Goal: Task Accomplishment & Management: Complete application form

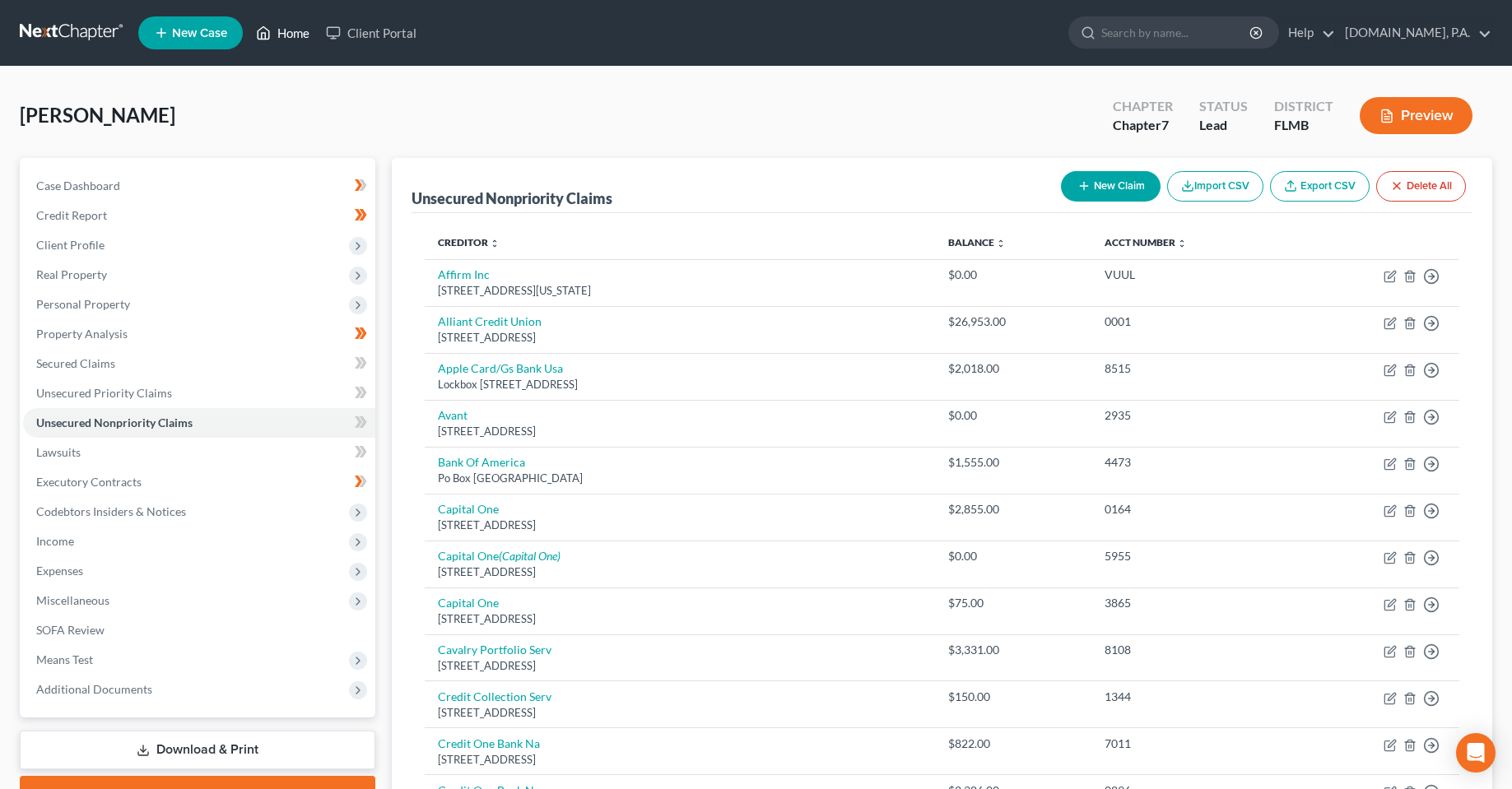
click at [318, 20] on link "Home" at bounding box center [283, 32] width 70 height 30
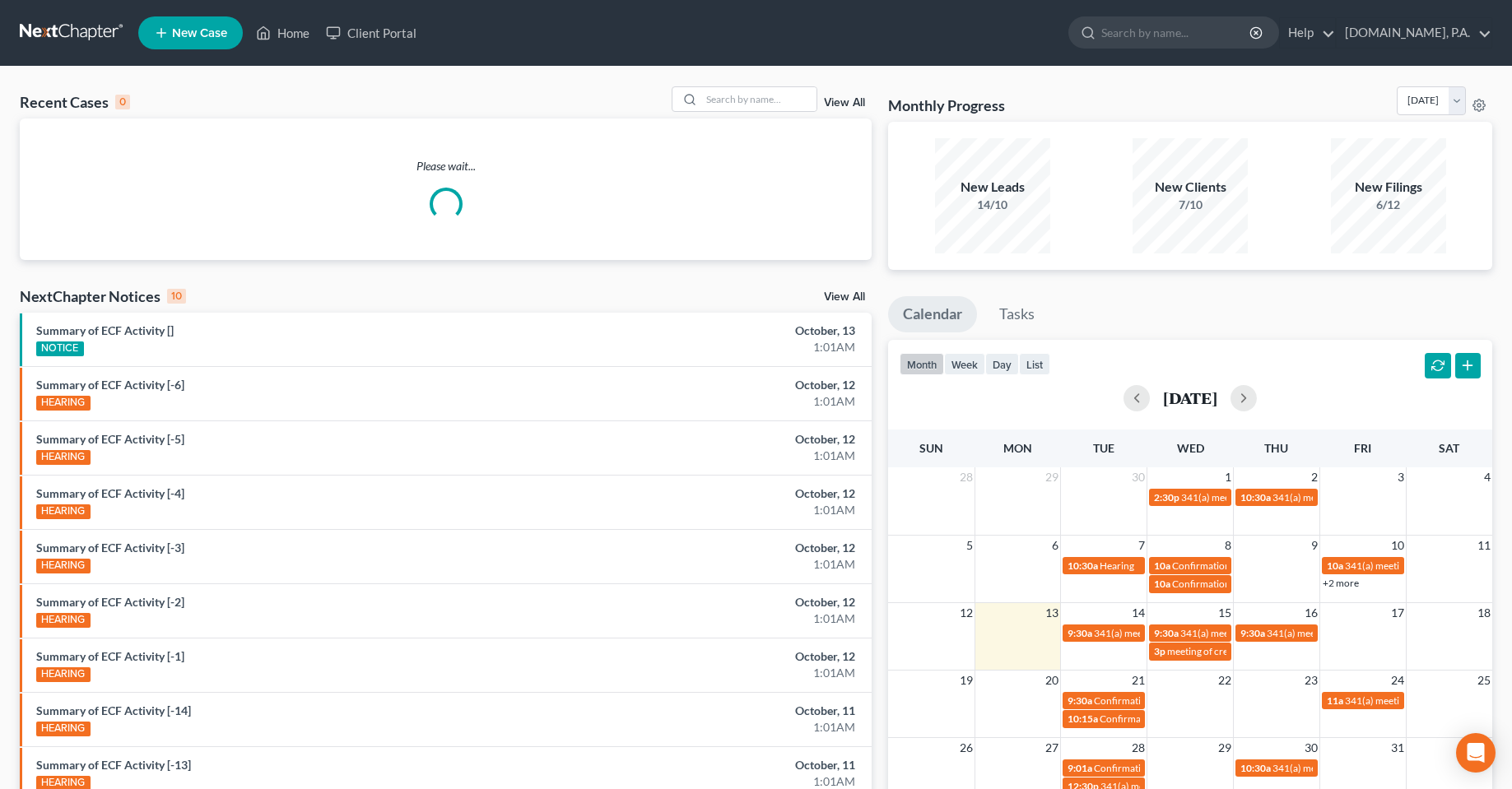
click at [715, 124] on div "Please wait..." at bounding box center [446, 189] width 852 height 142
click at [726, 101] on input "search" at bounding box center [759, 99] width 115 height 24
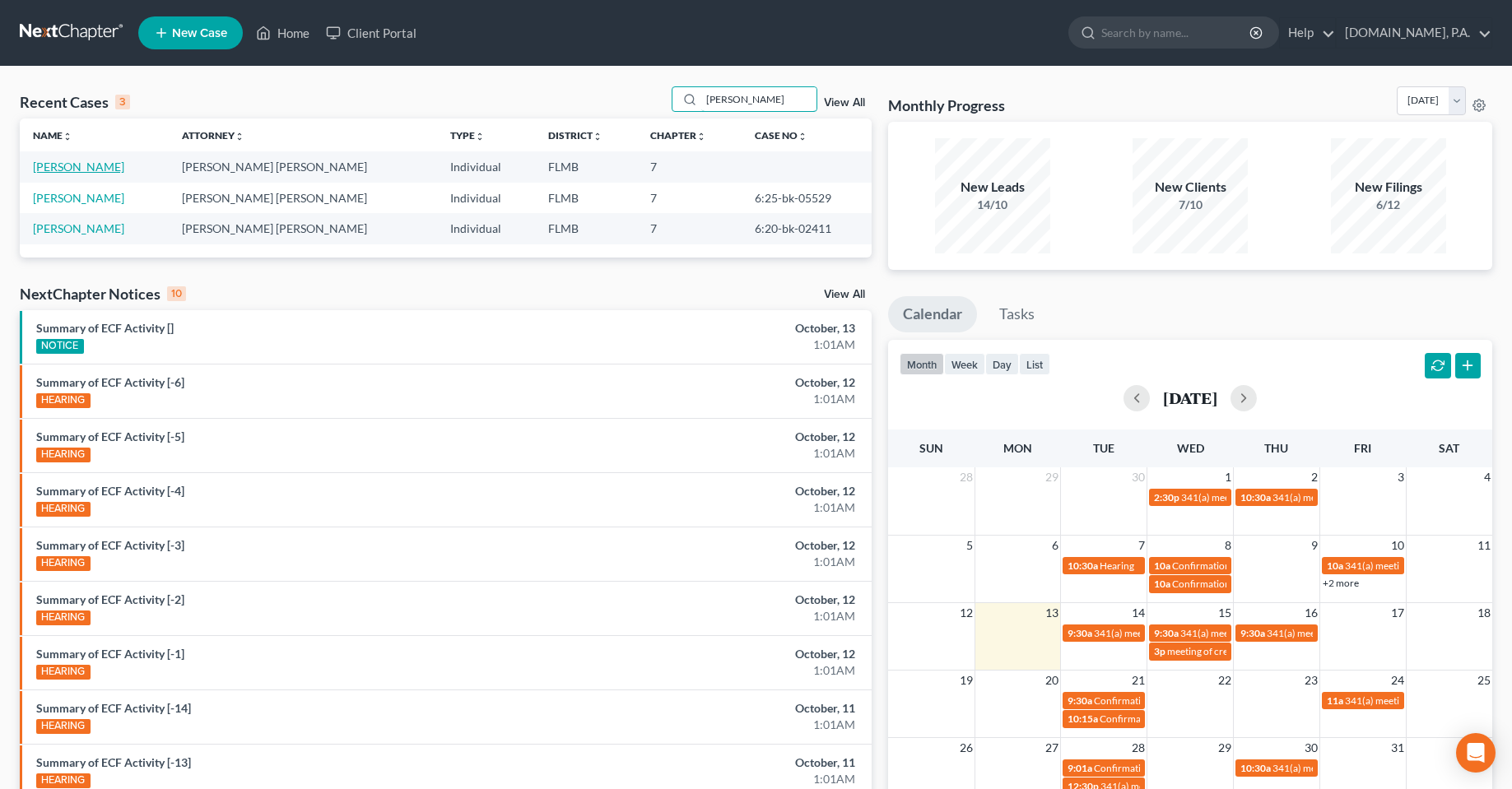
type input "[PERSON_NAME]"
click at [64, 171] on link "[PERSON_NAME]" at bounding box center [78, 166] width 92 height 14
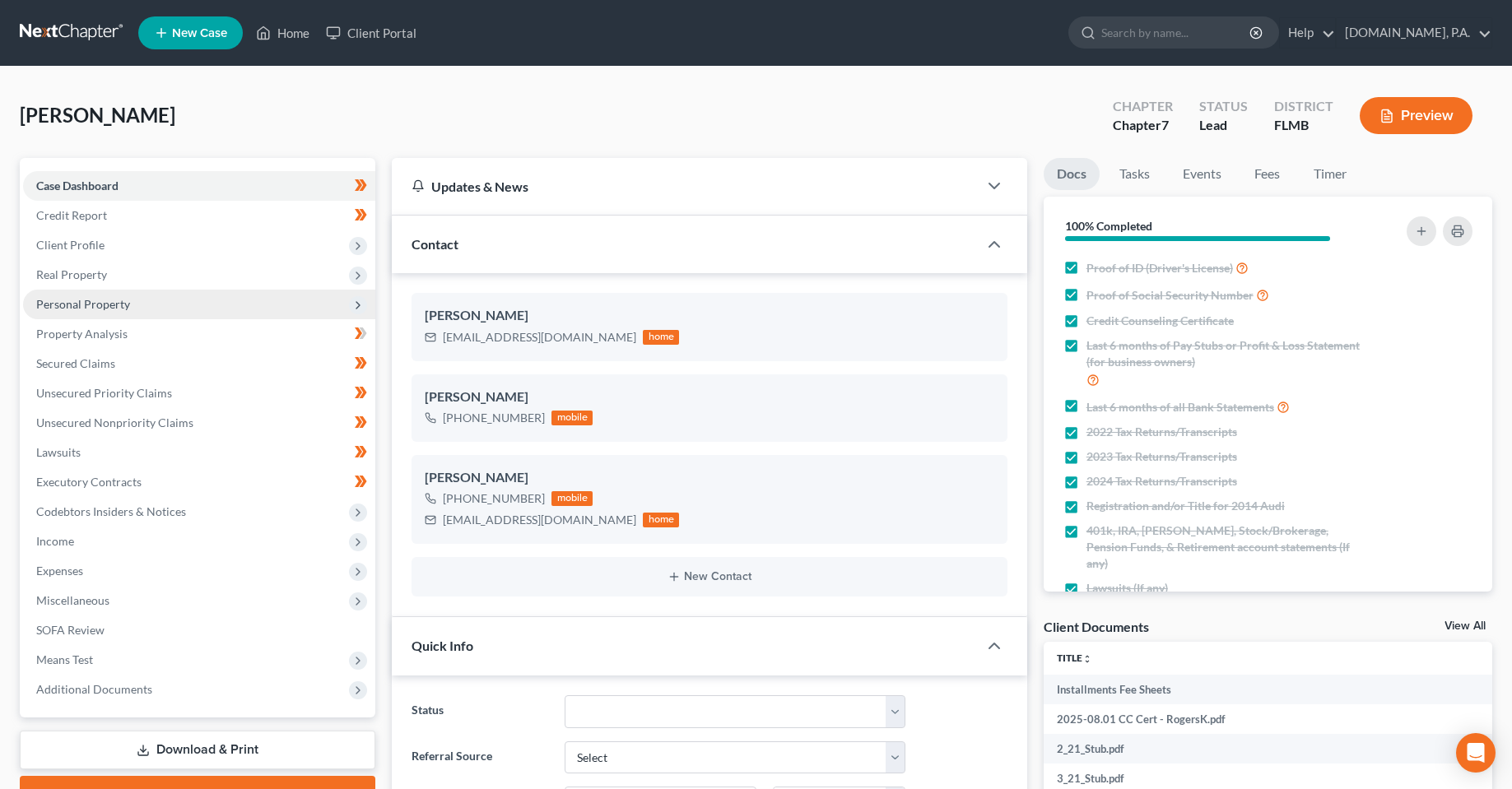
drag, startPoint x: 77, startPoint y: 307, endPoint x: 132, endPoint y: 312, distance: 55.2
click at [77, 307] on span "Personal Property" at bounding box center [83, 304] width 94 height 14
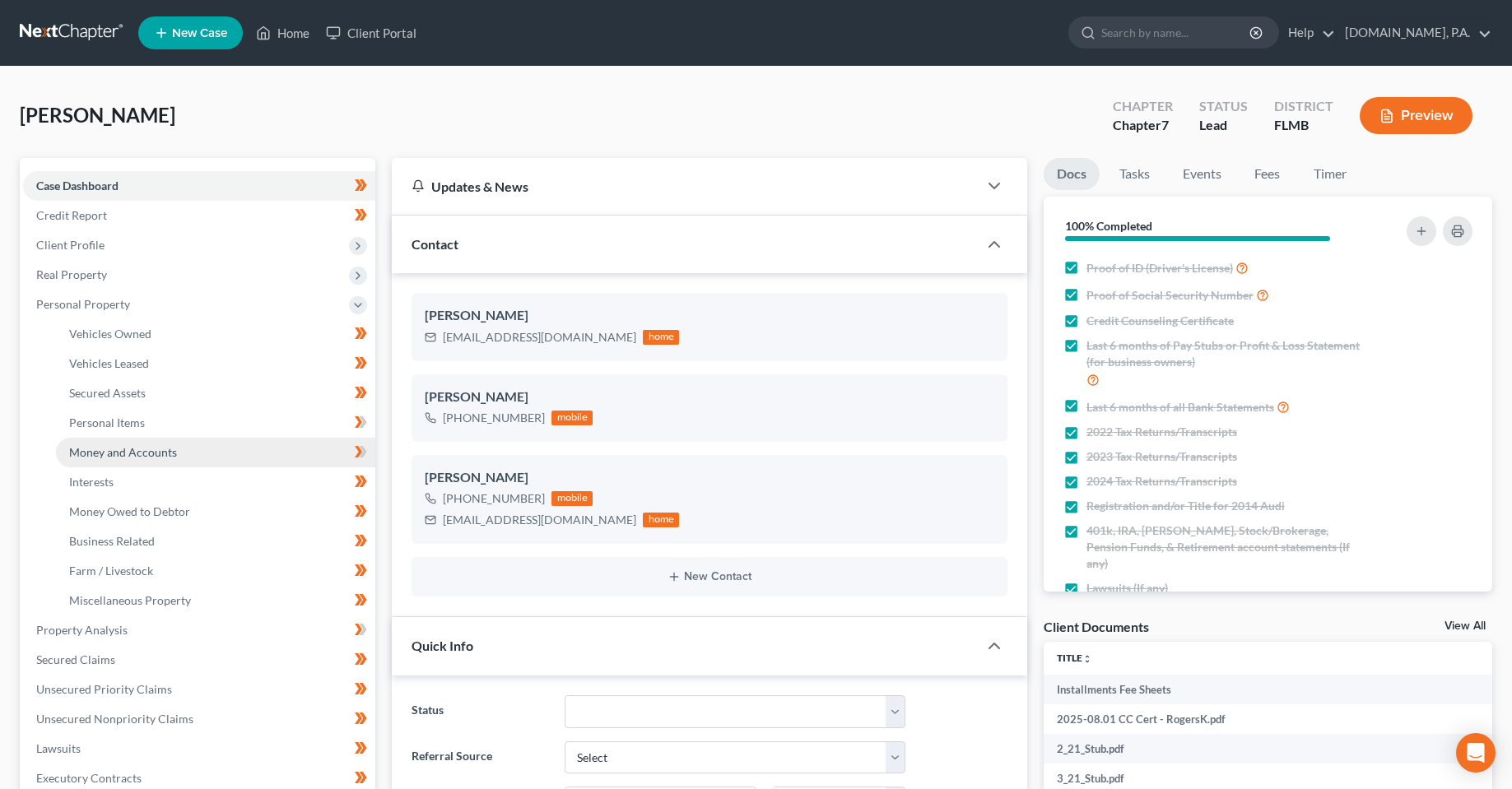
click at [121, 455] on span "Money and Accounts" at bounding box center [123, 452] width 108 height 14
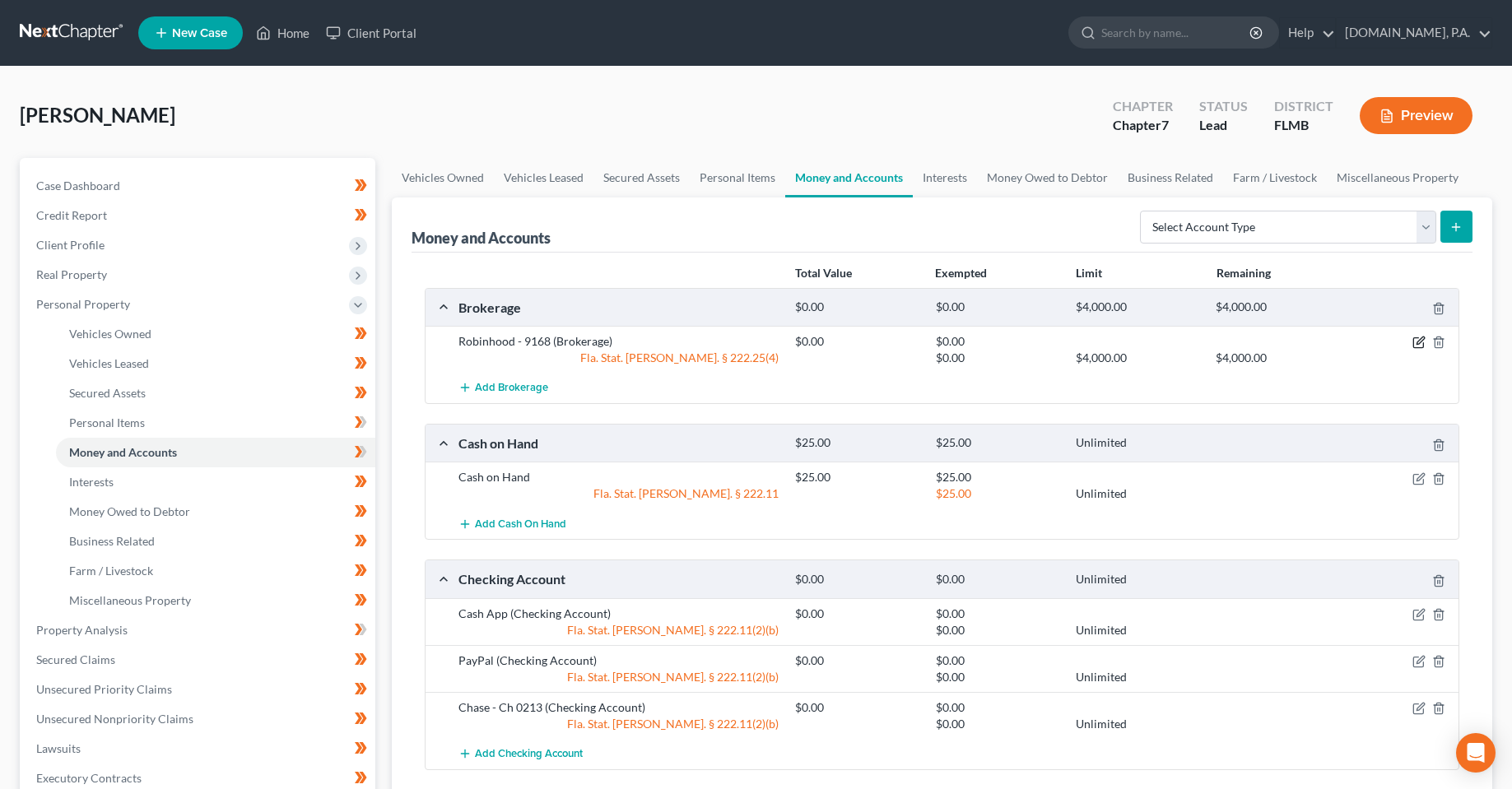
click at [1417, 339] on icon "button" at bounding box center [1418, 341] width 13 height 13
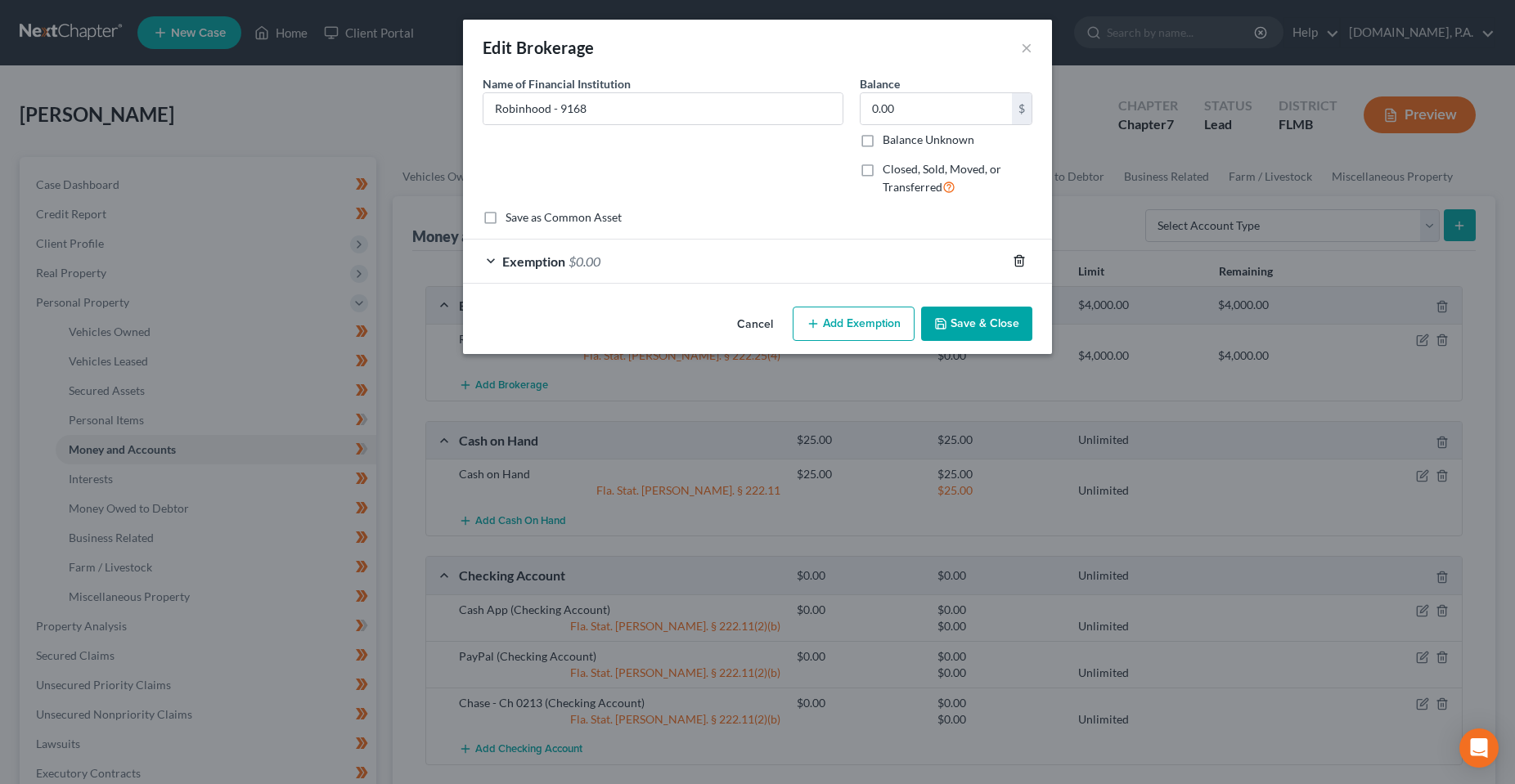
click at [1020, 264] on line "button" at bounding box center [1020, 262] width 0 height 3
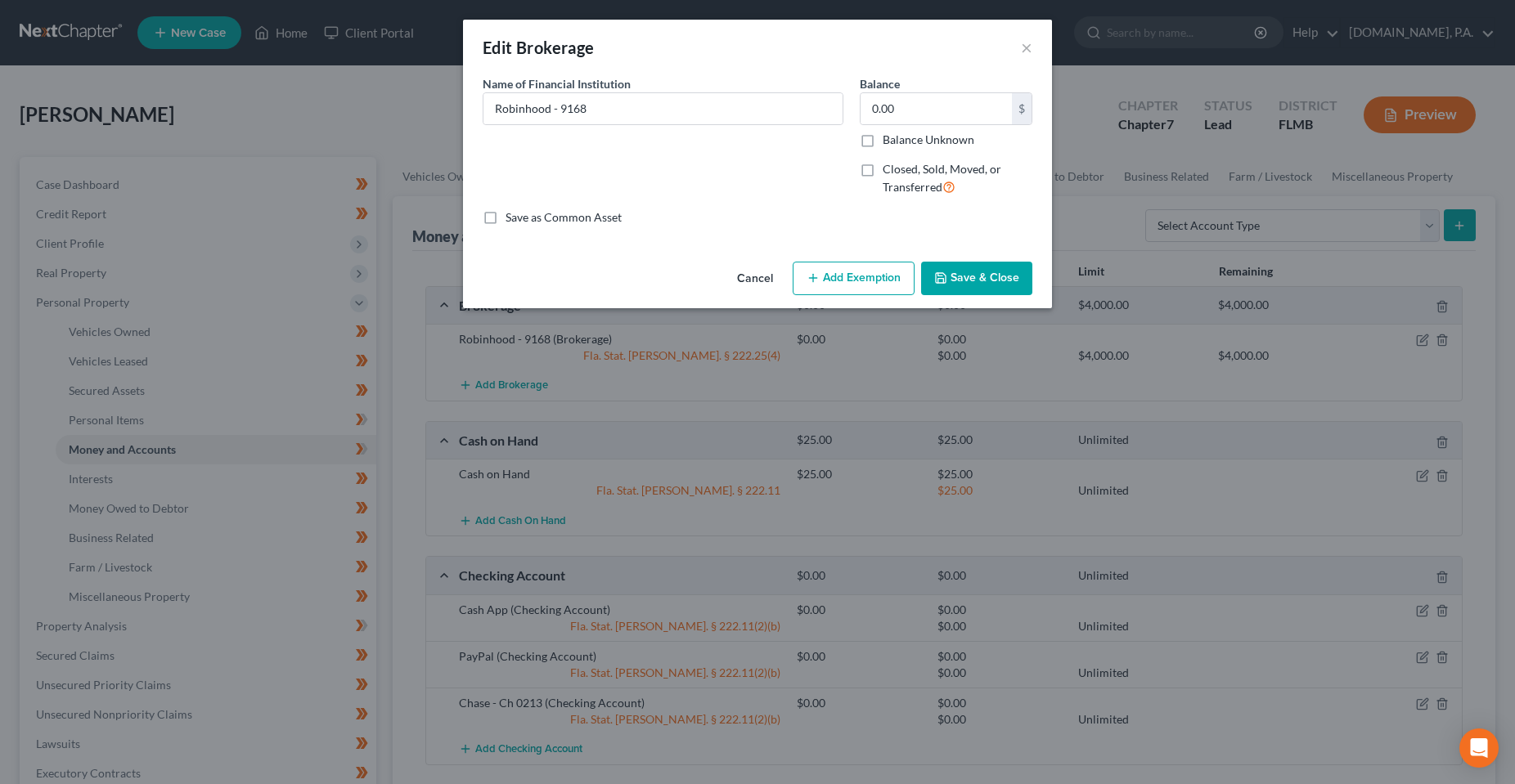
click at [810, 283] on icon "button" at bounding box center [813, 278] width 13 height 13
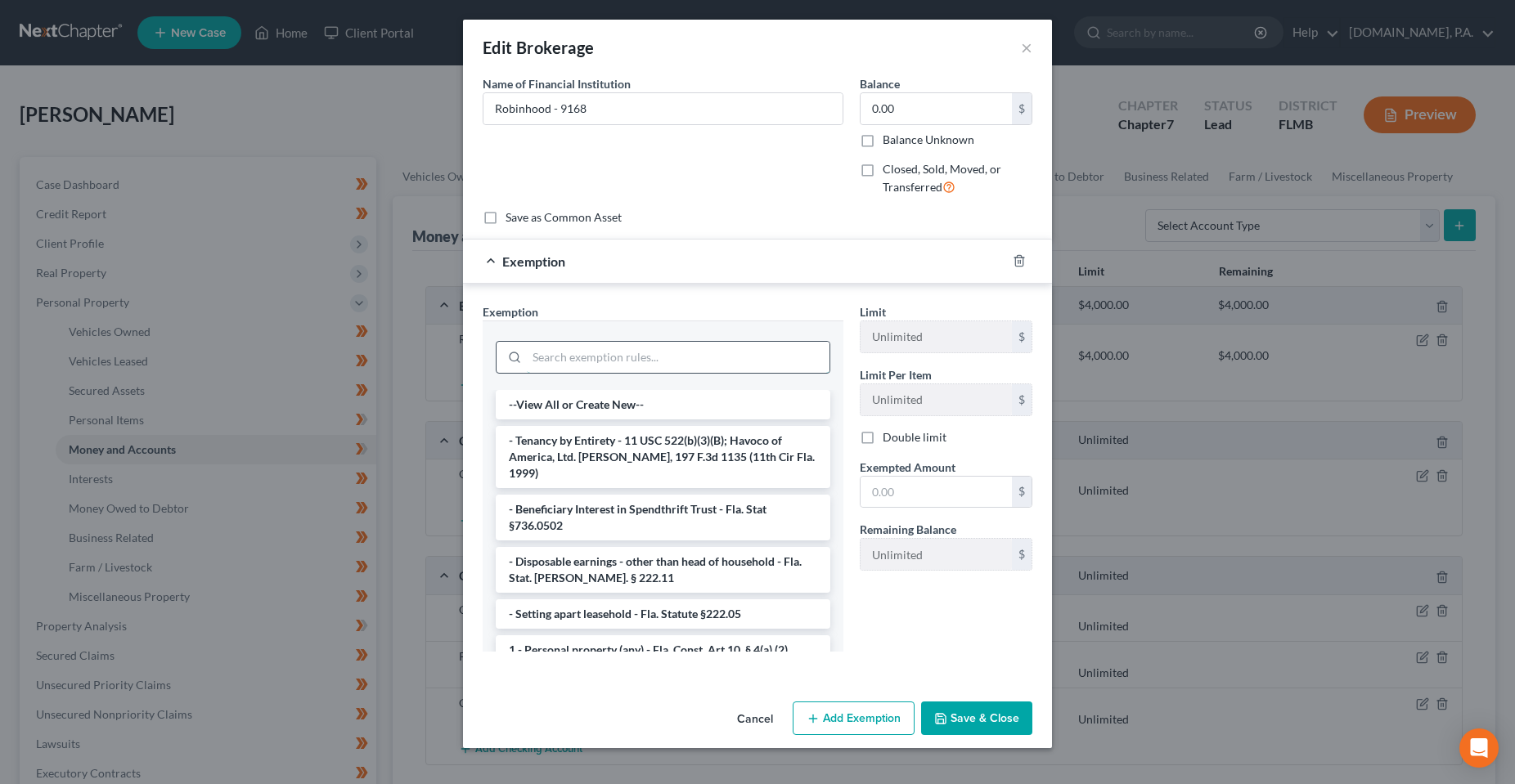
click at [646, 365] on input "search" at bounding box center [678, 358] width 302 height 31
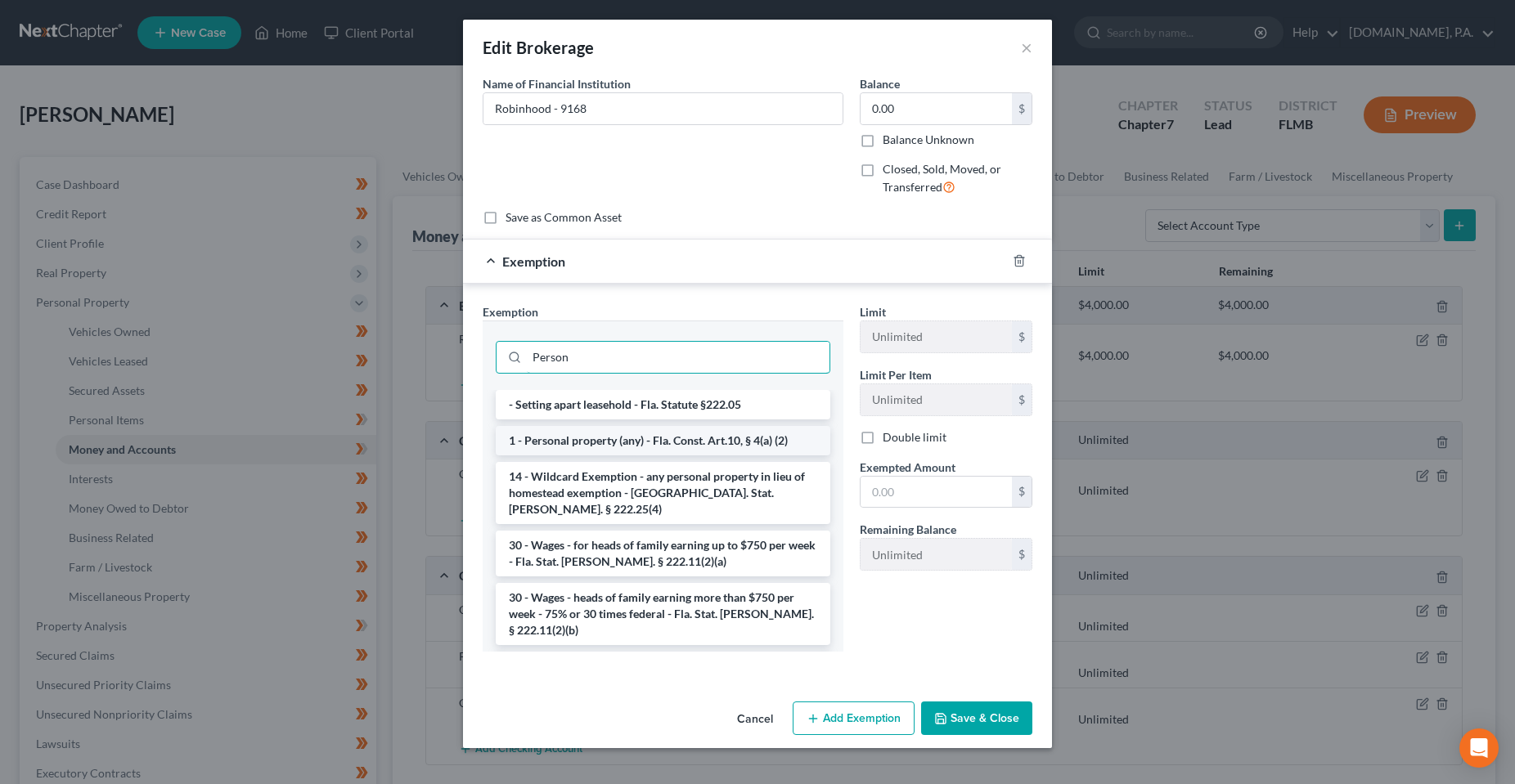
type input "Person"
click at [628, 443] on li "1 - Personal property (any) - Fla. Const. Art.10, § 4(a) (2)" at bounding box center [663, 441] width 334 height 29
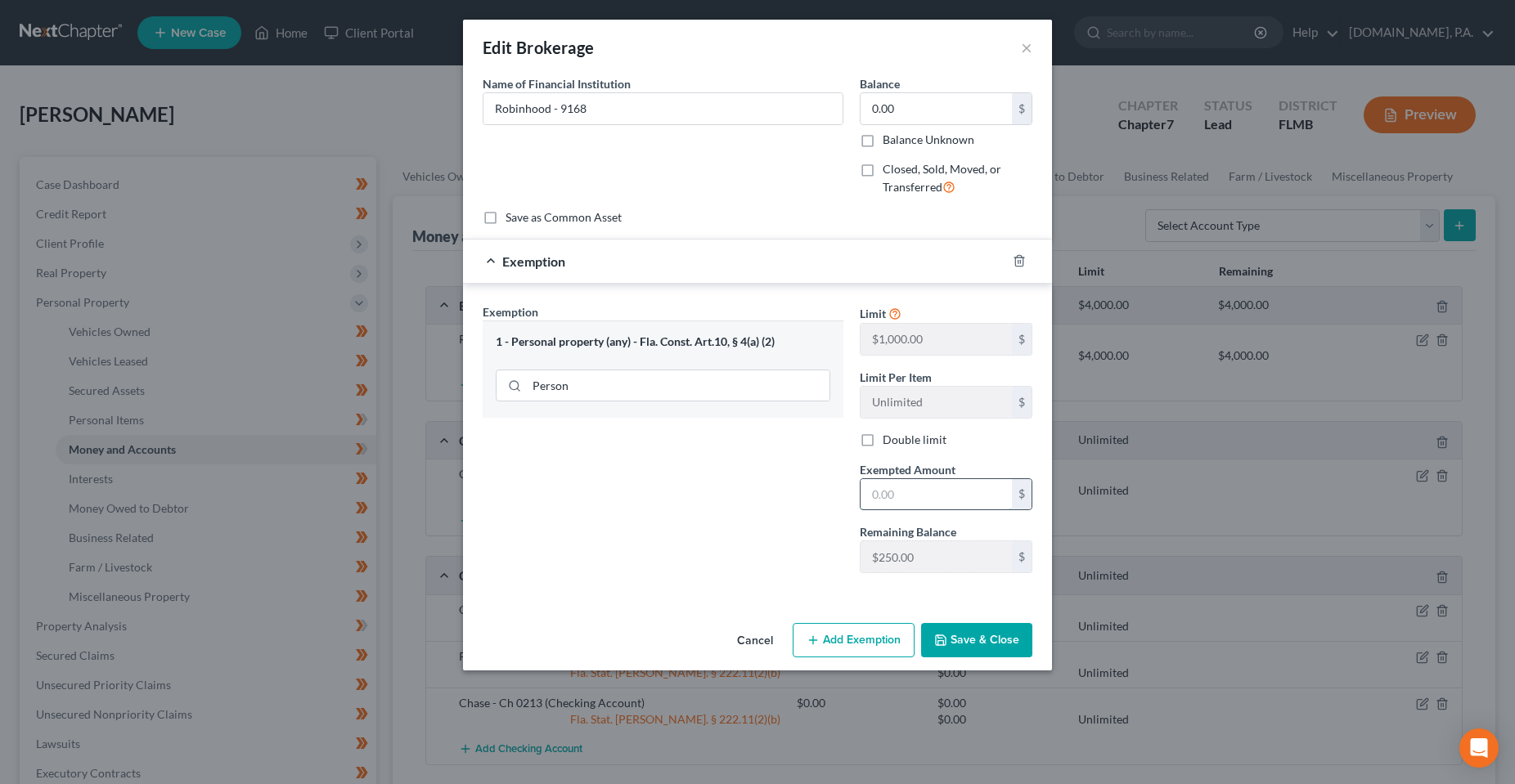
click at [958, 487] on input "text" at bounding box center [936, 495] width 152 height 31
drag, startPoint x: 922, startPoint y: 502, endPoint x: 798, endPoint y: 502, distance: 124.0
click at [798, 502] on div "Exemption Set must be selected for CA. Exemption * 1 - Personal property (any) …" at bounding box center [757, 445] width 566 height 283
type input "196.01"
click at [927, 108] on input "0.00" at bounding box center [936, 109] width 152 height 31
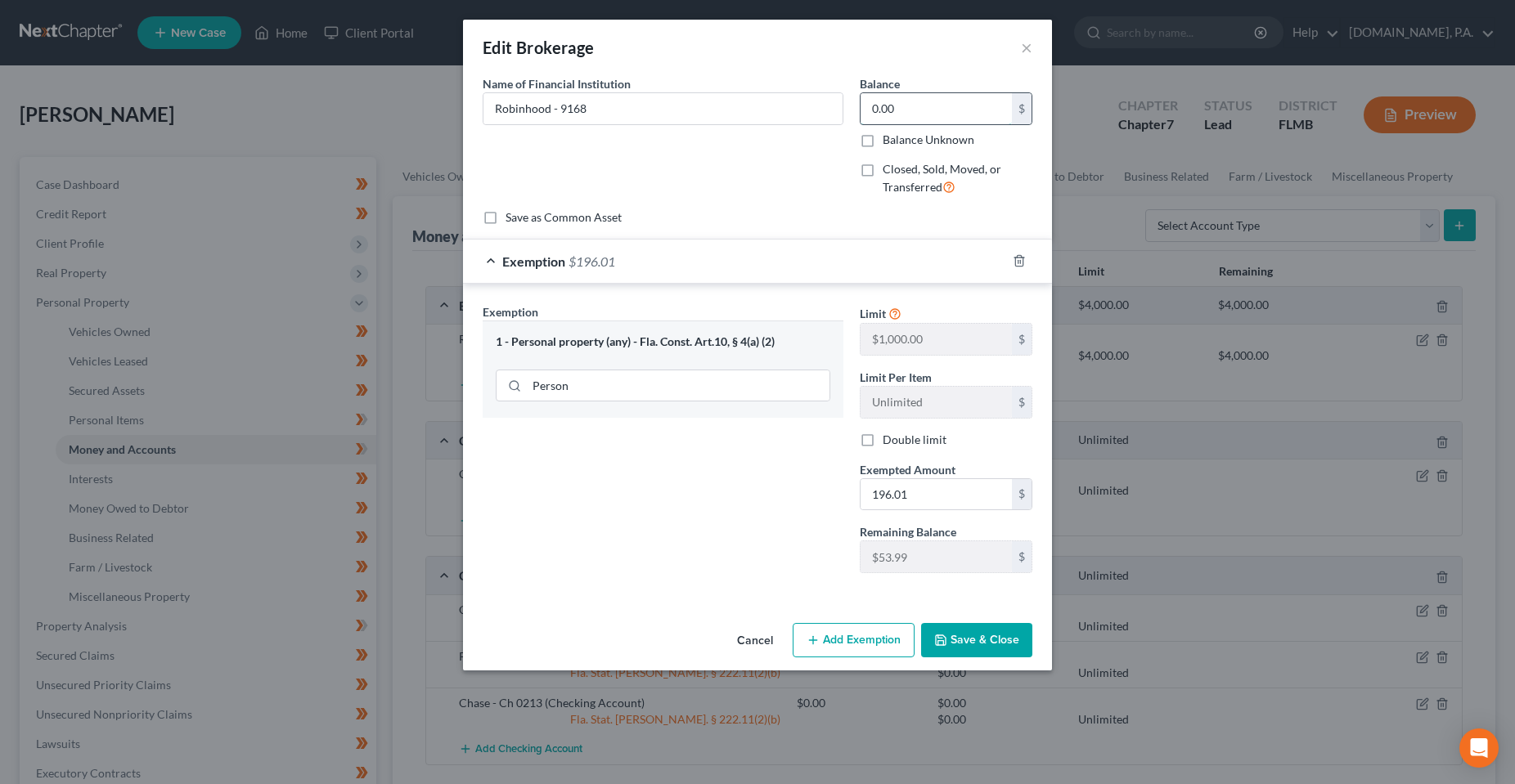
paste input "196.01"
type input "196.01"
drag, startPoint x: 989, startPoint y: 661, endPoint x: 985, endPoint y: 652, distance: 9.8
click at [988, 657] on div "Cancel Add Exemption Save & Close" at bounding box center [757, 643] width 589 height 54
click at [984, 651] on button "Save & Close" at bounding box center [977, 639] width 111 height 34
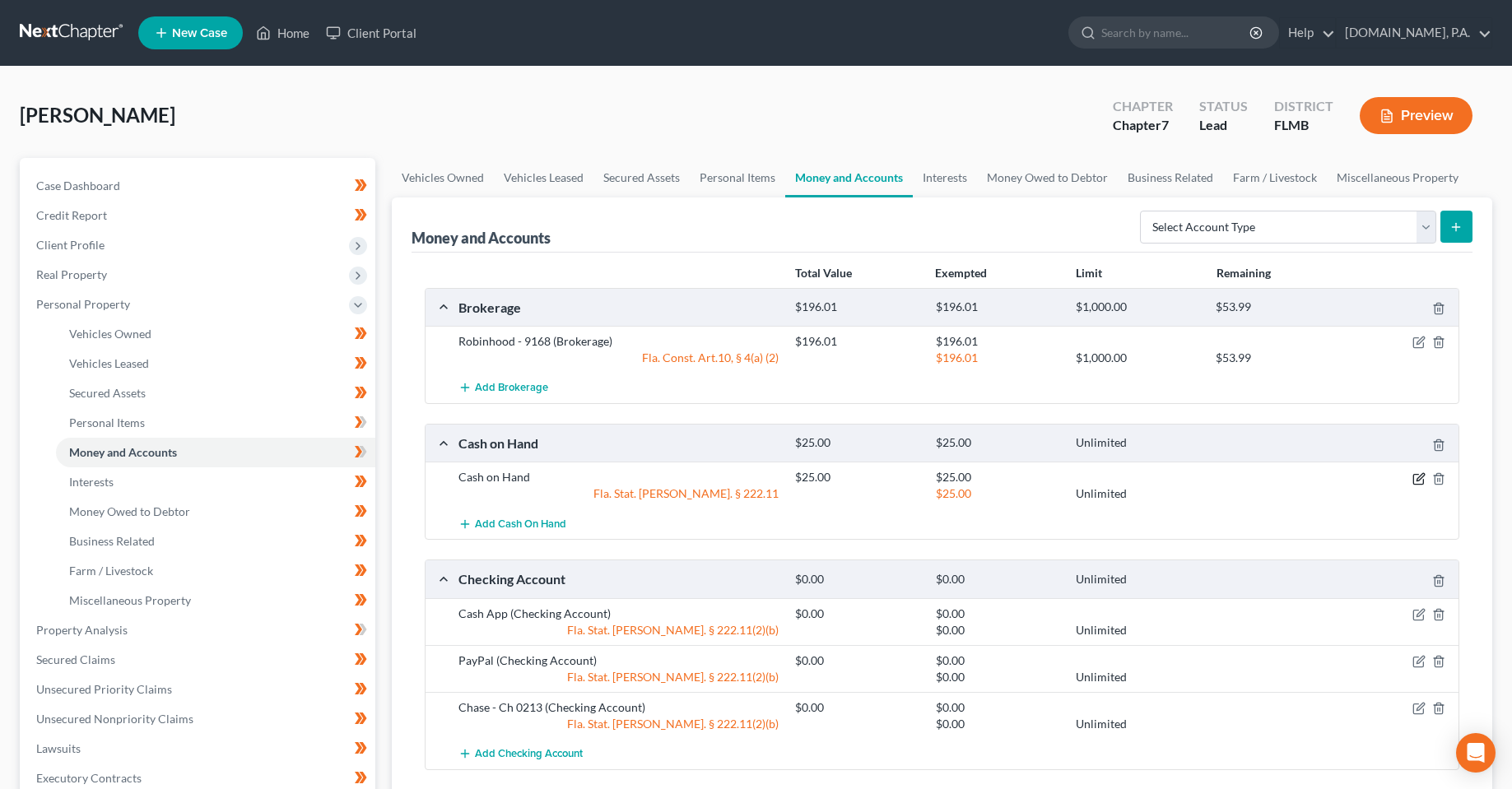
click at [1418, 479] on icon "button" at bounding box center [1420, 477] width 8 height 8
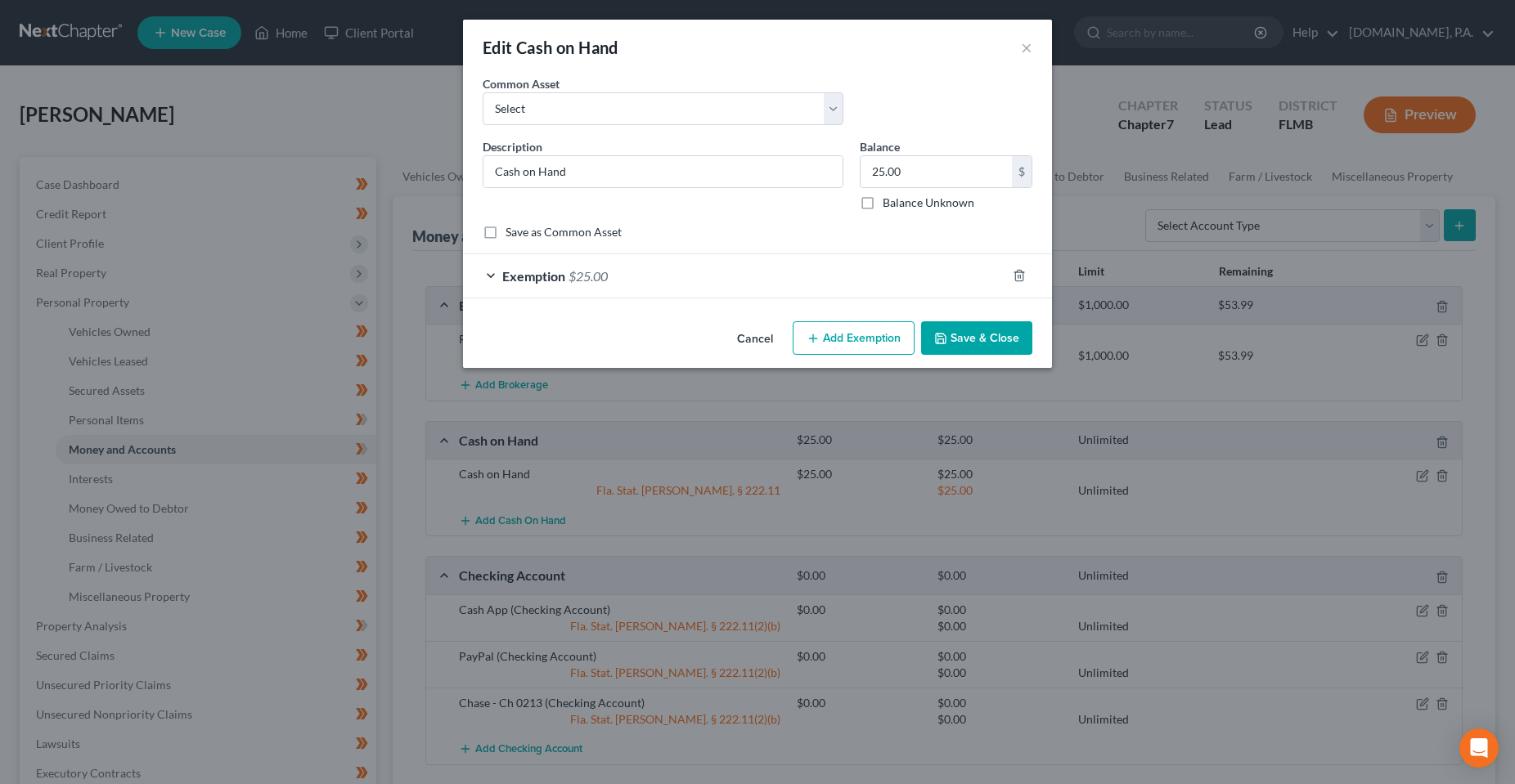
click at [717, 302] on div "An exemption set must first be selected from the Filing Information section. Co…" at bounding box center [757, 195] width 589 height 240
click at [712, 289] on div "Exemption $25.00" at bounding box center [734, 276] width 543 height 43
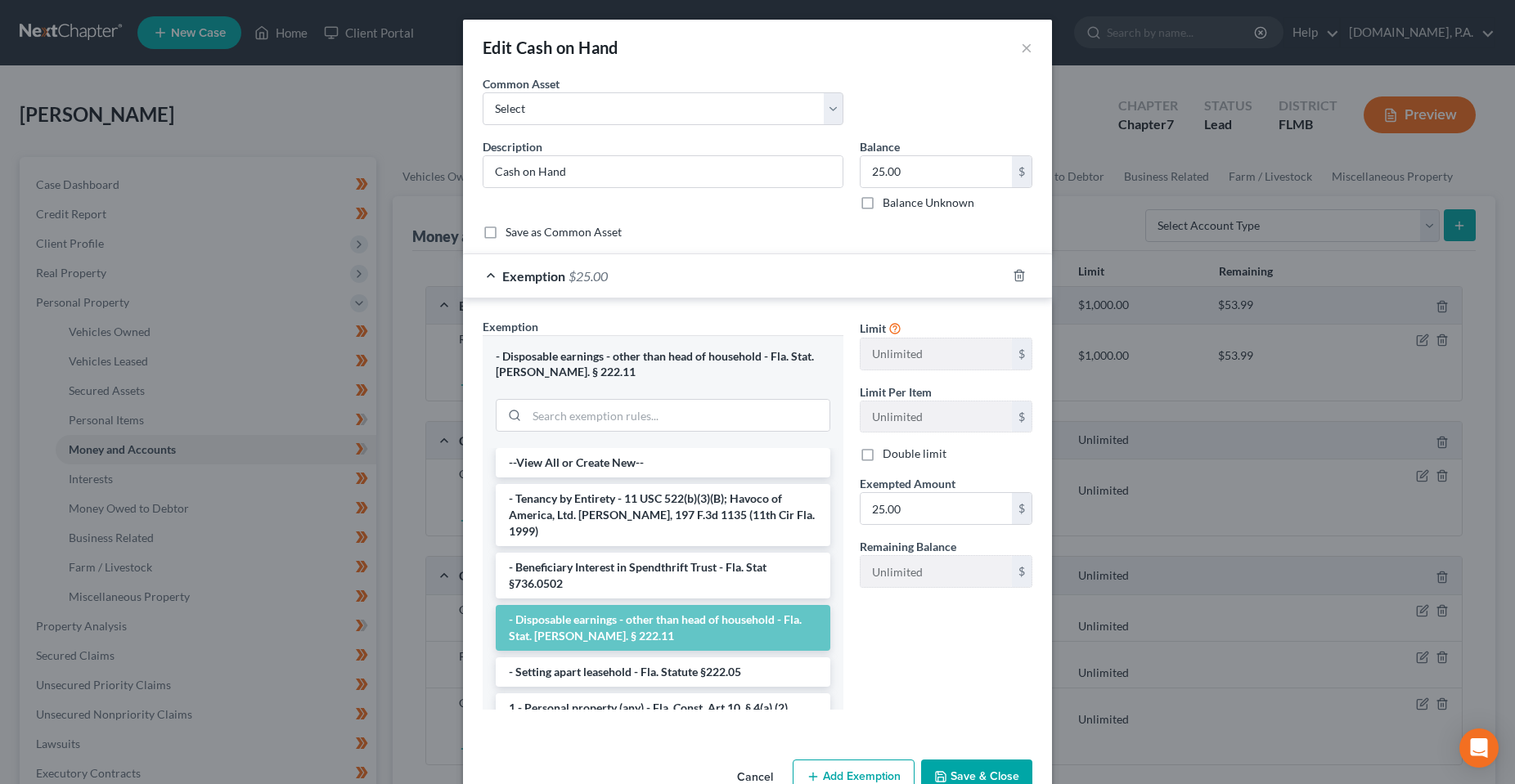
click at [959, 771] on button "Save & Close" at bounding box center [977, 776] width 111 height 34
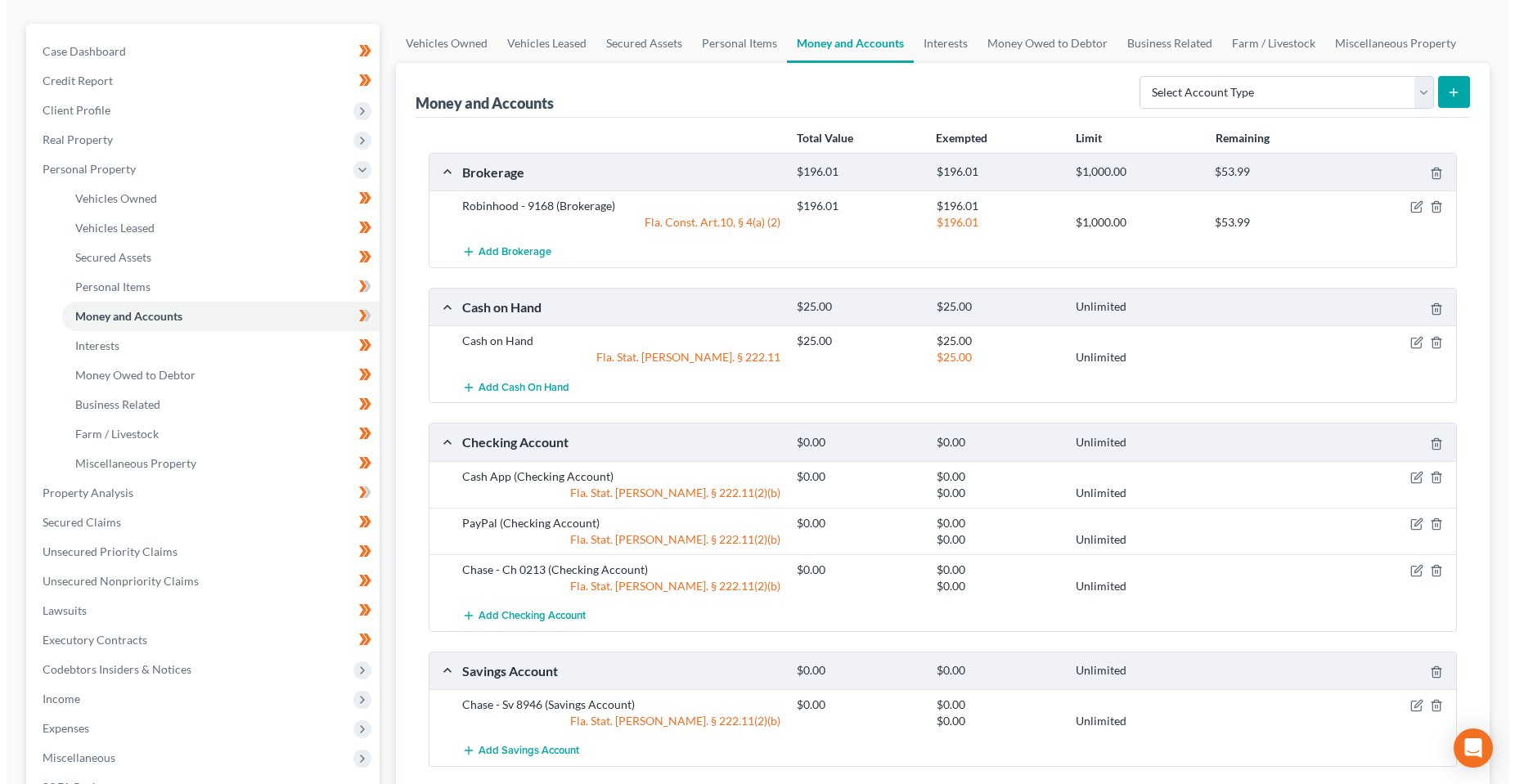
scroll to position [163, 0]
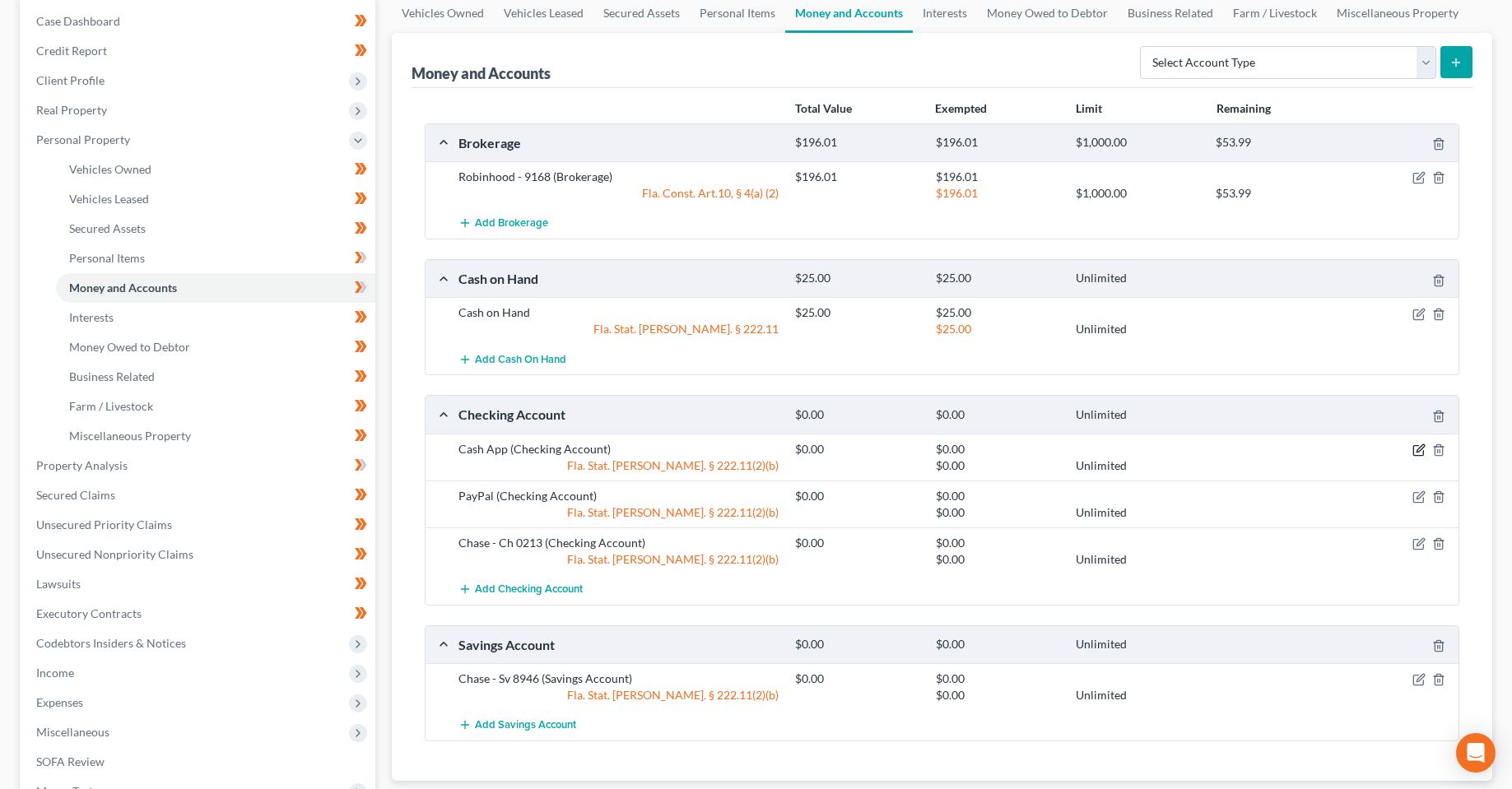
click at [1418, 448] on icon "button" at bounding box center [1418, 450] width 13 height 13
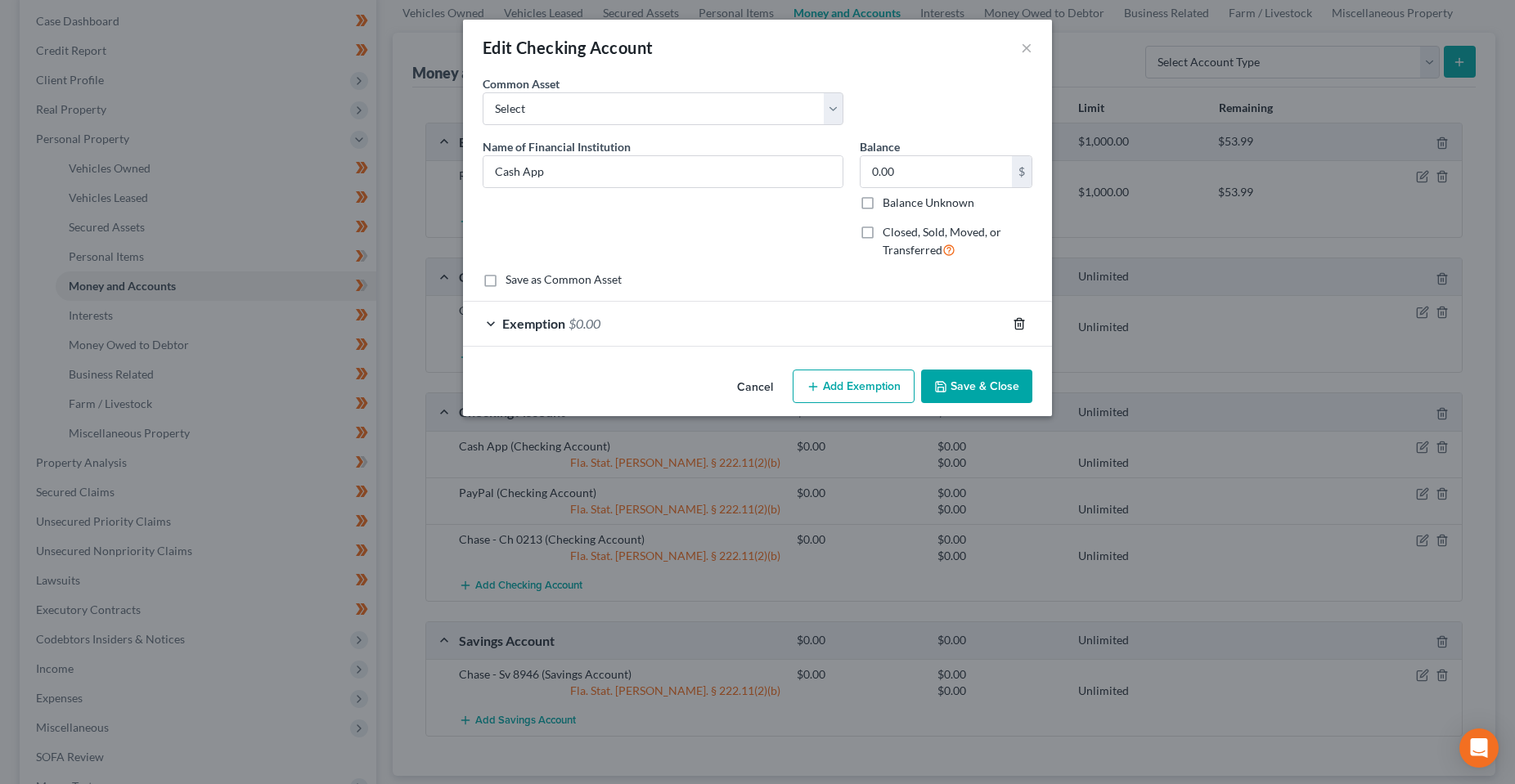
click at [1016, 321] on icon "button" at bounding box center [1019, 323] width 8 height 11
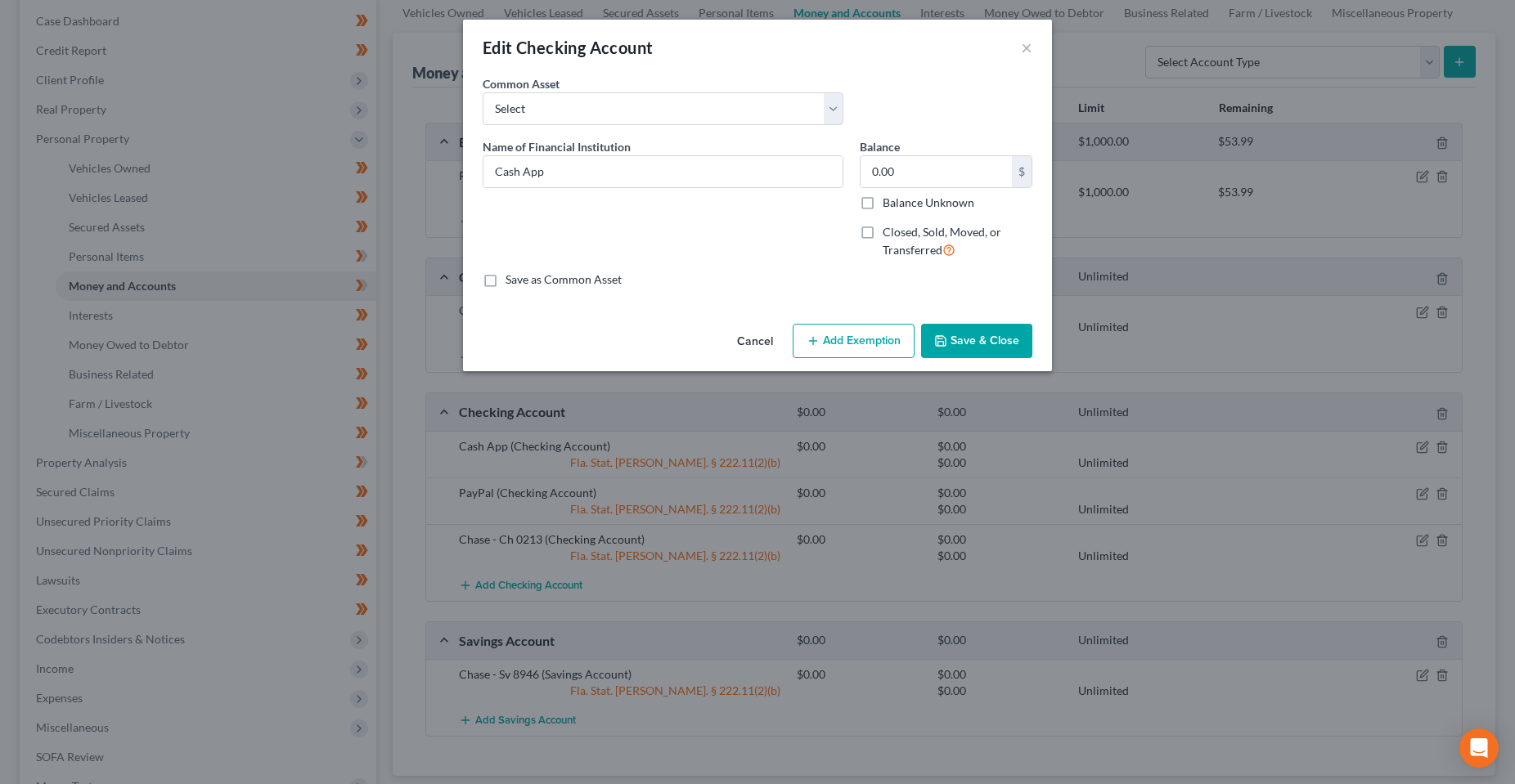
click at [957, 351] on button "Save & Close" at bounding box center [977, 340] width 111 height 34
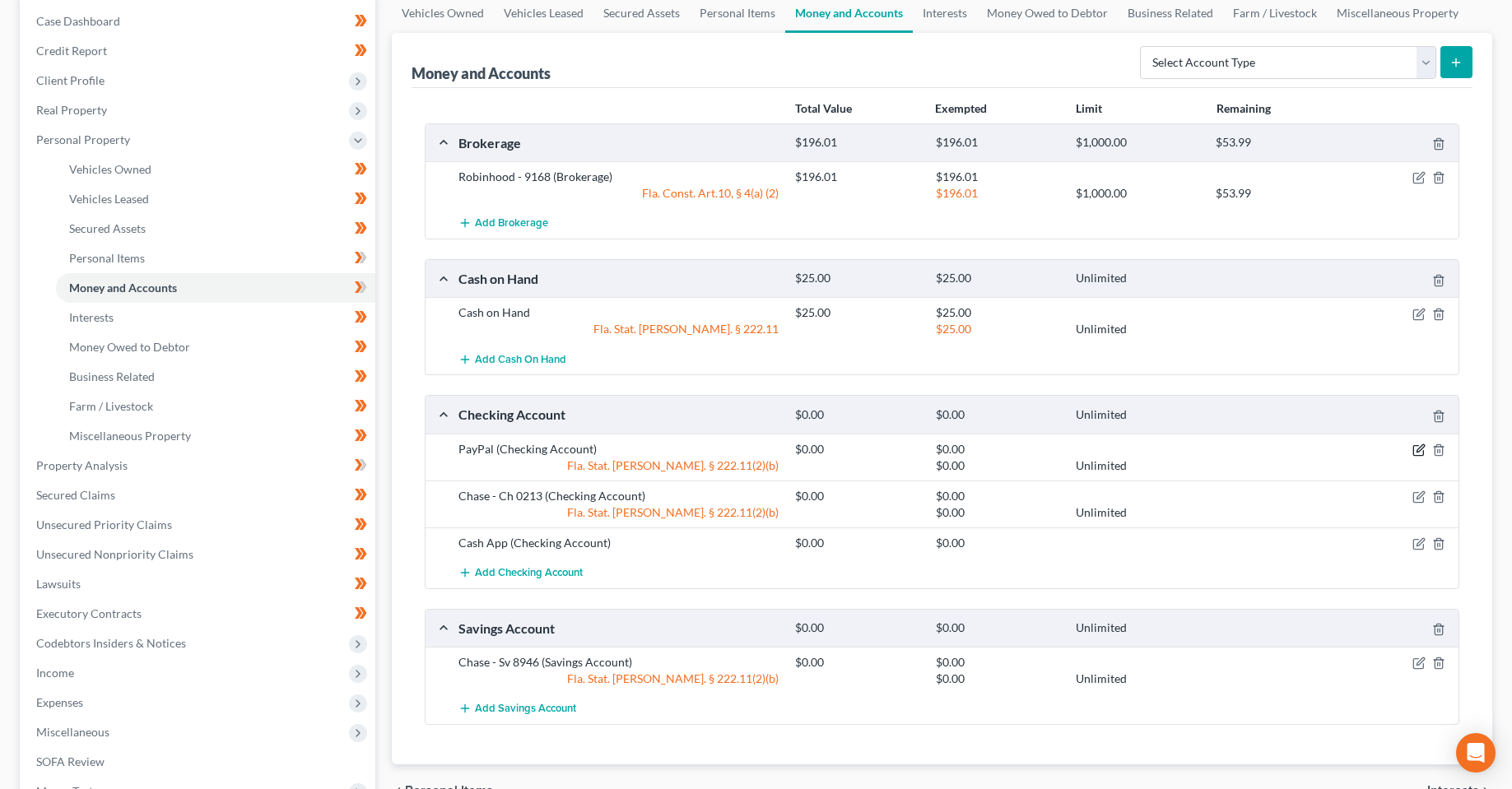
click at [1418, 451] on icon "button" at bounding box center [1420, 449] width 8 height 8
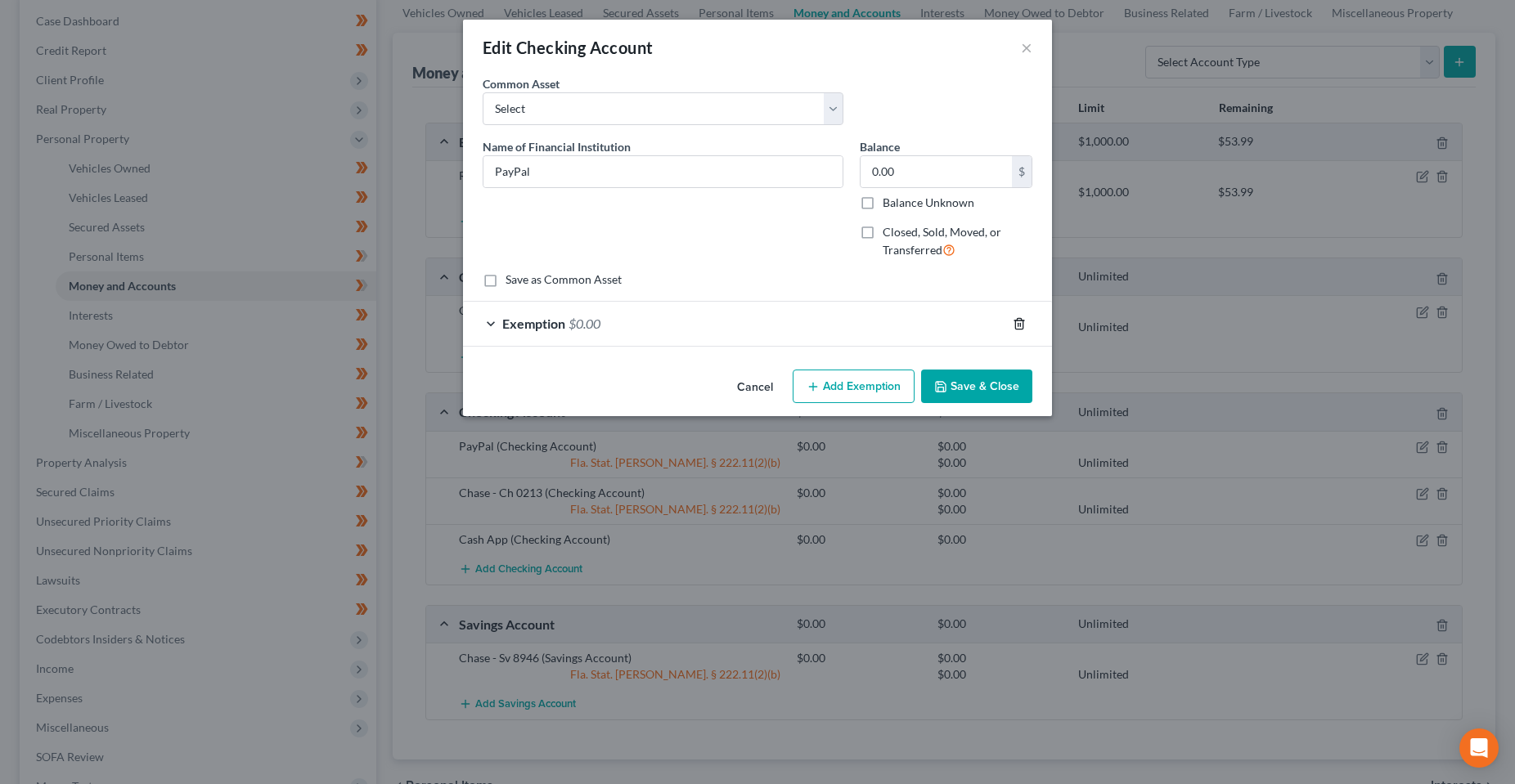
click at [1022, 321] on icon "button" at bounding box center [1019, 323] width 8 height 11
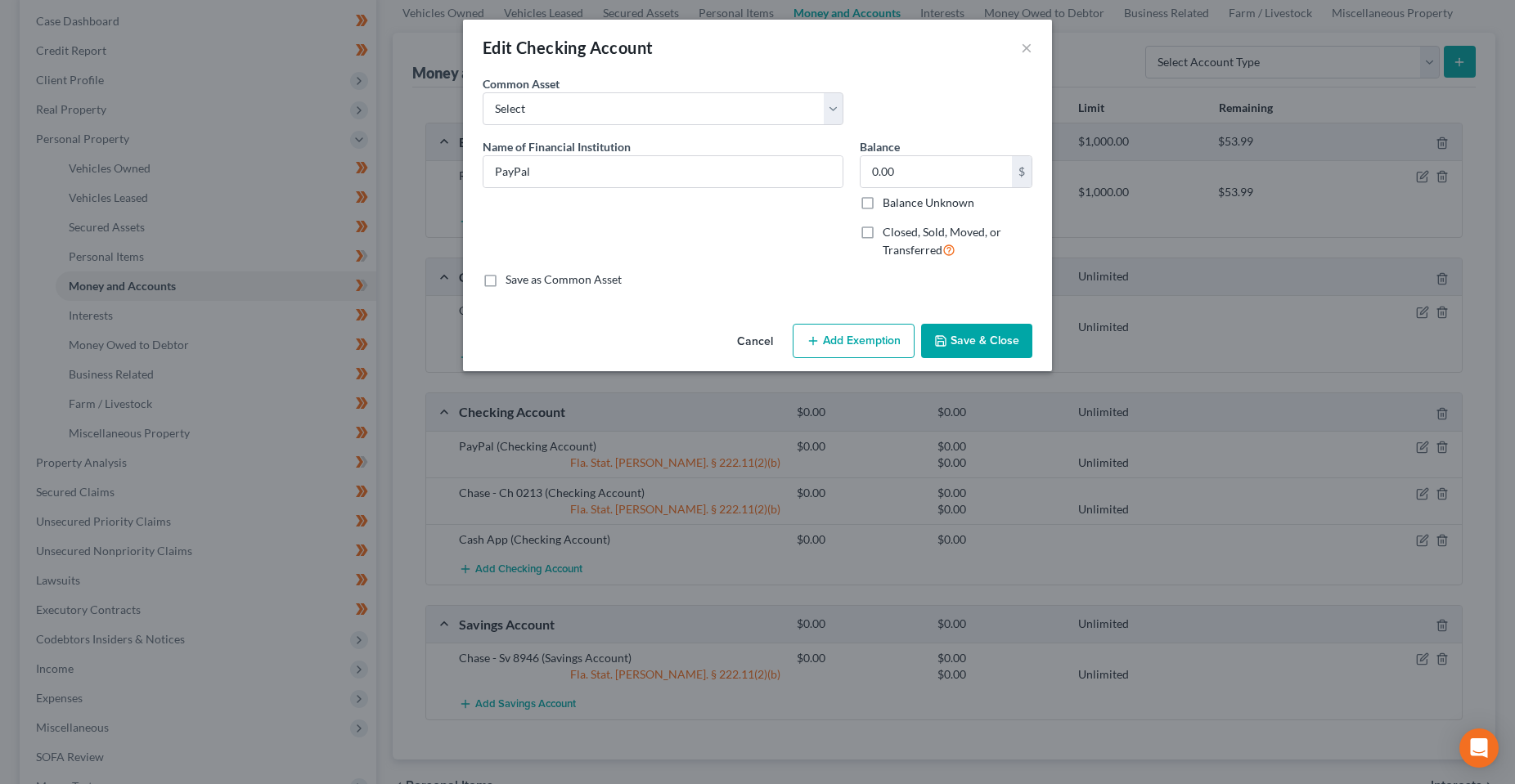
click at [967, 327] on button "Save & Close" at bounding box center [977, 340] width 111 height 34
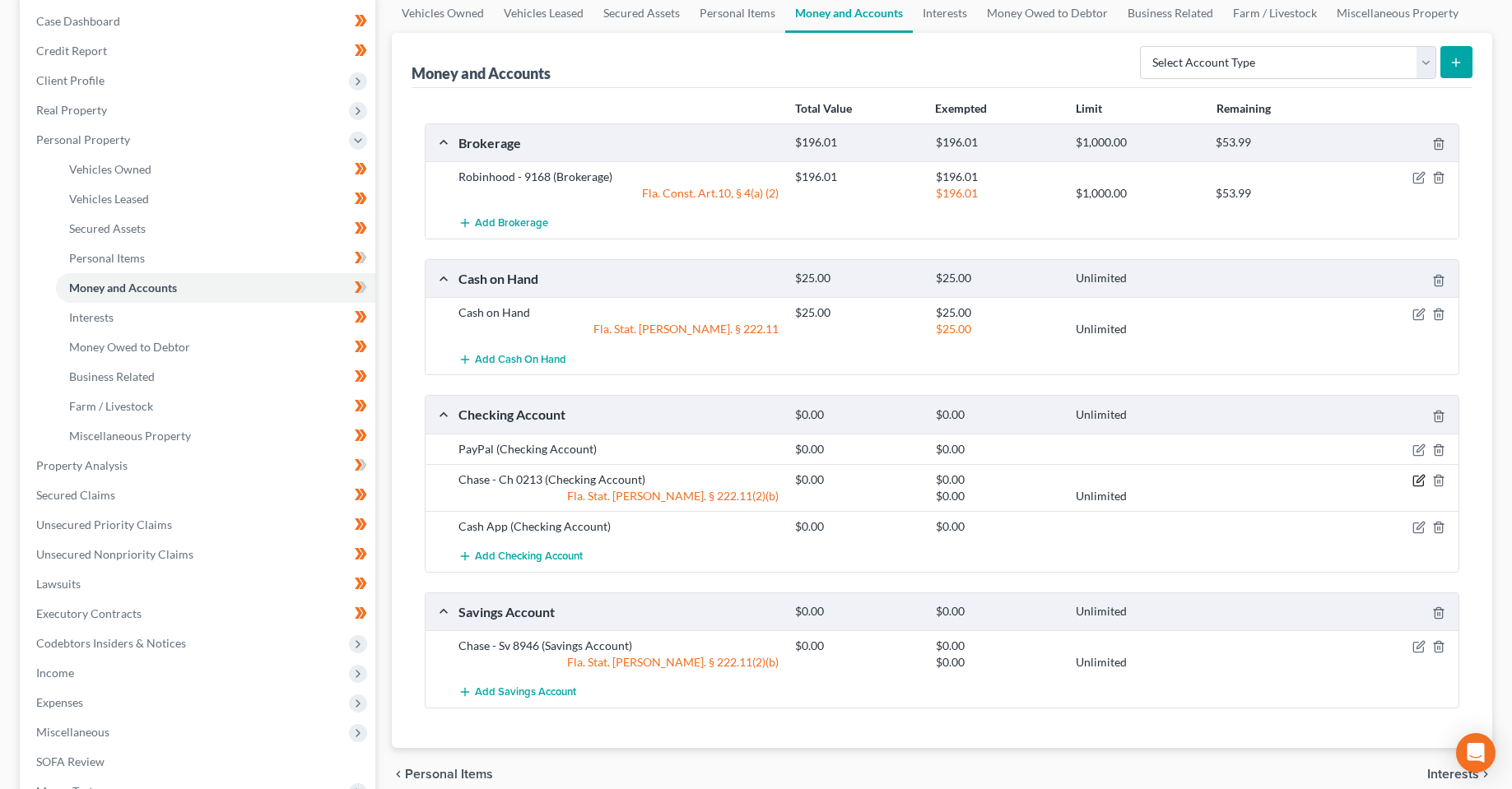
click at [1421, 480] on icon "button" at bounding box center [1418, 480] width 13 height 13
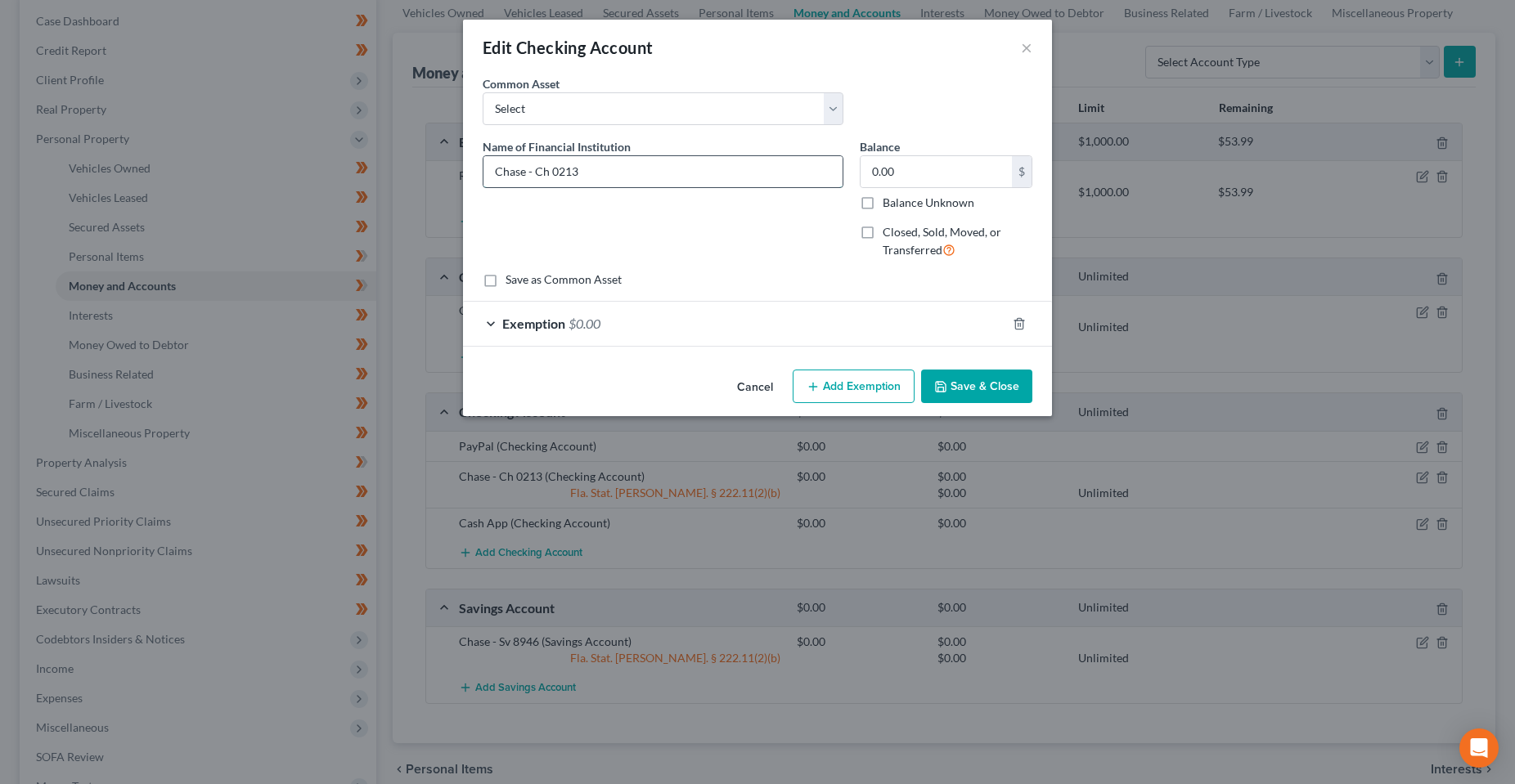
click at [557, 169] on input "Chase - Ch 0213" at bounding box center [662, 172] width 359 height 31
type input "Chase - 0213"
click at [927, 164] on input "0.00" at bounding box center [936, 172] width 152 height 31
type input "499.90"
click at [789, 327] on div "Exemption $0.00" at bounding box center [734, 324] width 543 height 43
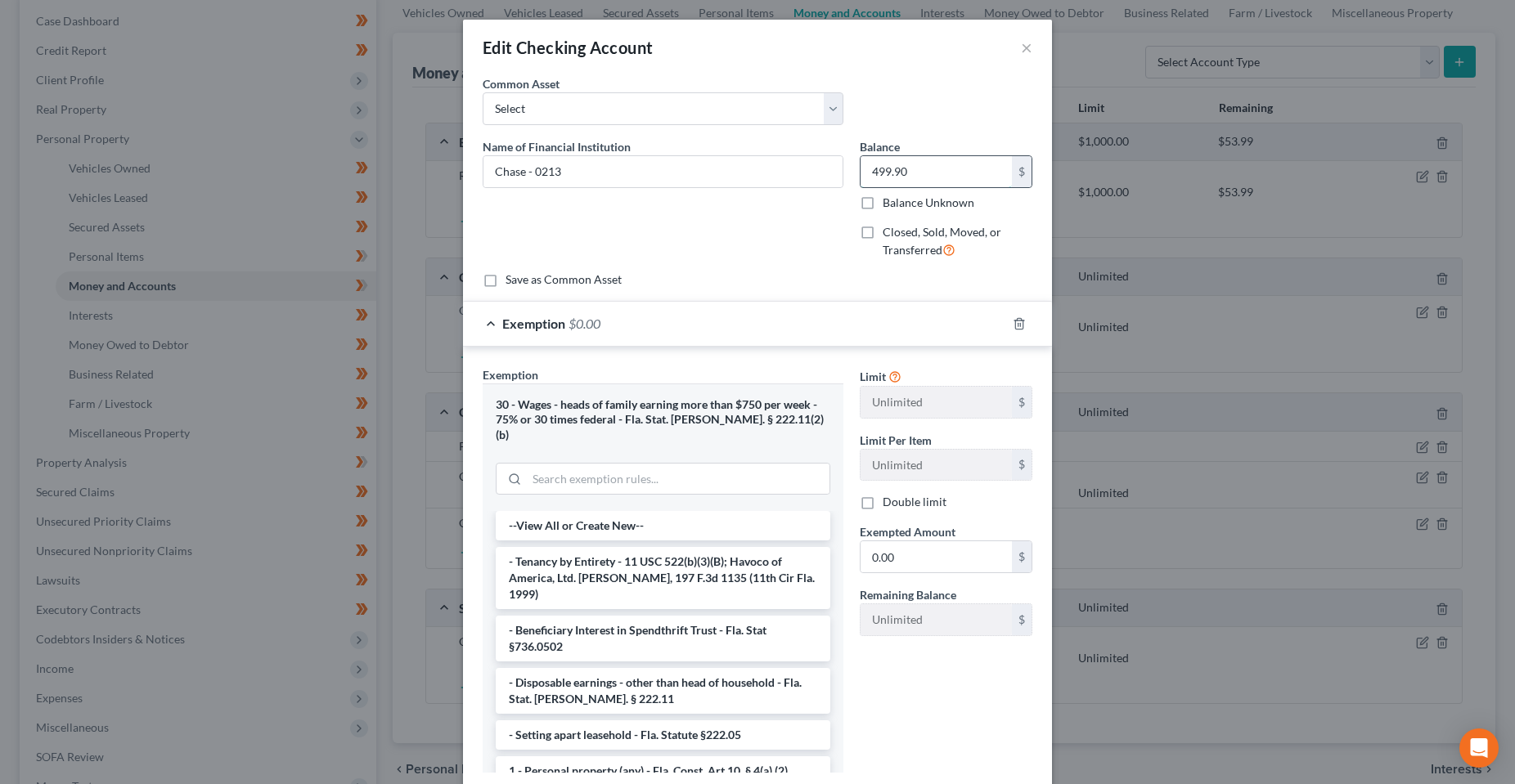
click at [920, 179] on input "499.90" at bounding box center [936, 172] width 152 height 31
click at [925, 553] on input "0.00" at bounding box center [936, 557] width 152 height 31
paste input "499.9"
type input "499.90"
click at [895, 723] on div "Limit Unlimited $ Limit Per Item Unlimited $ Double limit Exempted Amount * 499…" at bounding box center [946, 577] width 189 height 420
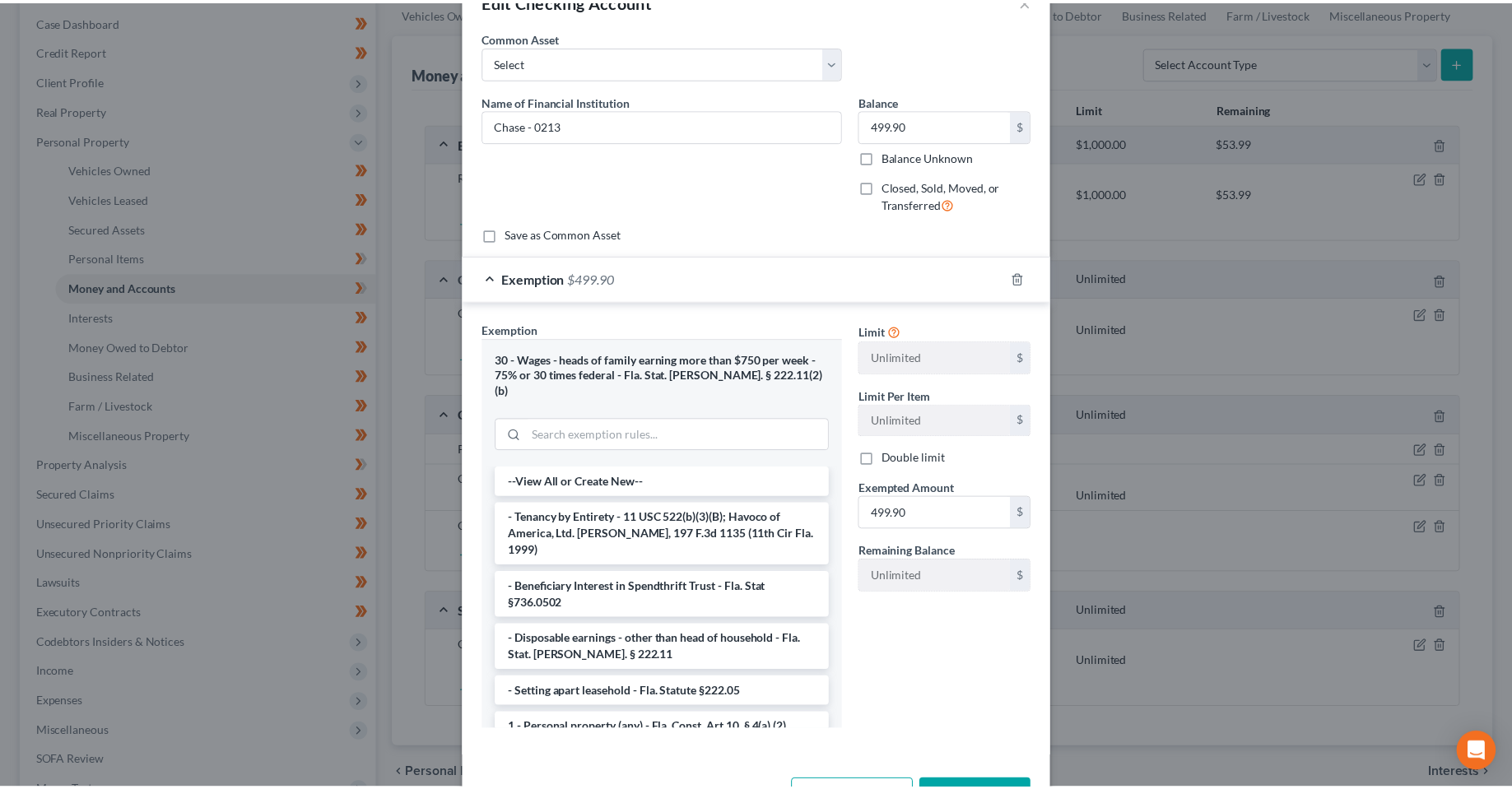
scroll to position [91, 0]
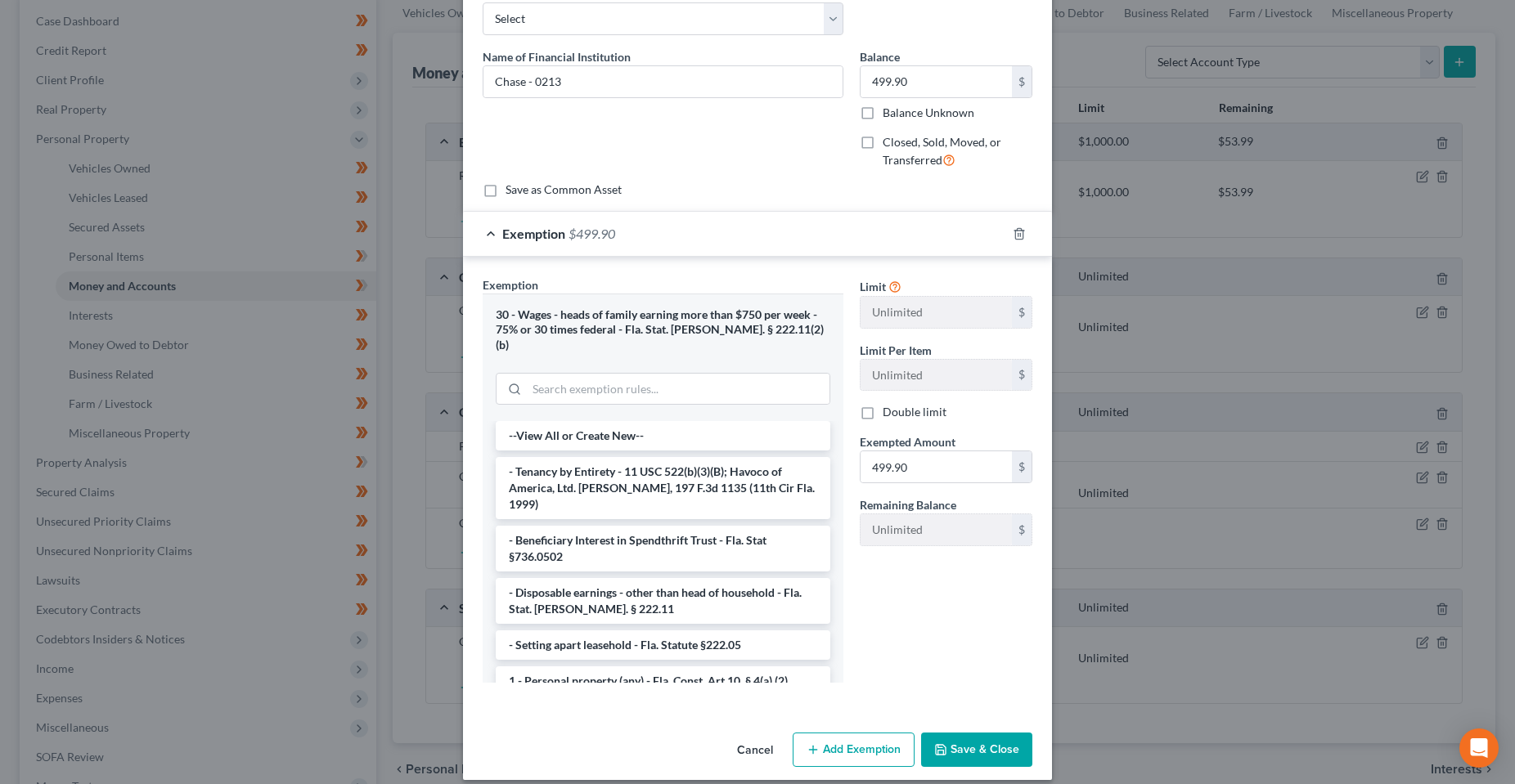
click at [974, 736] on button "Save & Close" at bounding box center [977, 749] width 111 height 34
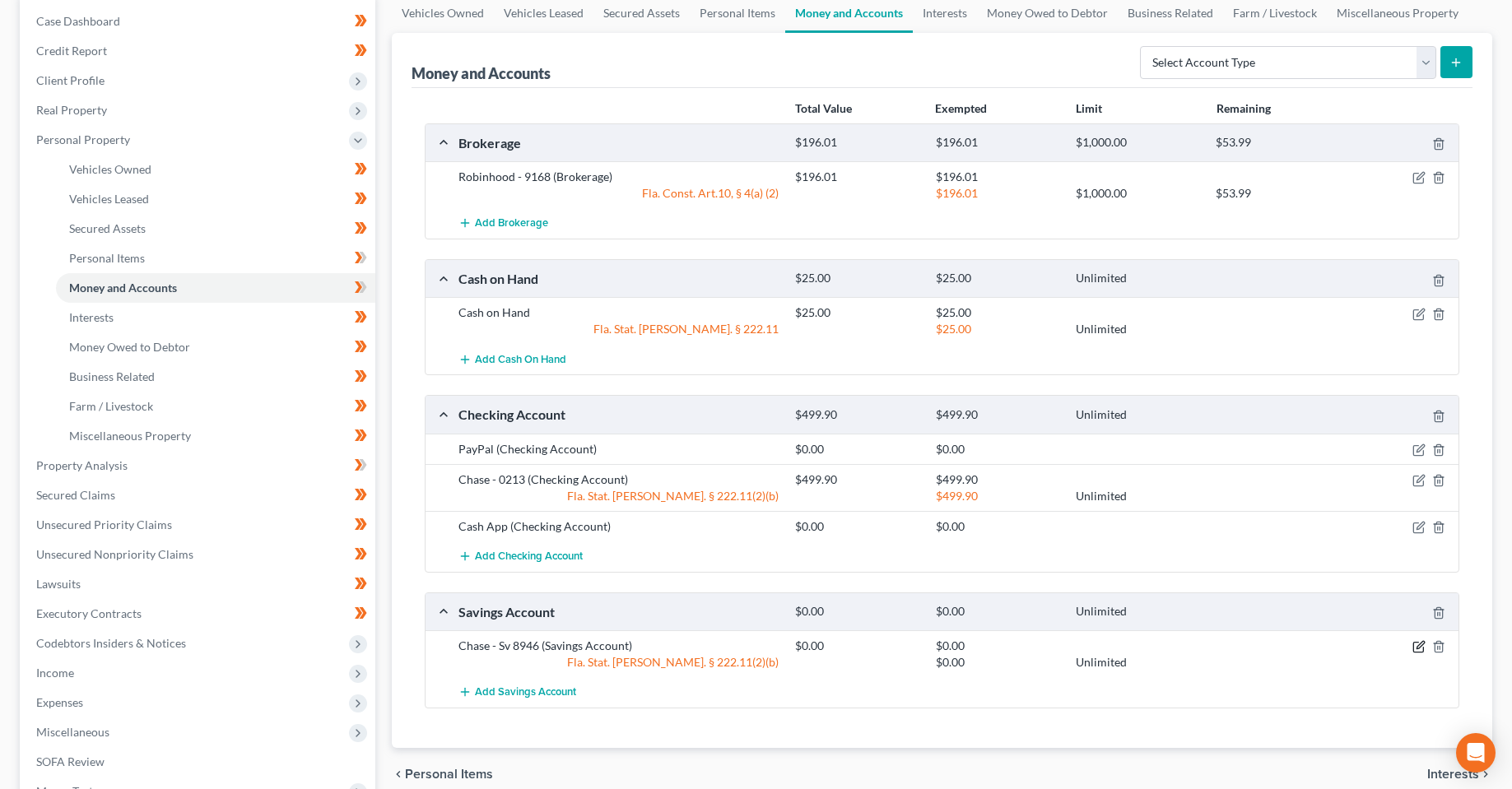
click at [1420, 647] on icon "button" at bounding box center [1420, 645] width 8 height 8
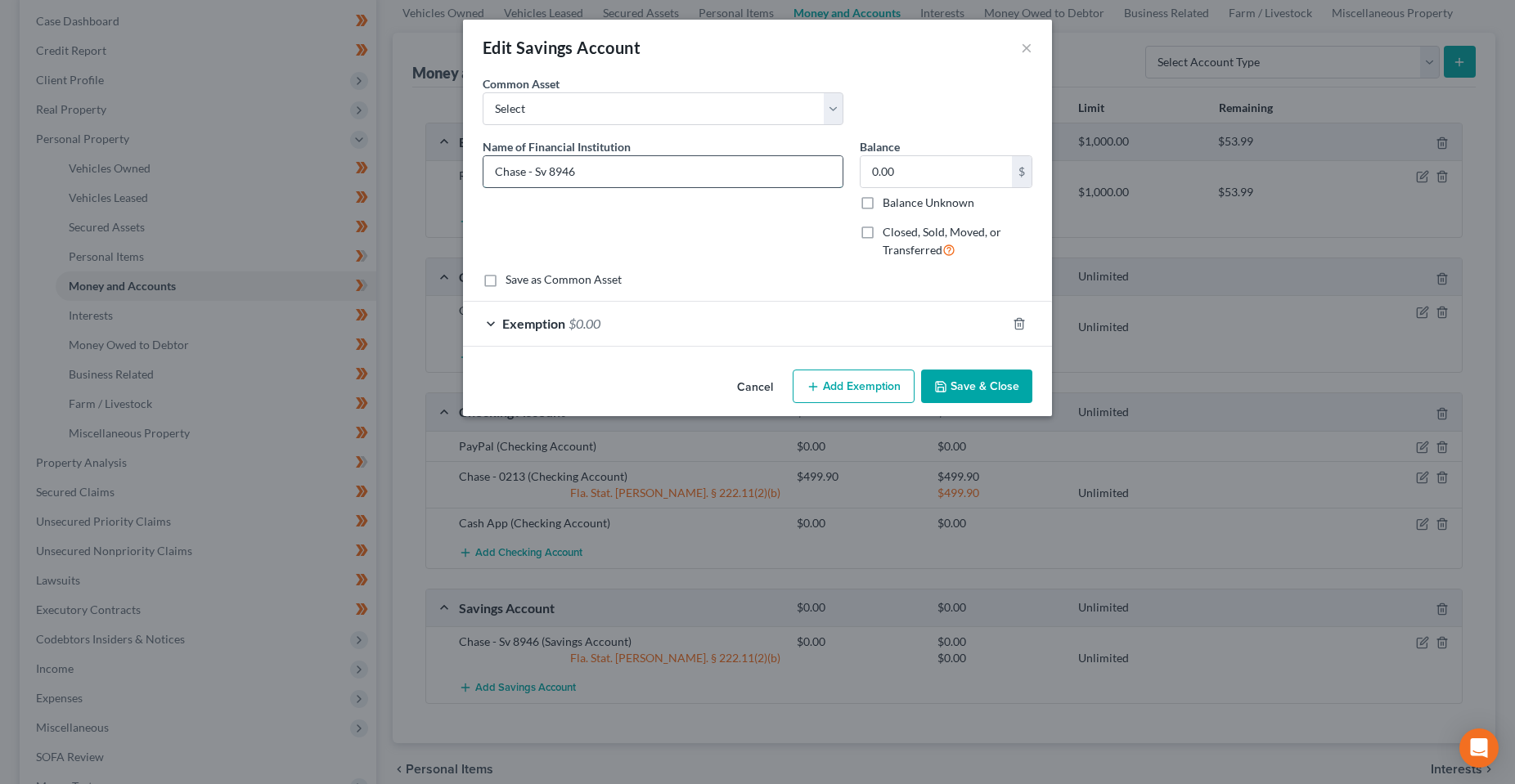
click at [551, 172] on input "Chase - Sv 8946" at bounding box center [662, 172] width 359 height 31
type input "Chase - 8946"
click at [908, 170] on input "0.00" at bounding box center [936, 172] width 152 height 31
type input "5"
click at [856, 328] on div "Exemption $0.00" at bounding box center [734, 324] width 543 height 43
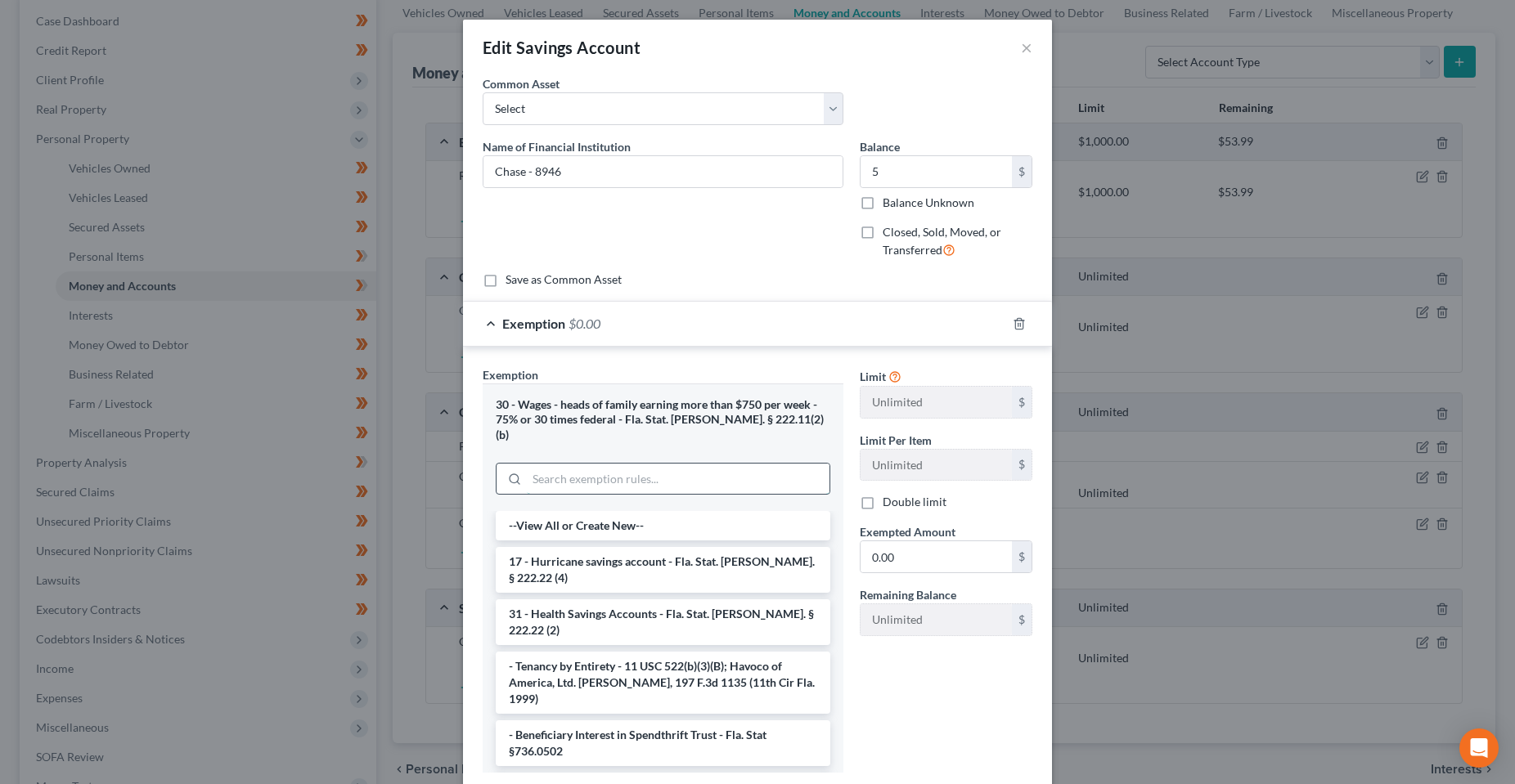
click at [613, 474] on input "search" at bounding box center [678, 479] width 302 height 31
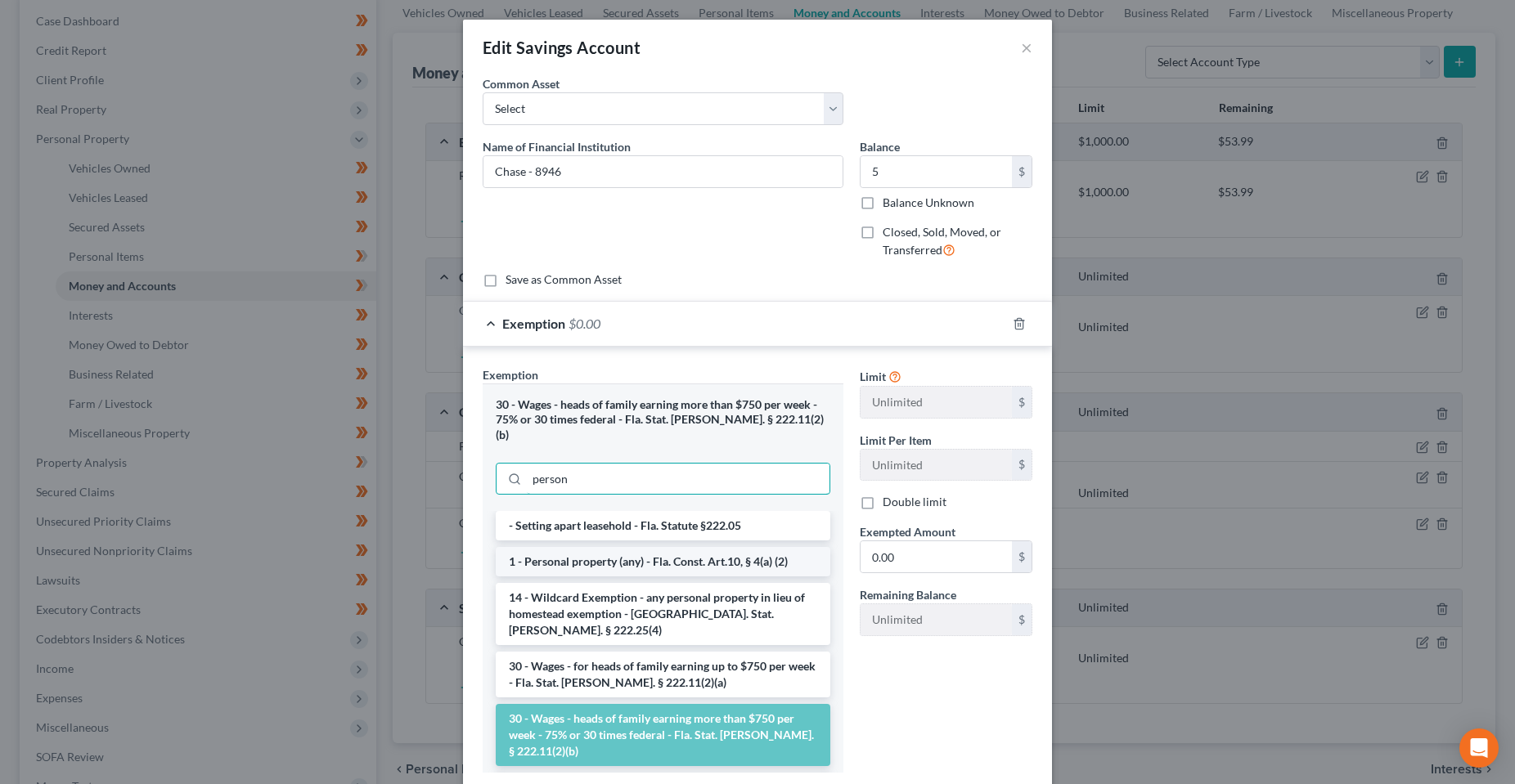
type input "person"
click at [582, 546] on li "1 - Personal property (any) - Fla. Const. Art.10, § 4(a) (2)" at bounding box center [663, 561] width 334 height 29
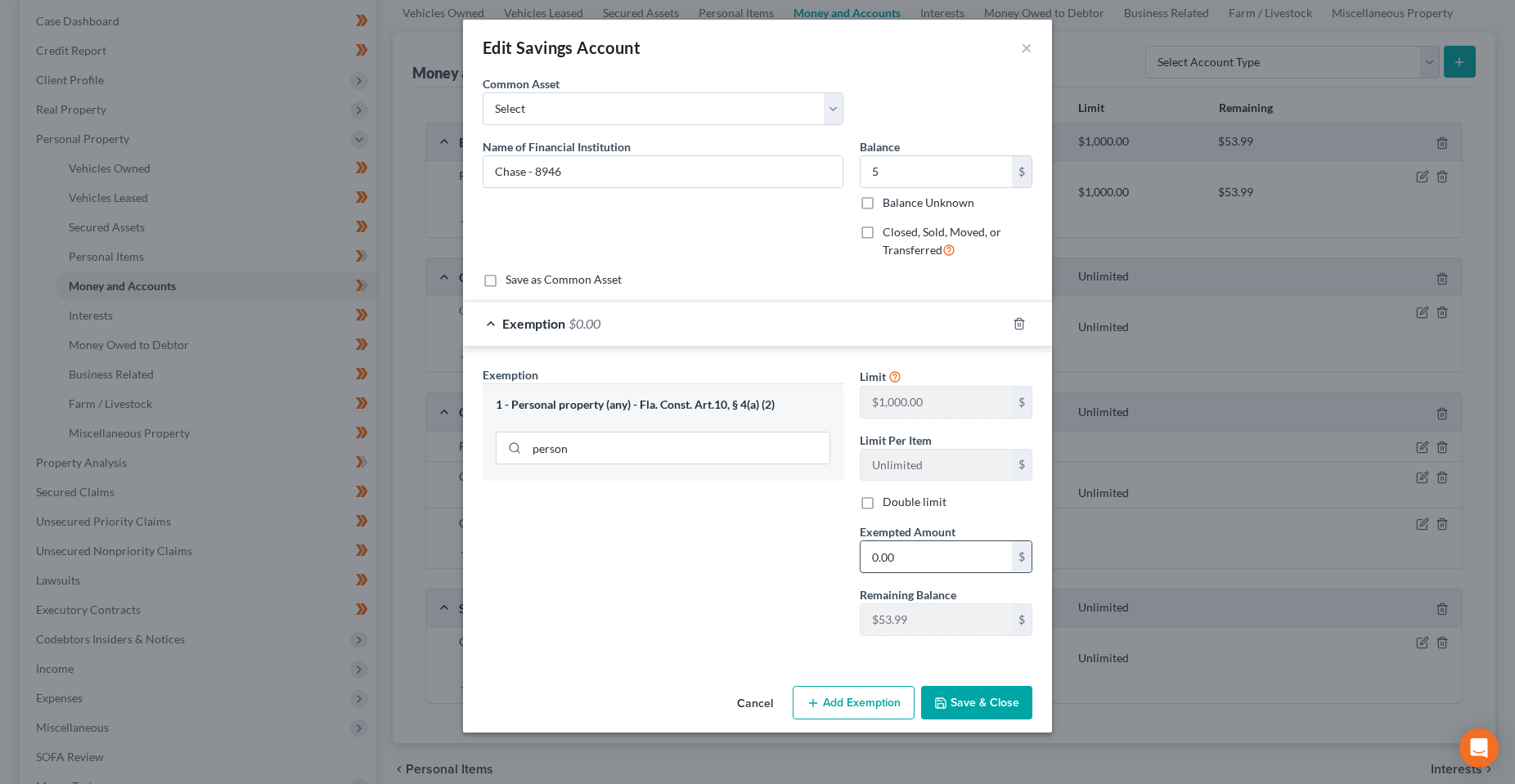
click at [954, 548] on input "0.00" at bounding box center [936, 557] width 152 height 31
type input "5.00"
click at [1002, 694] on button "Save & Close" at bounding box center [977, 703] width 111 height 34
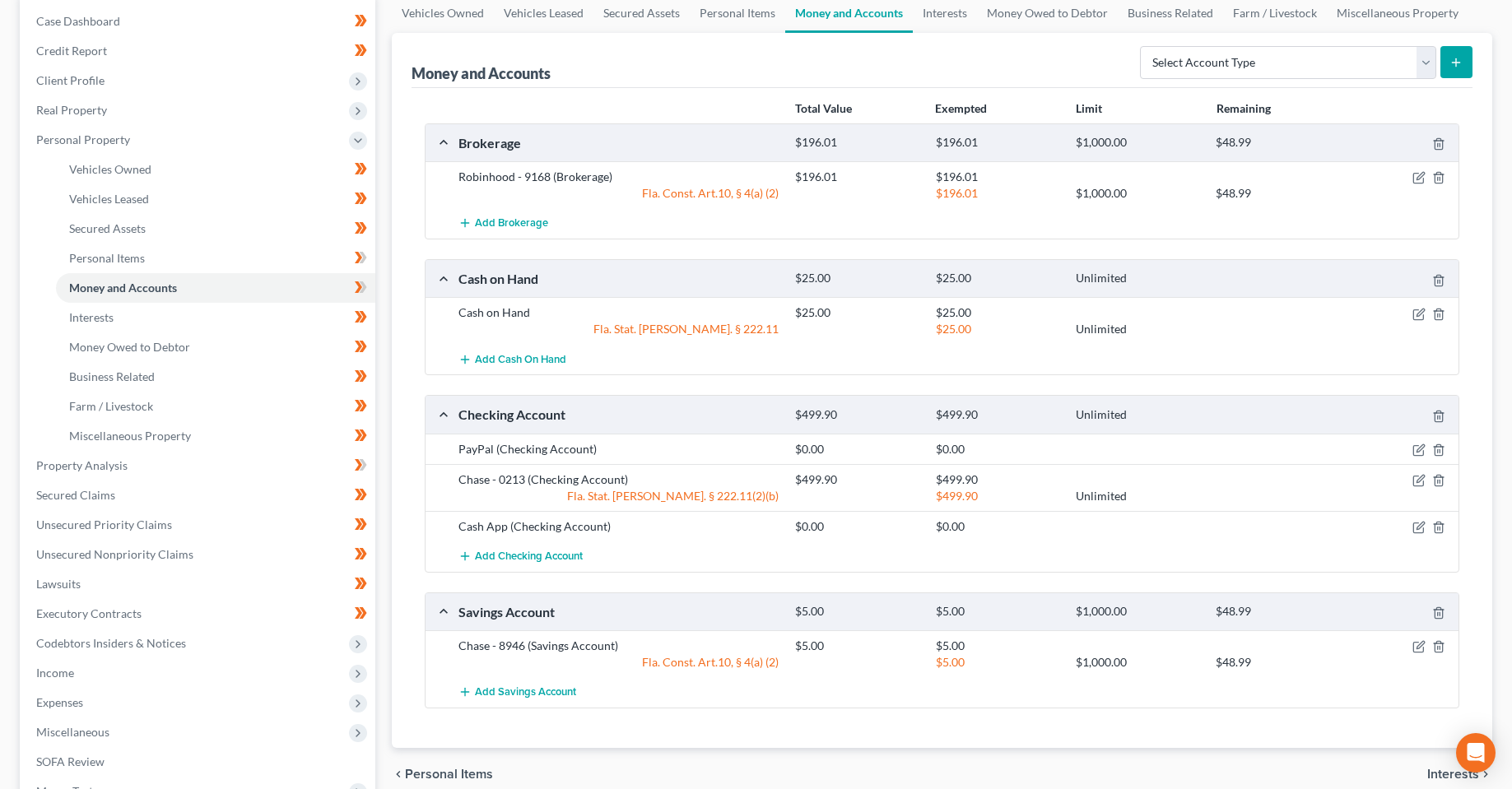
click at [819, 730] on div "Total Value Exempted Limit Remaining Brokerage $196.01 $196.01 $1,000.00 $48.99…" at bounding box center [942, 417] width 1061 height 660
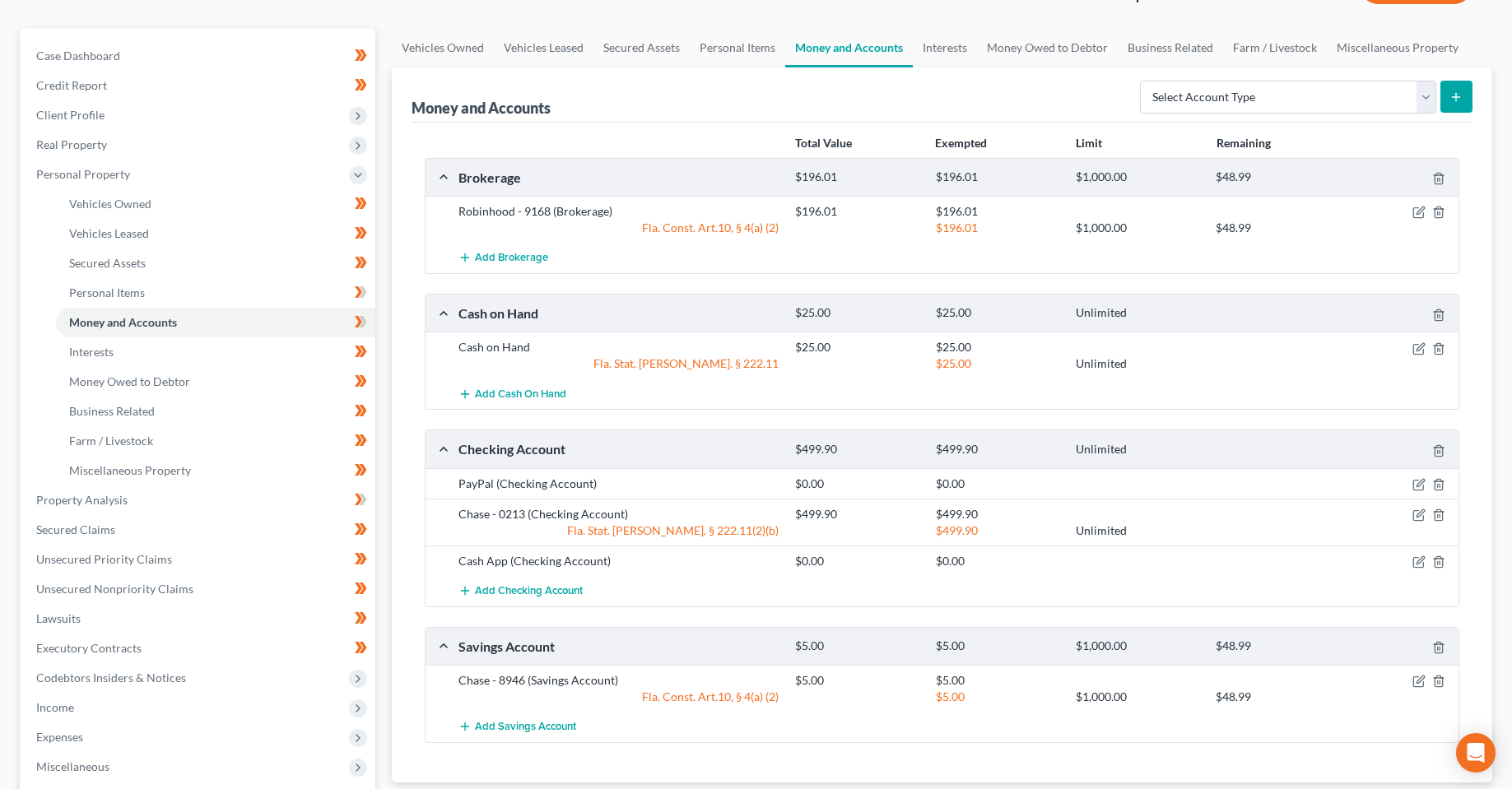
scroll to position [164, 0]
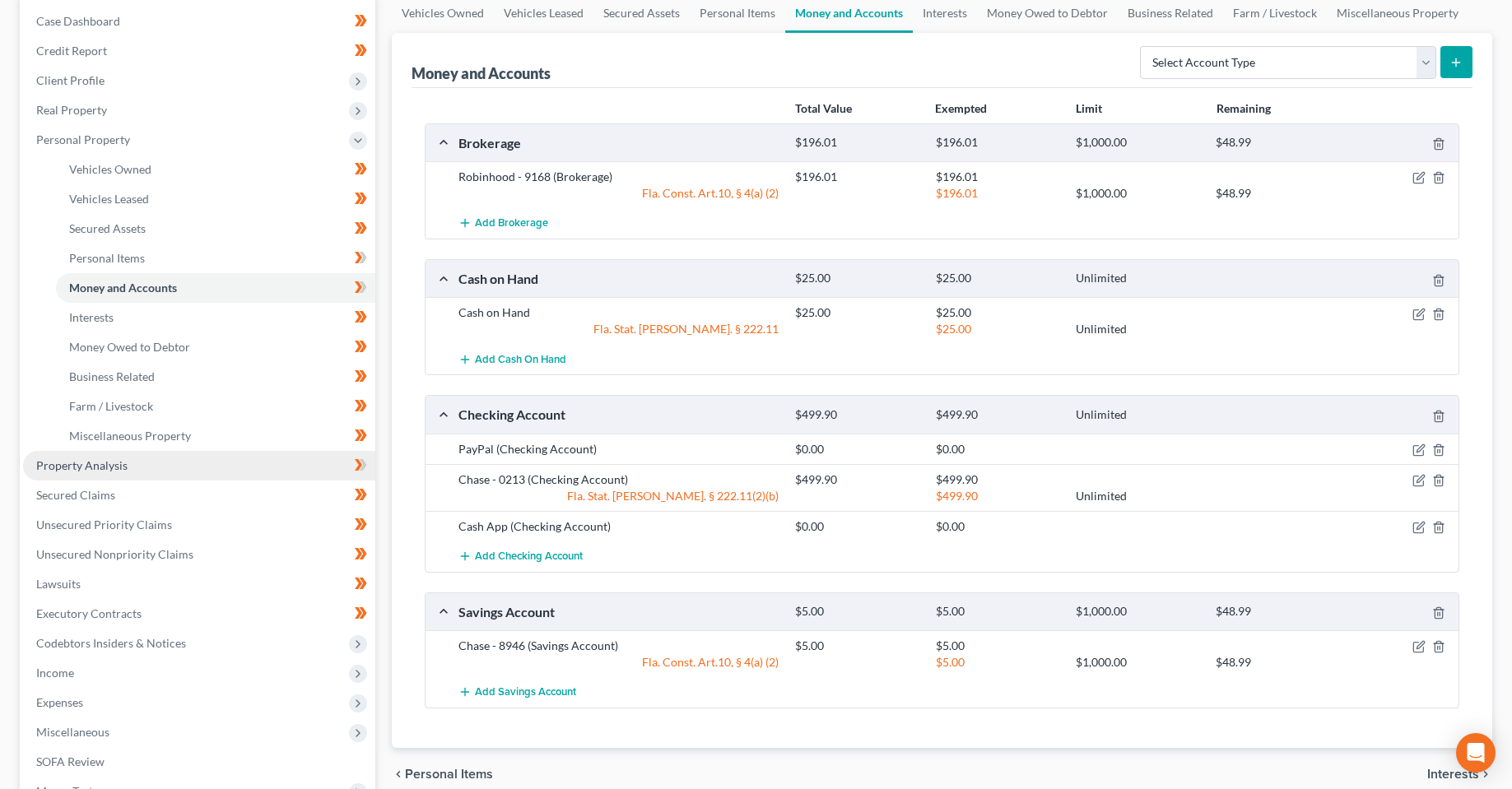
drag, startPoint x: 91, startPoint y: 470, endPoint x: 287, endPoint y: 471, distance: 196.0
click at [91, 470] on span "Property Analysis" at bounding box center [82, 465] width 92 height 14
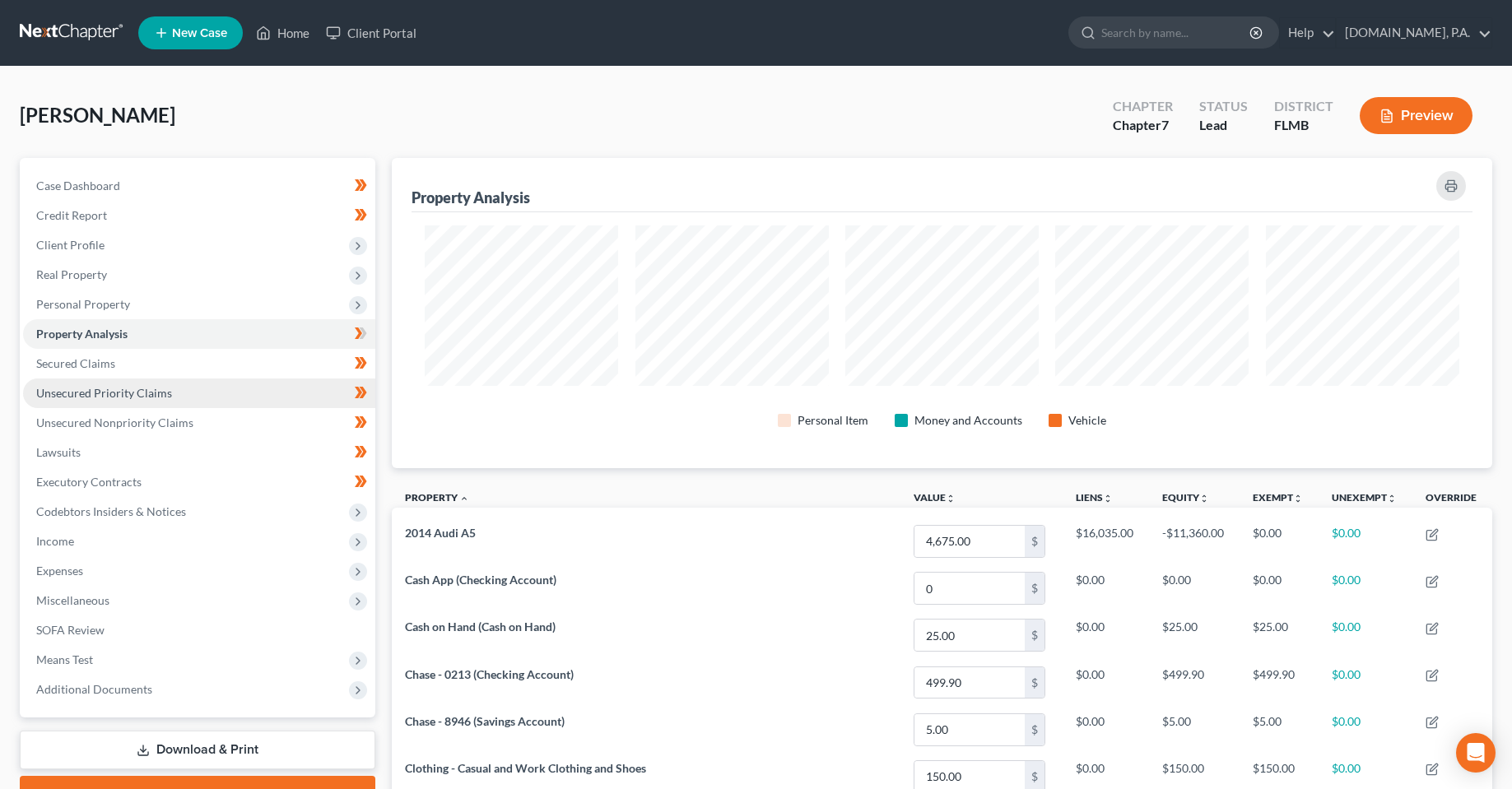
click at [132, 403] on link "Unsecured Priority Claims" at bounding box center [199, 394] width 352 height 30
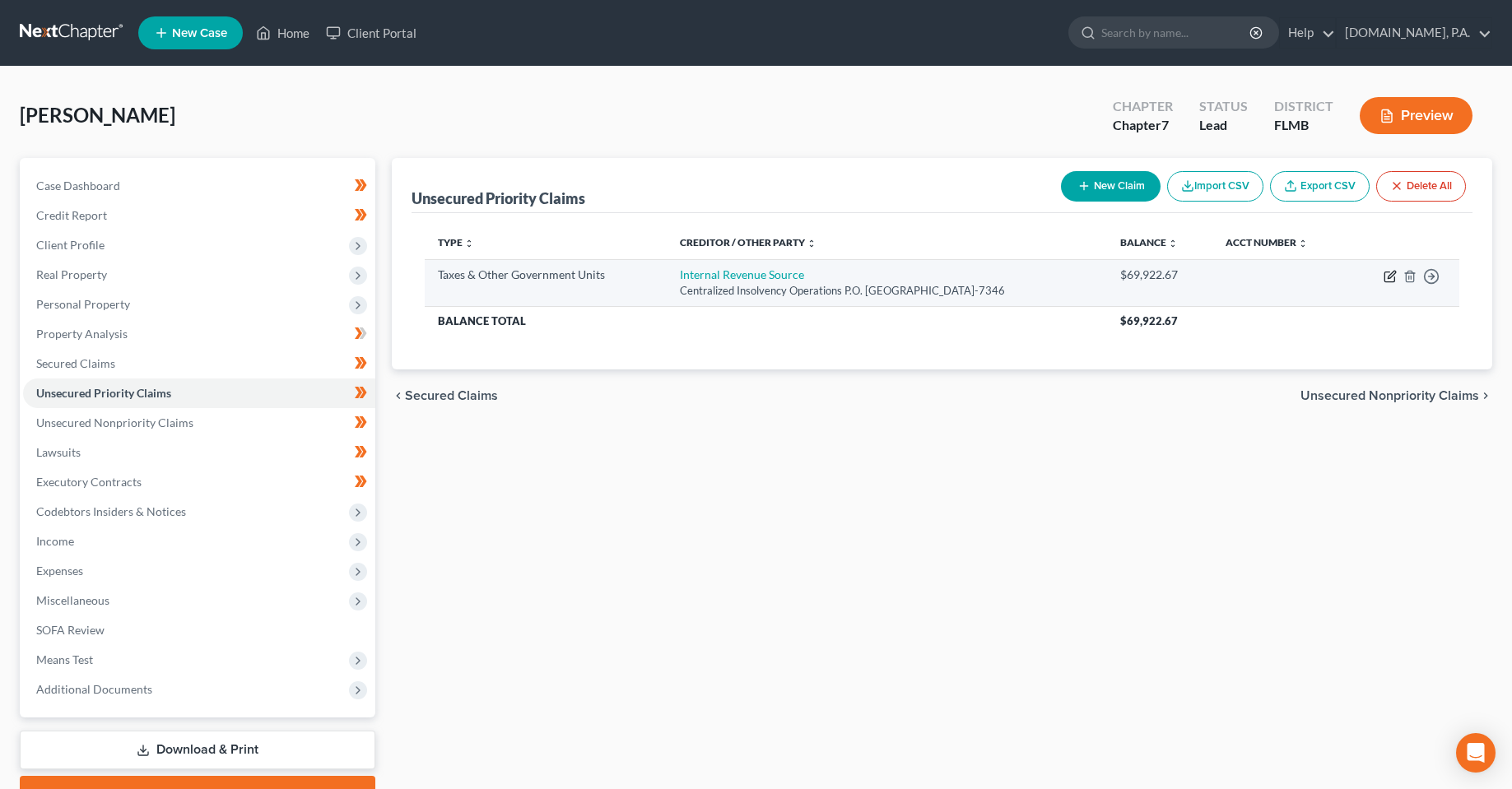
click at [1392, 273] on icon "button" at bounding box center [1392, 274] width 8 height 8
select select "0"
select select "39"
select select "0"
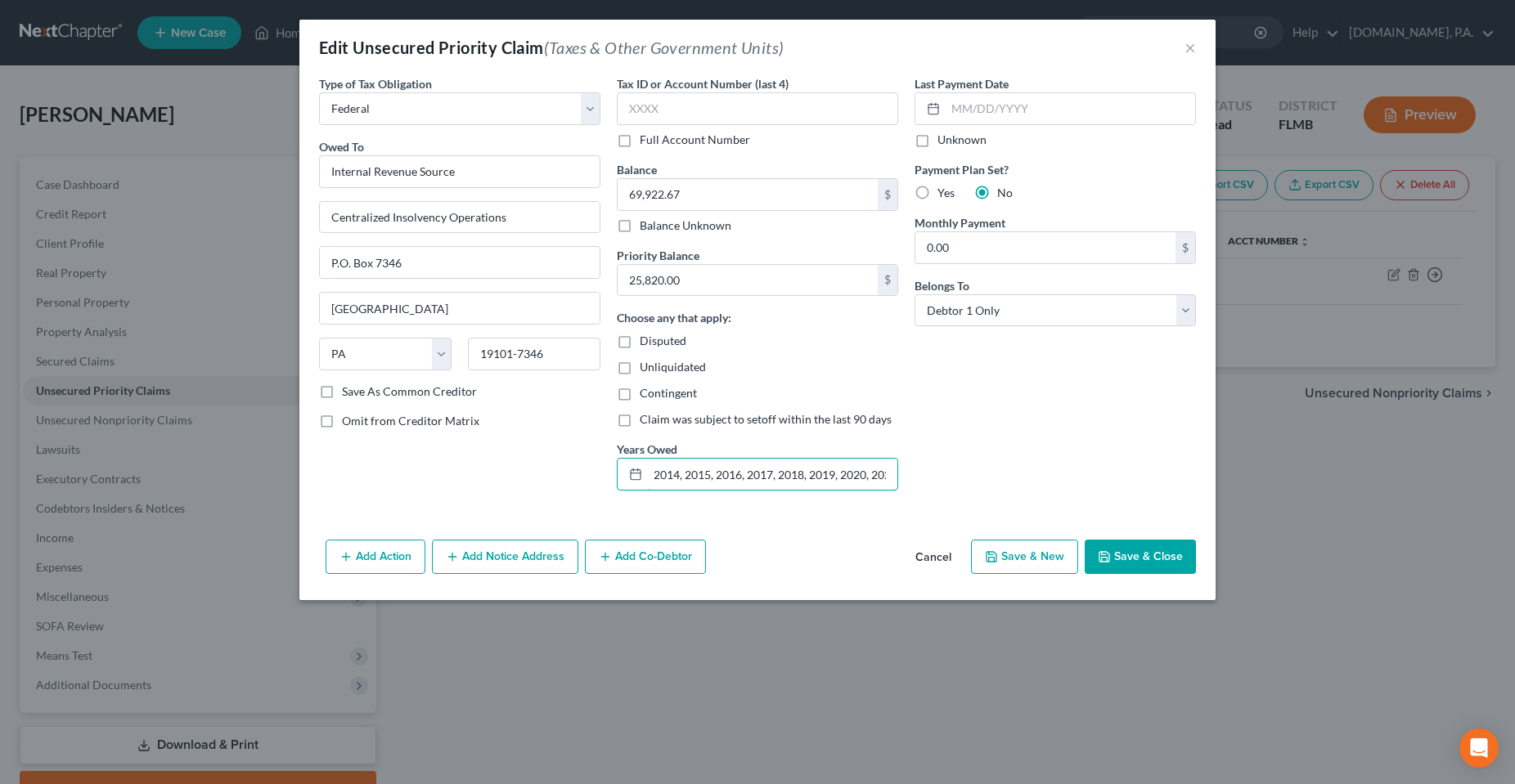
scroll to position [0, 107]
drag, startPoint x: 844, startPoint y: 482, endPoint x: 924, endPoint y: 482, distance: 80.0
click at [924, 482] on div "Type of Tax Obligation * Select Federal City State Franchise Tax Board Other Ow…" at bounding box center [757, 289] width 893 height 428
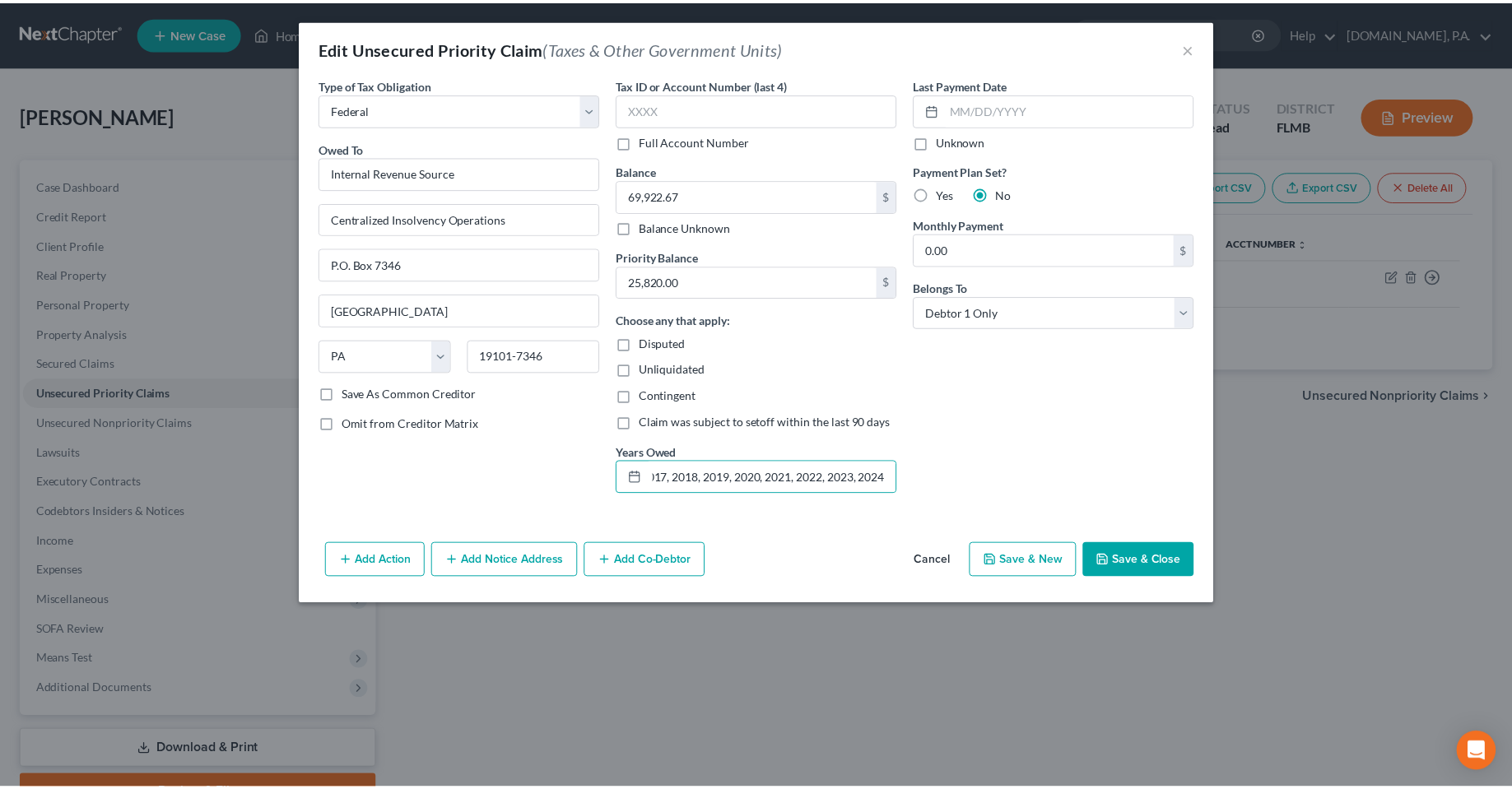
scroll to position [0, 0]
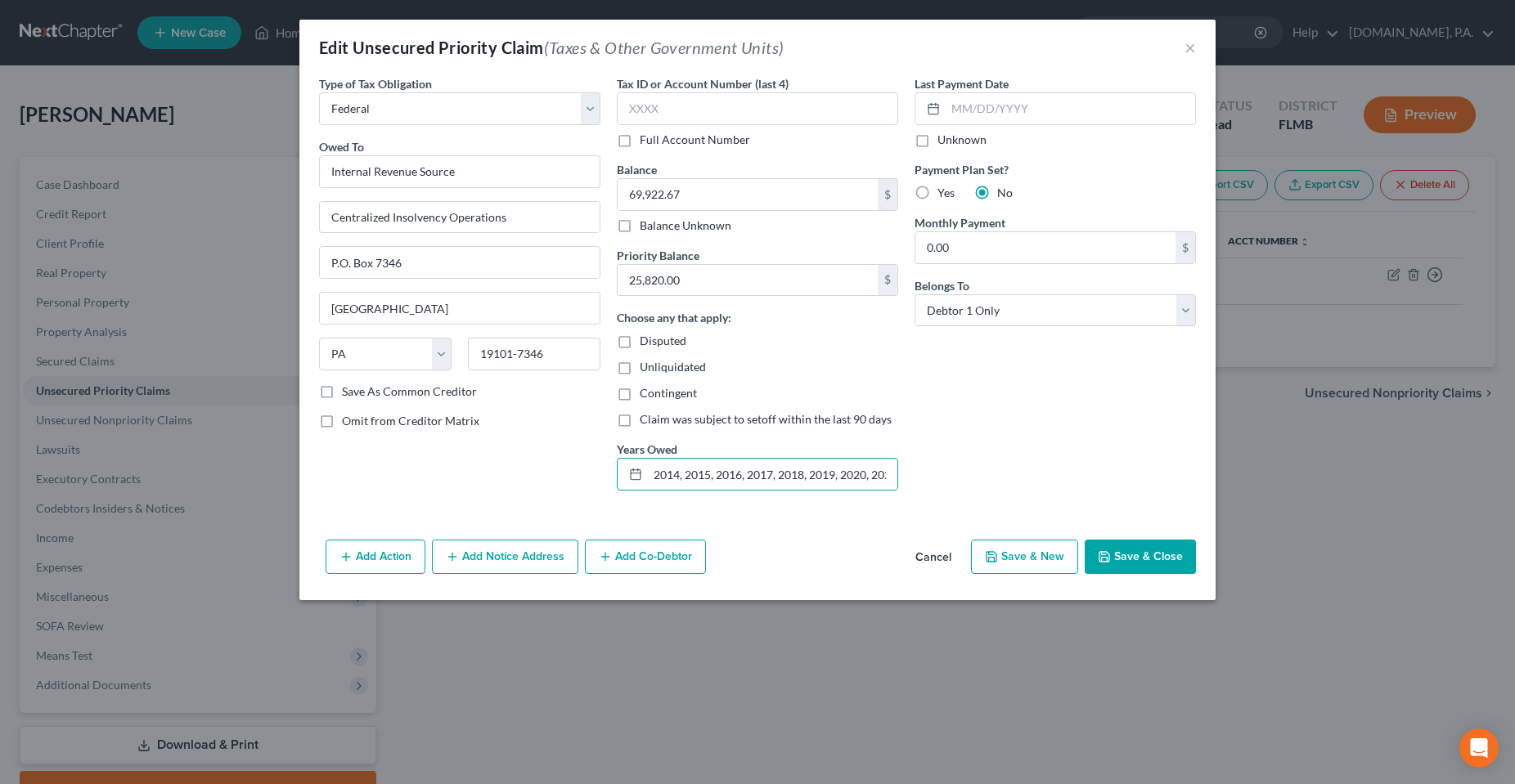
click at [797, 512] on div "Type of Tax Obligation * Select Federal City State Franchise Tax Board Other Ow…" at bounding box center [757, 304] width 916 height 457
click at [656, 115] on input "text" at bounding box center [758, 108] width 282 height 32
type input "7828"
click at [1052, 410] on div "Last Payment Date Unknown Payment Plan Set? Yes No Monthly Payment 0.00 $ Belon…" at bounding box center [1055, 289] width 297 height 428
click at [1146, 561] on button "Save & Close" at bounding box center [1140, 556] width 111 height 34
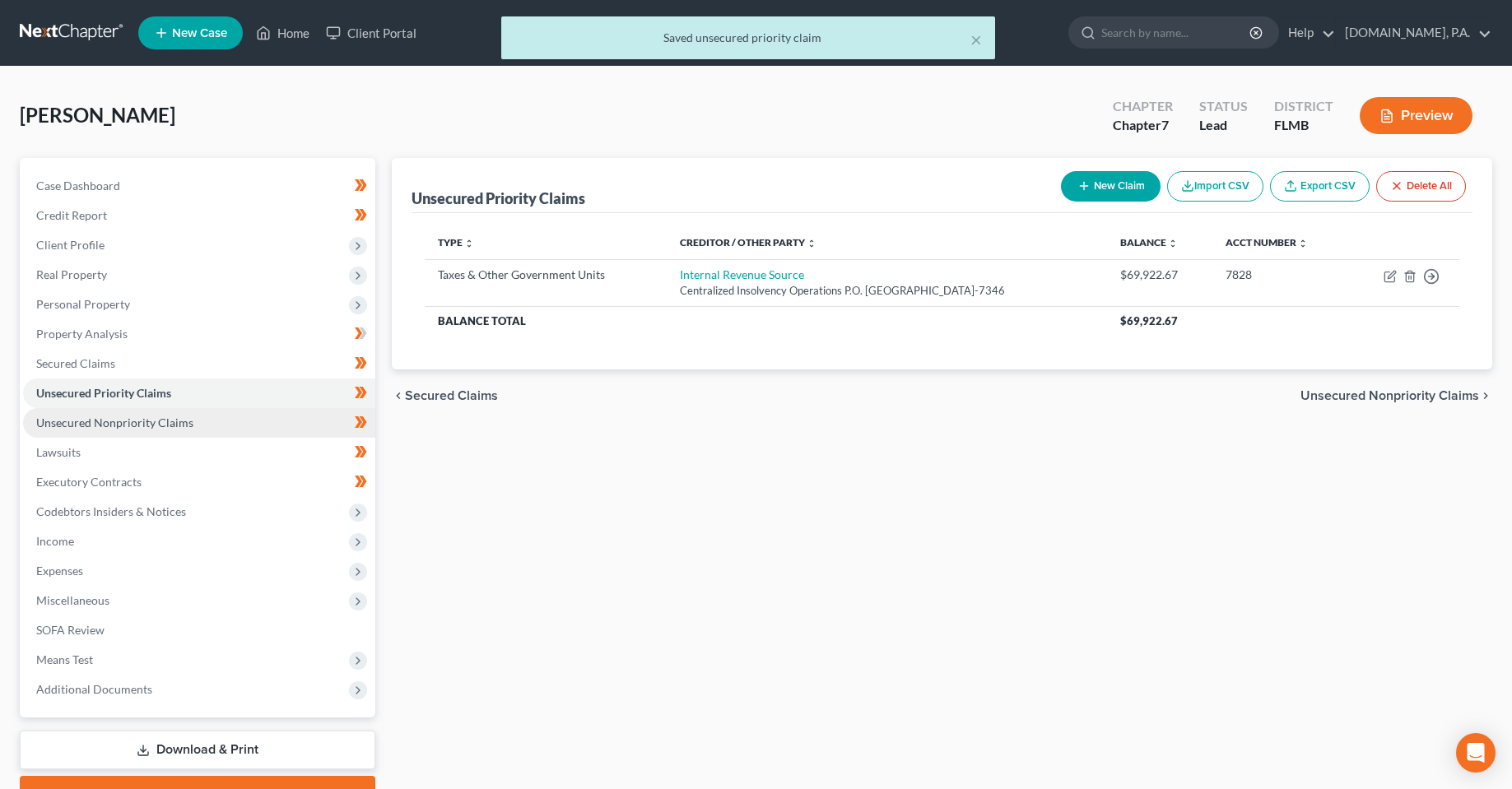
click at [157, 411] on link "Unsecured Nonpriority Claims" at bounding box center [199, 423] width 352 height 30
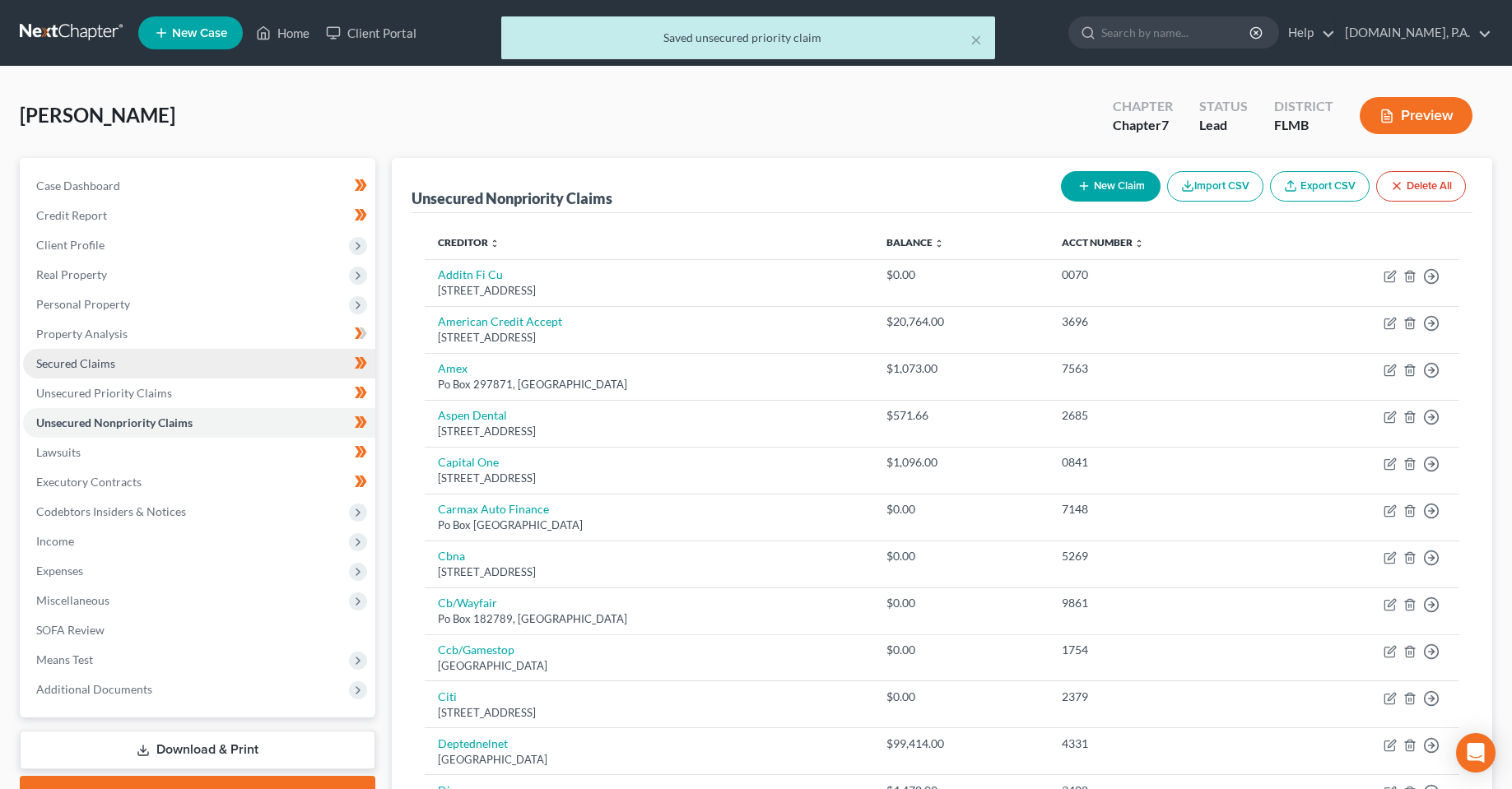
click at [147, 362] on link "Secured Claims" at bounding box center [199, 364] width 352 height 30
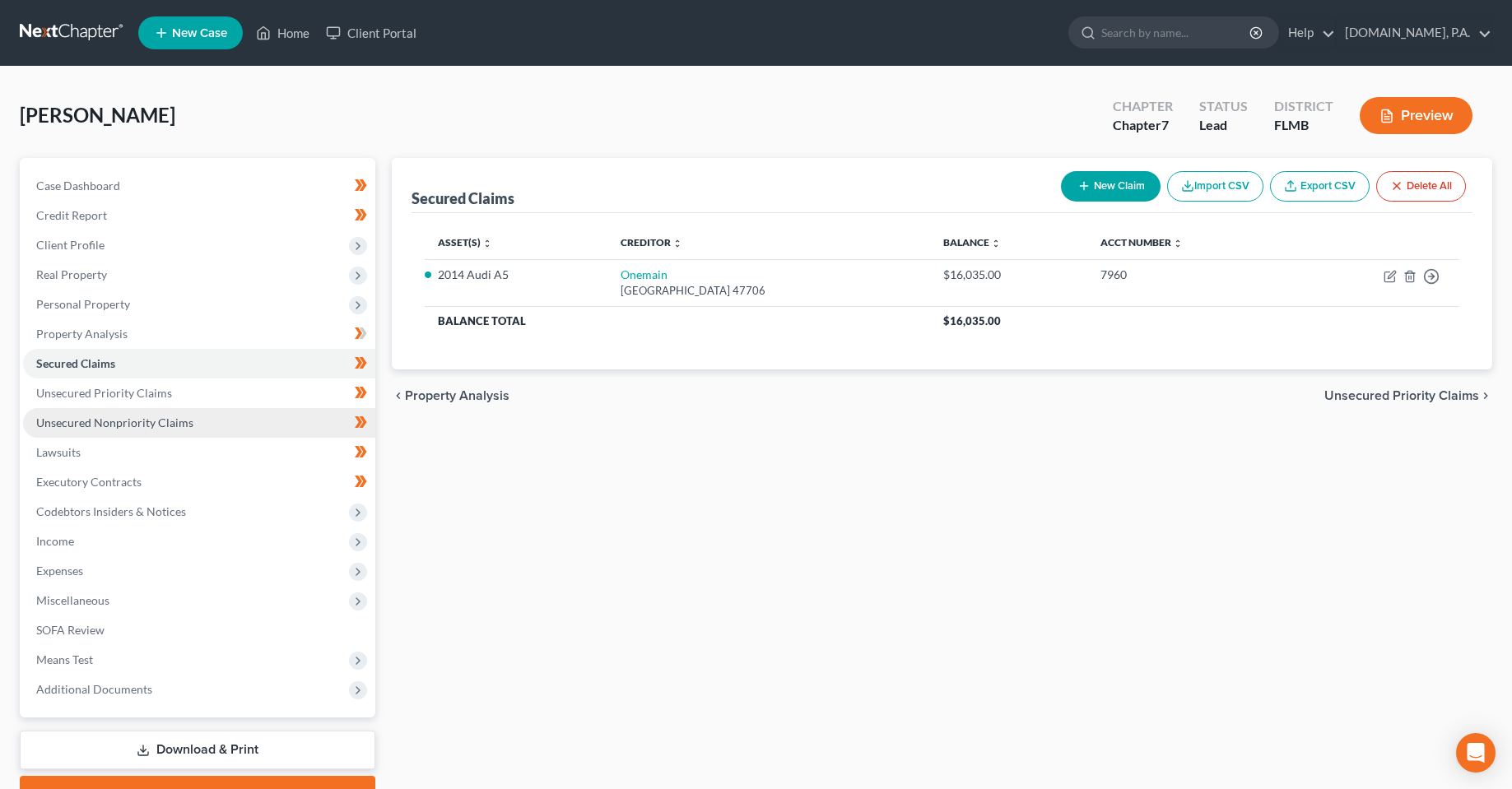
click at [149, 422] on span "Unsecured Nonpriority Claims" at bounding box center [115, 422] width 158 height 14
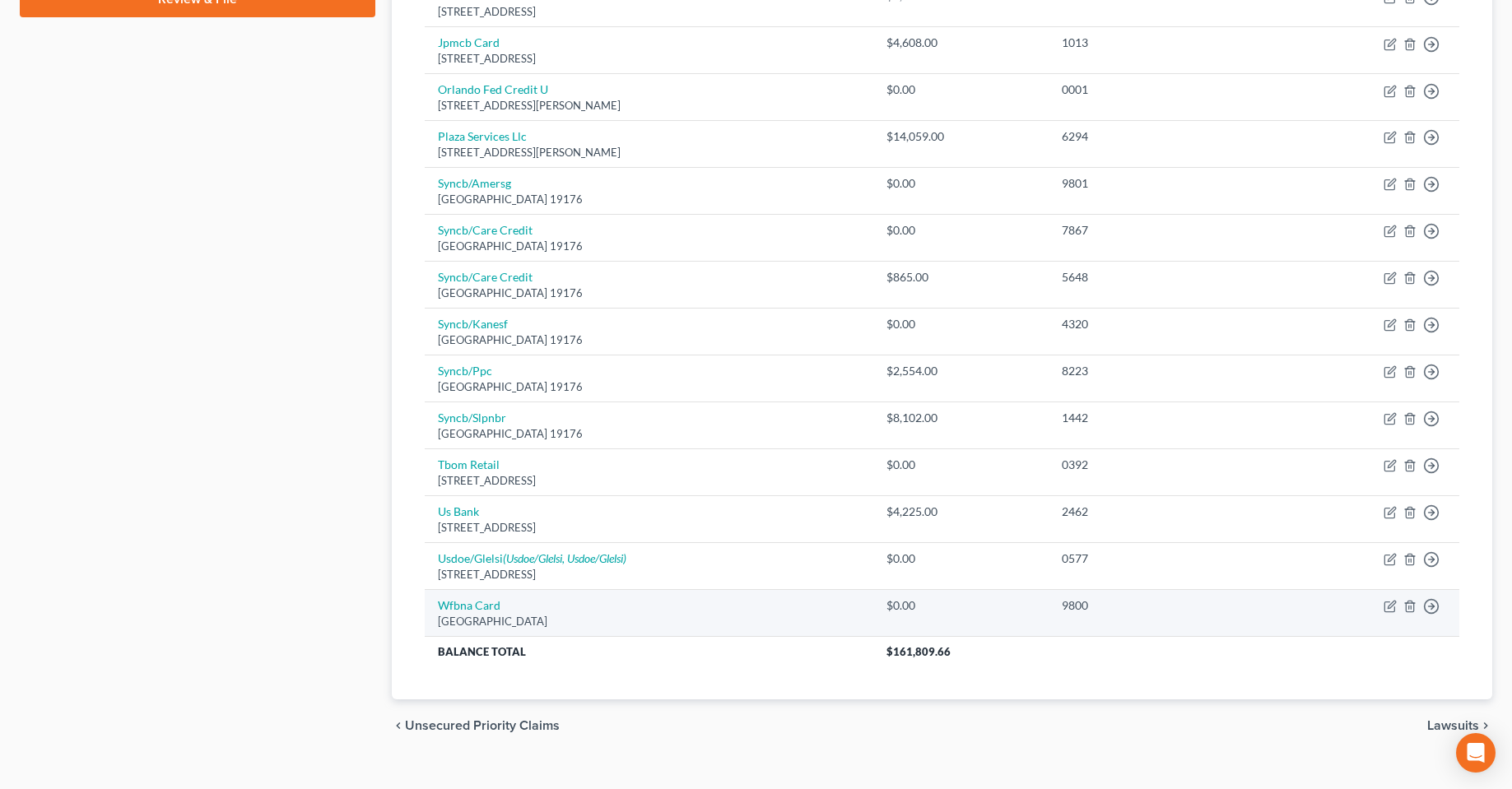
scroll to position [820, 0]
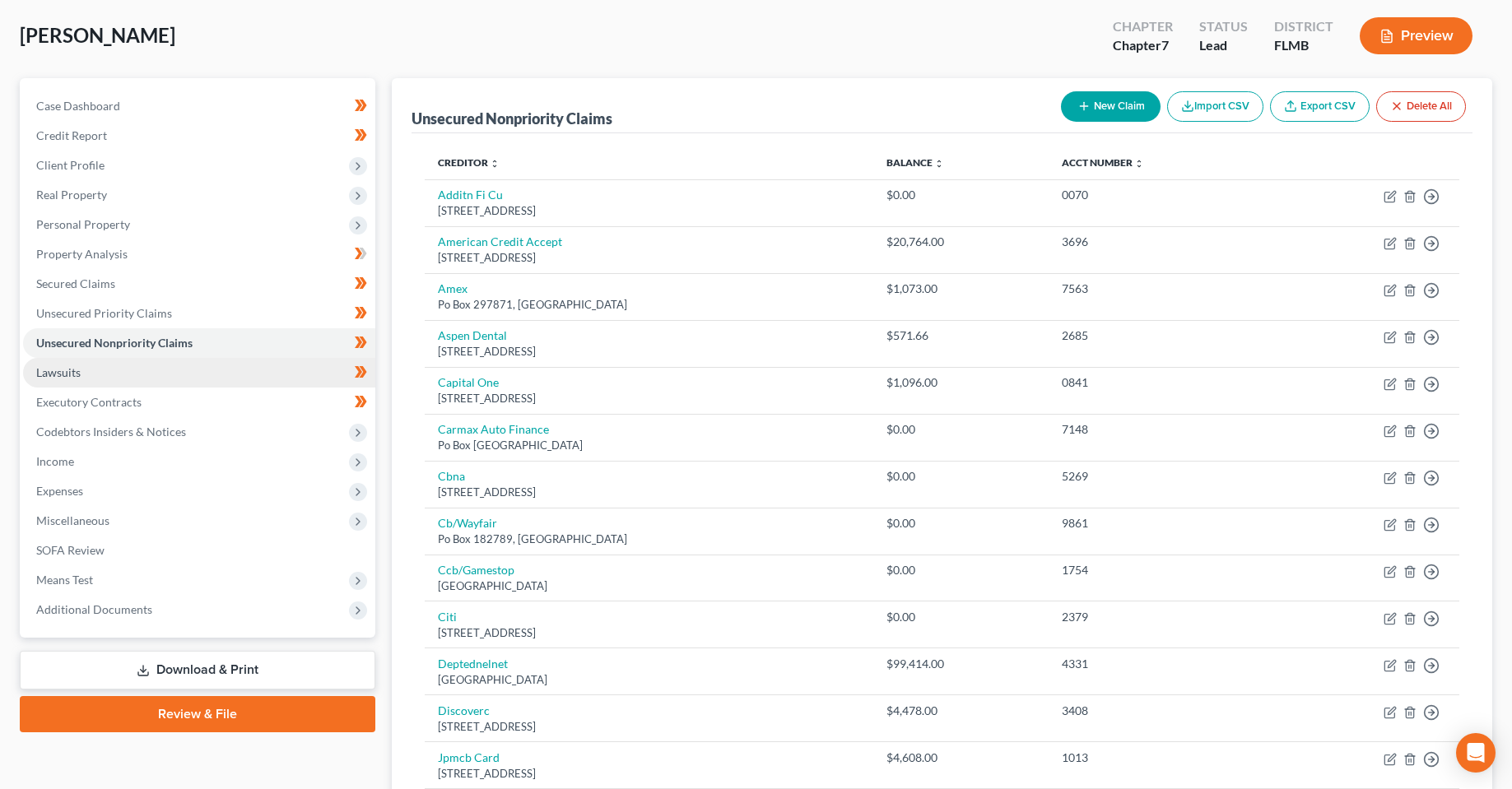
click at [149, 375] on link "Lawsuits" at bounding box center [199, 373] width 352 height 30
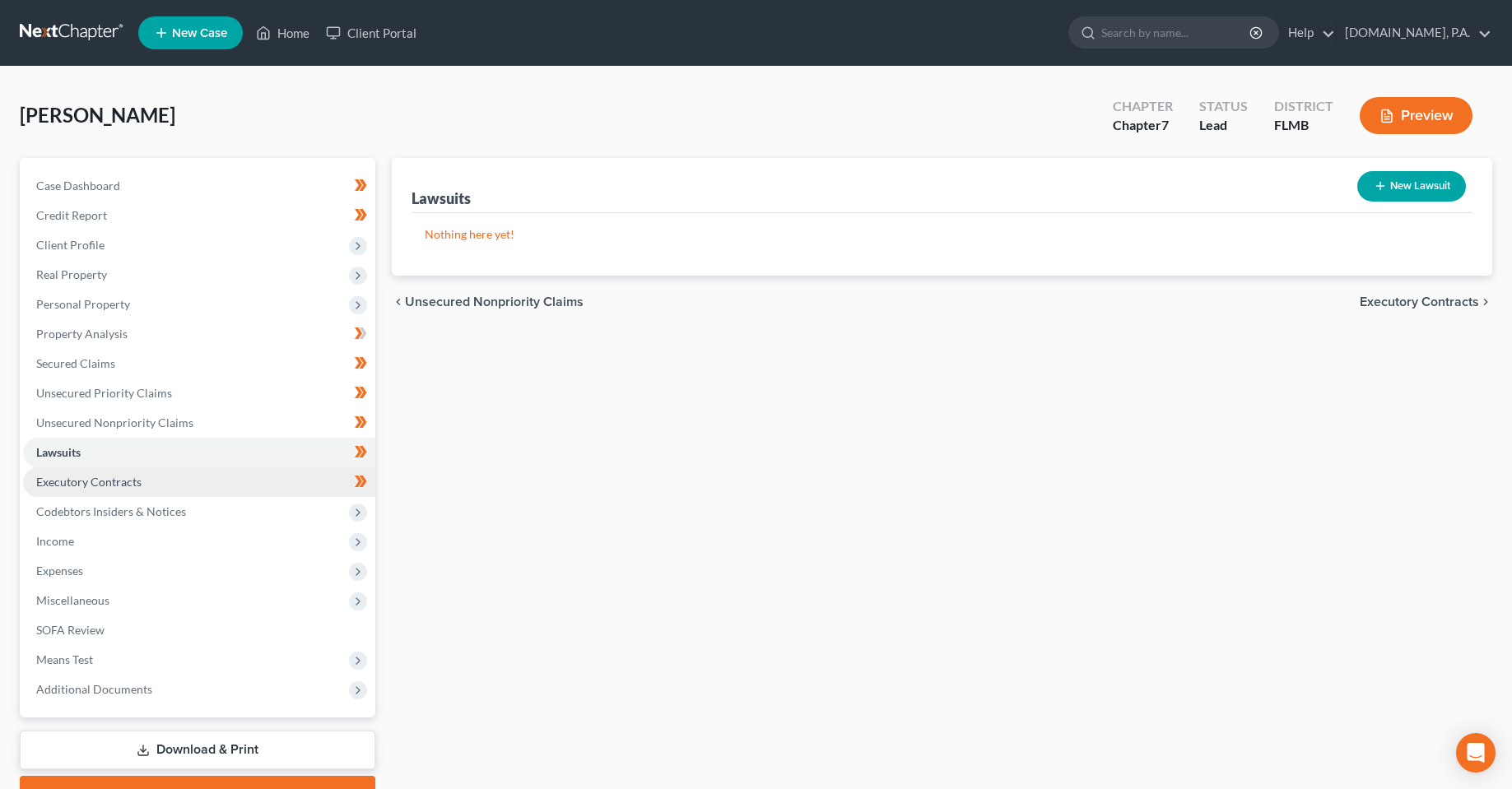
click at [115, 484] on span "Executory Contracts" at bounding box center [89, 482] width 105 height 14
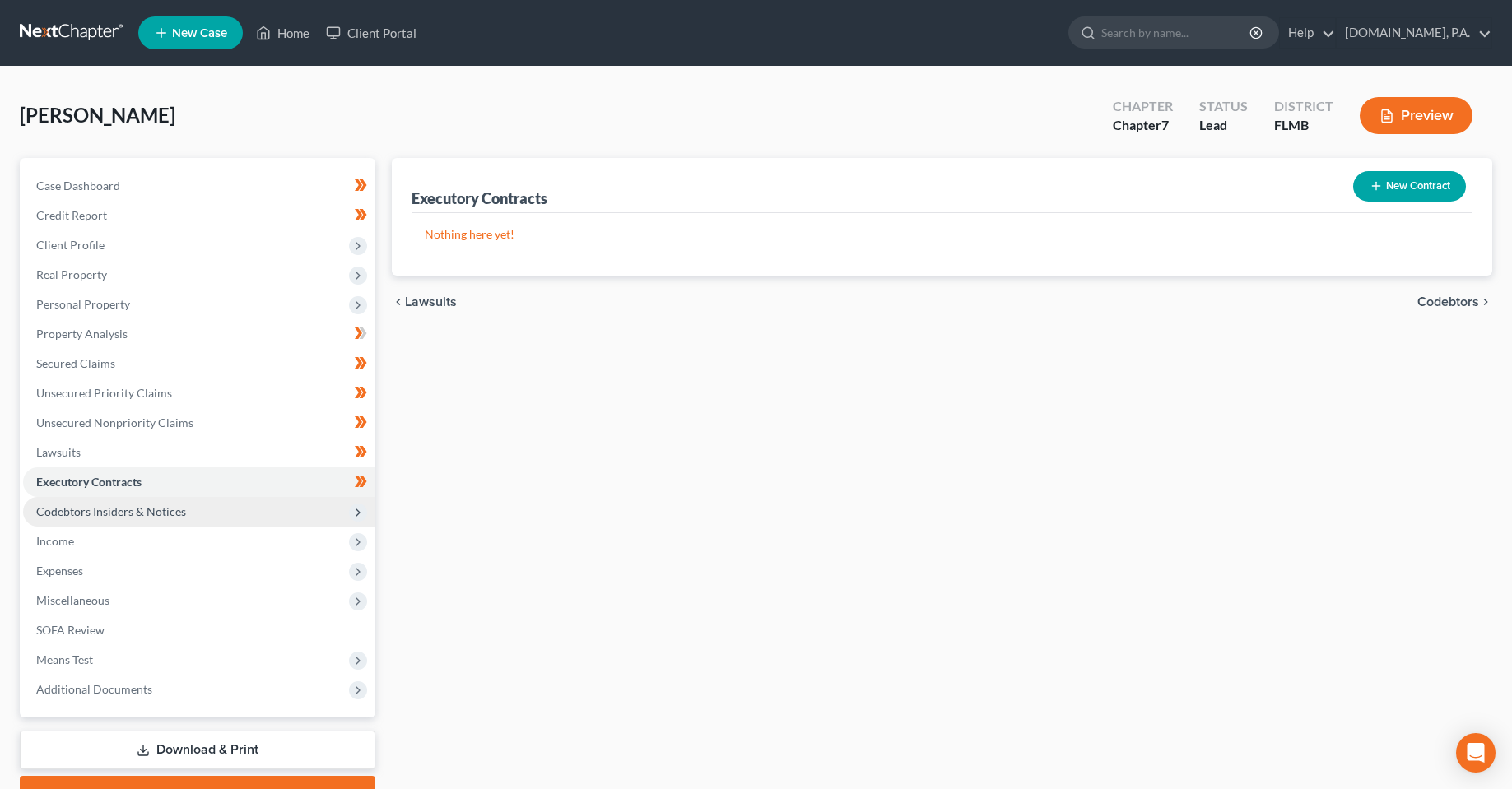
click at [135, 511] on span "Codebtors Insiders & Notices" at bounding box center [111, 512] width 150 height 14
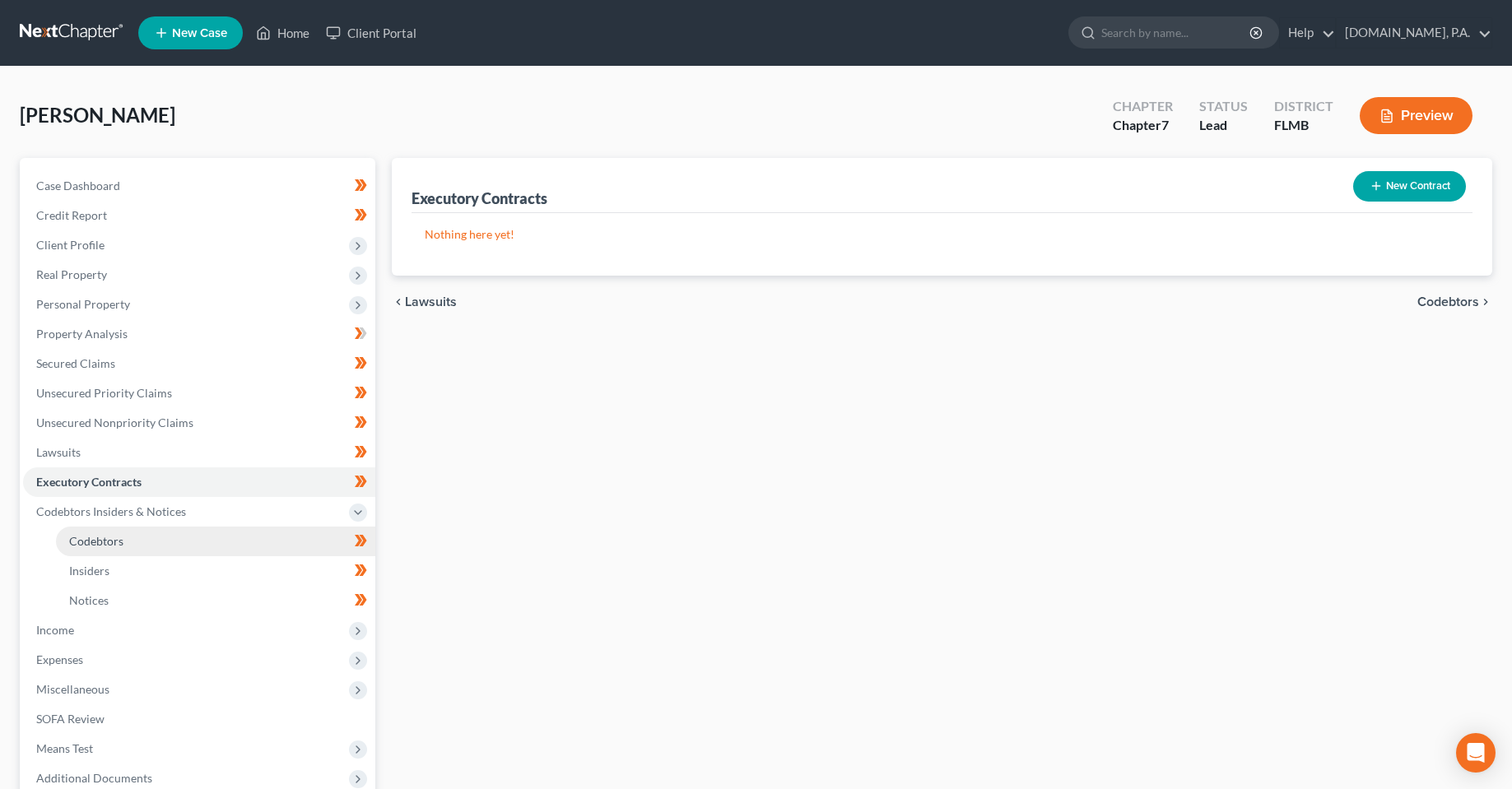
click at [148, 551] on link "Codebtors" at bounding box center [216, 541] width 319 height 30
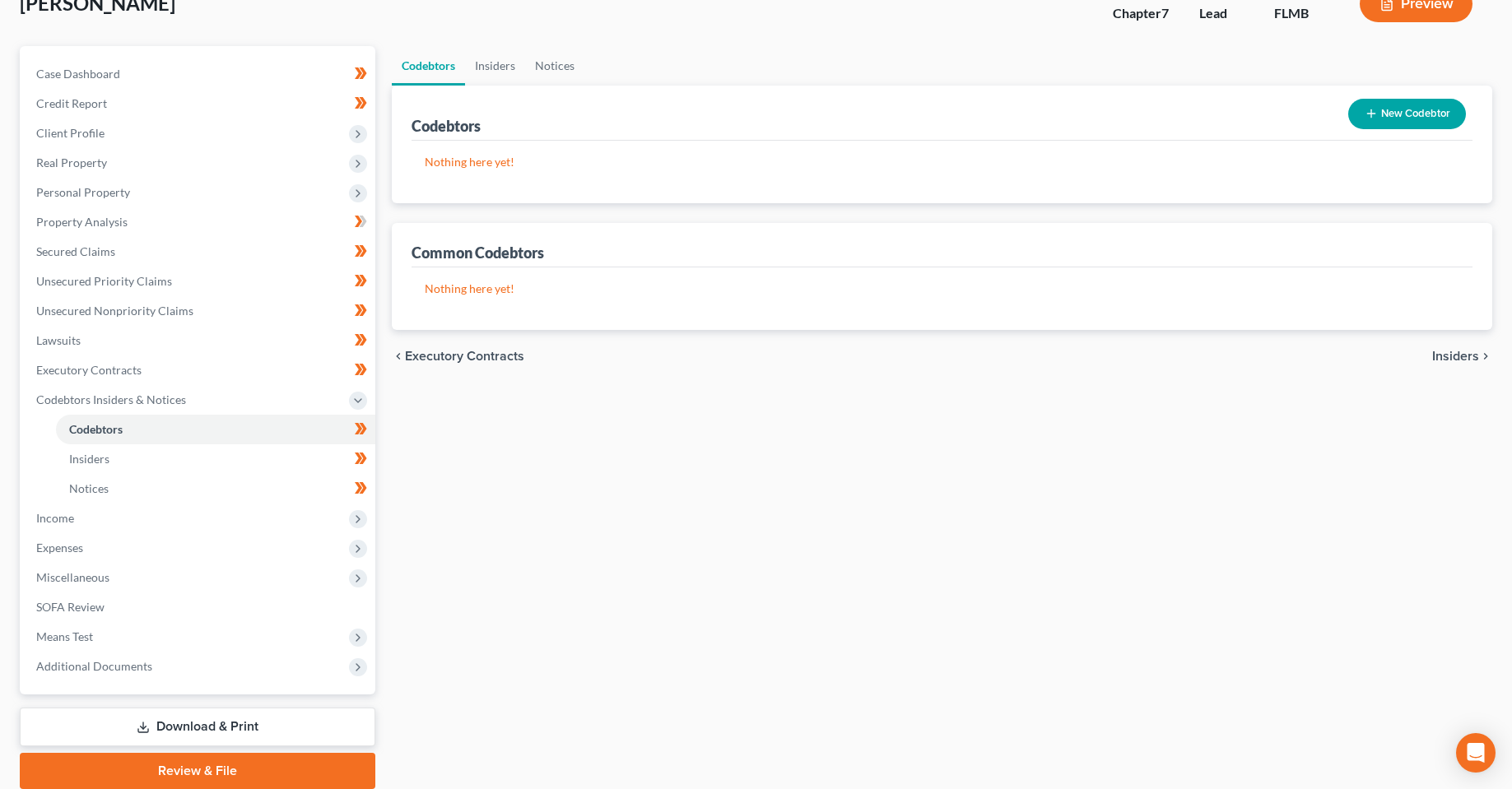
scroll to position [83, 0]
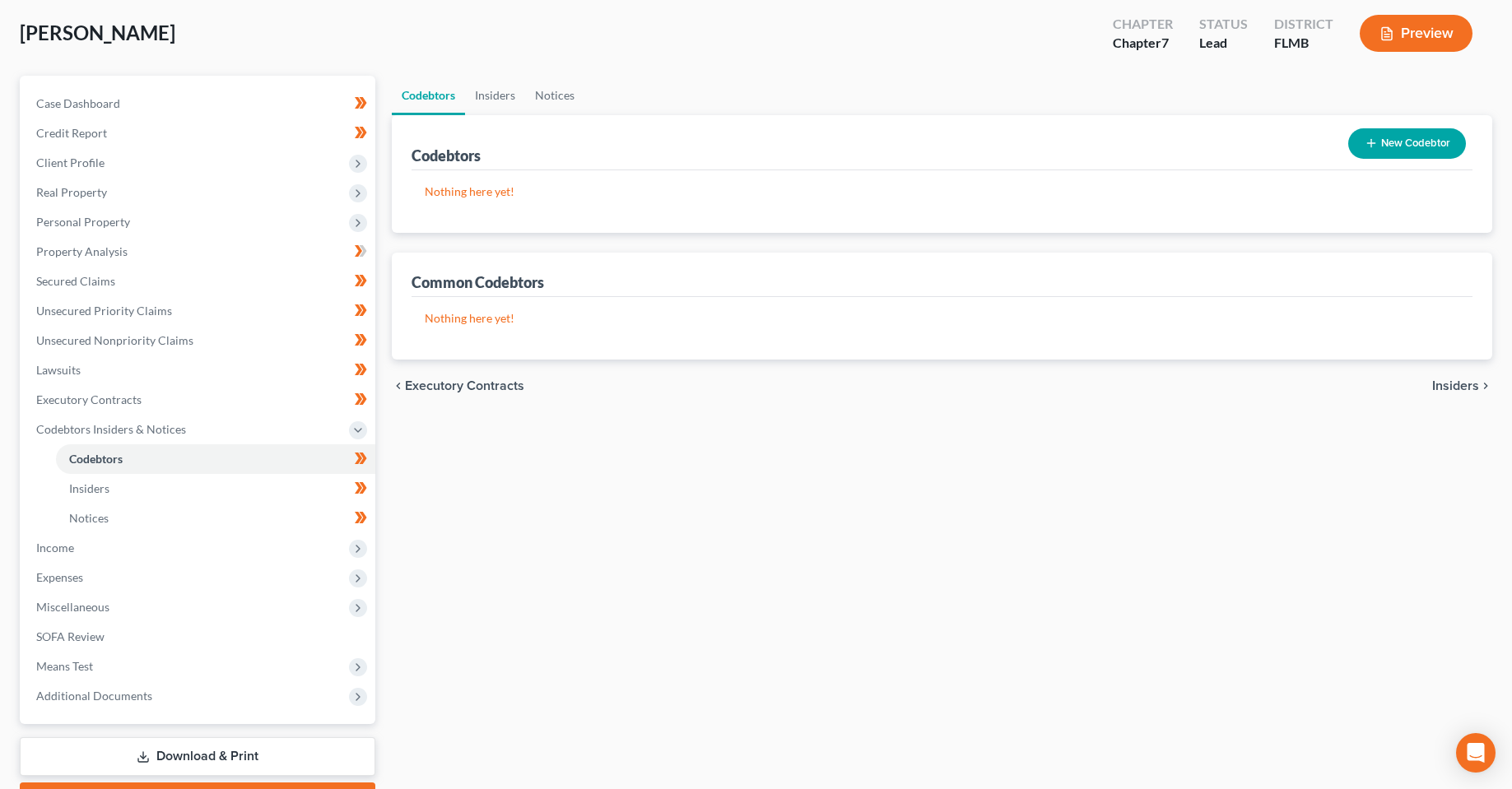
click at [1393, 150] on button "New Codebtor" at bounding box center [1408, 143] width 118 height 30
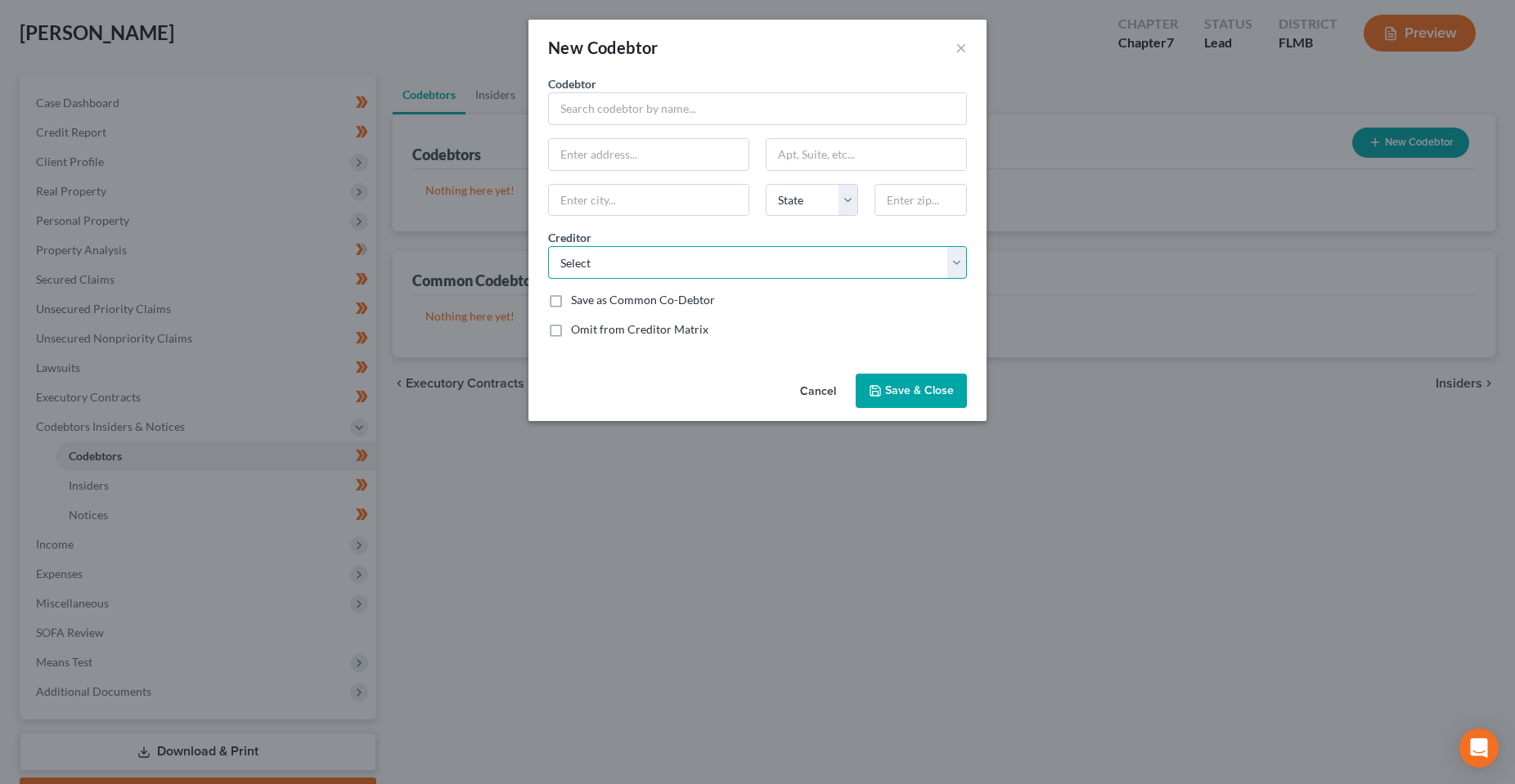
click at [769, 268] on select "Select Aspen Dental MoneySharp Credit Counseling Inc. Citi Orlando Fed Credit U…" at bounding box center [757, 262] width 419 height 32
click at [802, 397] on button "Cancel" at bounding box center [818, 391] width 63 height 32
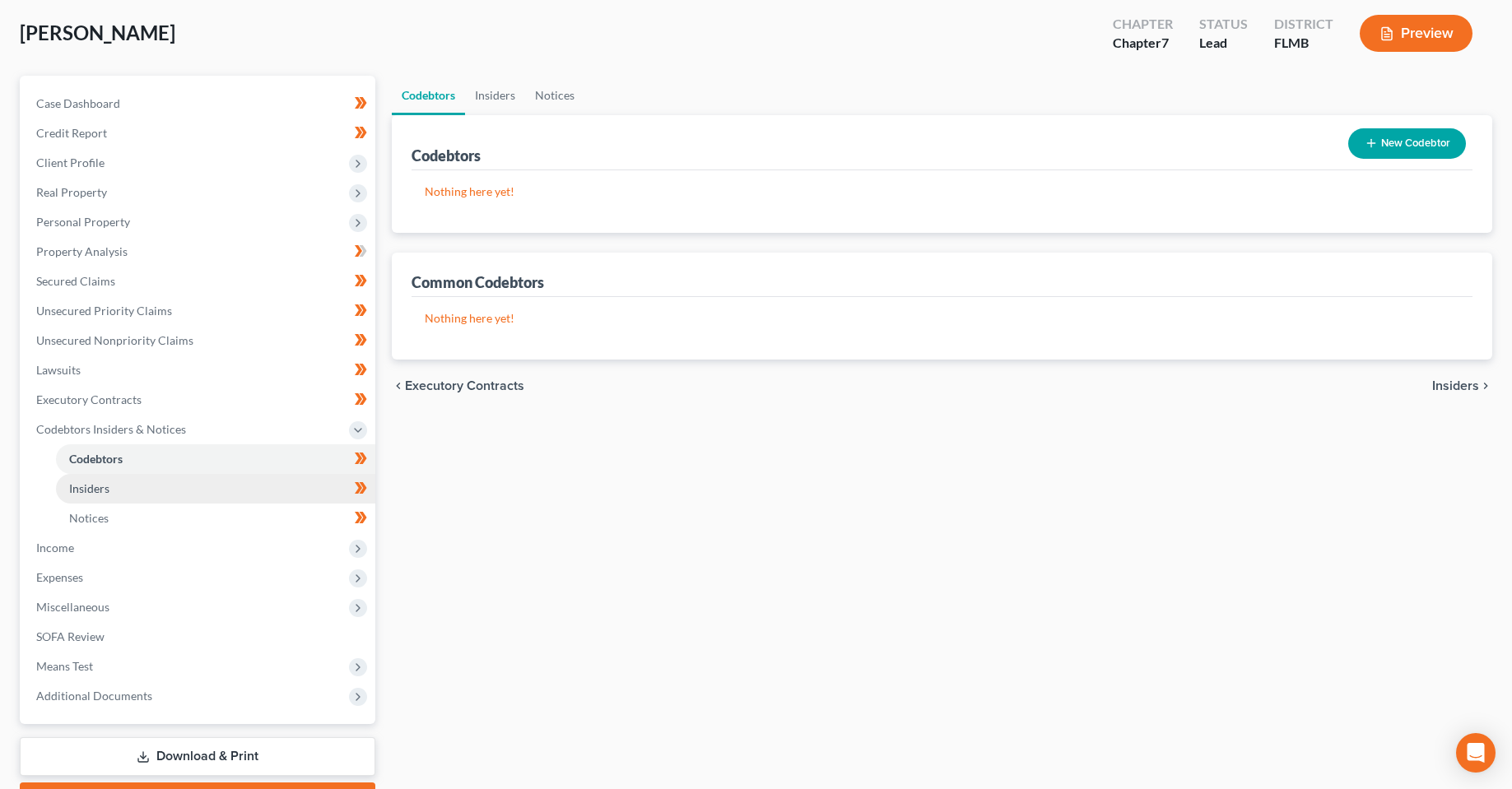
click at [84, 494] on span "Insiders" at bounding box center [89, 488] width 40 height 14
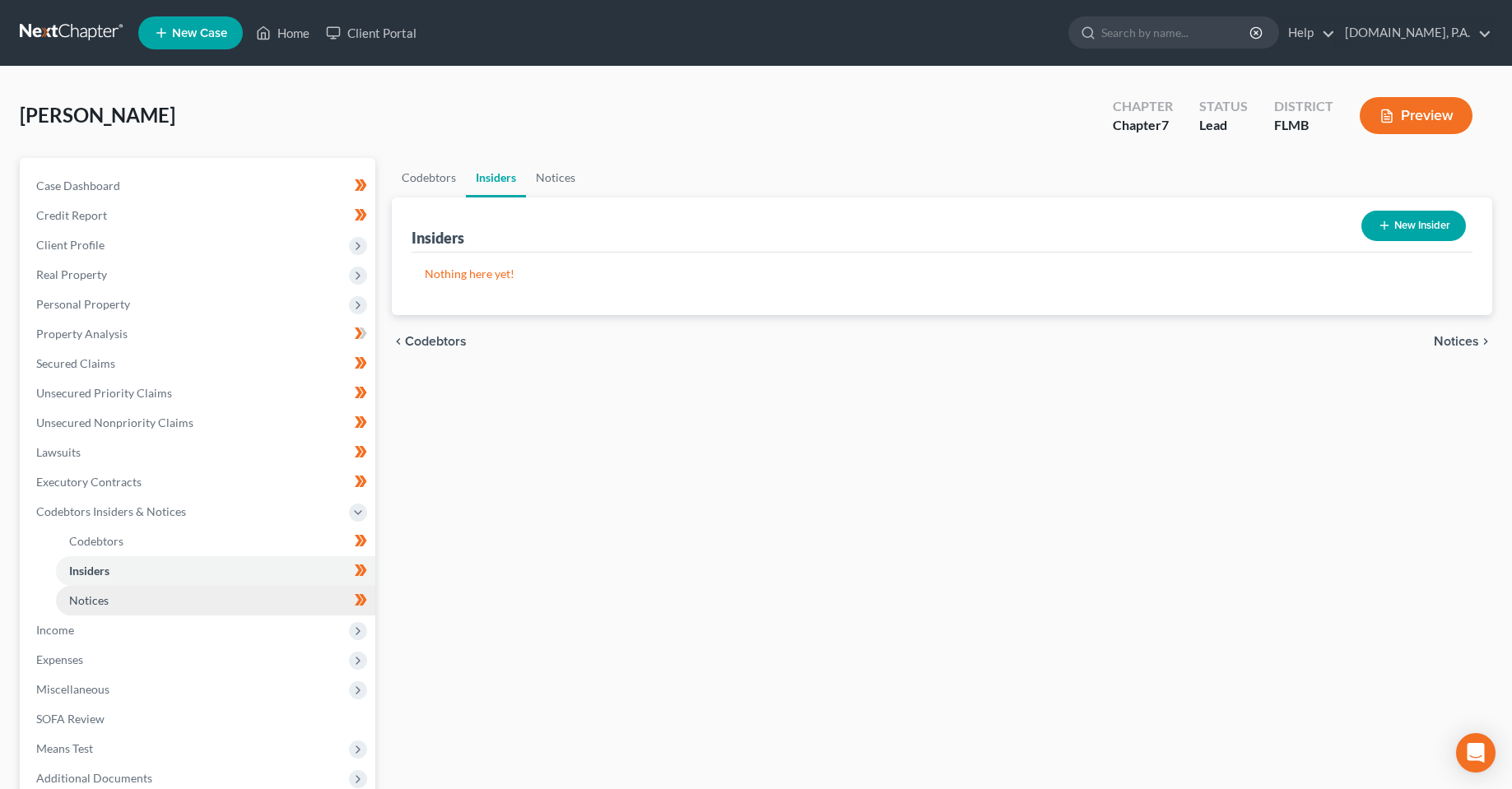
click at [101, 601] on span "Notices" at bounding box center [89, 600] width 39 height 14
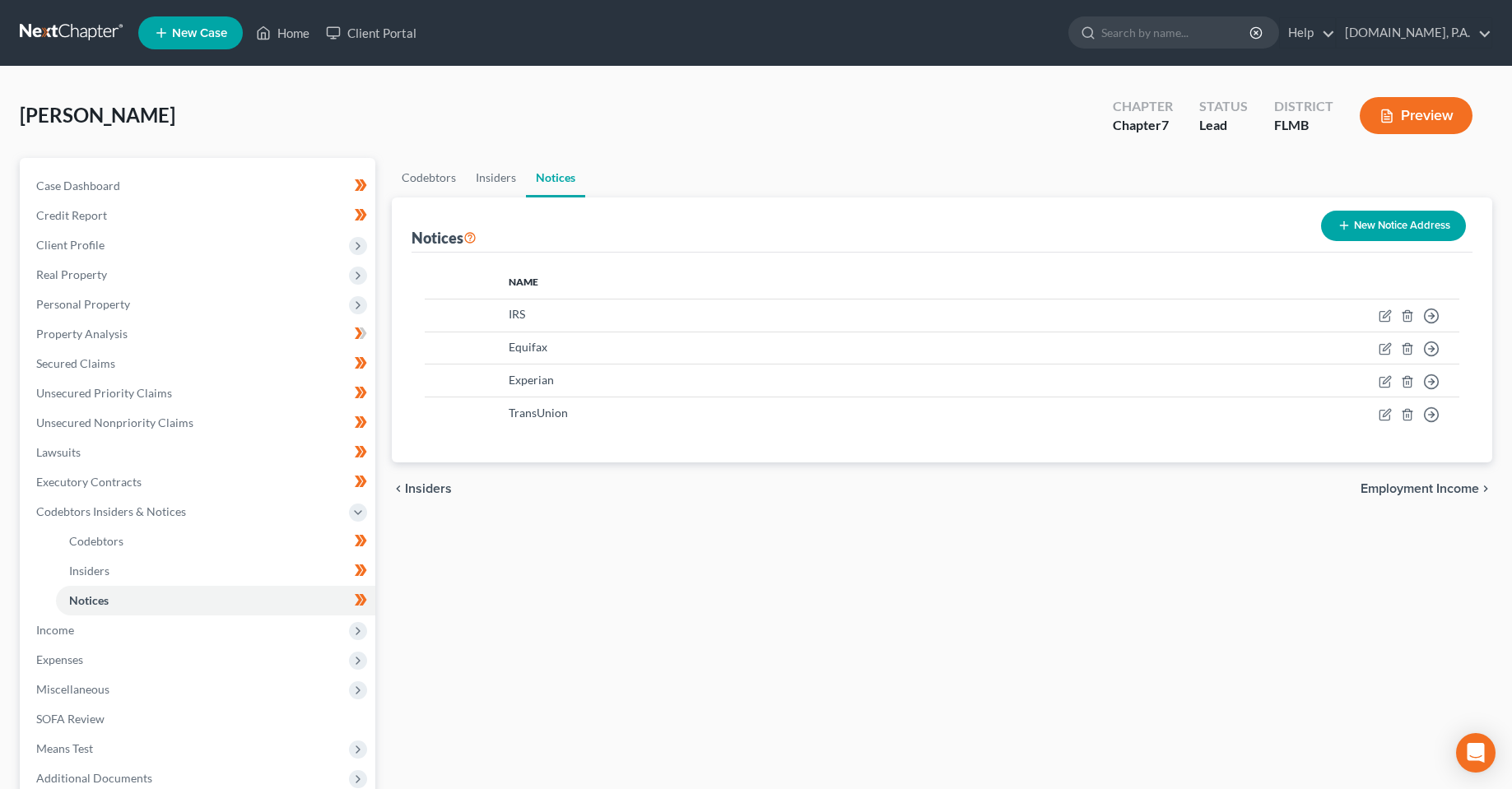
click at [672, 616] on div "Codebtors Insiders Notices Notices New Notice Address Name IRS Move to D Move t…" at bounding box center [942, 529] width 1117 height 743
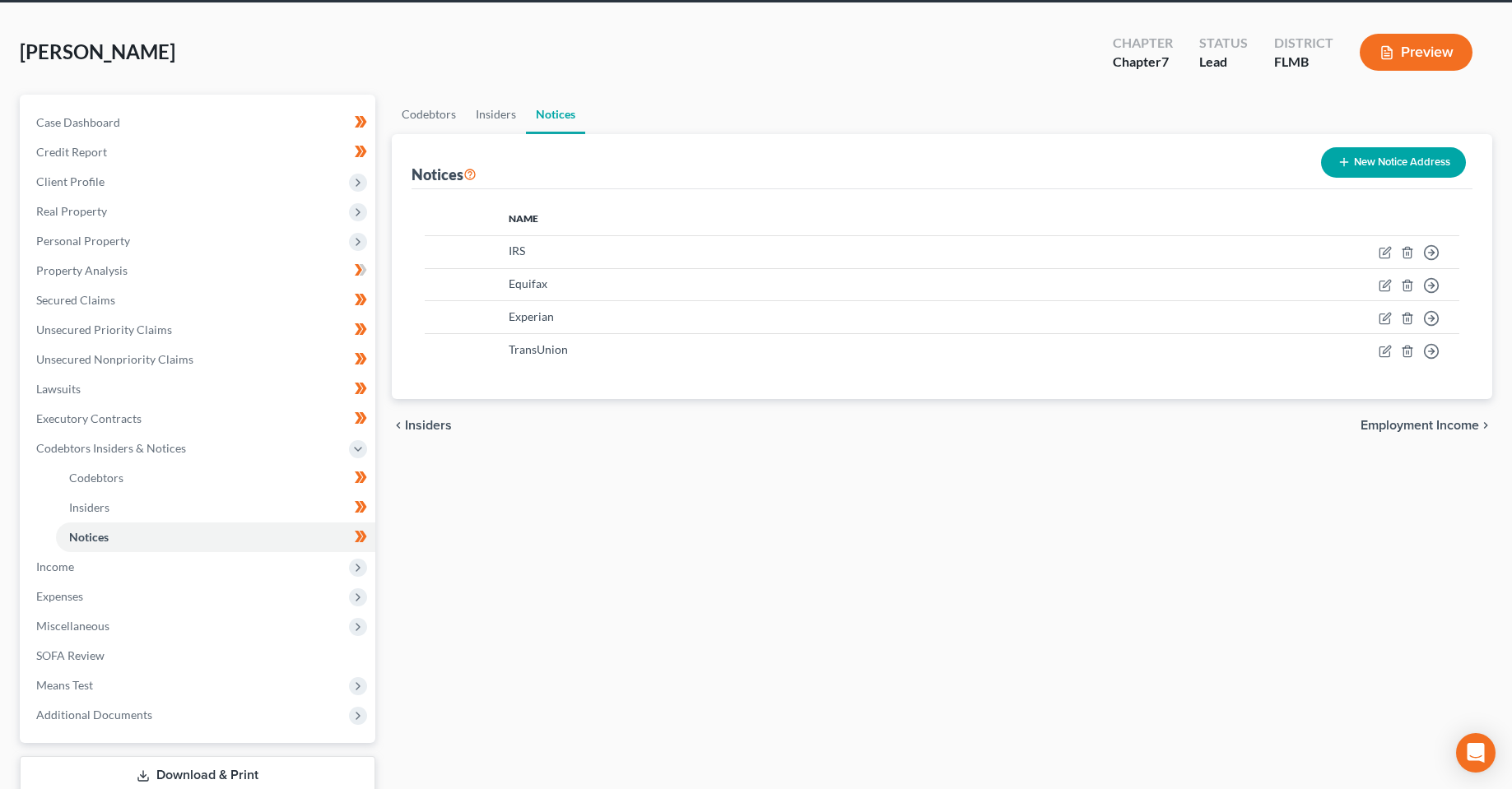
scroll to position [174, 0]
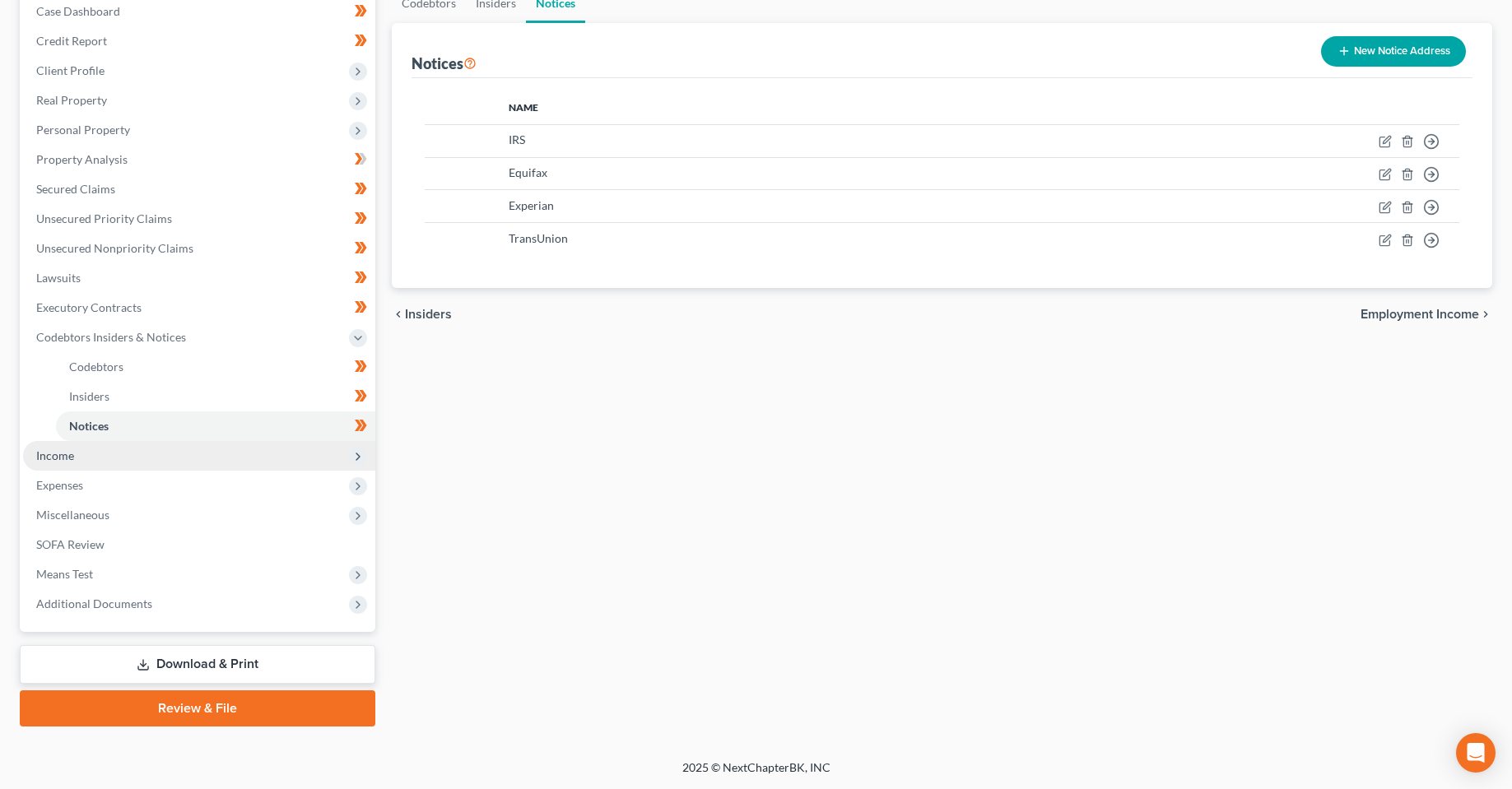
click at [69, 454] on span "Income" at bounding box center [55, 455] width 37 height 14
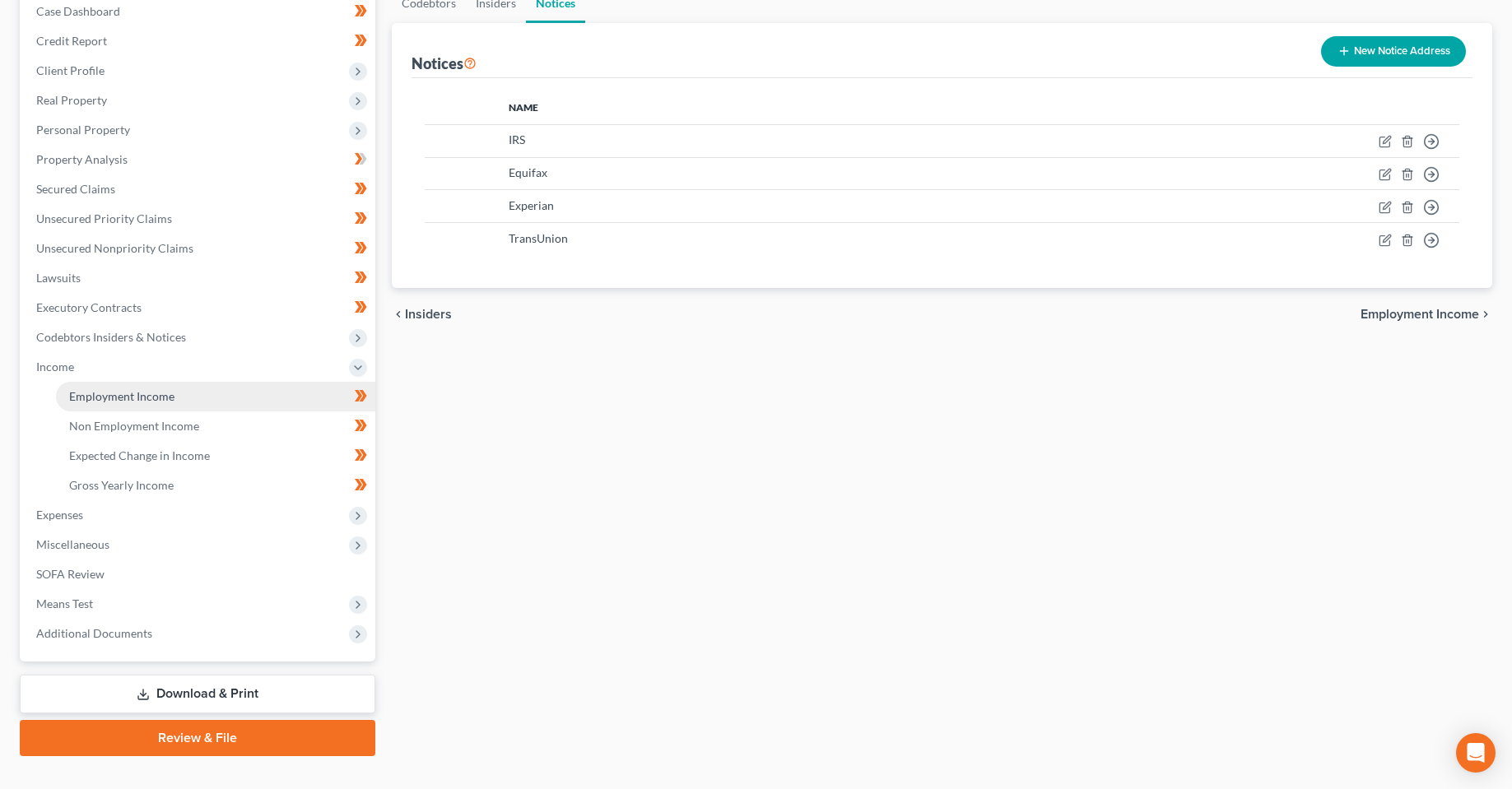
click at [141, 398] on span "Employment Income" at bounding box center [121, 396] width 105 height 14
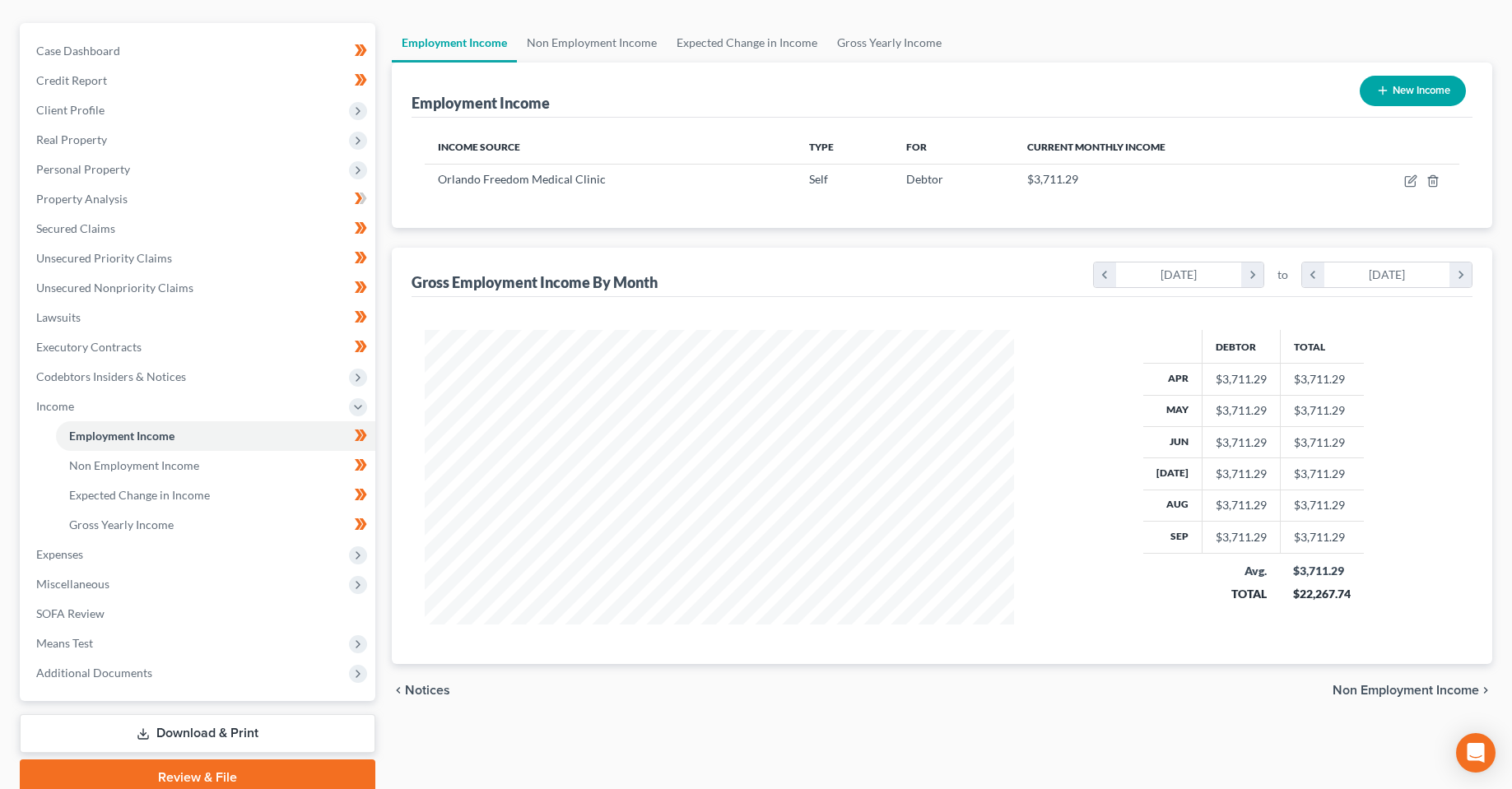
scroll to position [164, 0]
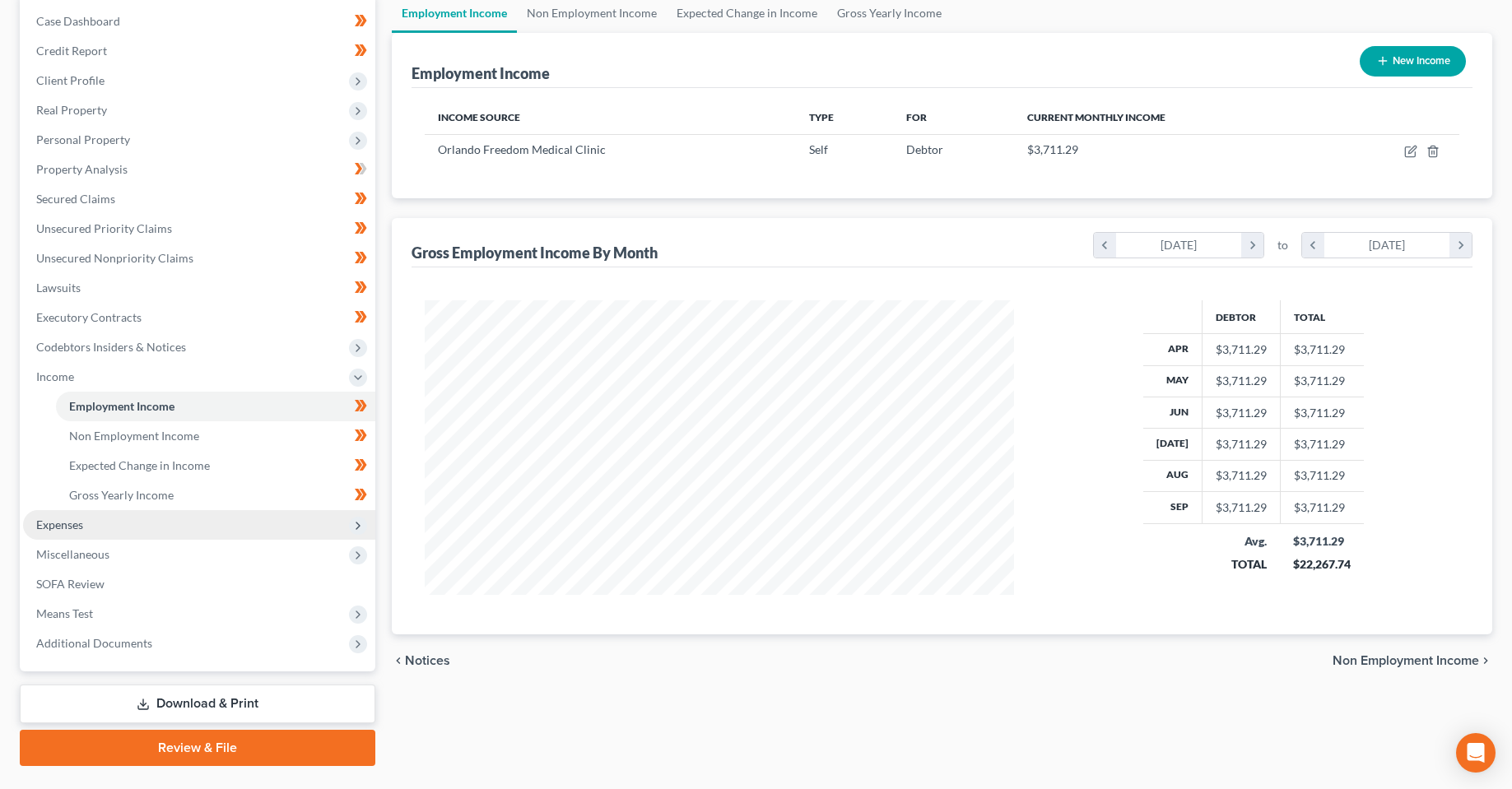
click at [91, 528] on span "Expenses" at bounding box center [199, 524] width 352 height 30
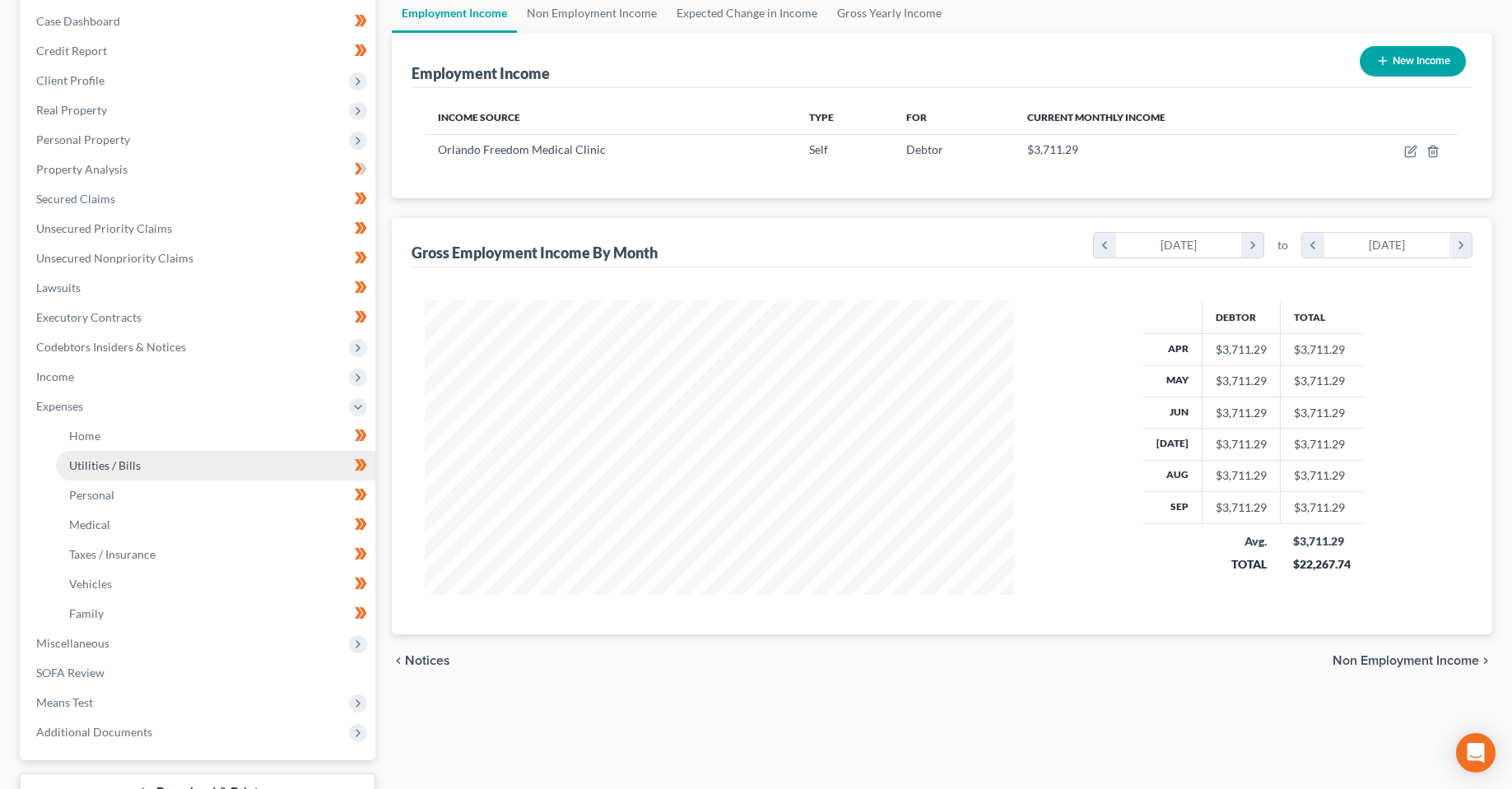
click at [155, 452] on link "Utilities / Bills" at bounding box center [216, 465] width 319 height 30
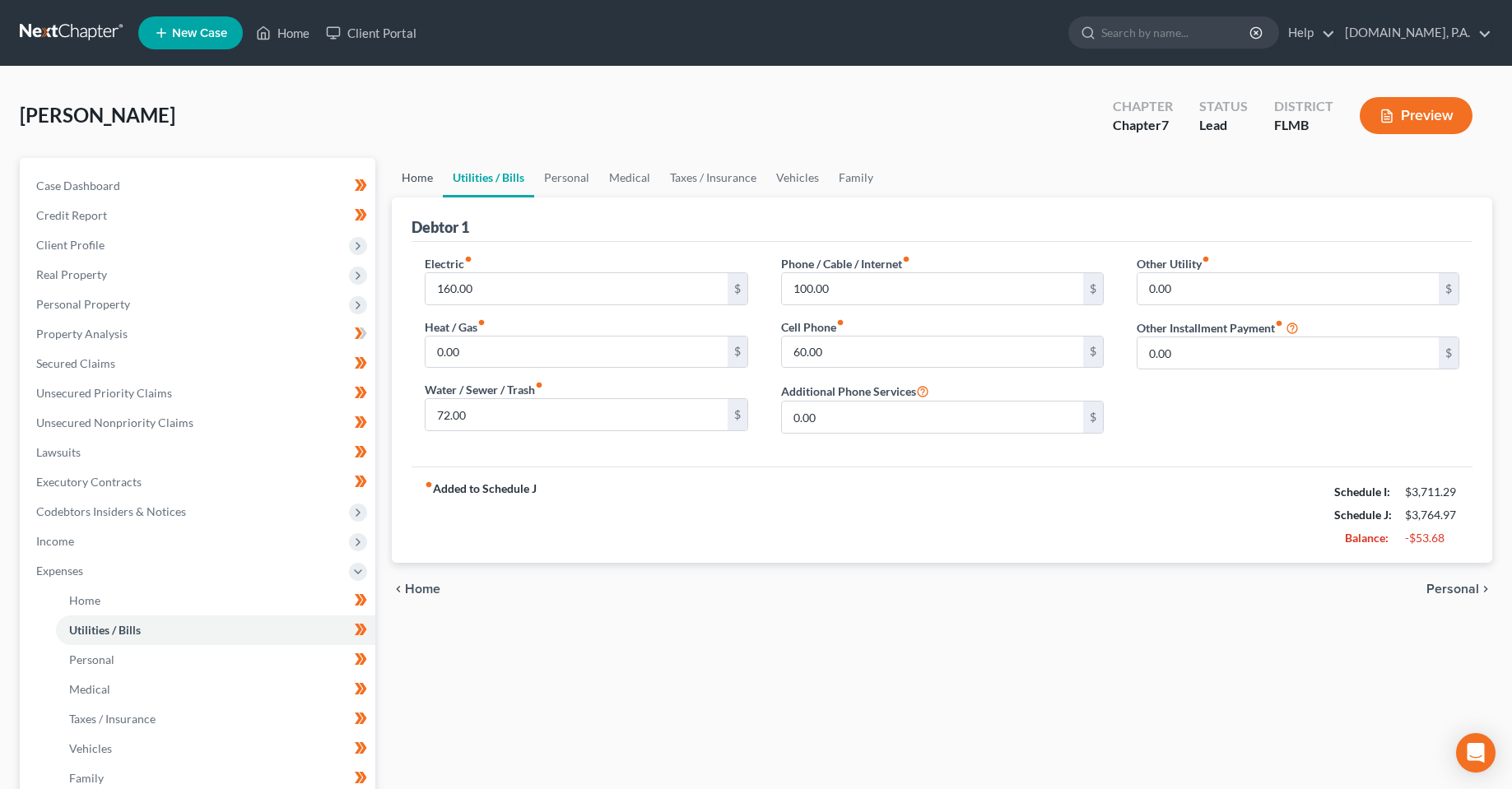
click at [402, 185] on link "Home" at bounding box center [417, 178] width 51 height 39
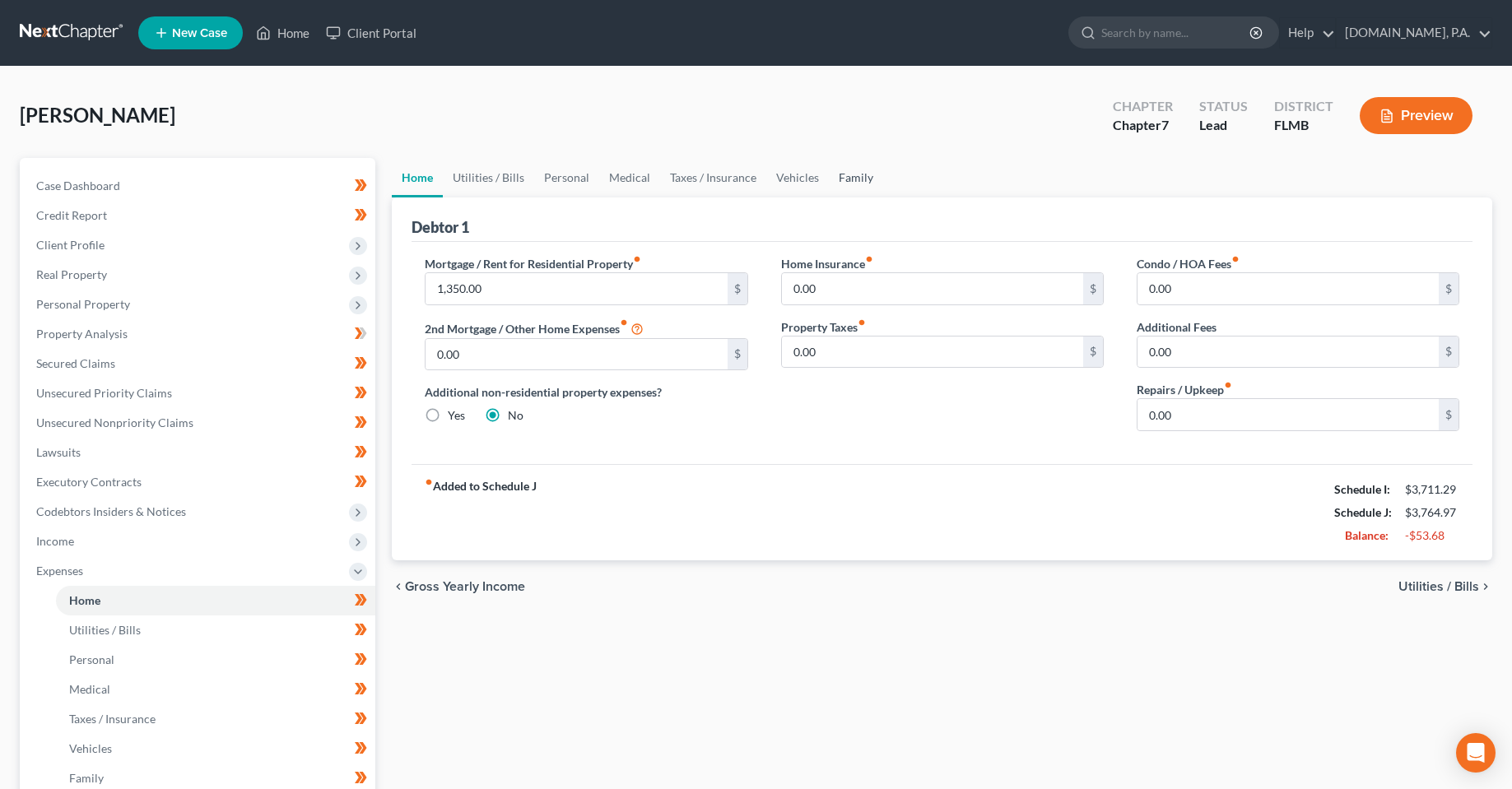
click at [860, 184] on link "Family" at bounding box center [855, 178] width 54 height 39
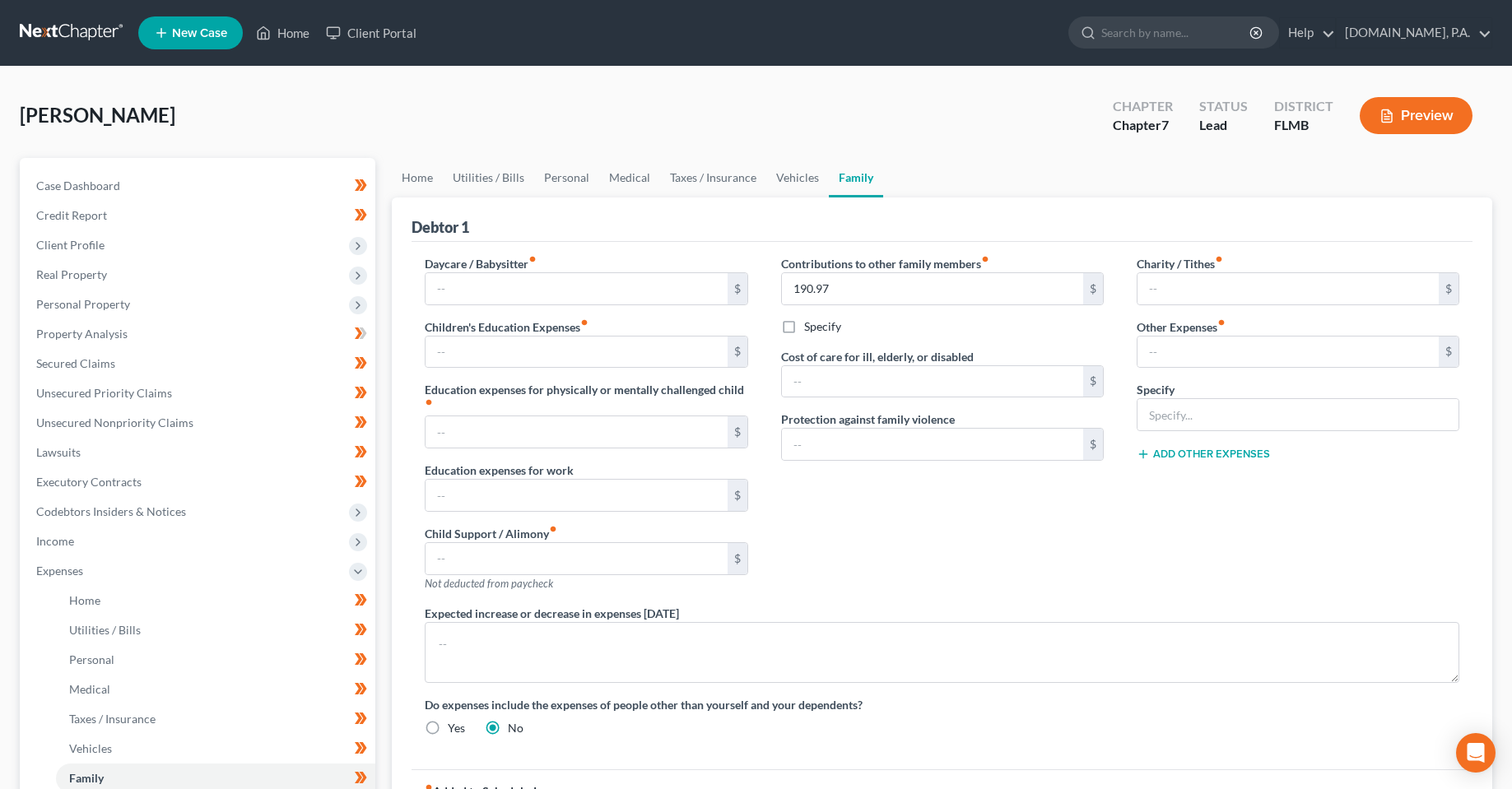
click at [952, 552] on div "Contributions to other family members fiber_manual_record 190.97 $ Specify Cost…" at bounding box center [942, 429] width 355 height 349
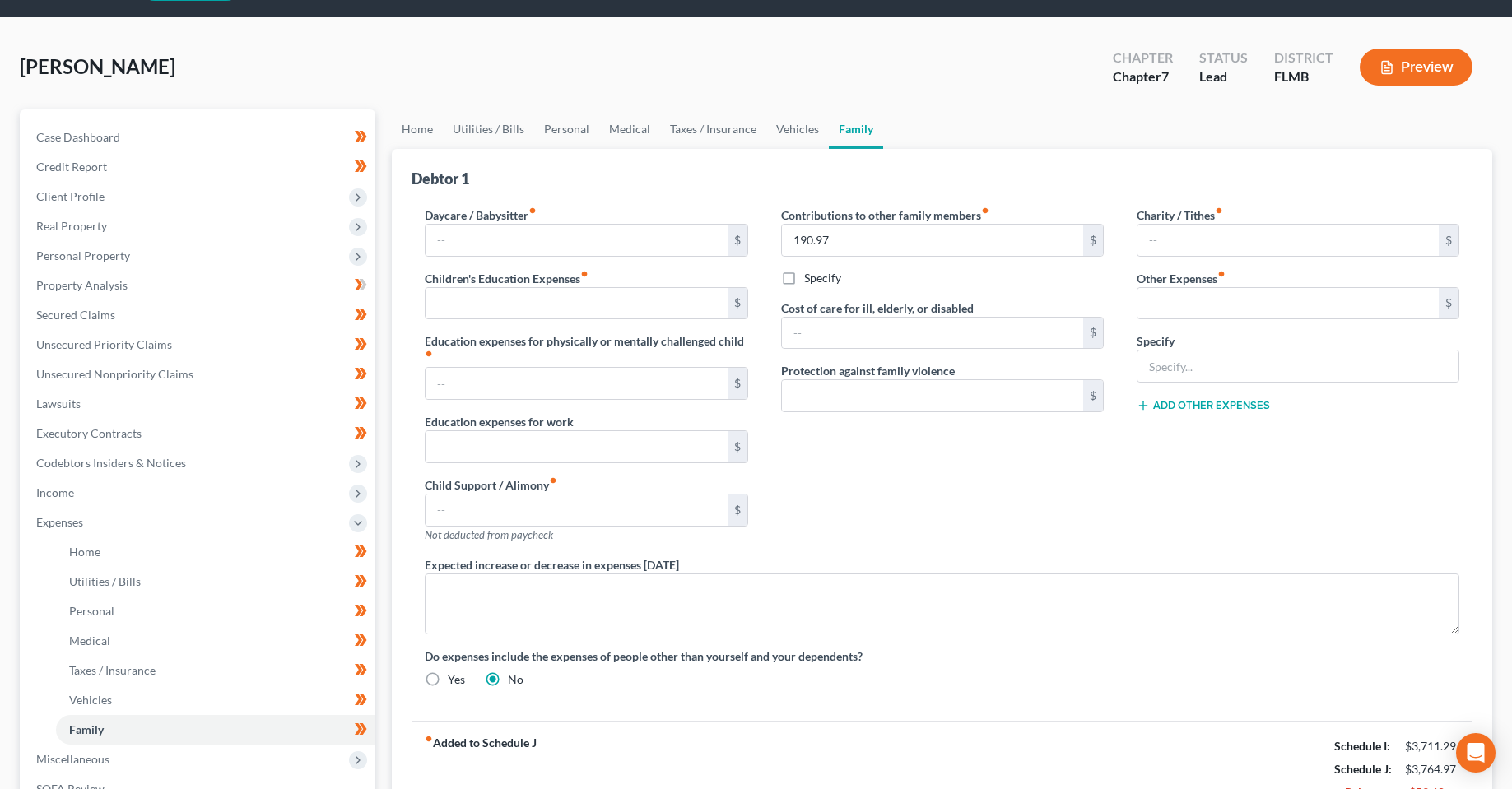
scroll to position [83, 0]
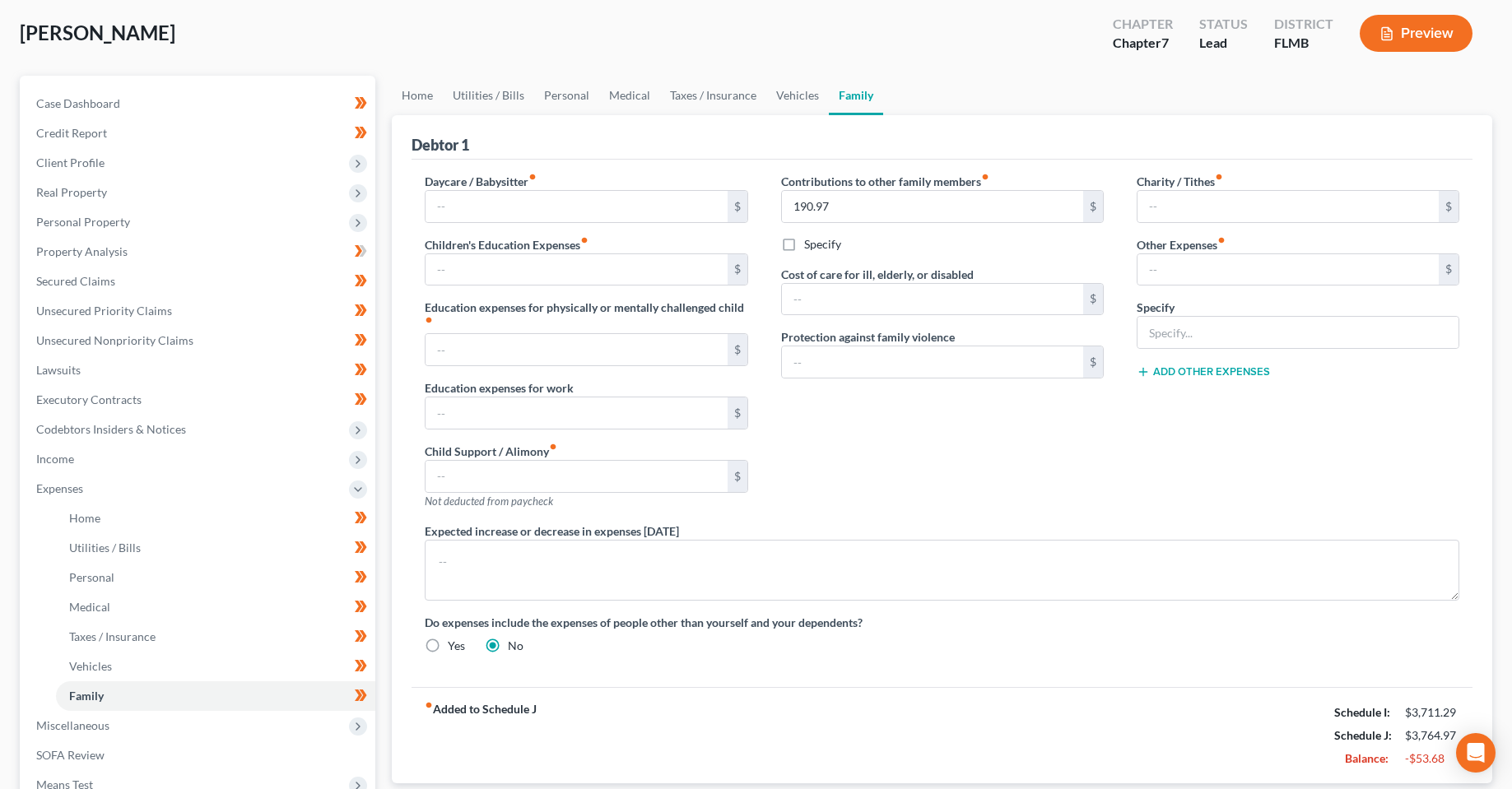
drag, startPoint x: 788, startPoint y: 254, endPoint x: 787, endPoint y: 242, distance: 12.0
click at [804, 250] on label "Specify" at bounding box center [823, 244] width 37 height 17
click at [804, 242] on label "Specify" at bounding box center [823, 244] width 37 height 17
click at [811, 242] on input "Specify" at bounding box center [816, 241] width 11 height 11
checkbox input "true"
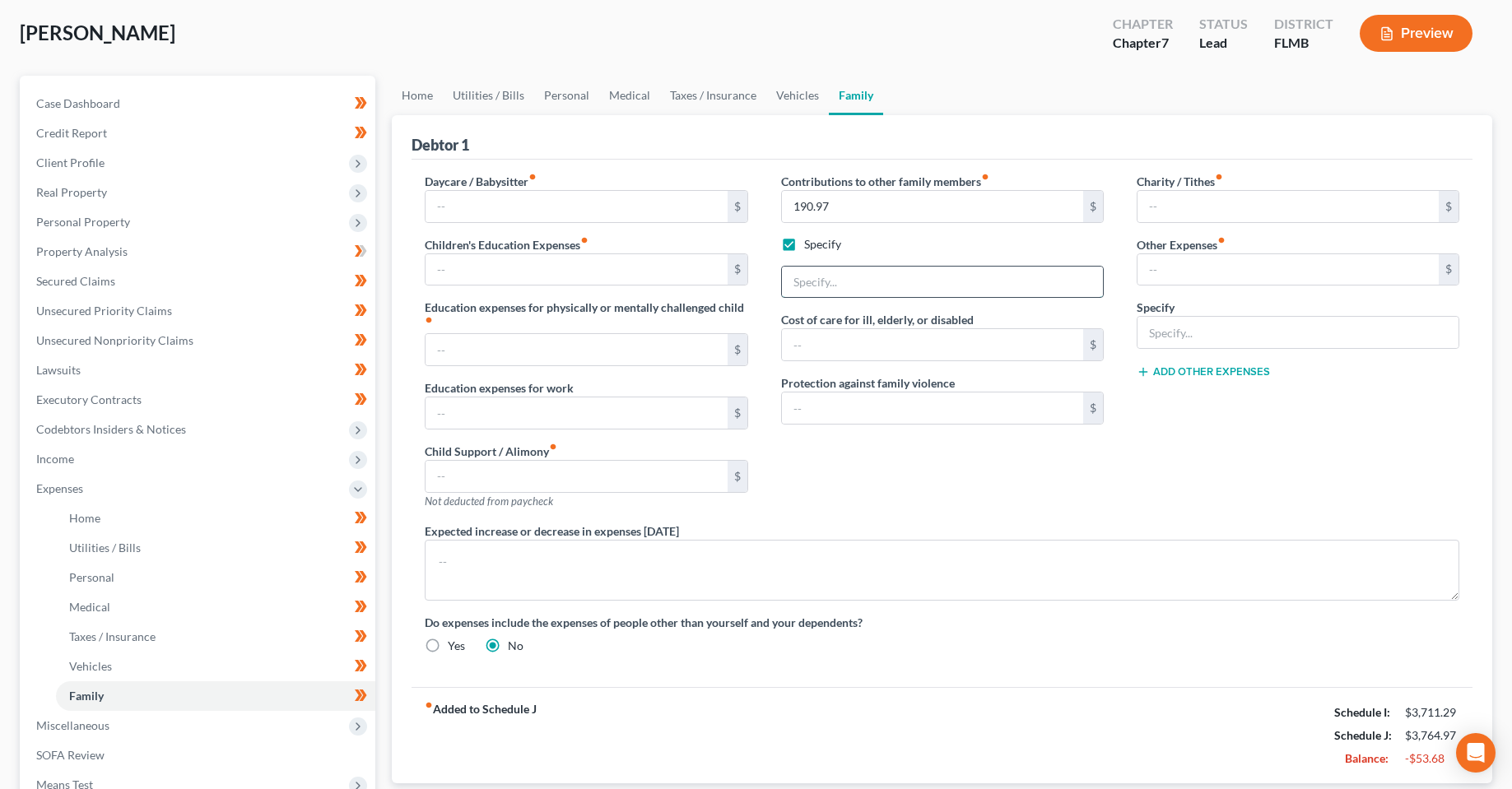
click at [833, 280] on input "text" at bounding box center [942, 282] width 321 height 31
type input "Assisting father with living expenses"
click at [1026, 467] on div "Contributions to other family members fiber_manual_record 190.97 $ Specify Assi…" at bounding box center [942, 347] width 355 height 349
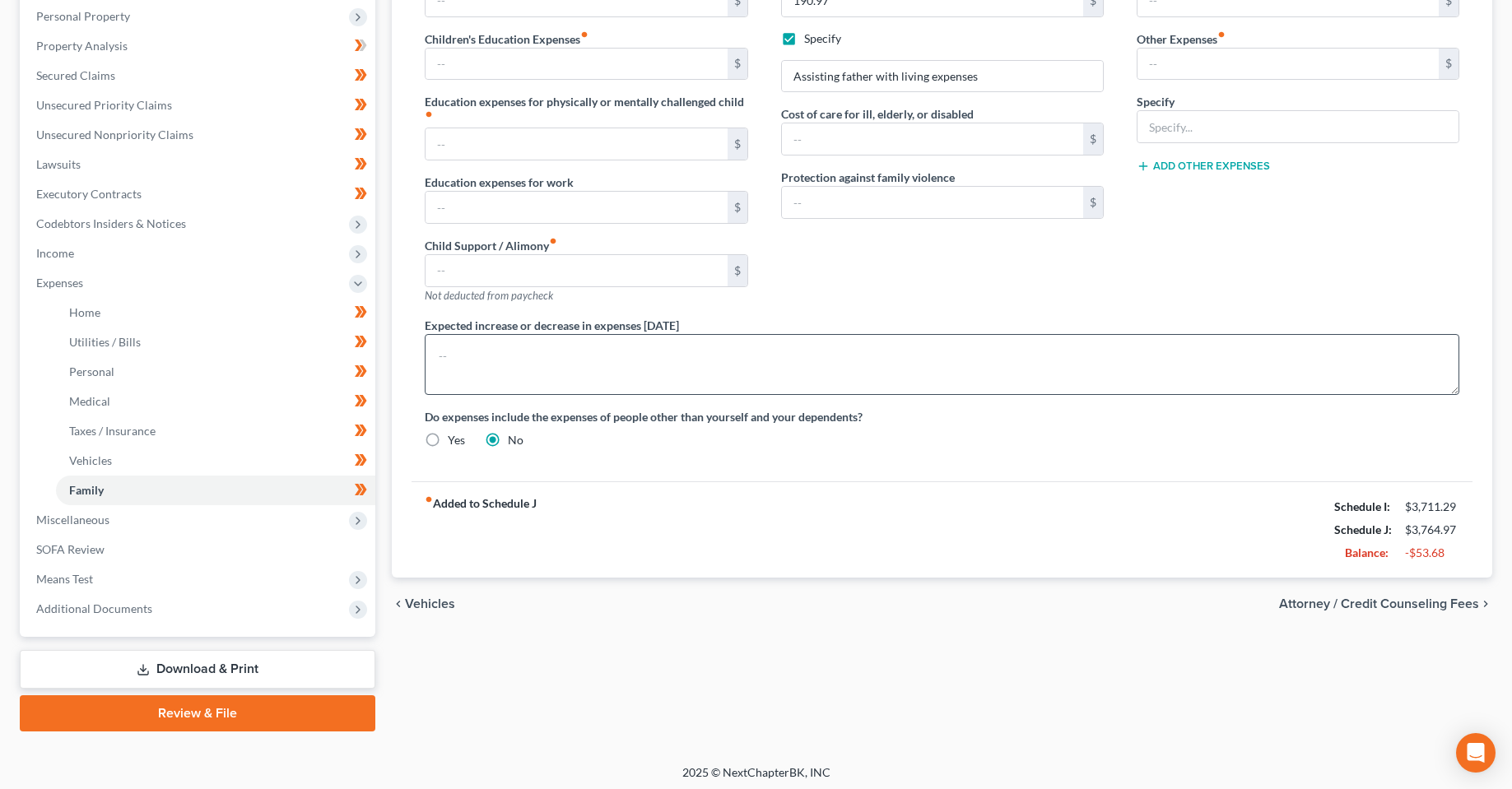
scroll to position [293, 0]
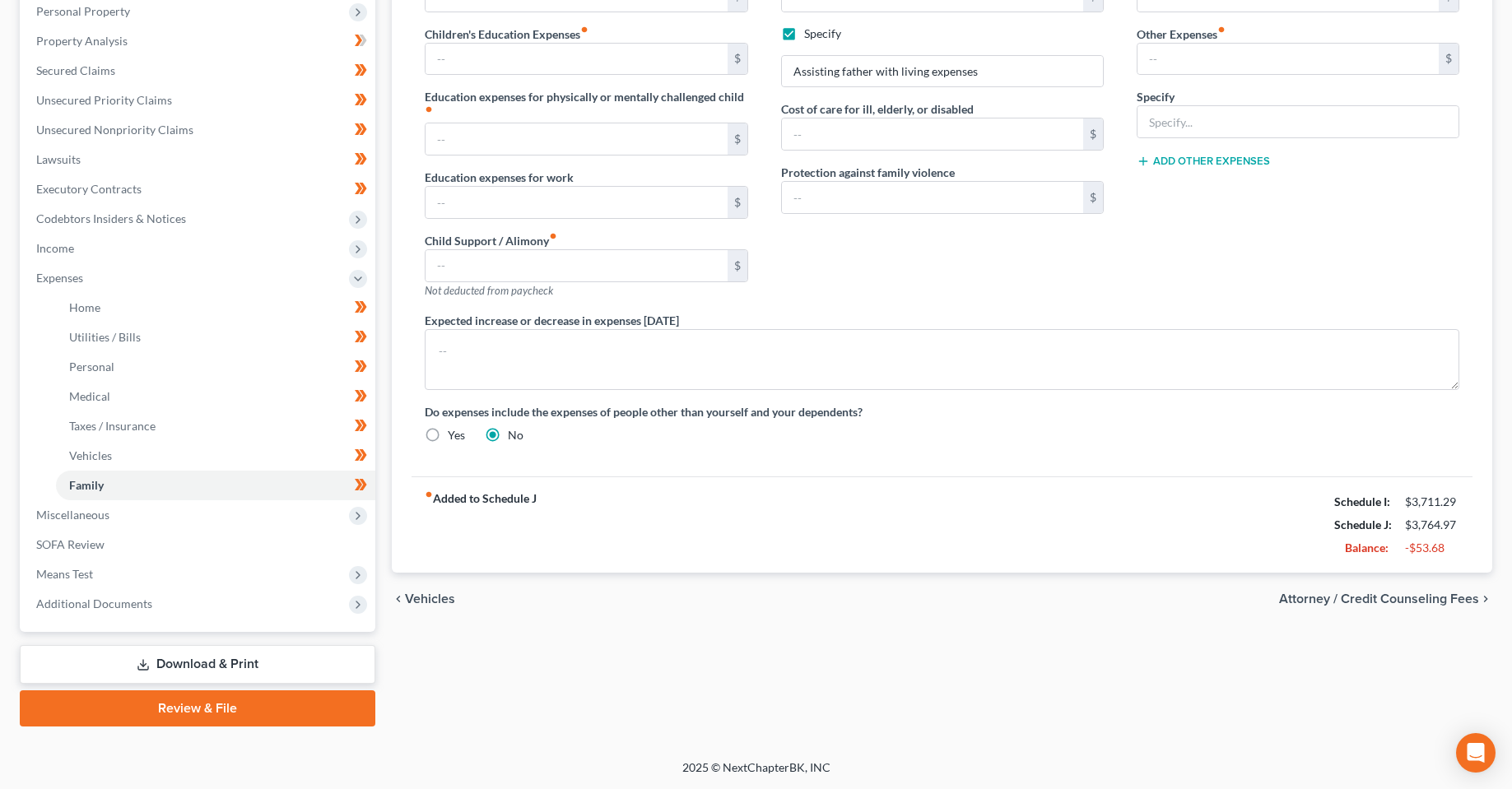
click at [628, 611] on div "chevron_left Vehicles Attorney / Credit Counseling Fees chevron_right" at bounding box center [942, 599] width 1101 height 53
click at [194, 519] on span "Miscellaneous" at bounding box center [199, 515] width 352 height 30
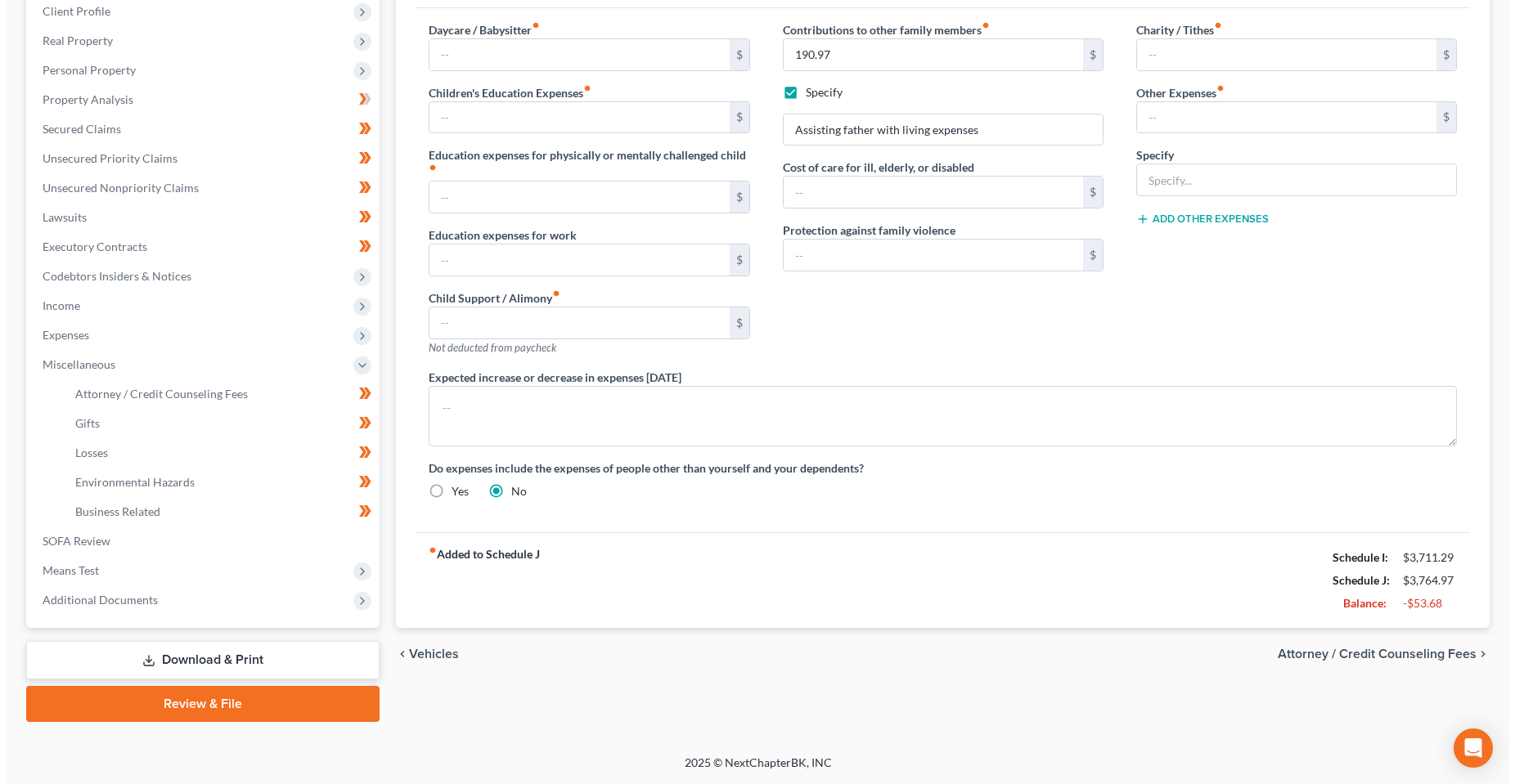
scroll to position [233, 0]
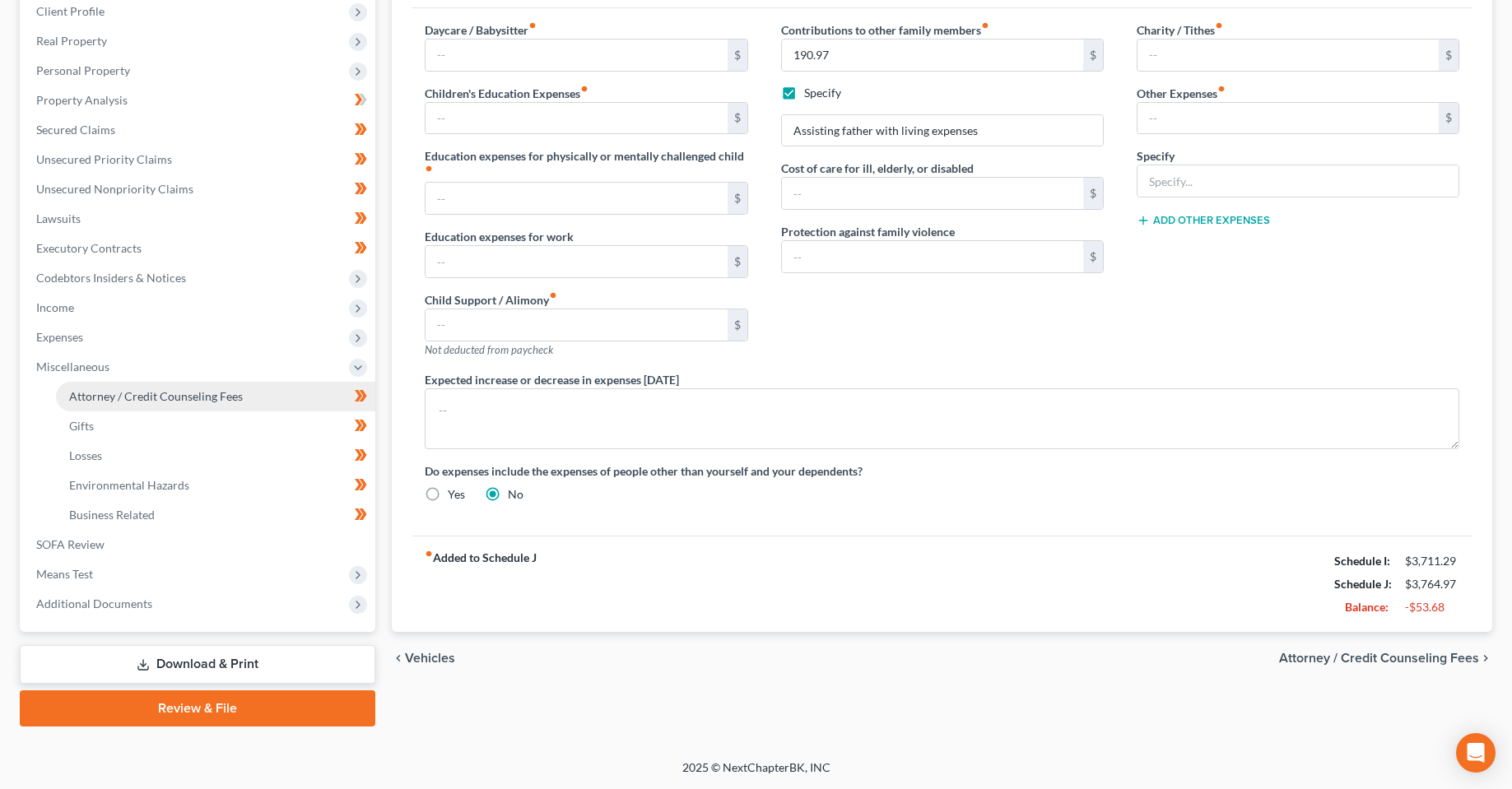
click at [220, 399] on span "Attorney / Credit Counseling Fees" at bounding box center [156, 396] width 173 height 14
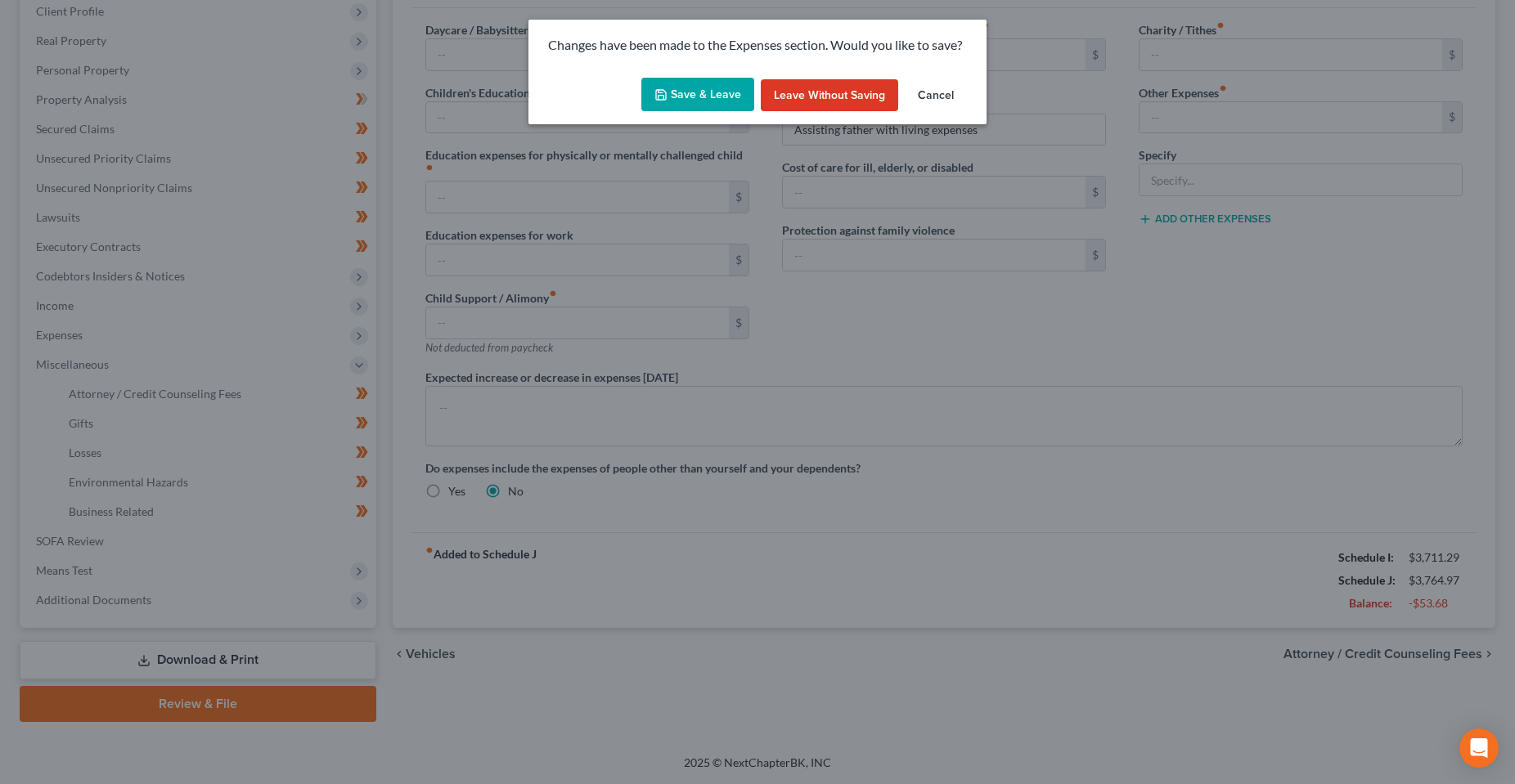
click at [682, 80] on button "Save & Leave" at bounding box center [697, 94] width 112 height 34
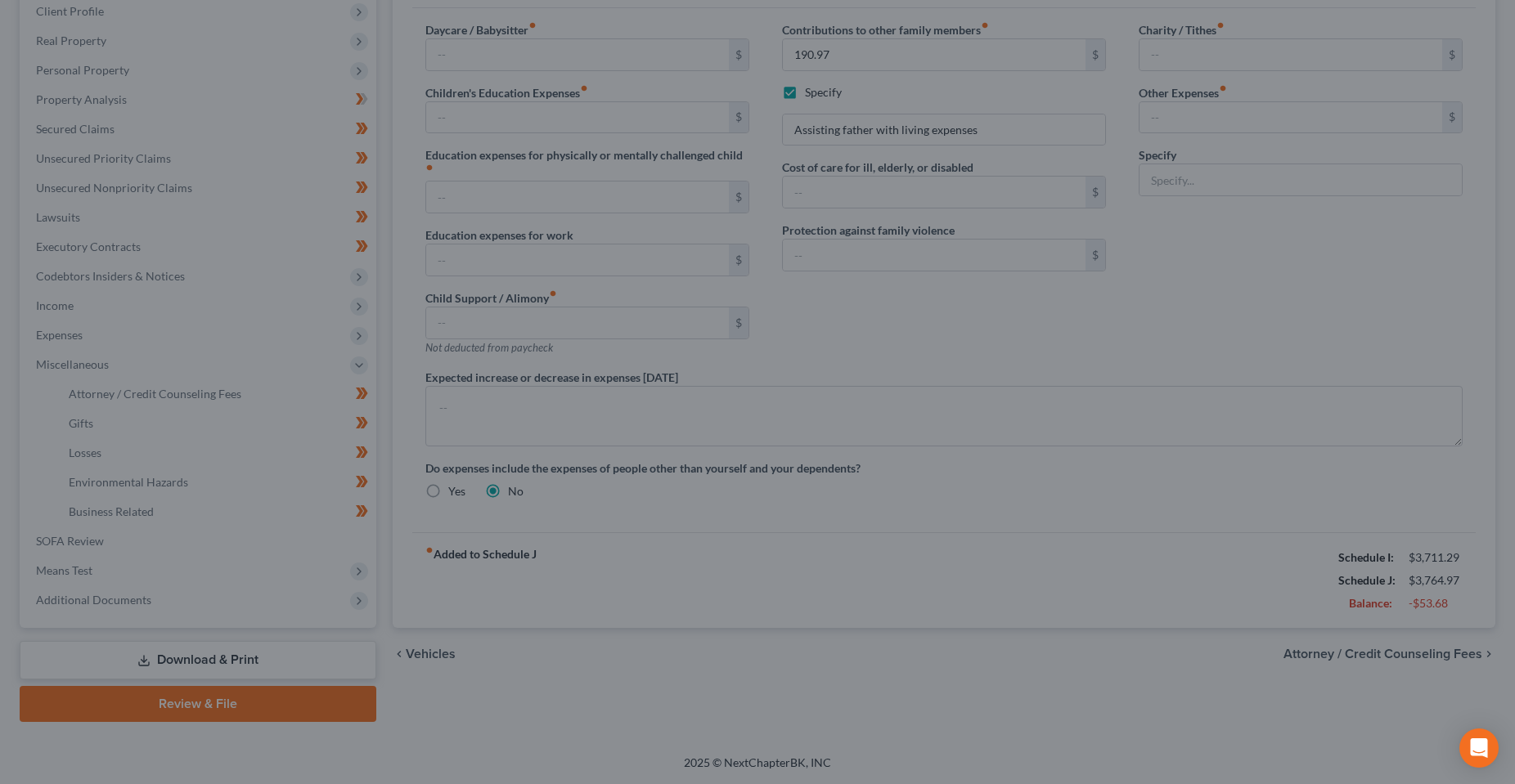
select select "3"
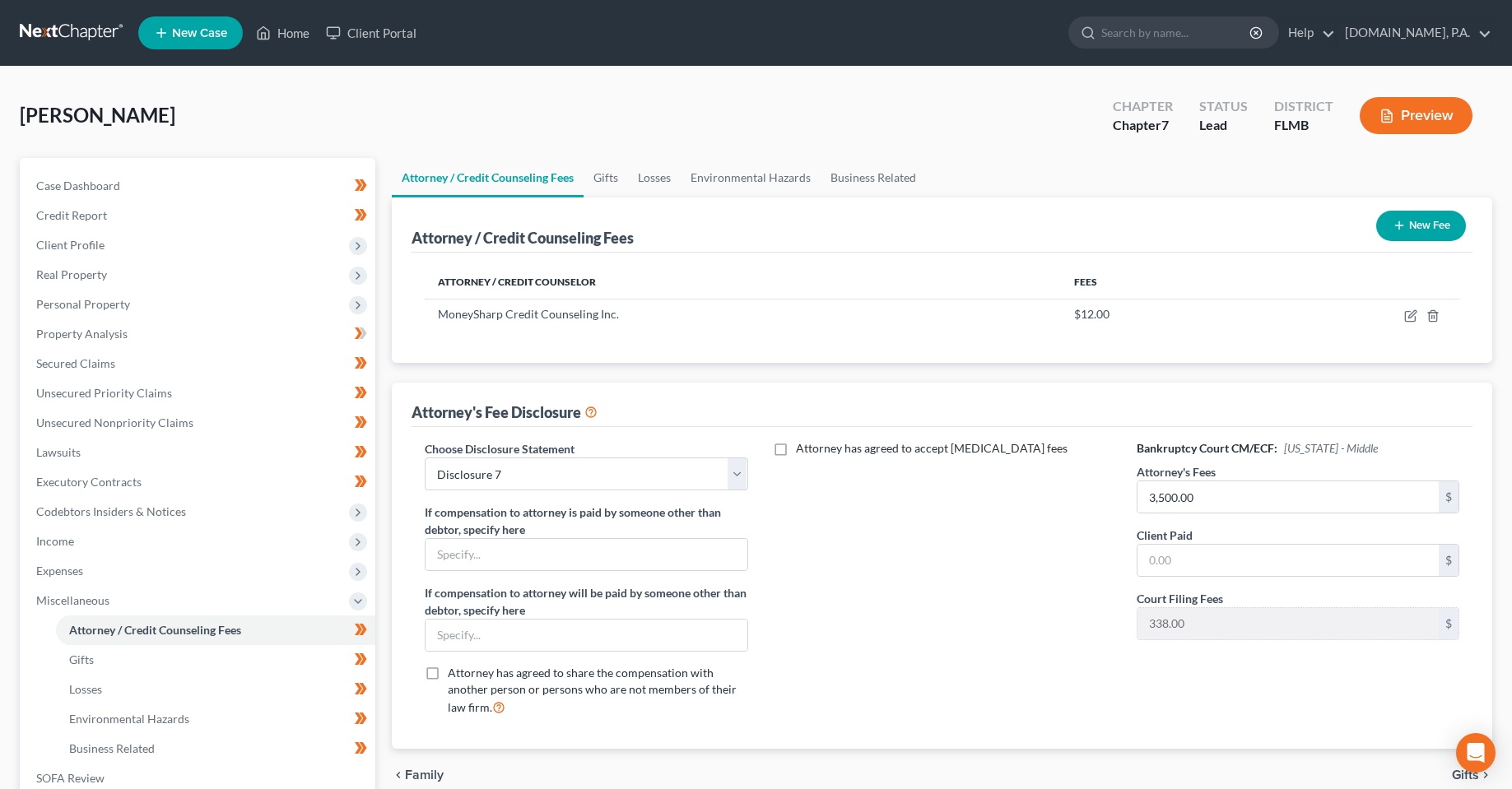
click at [1005, 666] on div "Attorney has agreed to accept [MEDICAL_DATA] fees" at bounding box center [942, 584] width 355 height 289
click at [1216, 570] on input "text" at bounding box center [1289, 561] width 301 height 31
type input "0.00"
click at [1003, 616] on div "Attorney has agreed to accept [MEDICAL_DATA] fees" at bounding box center [942, 584] width 355 height 289
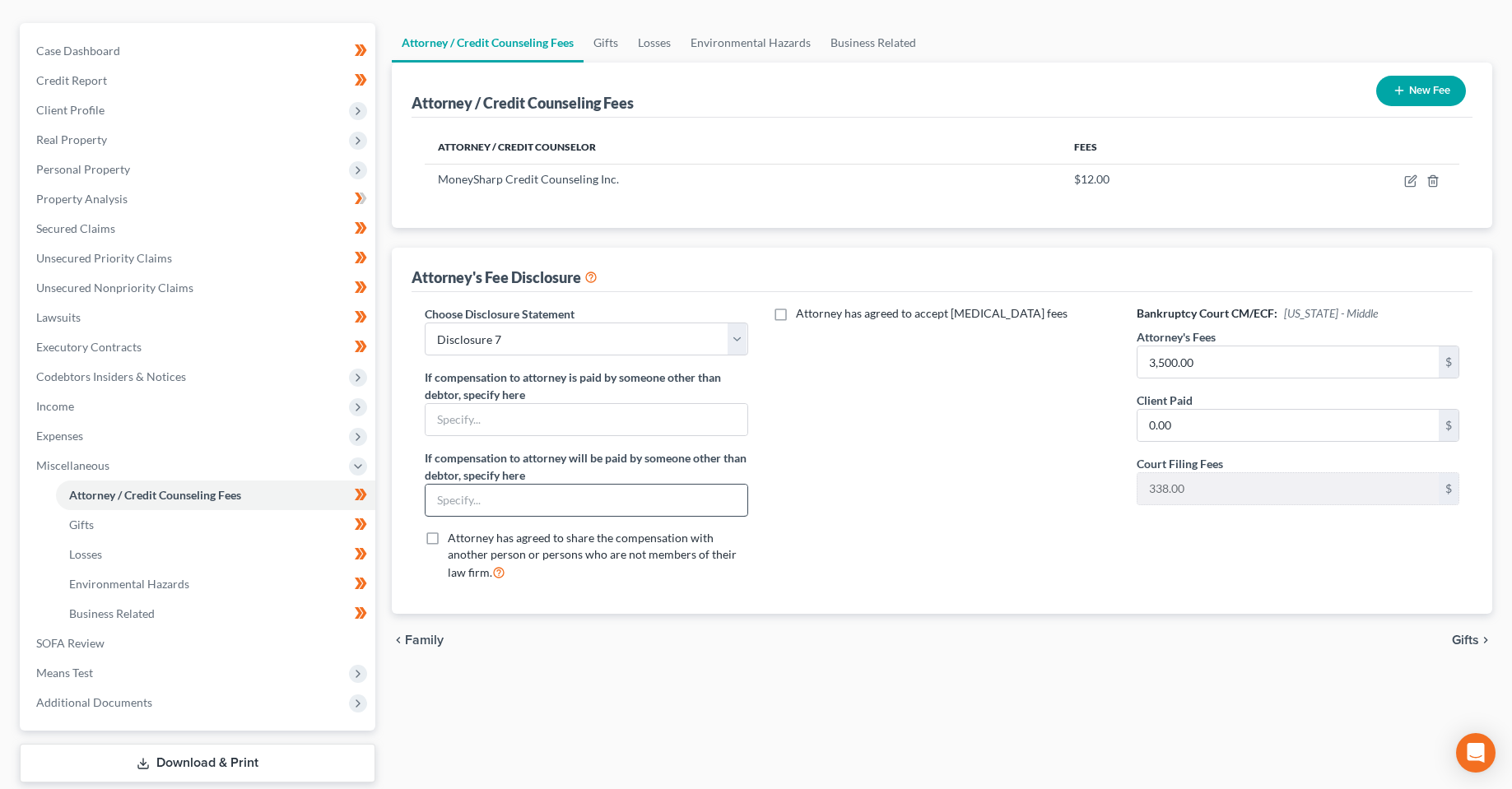
scroll to position [164, 0]
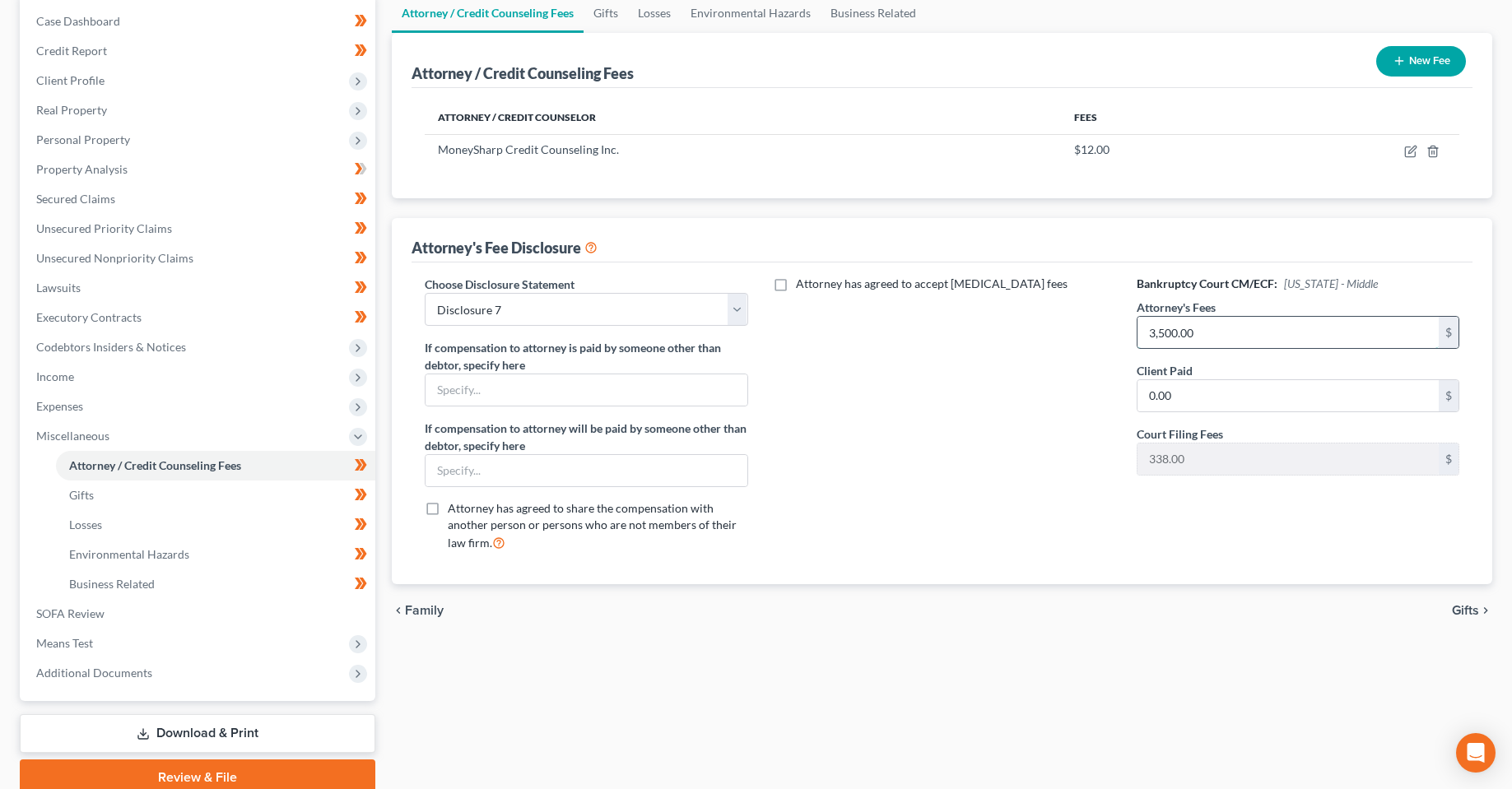
click at [1263, 328] on input "3,500.00" at bounding box center [1289, 333] width 301 height 31
click at [993, 498] on div "Attorney has agreed to accept [MEDICAL_DATA] fees" at bounding box center [942, 420] width 355 height 289
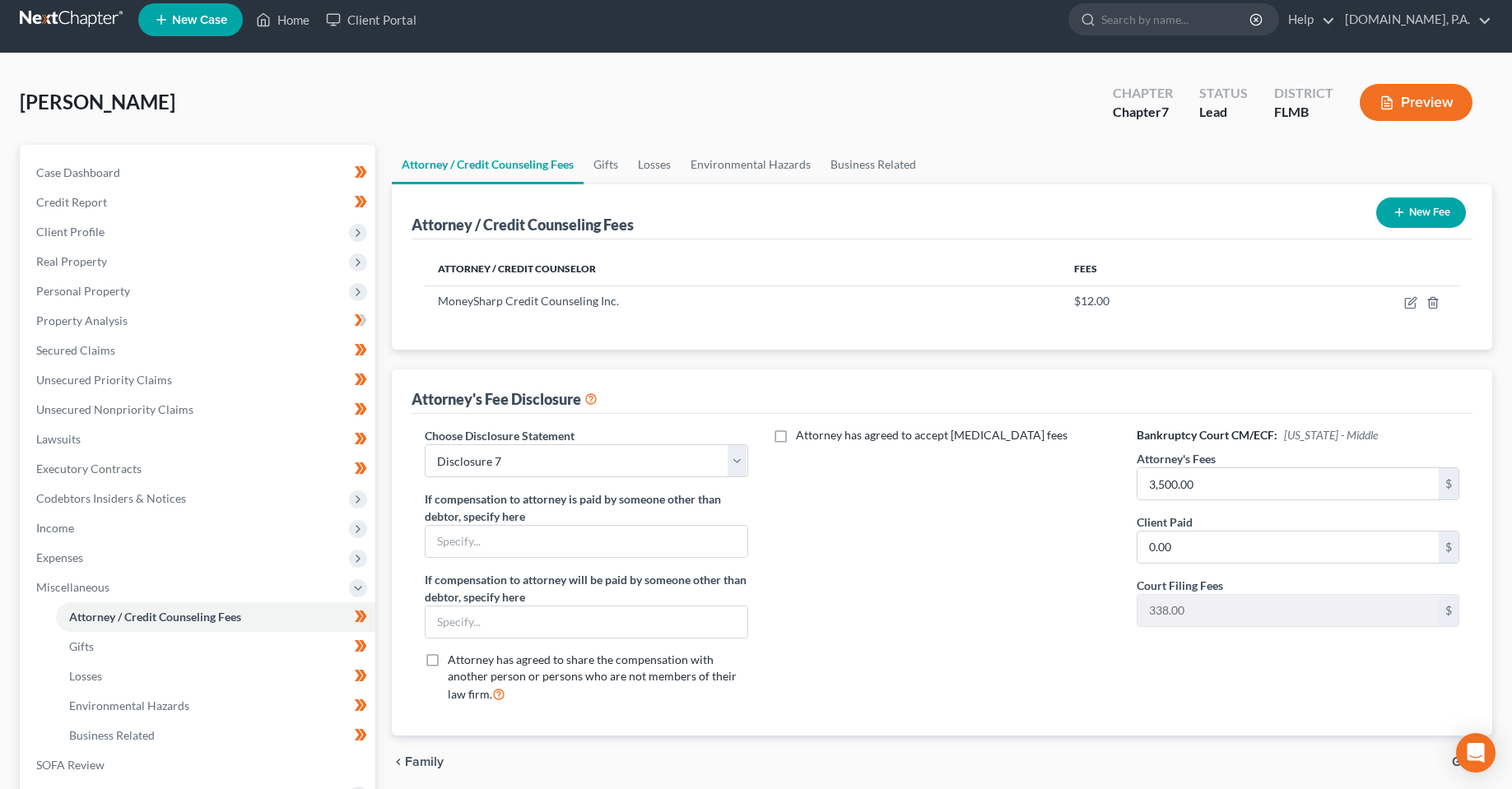
scroll to position [0, 0]
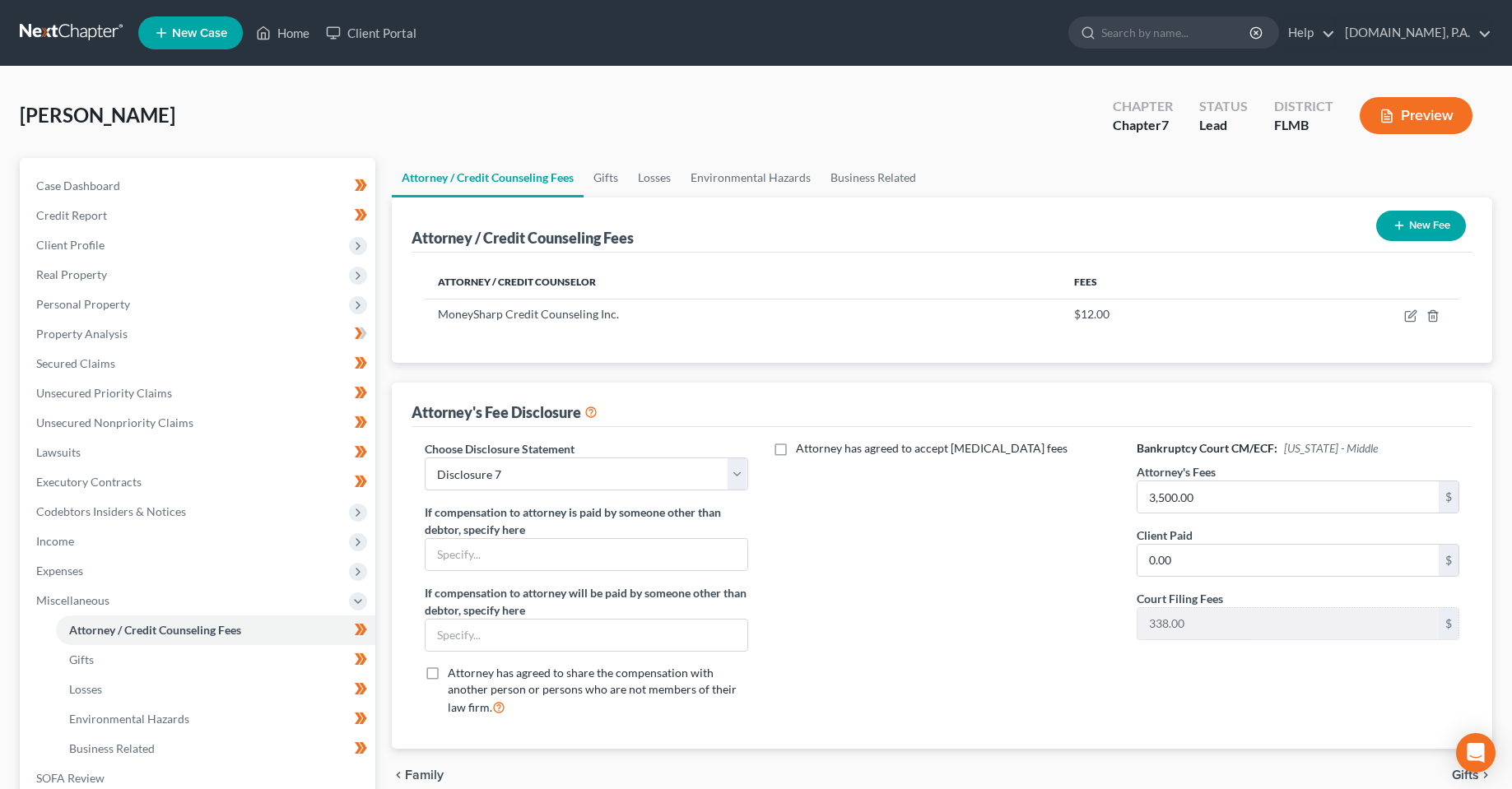
click at [913, 668] on div "Attorney has agreed to accept [MEDICAL_DATA] fees" at bounding box center [942, 584] width 355 height 289
drag, startPoint x: 767, startPoint y: 109, endPoint x: 757, endPoint y: 106, distance: 10.4
click at [767, 109] on div "[PERSON_NAME] Upgraded Chapter Chapter 7 Status Lead District FLMB Preview" at bounding box center [756, 122] width 1473 height 72
click at [1179, 38] on input "search" at bounding box center [1176, 32] width 151 height 30
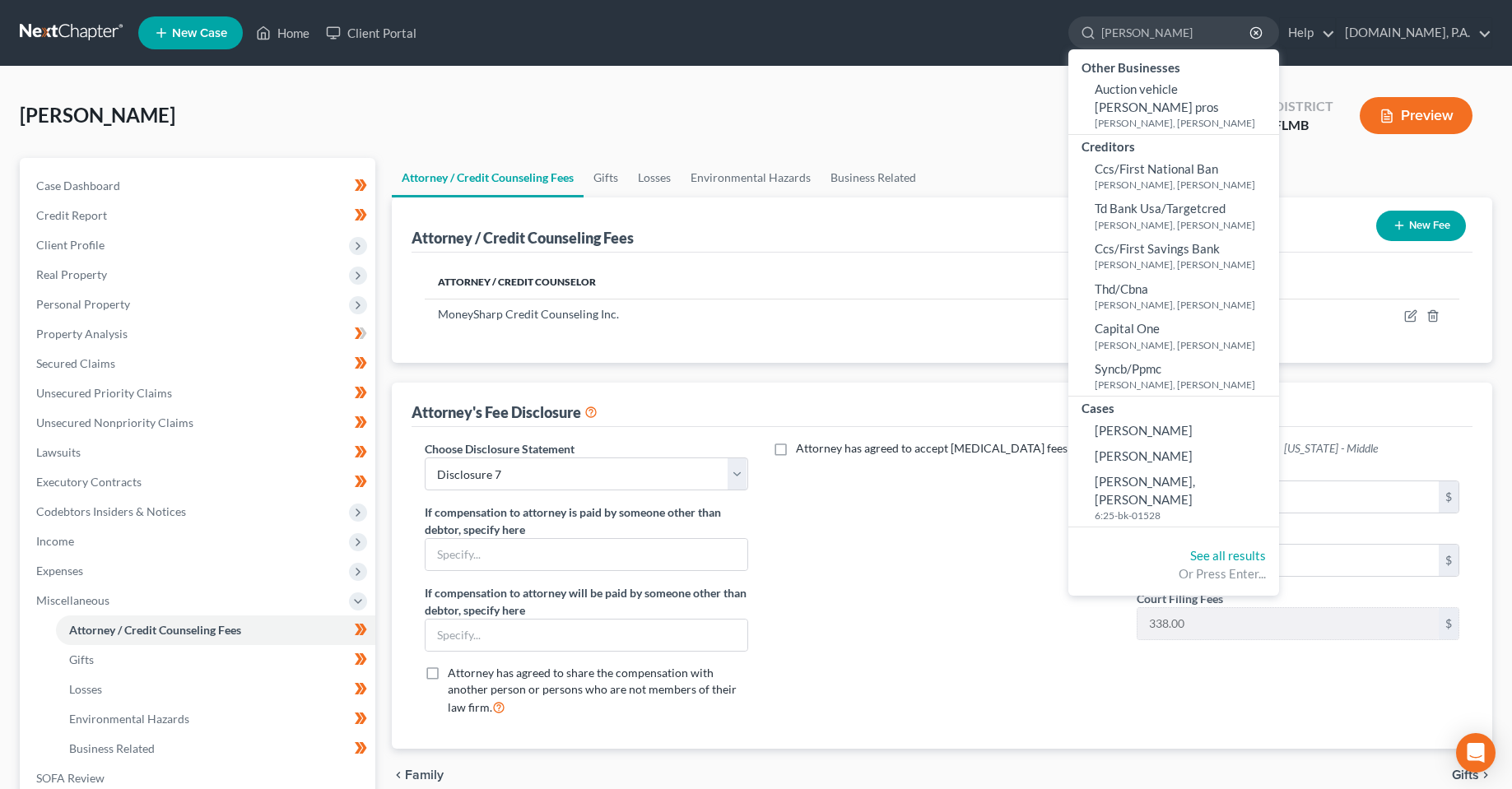
type input "[PERSON_NAME]"
click at [591, 74] on div "[PERSON_NAME] Upgraded Chapter Chapter 7 Status Lead District FLMB Preview Peti…" at bounding box center [756, 530] width 1512 height 927
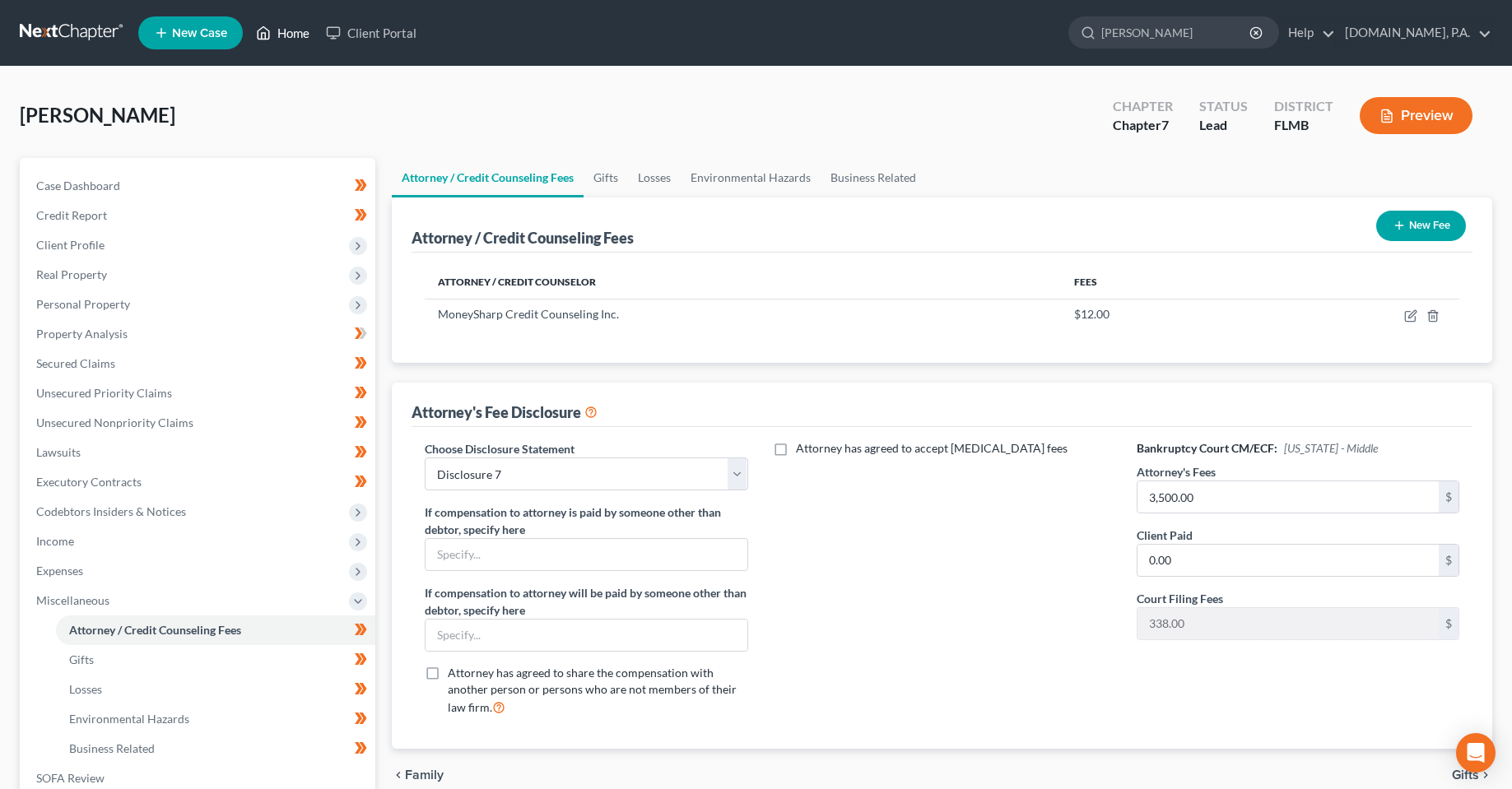
click at [262, 30] on icon at bounding box center [265, 33] width 12 height 13
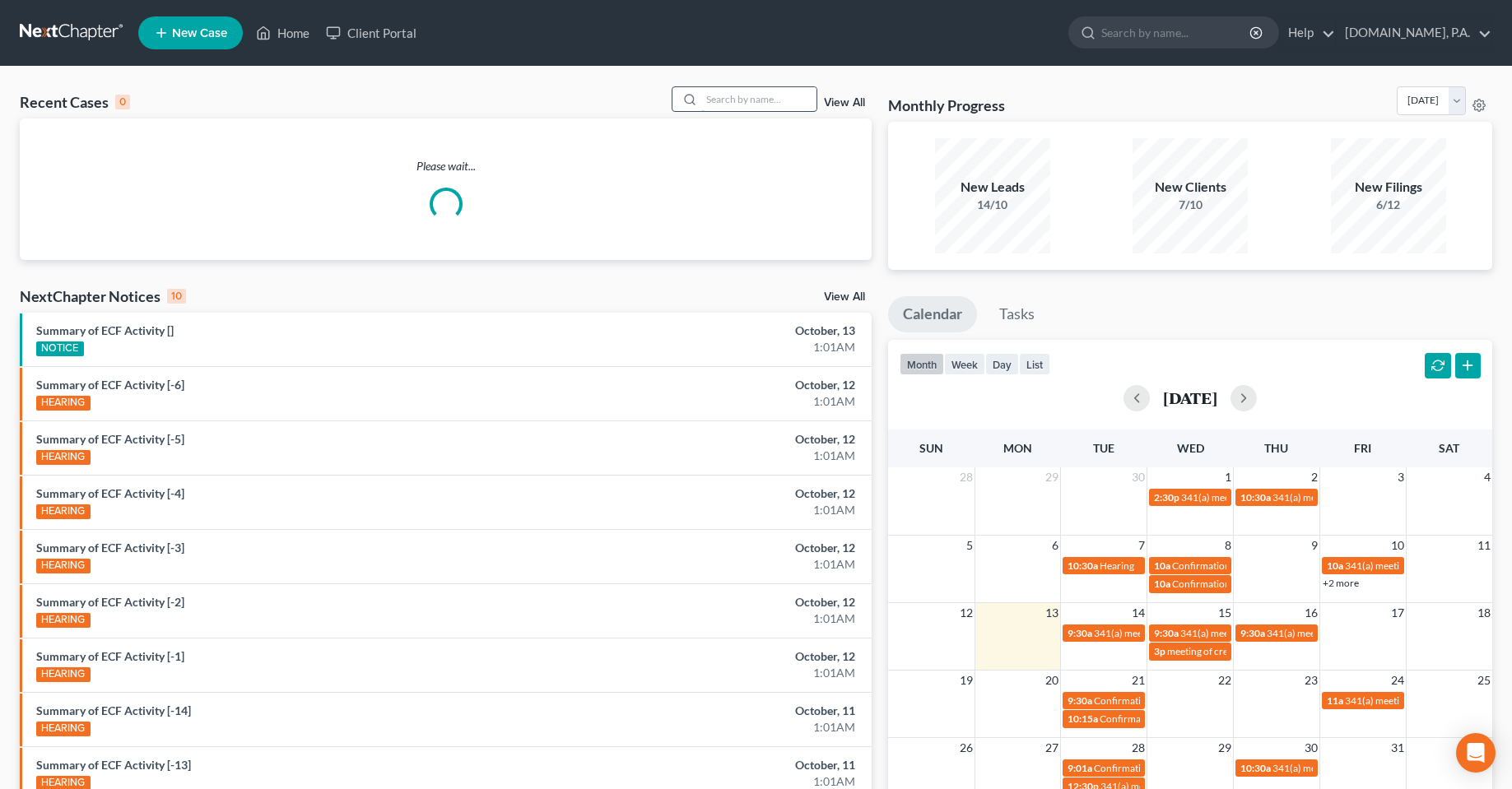
click at [753, 98] on input "search" at bounding box center [759, 99] width 115 height 24
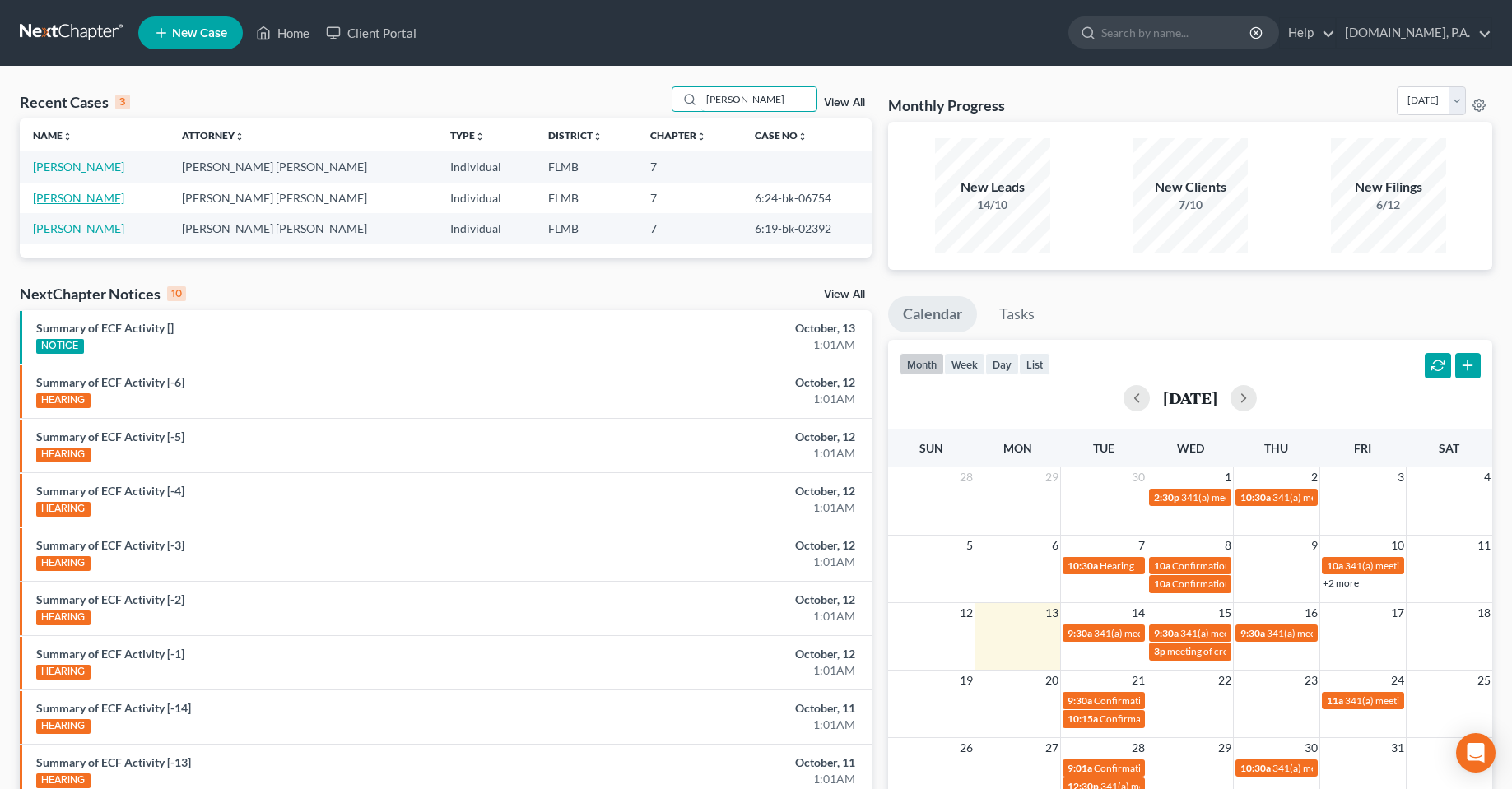
type input "[PERSON_NAME]"
click at [47, 202] on link "[PERSON_NAME]" at bounding box center [78, 198] width 92 height 14
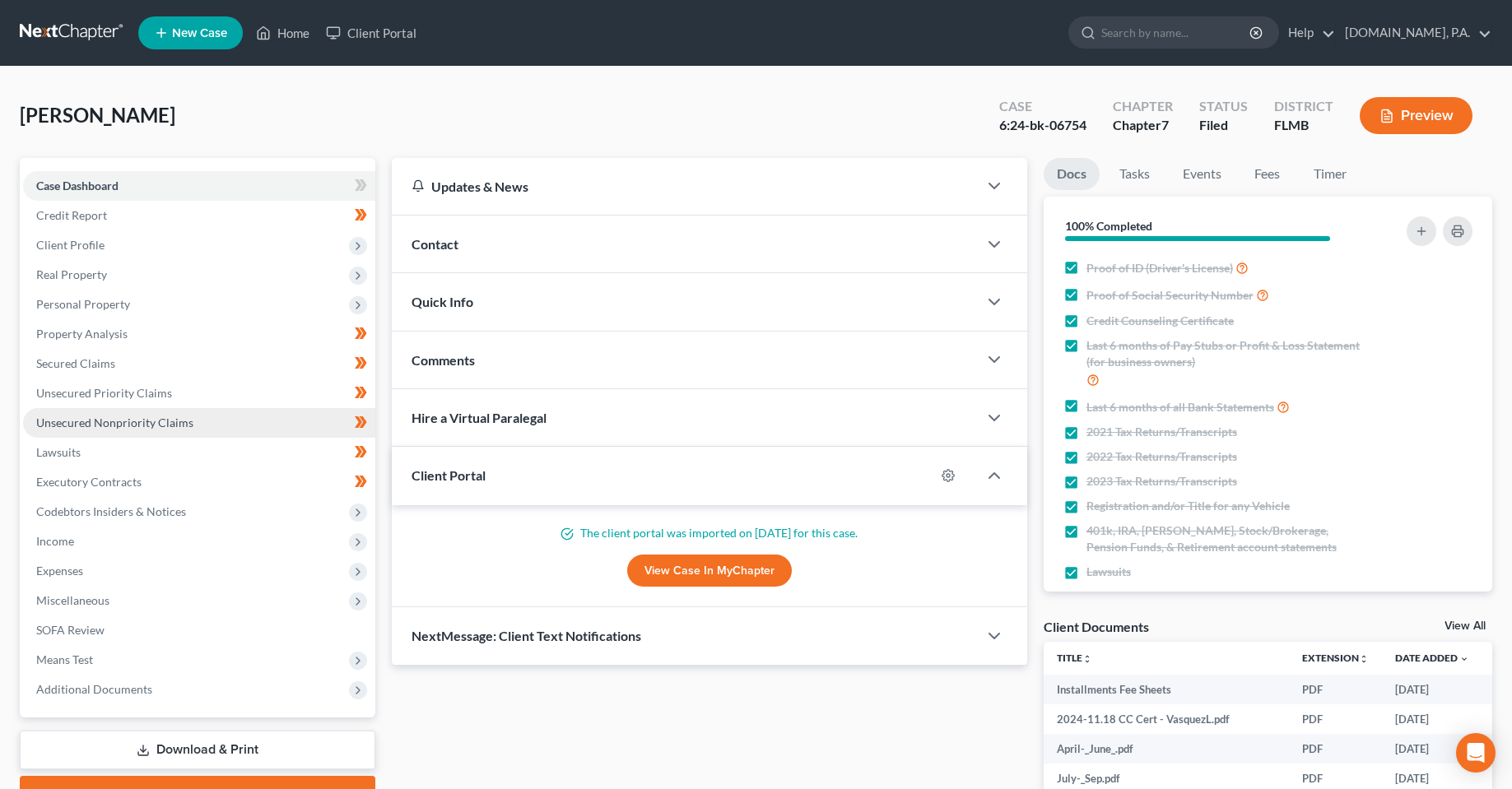
click at [105, 421] on span "Unsecured Nonpriority Claims" at bounding box center [115, 422] width 158 height 14
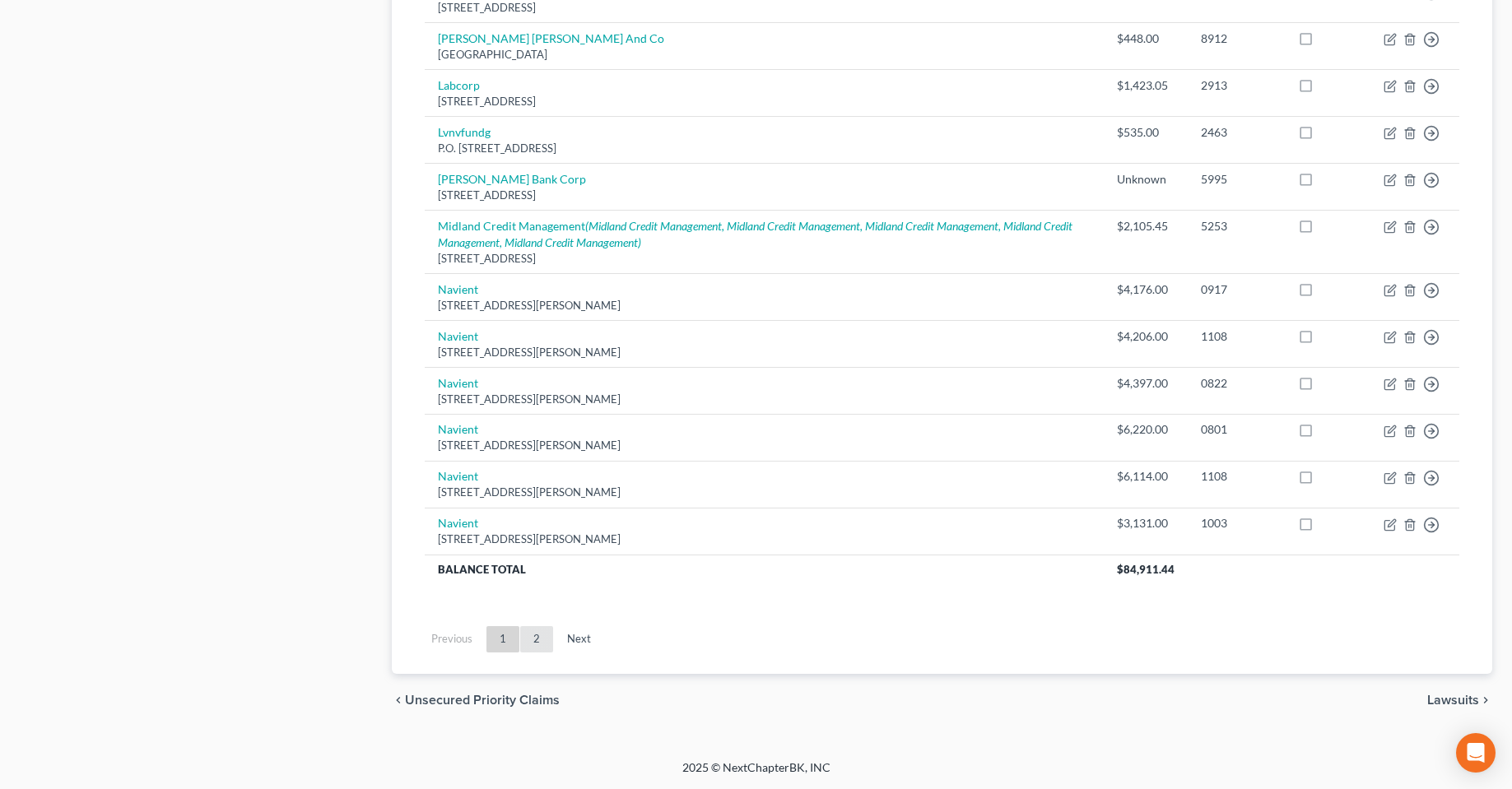
click at [531, 643] on link "2" at bounding box center [536, 638] width 32 height 27
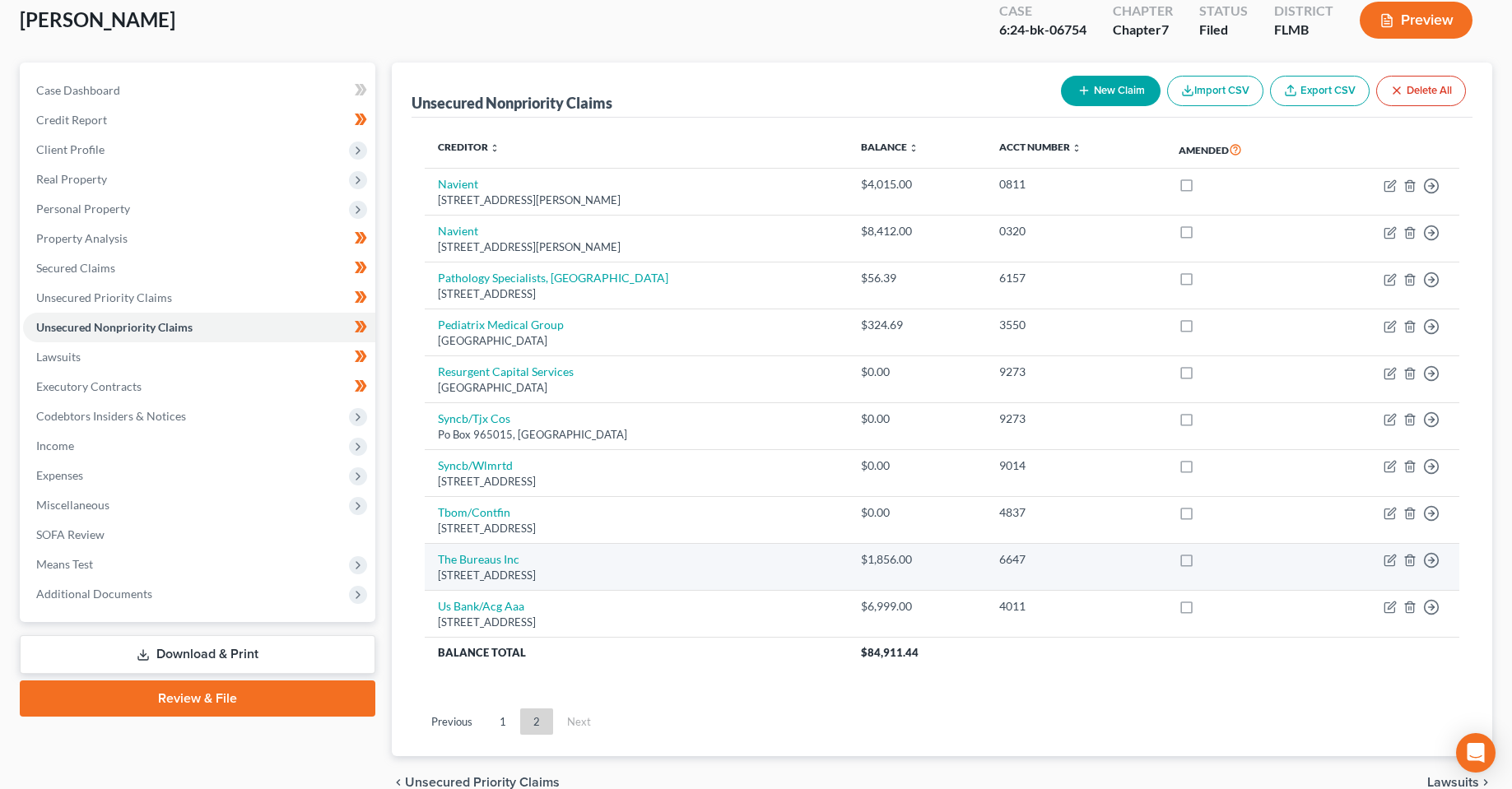
scroll to position [178, 0]
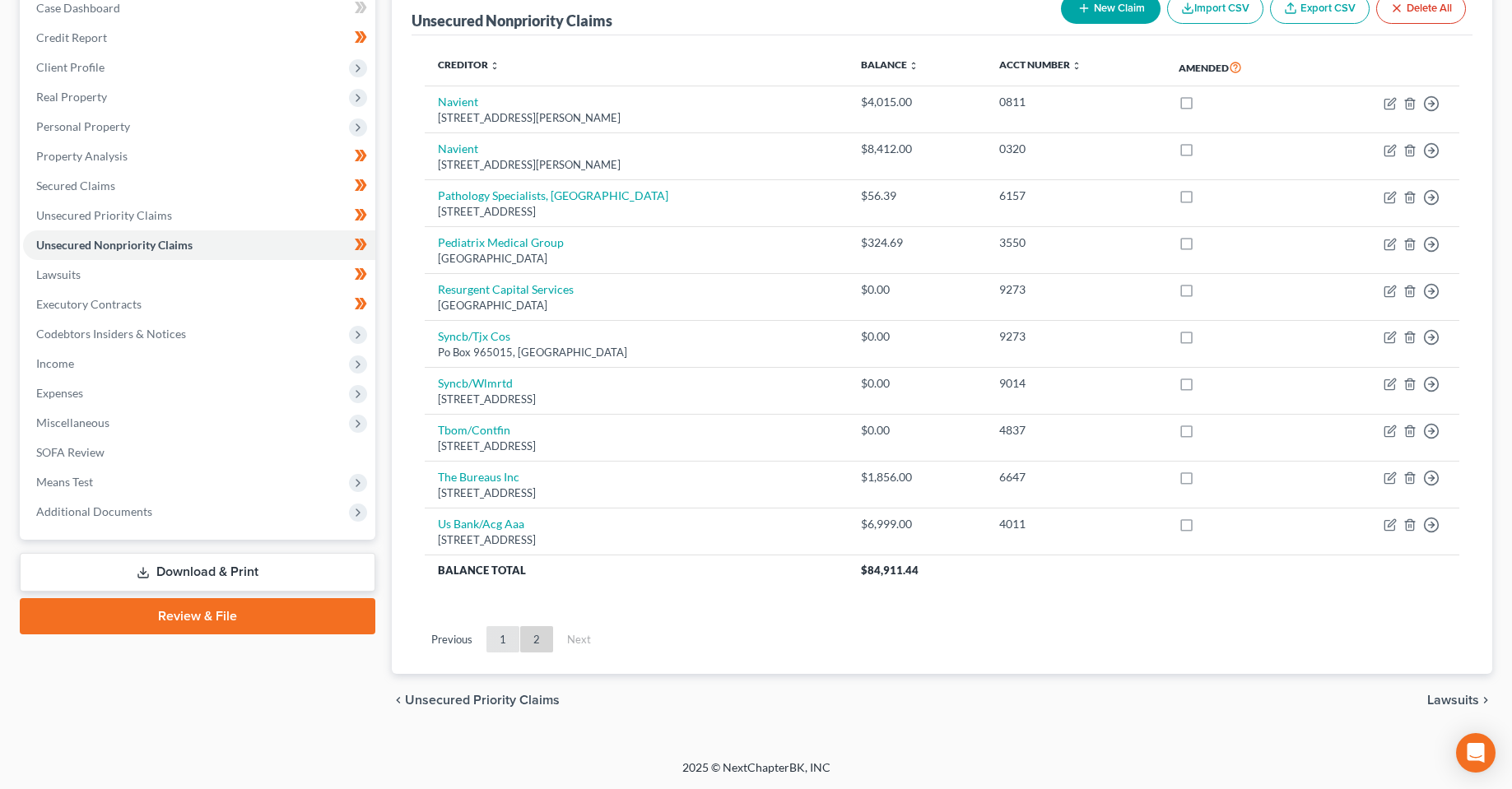
click at [501, 642] on link "1" at bounding box center [502, 638] width 32 height 27
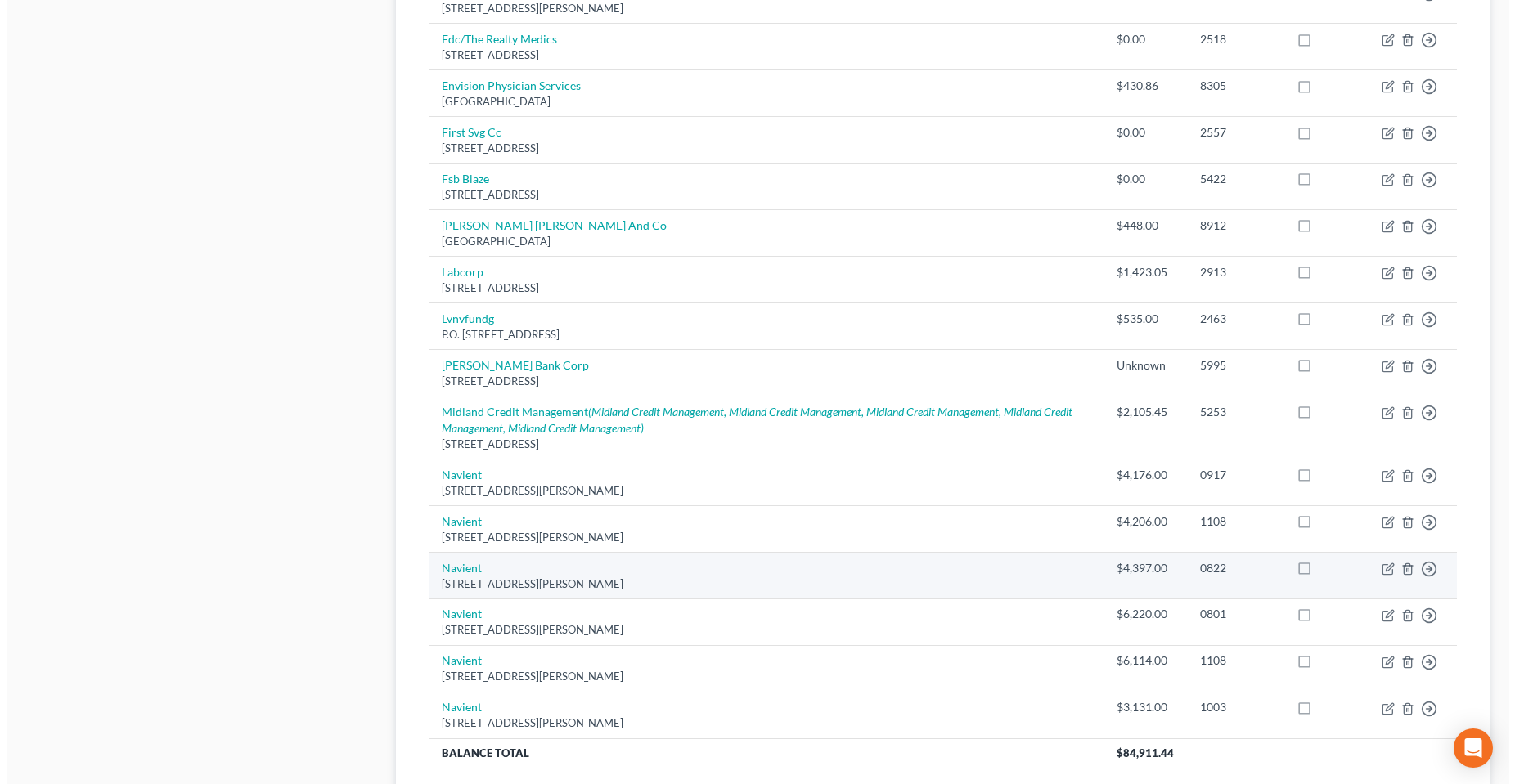
scroll to position [912, 0]
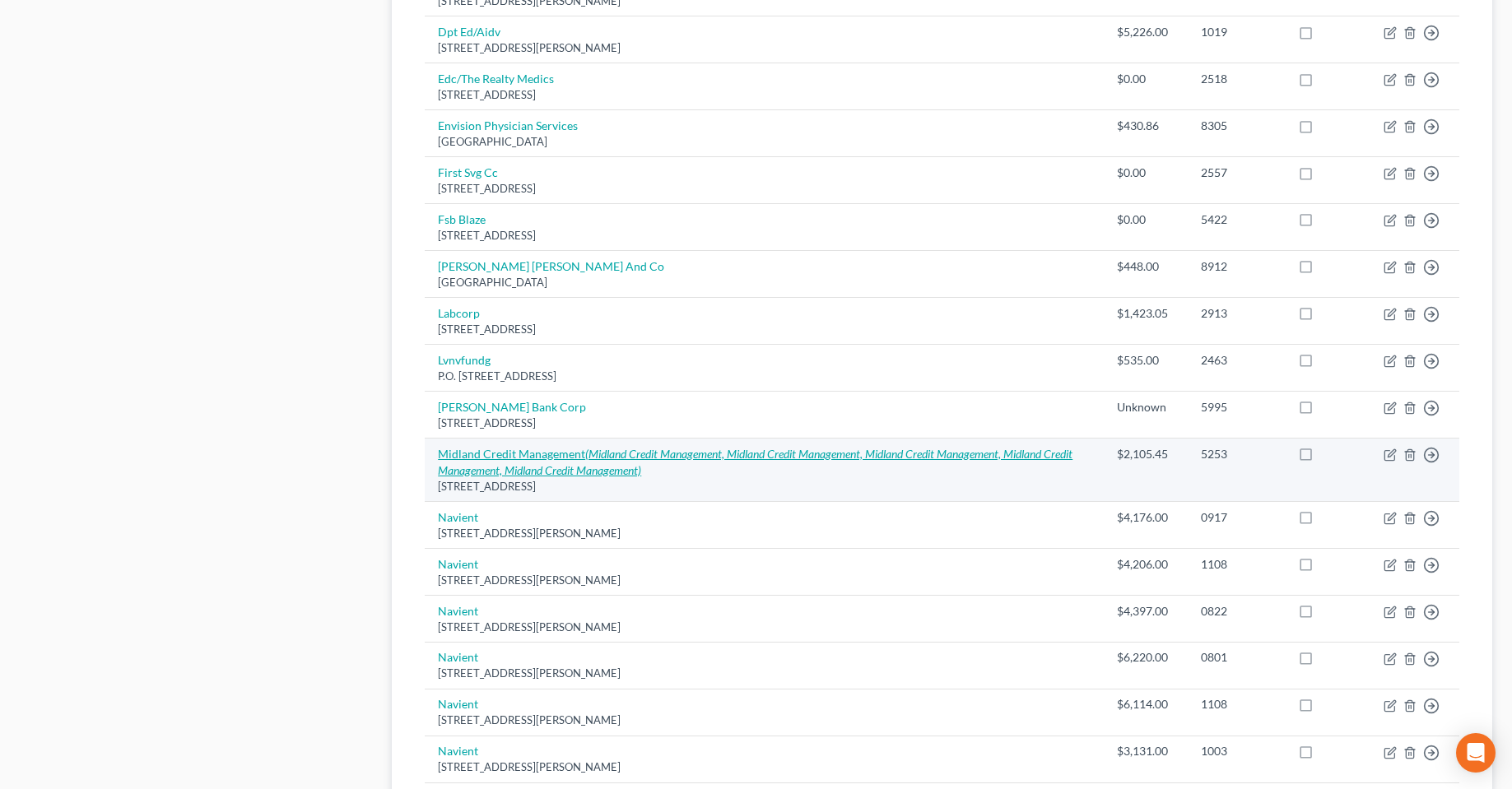
click at [595, 473] on icon "(Midland Credit Management, Midland Credit Management, Midland Credit Managemen…" at bounding box center [755, 461] width 635 height 30
select select "4"
select select "0"
select select "4"
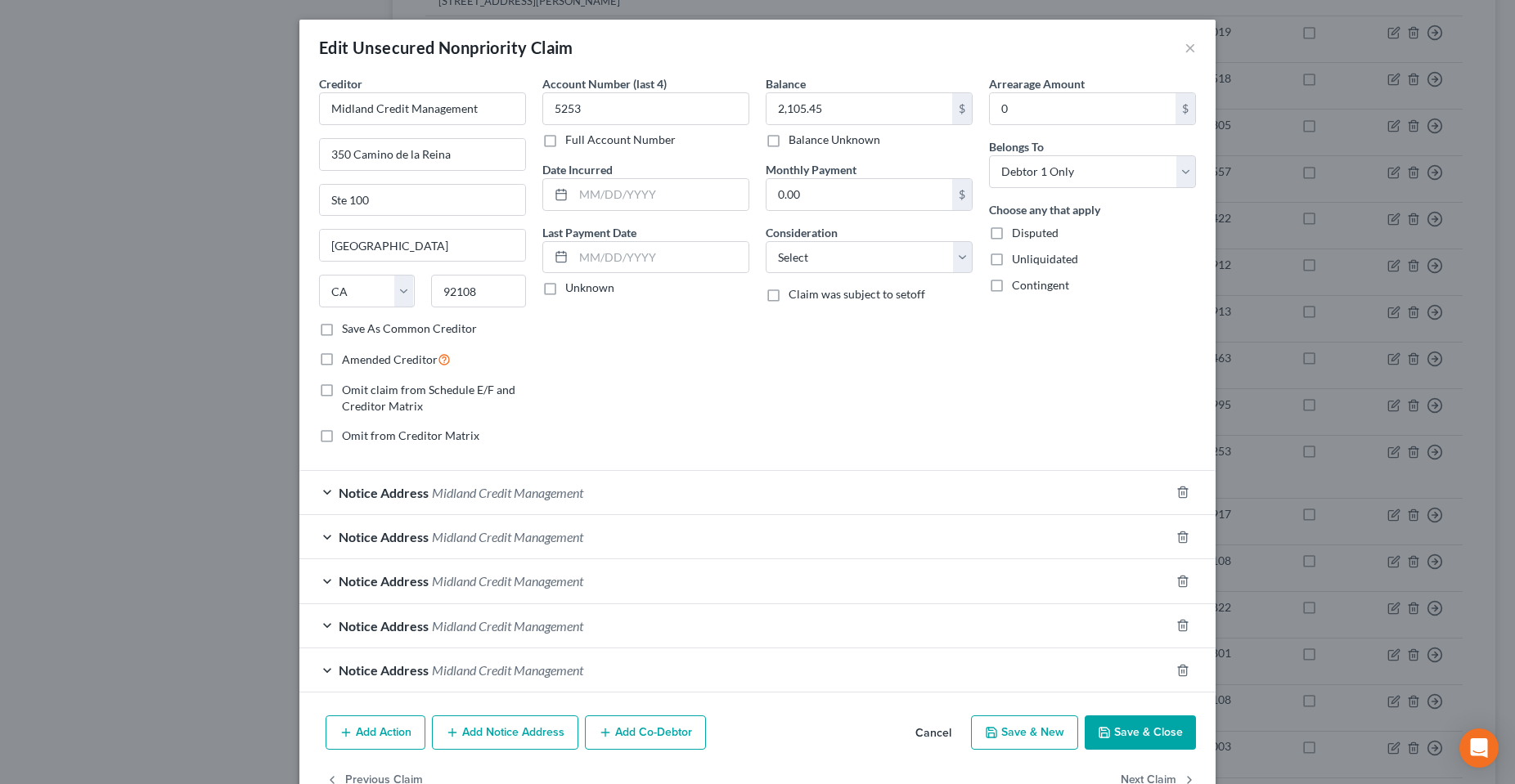
click at [404, 497] on span "Notice Address" at bounding box center [383, 493] width 90 height 16
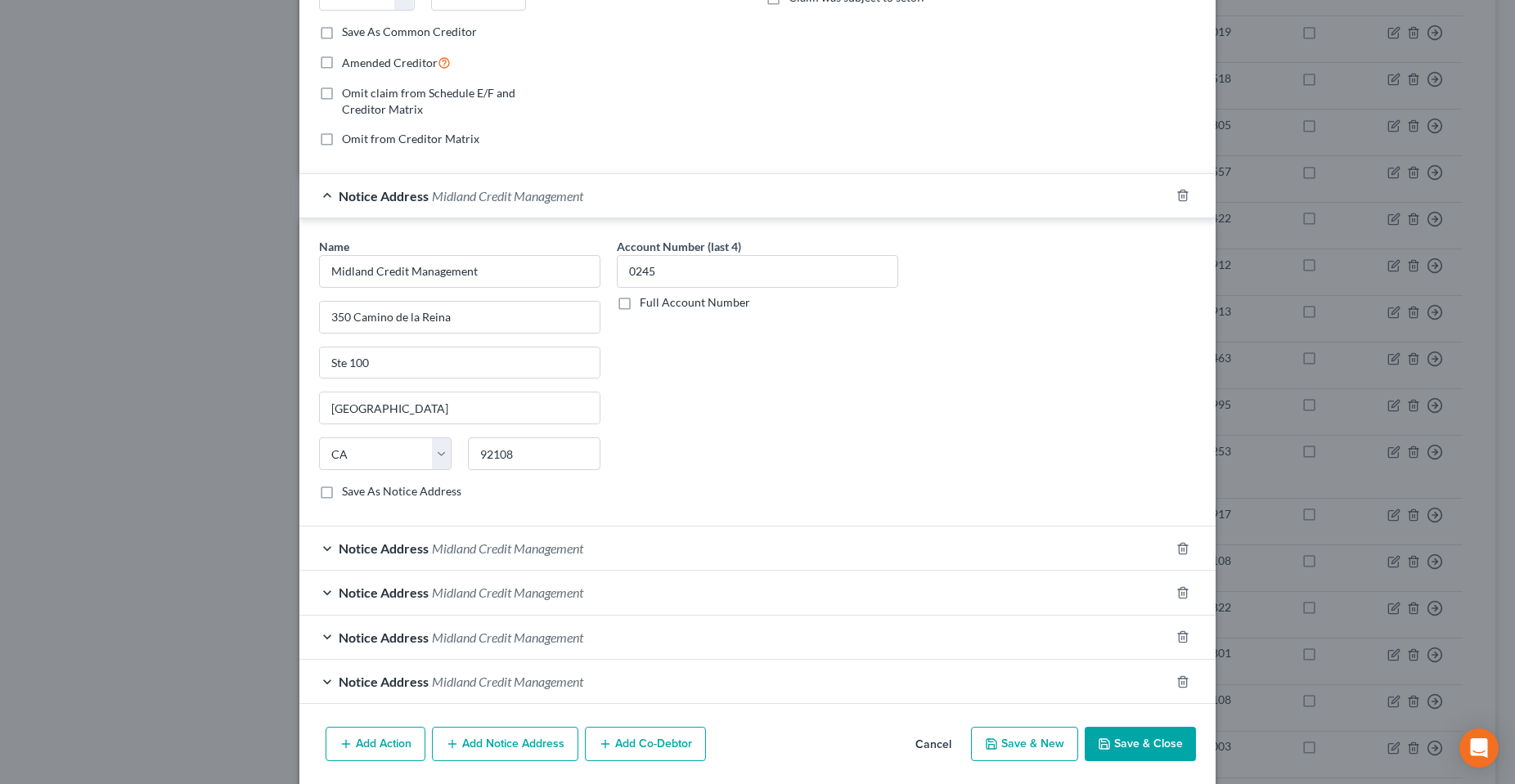
scroll to position [327, 0]
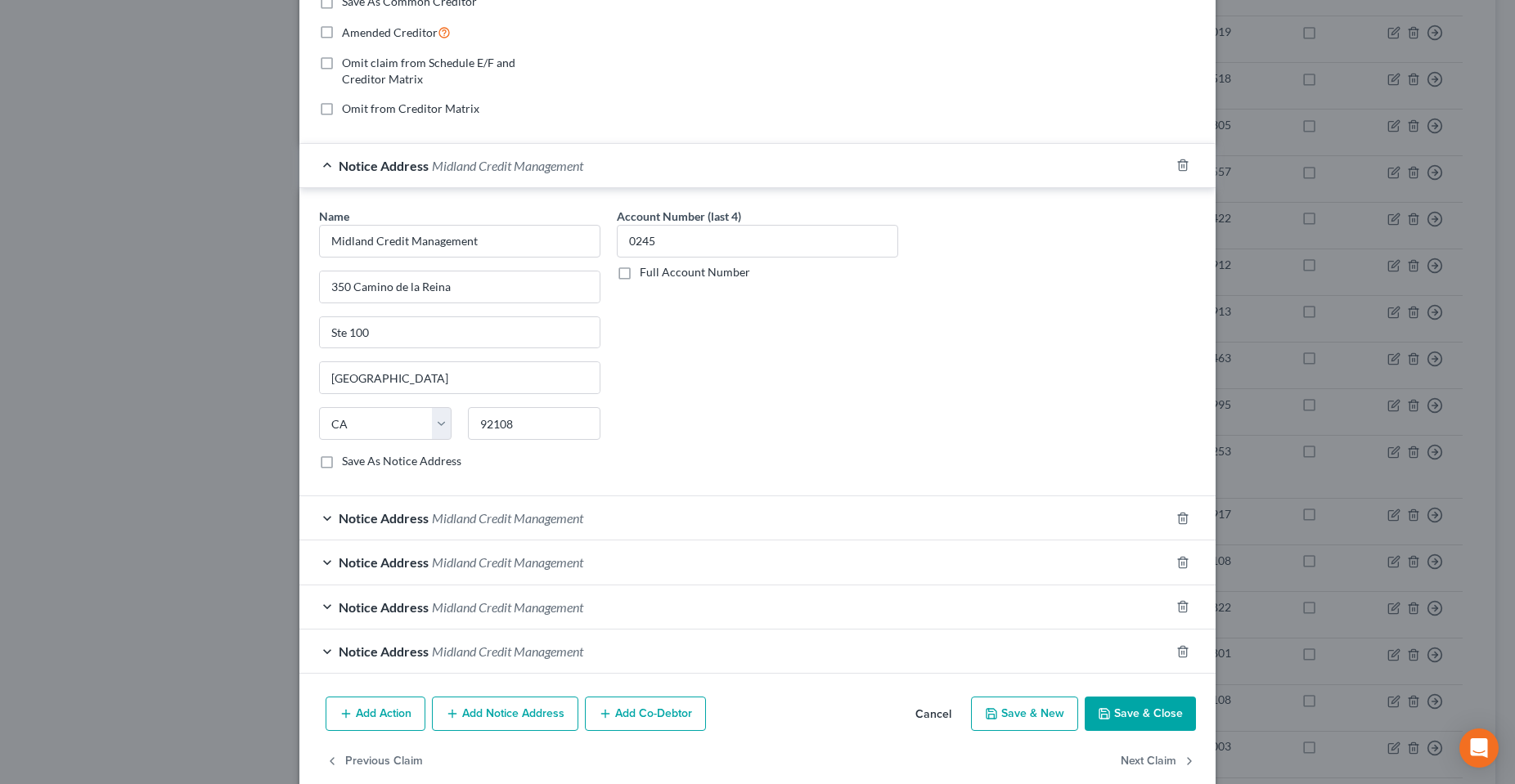
click at [493, 527] on div "Notice Address Midland Credit Management" at bounding box center [735, 518] width 870 height 43
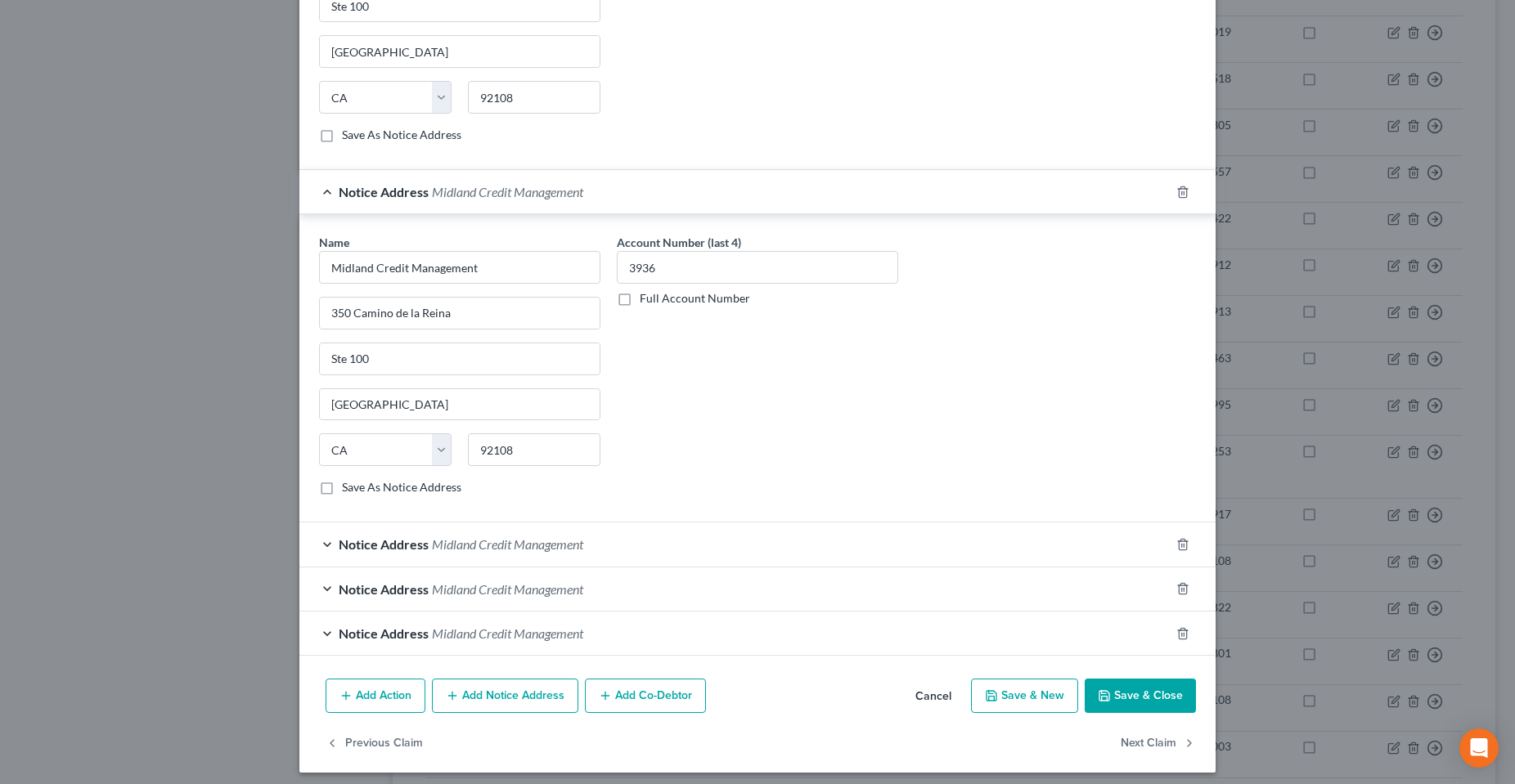
scroll to position [654, 0]
click at [546, 548] on span "Midland Credit Management" at bounding box center [508, 544] width 152 height 16
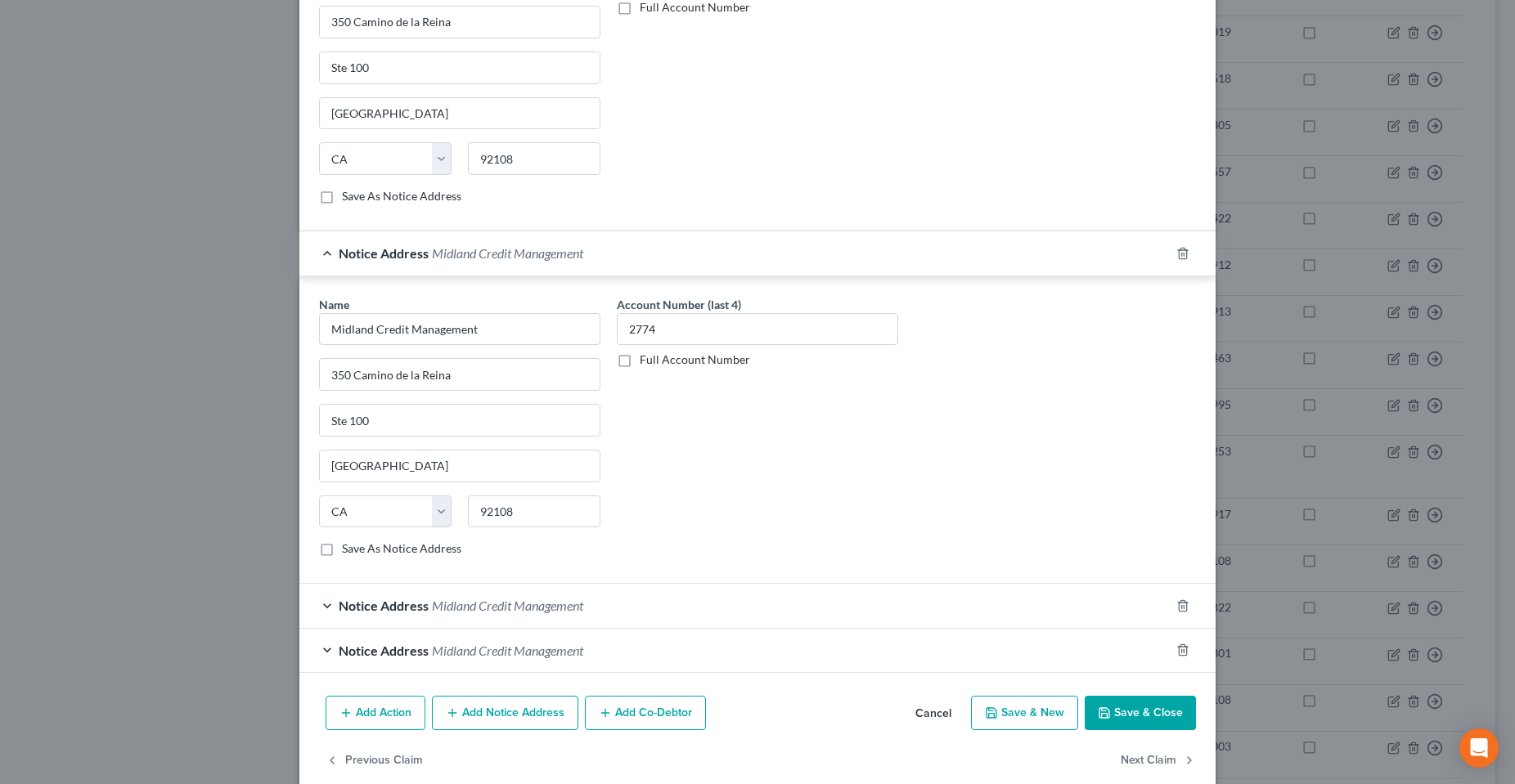
scroll to position [970, 0]
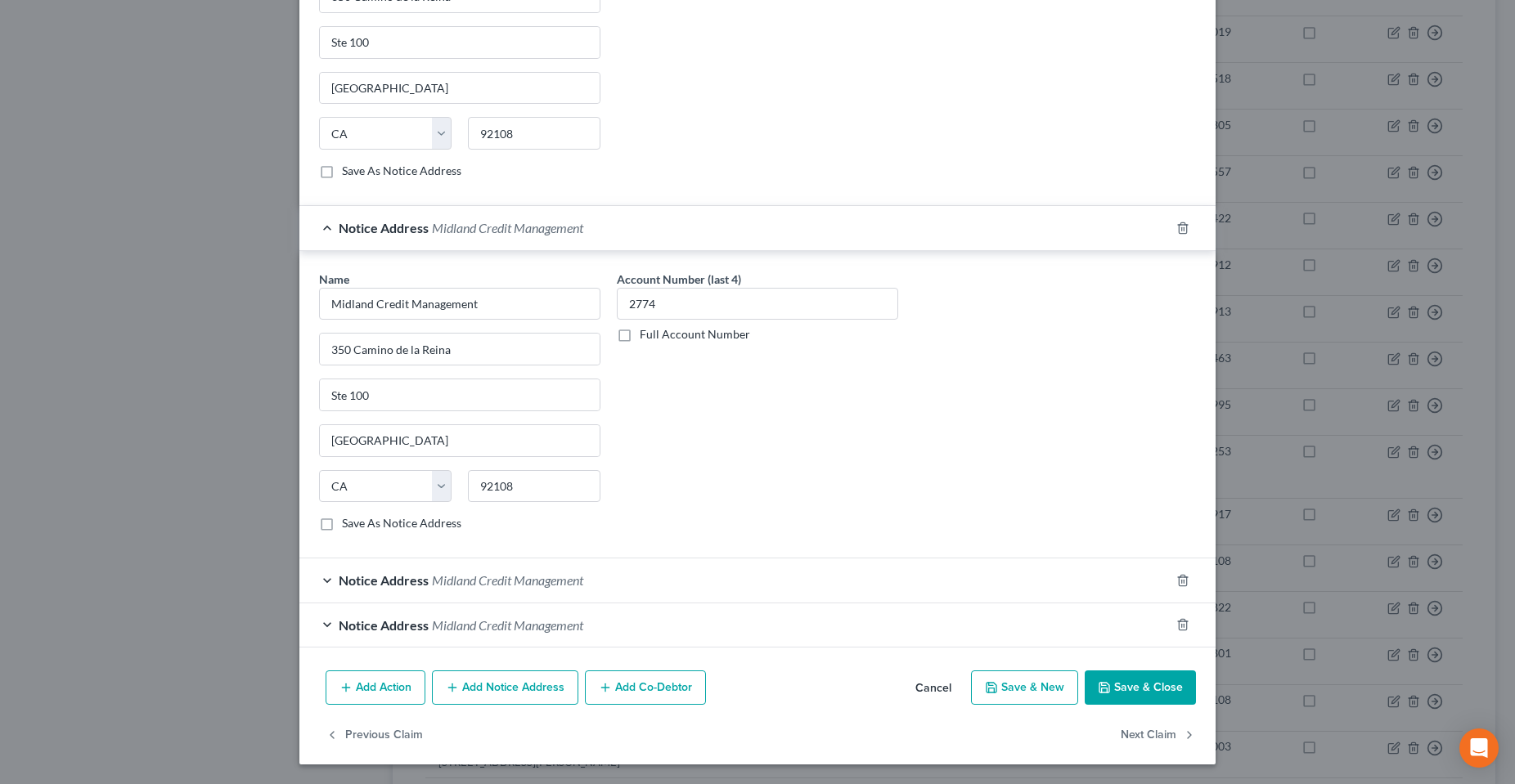
click at [562, 573] on span "Midland Credit Management" at bounding box center [508, 580] width 152 height 16
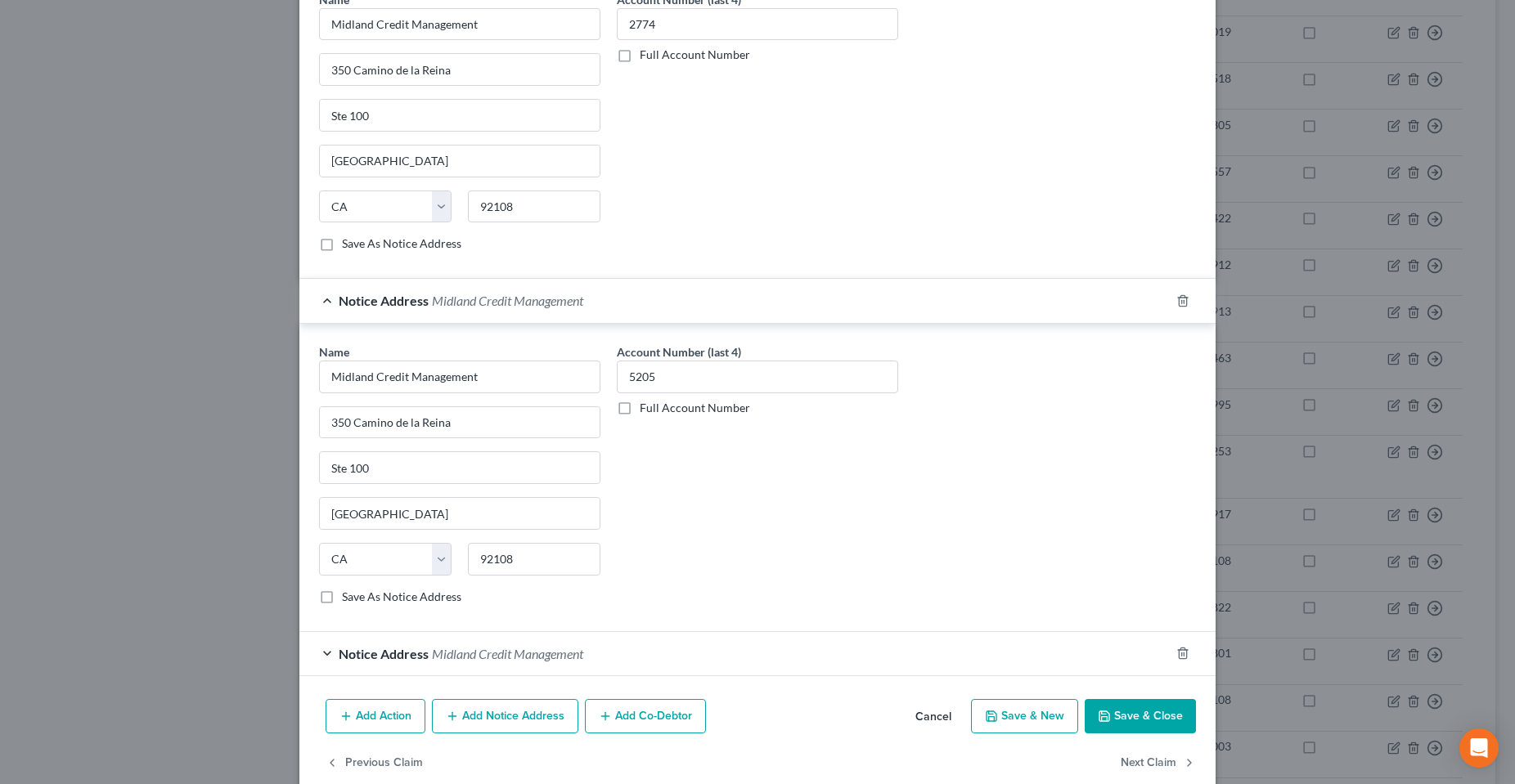
scroll to position [1278, 0]
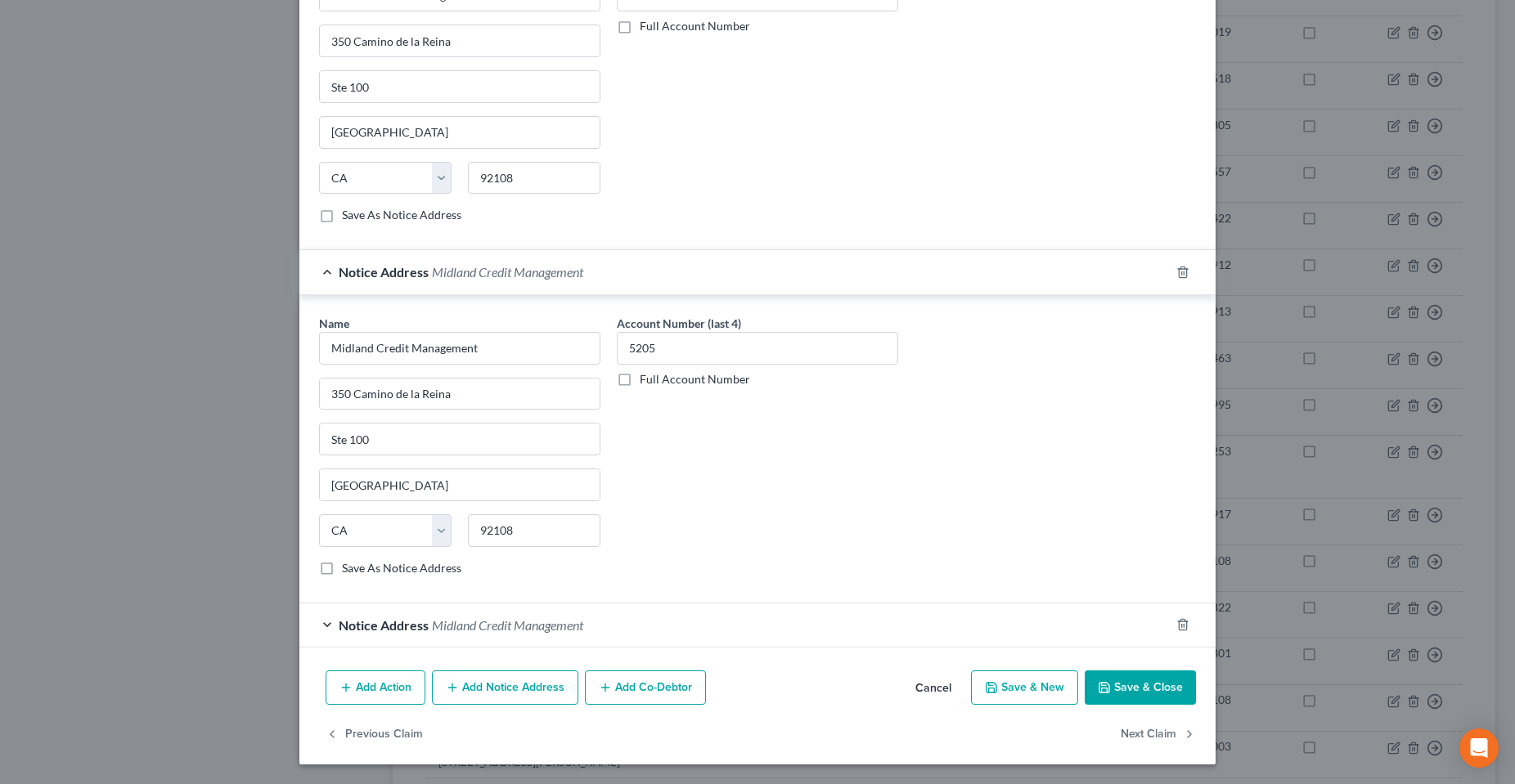
click at [528, 627] on span "Midland Credit Management" at bounding box center [508, 625] width 152 height 16
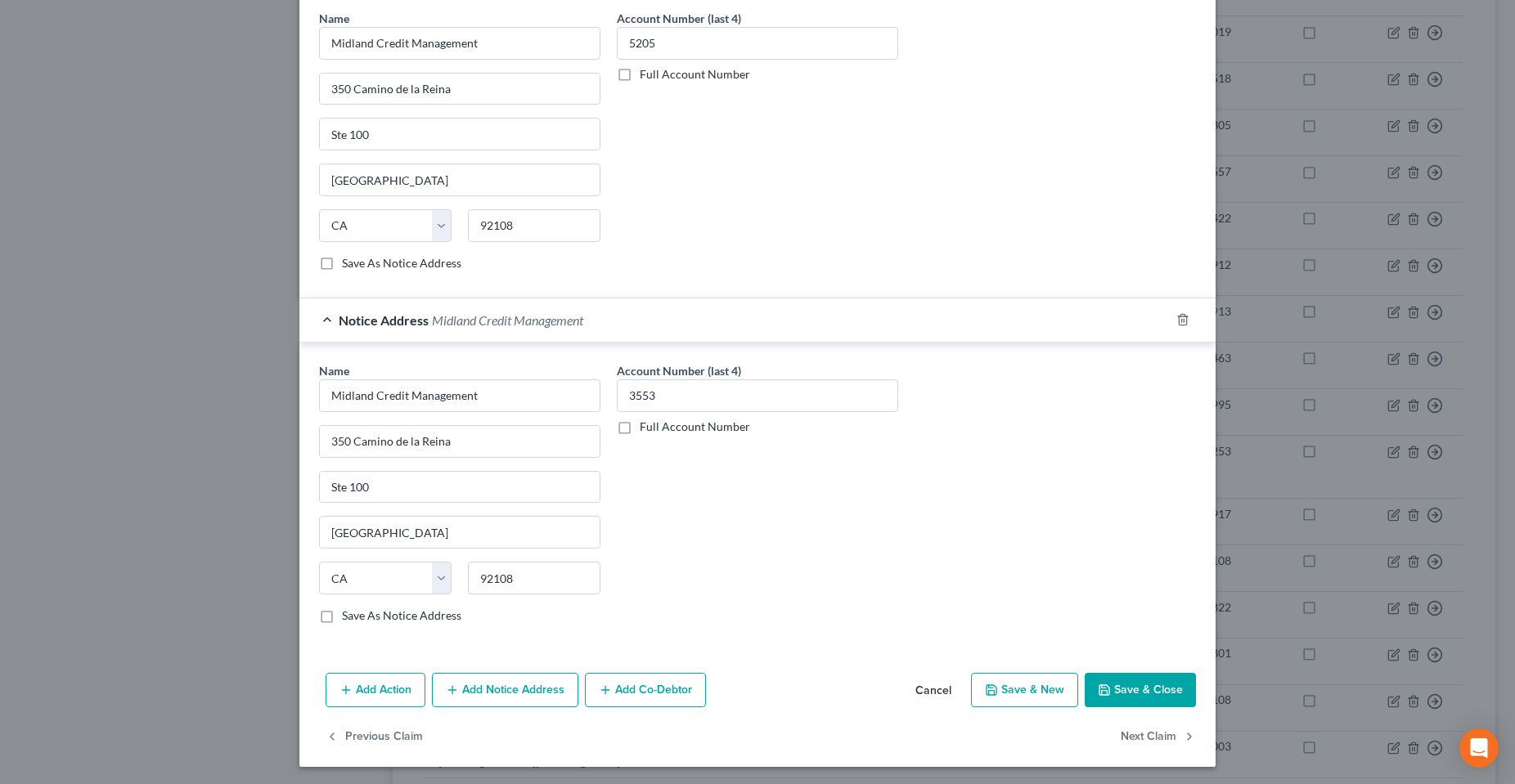
scroll to position [1586, 0]
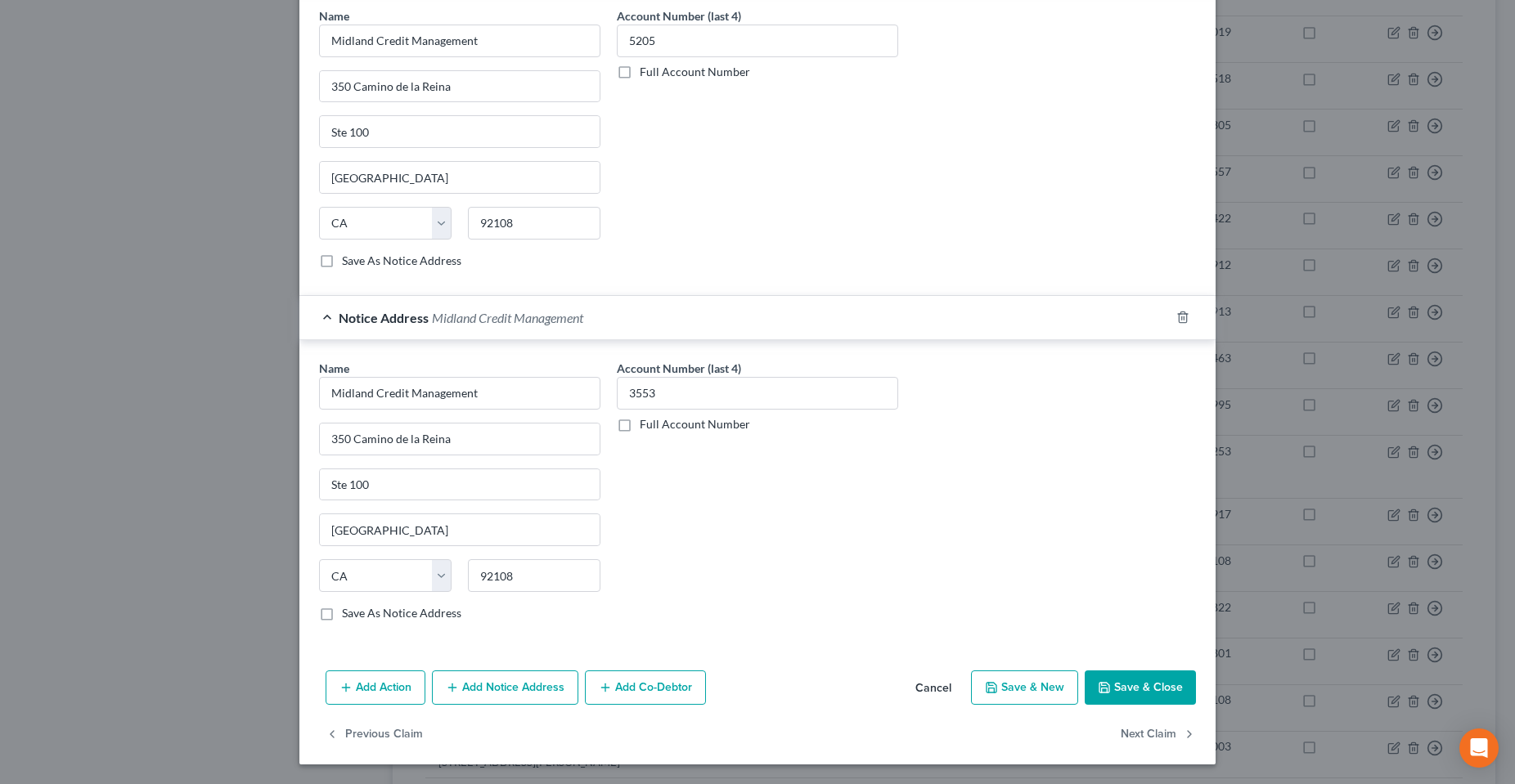
click at [663, 588] on div "Account Number (last 4) 3553 Full Account Number" at bounding box center [757, 497] width 297 height 275
click at [227, 317] on div "Edit Unsecured Nonpriority Claim × Creditor * Midland Credit Management [STREET…" at bounding box center [757, 392] width 1515 height 784
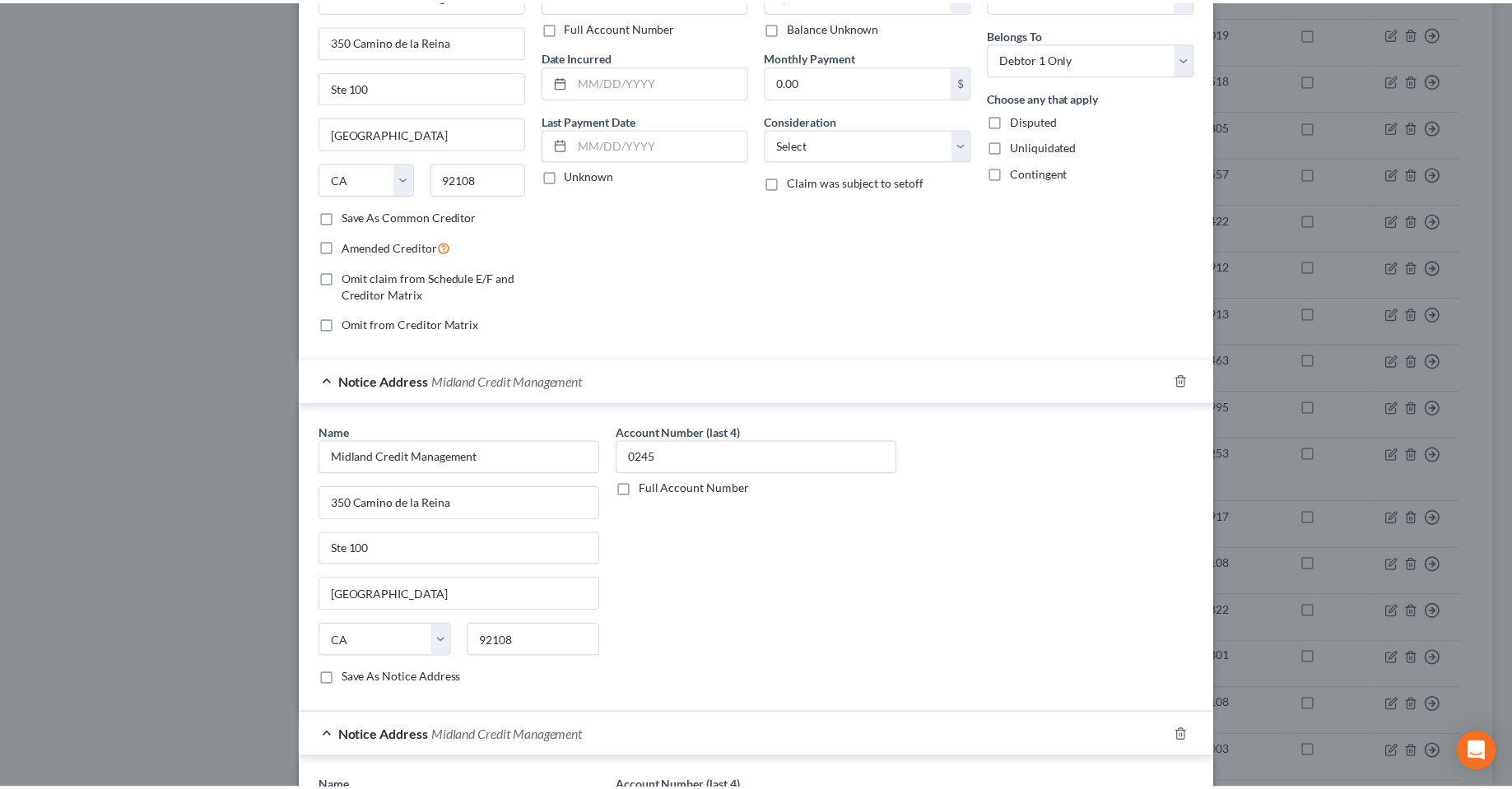
scroll to position [0, 0]
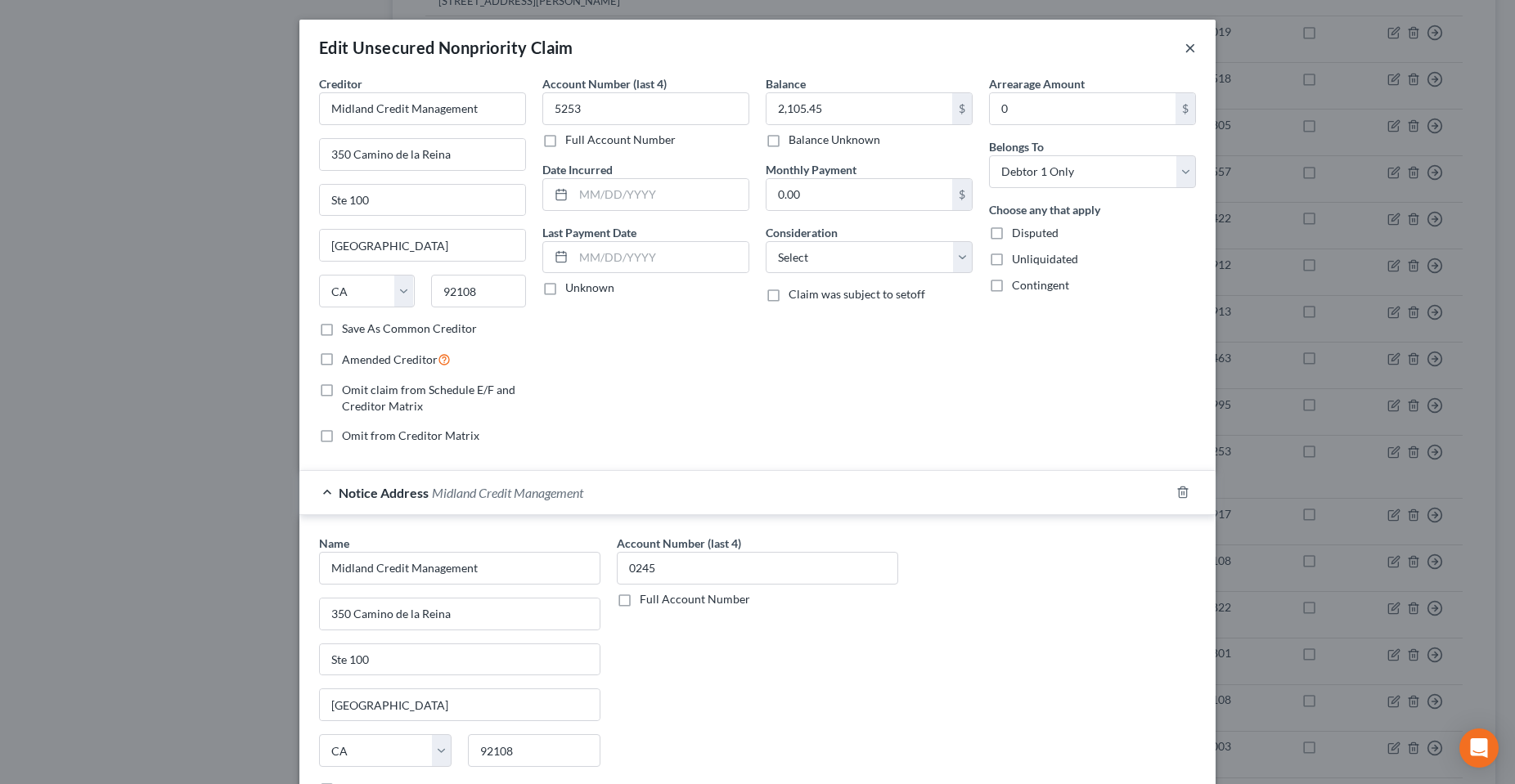
click at [1184, 53] on button "×" at bounding box center [1190, 47] width 12 height 20
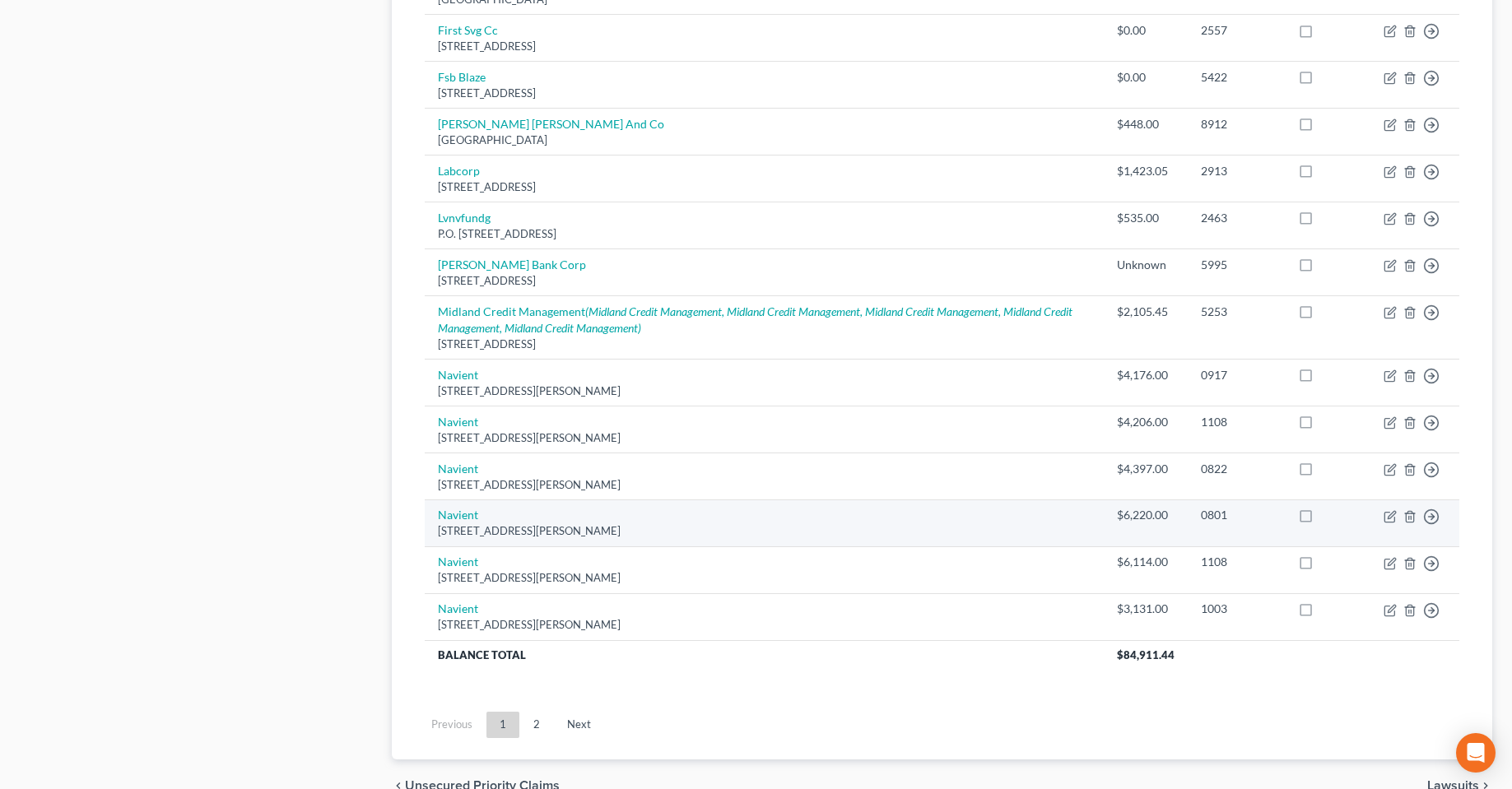
scroll to position [1146, 0]
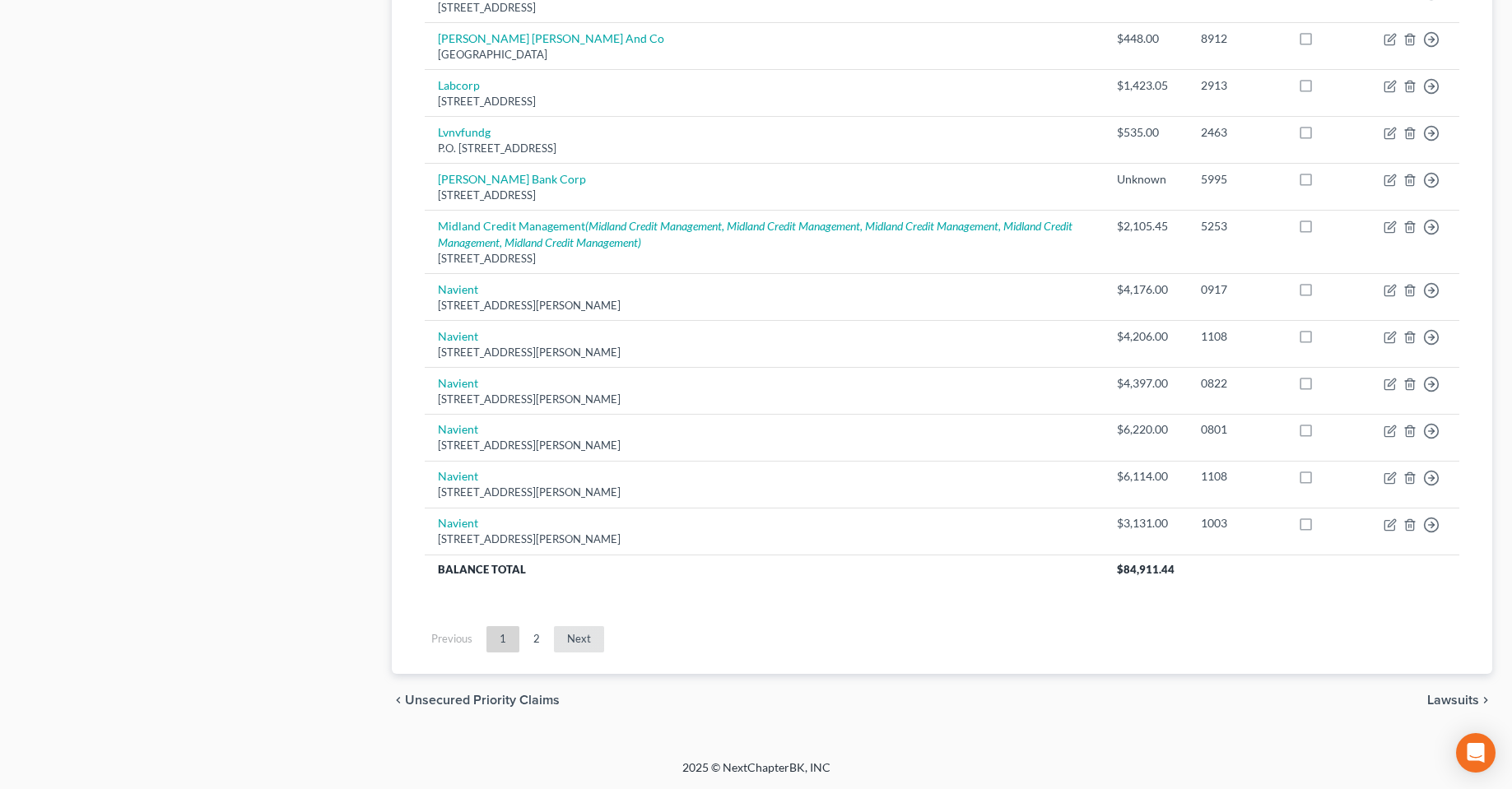
click at [554, 632] on link "Next" at bounding box center [579, 638] width 50 height 27
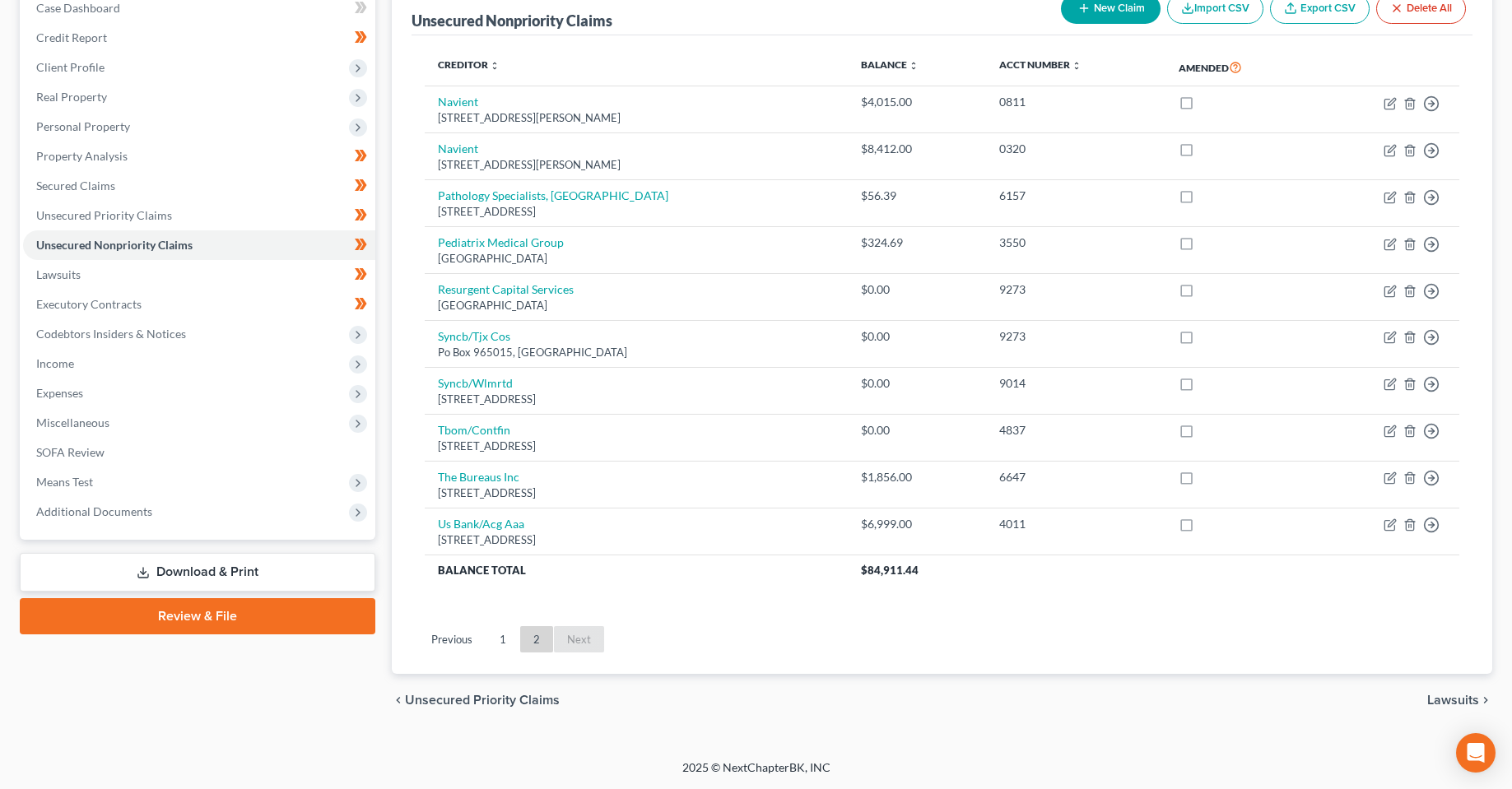
scroll to position [178, 0]
drag, startPoint x: 230, startPoint y: 663, endPoint x: 224, endPoint y: 603, distance: 60.3
click at [230, 663] on div "Case Dashboard Payments Invoices Payments Payments Credit Report Client Profile" at bounding box center [198, 353] width 372 height 746
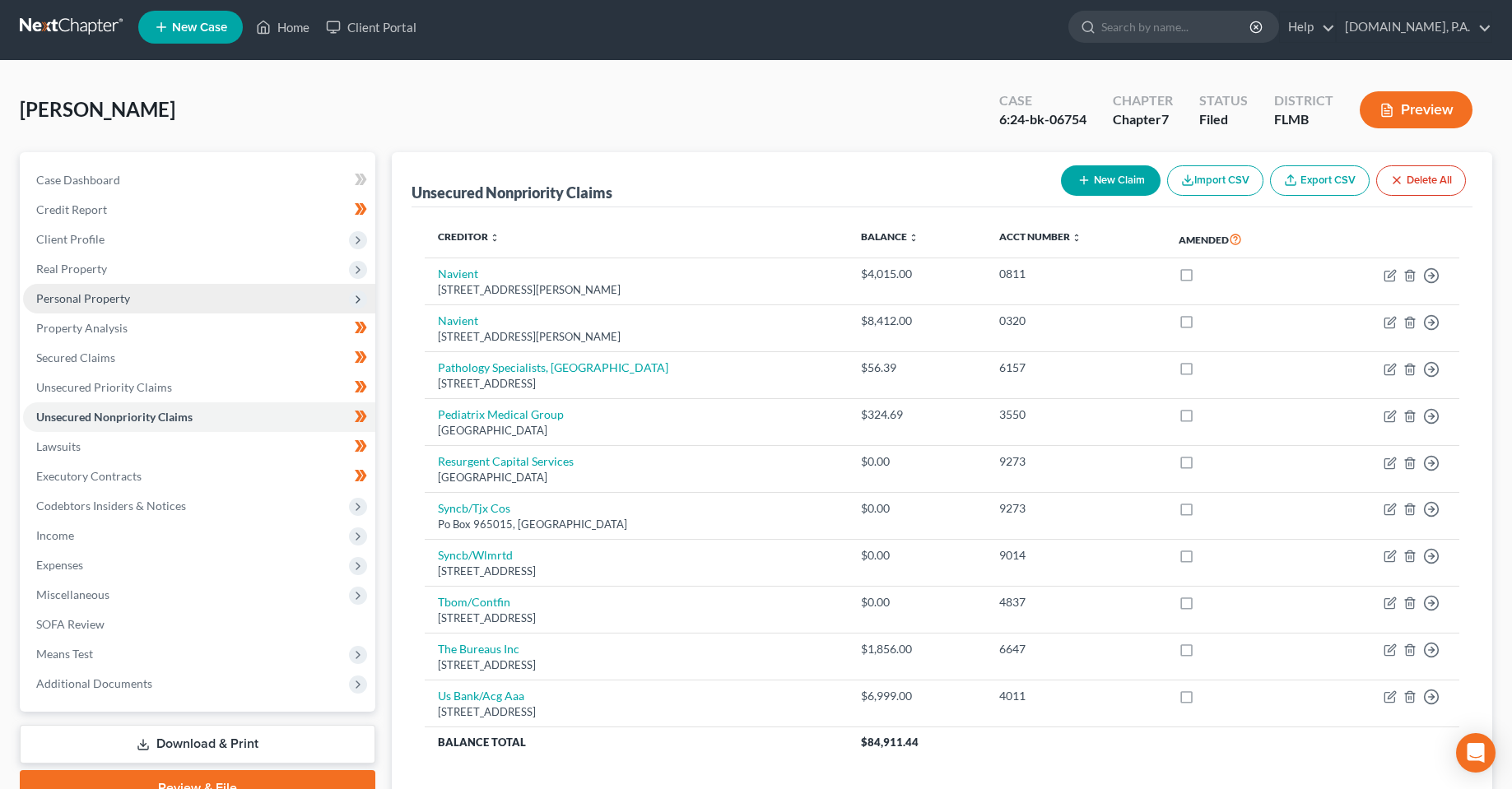
scroll to position [0, 0]
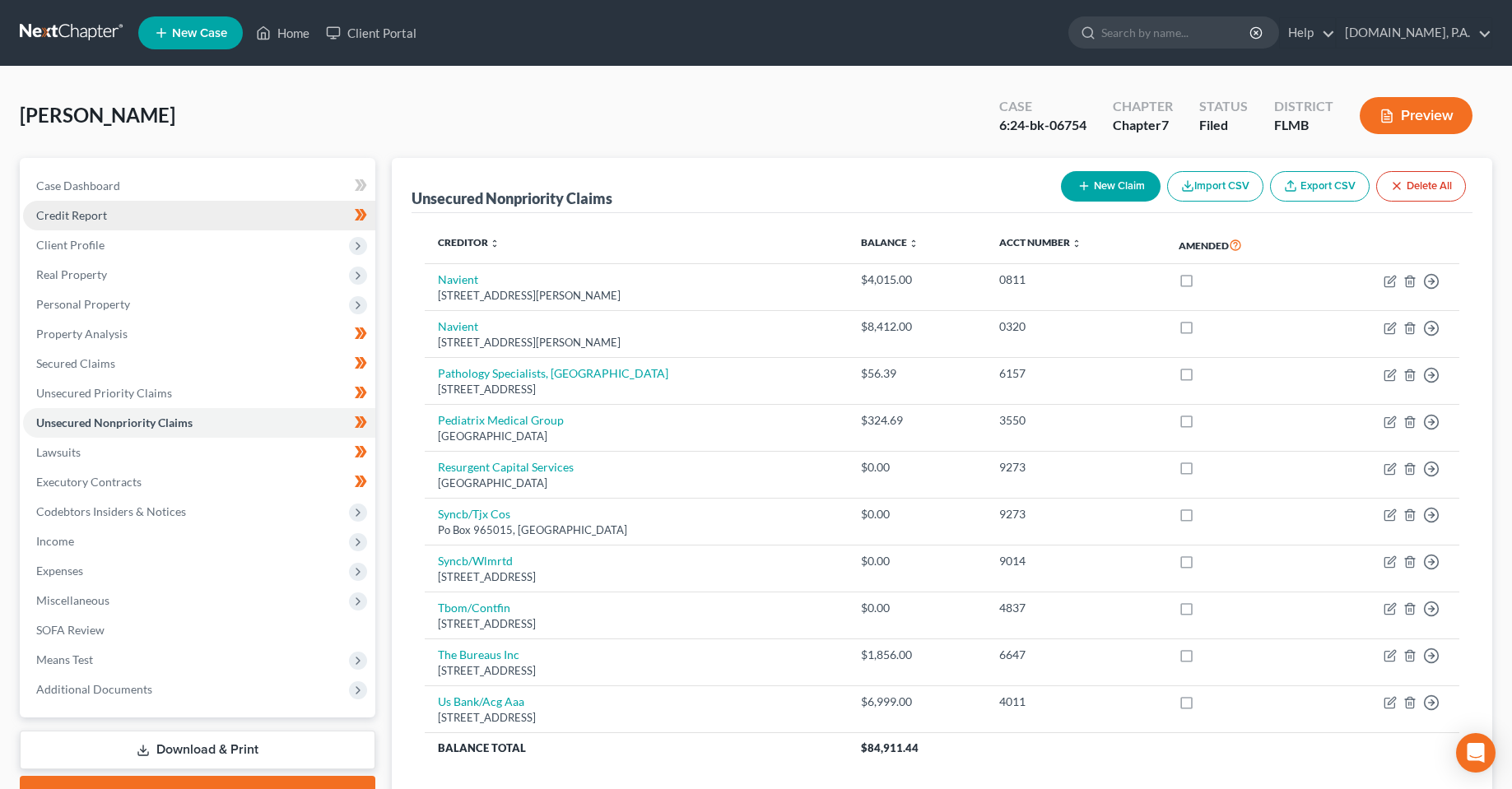
click at [93, 209] on span "Credit Report" at bounding box center [72, 215] width 71 height 14
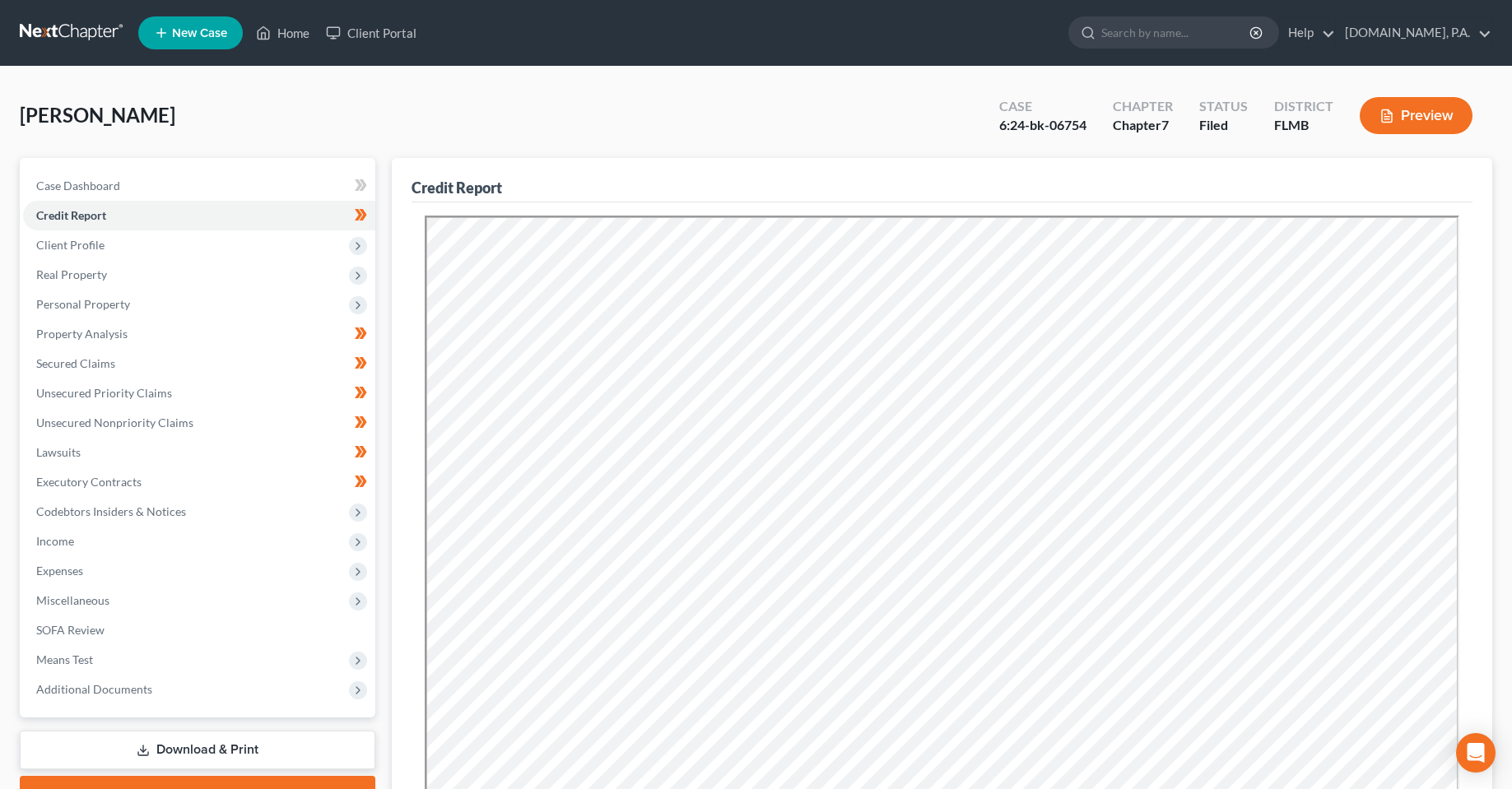
click at [3, 218] on div "[PERSON_NAME] Upgraded Case 6:24-bk-06754 Chapter Chapter 7 Status Filed Distri…" at bounding box center [756, 559] width 1512 height 984
click at [585, 85] on div "[PERSON_NAME] Upgraded Case 6:24-bk-06754 Chapter Chapter 7 Status Filed Distri…" at bounding box center [756, 559] width 1512 height 984
click at [270, 22] on link "Home" at bounding box center [283, 32] width 70 height 30
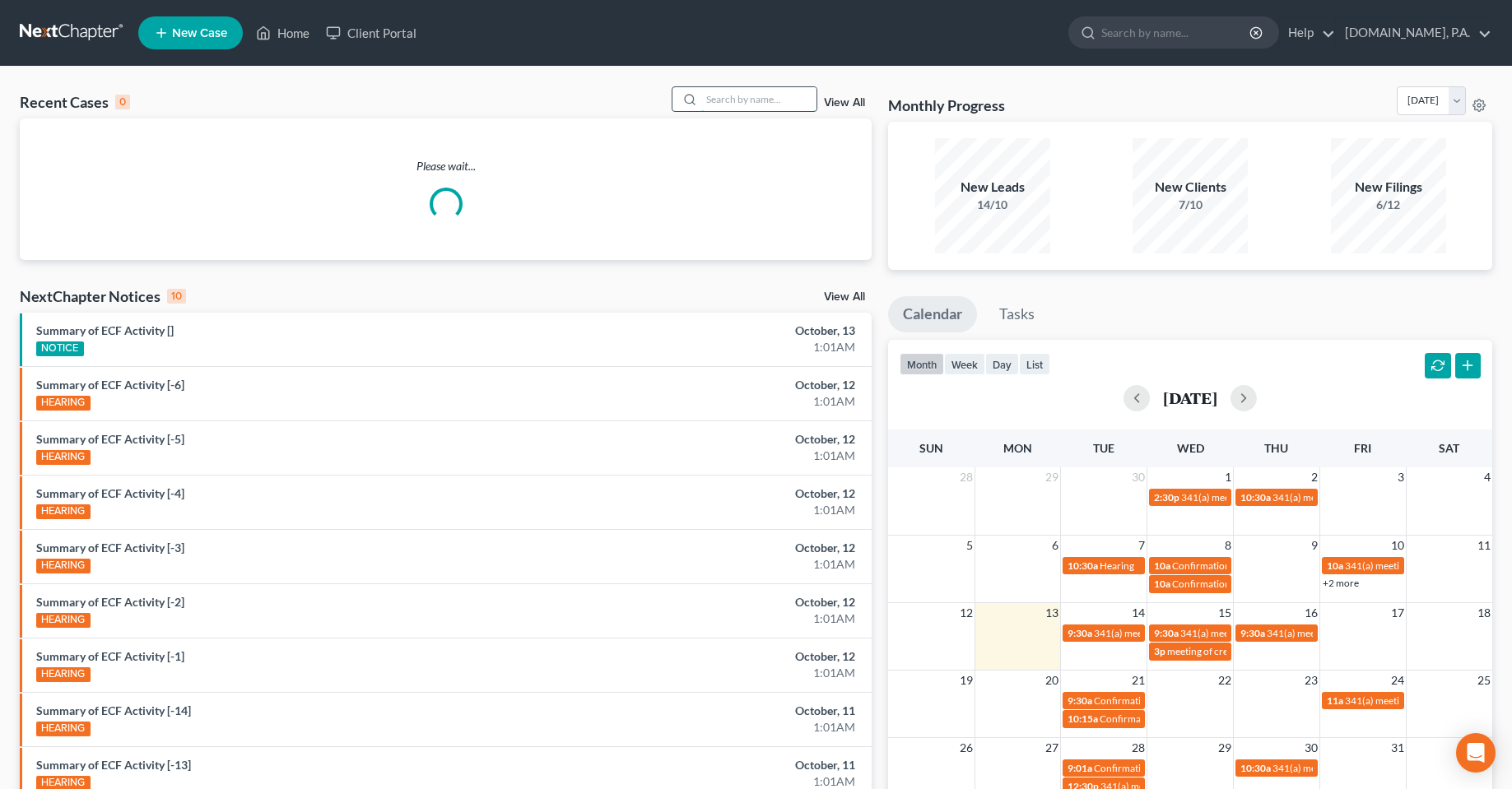
click at [757, 98] on input "search" at bounding box center [759, 99] width 115 height 24
click at [383, 34] on link "Client Portal" at bounding box center [371, 32] width 107 height 30
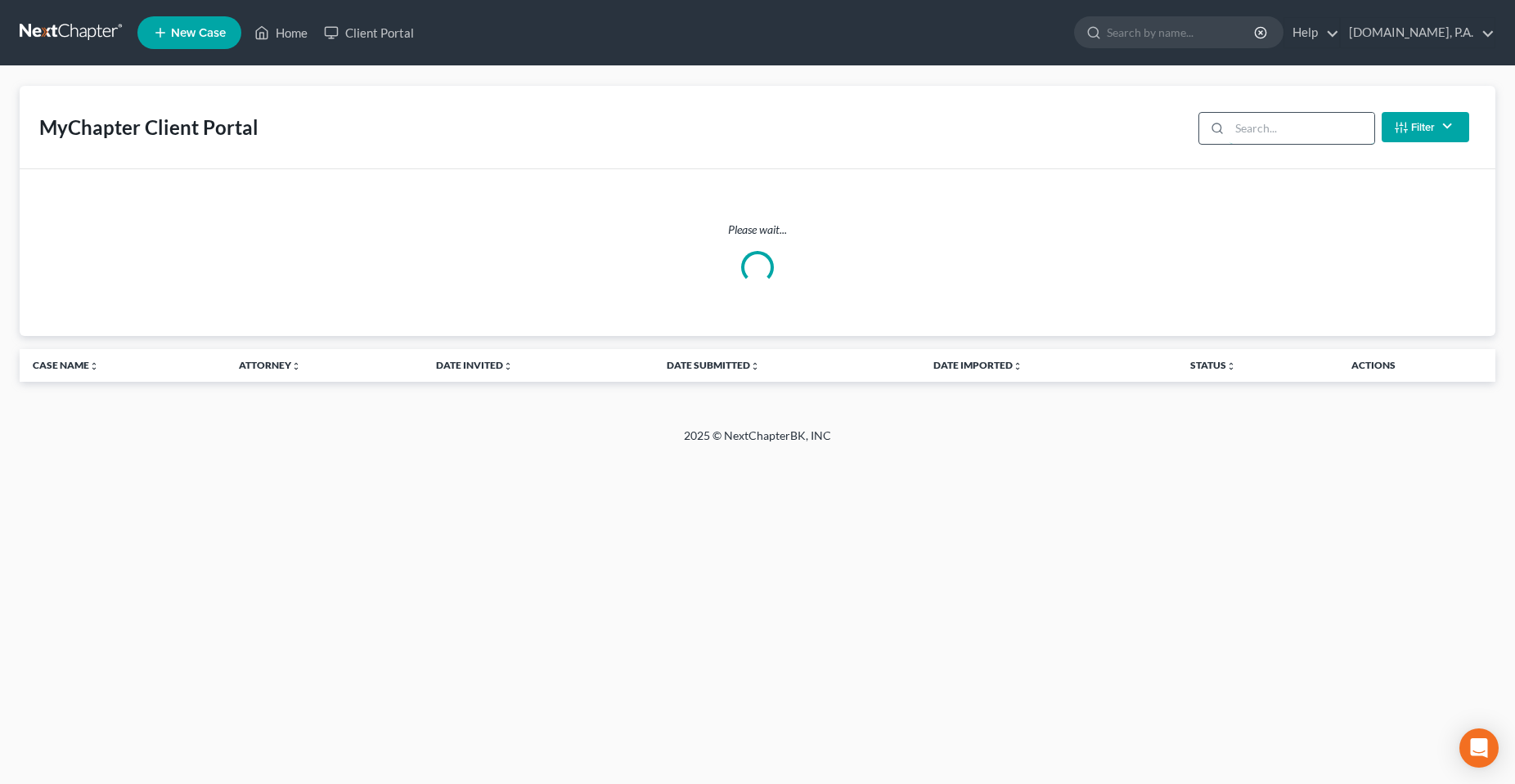
click at [1303, 122] on input "search" at bounding box center [1302, 128] width 145 height 31
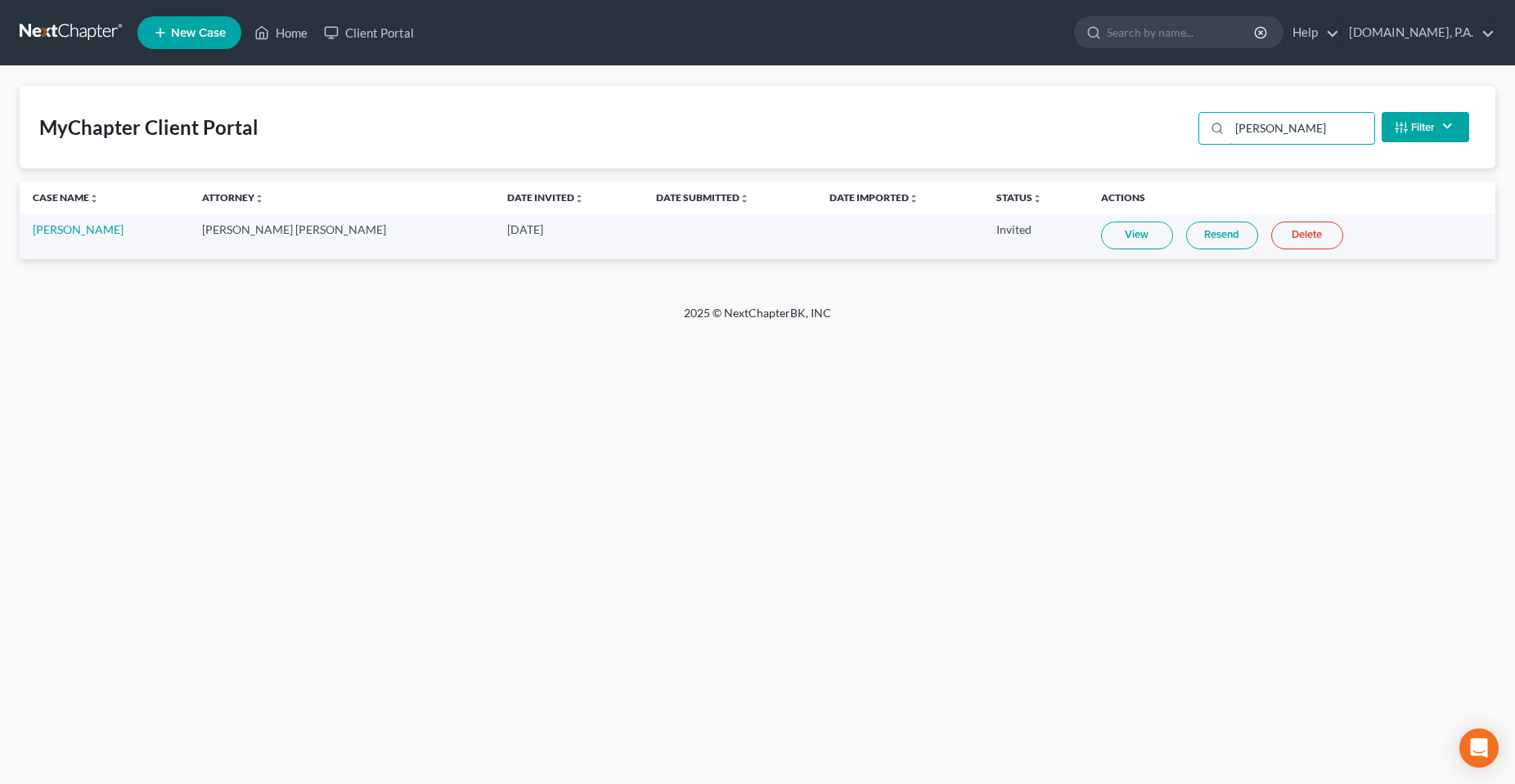
type input "[PERSON_NAME]"
click at [503, 402] on div "Home New Case Client Portal [DOMAIN_NAME], P.A. [PERSON_NAME][EMAIL_ADDRESS][DO…" at bounding box center [757, 392] width 1515 height 784
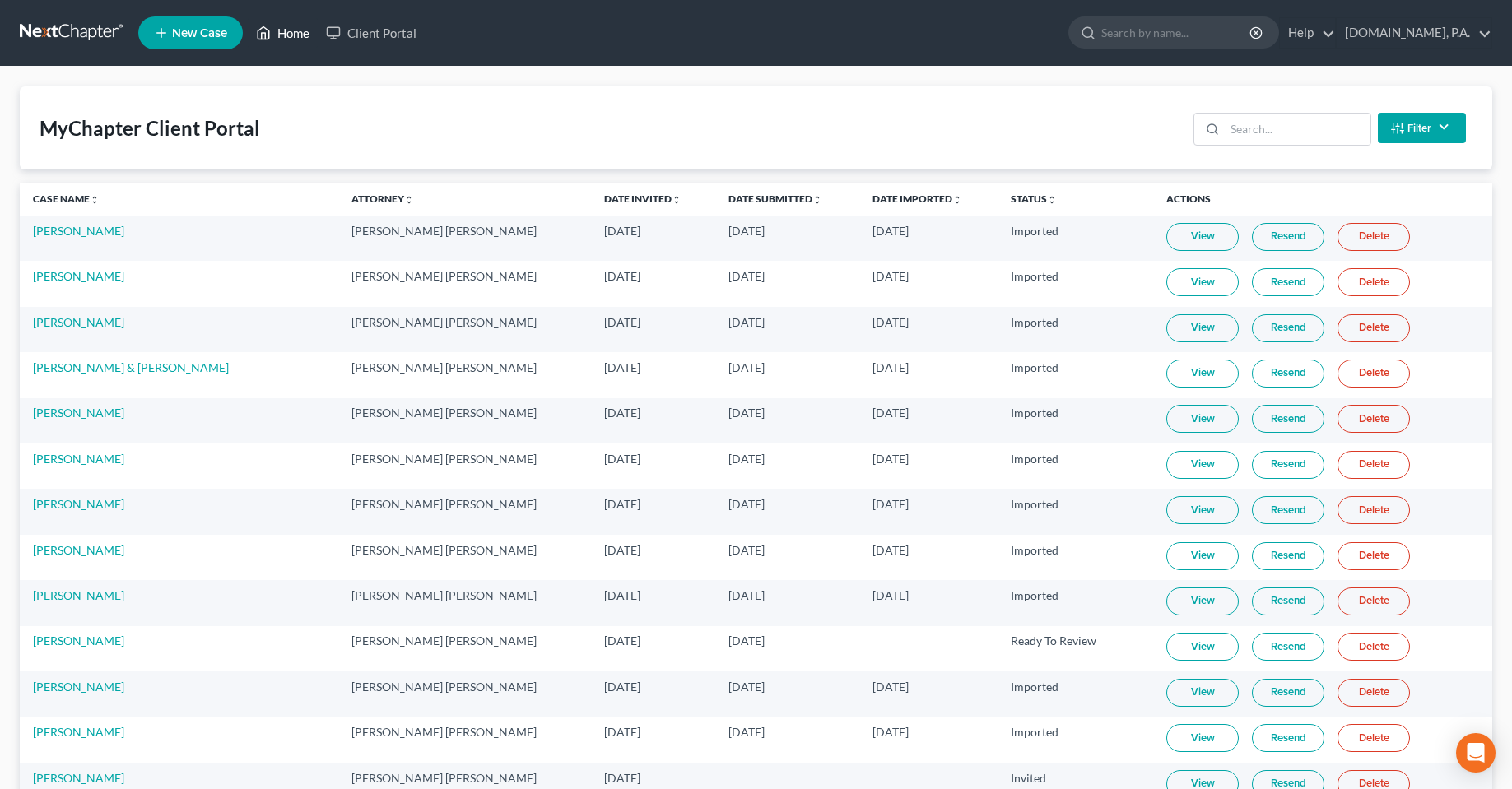
click at [293, 32] on link "Home" at bounding box center [283, 32] width 70 height 30
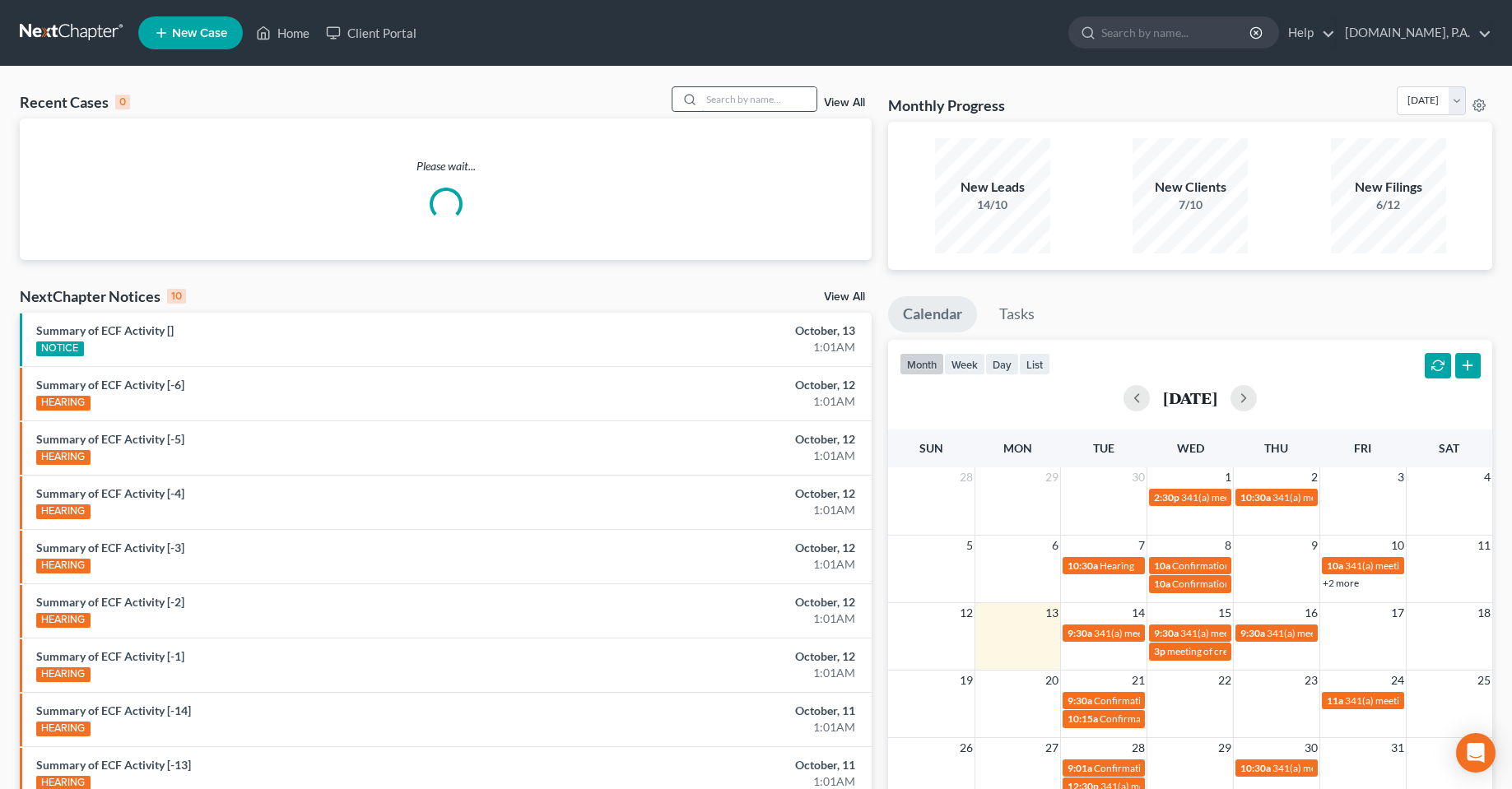
click at [734, 106] on input "search" at bounding box center [759, 99] width 115 height 24
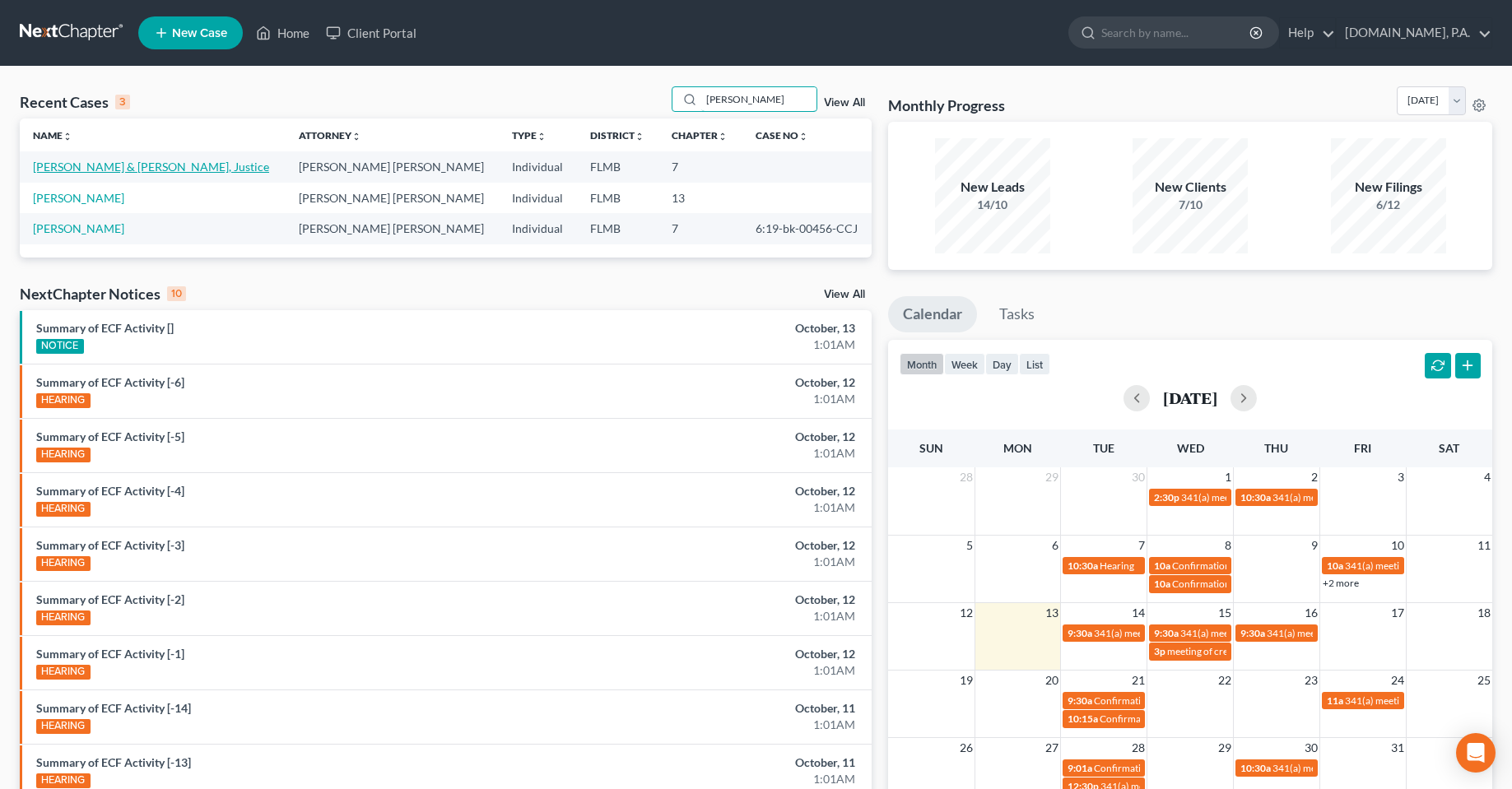
type input "[PERSON_NAME]"
click at [127, 166] on link "Owens, Johnathan & Mckinnon, Justice" at bounding box center [151, 166] width 236 height 14
select select "4"
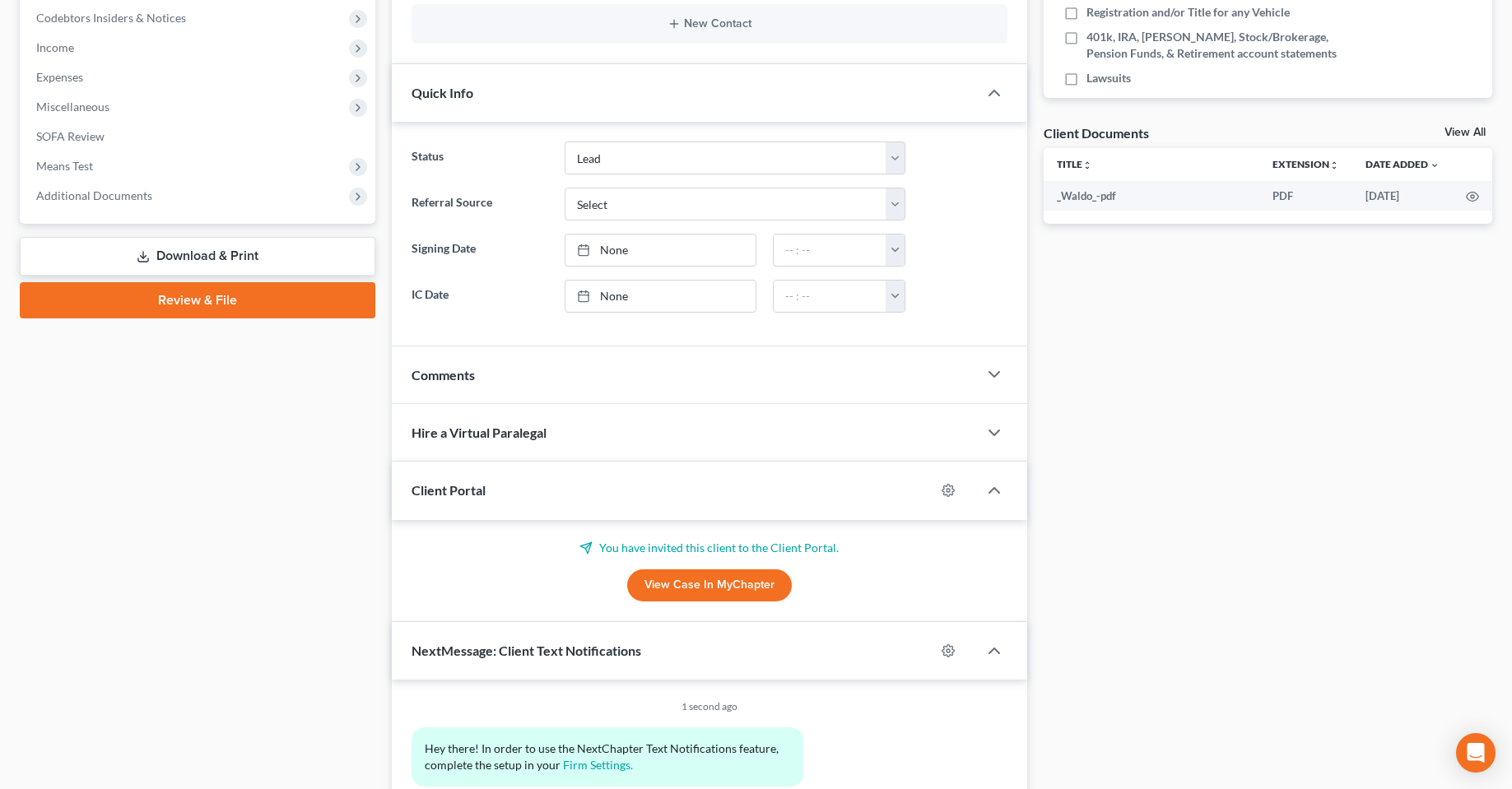
scroll to position [576, 0]
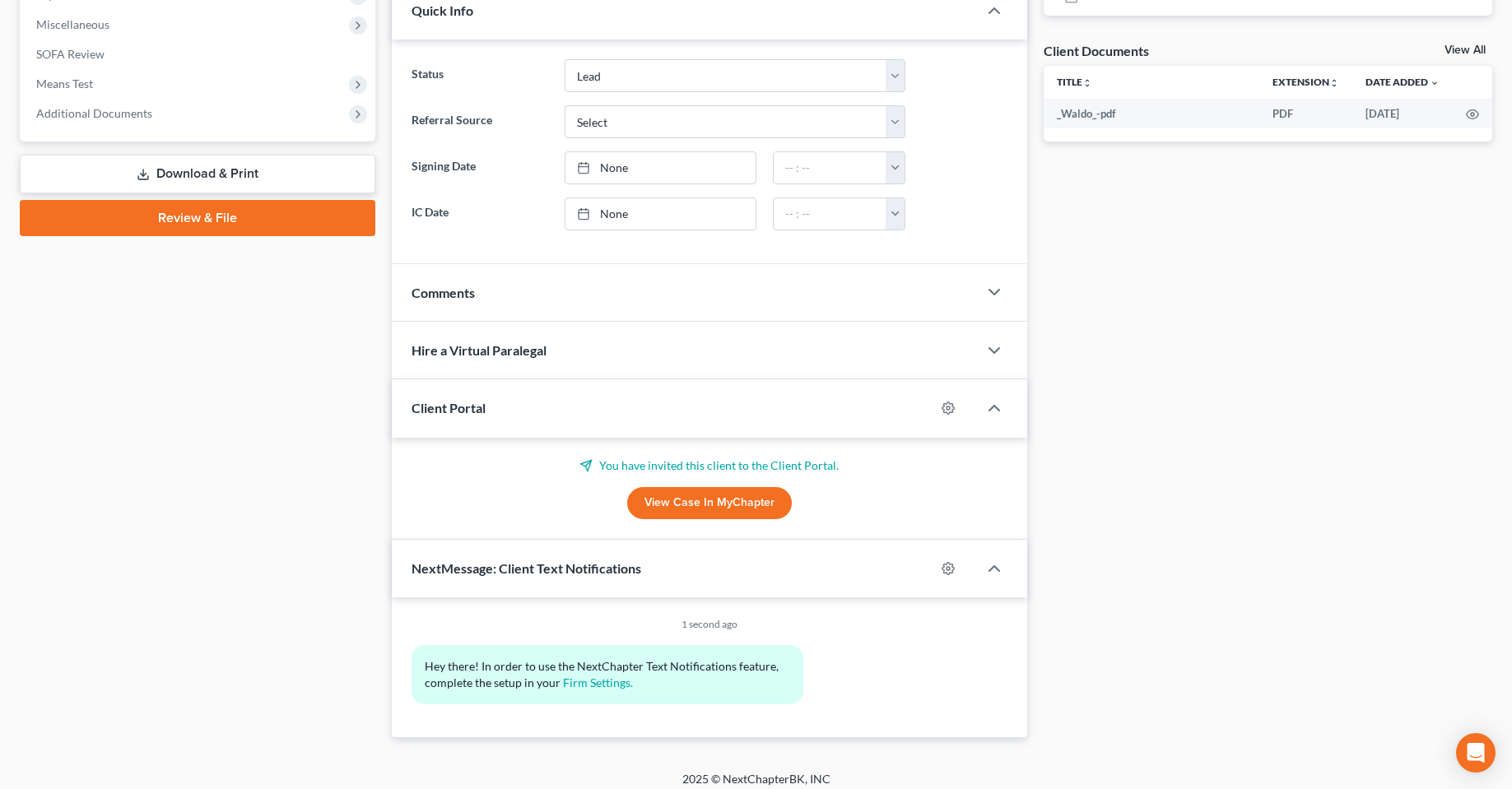
click at [699, 500] on link "View Case in MyChapter" at bounding box center [709, 503] width 164 height 32
click at [1124, 485] on div "Docs Tasks Events Fees Timer 0% Completed Nothing here yet! Proof of ID (Driver…" at bounding box center [1268, 159] width 465 height 1156
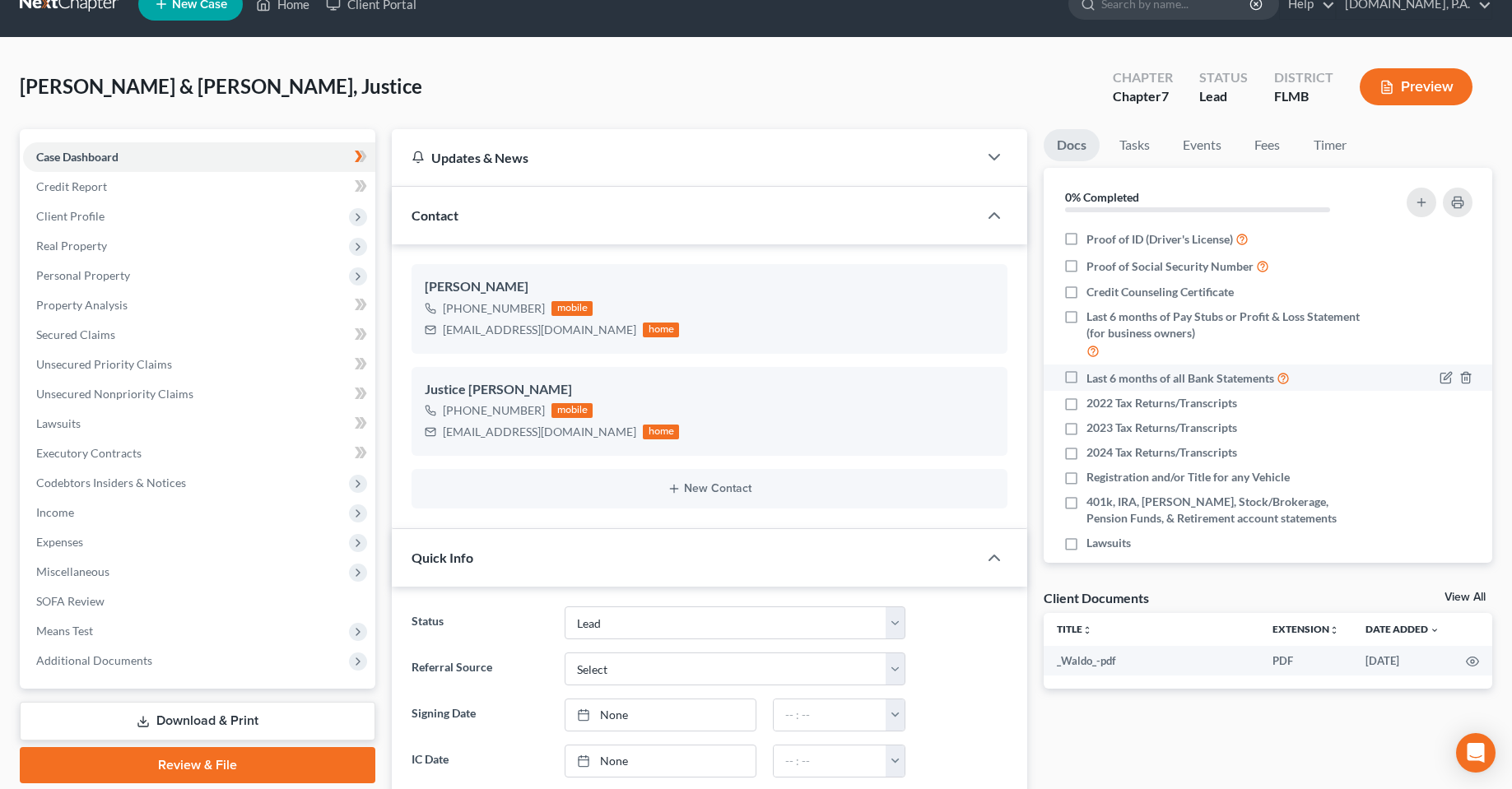
scroll to position [0, 0]
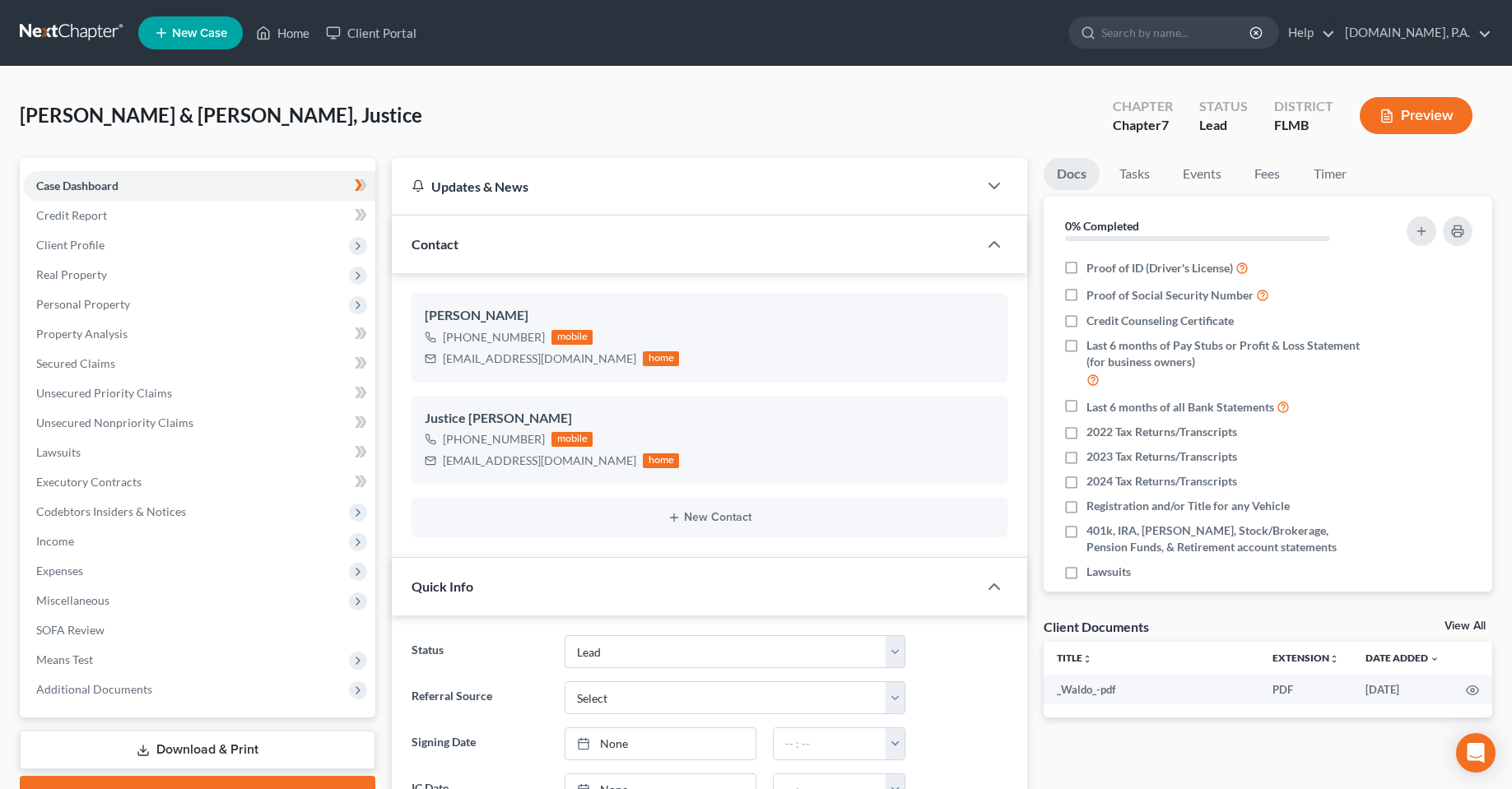
click at [615, 143] on div "Owens, Johnathan & Mckinnon, Justice Upgraded Chapter Chapter 7 Status Lead Dis…" at bounding box center [756, 122] width 1473 height 72
click at [414, 110] on div "Owens, Johnathan & Mckinnon, Justice Upgraded Chapter Chapter 7 Status Lead Dis…" at bounding box center [756, 122] width 1473 height 72
click at [361, 30] on link "Client Portal" at bounding box center [371, 32] width 107 height 30
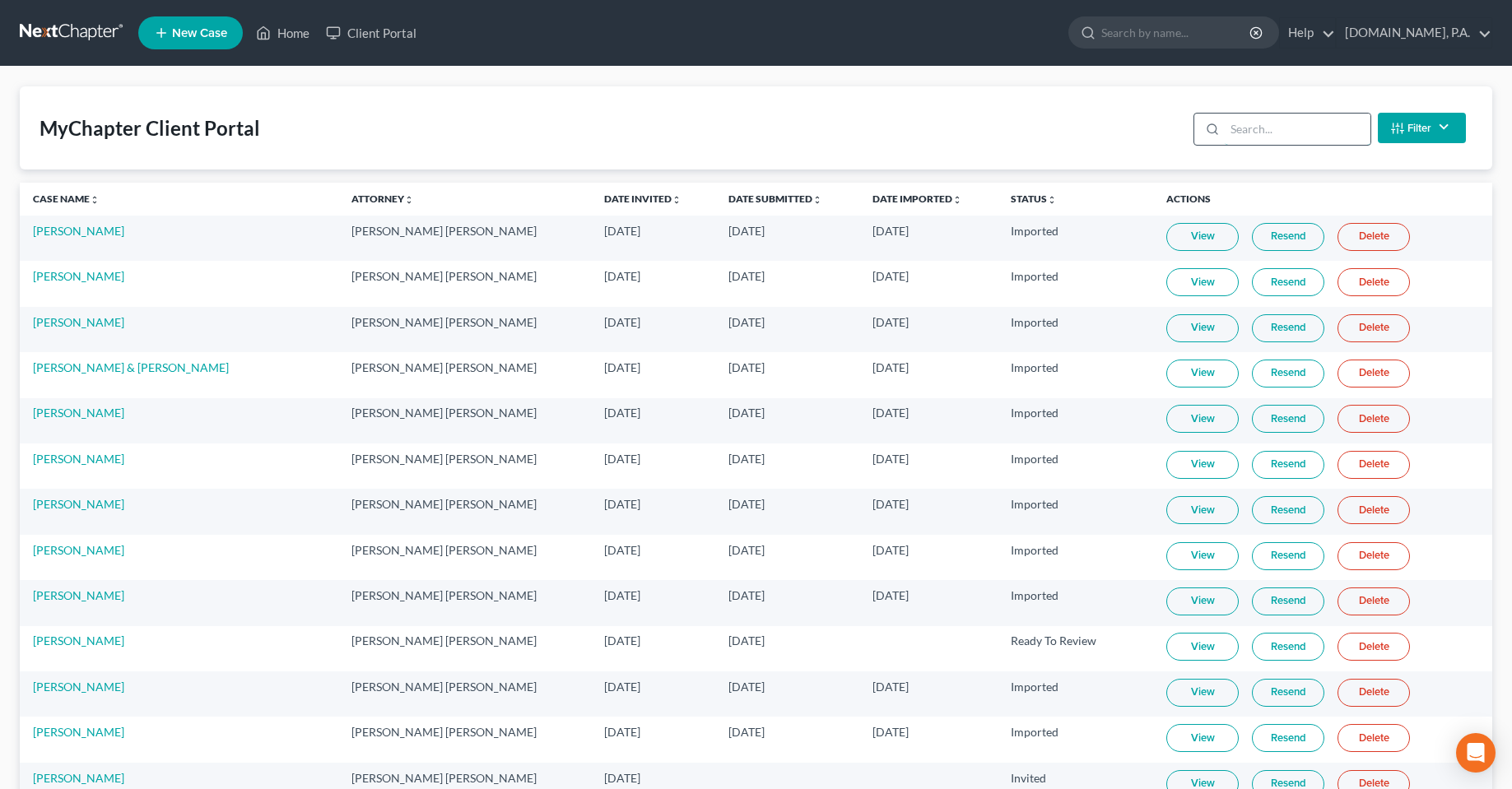
click at [1291, 128] on input "search" at bounding box center [1297, 129] width 146 height 31
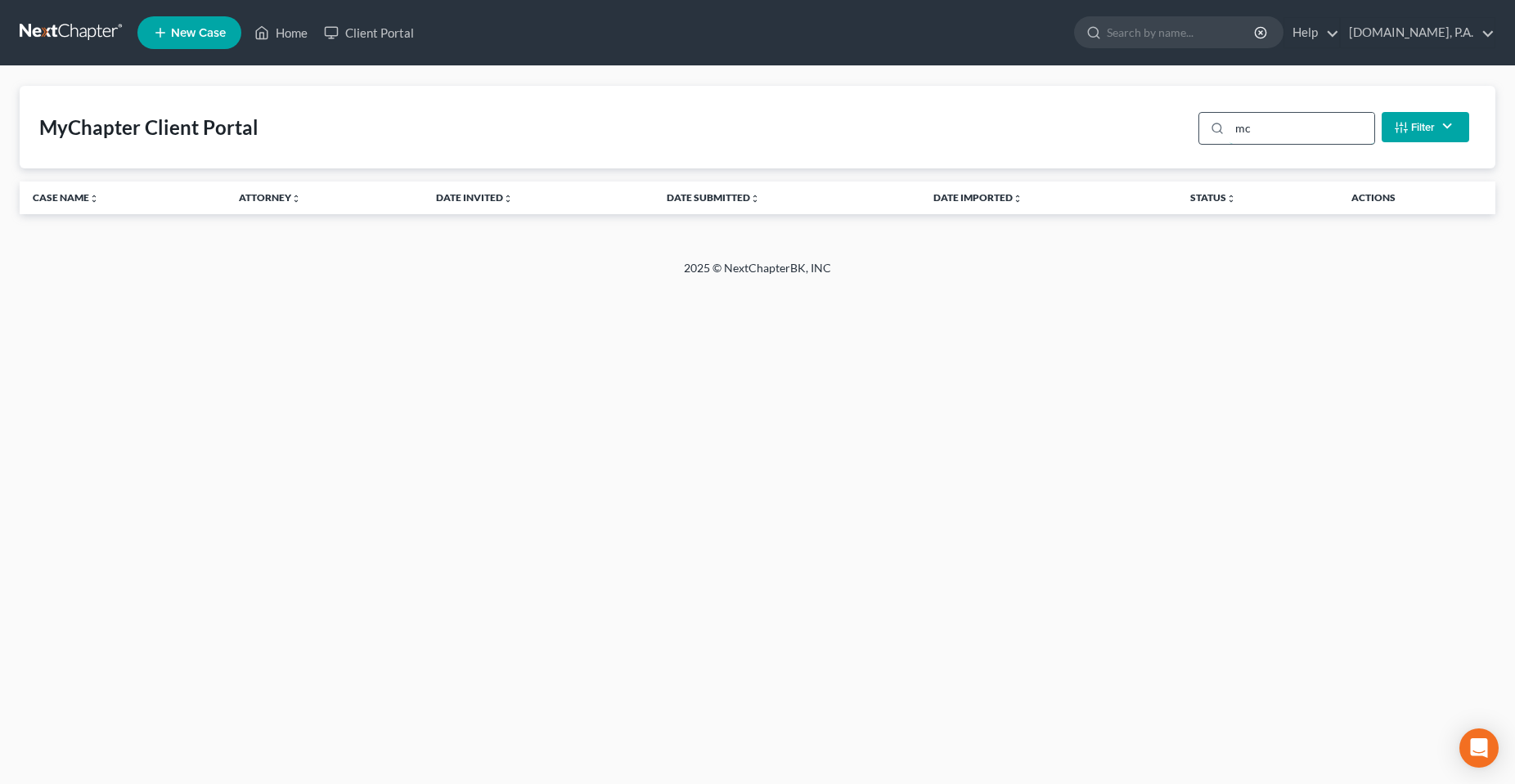
type input "m"
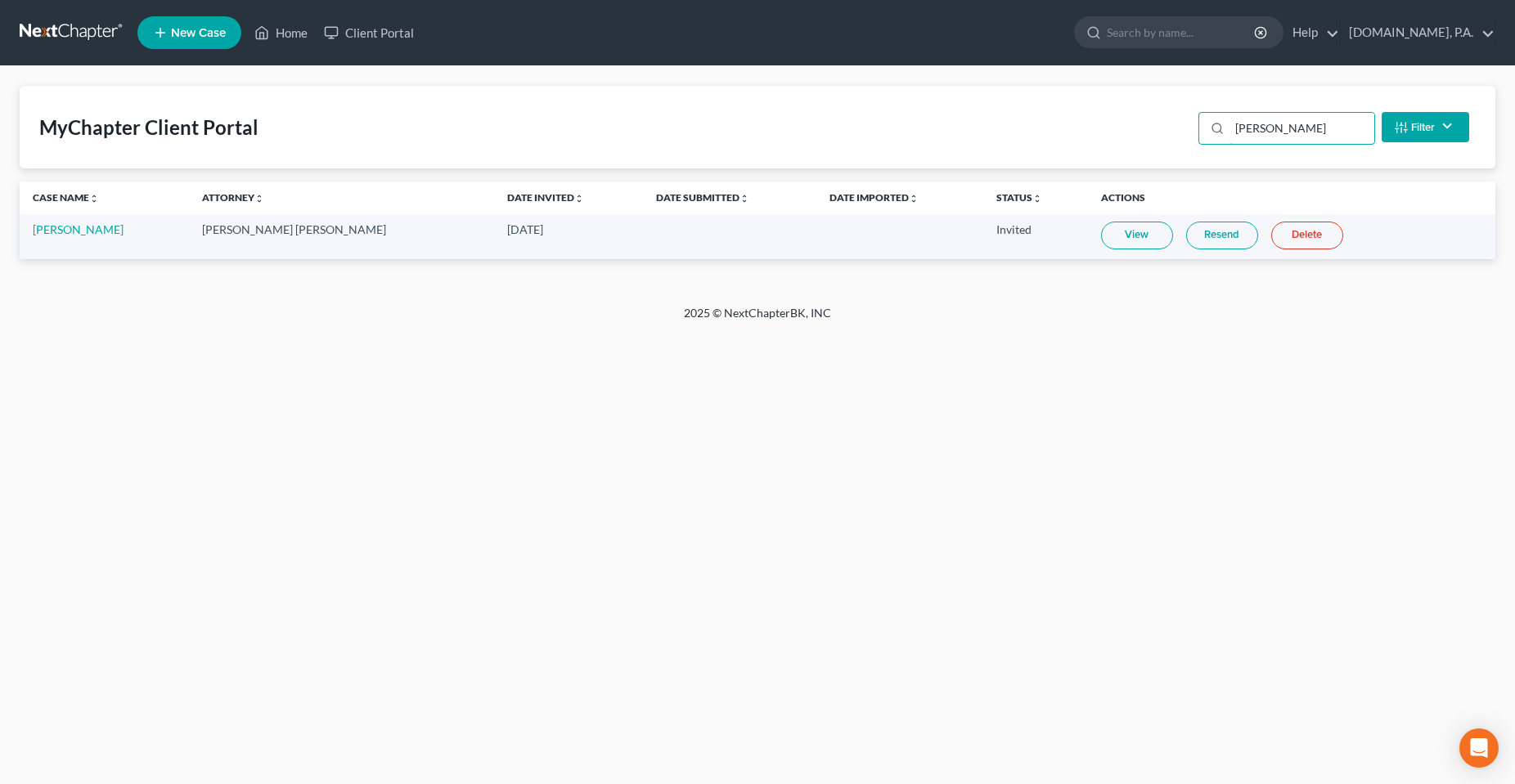
type input "[PERSON_NAME]"
click at [1124, 233] on link "View" at bounding box center [1137, 236] width 72 height 27
click at [952, 400] on div "Home New Case Client Portal Fresh-Start.Law, P.A. chas@fresh-start.law My Accou…" at bounding box center [757, 392] width 1515 height 784
click at [87, 230] on link "[PERSON_NAME]" at bounding box center [77, 229] width 91 height 14
select select "4"
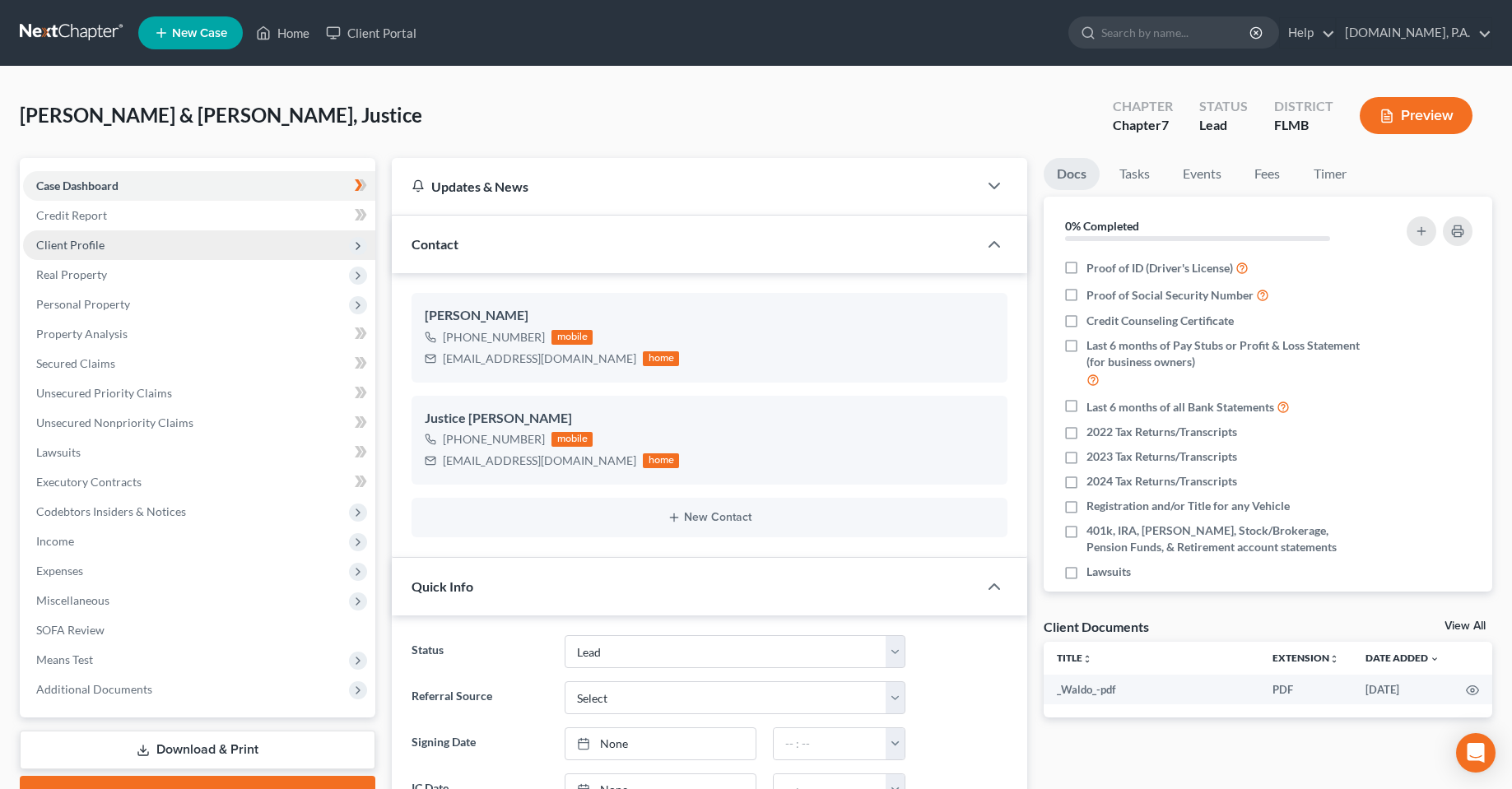
click at [75, 248] on span "Client Profile" at bounding box center [70, 245] width 68 height 14
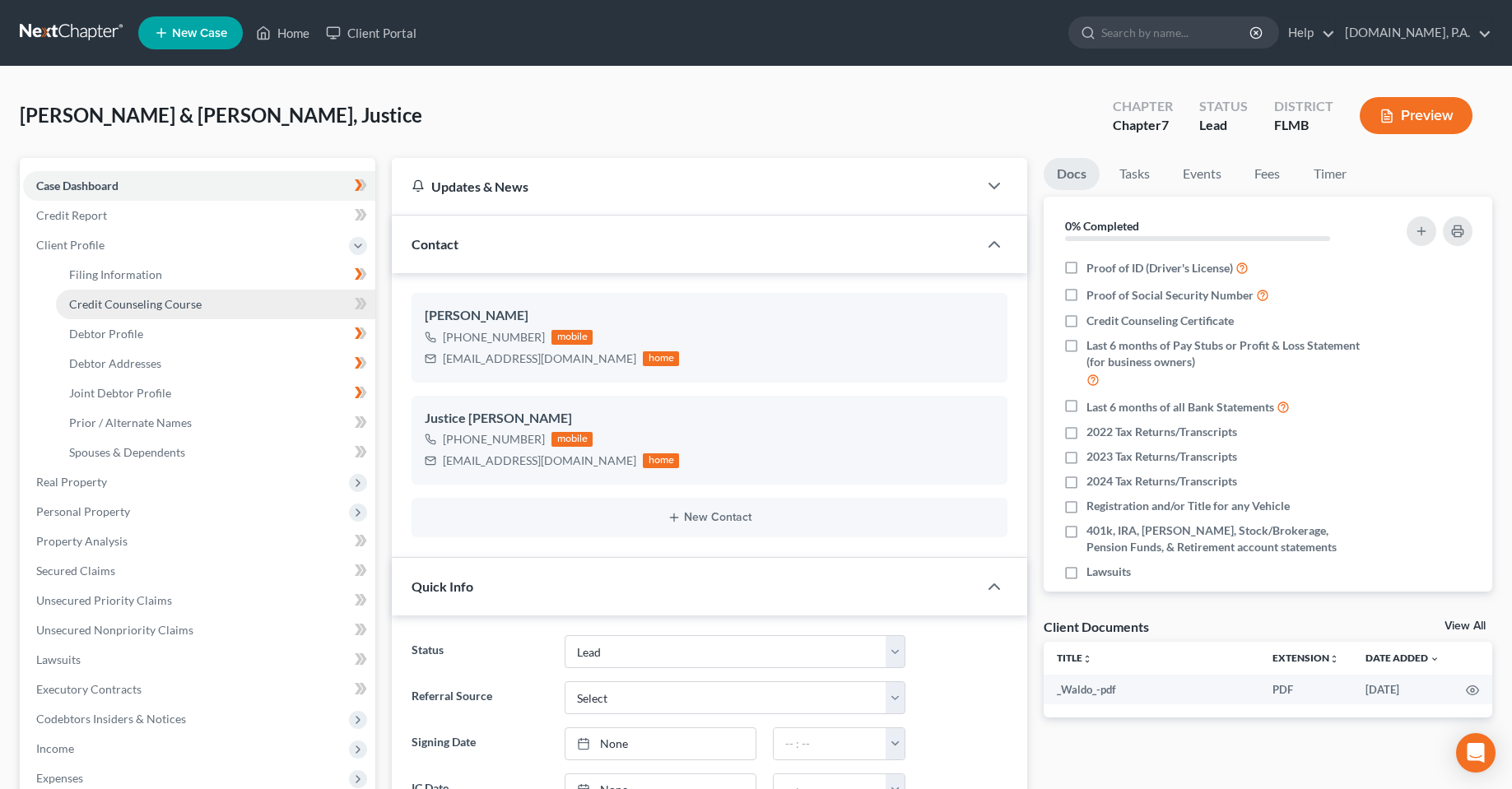
click at [128, 306] on span "Credit Counseling Course" at bounding box center [135, 304] width 133 height 14
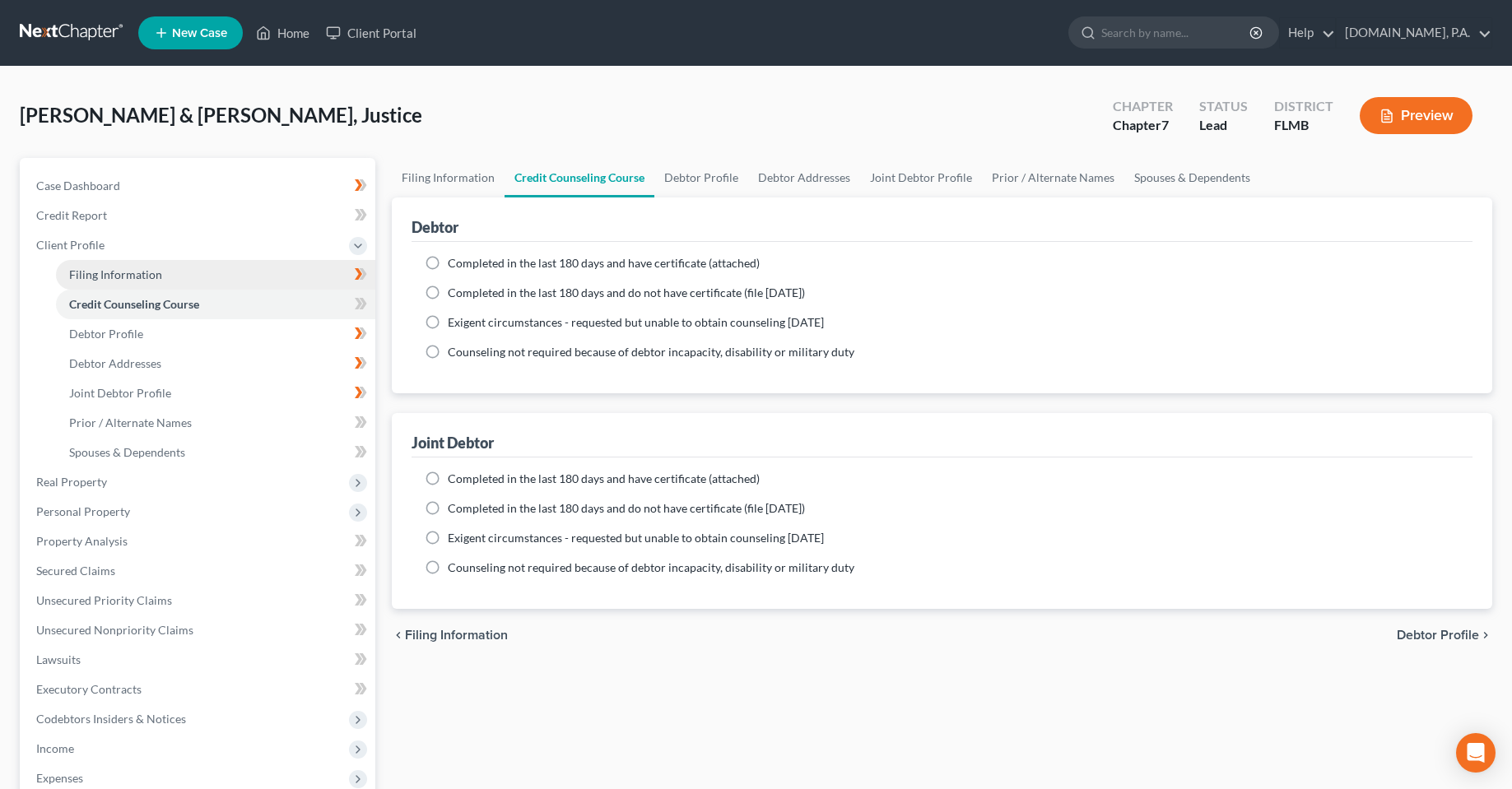
click at [128, 273] on span "Filing Information" at bounding box center [115, 274] width 93 height 14
select select "1"
select select "0"
select select "9"
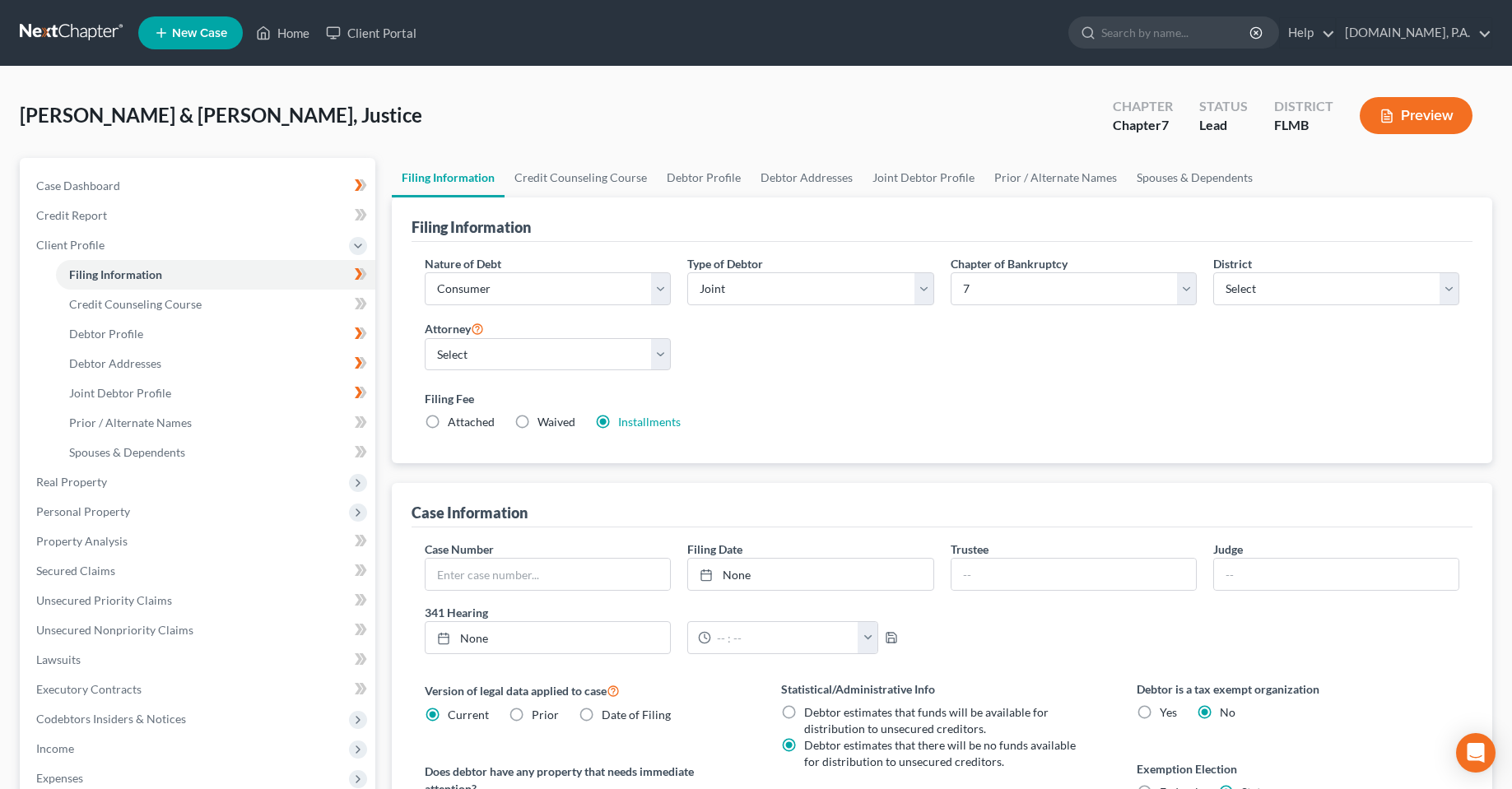
click at [946, 401] on label "Filing Fee" at bounding box center [942, 398] width 1035 height 18
click at [844, 103] on div "Owens, Johnathan & Mckinnon, Justice Upgraded Chapter Chapter 7 Status Lead Dis…" at bounding box center [756, 122] width 1473 height 72
drag, startPoint x: 278, startPoint y: 30, endPoint x: 301, endPoint y: 45, distance: 27.5
click at [279, 30] on link "Home" at bounding box center [283, 32] width 70 height 30
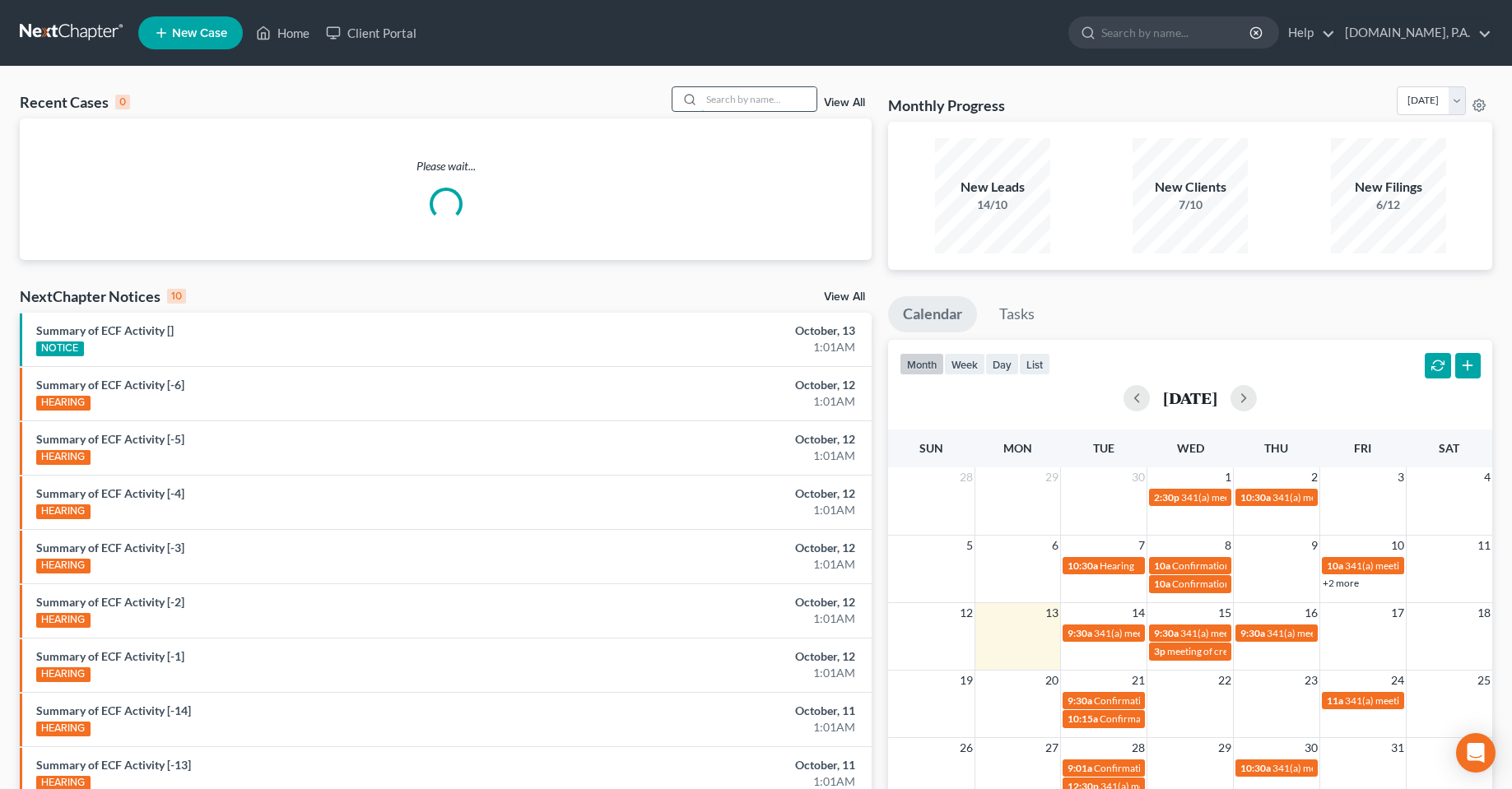
click at [755, 95] on input "search" at bounding box center [759, 99] width 115 height 24
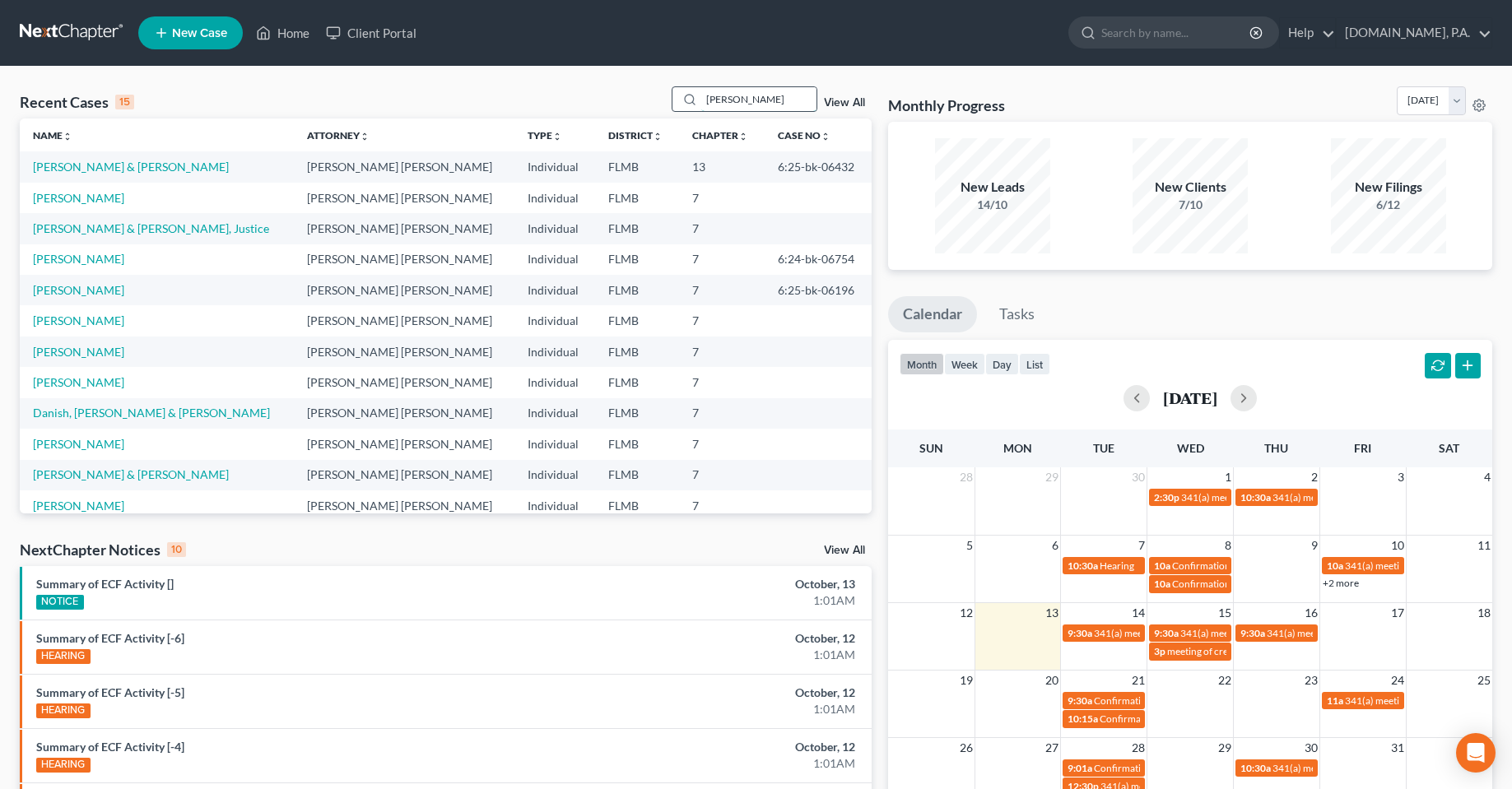
type input "traynor"
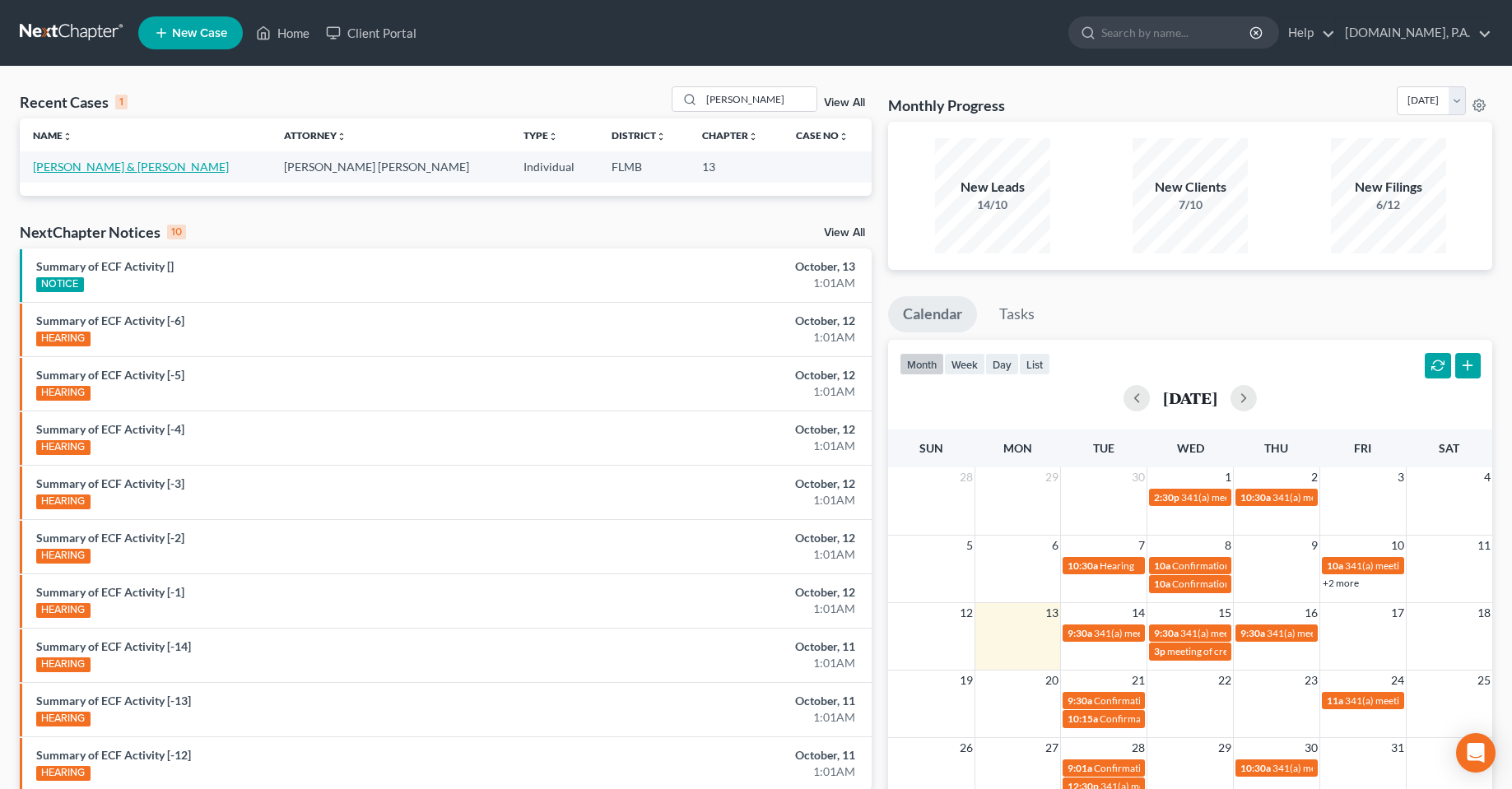
click at [113, 169] on link "Traynor, Michael & Dawn" at bounding box center [130, 166] width 196 height 14
select select "4"
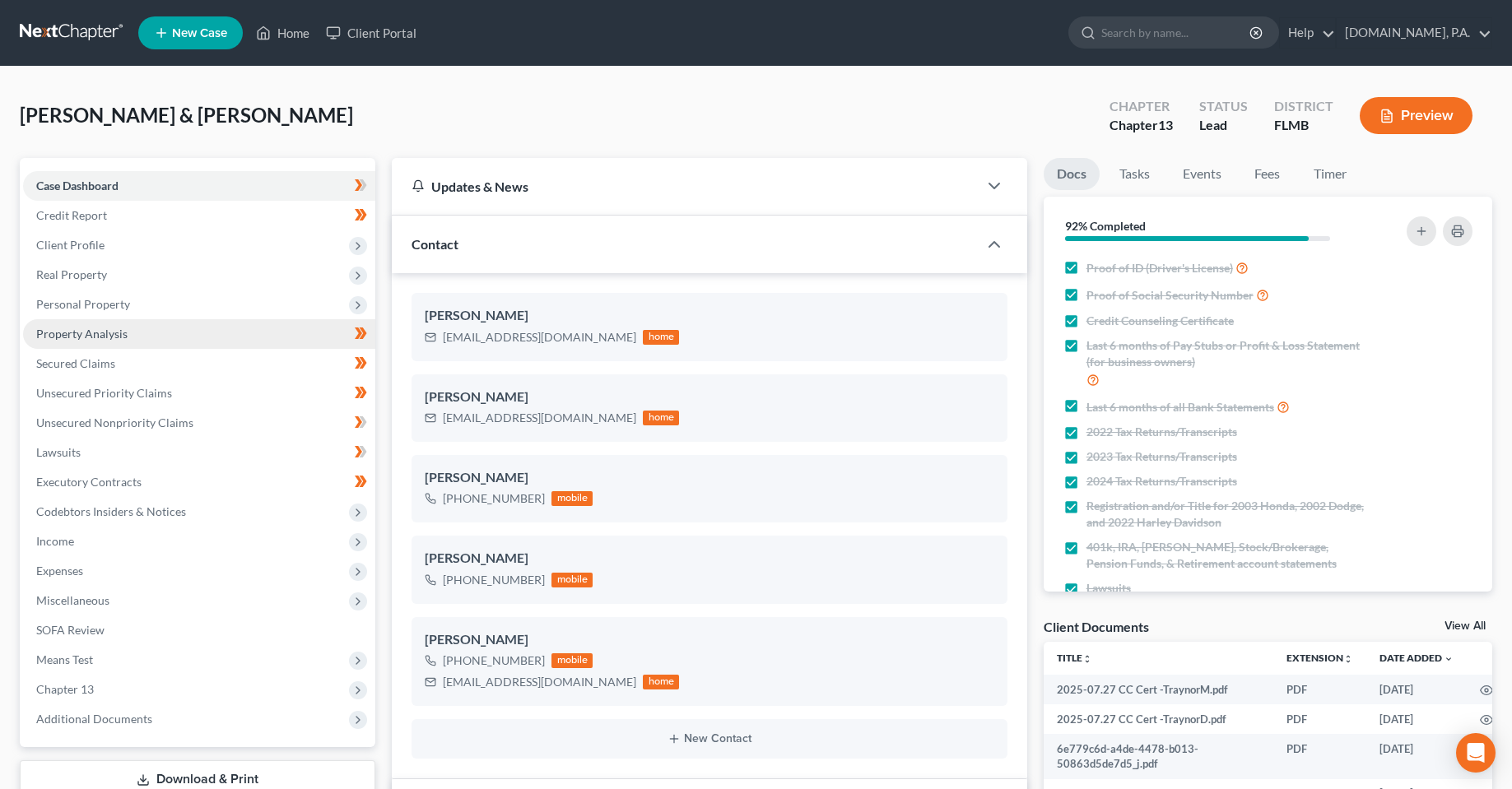
click at [92, 344] on link "Property Analysis" at bounding box center [199, 334] width 352 height 30
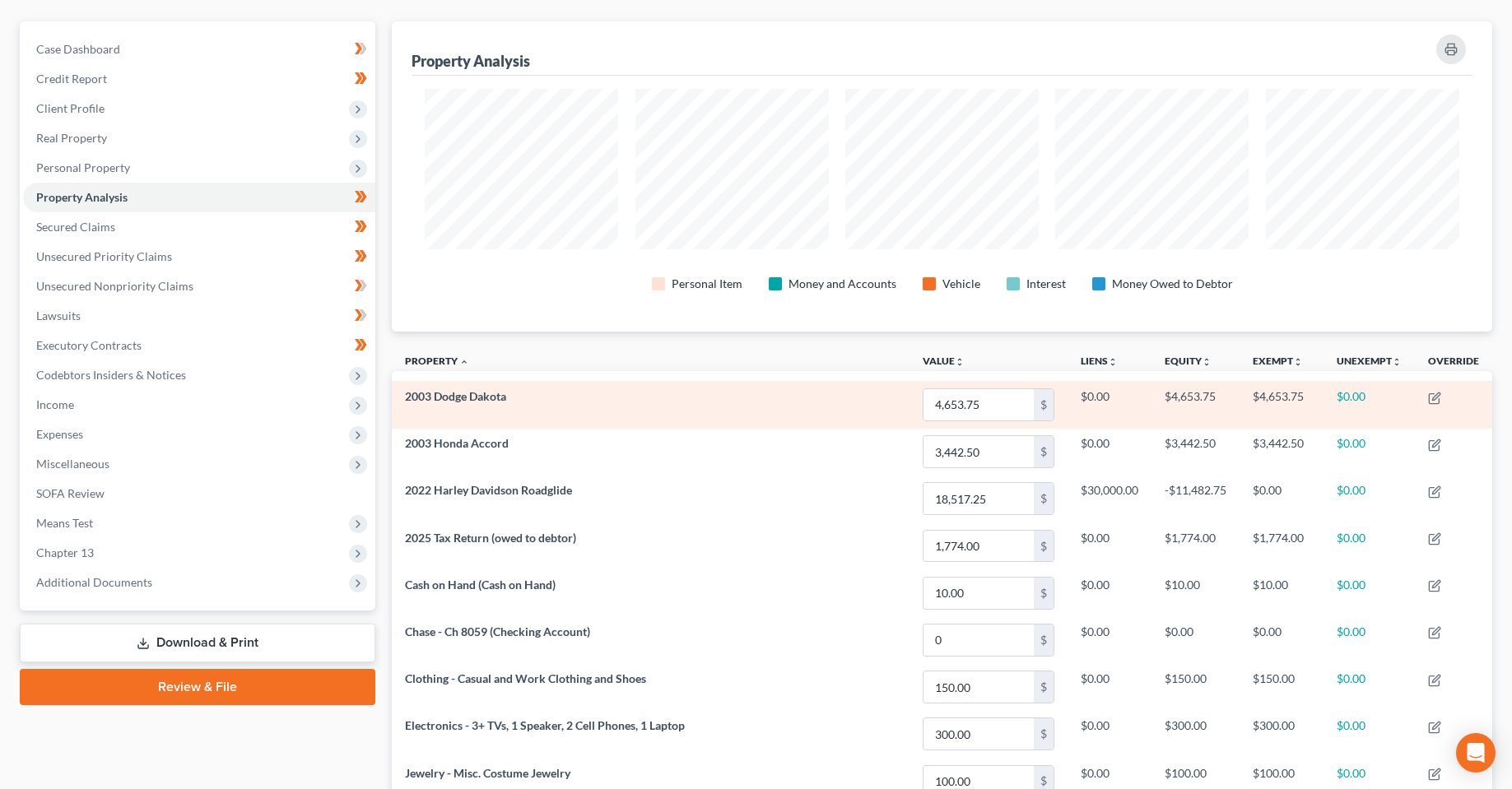
scroll to position [164, 0]
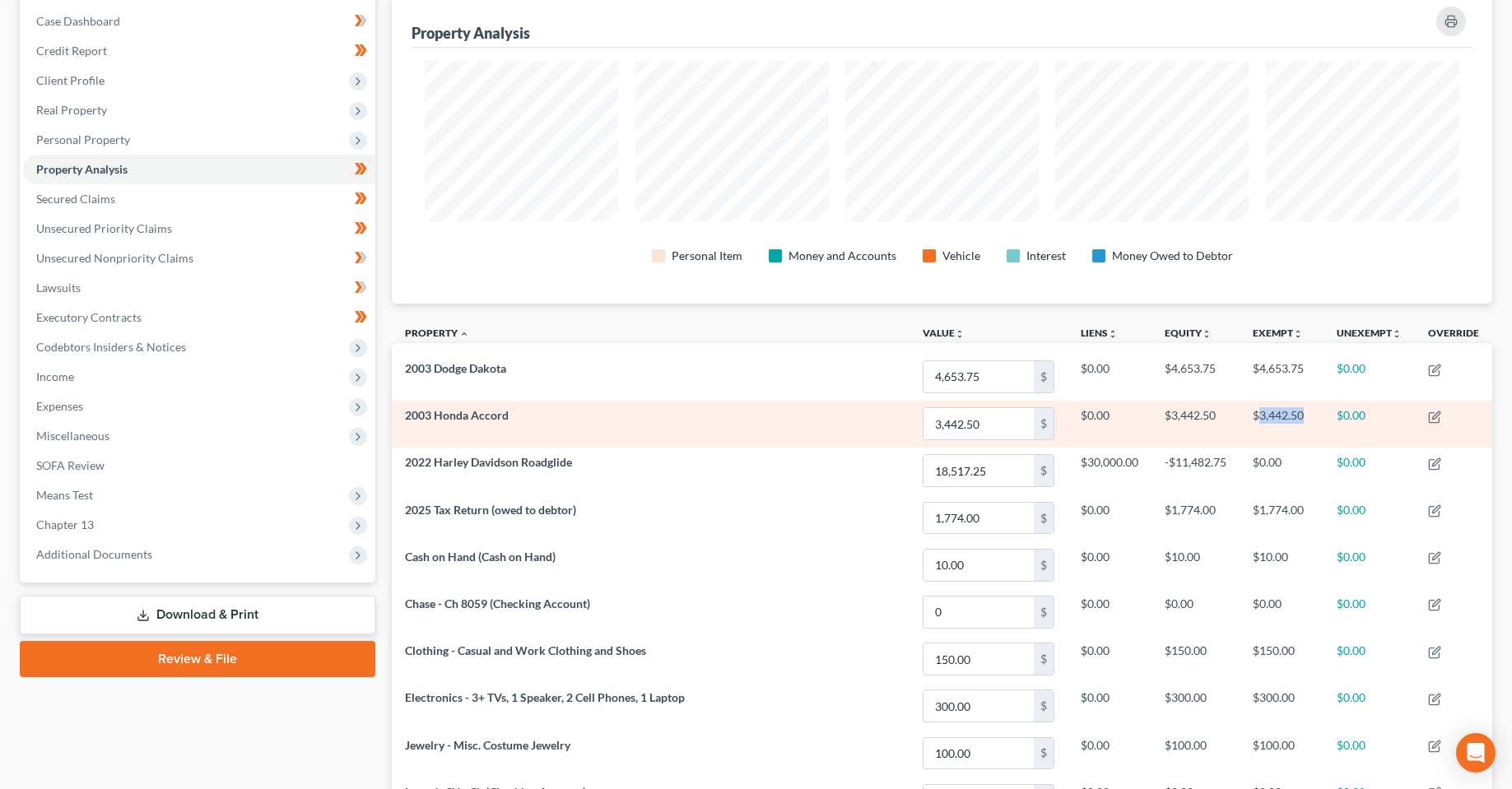
drag, startPoint x: 1304, startPoint y: 416, endPoint x: 1259, endPoint y: 416, distance: 45.0
click at [1259, 416] on td "$3,442.50" at bounding box center [1281, 424] width 84 height 47
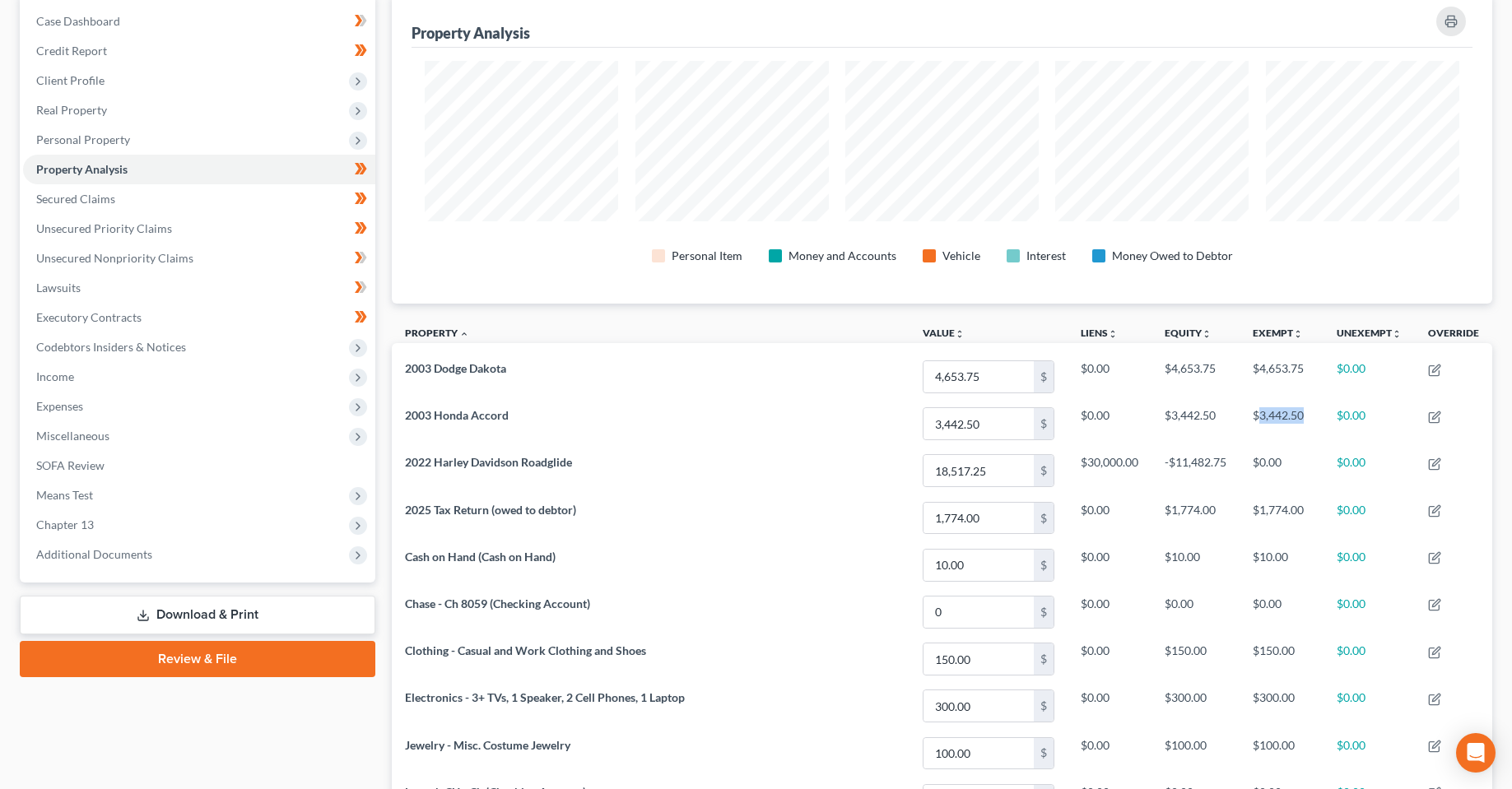
copy td "3,442.50"
click at [663, 304] on div "Property Analysis Personal Item Money and Accounts Vehicle Interest Money Owed …" at bounding box center [942, 549] width 1101 height 1113
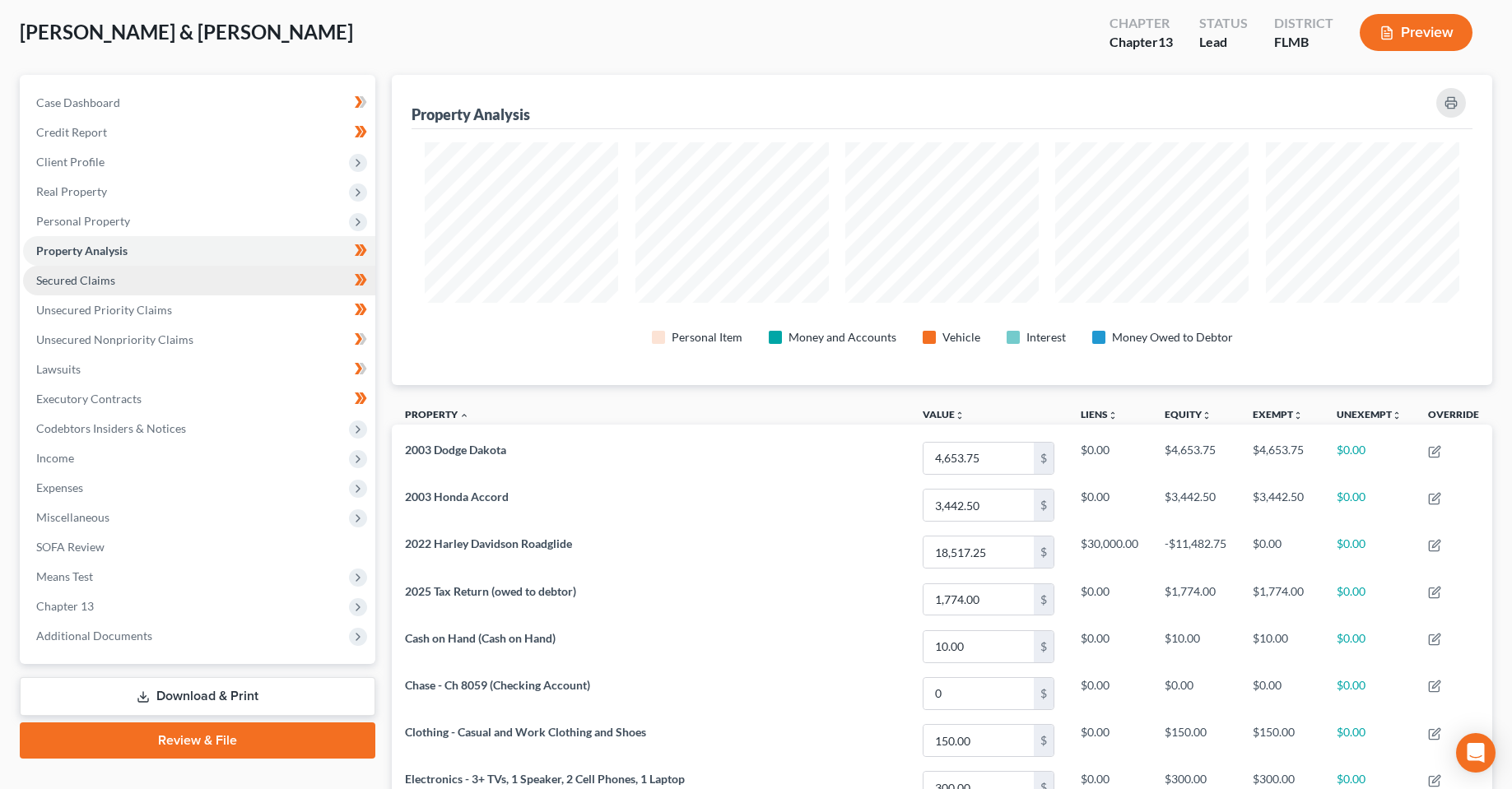
scroll to position [83, 0]
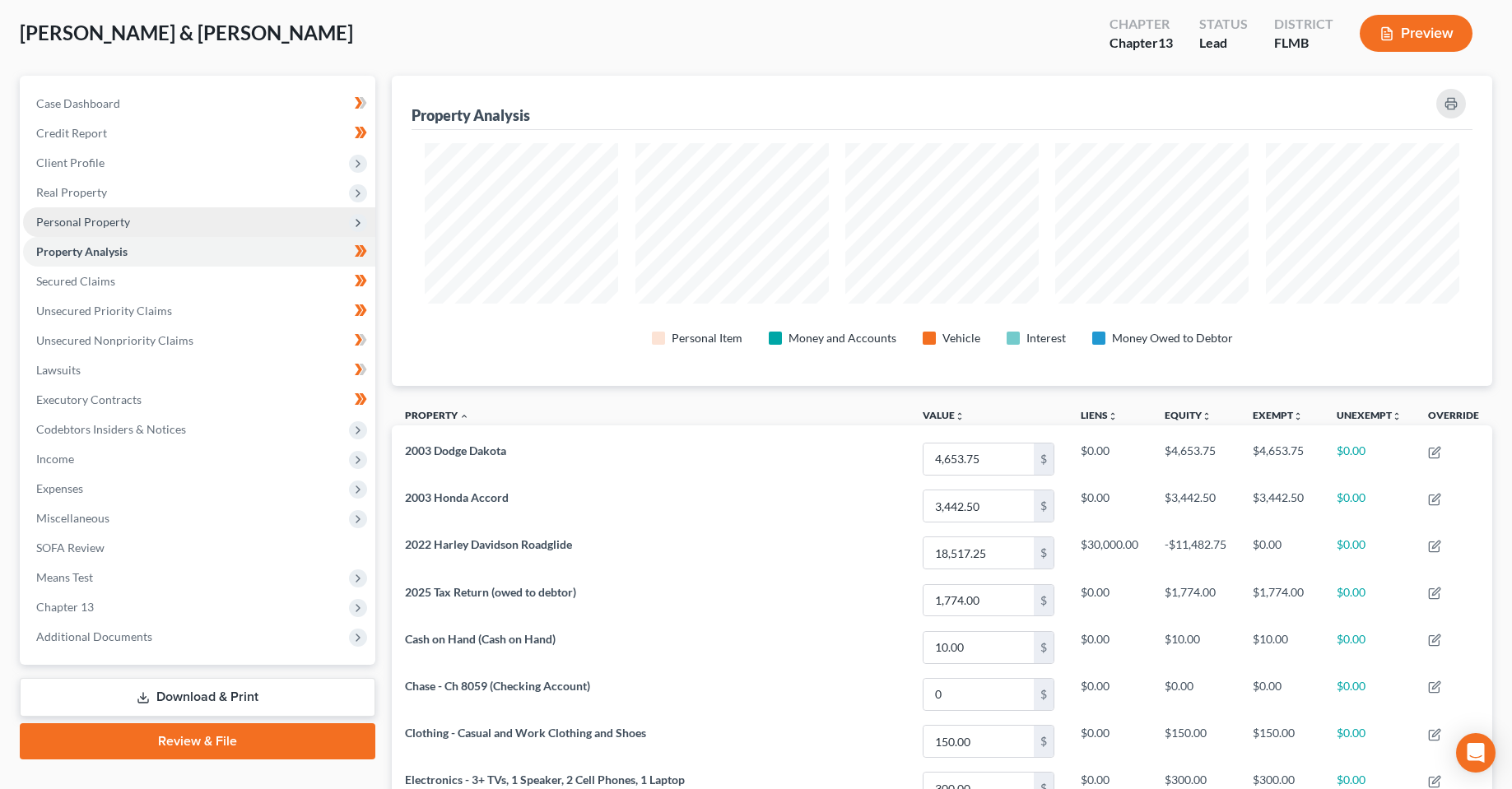
click at [84, 220] on span "Personal Property" at bounding box center [83, 221] width 94 height 14
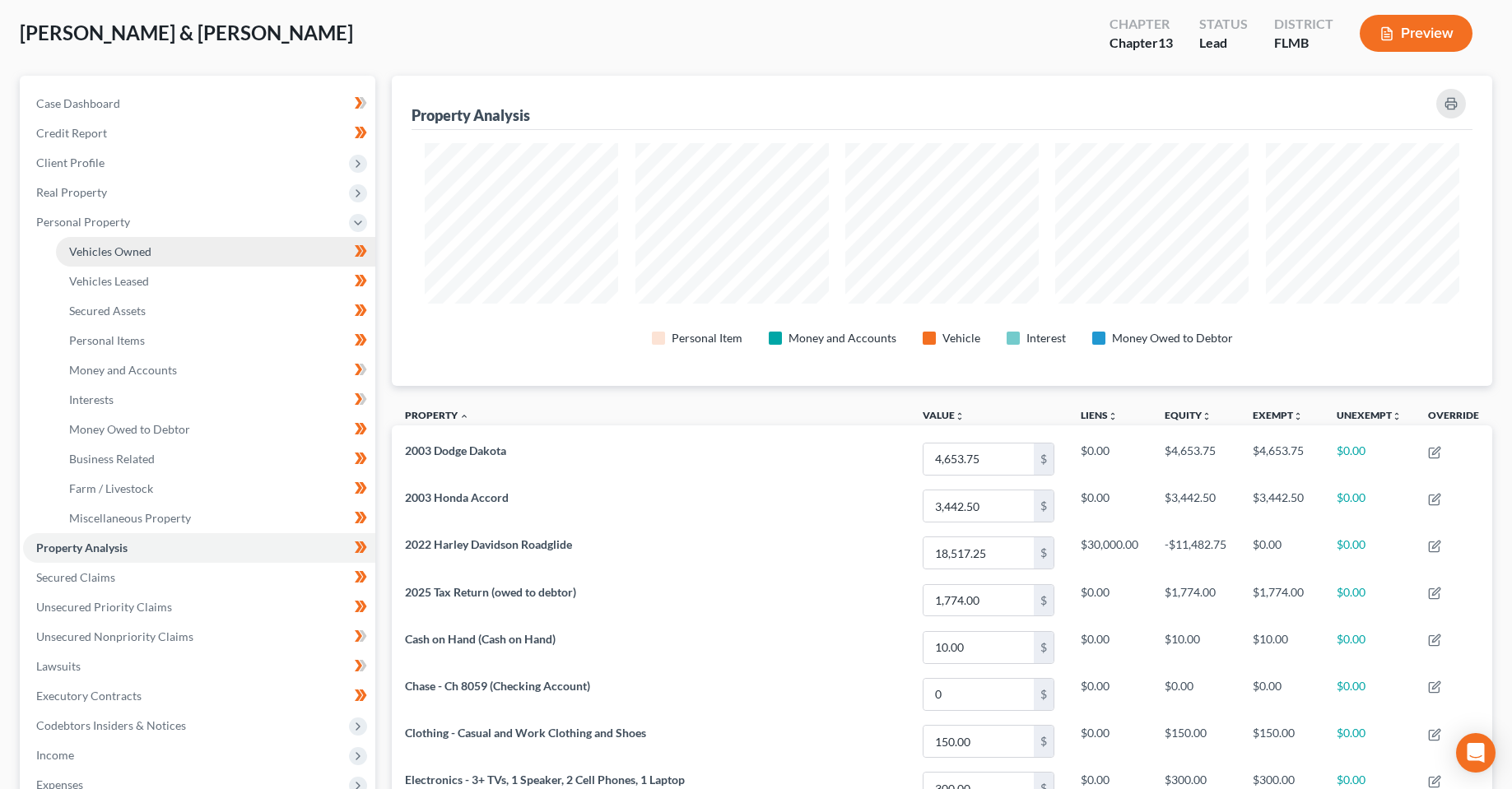
click at [122, 258] on span "Vehicles Owned" at bounding box center [110, 251] width 83 height 14
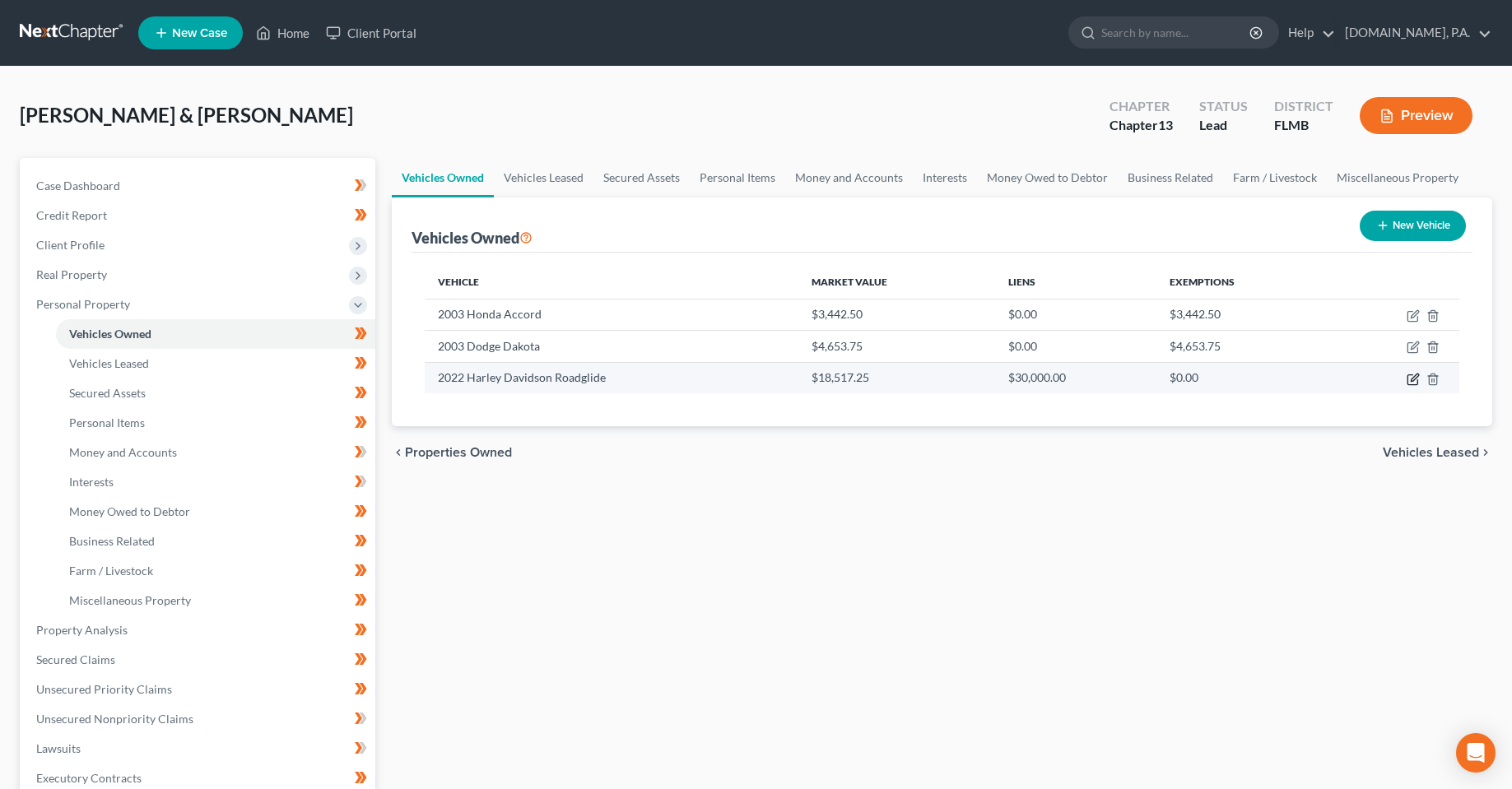
click at [1415, 378] on icon "button" at bounding box center [1413, 379] width 13 height 13
select select "0"
select select "4"
select select "3"
select select "0"
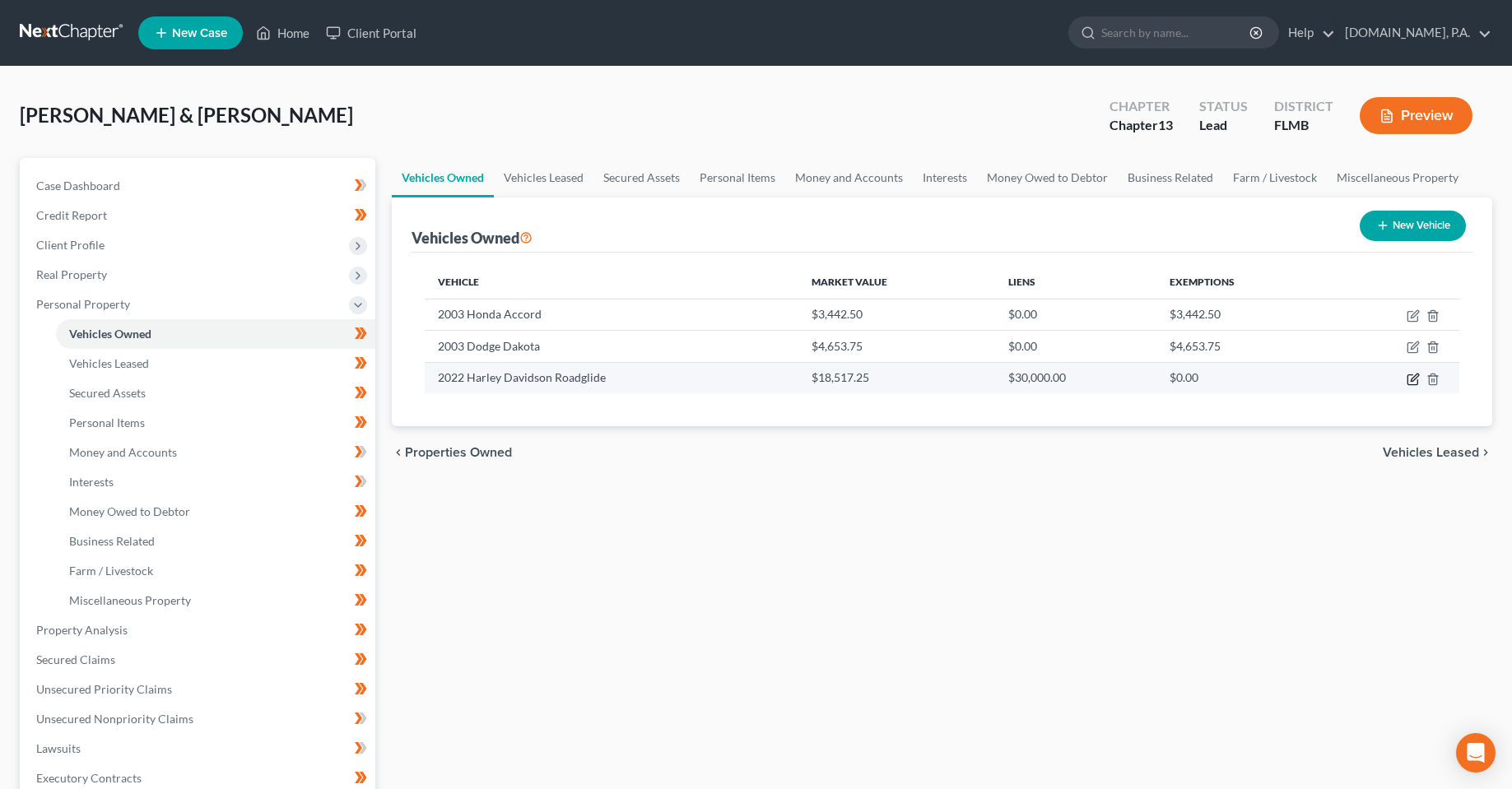
select select "9"
select select "2"
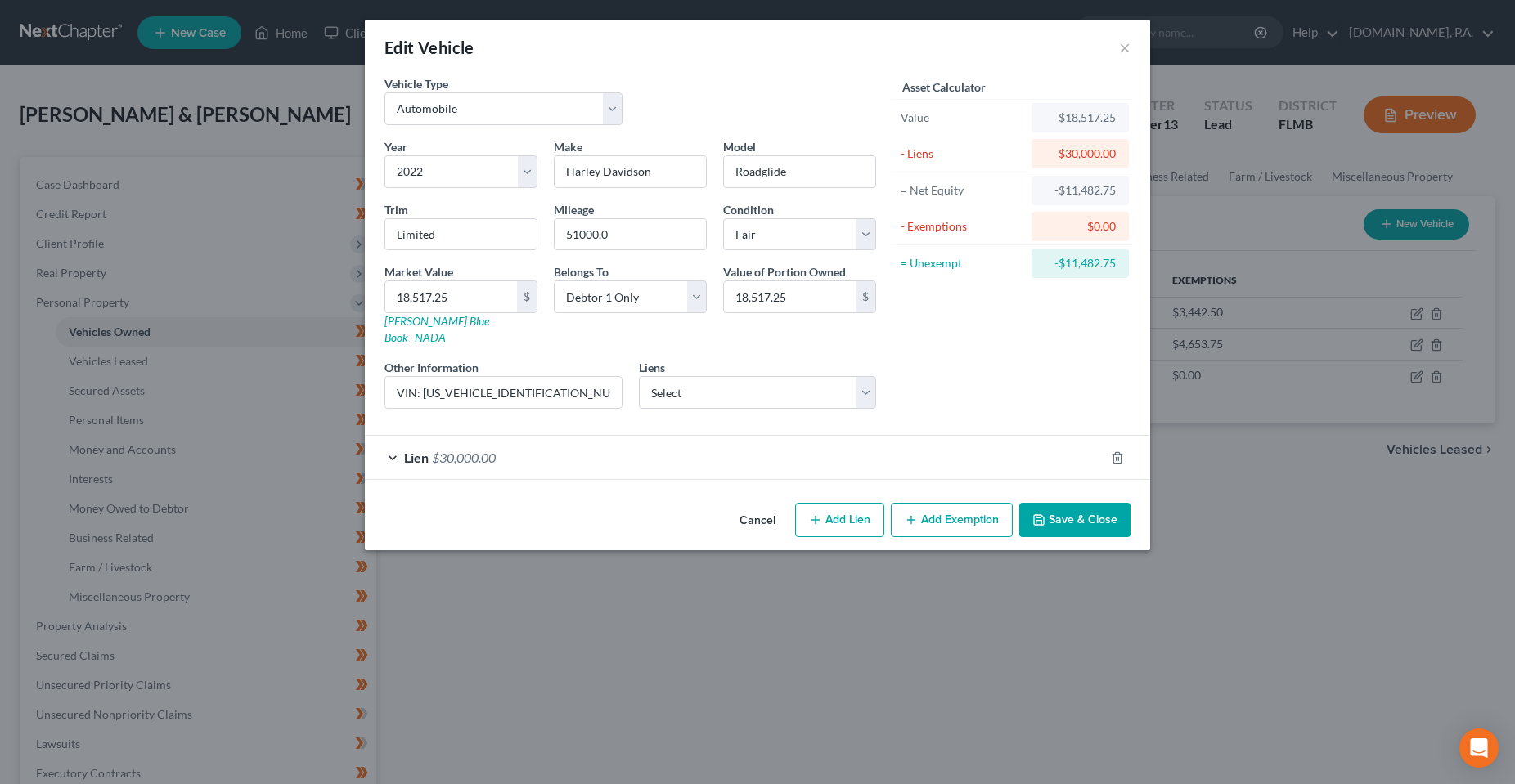
click at [530, 461] on div "Lien $30,000.00" at bounding box center [735, 457] width 739 height 43
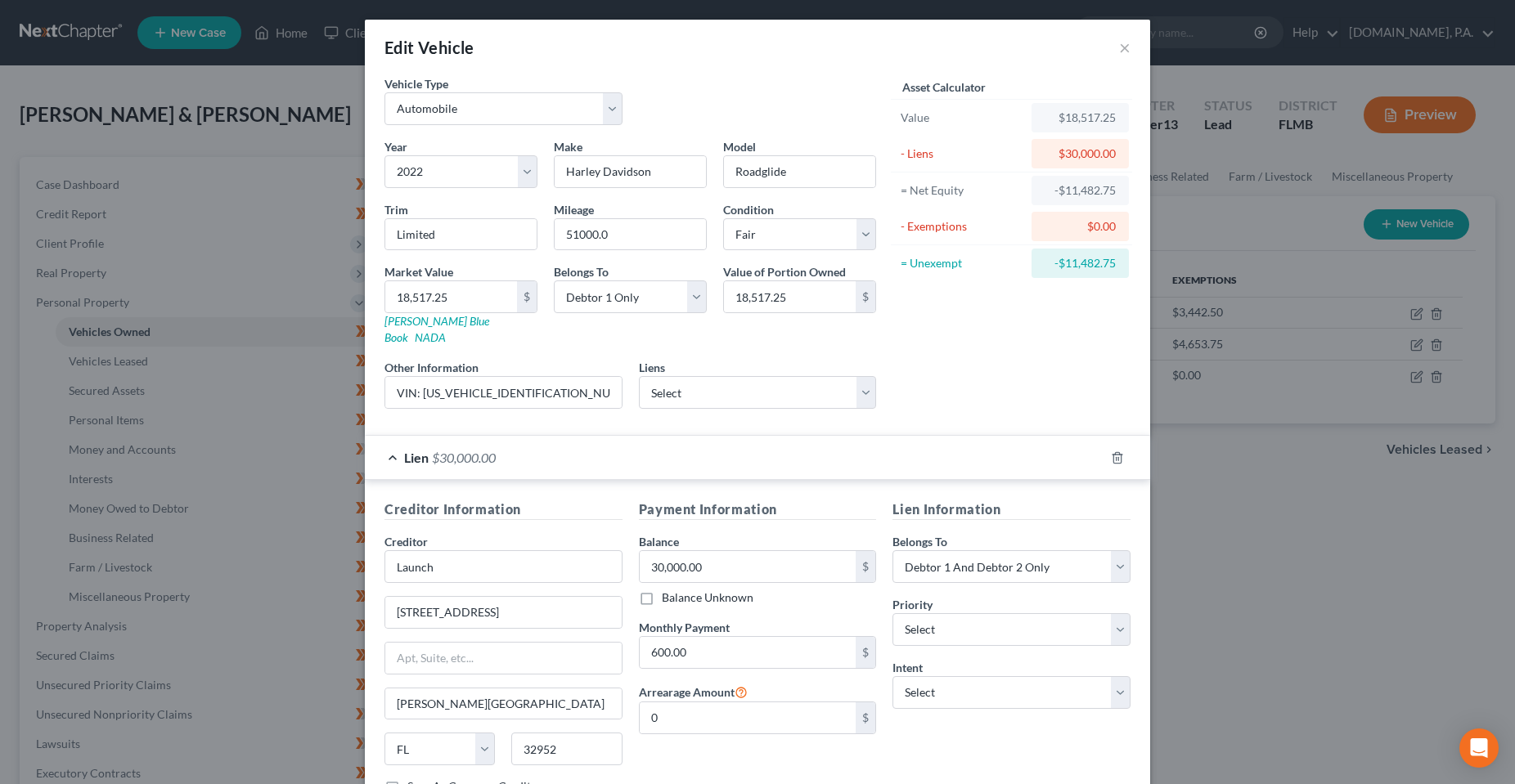
click at [921, 736] on div "Lien Information Belongs To * Select Debtor 1 Only Debtor 2 Only Debtor 1 And D…" at bounding box center [1011, 653] width 254 height 308
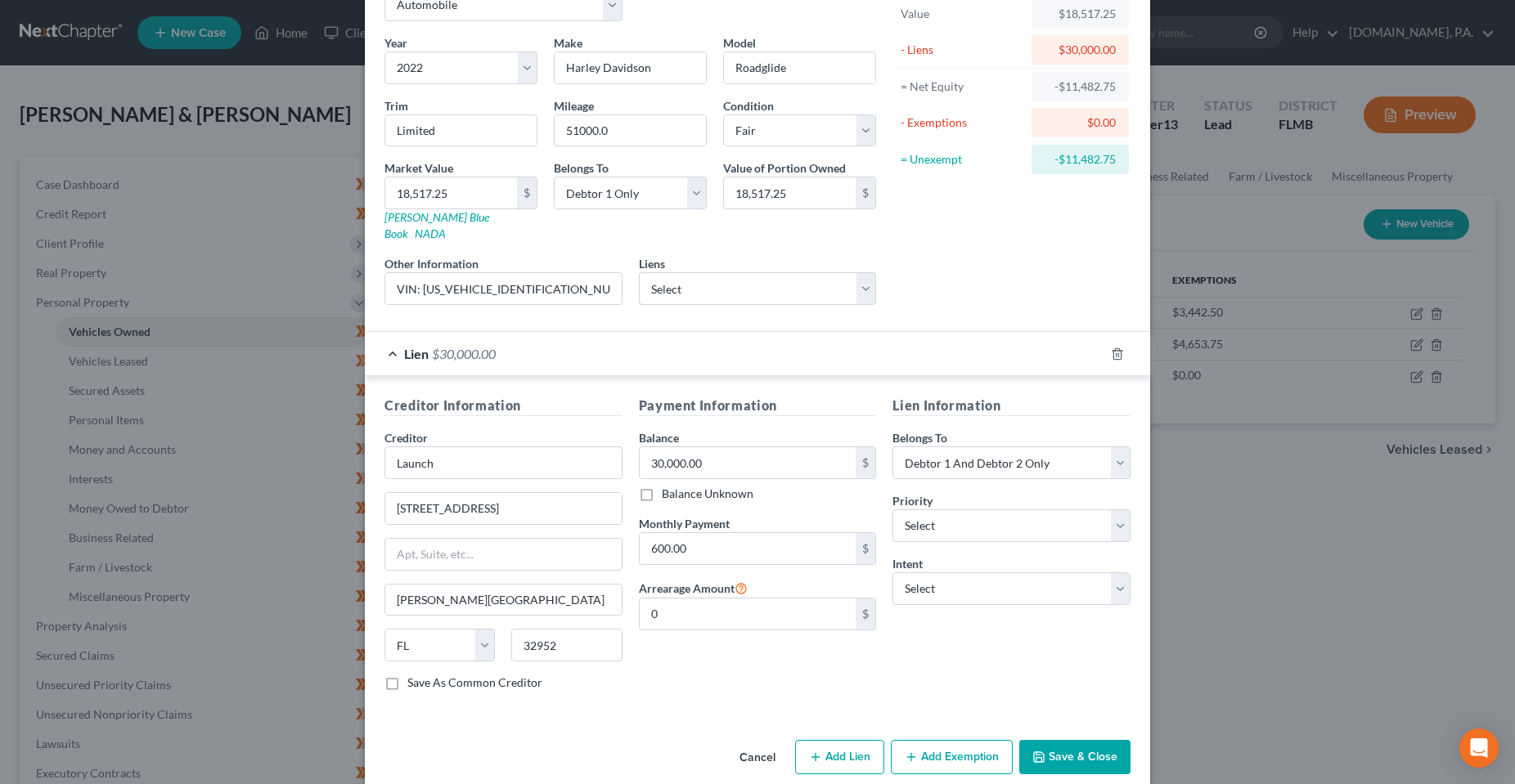
scroll to position [110, 0]
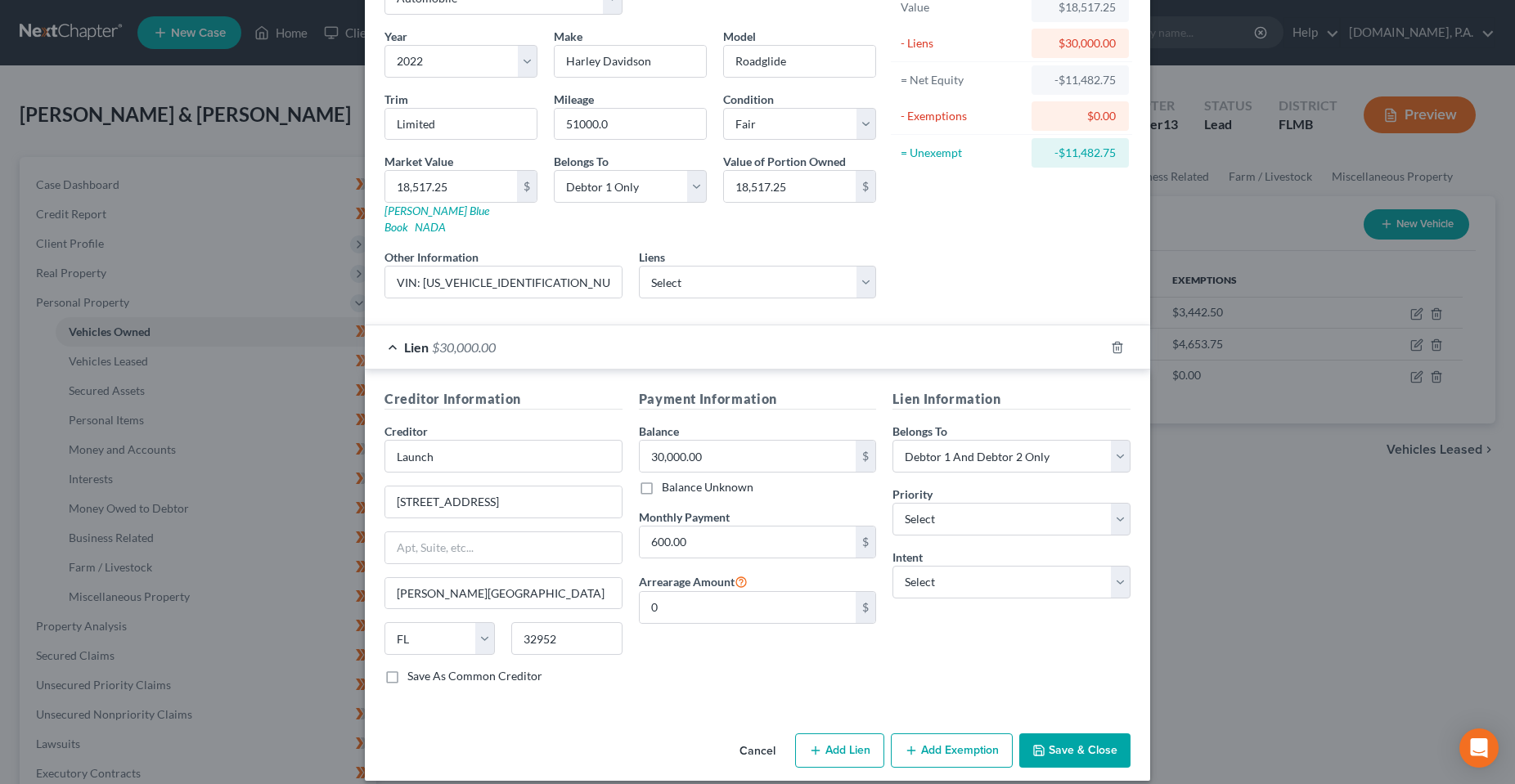
click at [955, 587] on div "Lien Information Belongs To * Select Debtor 1 Only Debtor 2 Only Debtor 1 And D…" at bounding box center [1011, 543] width 254 height 308
click at [954, 573] on select "Select Surrender Redeem Reaffirm Avoid Other" at bounding box center [1010, 582] width 238 height 32
select select "4"
click at [892, 566] on select "Select Surrender Redeem Reaffirm Avoid Other" at bounding box center [1010, 582] width 238 height 32
click at [931, 629] on input "text" at bounding box center [1010, 644] width 238 height 32
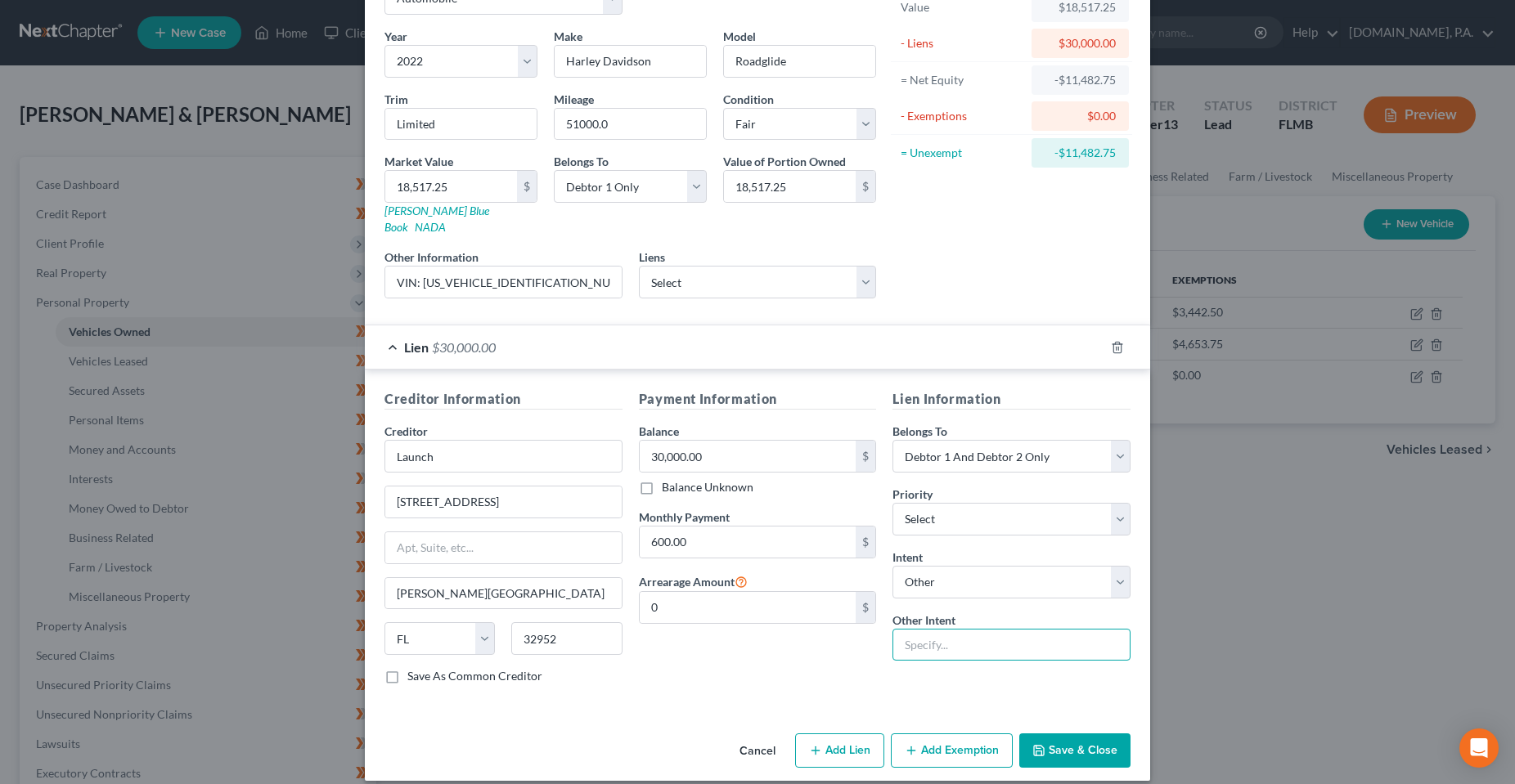
type input "Pay"
drag, startPoint x: 873, startPoint y: 670, endPoint x: 937, endPoint y: 676, distance: 64.3
click at [872, 671] on div "Payment Information Balance 30,000.00 $ Balance Unknown Balance Undetermined 30…" at bounding box center [758, 543] width 254 height 308
click at [1052, 743] on button "Save & Close" at bounding box center [1075, 750] width 111 height 34
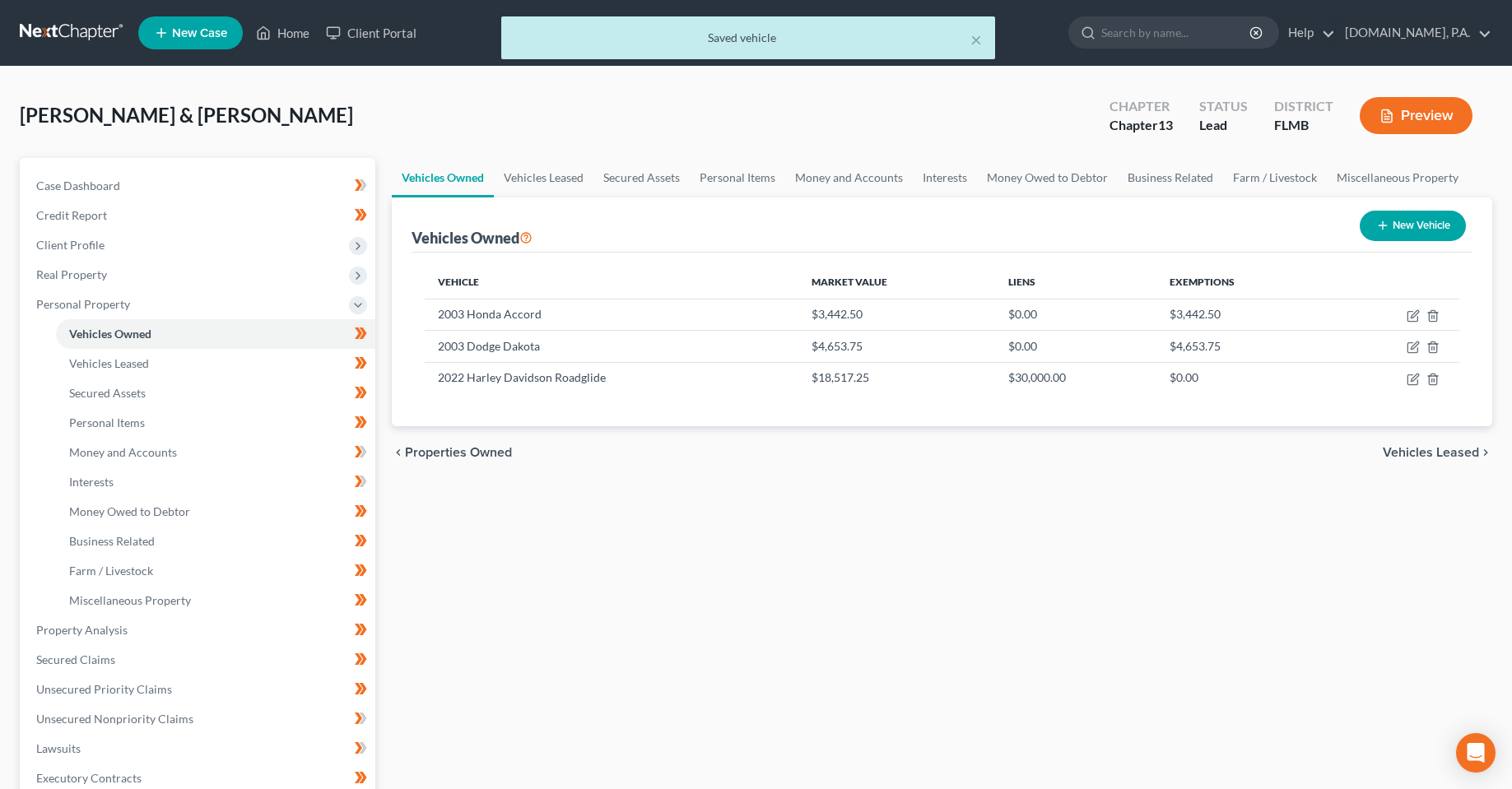
click at [767, 633] on div "Vehicles Owned Vehicles Leased Secured Assets Personal Items Money and Accounts…" at bounding box center [942, 648] width 1117 height 980
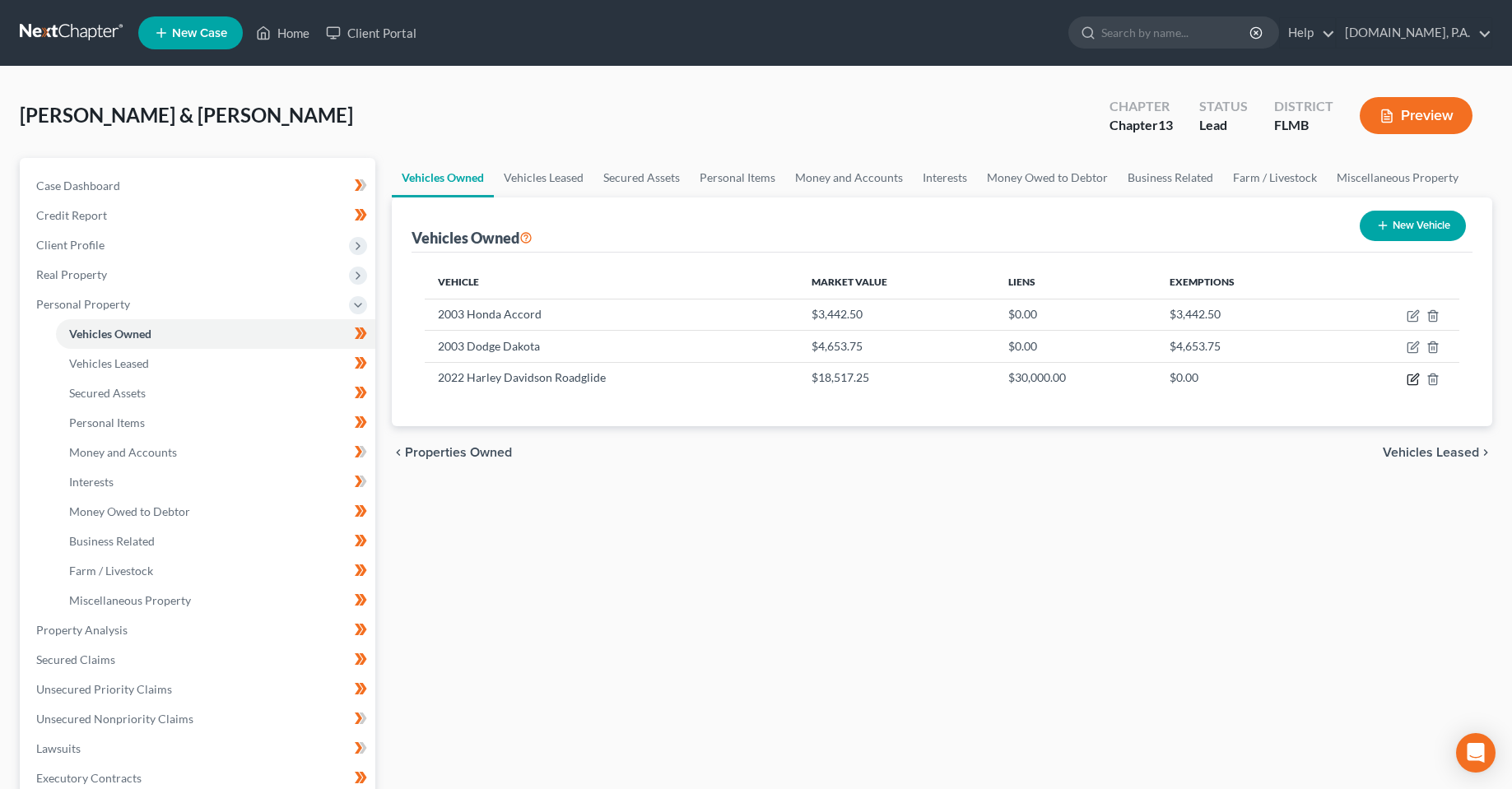
drag, startPoint x: 1410, startPoint y: 381, endPoint x: 910, endPoint y: 452, distance: 505.0
click at [1410, 381] on icon "button" at bounding box center [1413, 379] width 13 height 13
select select "0"
select select "4"
select select "3"
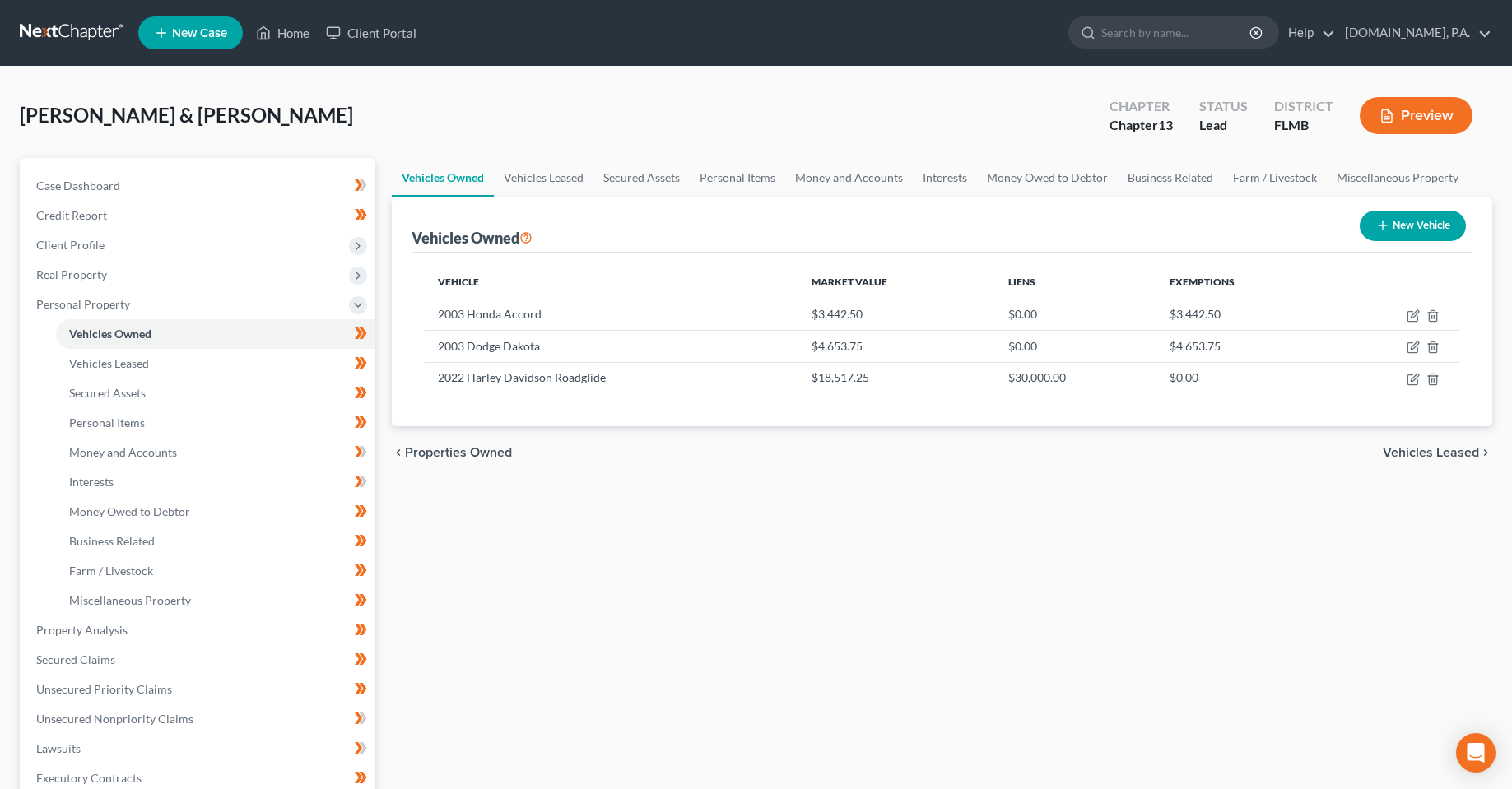
select select "0"
select select "9"
select select "2"
select select "4"
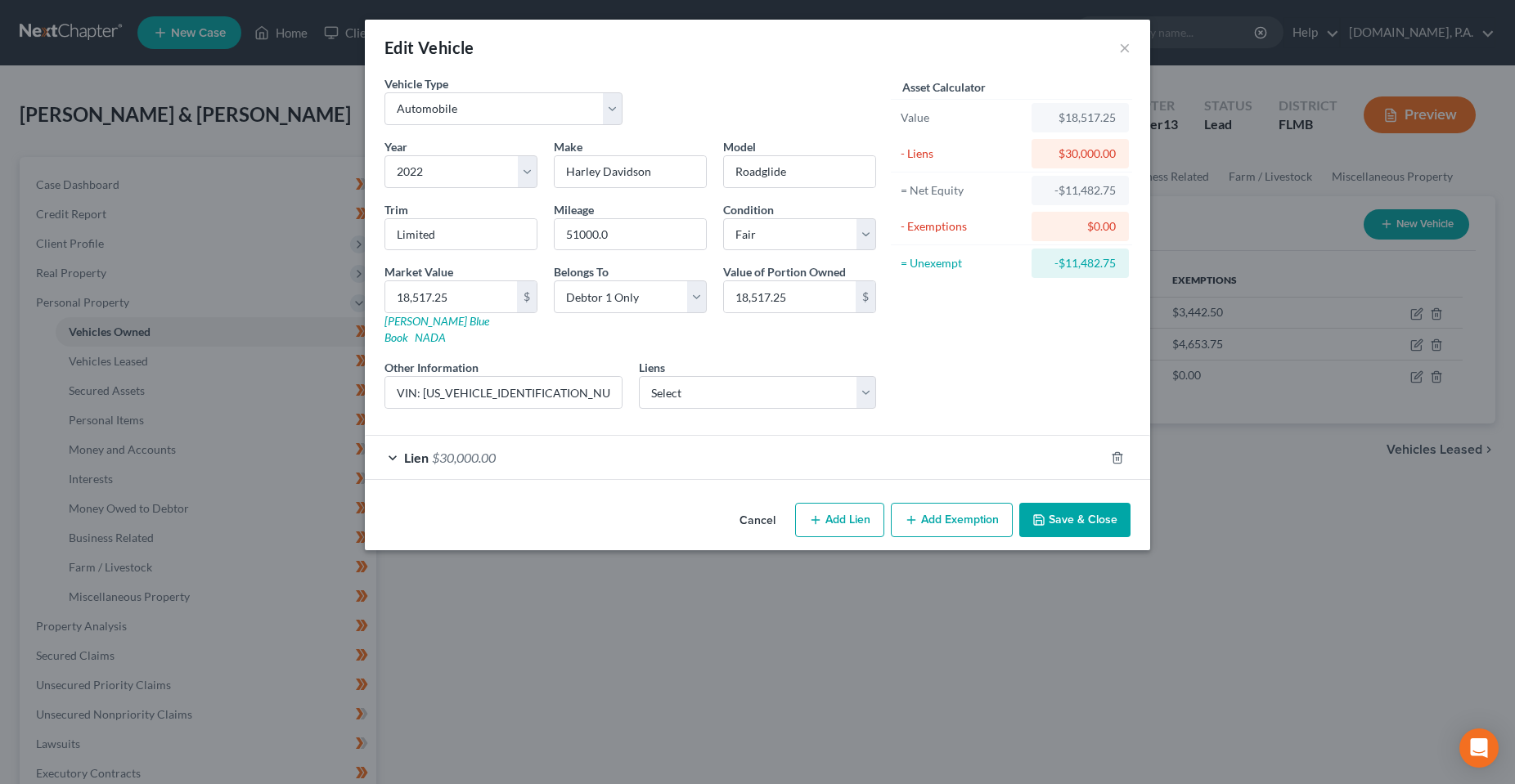
click at [441, 450] on span "$30,000.00" at bounding box center [464, 457] width 64 height 16
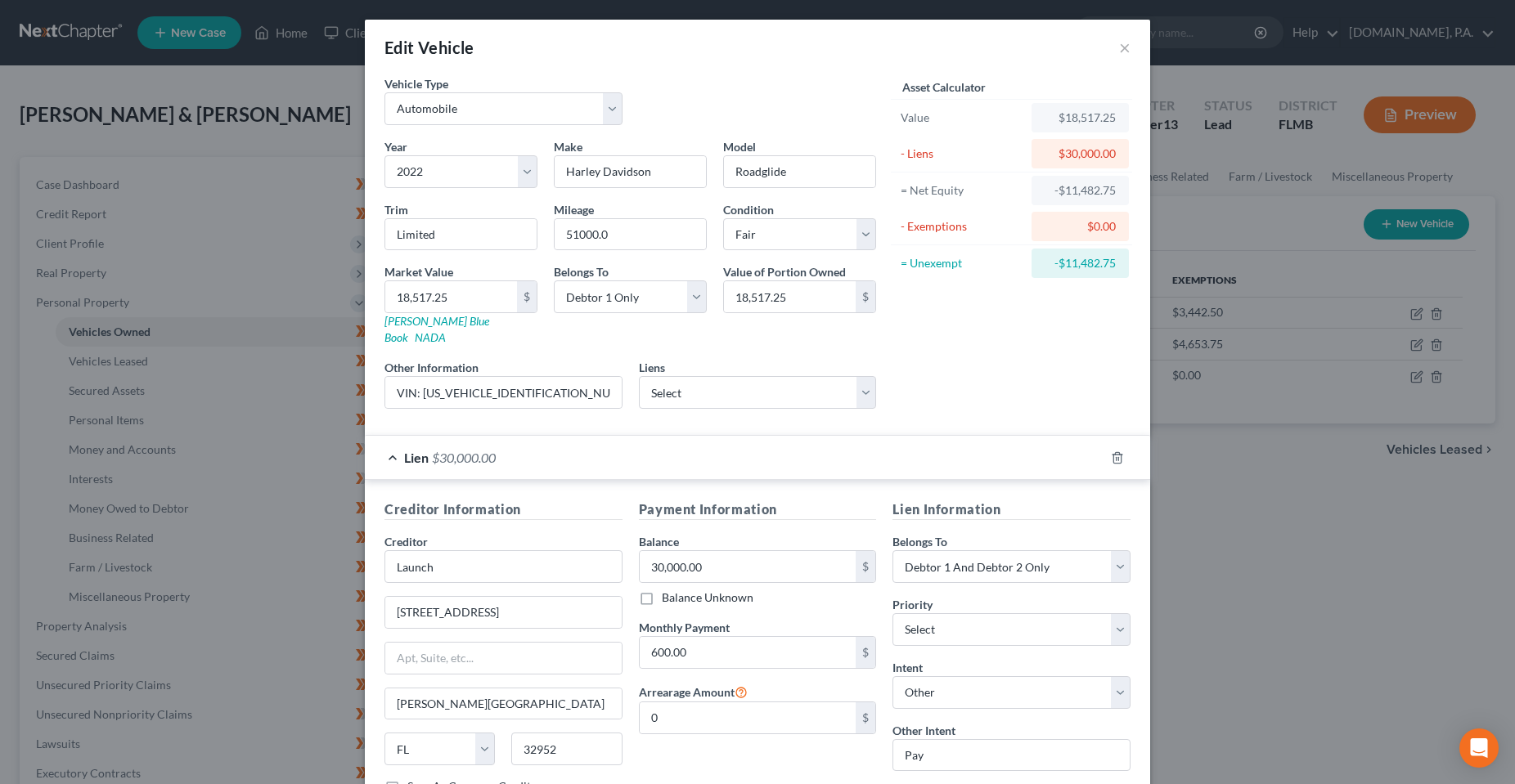
click at [519, 577] on div "Creditor * Launch 300 South Plumosa St. Merrit Island State AL AK AR AZ CA CO C…" at bounding box center [503, 655] width 238 height 245
click at [510, 550] on input "Launch" at bounding box center [503, 566] width 238 height 32
type input "LaunchFCU"
click at [699, 731] on div "Payment Information Balance 30,000.00 $ Balance Unknown Balance Undetermined 30…" at bounding box center [758, 653] width 254 height 308
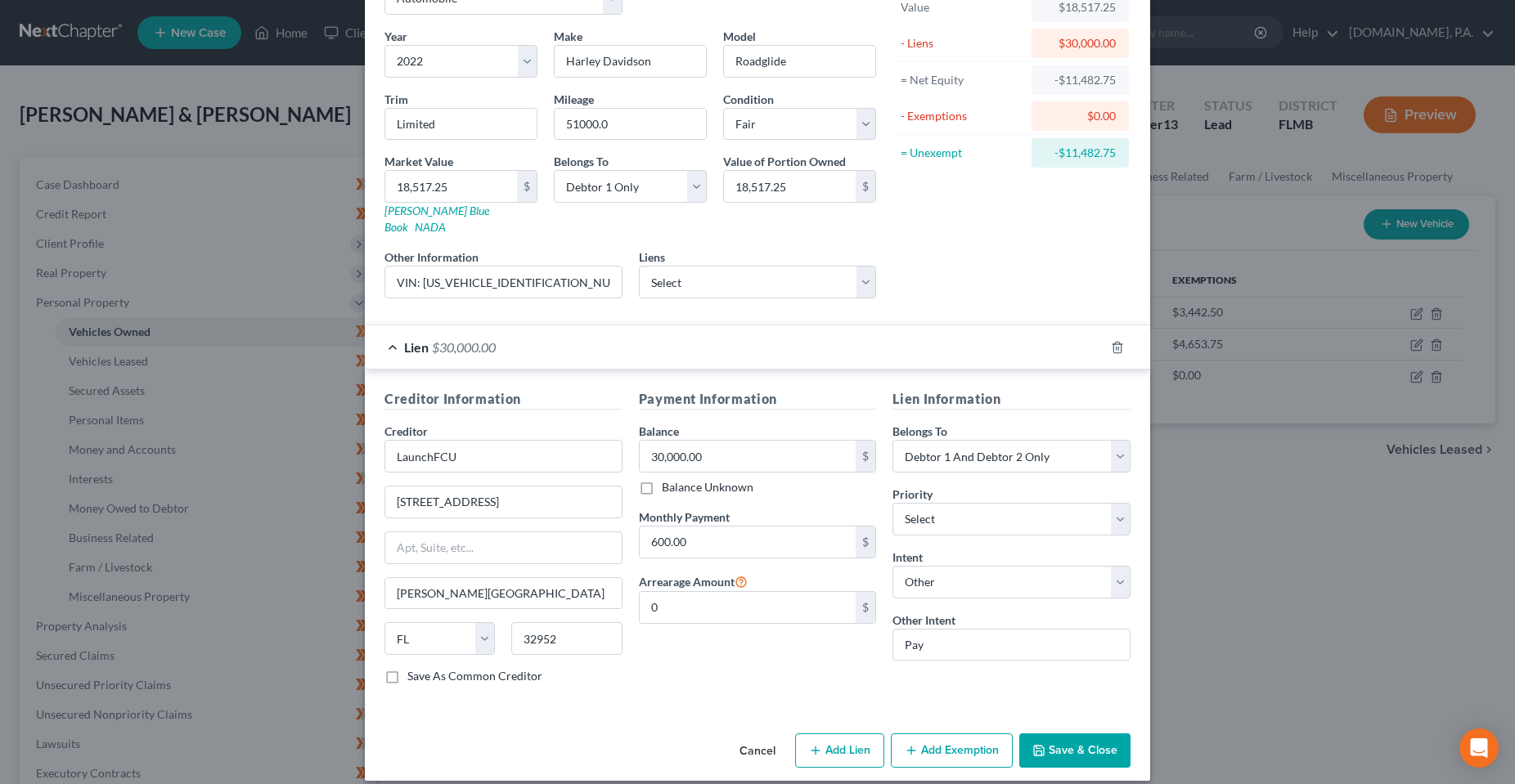
click at [757, 740] on button "Cancel" at bounding box center [758, 751] width 63 height 32
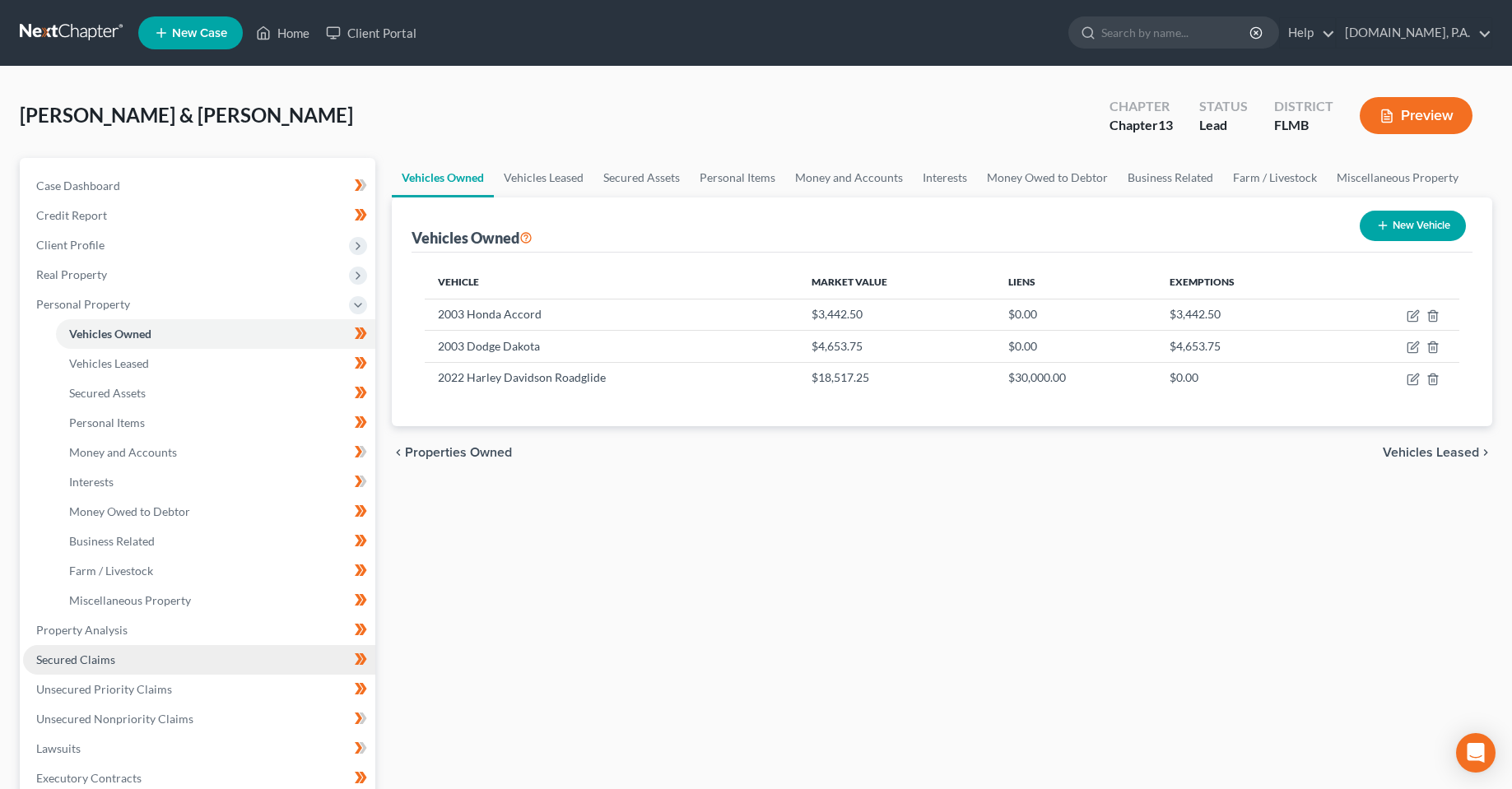
click at [70, 666] on span "Secured Claims" at bounding box center [76, 659] width 79 height 14
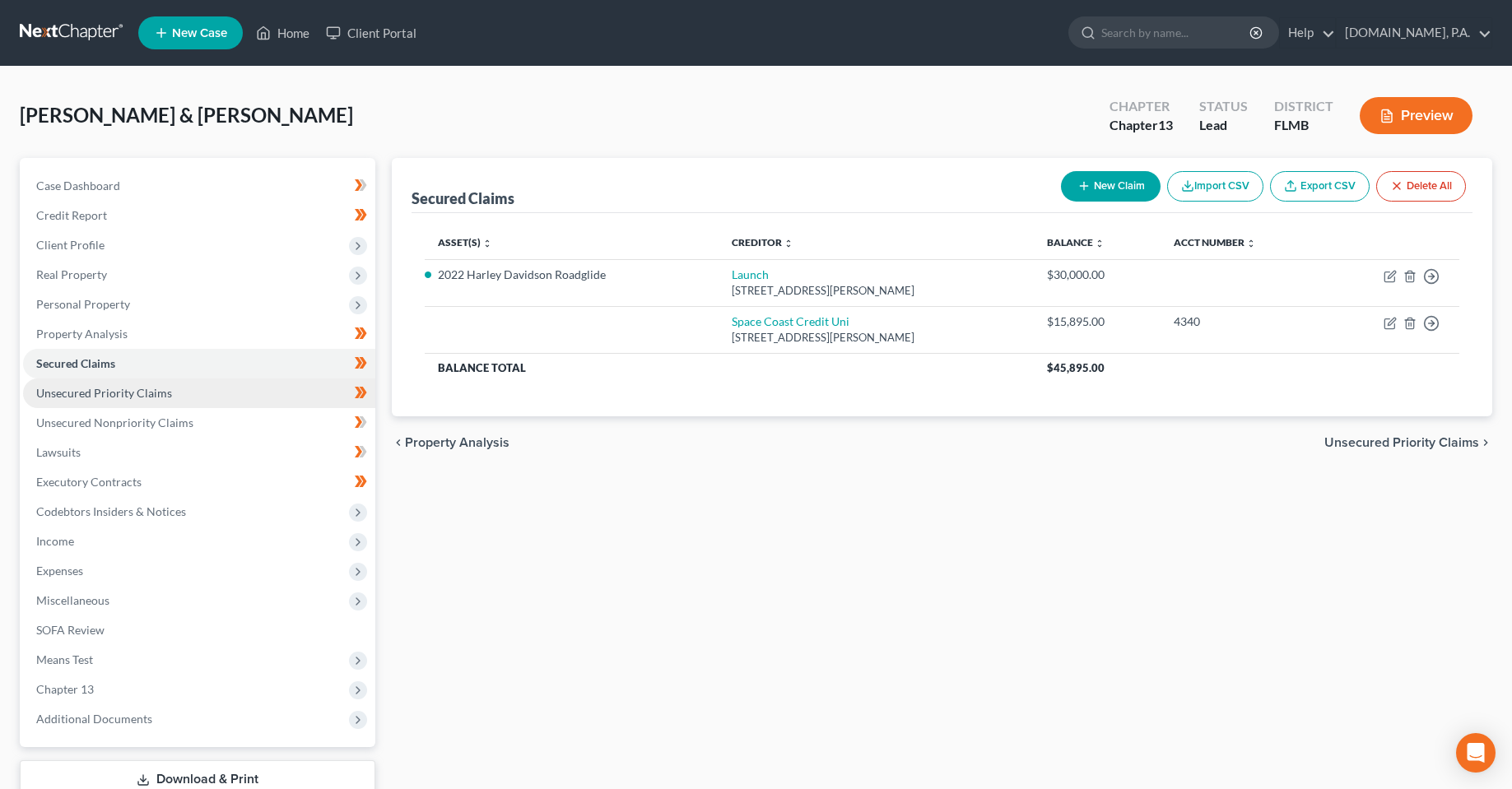
click at [76, 398] on span "Unsecured Priority Claims" at bounding box center [104, 393] width 136 height 14
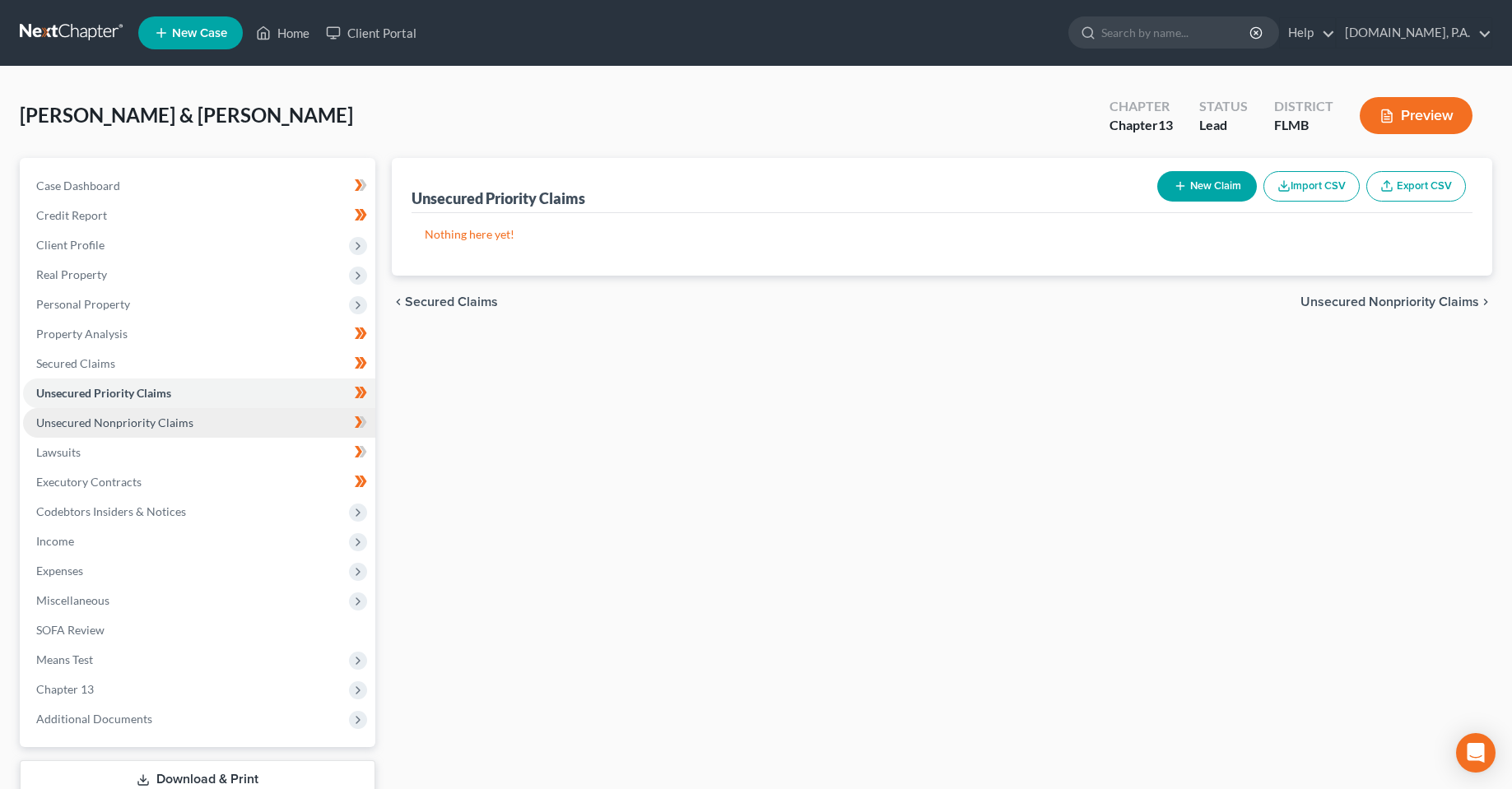
click at [89, 425] on span "Unsecured Nonpriority Claims" at bounding box center [115, 422] width 158 height 14
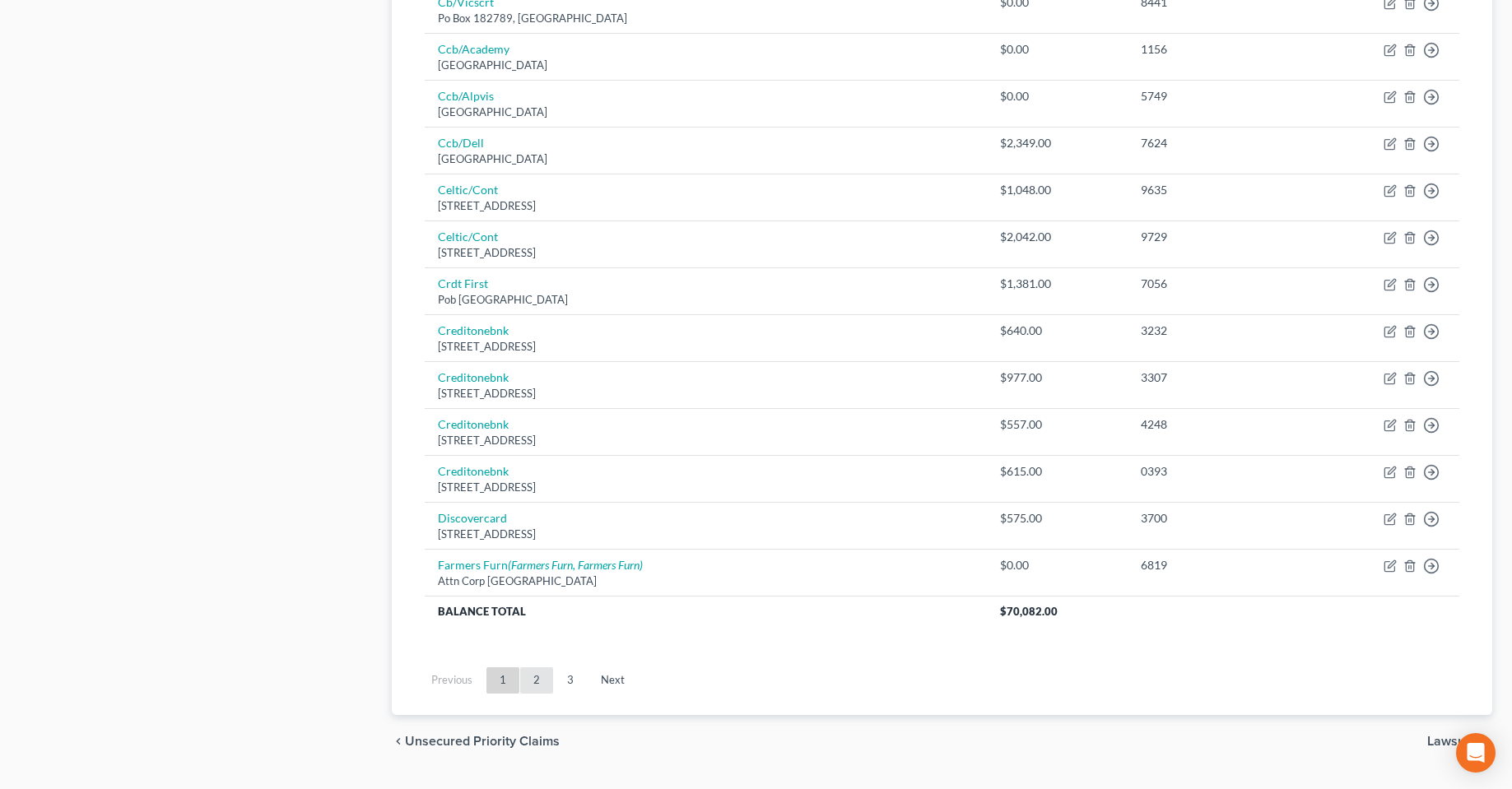
click at [543, 682] on link "2" at bounding box center [536, 680] width 32 height 27
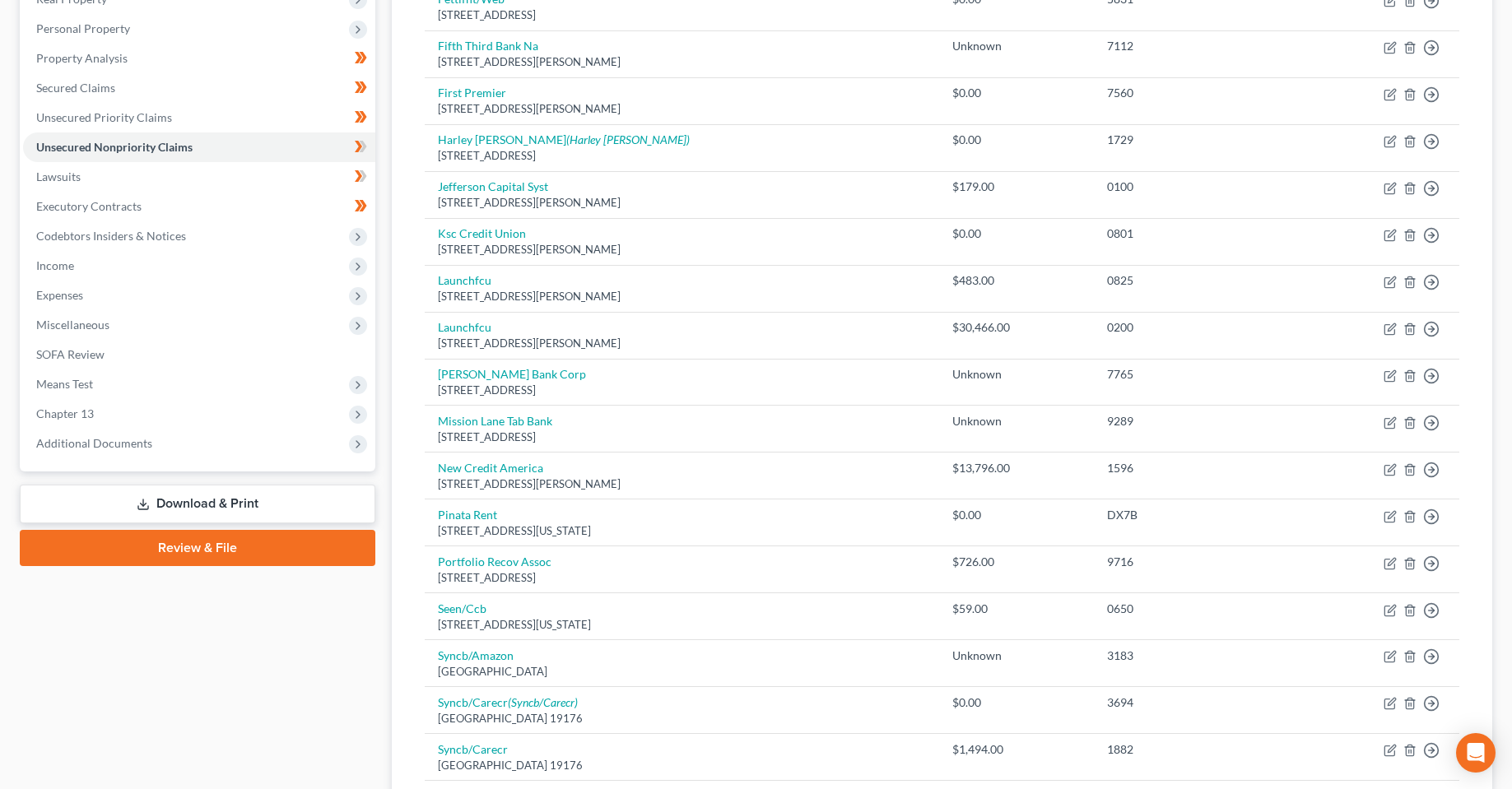
scroll to position [247, 0]
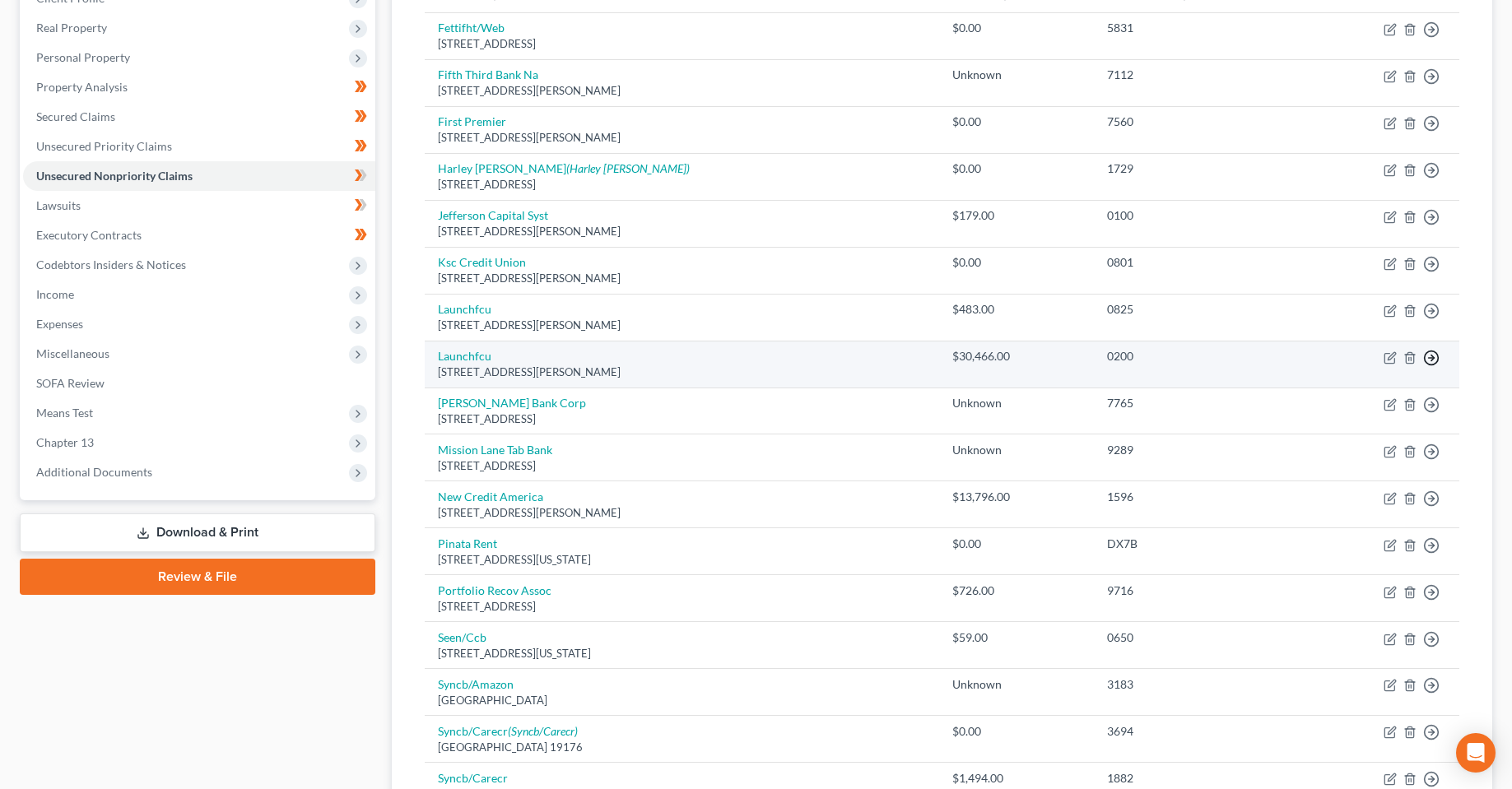
click at [1432, 354] on icon "button" at bounding box center [1431, 357] width 17 height 17
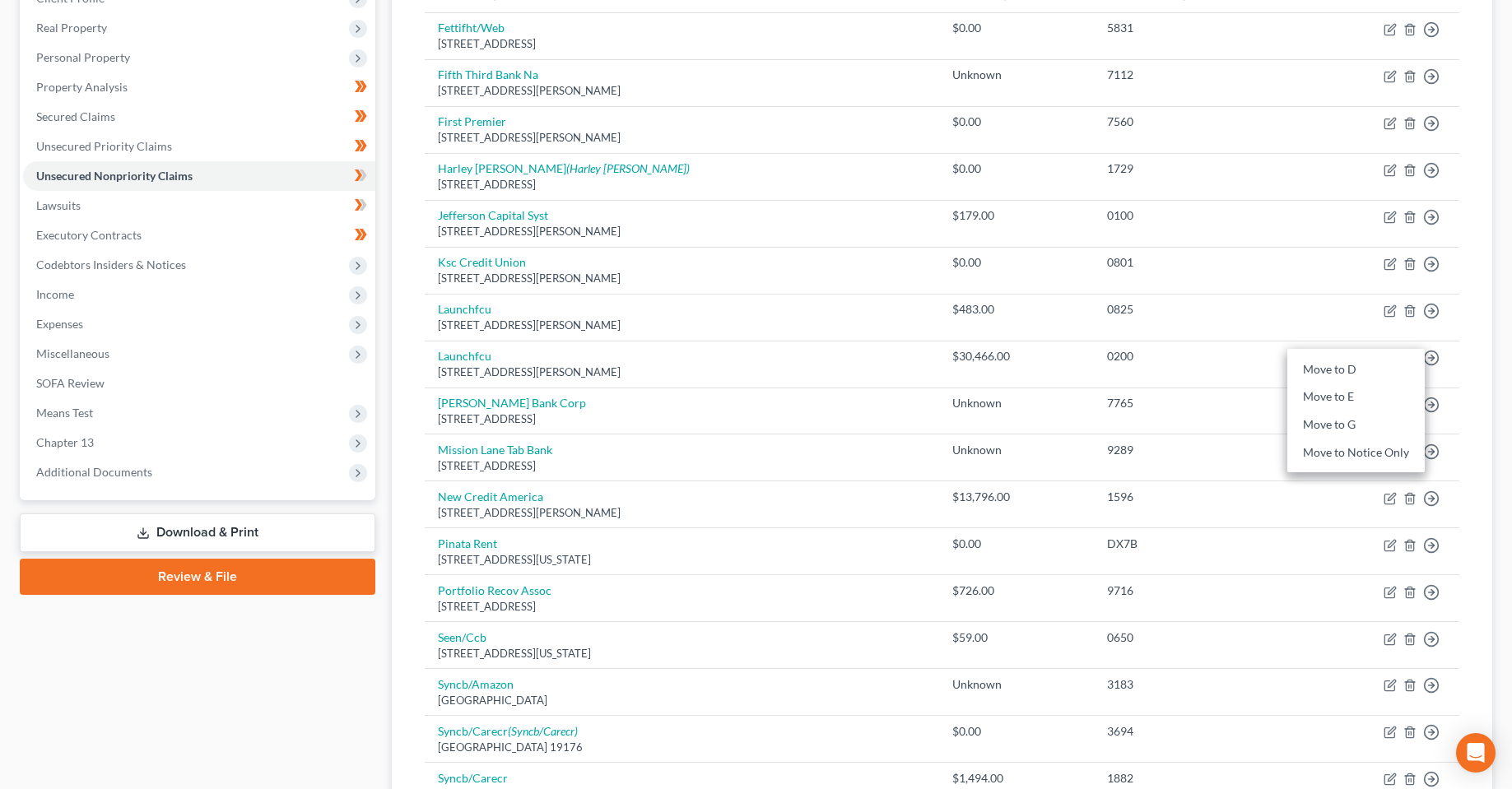
click at [335, 713] on div "Case Dashboard Payments Invoices Payments Payments Credit Report Client Profile" at bounding box center [198, 751] width 372 height 1679
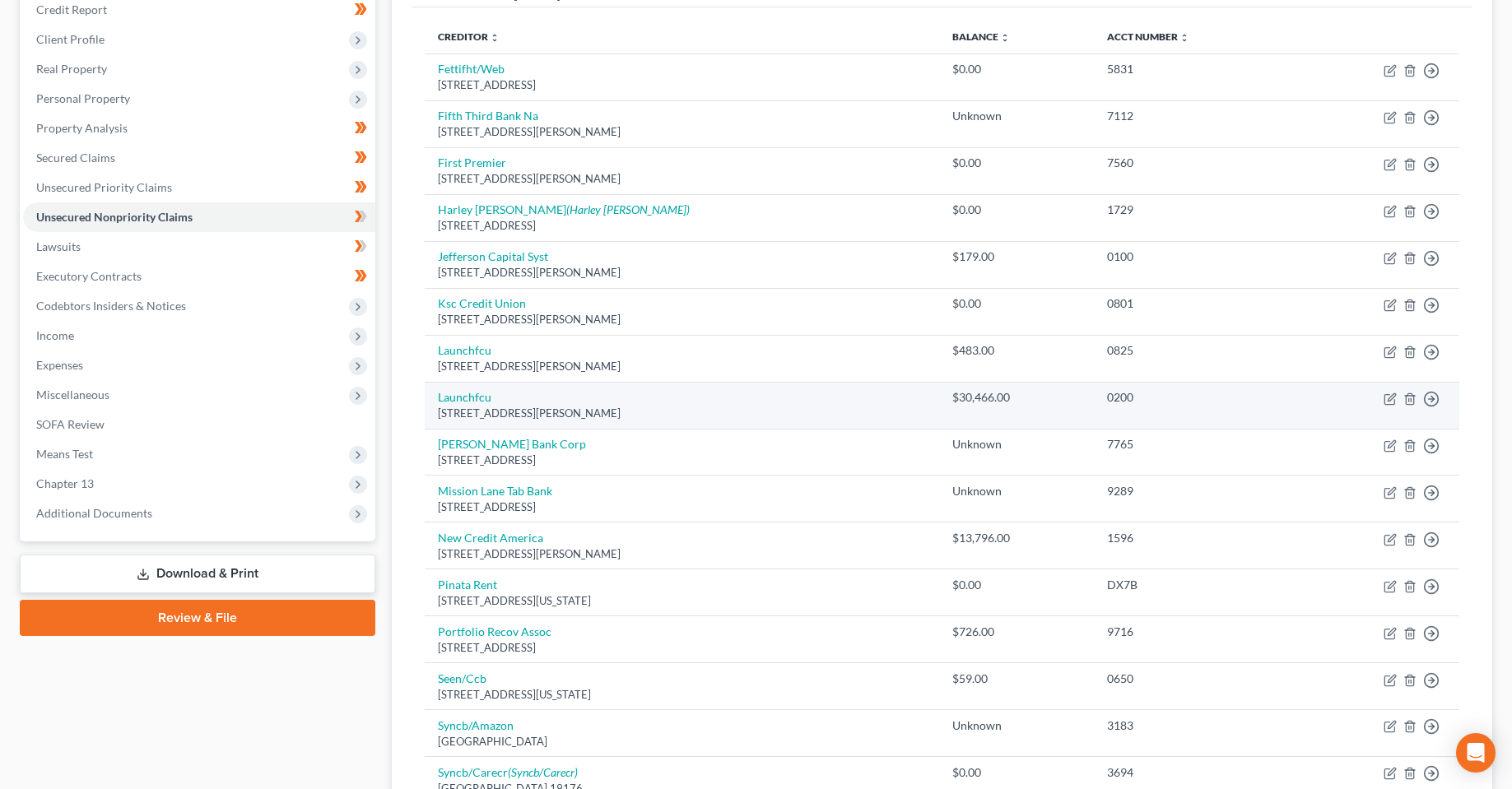
scroll to position [0, 0]
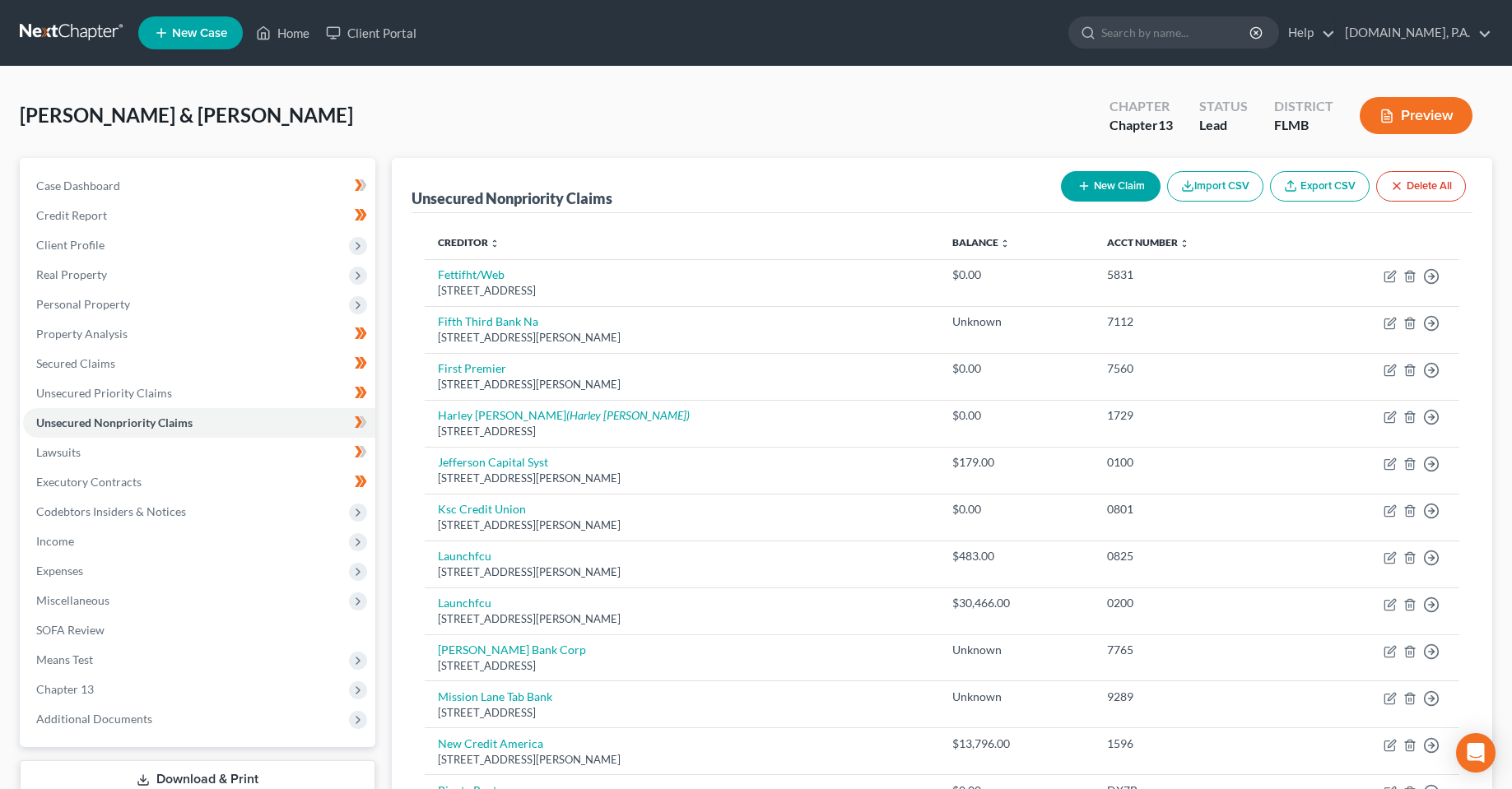
click at [1430, 192] on button "Delete All" at bounding box center [1420, 186] width 90 height 30
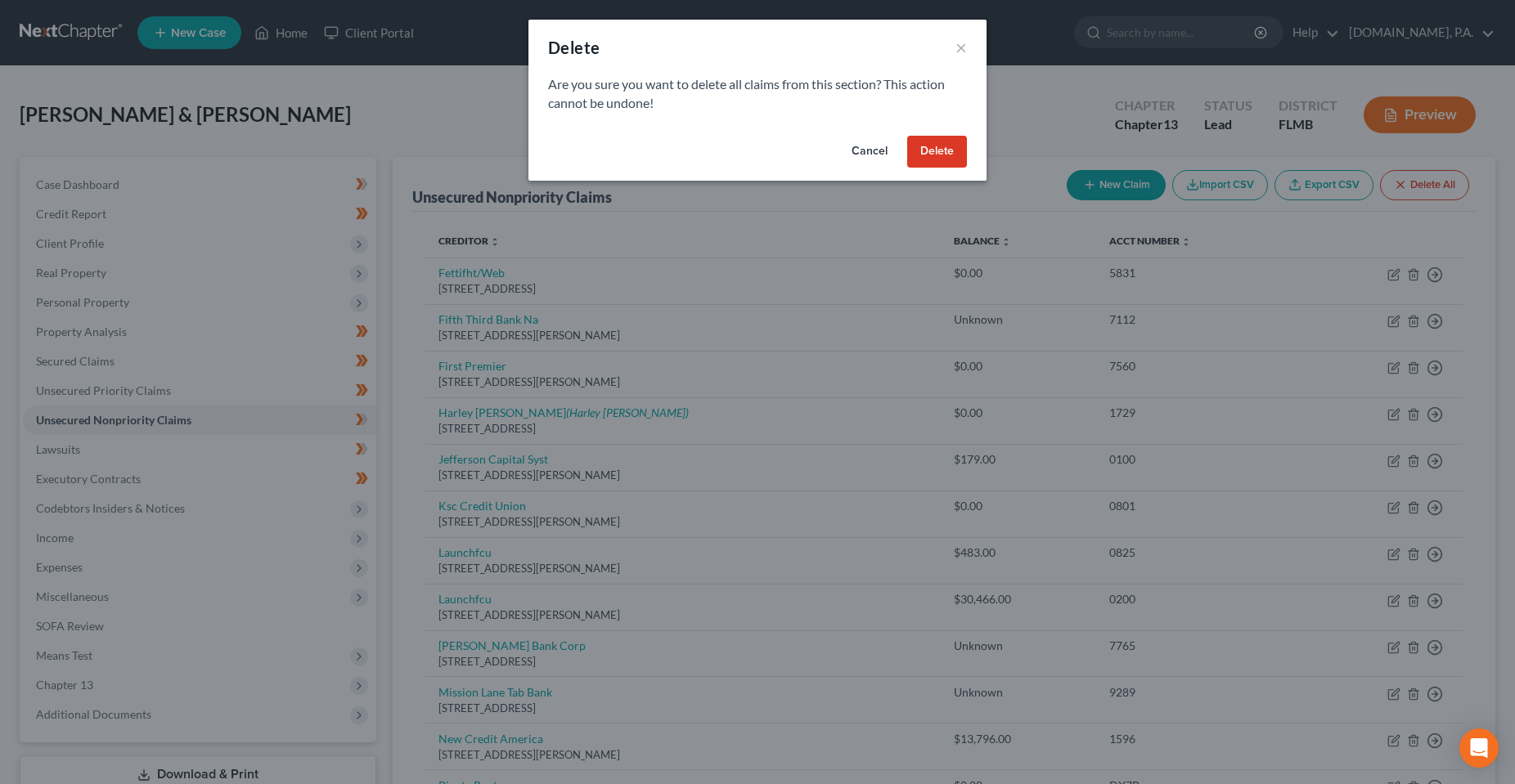
click at [936, 156] on button "Delete" at bounding box center [936, 152] width 60 height 32
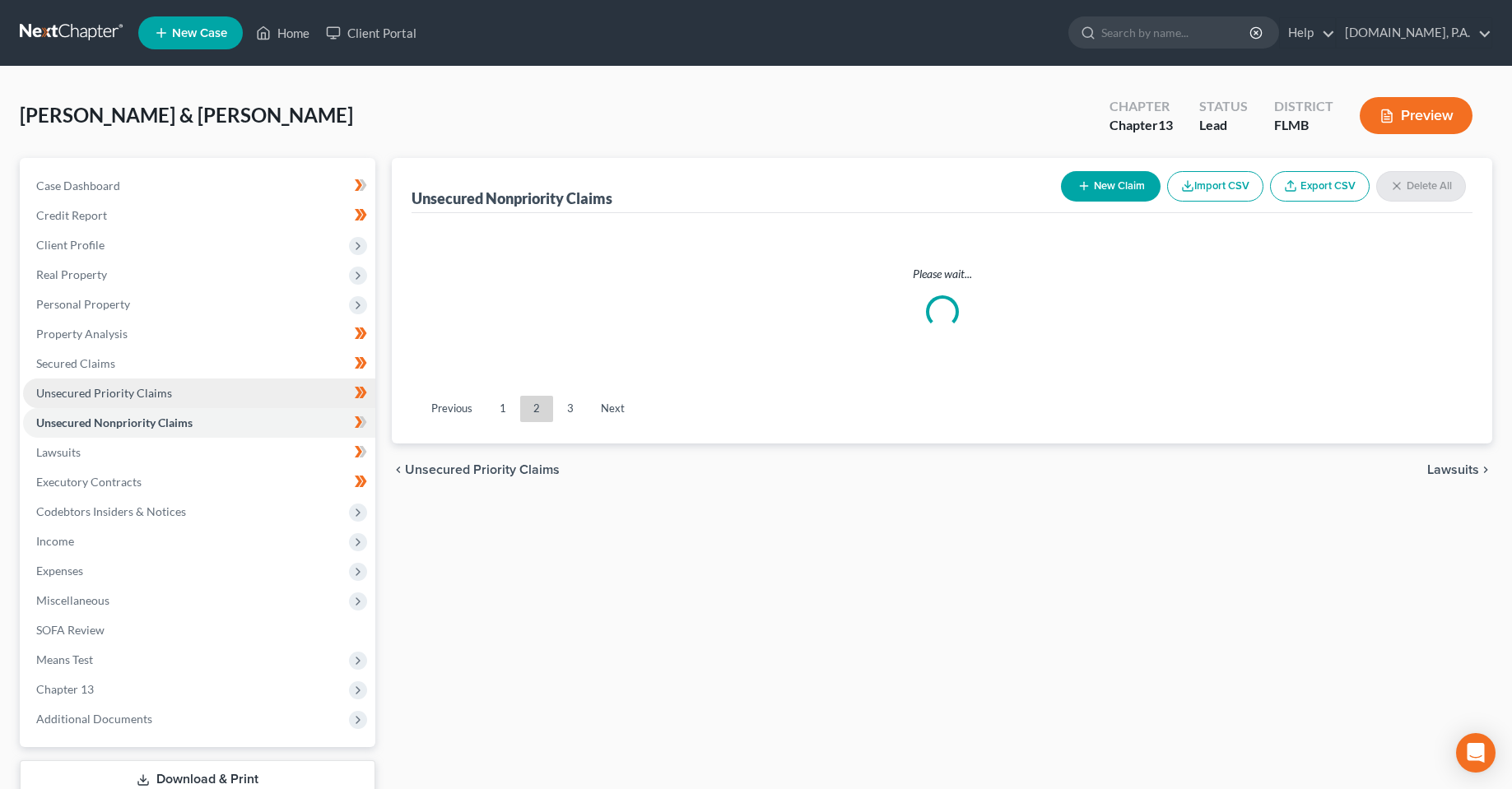
click at [192, 398] on link "Unsecured Priority Claims" at bounding box center [199, 394] width 352 height 30
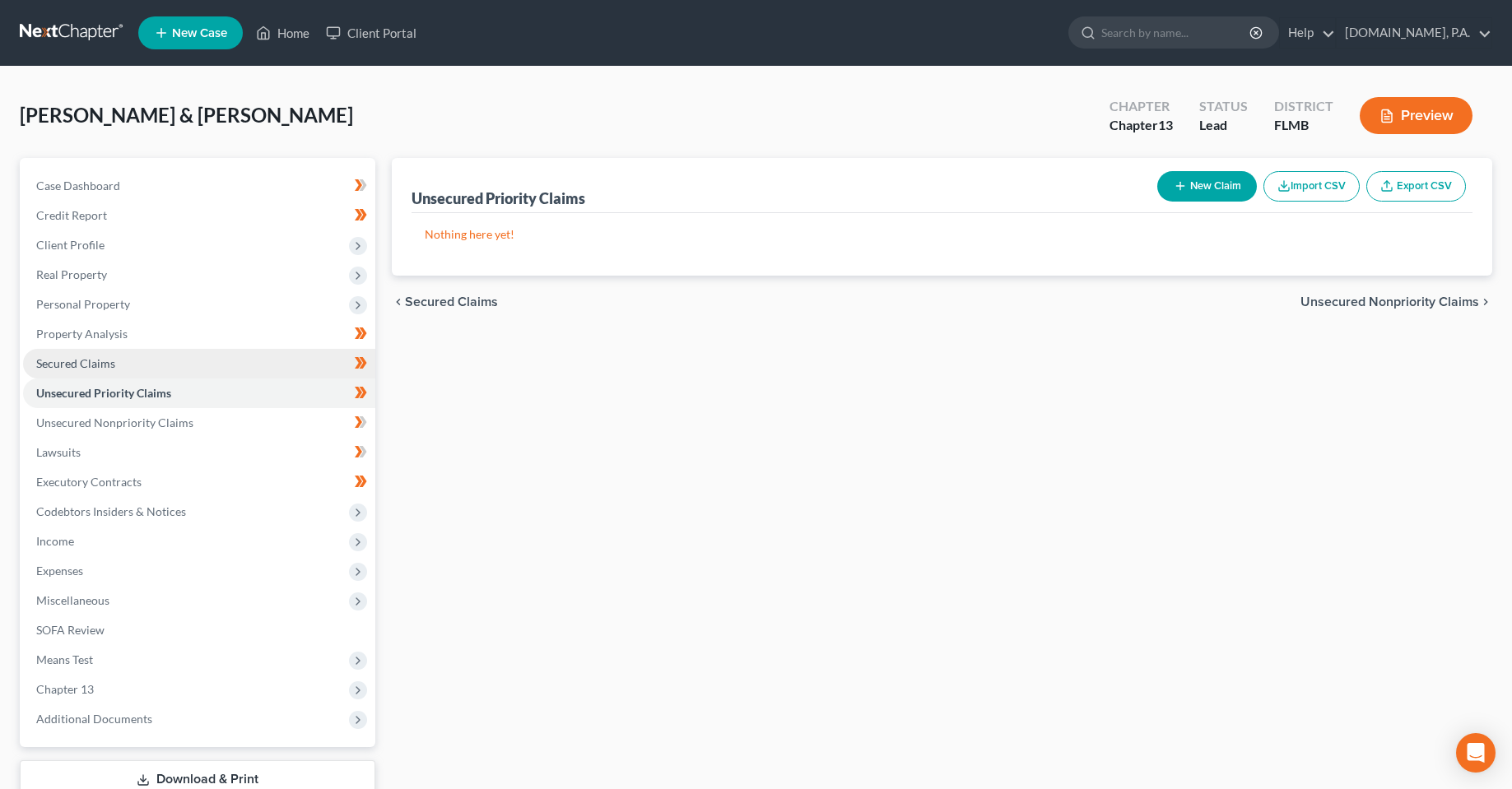
click at [73, 375] on link "Secured Claims" at bounding box center [199, 364] width 352 height 30
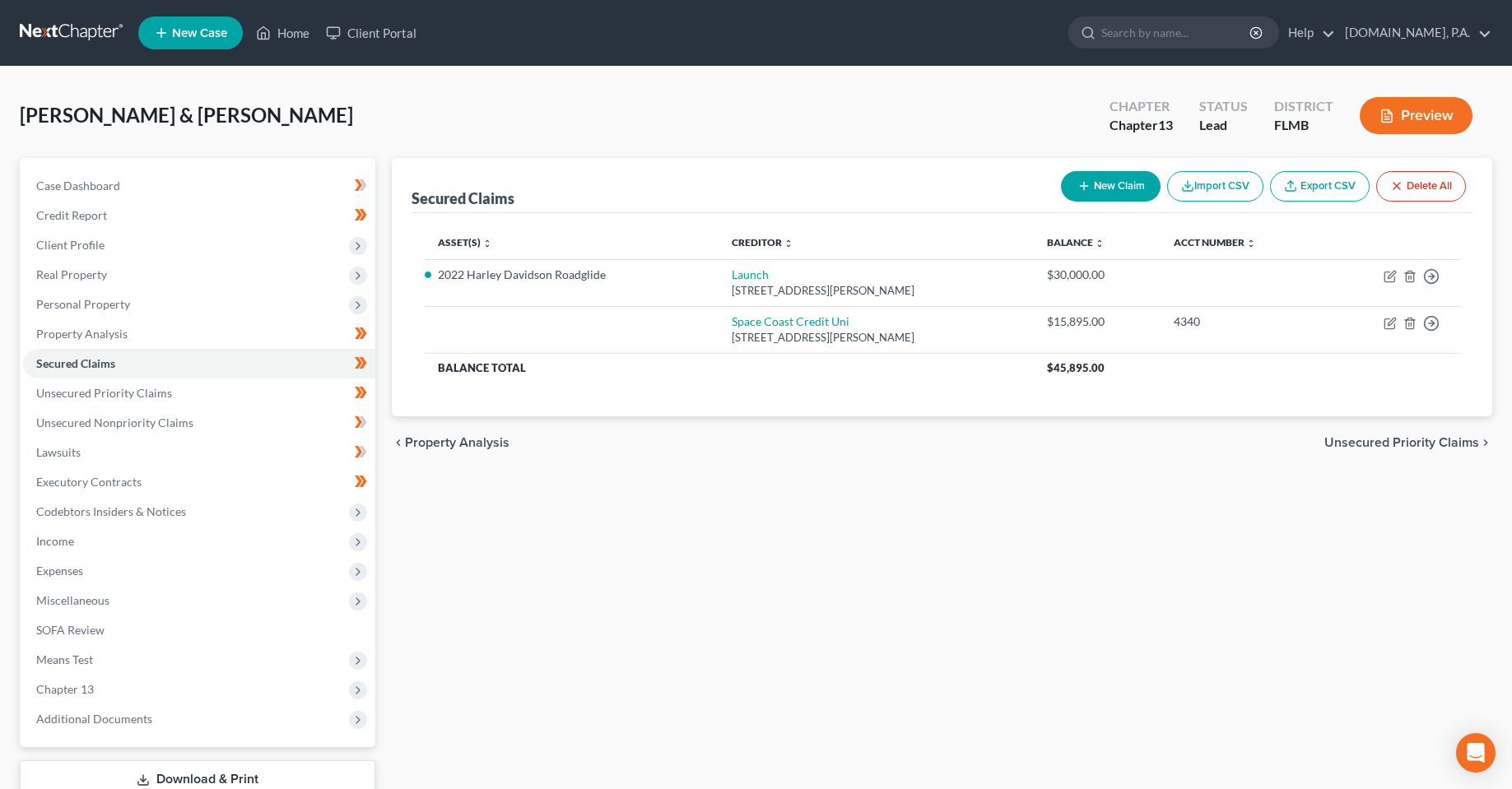
click at [1431, 184] on button "Delete All" at bounding box center [1420, 186] width 90 height 30
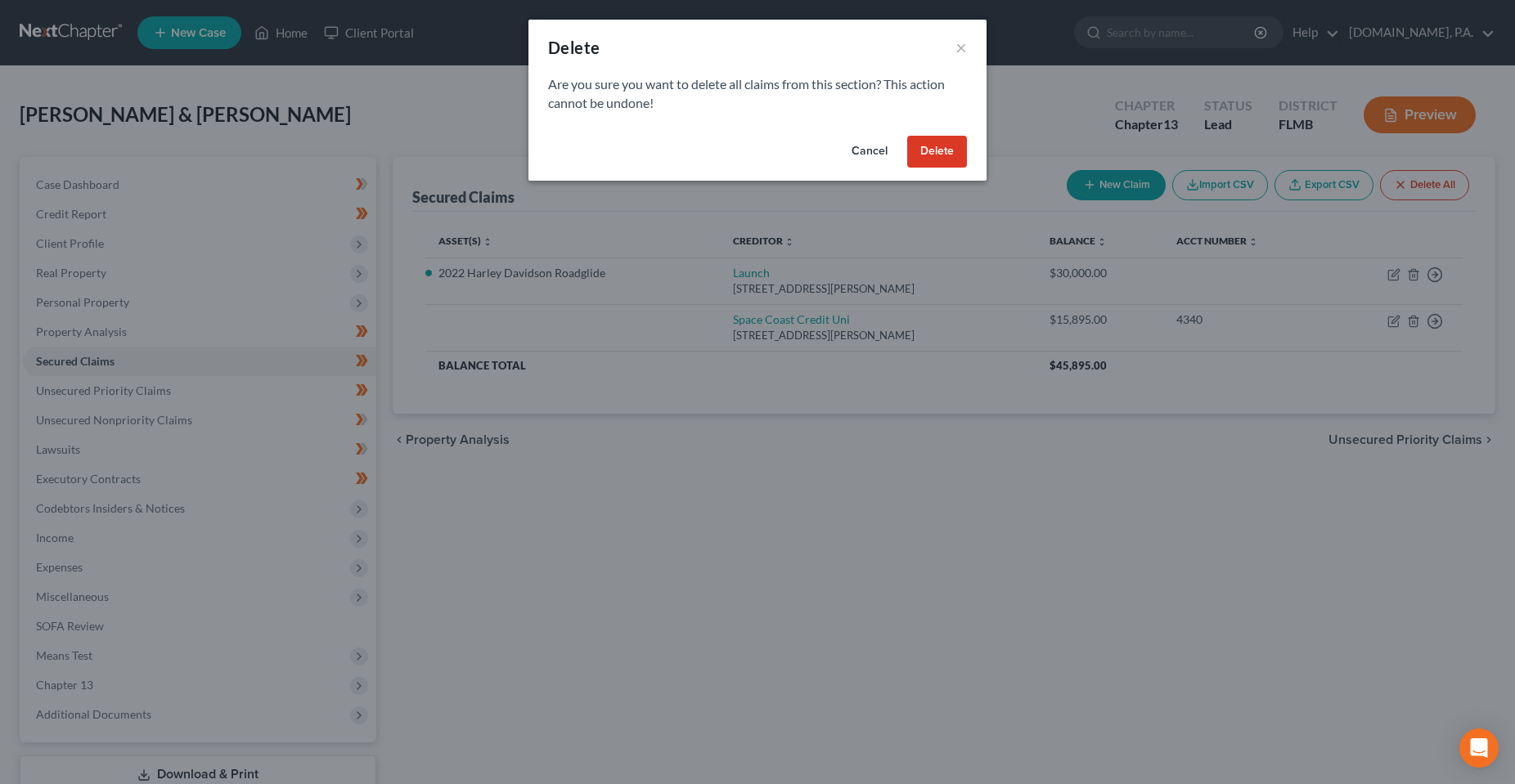
click at [931, 157] on button "Delete" at bounding box center [936, 152] width 60 height 32
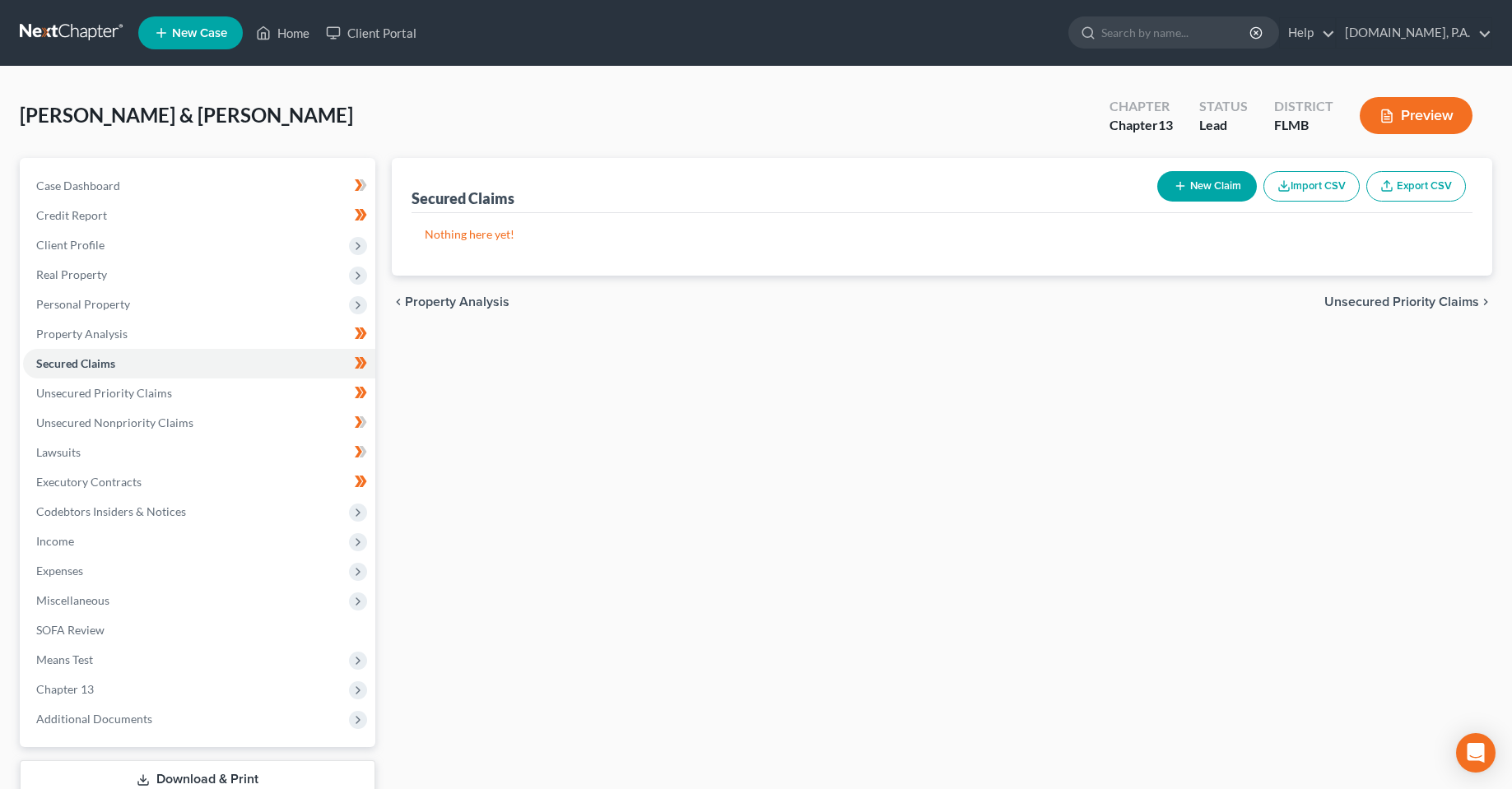
click at [699, 485] on div "Secured Claims New Claim Import CSV Export CSV Nothing here yet! Previous 1 Nex…" at bounding box center [942, 500] width 1117 height 684
click at [90, 251] on span "Client Profile" at bounding box center [70, 245] width 68 height 14
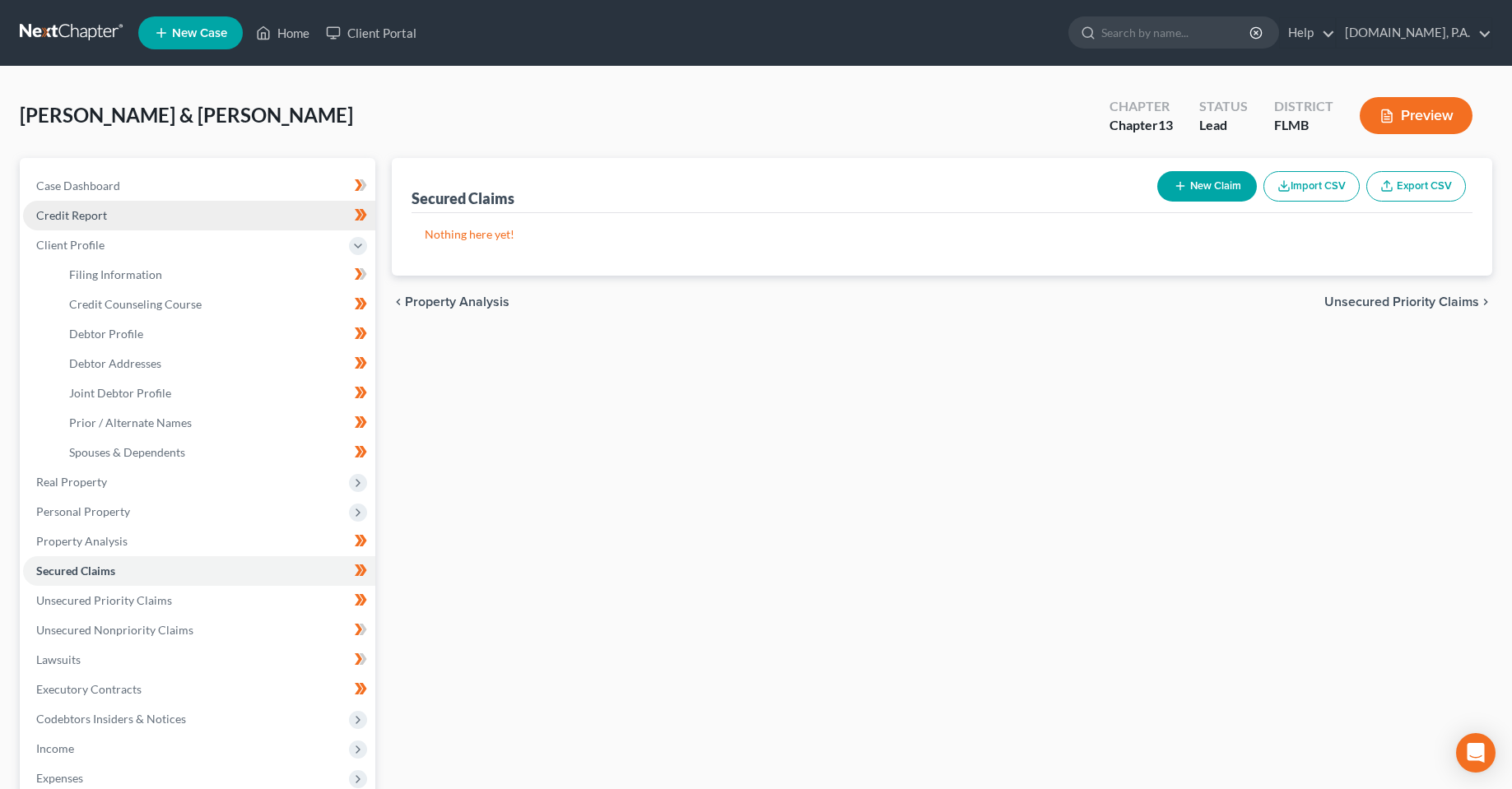
click at [90, 219] on span "Credit Report" at bounding box center [72, 215] width 71 height 14
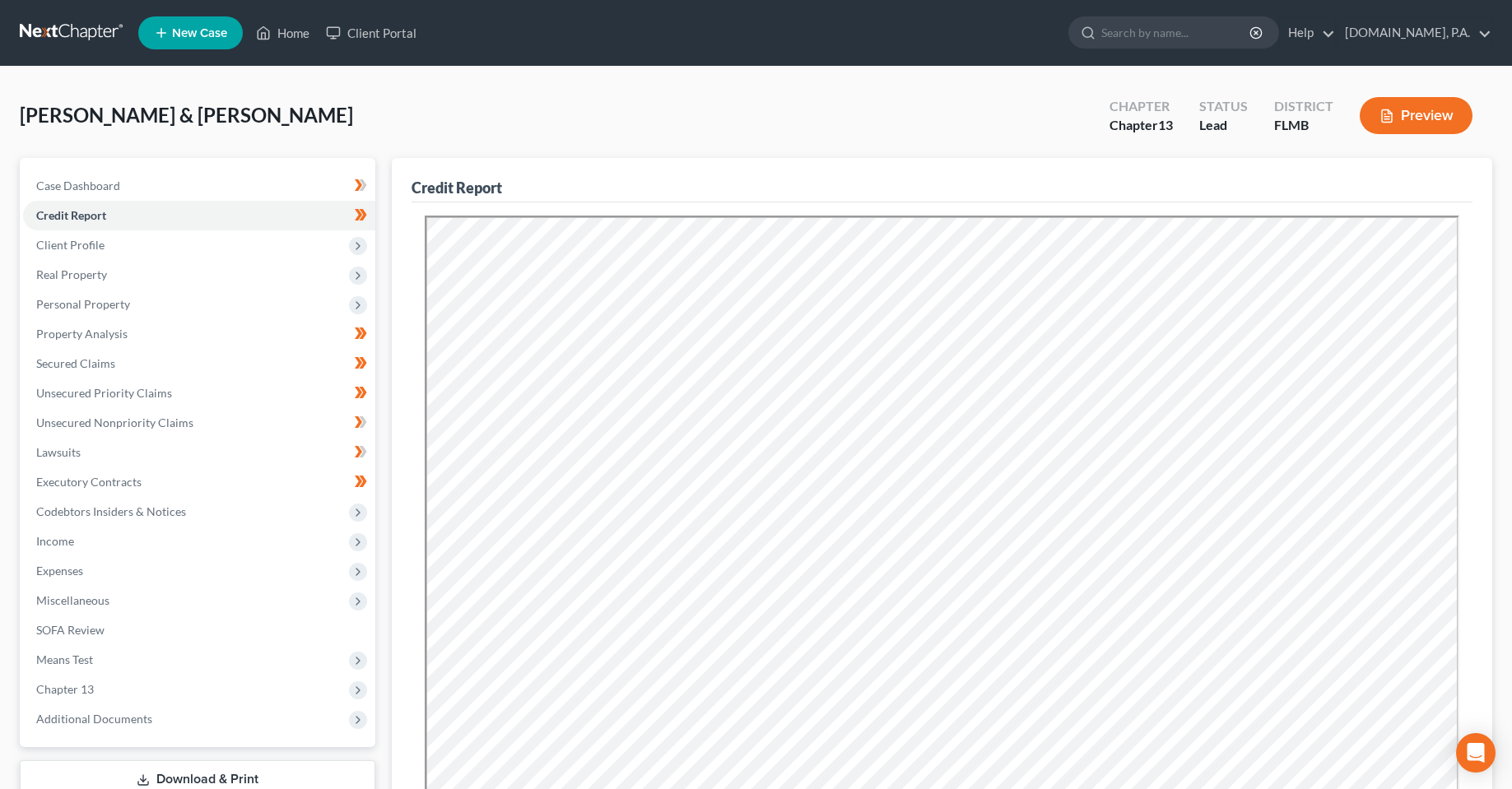
scroll to position [291, 0]
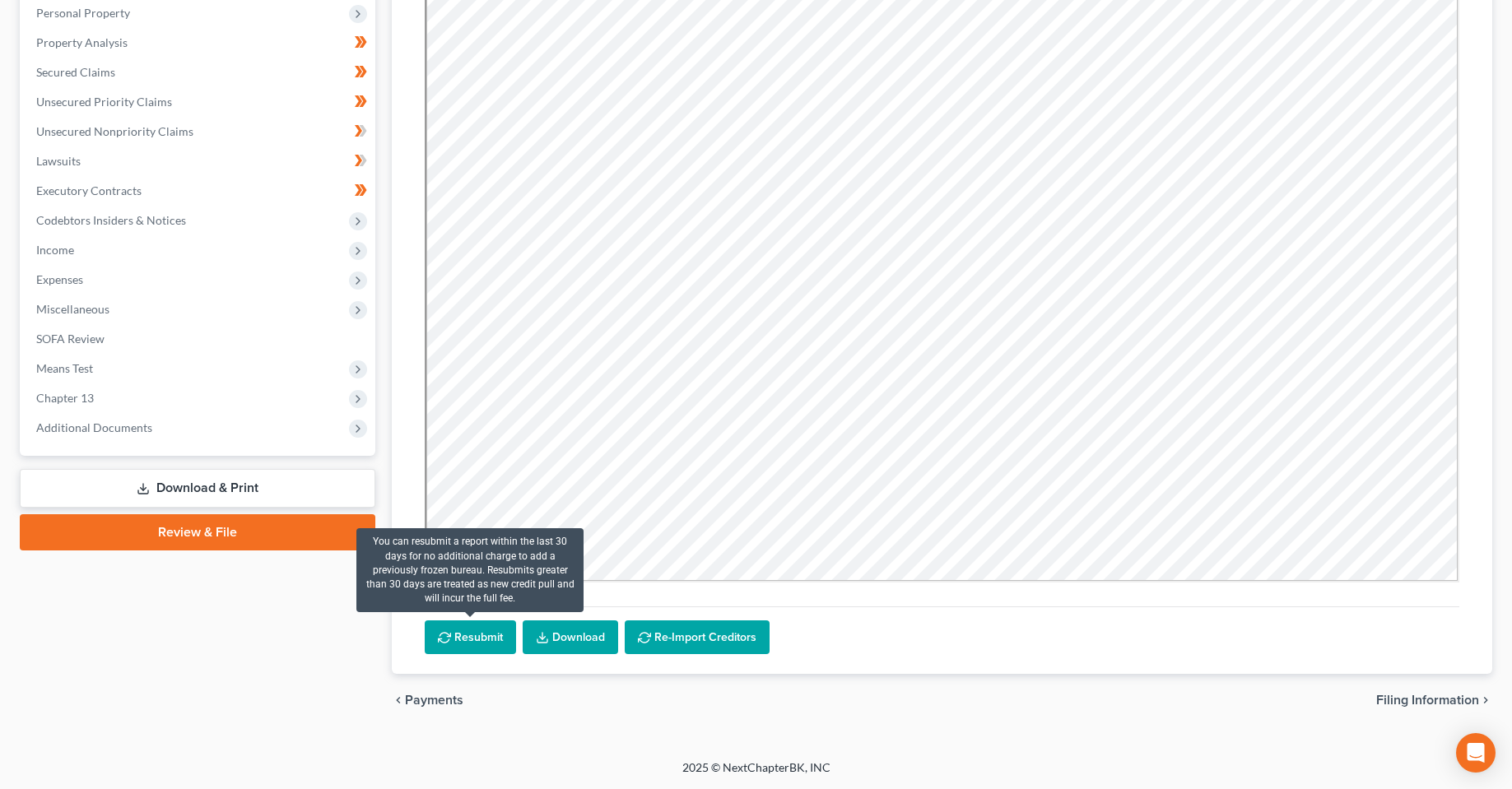
click at [501, 640] on button "Resubmit" at bounding box center [471, 637] width 92 height 34
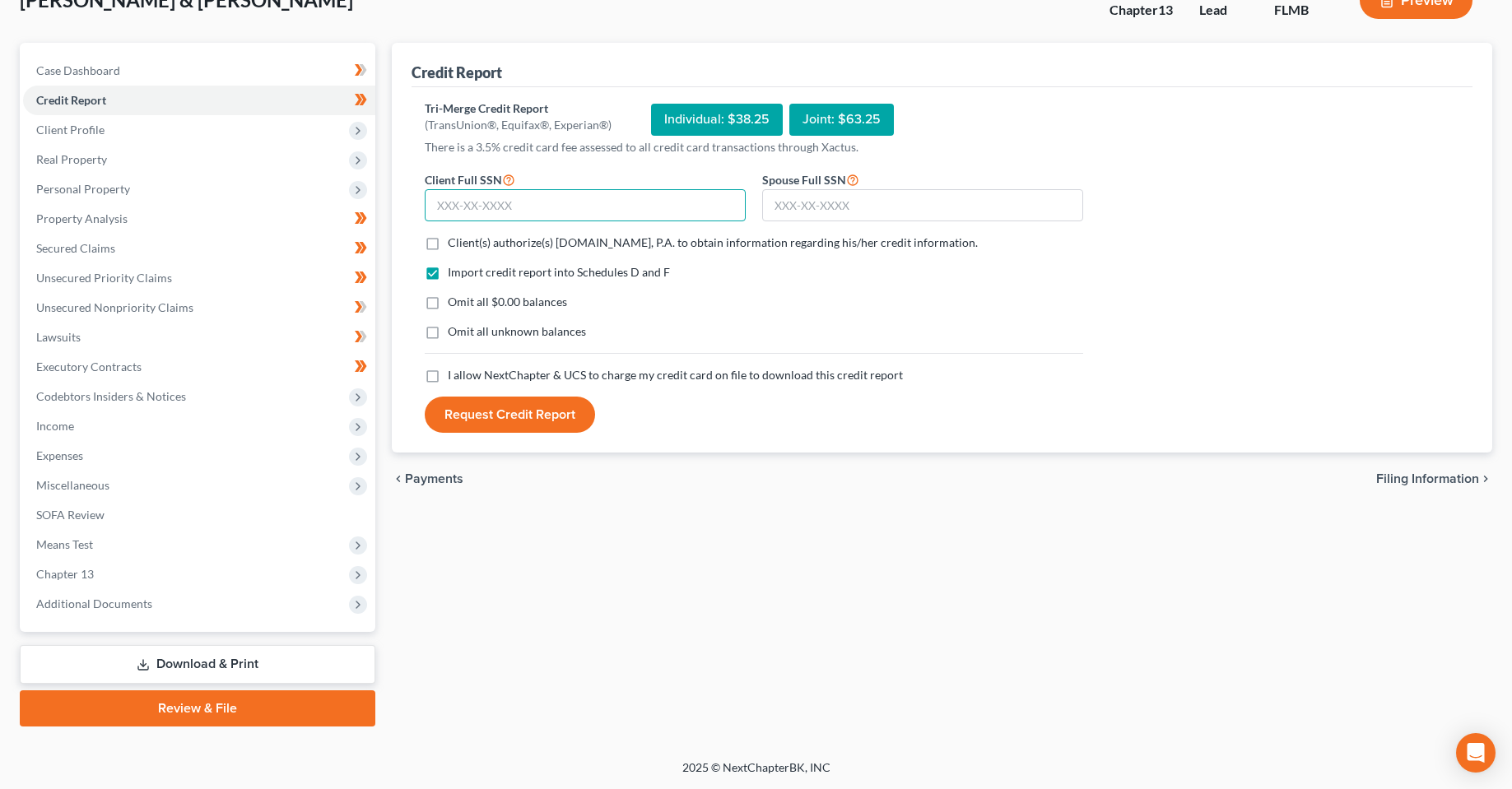
click at [500, 204] on input "text" at bounding box center [586, 205] width 321 height 32
click at [489, 210] on input "text" at bounding box center [586, 205] width 321 height 32
type input "215-80-7271"
click at [805, 204] on input "text" at bounding box center [922, 205] width 321 height 32
type input "016-50-5811"
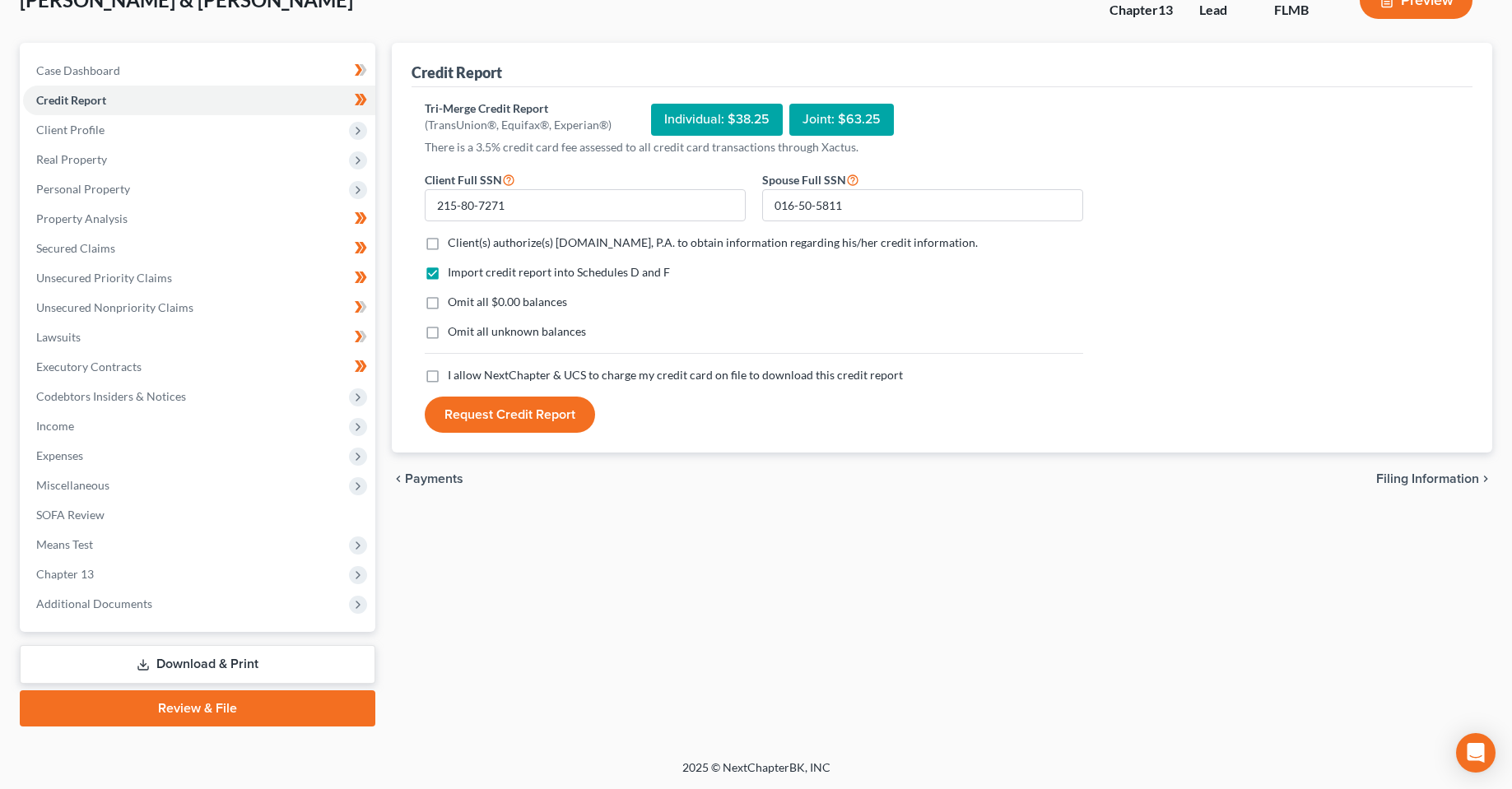
click at [700, 243] on span "Client(s) authorize(s) Fresh-Start.Law, P.A. to obtain information regarding hi…" at bounding box center [713, 242] width 531 height 14
click at [465, 243] on input "Client(s) authorize(s) Fresh-Start.Law, P.A. to obtain information regarding hi…" at bounding box center [460, 239] width 11 height 11
checkbox input "true"
click at [611, 369] on span "I allow NextChapter & UCS to charge my credit card on file to download this cre…" at bounding box center [675, 375] width 455 height 14
click at [465, 369] on input "I allow NextChapter & UCS to charge my credit card on file to download this cre…" at bounding box center [460, 372] width 11 height 11
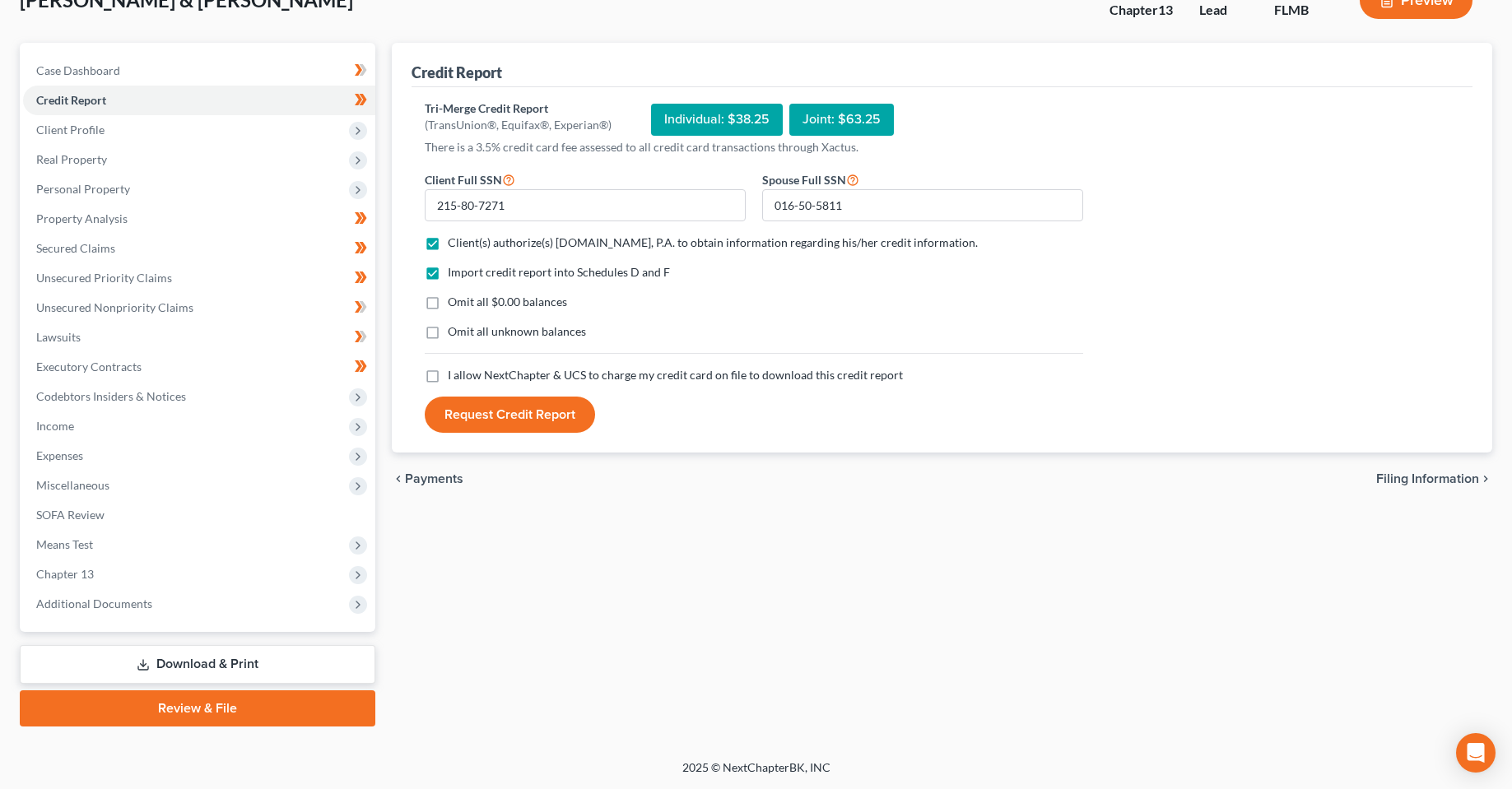
checkbox input "true"
click at [532, 414] on button "Request Credit Report" at bounding box center [510, 414] width 170 height 36
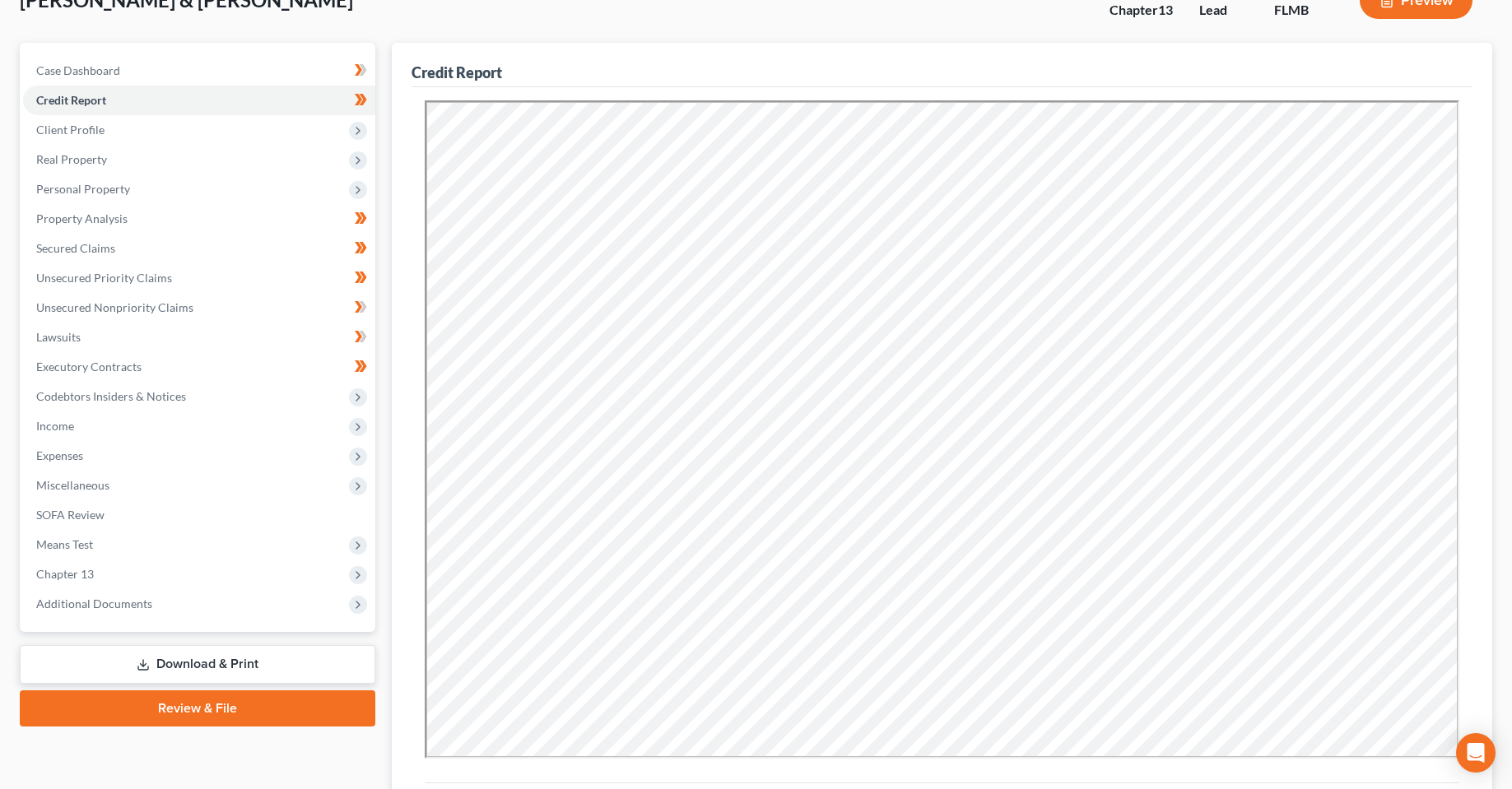
scroll to position [0, 0]
drag, startPoint x: 82, startPoint y: 239, endPoint x: 450, endPoint y: 452, distance: 425.2
click at [82, 239] on link "Secured Claims" at bounding box center [199, 249] width 352 height 30
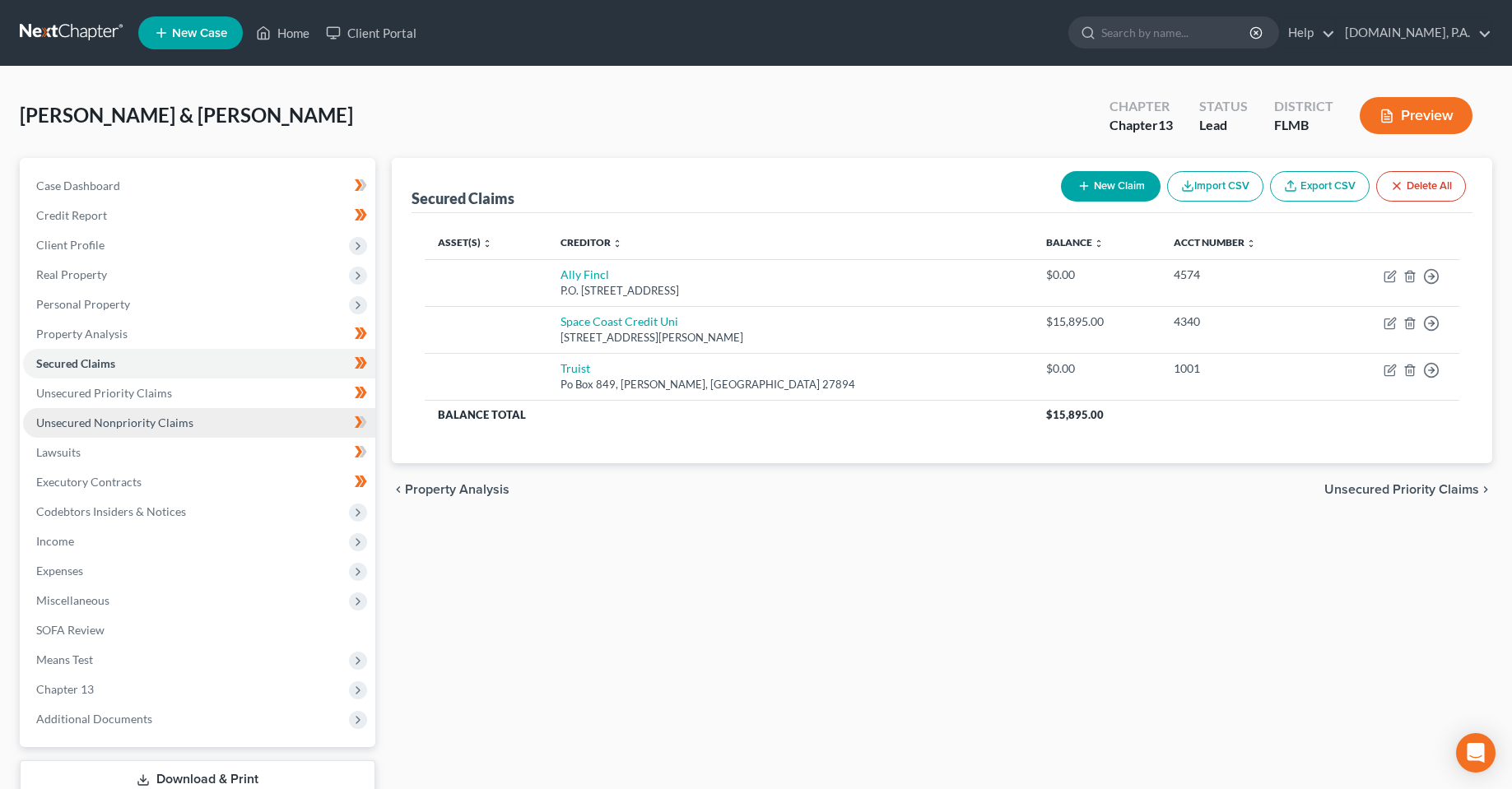
click at [80, 421] on span "Unsecured Nonpriority Claims" at bounding box center [115, 422] width 158 height 14
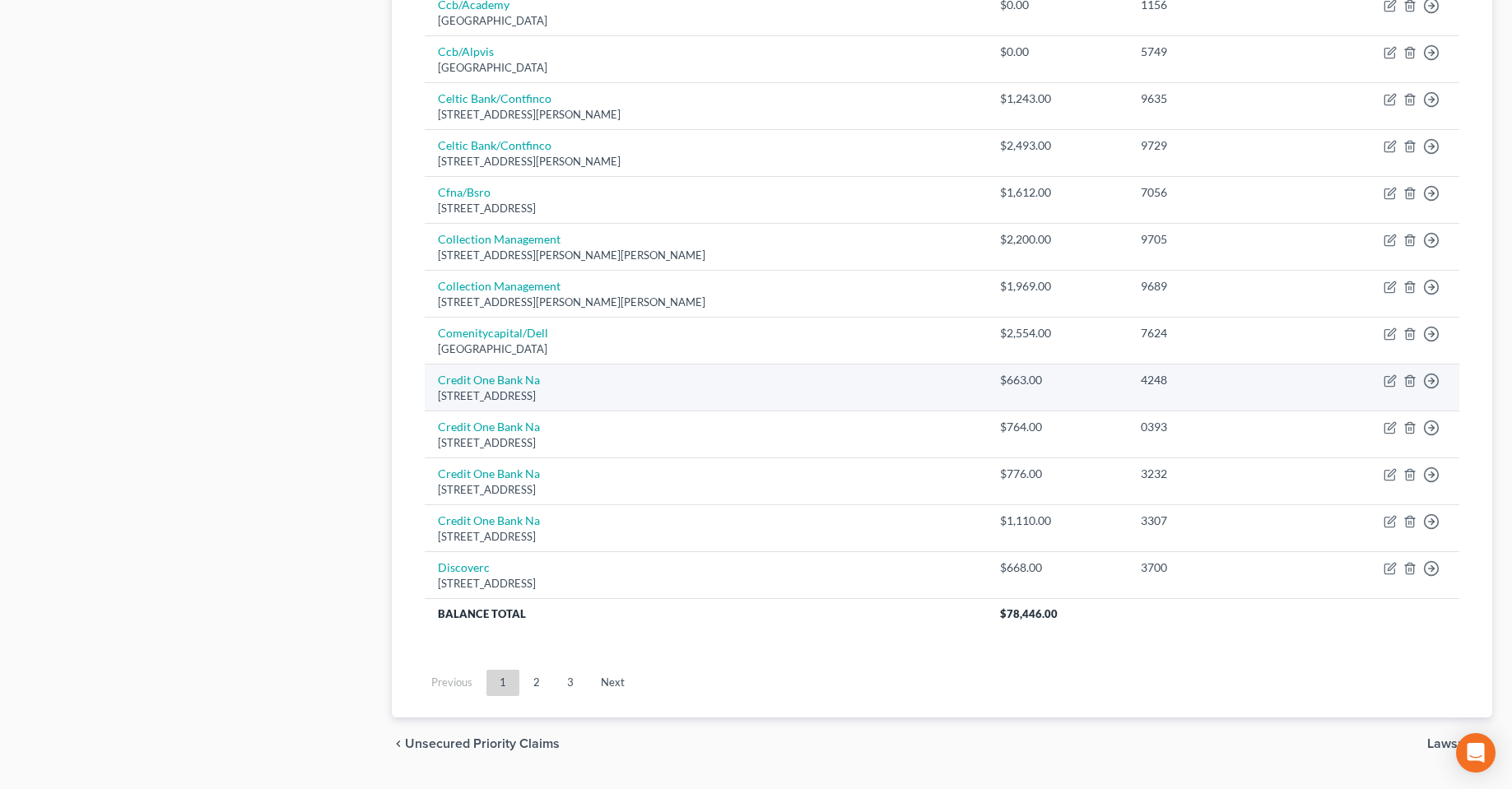
scroll to position [1111, 0]
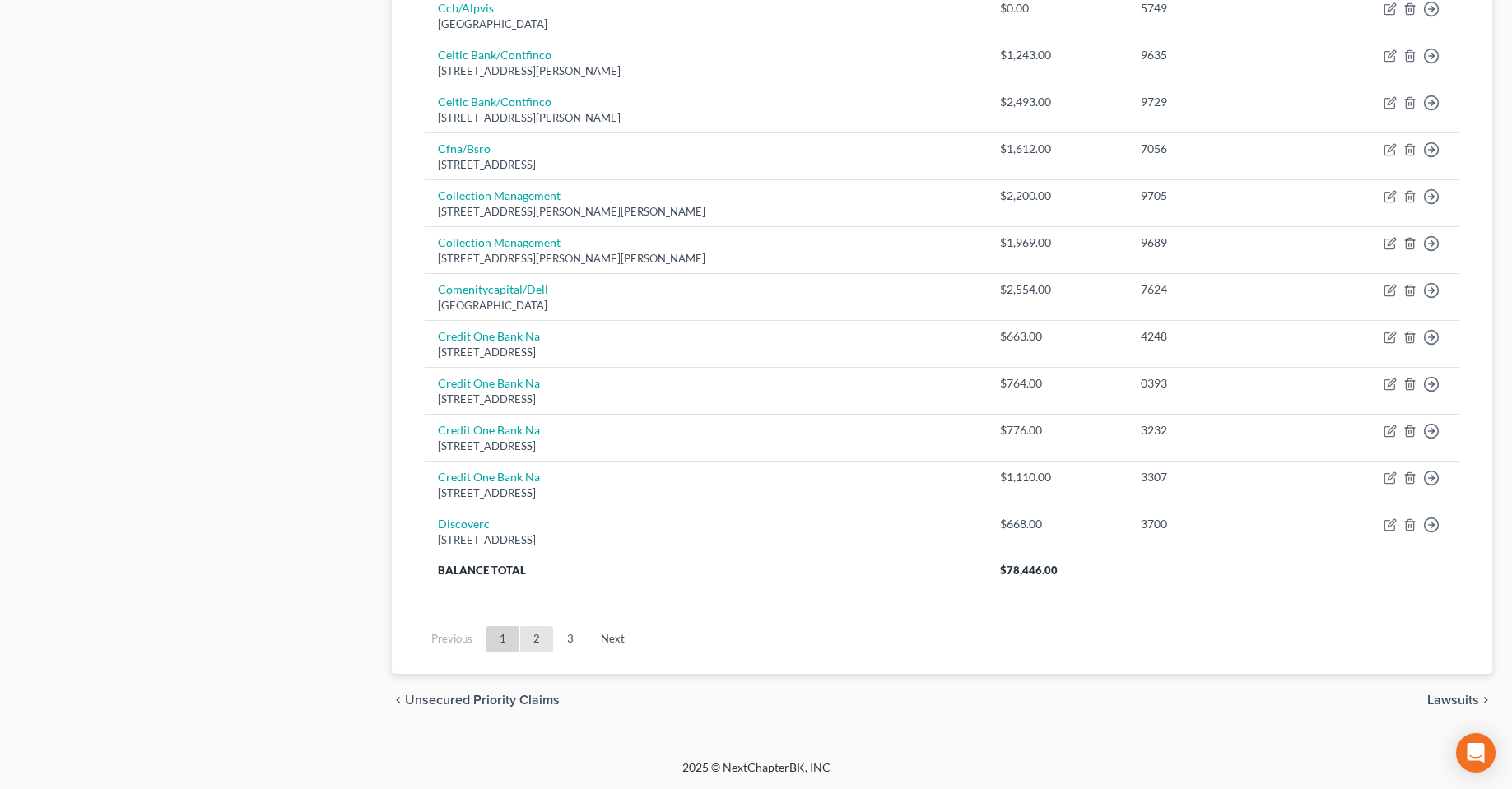
click at [529, 645] on link "2" at bounding box center [536, 638] width 32 height 27
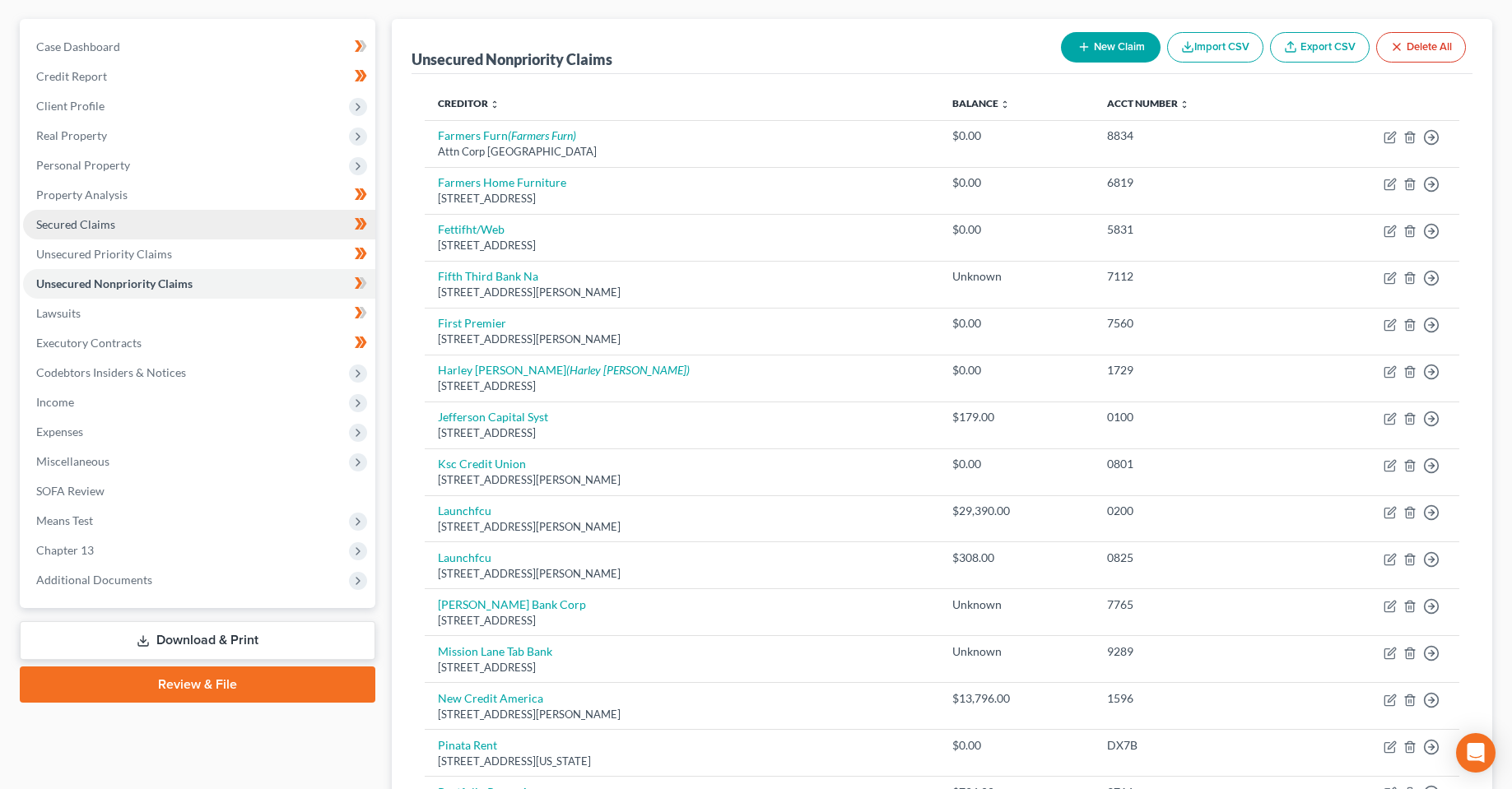
scroll to position [123, 0]
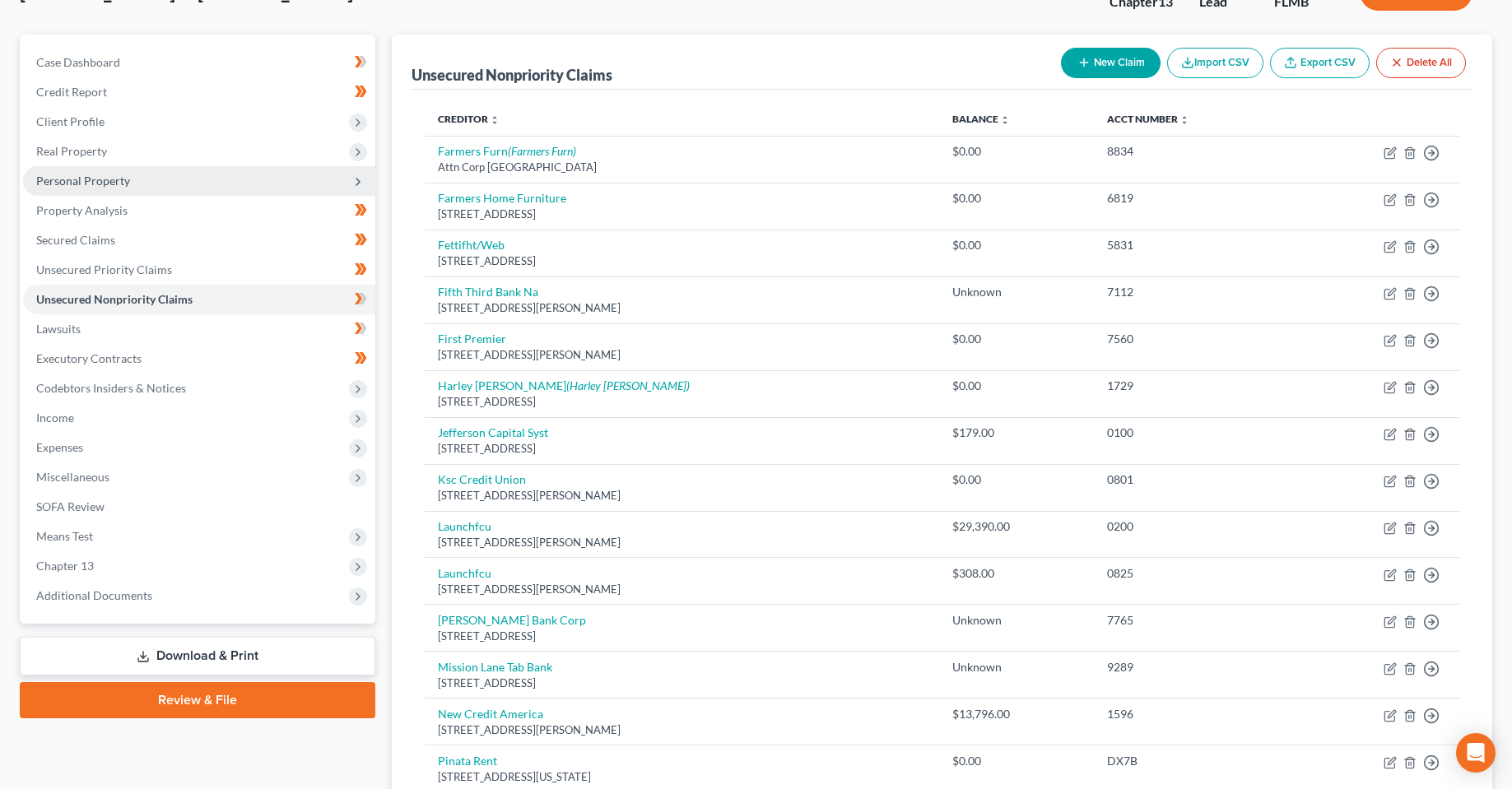
click at [77, 190] on span "Personal Property" at bounding box center [199, 181] width 352 height 30
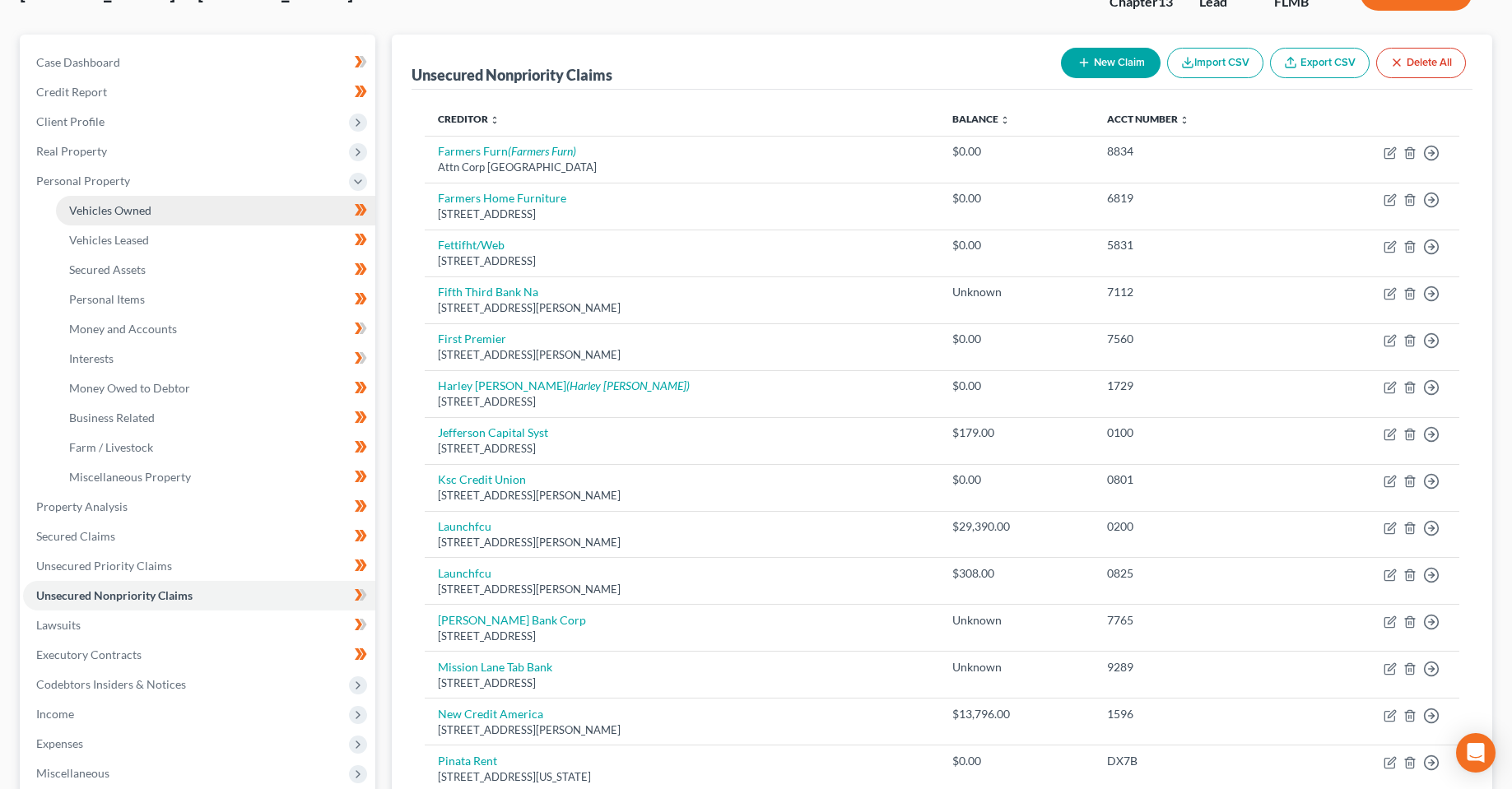
click at [122, 213] on span "Vehicles Owned" at bounding box center [110, 211] width 83 height 14
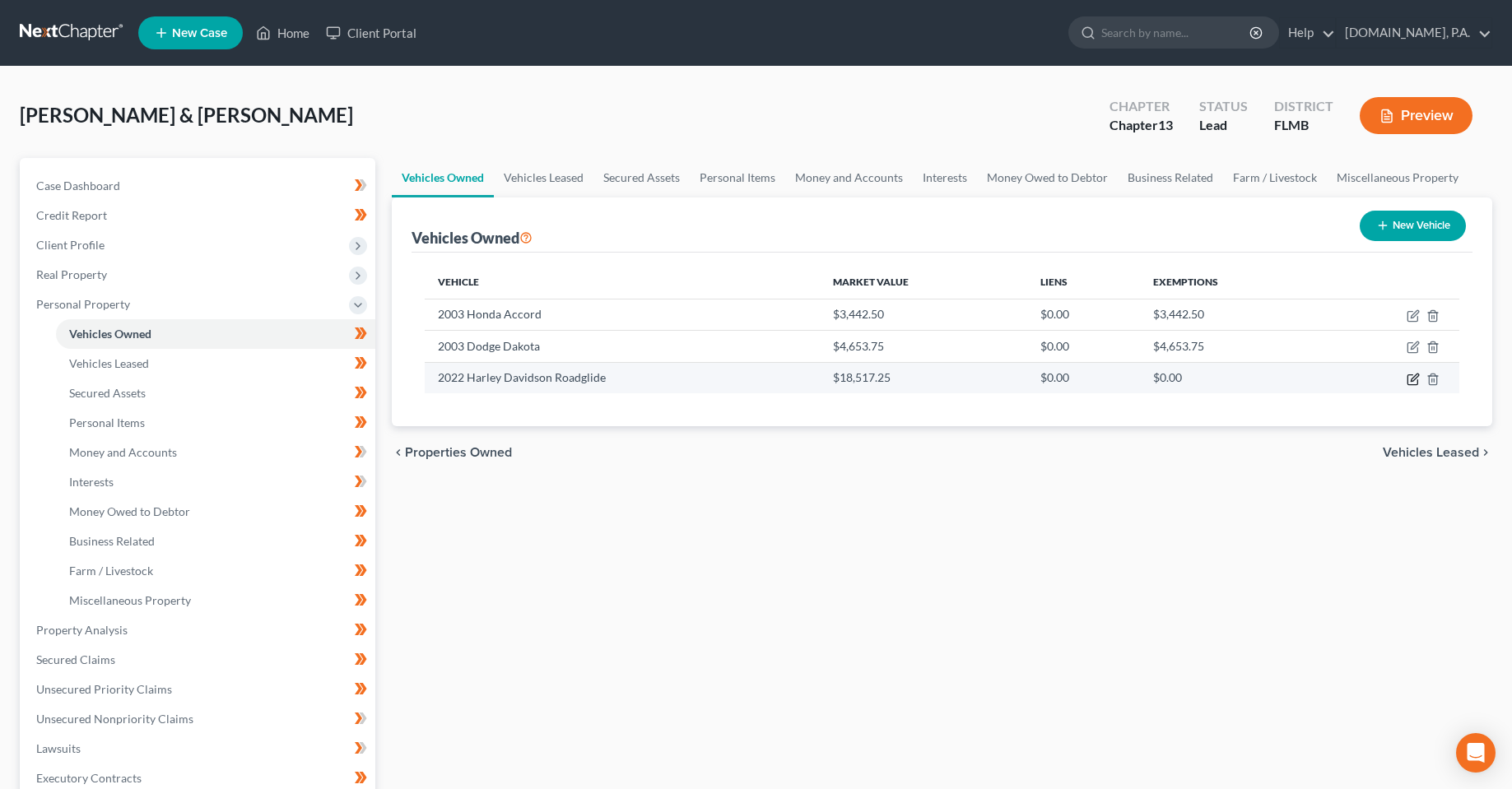
click at [1418, 379] on icon "button" at bounding box center [1413, 379] width 13 height 13
select select "0"
select select "4"
select select "3"
select select "0"
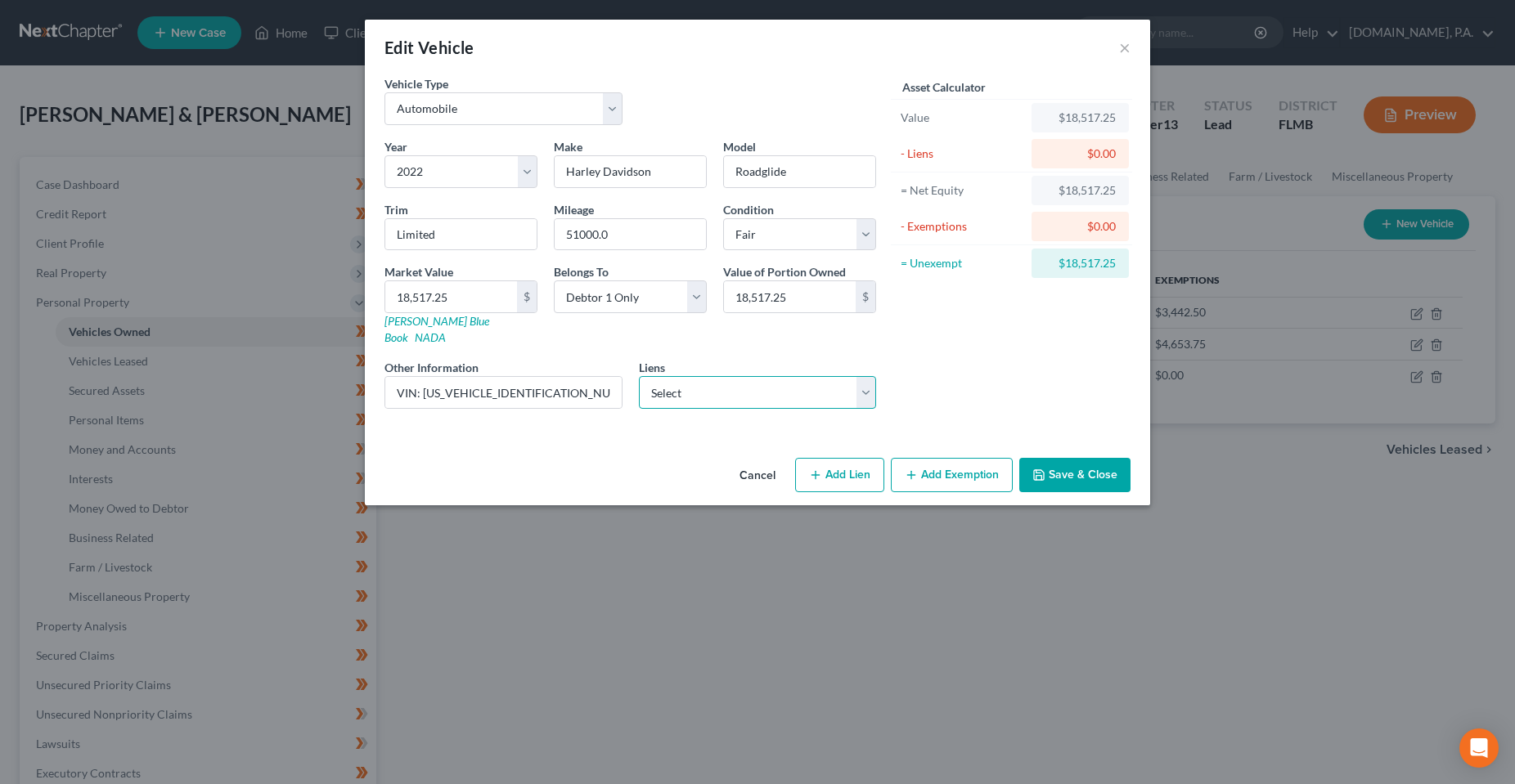
click at [701, 378] on select "Select Space Coast Credit Uni - $15,895.00 Ally Fincl - $0.00 Truist - $0.00" at bounding box center [757, 392] width 238 height 32
click at [552, 452] on div "Cancel Add Lien Add Lease Add Exemption Save & Close" at bounding box center [757, 478] width 785 height 54
click at [773, 461] on button "Cancel" at bounding box center [758, 475] width 63 height 32
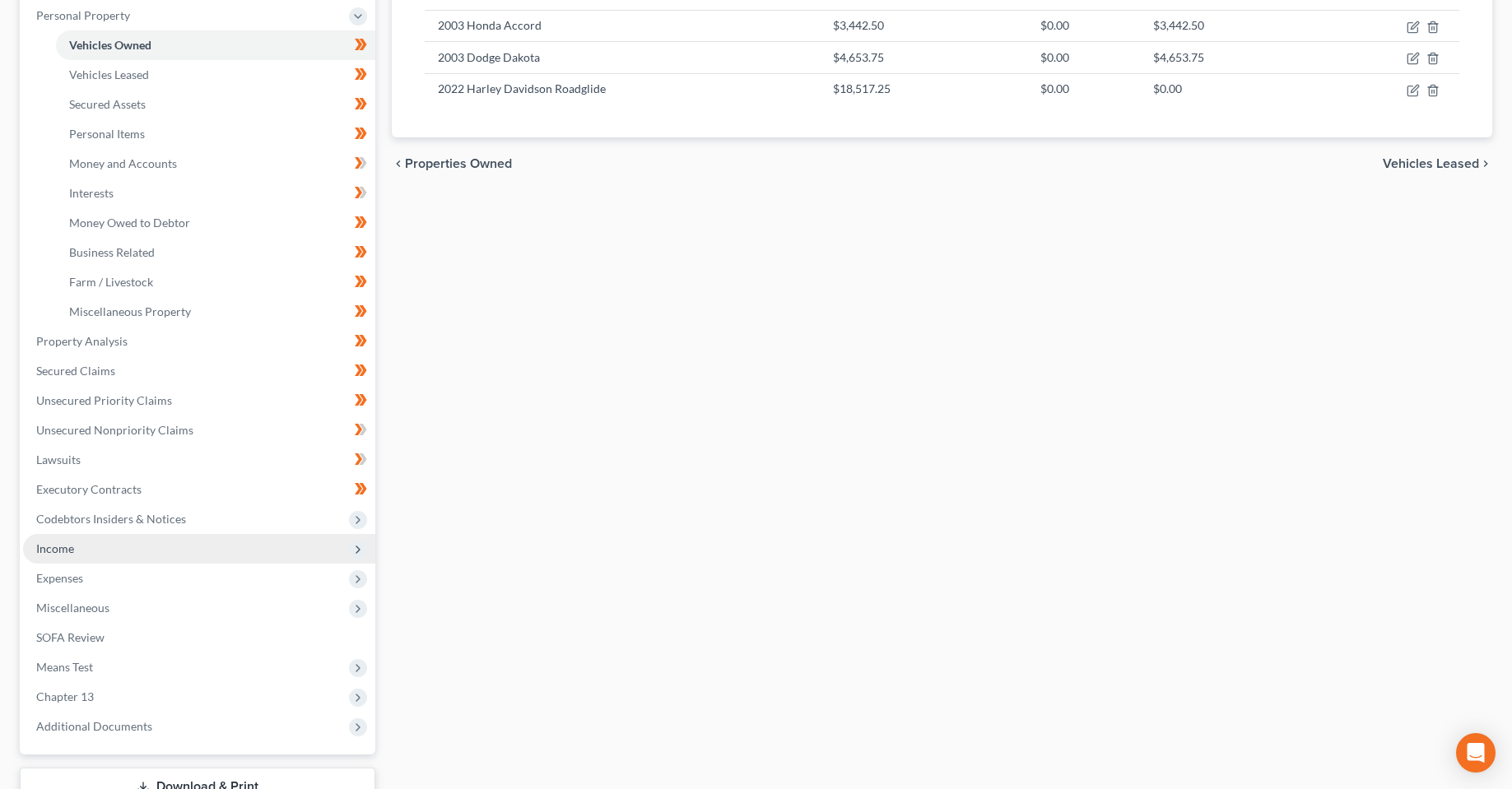
scroll to position [330, 0]
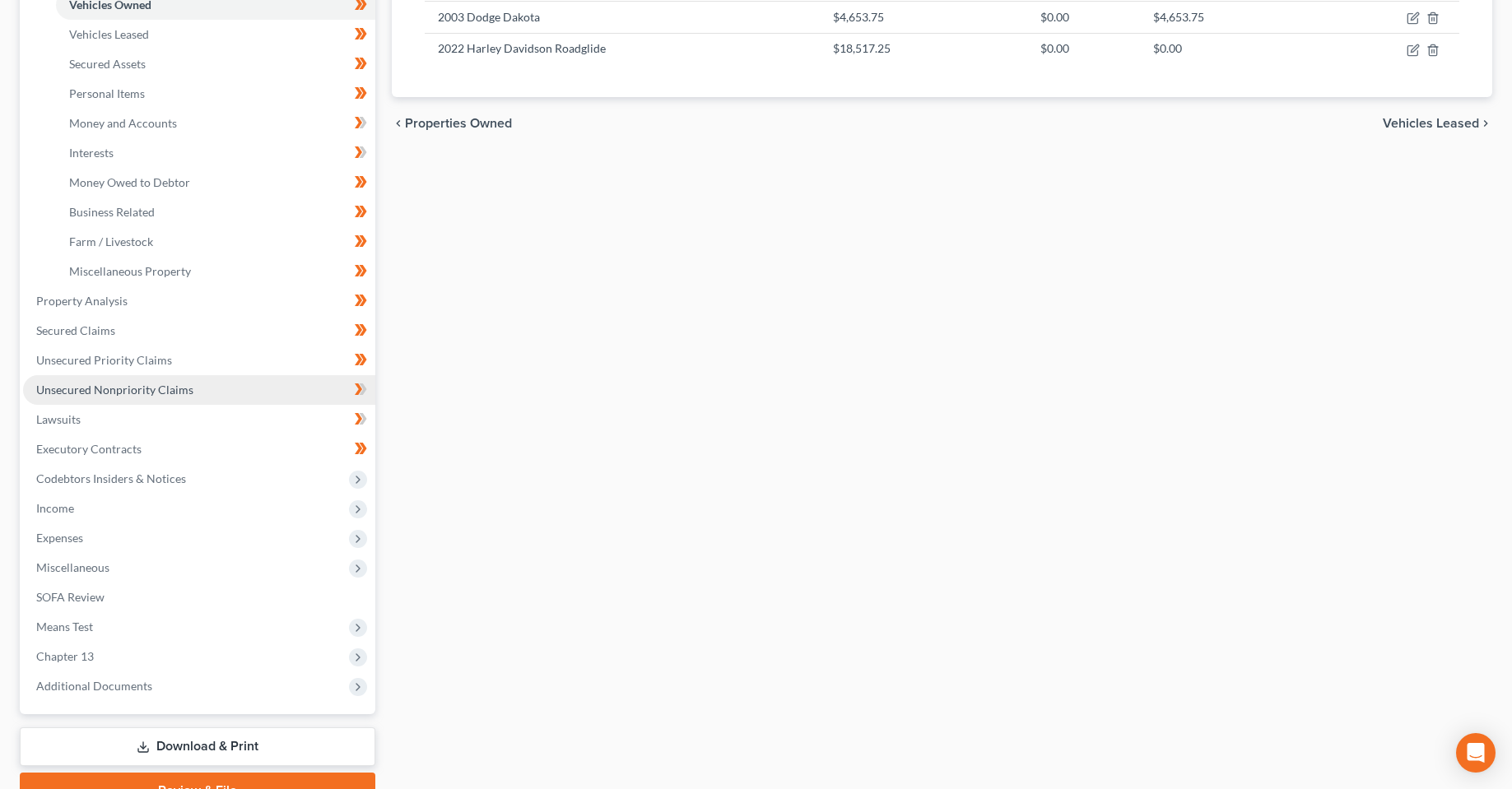
click at [116, 394] on span "Unsecured Nonpriority Claims" at bounding box center [115, 390] width 158 height 14
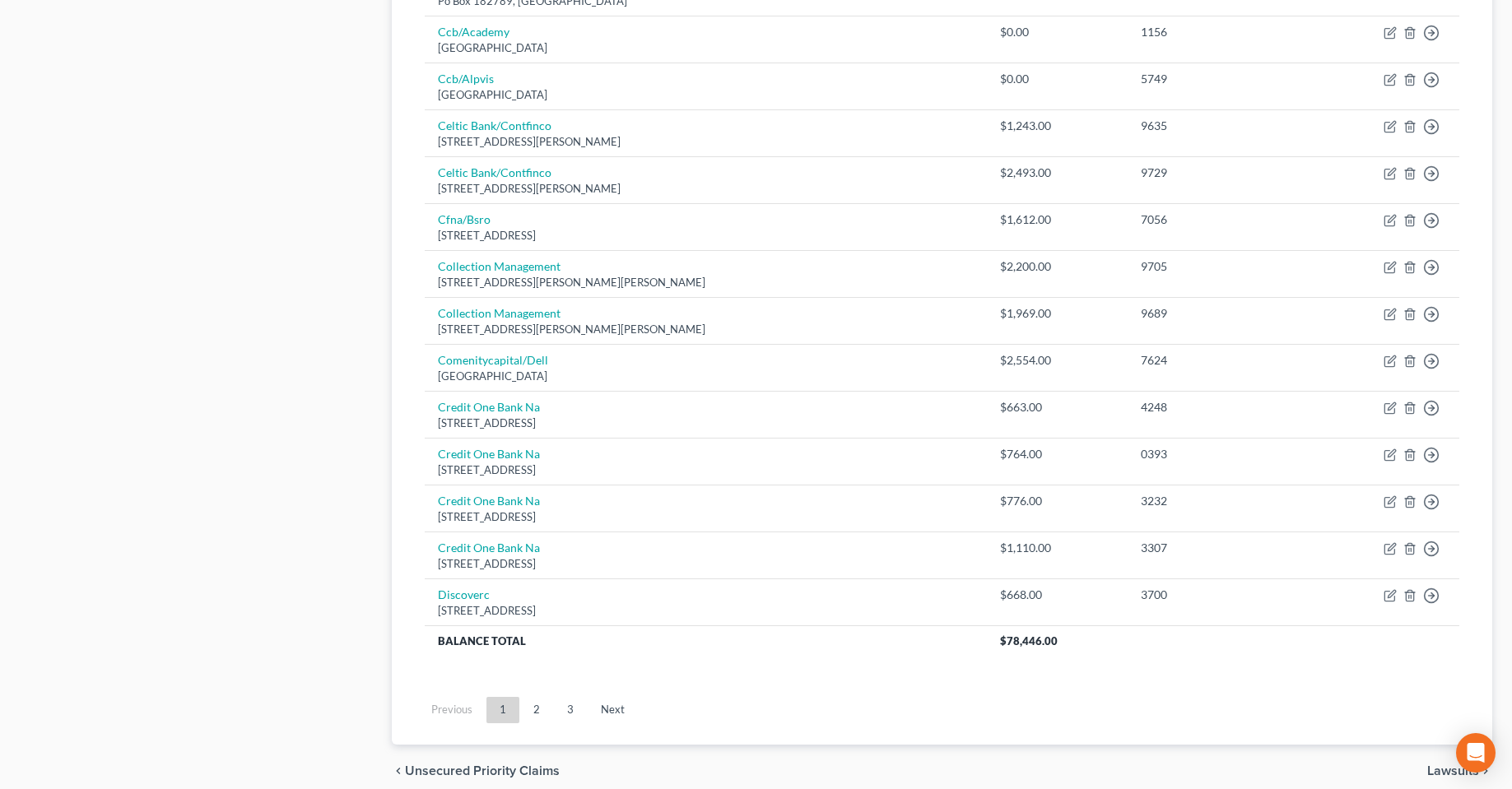
scroll to position [1069, 0]
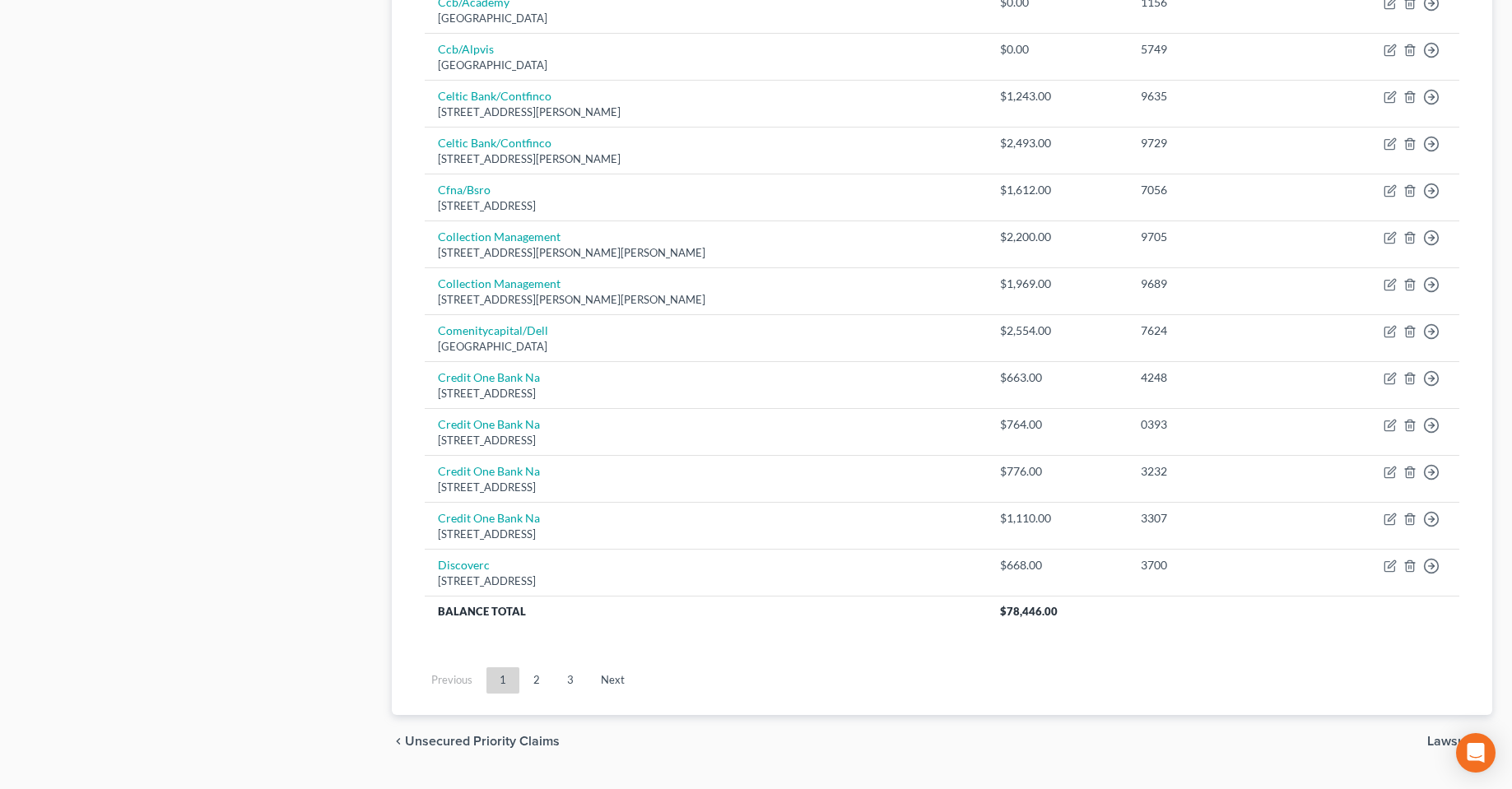
click at [533, 705] on div "Previous 1 2 3 Next" at bounding box center [942, 687] width 1061 height 56
click at [536, 686] on link "2" at bounding box center [536, 680] width 32 height 27
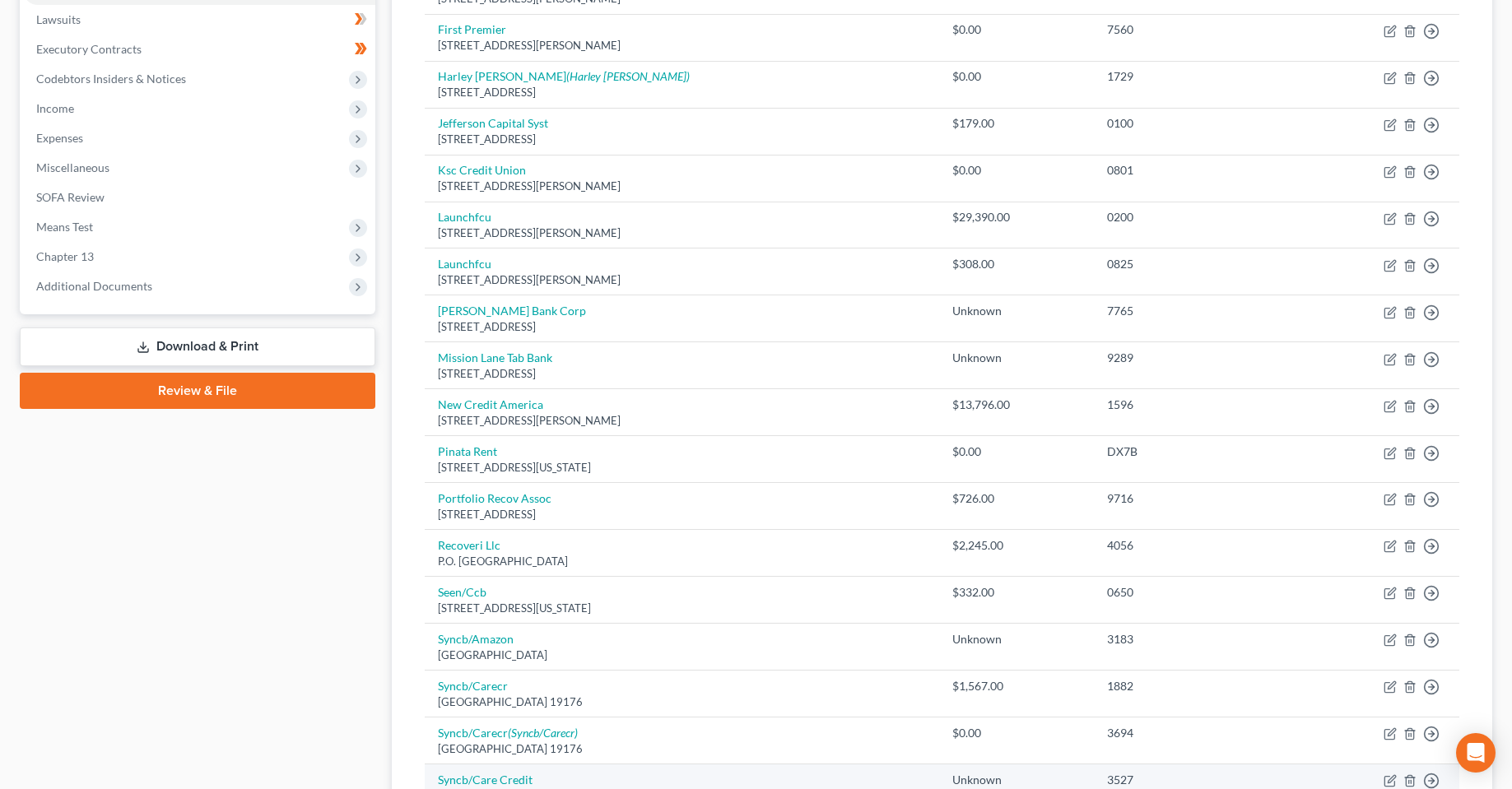
scroll to position [411, 0]
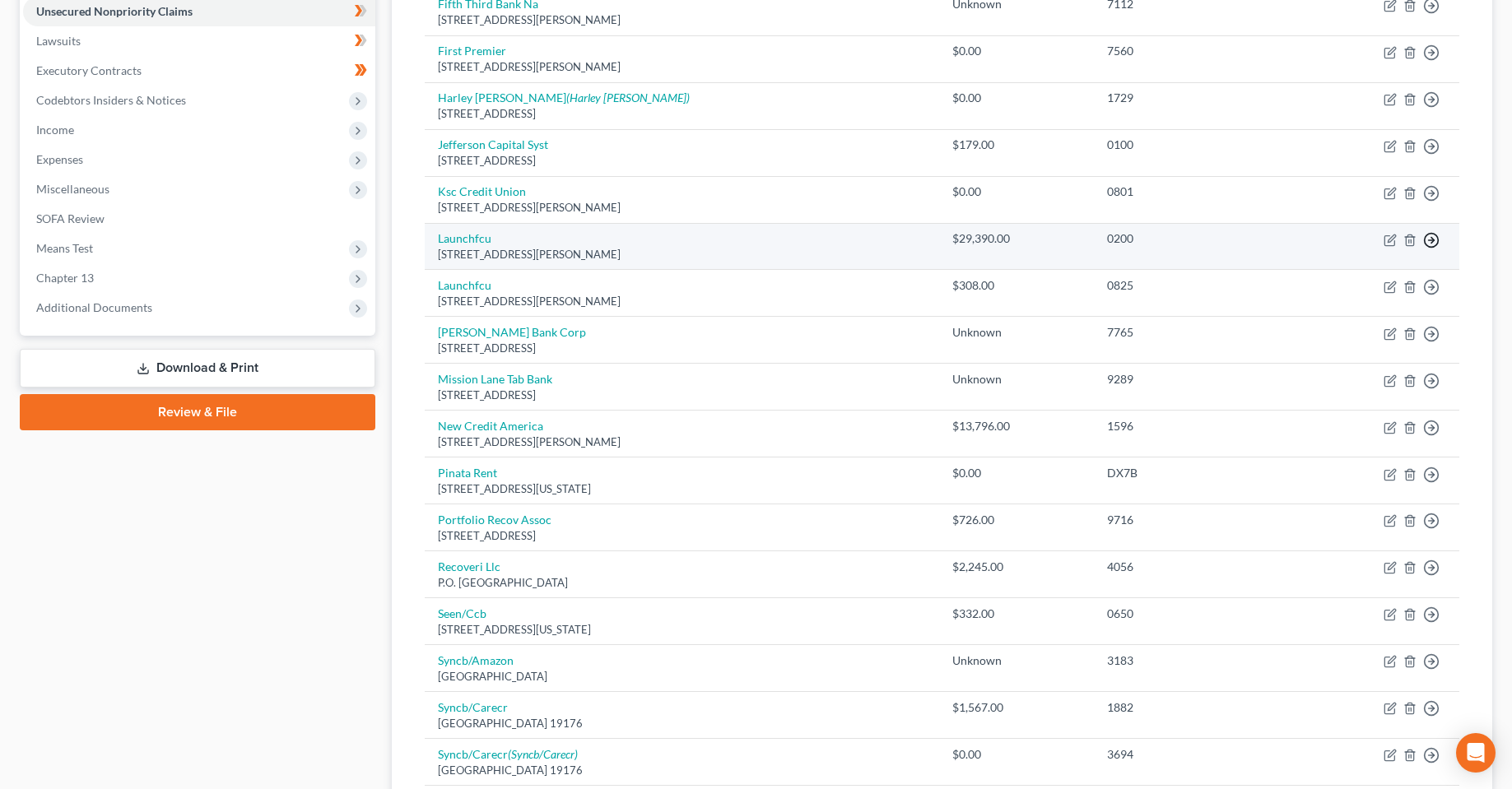
click at [1433, 244] on icon "button" at bounding box center [1431, 240] width 17 height 17
click at [1335, 260] on link "Move to D" at bounding box center [1356, 252] width 138 height 28
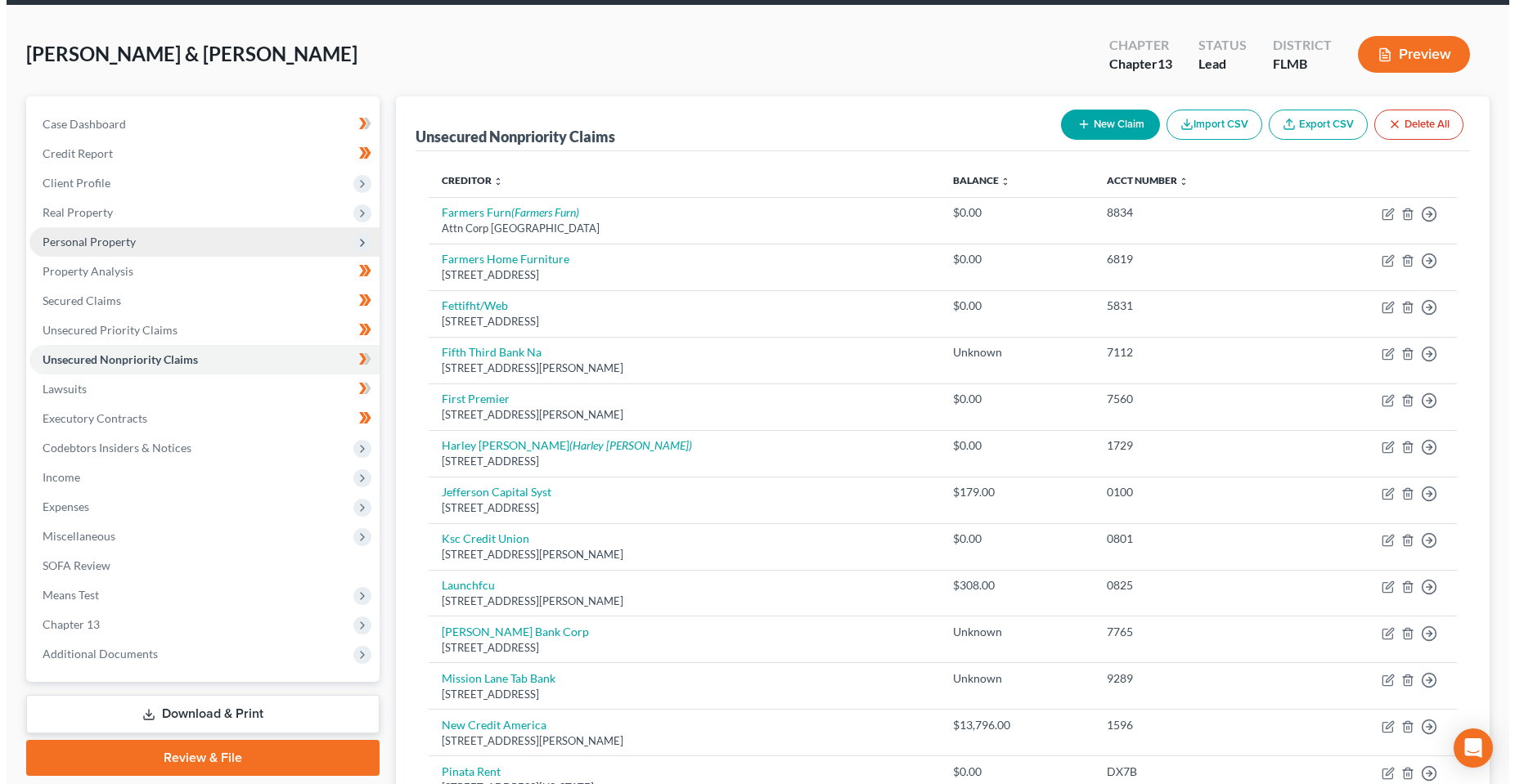
scroll to position [0, 0]
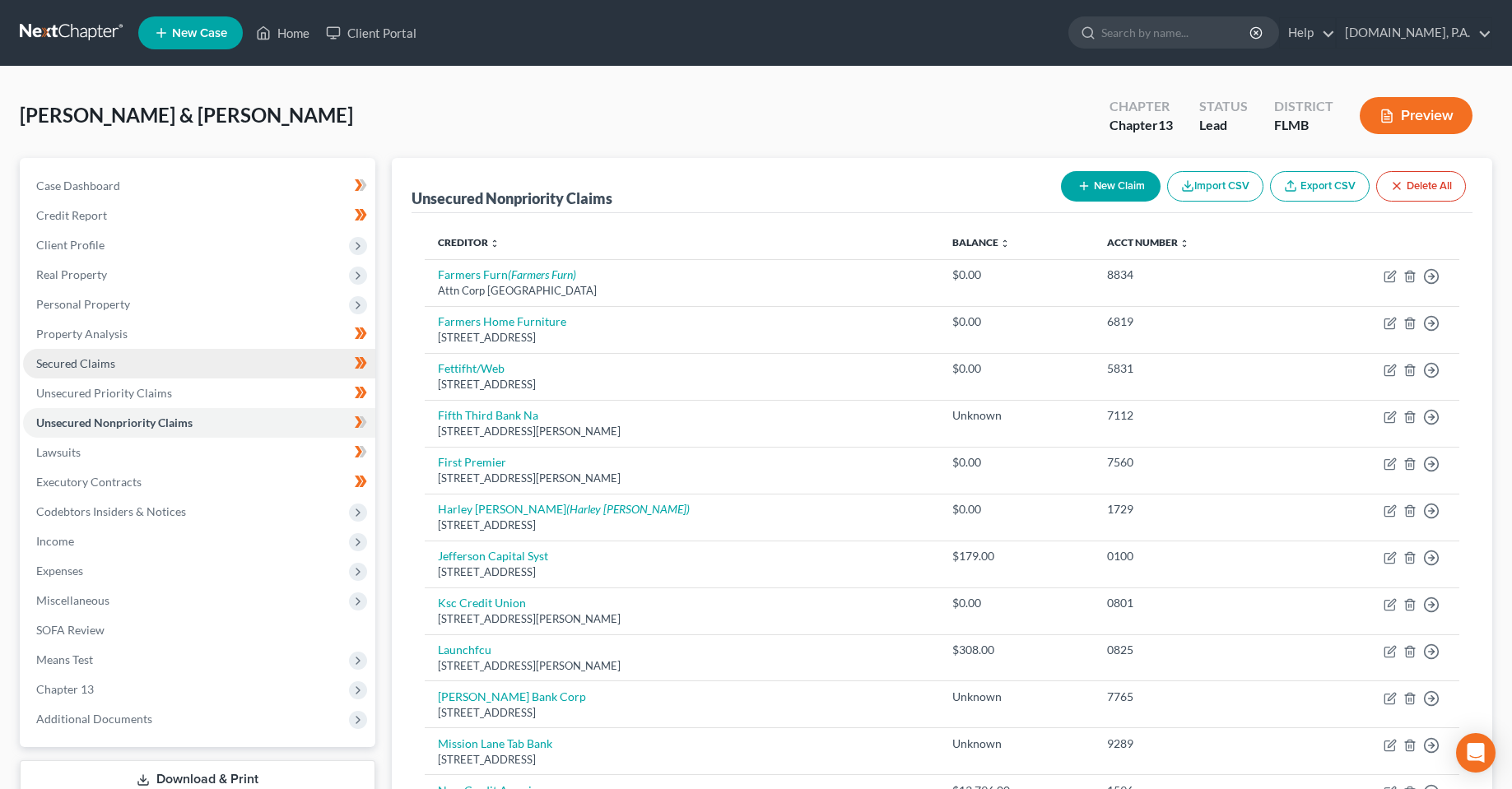
click at [82, 372] on link "Secured Claims" at bounding box center [199, 364] width 352 height 30
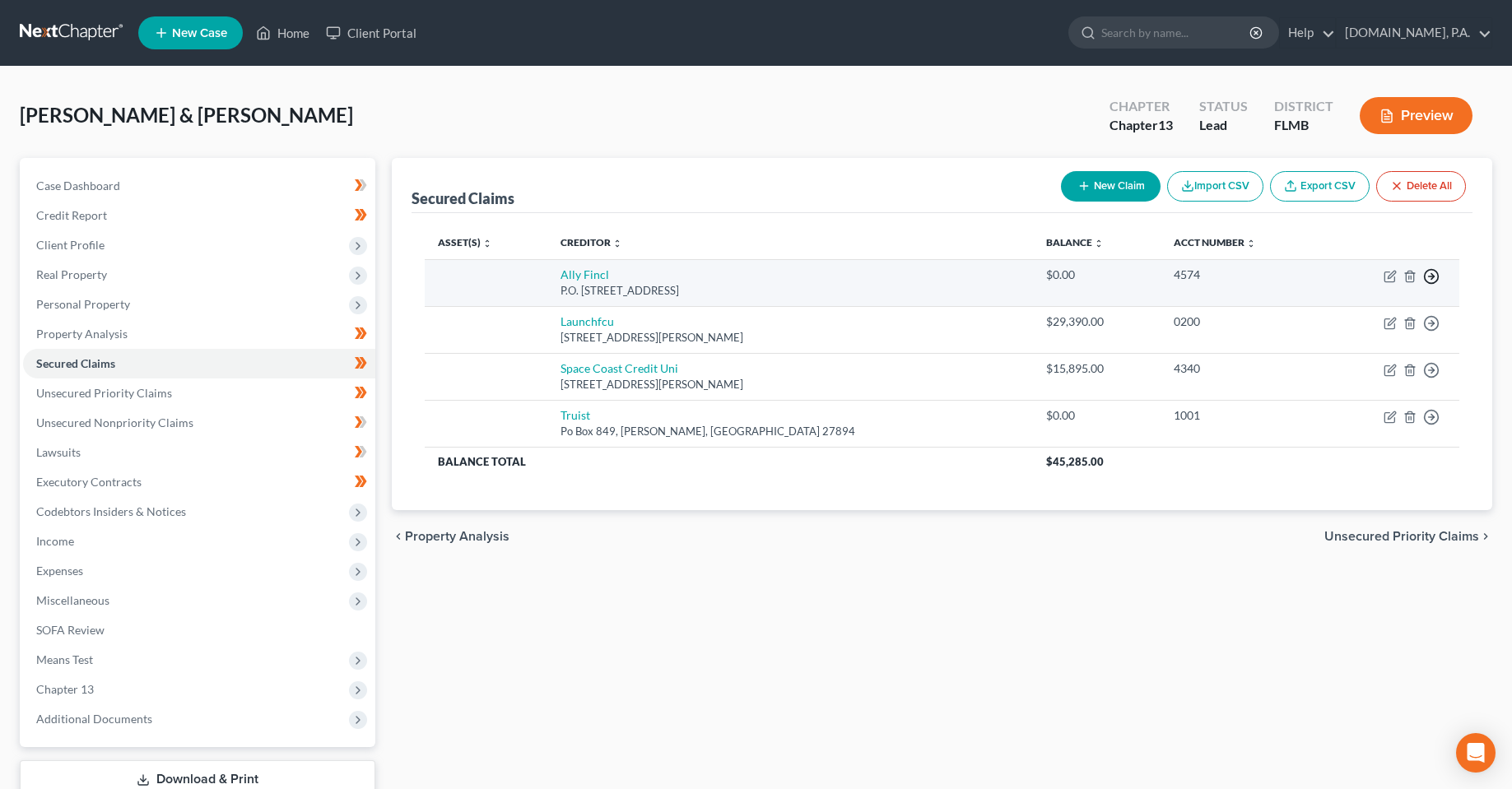
click at [1431, 273] on polyline "button" at bounding box center [1432, 276] width 3 height 6
click at [1357, 315] on link "Move to F" at bounding box center [1356, 316] width 138 height 28
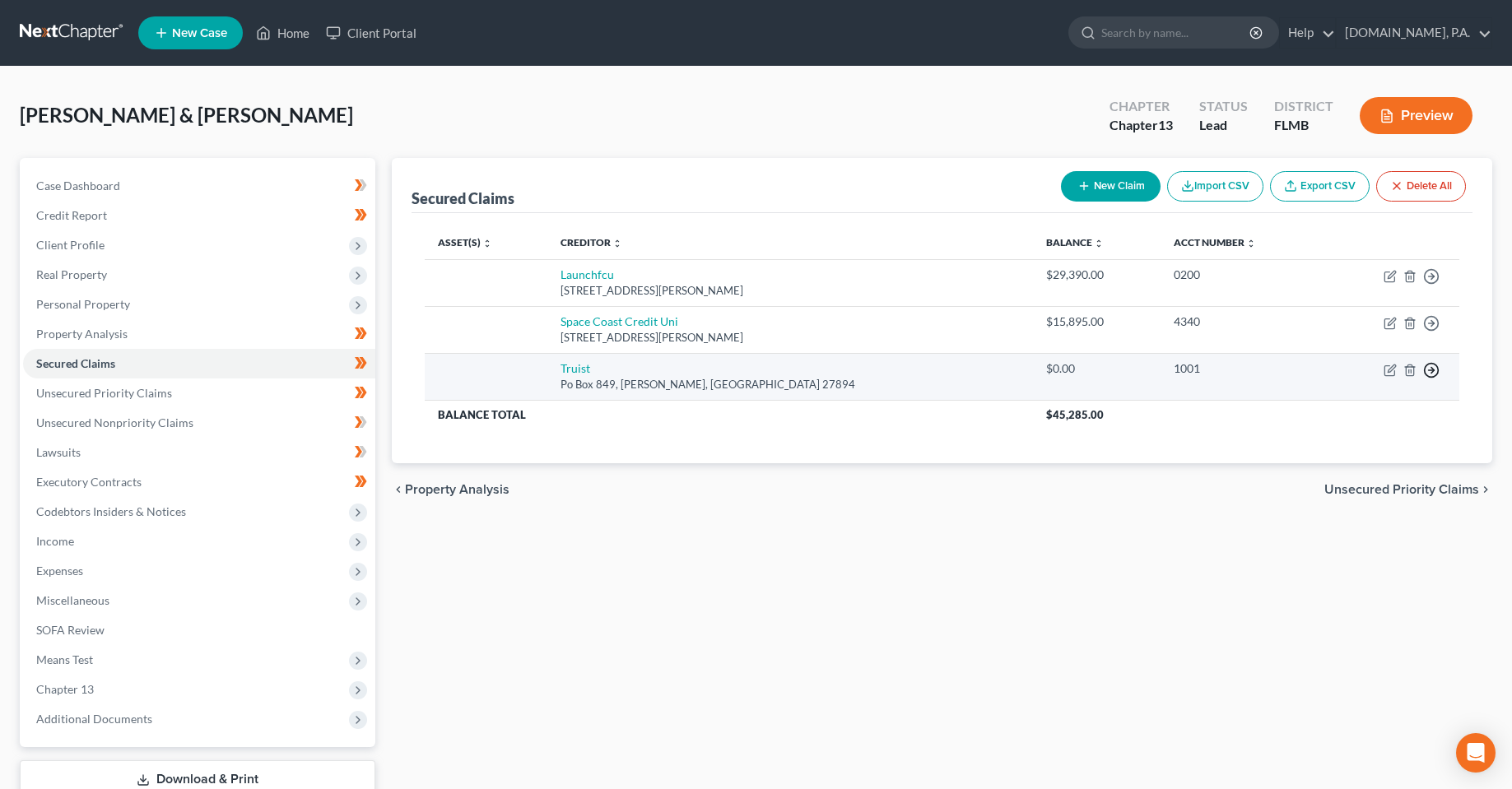
click at [1427, 377] on icon "button" at bounding box center [1431, 370] width 17 height 17
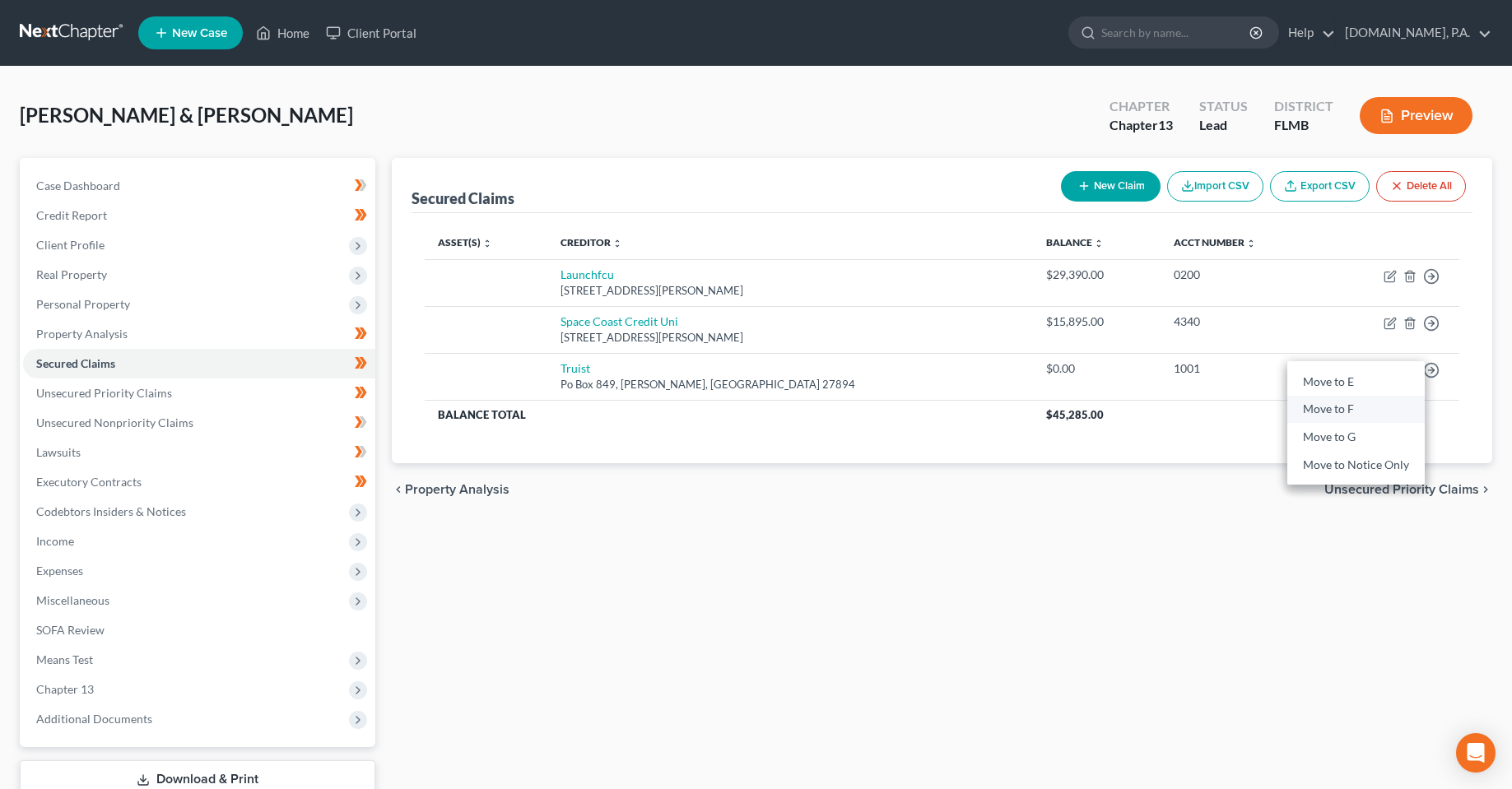
click at [1346, 413] on link "Move to F" at bounding box center [1356, 409] width 138 height 28
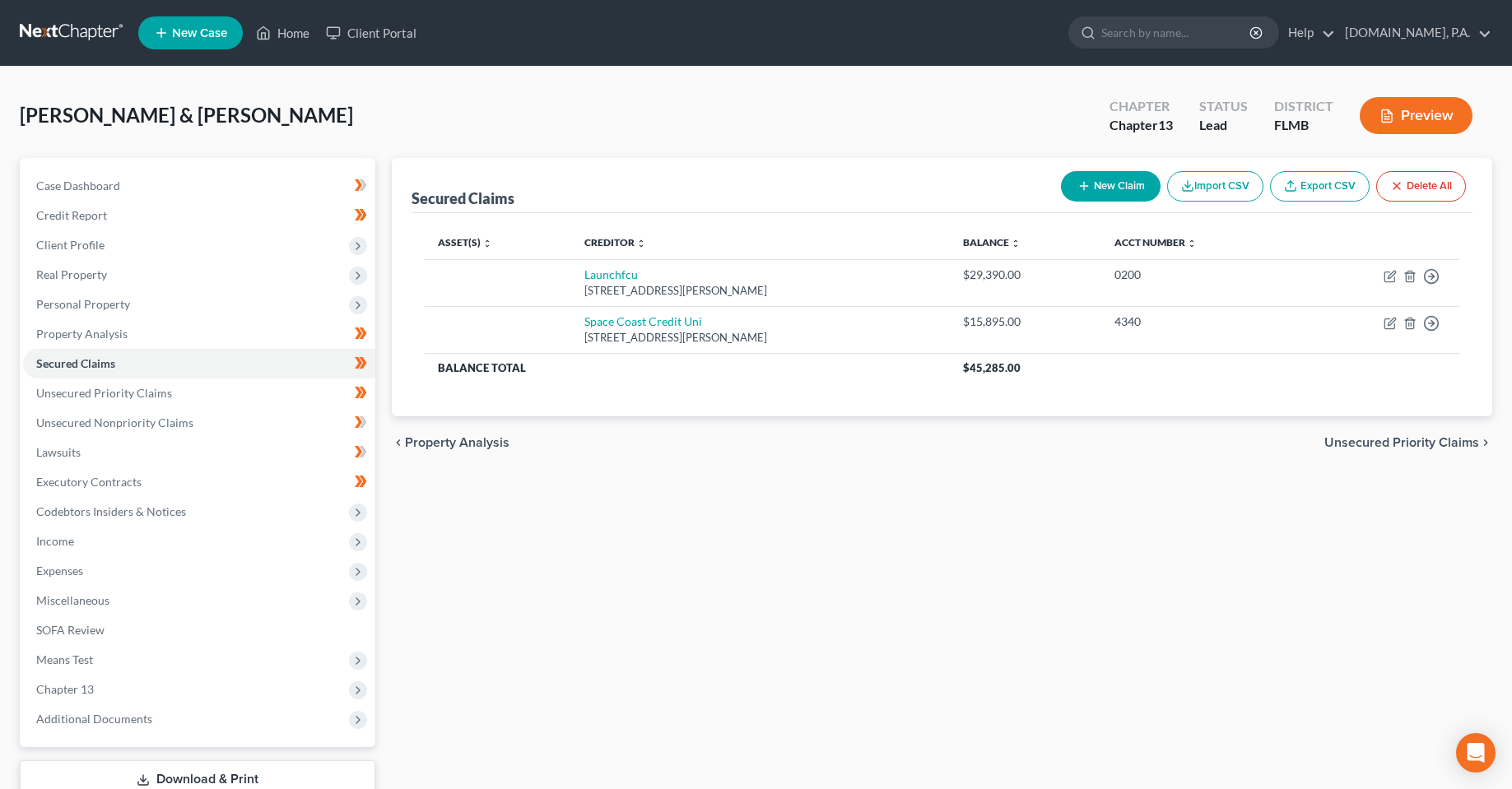
drag, startPoint x: 677, startPoint y: 580, endPoint x: 536, endPoint y: 556, distance: 143.0
click at [671, 580] on div "Secured Claims New Claim Import CSV Export CSV Delete All Asset(s) expand_more …" at bounding box center [942, 500] width 1117 height 684
click at [61, 295] on span "Personal Property" at bounding box center [199, 304] width 352 height 30
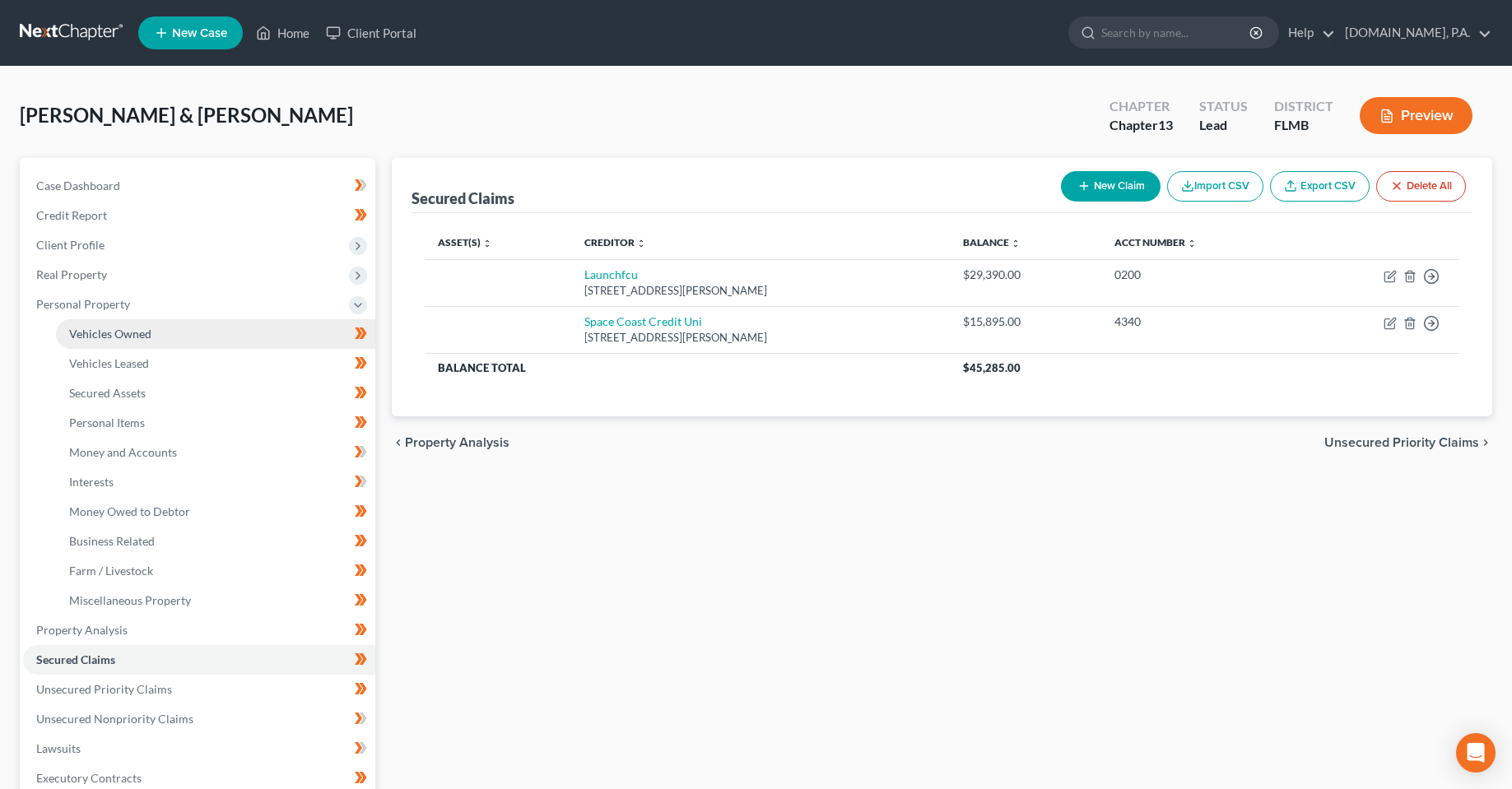
click at [105, 345] on link "Vehicles Owned" at bounding box center [216, 334] width 319 height 30
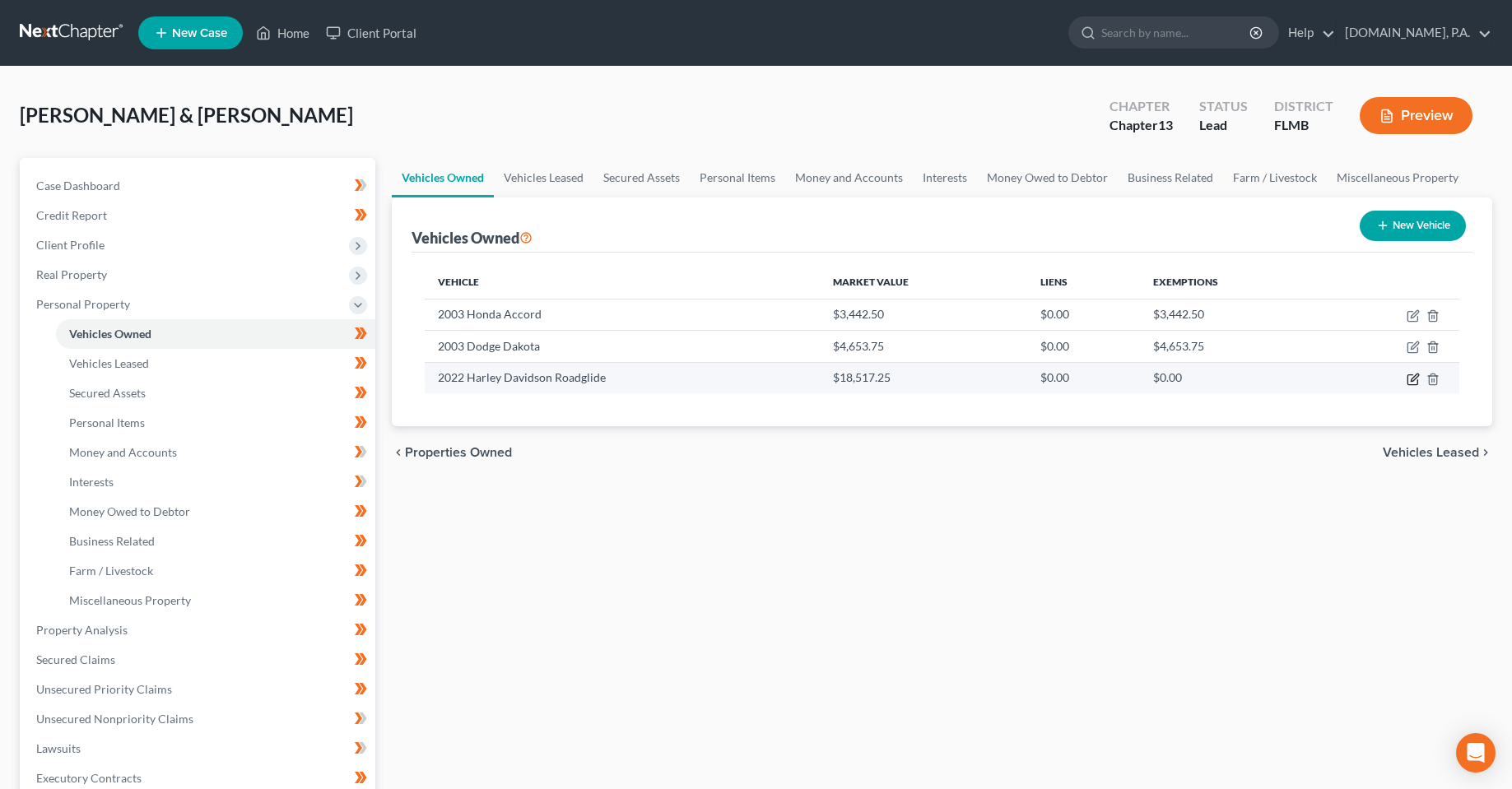
click at [1416, 378] on icon "button" at bounding box center [1413, 379] width 13 height 13
select select "0"
select select "4"
select select "3"
select select "0"
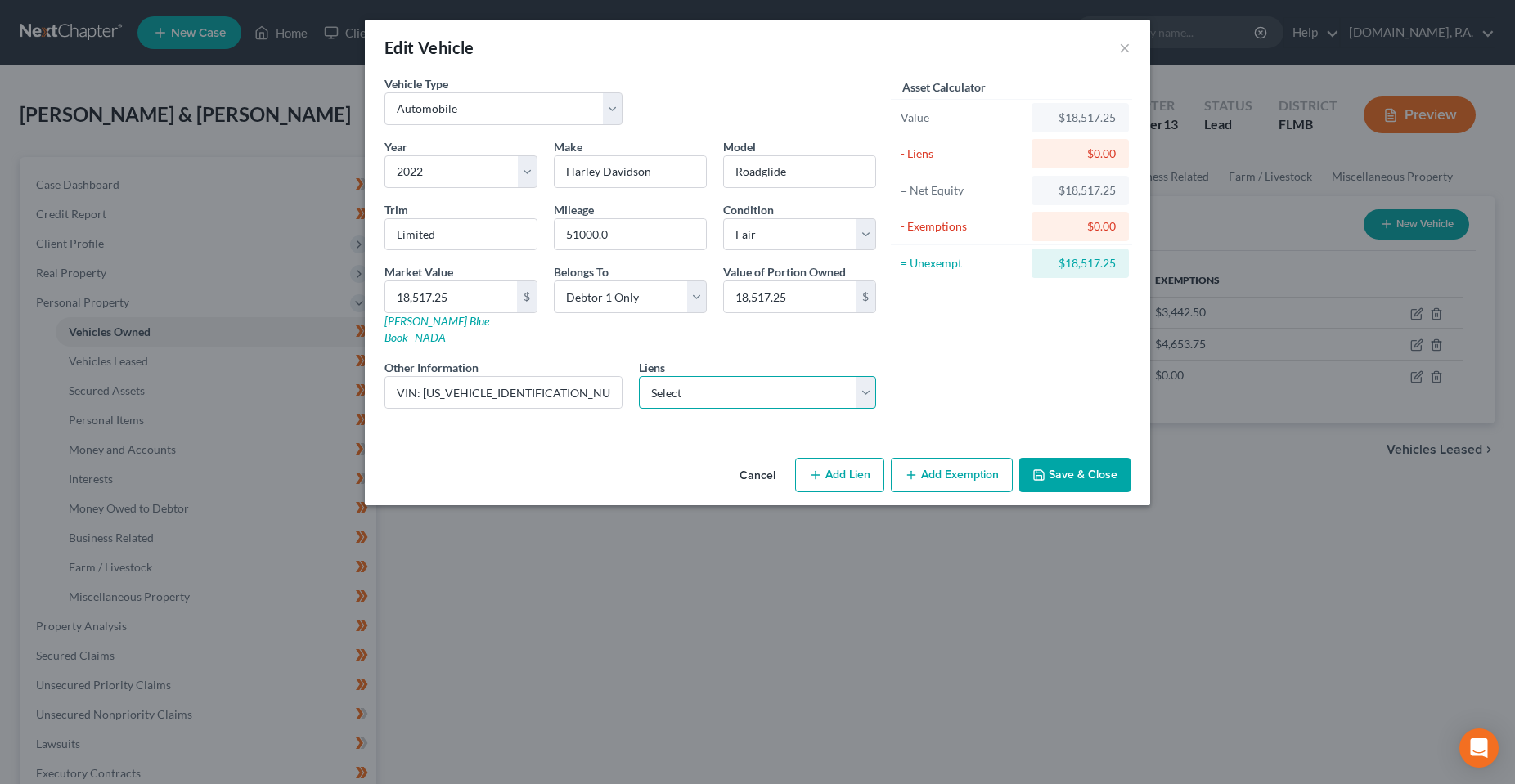
click at [696, 385] on select "Select Launchfcu - $29,390.00 Space Coast Credit Uni - $15,895.00" at bounding box center [757, 392] width 238 height 32
select select "0"
click at [639, 376] on select "Select Launchfcu - $29,390.00 Space Coast Credit Uni - $15,895.00" at bounding box center [757, 392] width 238 height 32
select select
select select "9"
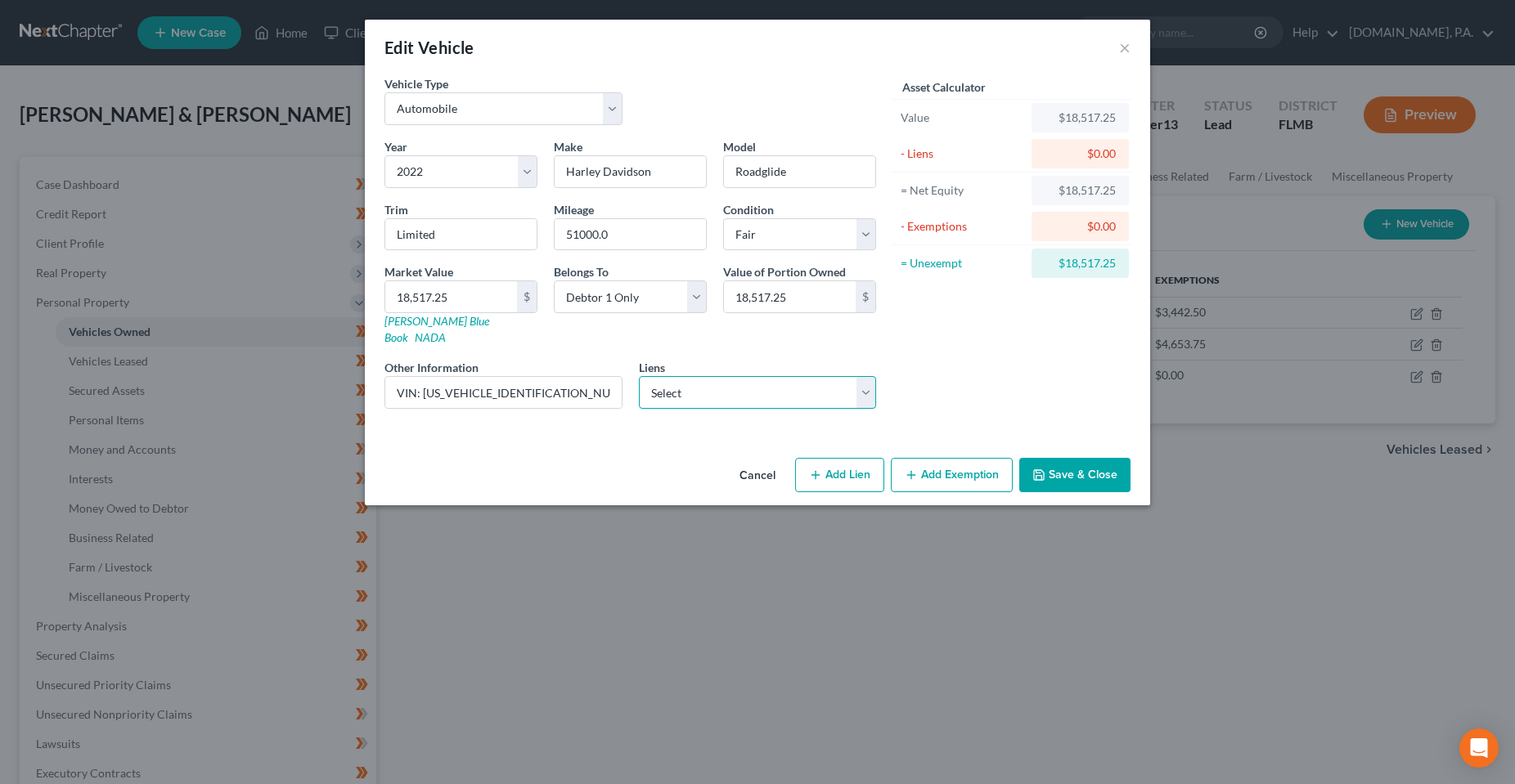
select select "0"
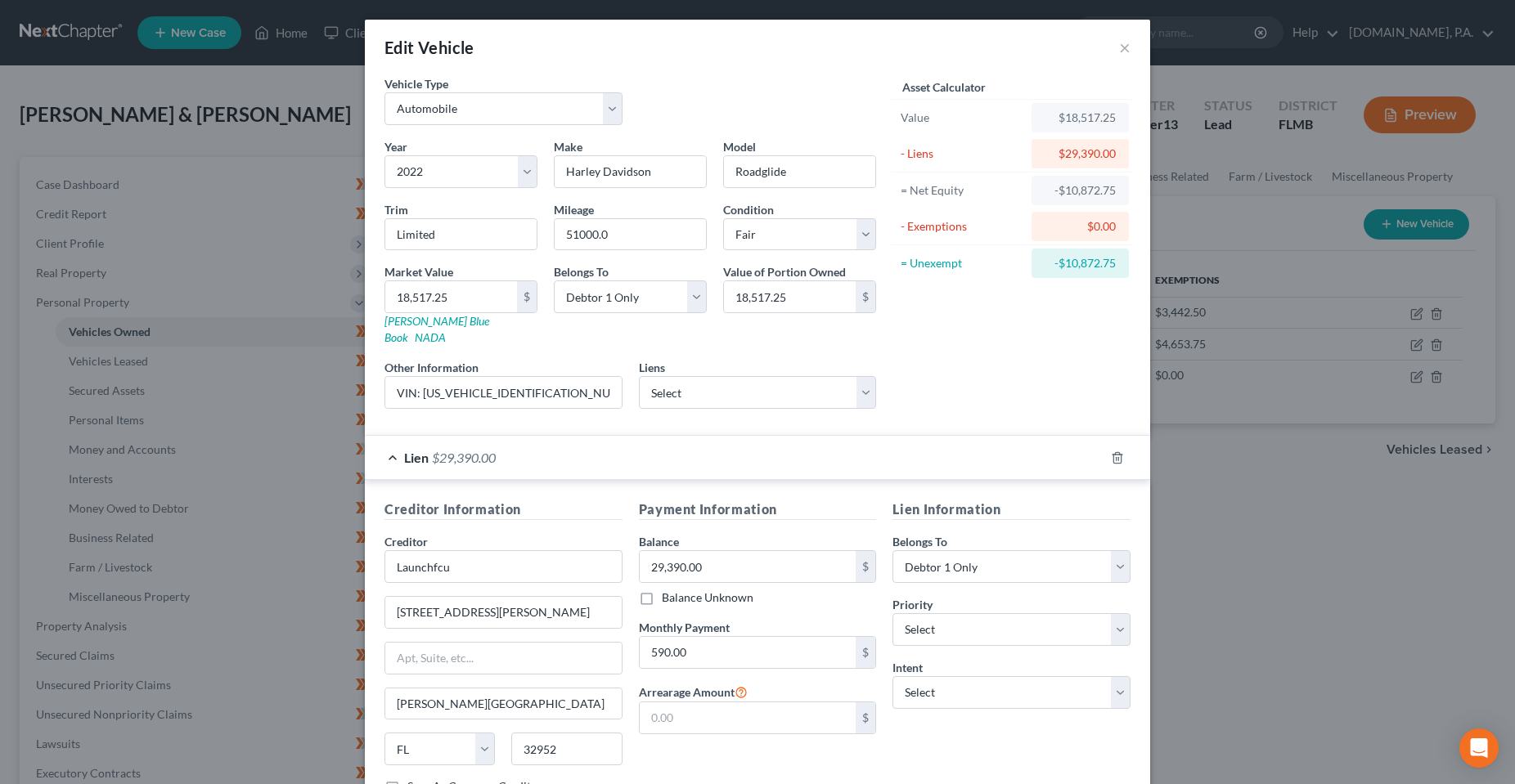
click at [892, 732] on div "Lien Information Belongs To * Select Debtor 1 Only Debtor 2 Only Debtor 1 And D…" at bounding box center [1011, 653] width 254 height 308
click at [916, 681] on select "Select Surrender Redeem Reaffirm Avoid Other" at bounding box center [1010, 692] width 238 height 32
select select "4"
click at [892, 676] on select "Select Surrender Redeem Reaffirm Avoid Other" at bounding box center [1010, 692] width 238 height 32
drag, startPoint x: 935, startPoint y: 728, endPoint x: 961, endPoint y: 717, distance: 28.2
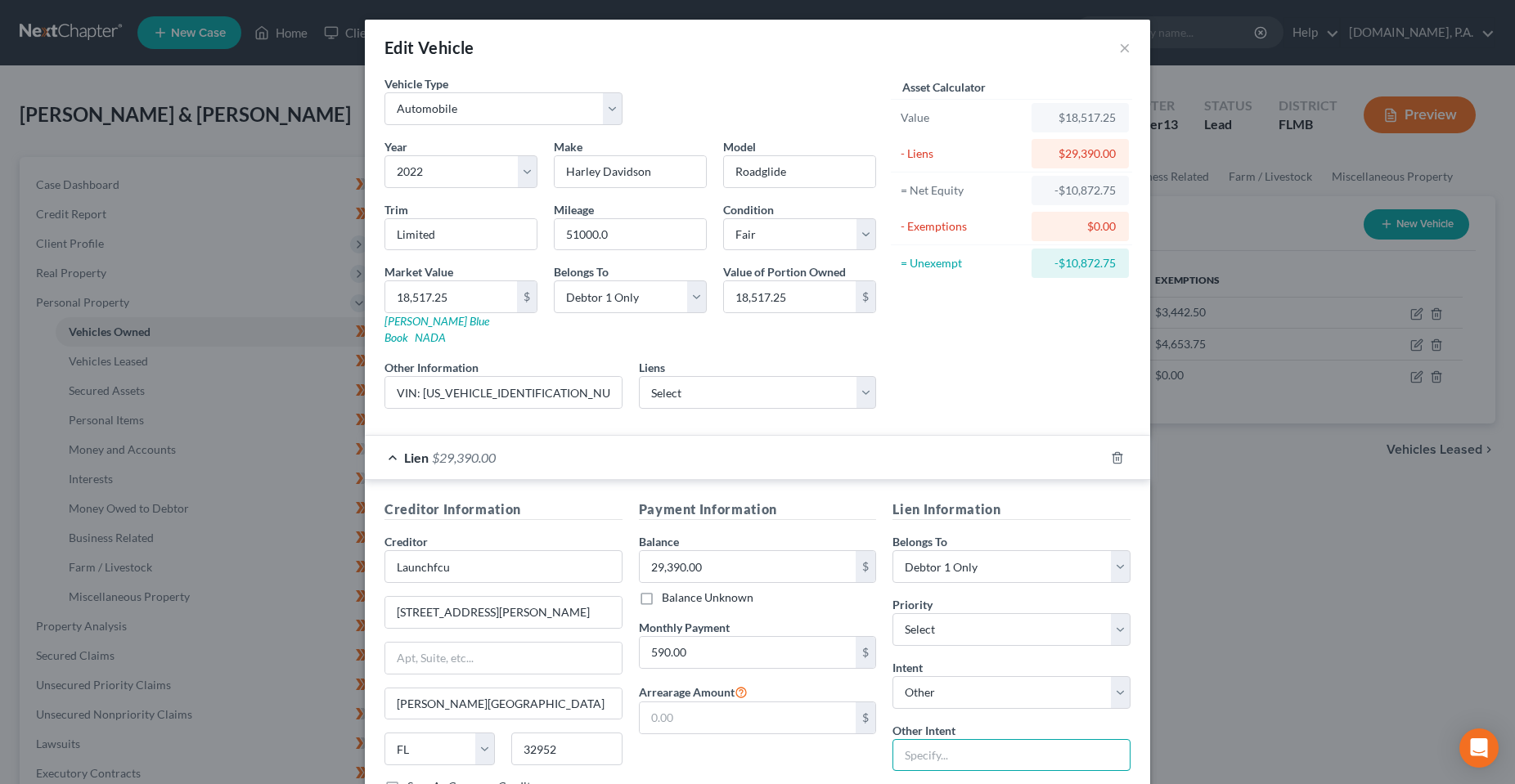
click at [935, 739] on input "text" at bounding box center [1010, 755] width 238 height 32
type input "Pay"
click at [805, 747] on div "Payment Information Balance 29,390.00 $ Balance Unknown Balance Undetermined 29…" at bounding box center [758, 653] width 254 height 308
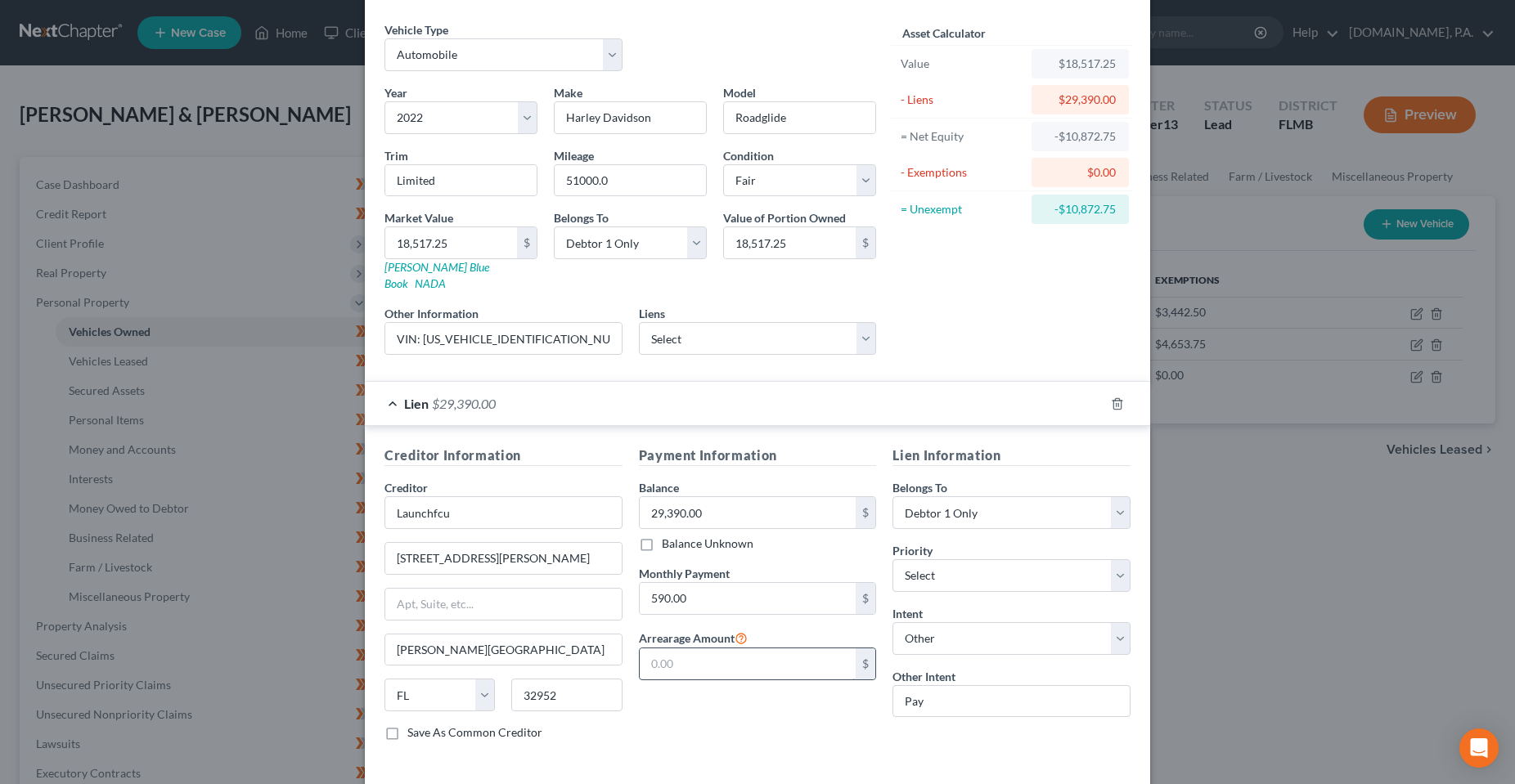
scroll to position [110, 0]
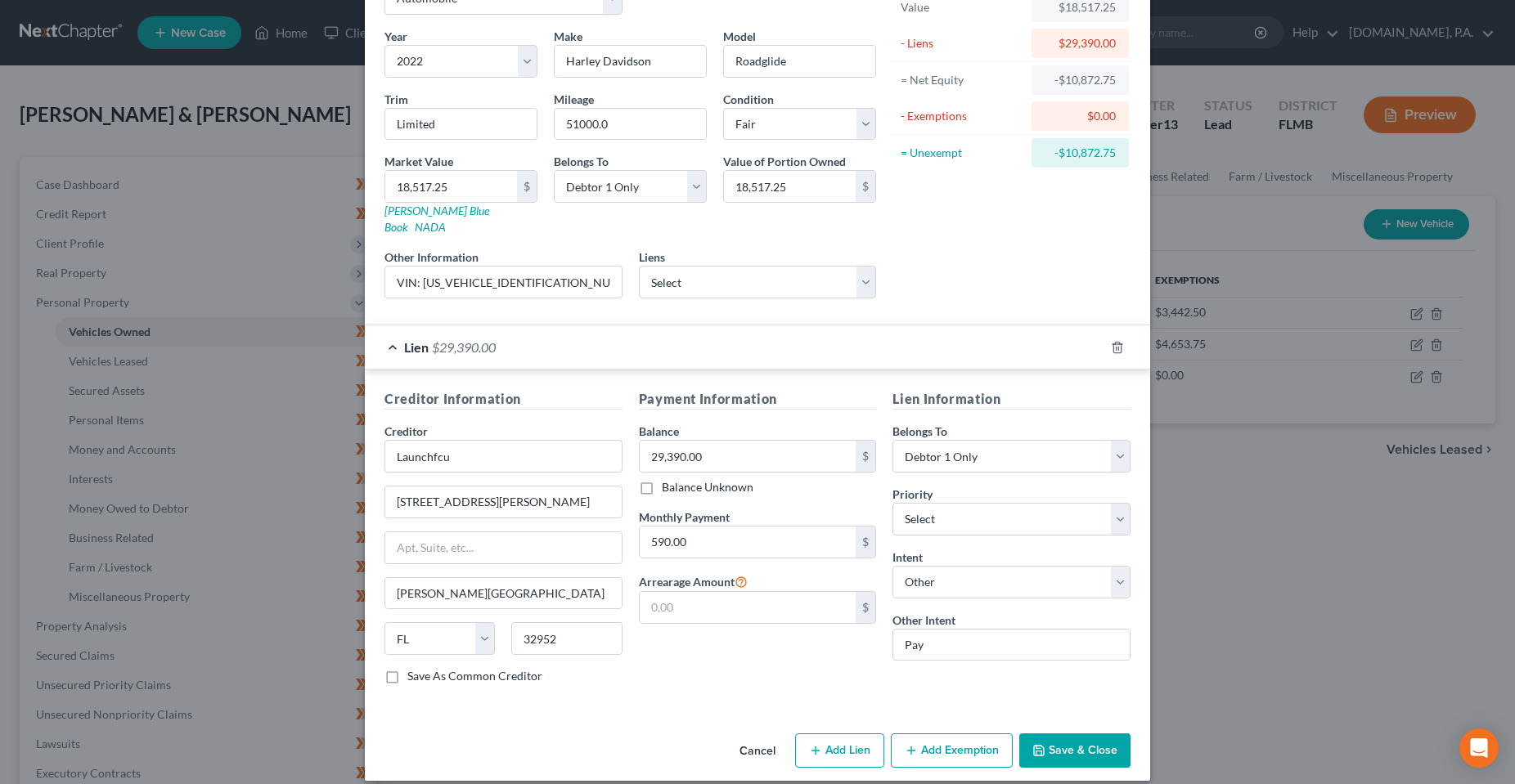
click at [702, 671] on div "Payment Information Balance 29,390.00 $ Balance Unknown Balance Undetermined 29…" at bounding box center [758, 543] width 254 height 308
drag, startPoint x: 713, startPoint y: 693, endPoint x: 665, endPoint y: 677, distance: 50.6
click at [713, 693] on div "Creditor Information Creditor * Launchfcu 415 Fortenberry Rd Merritt Island Sta…" at bounding box center [757, 540] width 785 height 341
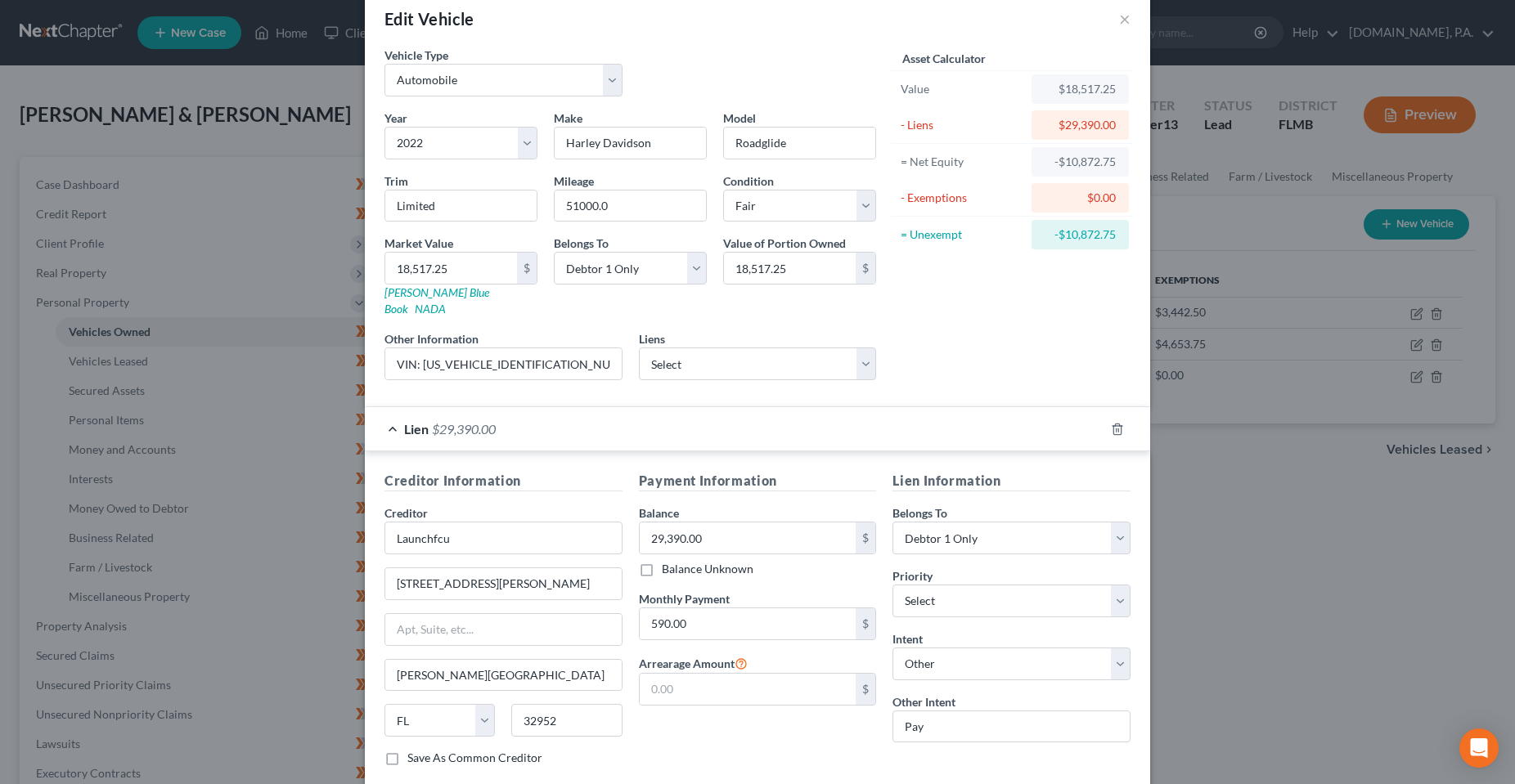
click at [1029, 302] on div "Asset Calculator Value $18,517.25 - Liens $29,390.00 = Net Equity -$10,872.75 -…" at bounding box center [1011, 220] width 254 height 347
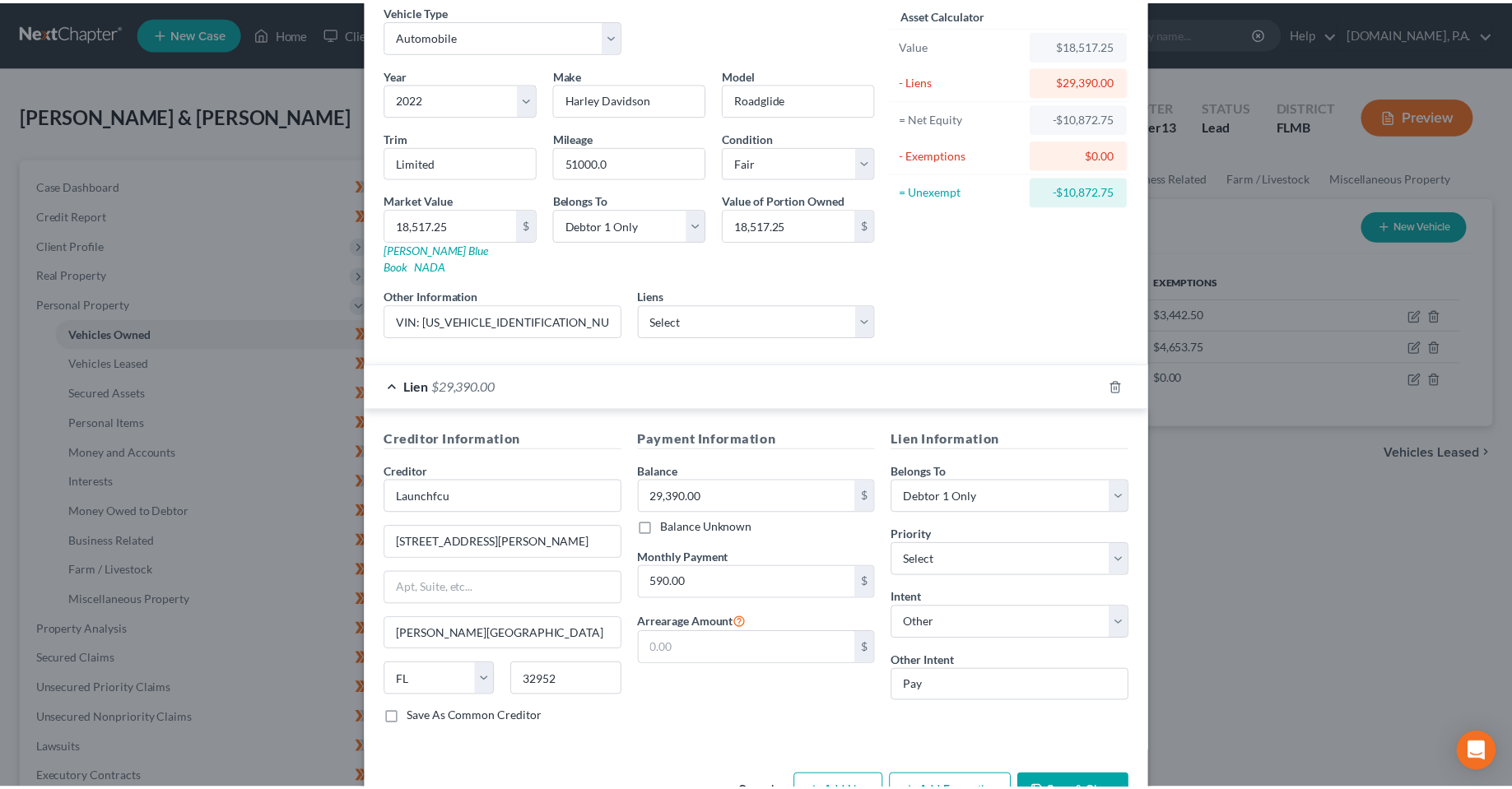
scroll to position [111, 0]
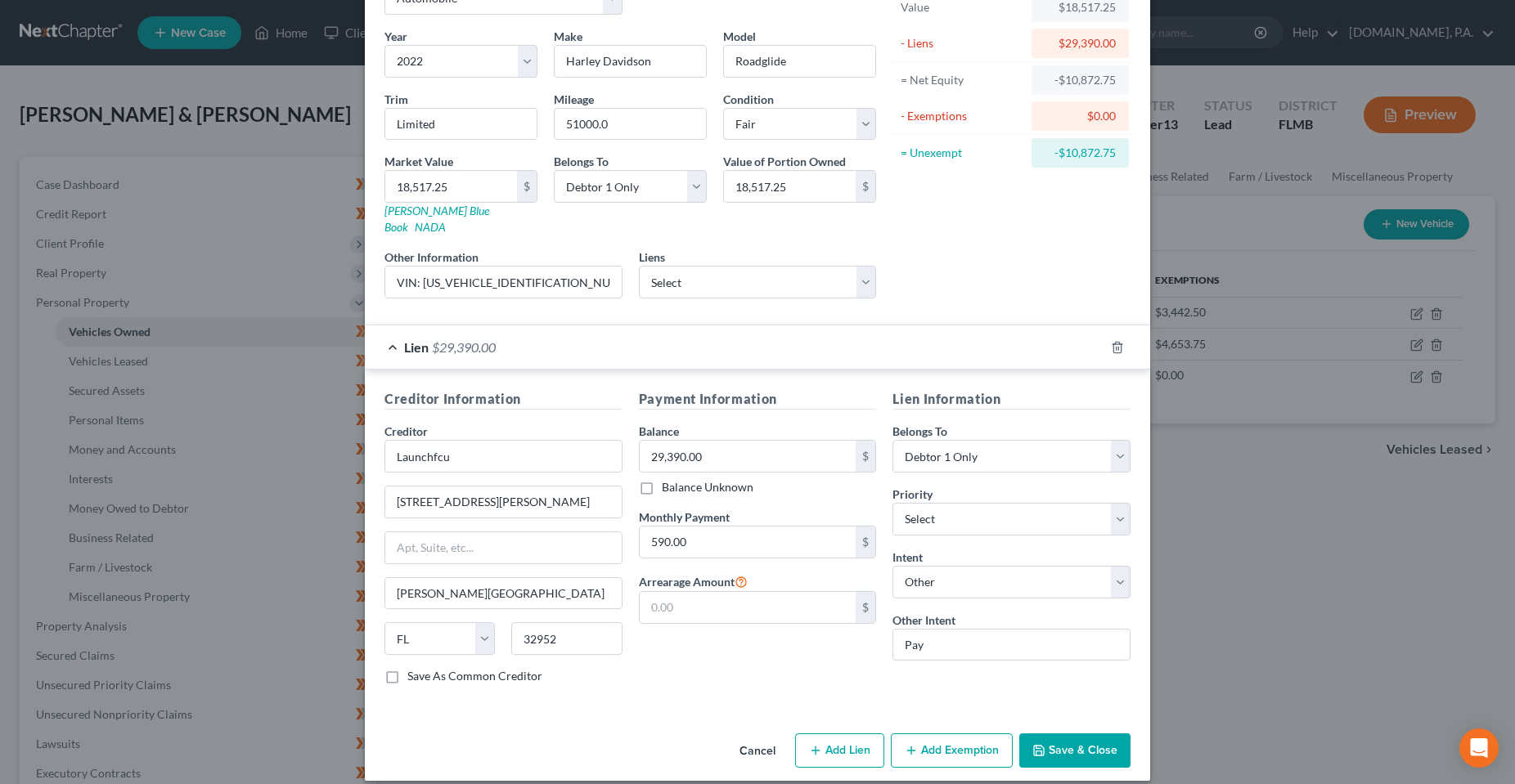
click at [1070, 741] on button "Save & Close" at bounding box center [1075, 750] width 111 height 34
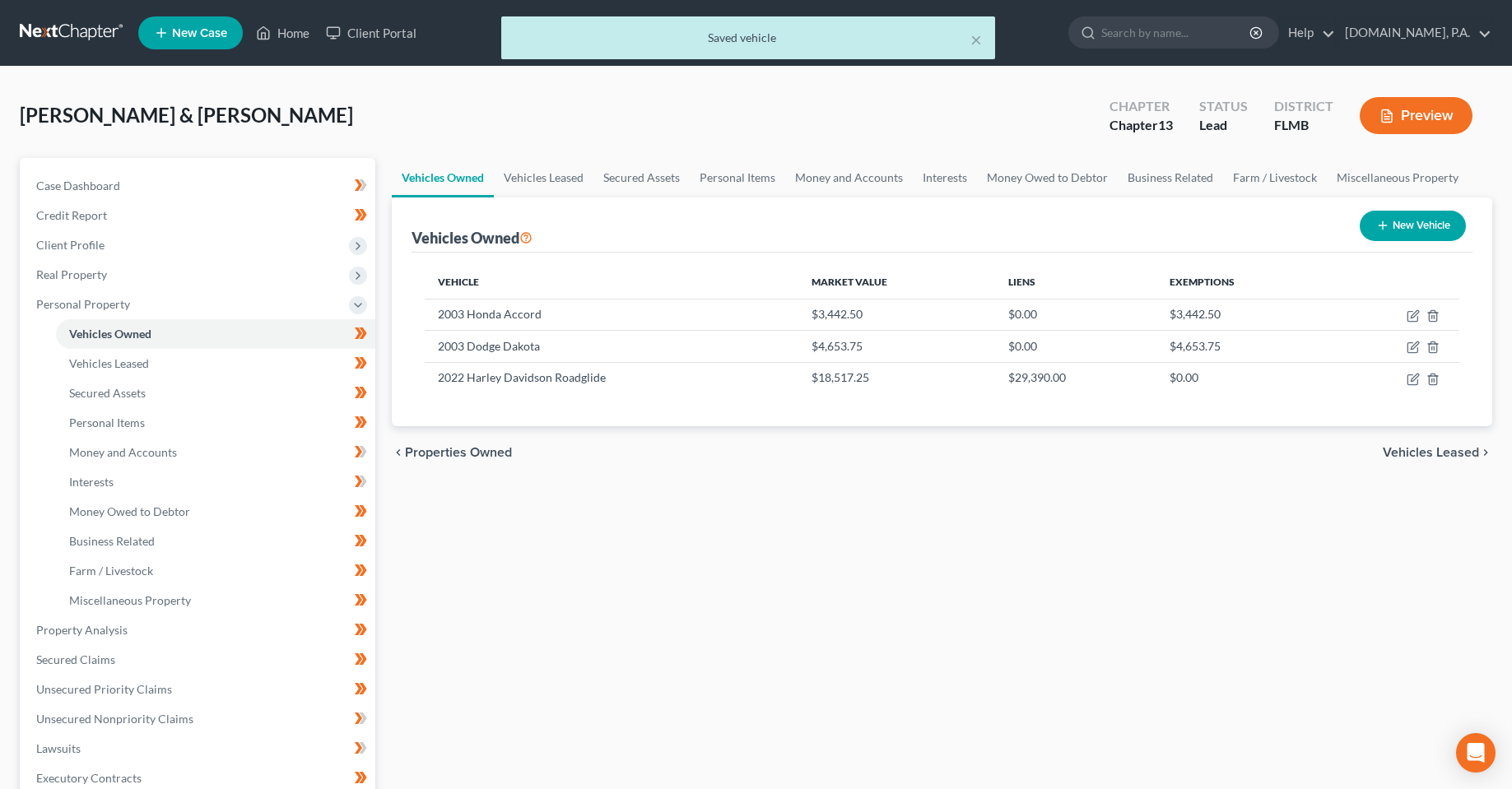
click at [1057, 496] on div "Vehicles Owned Vehicles Leased Secured Assets Personal Items Money and Accounts…" at bounding box center [942, 648] width 1117 height 980
drag, startPoint x: 1068, startPoint y: 380, endPoint x: 1013, endPoint y: 380, distance: 55.0
click at [1013, 380] on td "$29,390.00" at bounding box center [1076, 378] width 161 height 31
copy td "29,390.00"
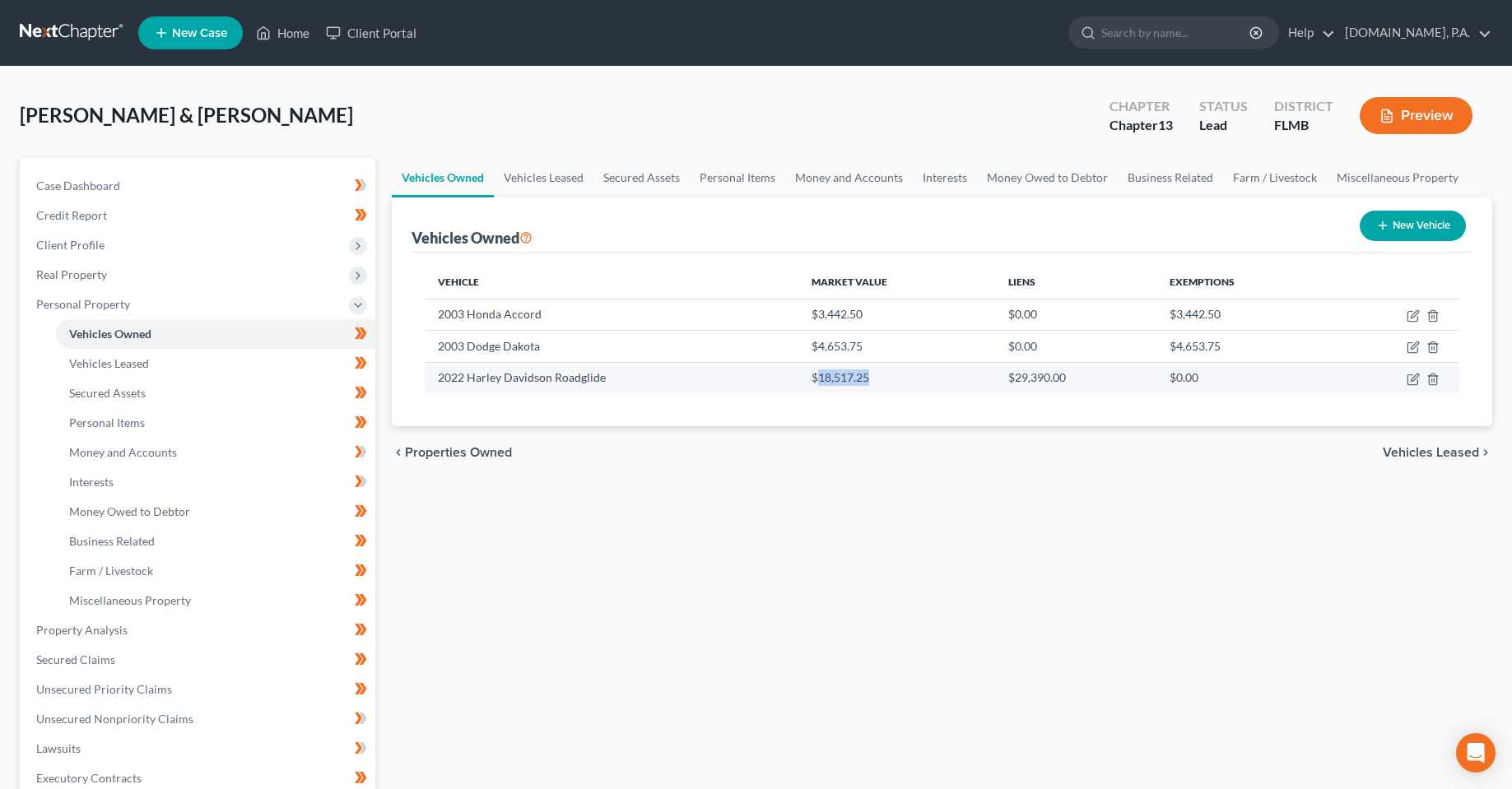
drag, startPoint x: 872, startPoint y: 374, endPoint x: 817, endPoint y: 375, distance: 55.0
click at [817, 375] on td "$18,517.25" at bounding box center [897, 378] width 197 height 31
click at [836, 490] on div "Vehicles Owned Vehicles Leased Secured Assets Personal Items Money and Accounts…" at bounding box center [942, 648] width 1117 height 980
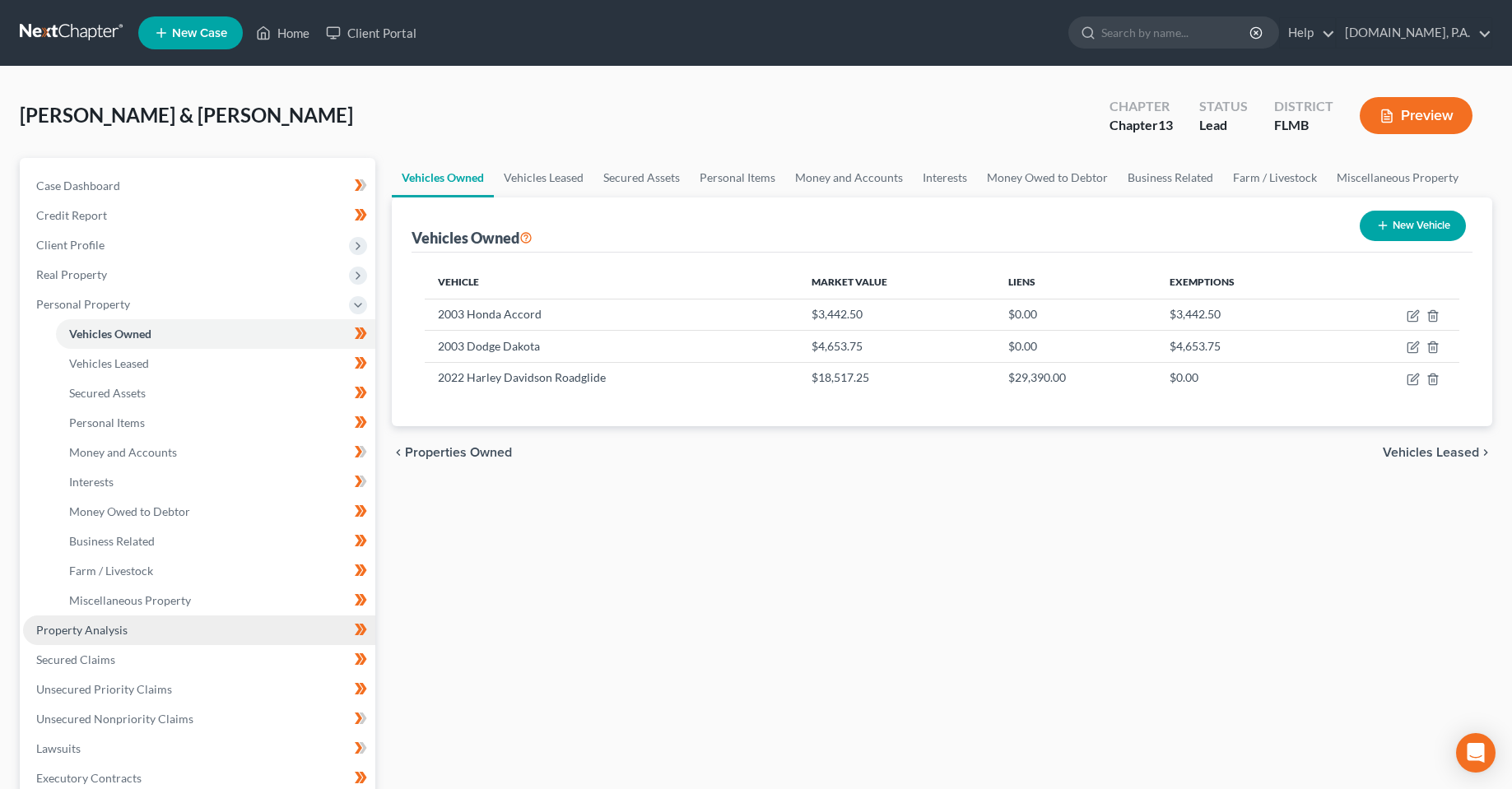
click at [97, 637] on link "Property Analysis" at bounding box center [199, 631] width 352 height 30
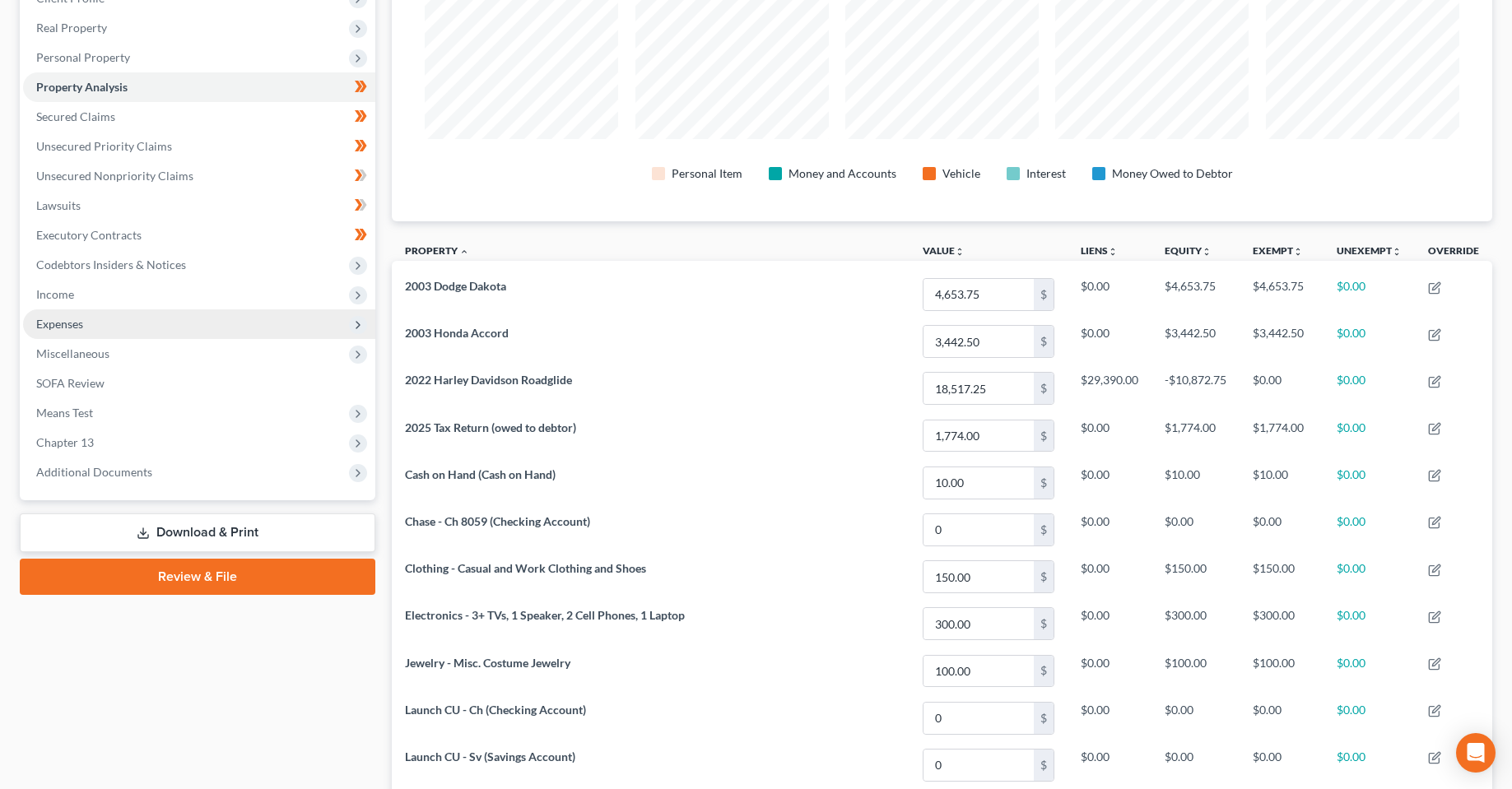
scroll to position [184, 0]
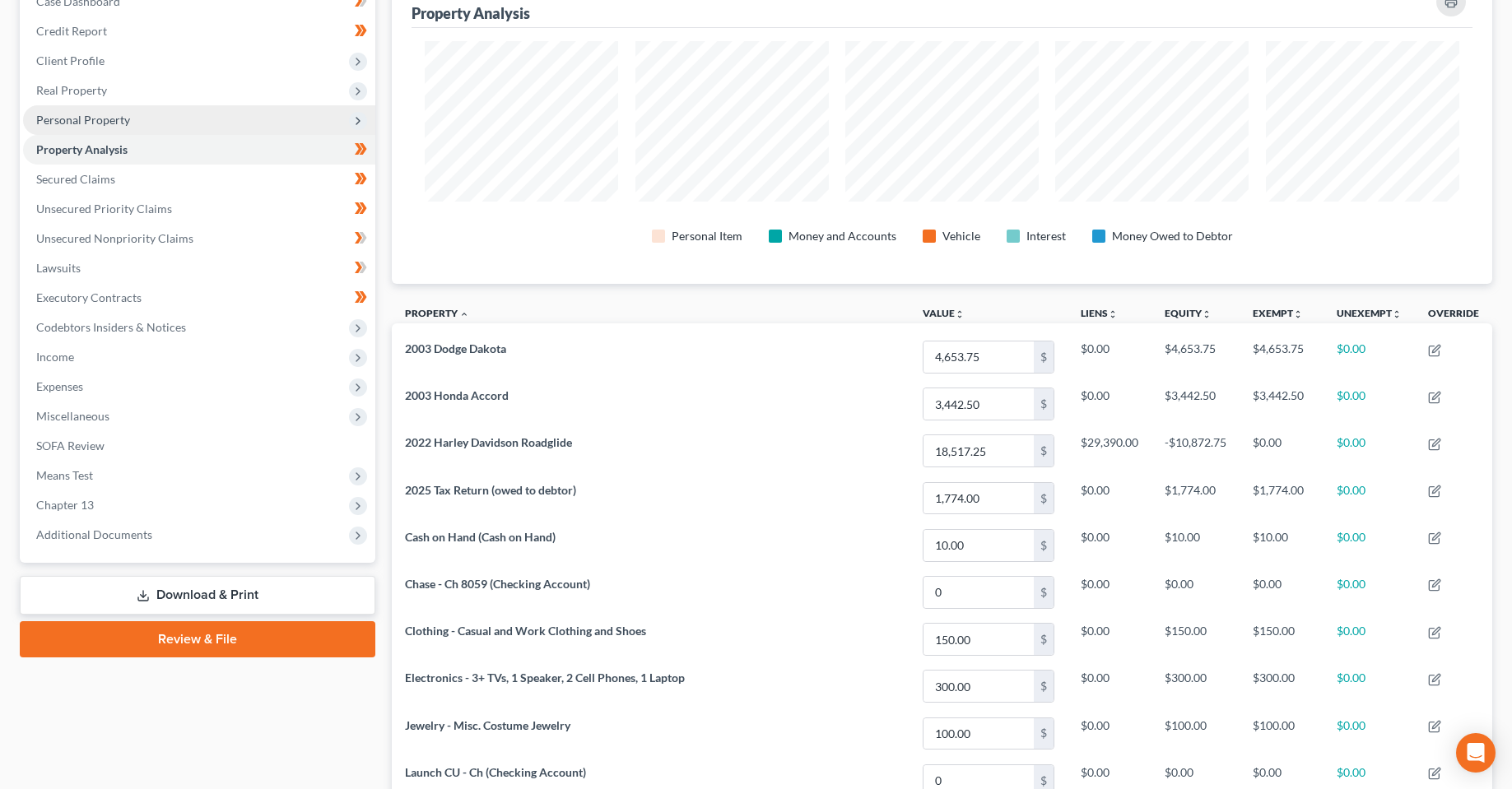
click at [75, 116] on span "Personal Property" at bounding box center [83, 120] width 94 height 14
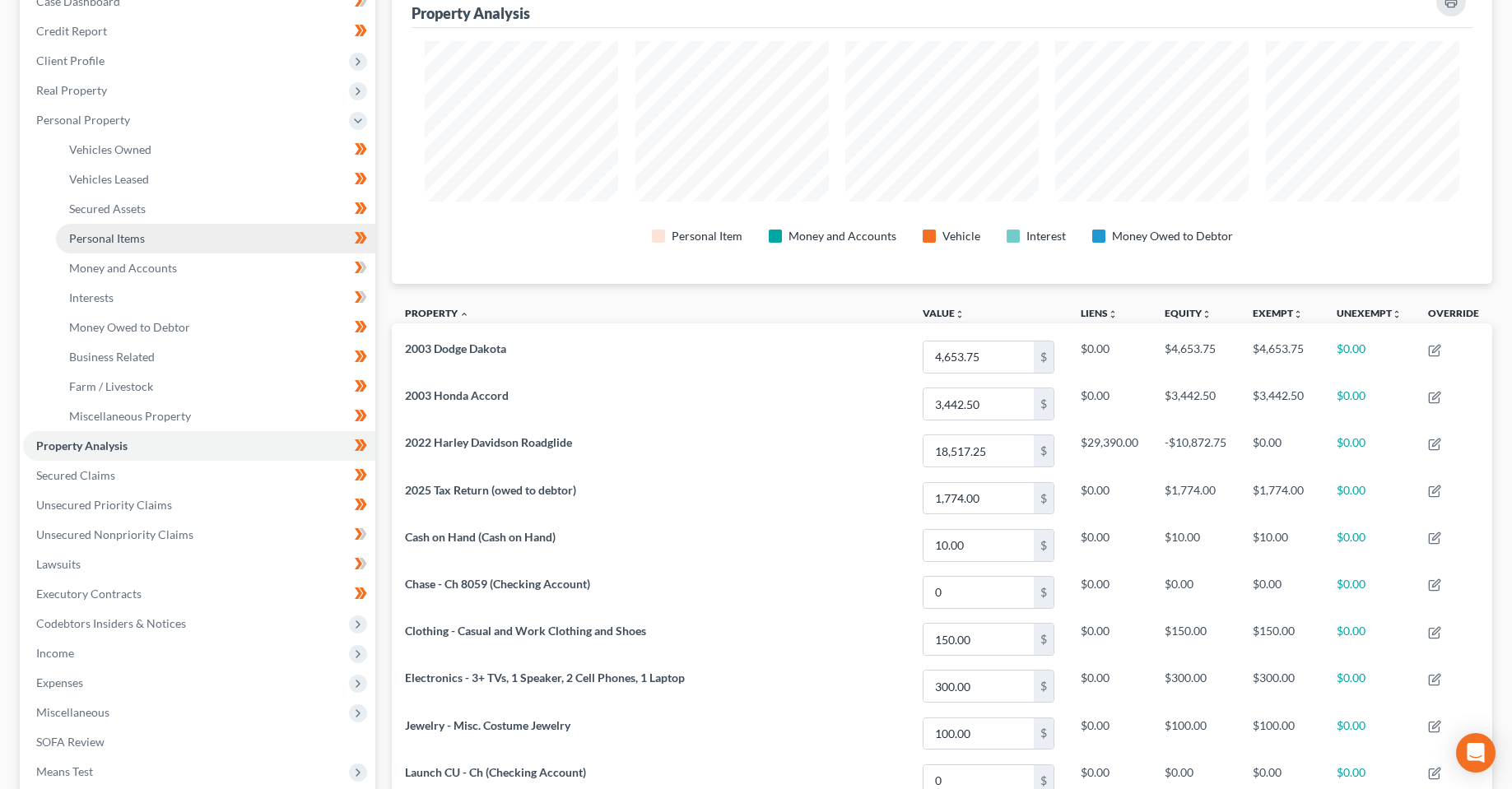
click at [115, 226] on link "Personal Items" at bounding box center [216, 238] width 319 height 30
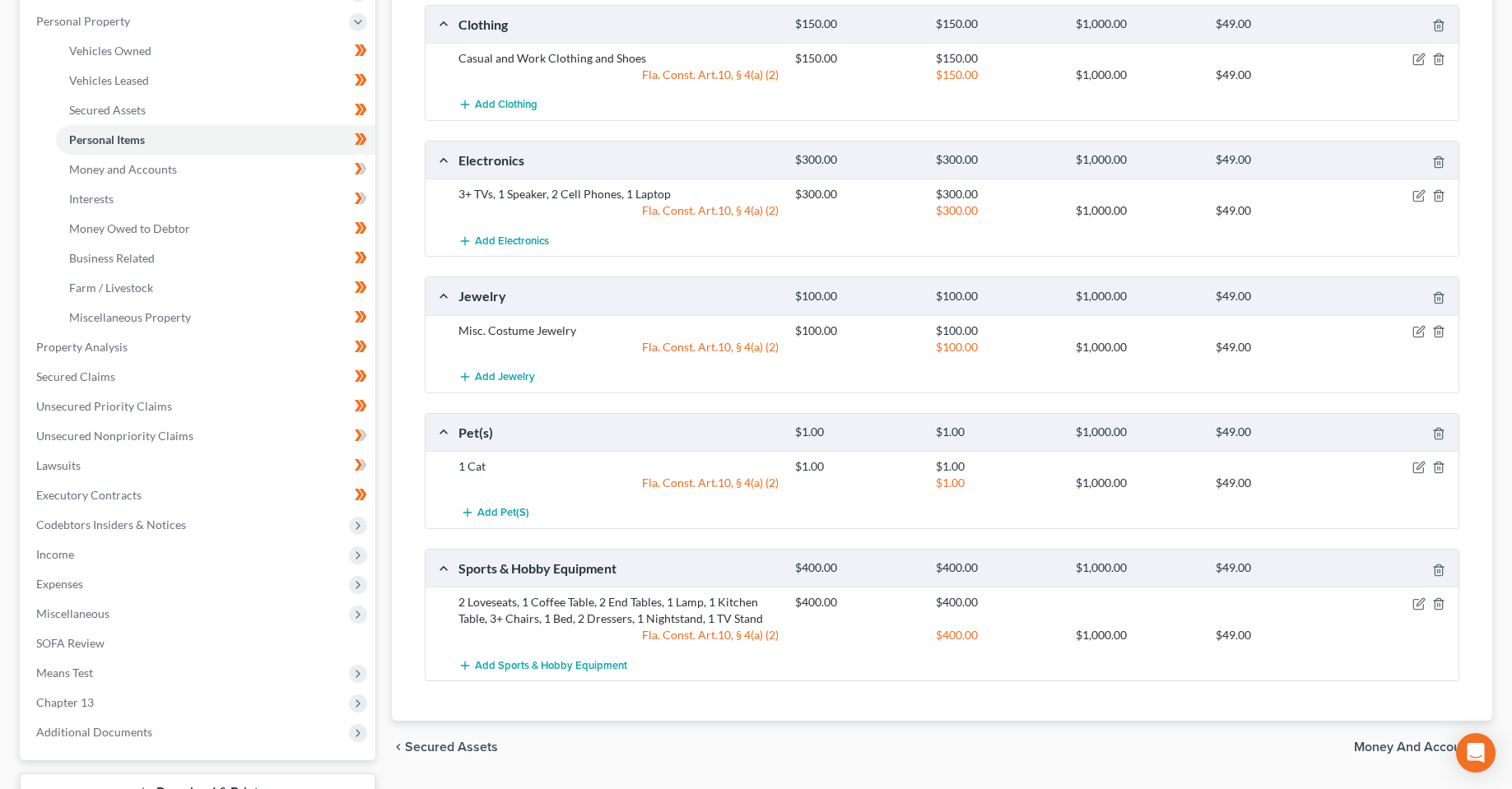
scroll to position [330, 0]
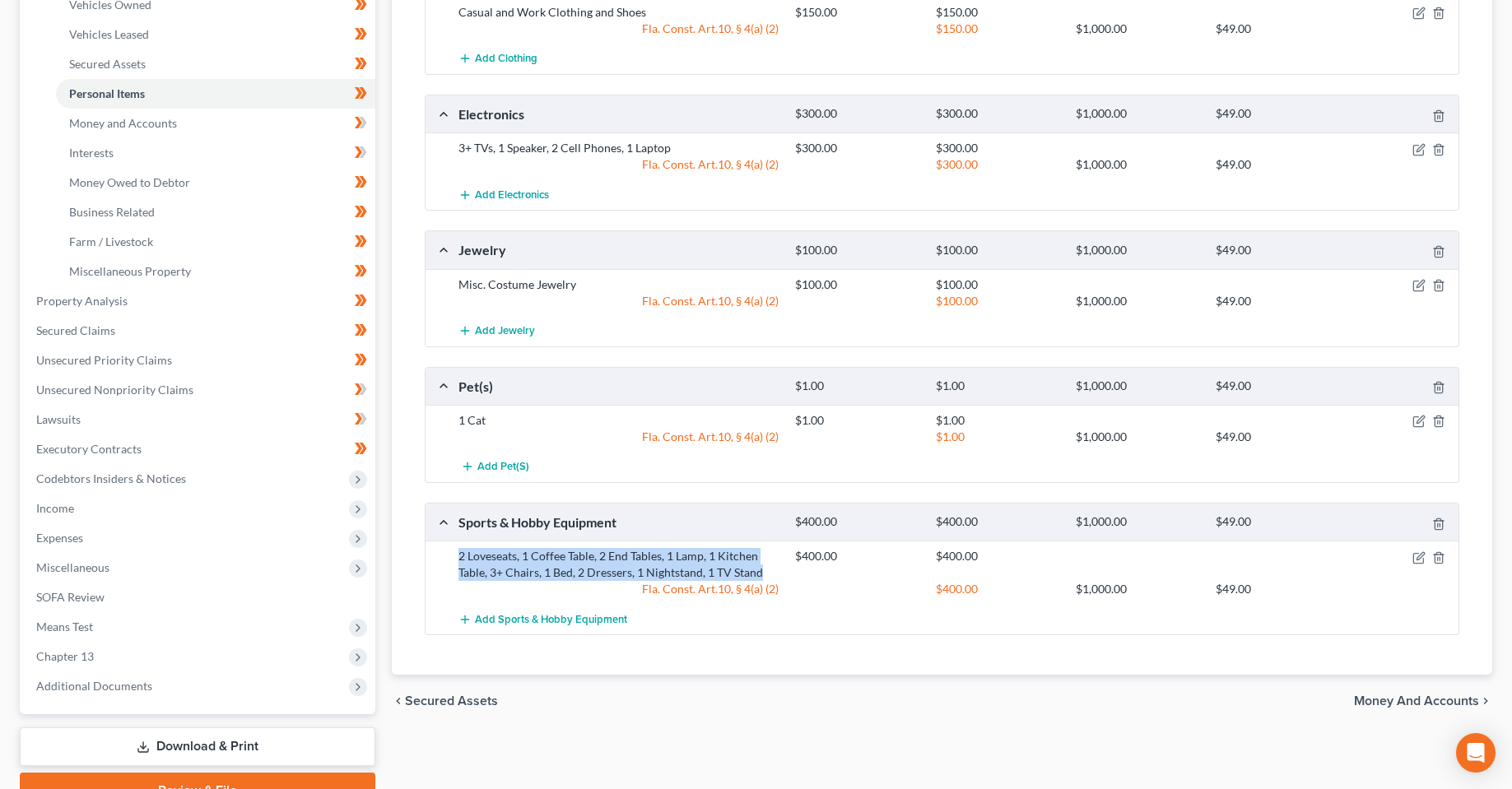
drag, startPoint x: 775, startPoint y: 576, endPoint x: 460, endPoint y: 555, distance: 315.7
click at [460, 555] on div "2 Loveseats, 1 Coffee Table, 2 End Tables, 1 Lamp, 1 Kitchen Table, 3+ Chairs, …" at bounding box center [618, 564] width 337 height 32
copy div "2 Loveseats, 1 Coffee Table, 2 End Tables, 1 Lamp, 1 Kitchen Table, 3+ Chairs, …"
click at [976, 686] on div "chevron_left Secured Assets Money and Accounts chevron_right" at bounding box center [942, 701] width 1101 height 53
click at [1441, 525] on icon "button" at bounding box center [1438, 523] width 13 height 13
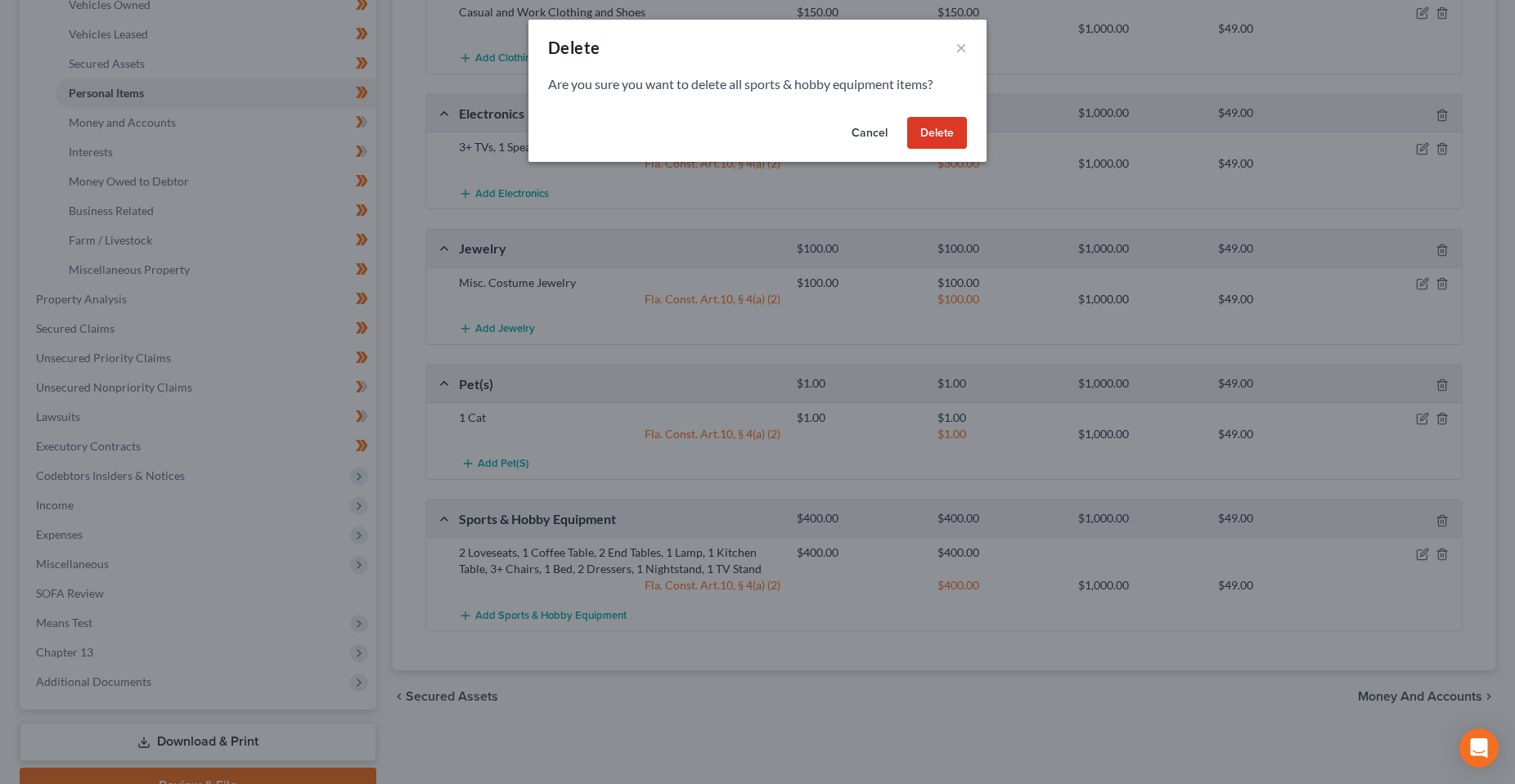
click at [946, 138] on button "Delete" at bounding box center [936, 133] width 60 height 32
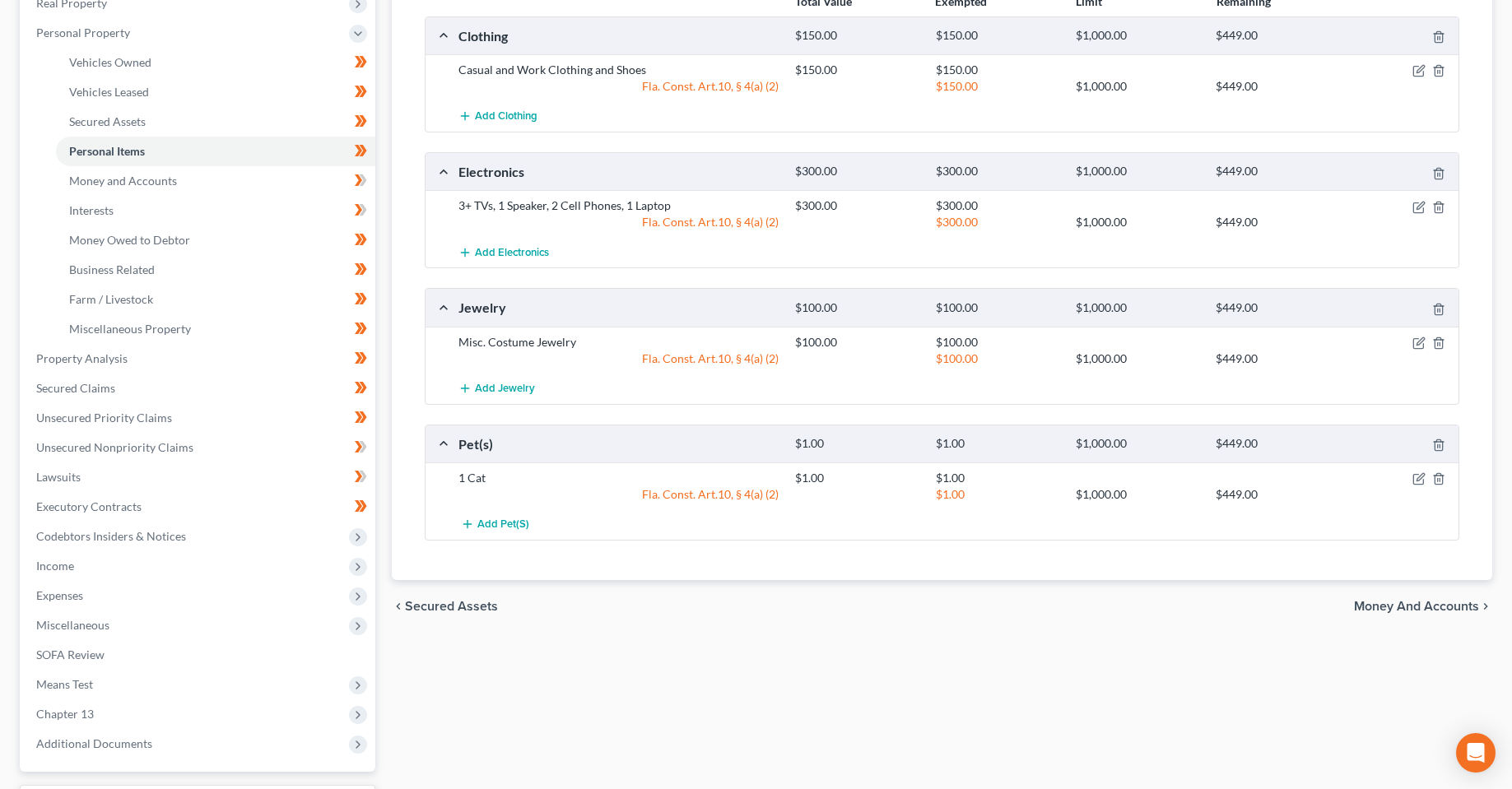
scroll to position [0, 0]
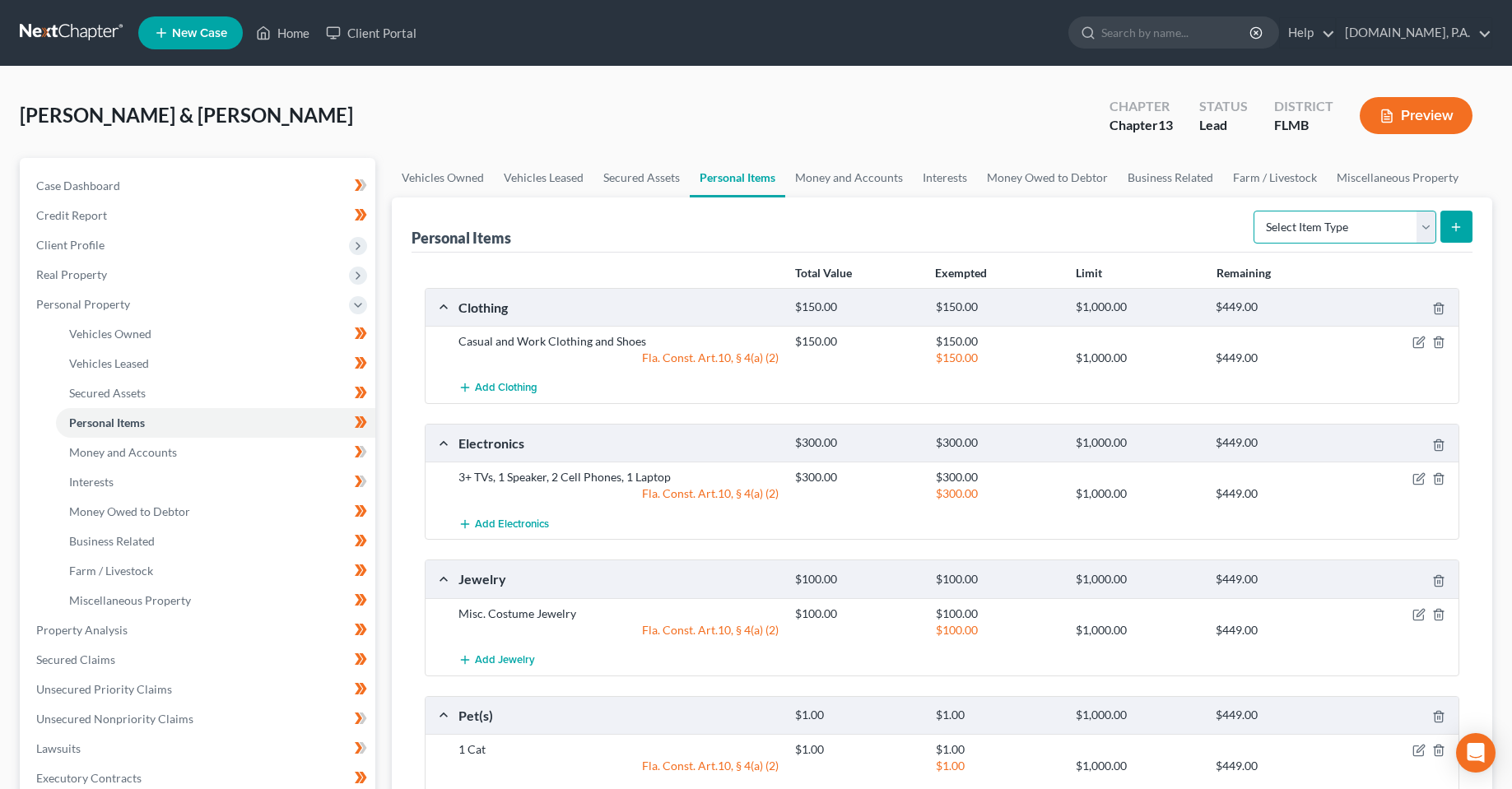
click at [1409, 228] on select "Select Item Type Clothing Collectibles Of Value Electronics Firearms Household …" at bounding box center [1346, 226] width 183 height 32
select select "household_goods"
click at [1255, 211] on select "Select Item Type Clothing Collectibles Of Value Electronics Firearms Household …" at bounding box center [1346, 226] width 183 height 32
click at [1445, 227] on button "submit" at bounding box center [1456, 226] width 32 height 32
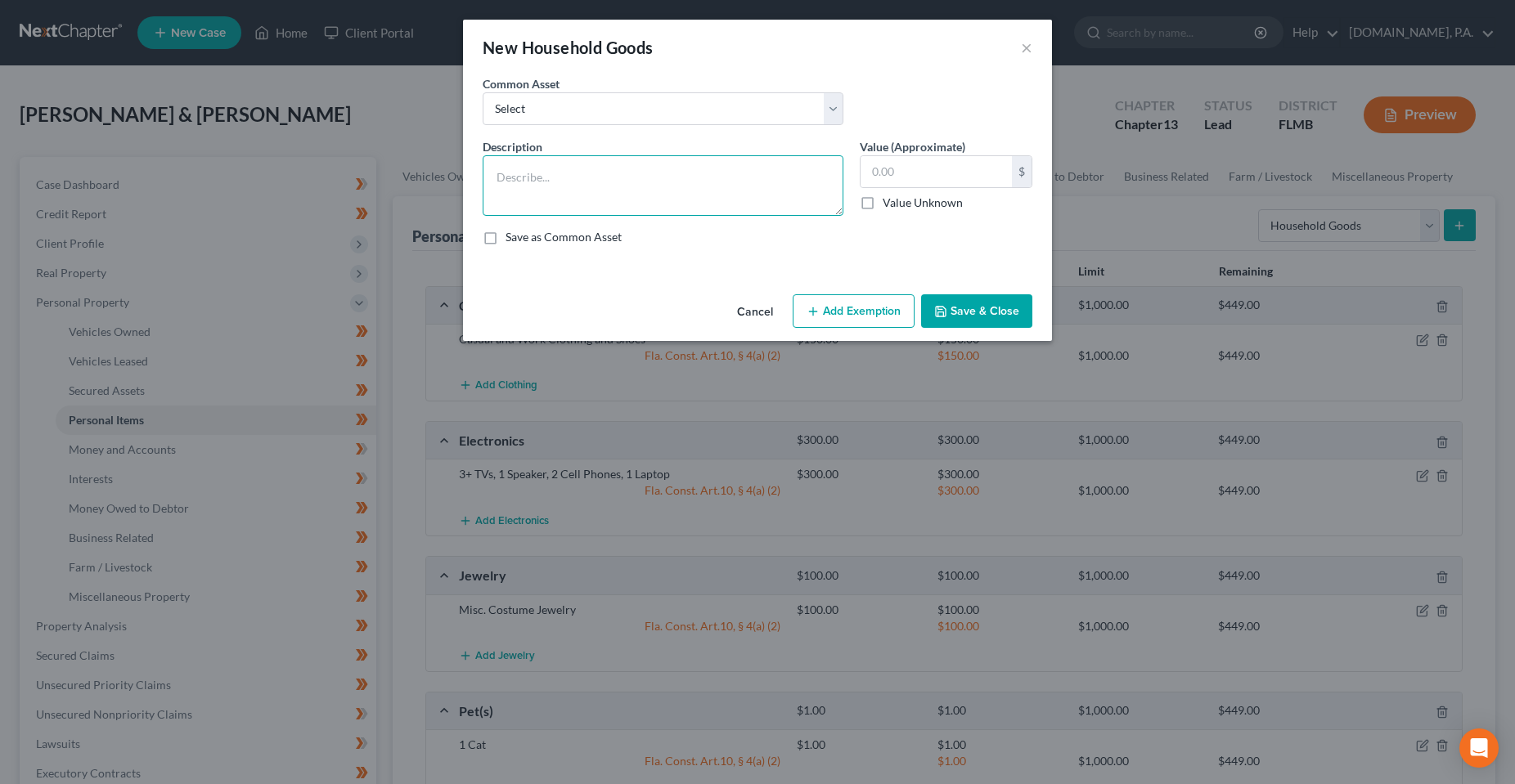
click at [596, 175] on textarea at bounding box center [662, 186] width 361 height 61
paste textarea "2 Loveseats, 1 Coffee Table, 2 End Tables, 1 Lamp, 1 Kitchen Table, 3+ Chairs, …"
type textarea "2 Loveseats, 1 Coffee Table, 2 End Tables, 1 Lamp, 1 Kitchen Table, 3+ Chairs, …"
click at [902, 183] on input "text" at bounding box center [936, 172] width 152 height 31
type input "800"
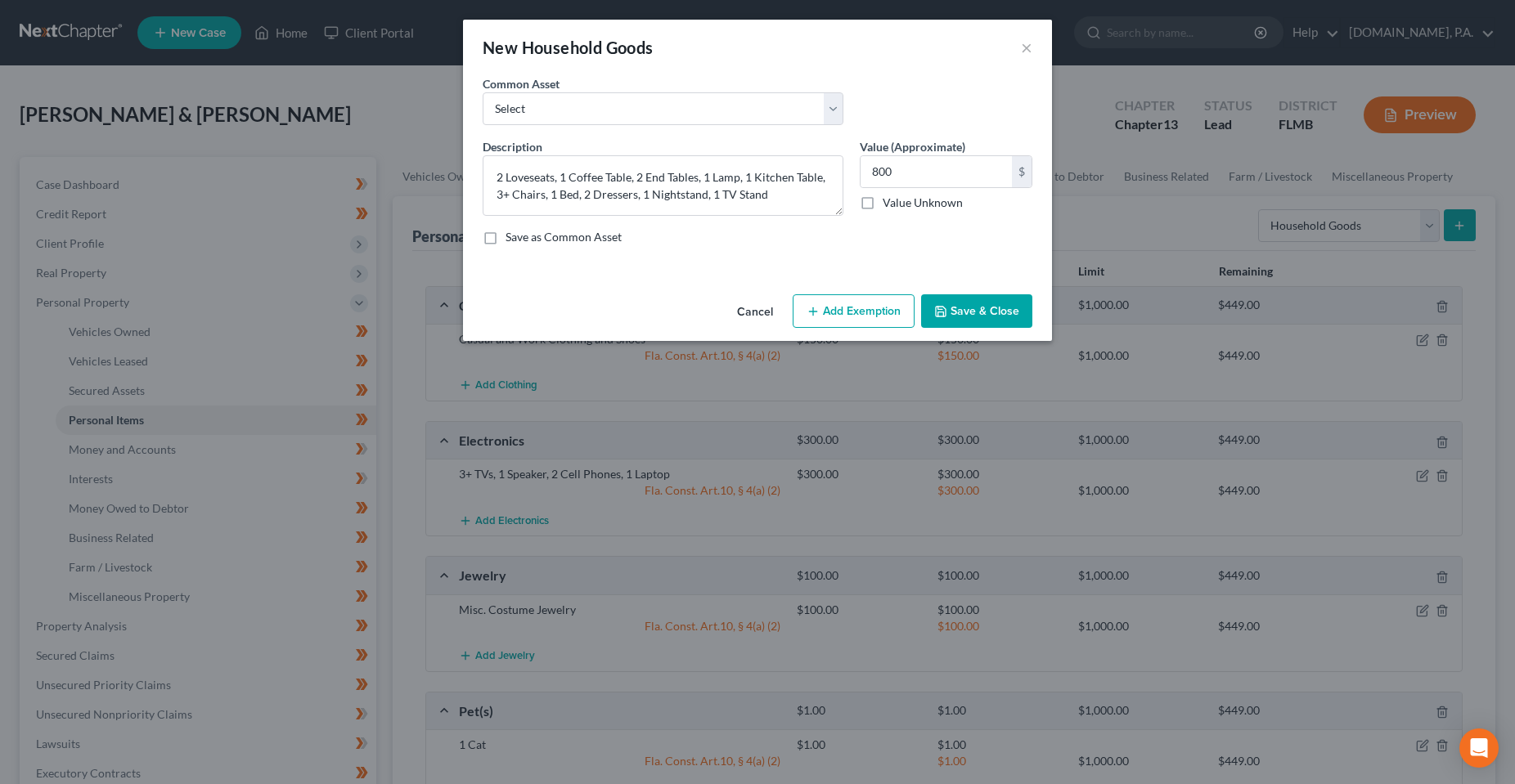
click at [855, 312] on button "Add Exemption" at bounding box center [853, 311] width 122 height 34
select select "2"
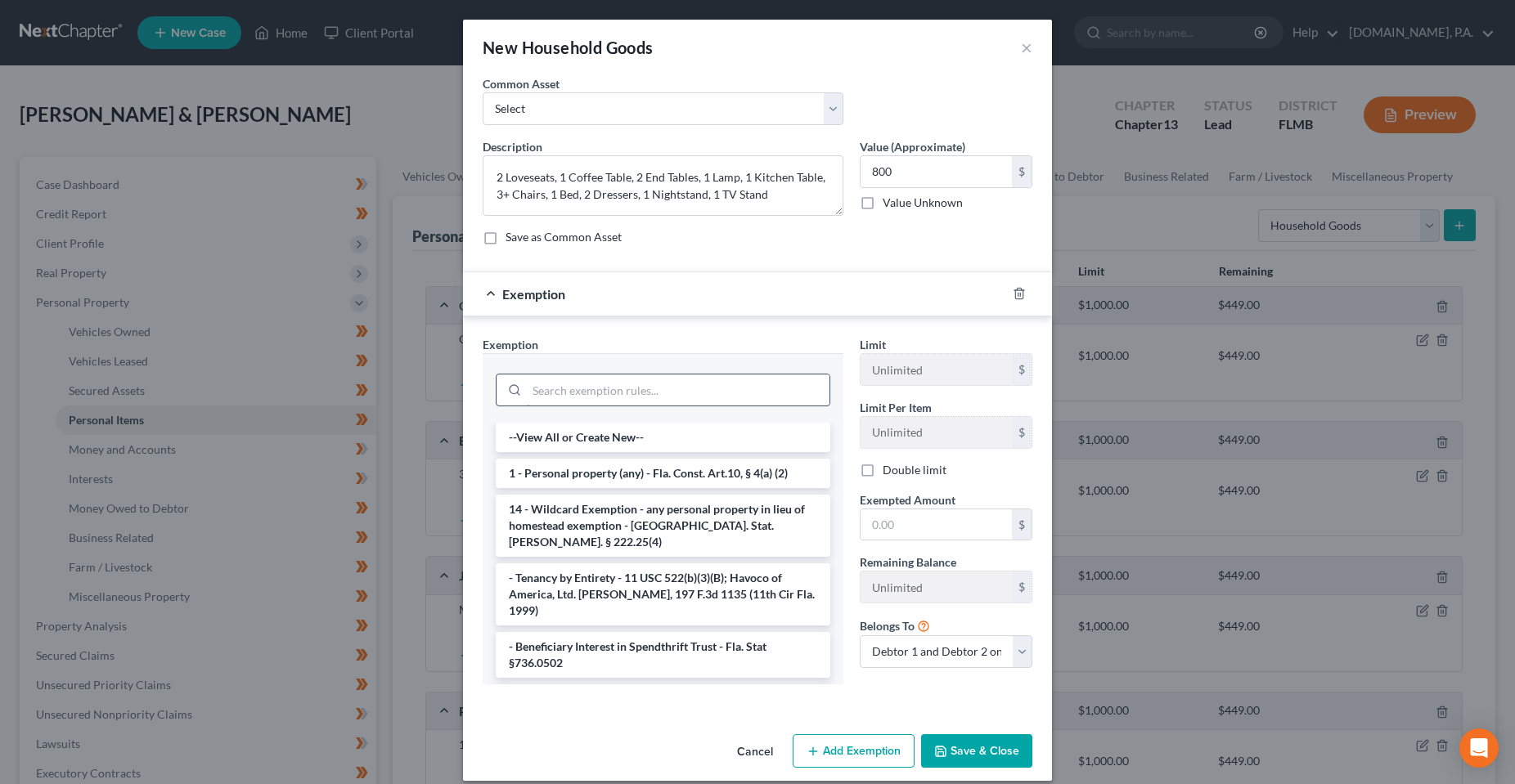
click at [693, 397] on input "search" at bounding box center [678, 390] width 302 height 31
click at [716, 474] on li "1 - Personal property (any) - Fla. Const. Art.10, § 4(a) (2)" at bounding box center [663, 473] width 334 height 29
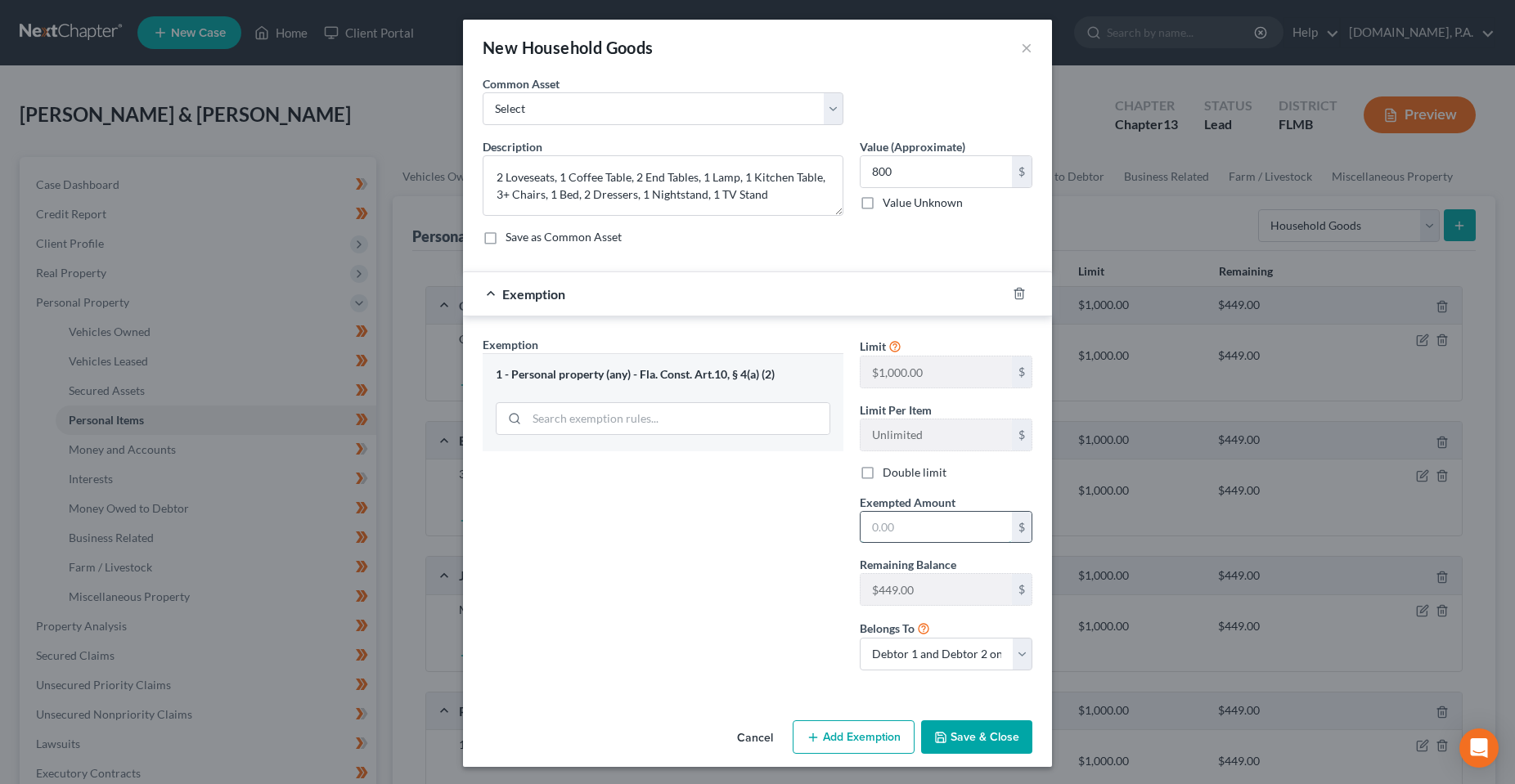
click at [944, 526] on input "text" at bounding box center [936, 528] width 152 height 31
type input "800"
click at [777, 598] on div "Exemption Set must be selected for CA. Exemption * 1 - Personal property (any) …" at bounding box center [663, 509] width 378 height 347
click at [935, 652] on select "Debtor 1 only Debtor 2 only Debtor 1 and Debtor 2 only" at bounding box center [946, 653] width 172 height 32
click at [860, 637] on select "Debtor 1 only Debtor 2 only Debtor 1 and Debtor 2 only" at bounding box center [946, 653] width 172 height 32
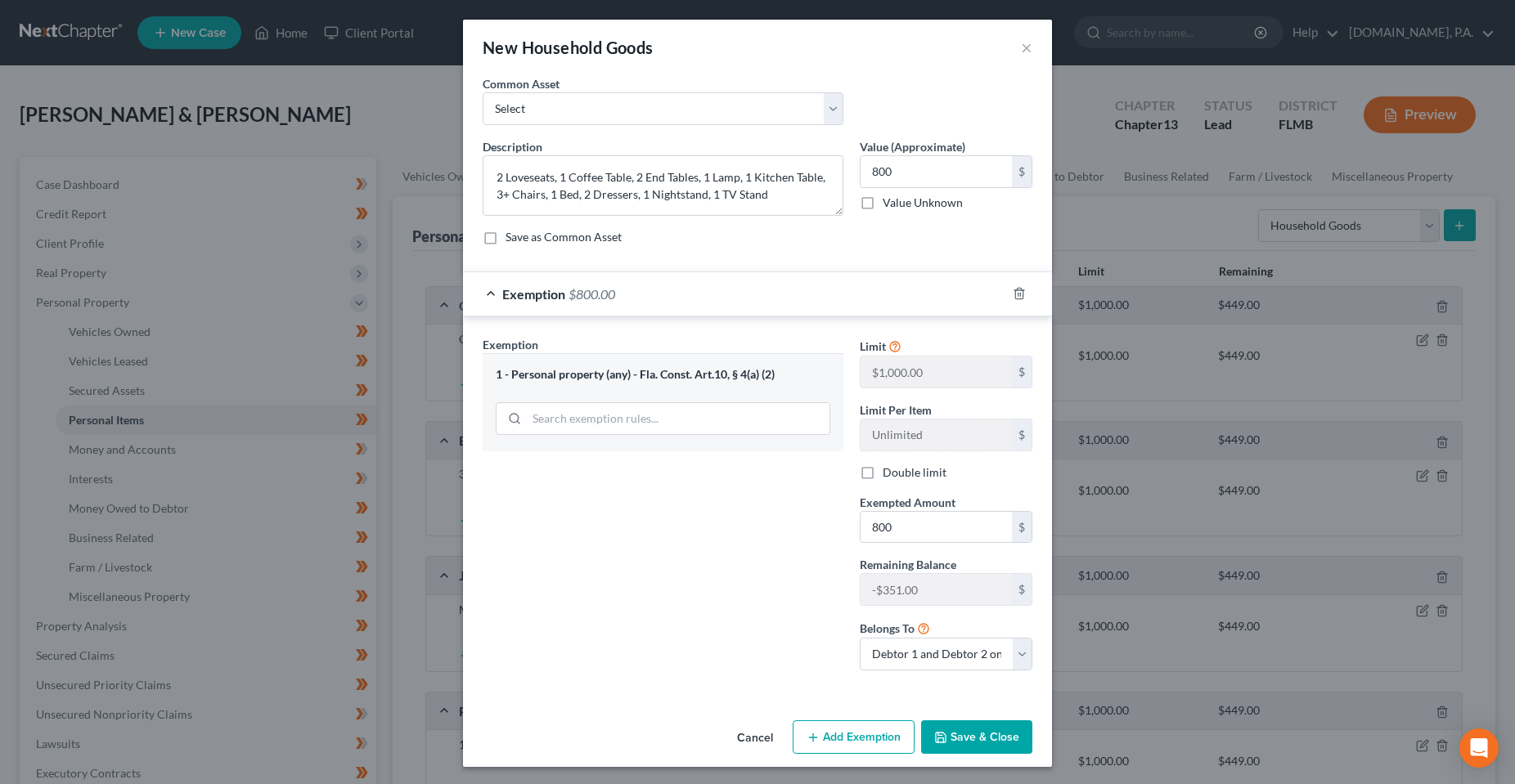
click at [882, 475] on label "Double limit" at bounding box center [913, 472] width 64 height 17
click at [889, 475] on input "Double limit" at bounding box center [894, 469] width 11 height 11
checkbox input "true"
click at [982, 747] on button "Save & Close" at bounding box center [977, 737] width 111 height 34
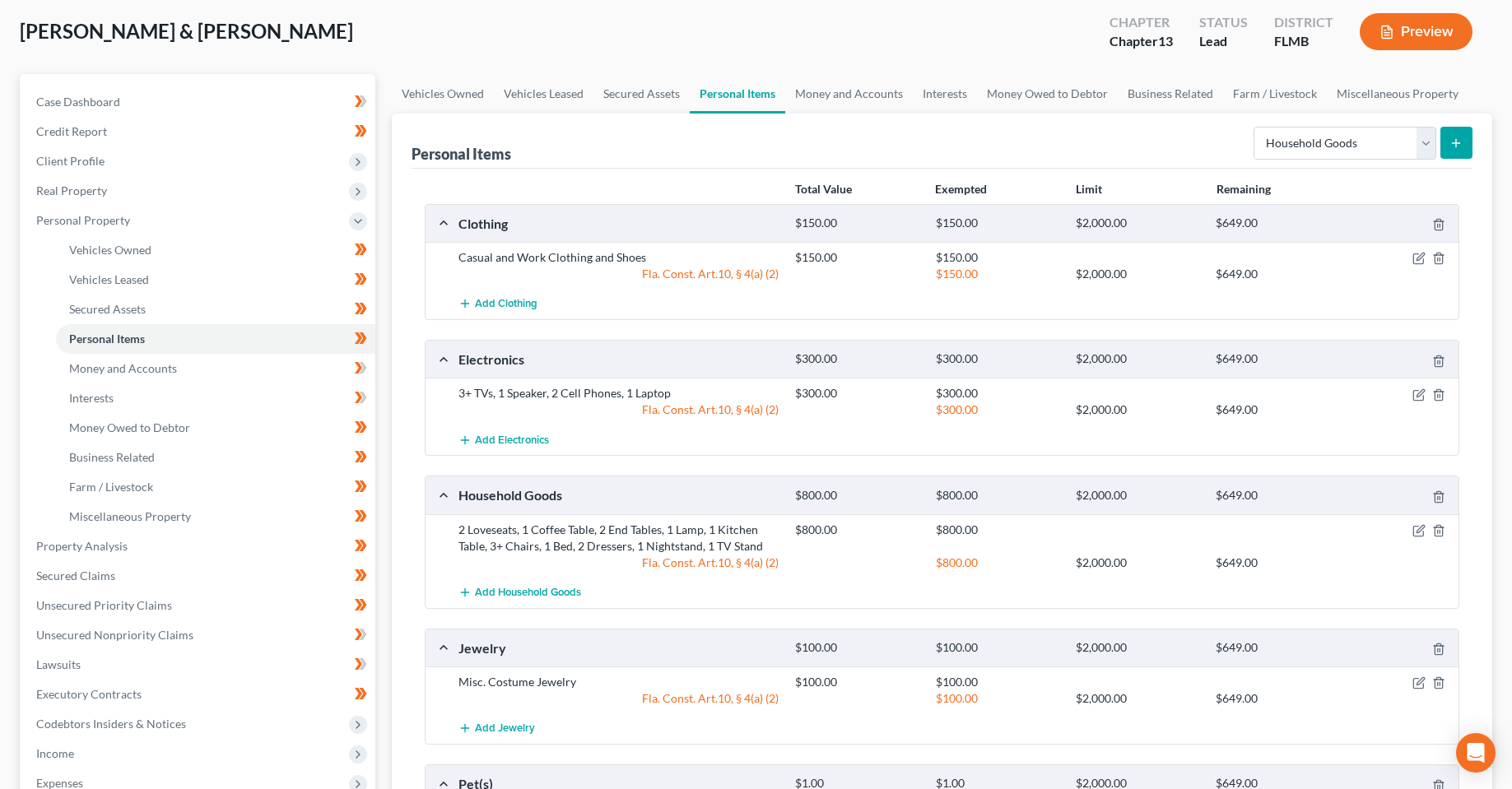
scroll to position [164, 0]
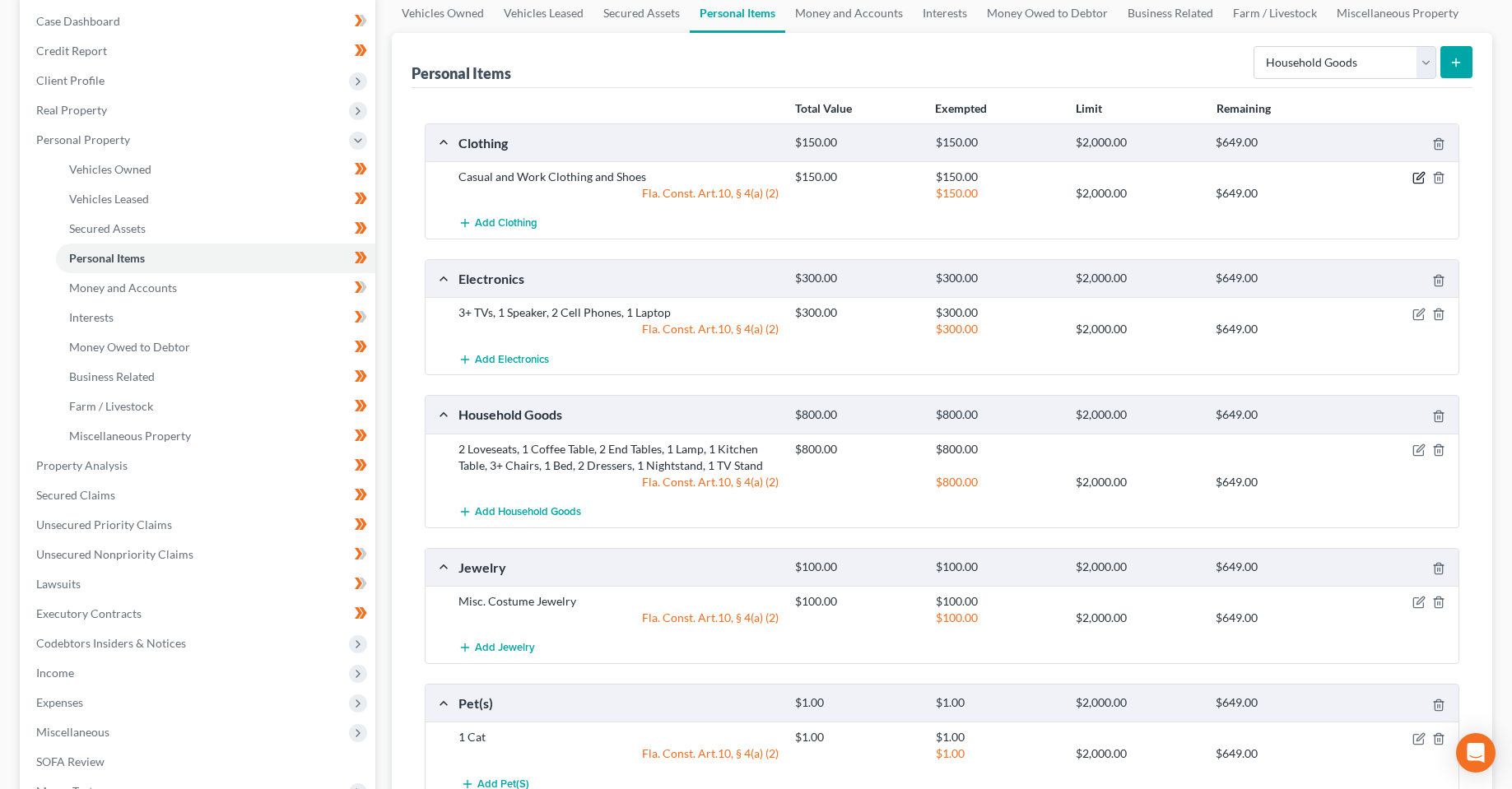
click at [1416, 171] on div at bounding box center [1405, 176] width 112 height 17
click at [1416, 183] on icon "button" at bounding box center [1418, 178] width 10 height 10
select select "2"
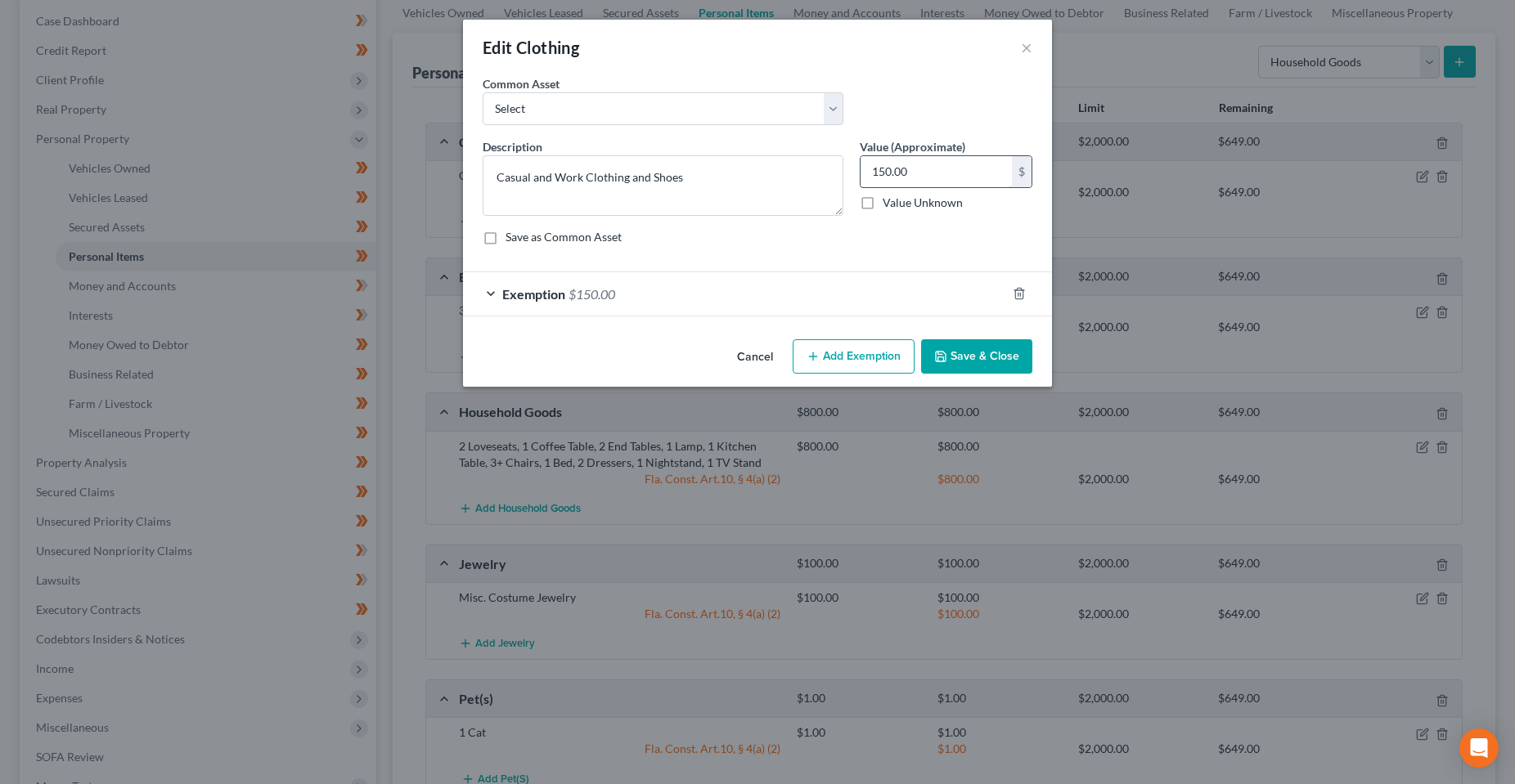
checkbox input "true"
click at [915, 168] on input "150.00" at bounding box center [936, 172] width 152 height 31
type input "200"
click at [876, 306] on div "Exemption $150.00" at bounding box center [734, 293] width 543 height 43
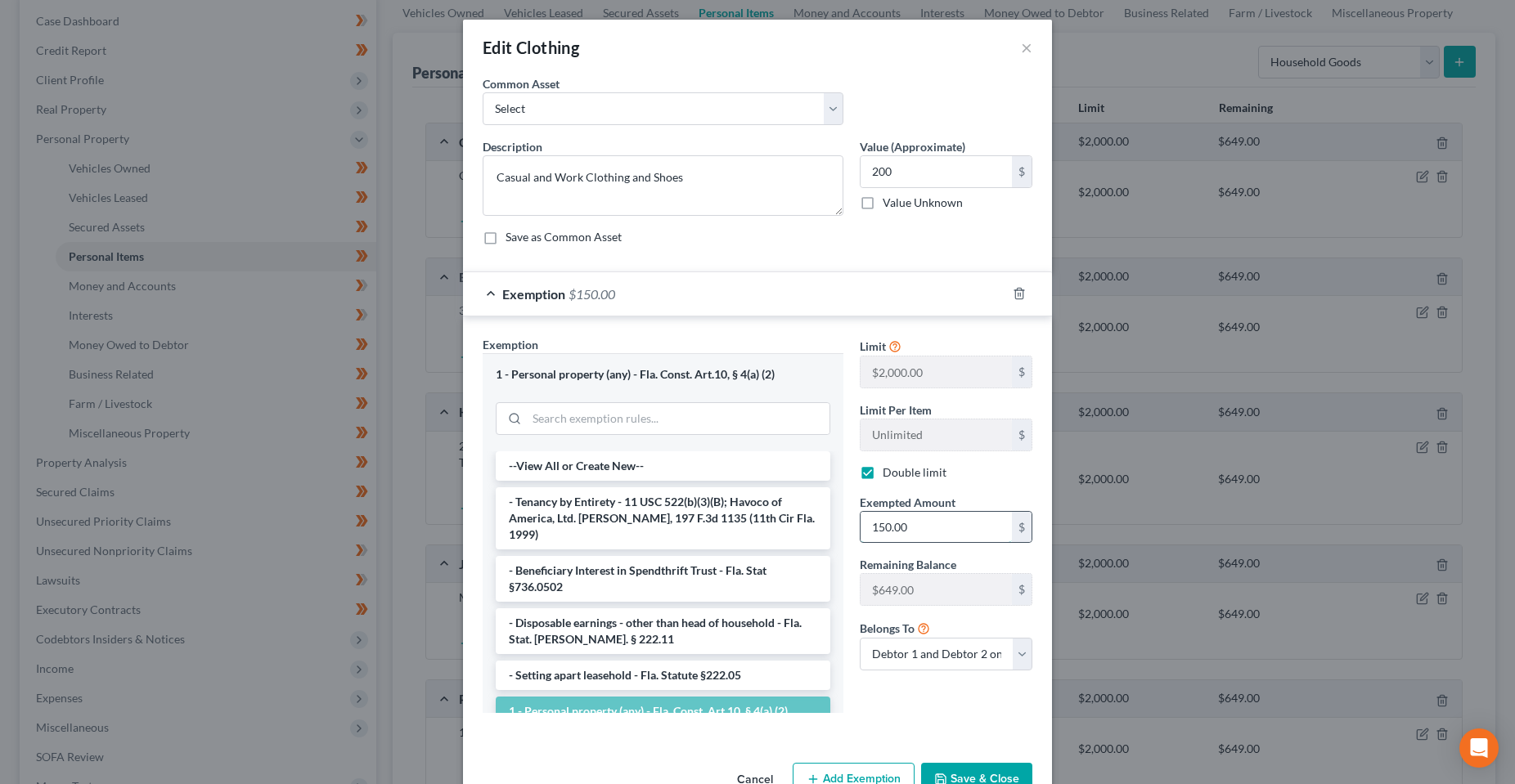
click at [919, 522] on input "150.00" at bounding box center [936, 528] width 152 height 31
type input "200"
click at [960, 676] on div "Limit $2,000.00 $ Limit Per Item Unlimited $ Double limit Exempted Amount * 200…" at bounding box center [946, 509] width 189 height 347
click at [964, 781] on button "Save & Close" at bounding box center [977, 779] width 111 height 34
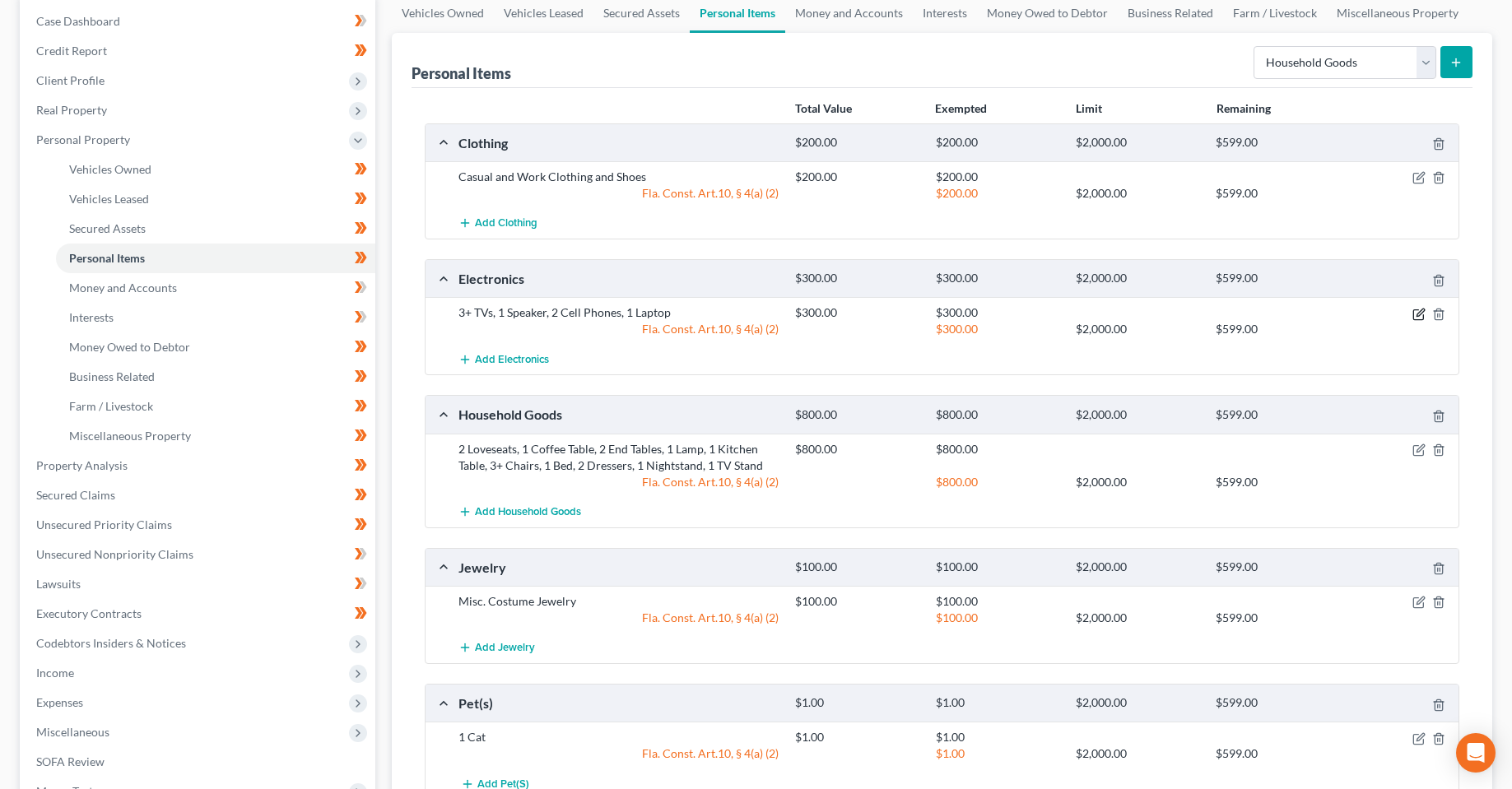
click at [1421, 315] on icon "button" at bounding box center [1418, 314] width 13 height 13
select select "2"
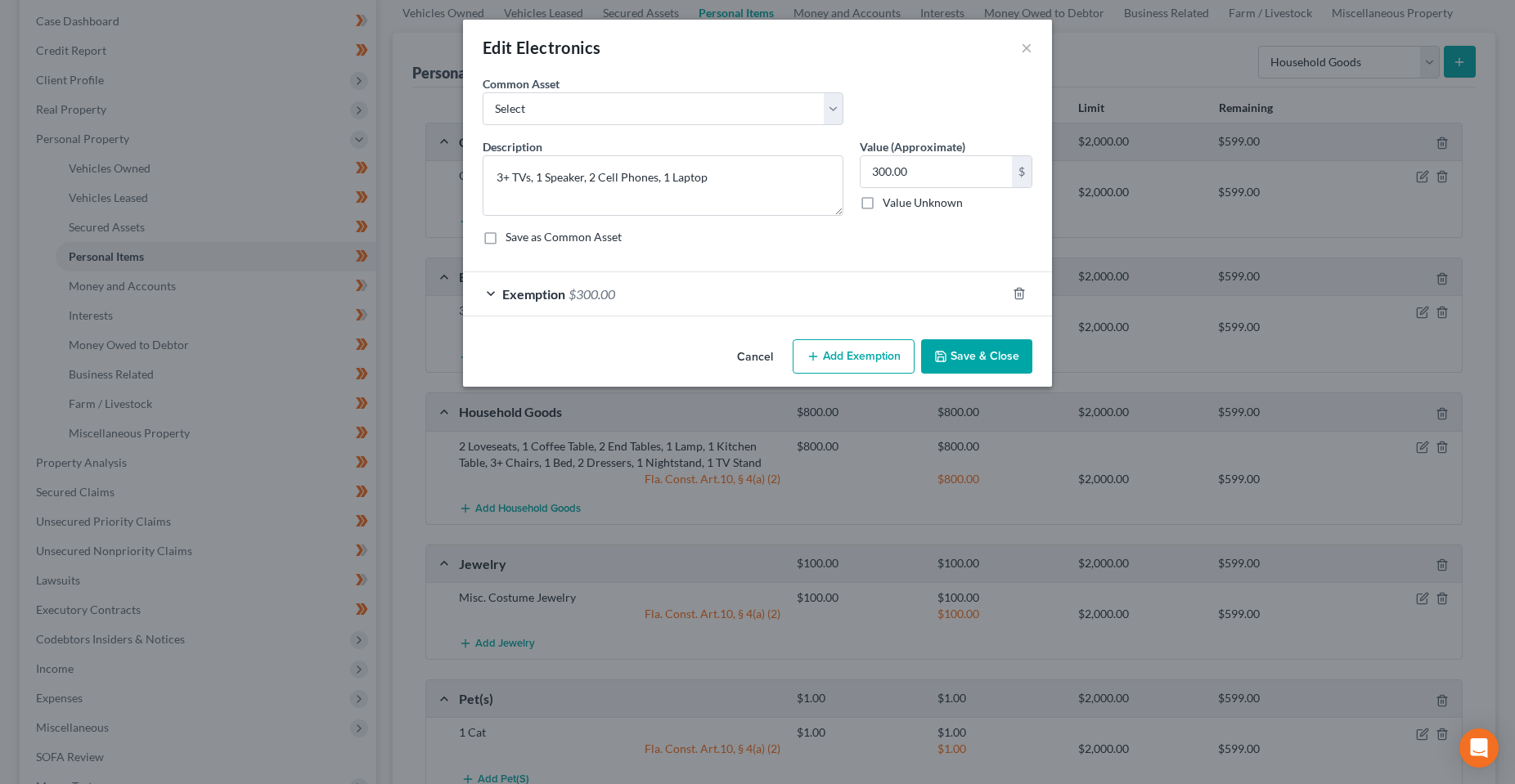
checkbox input "true"
click at [927, 176] on input "300.00" at bounding box center [936, 172] width 152 height 31
type input "350"
click at [914, 288] on div "Exemption $300.00" at bounding box center [734, 293] width 543 height 43
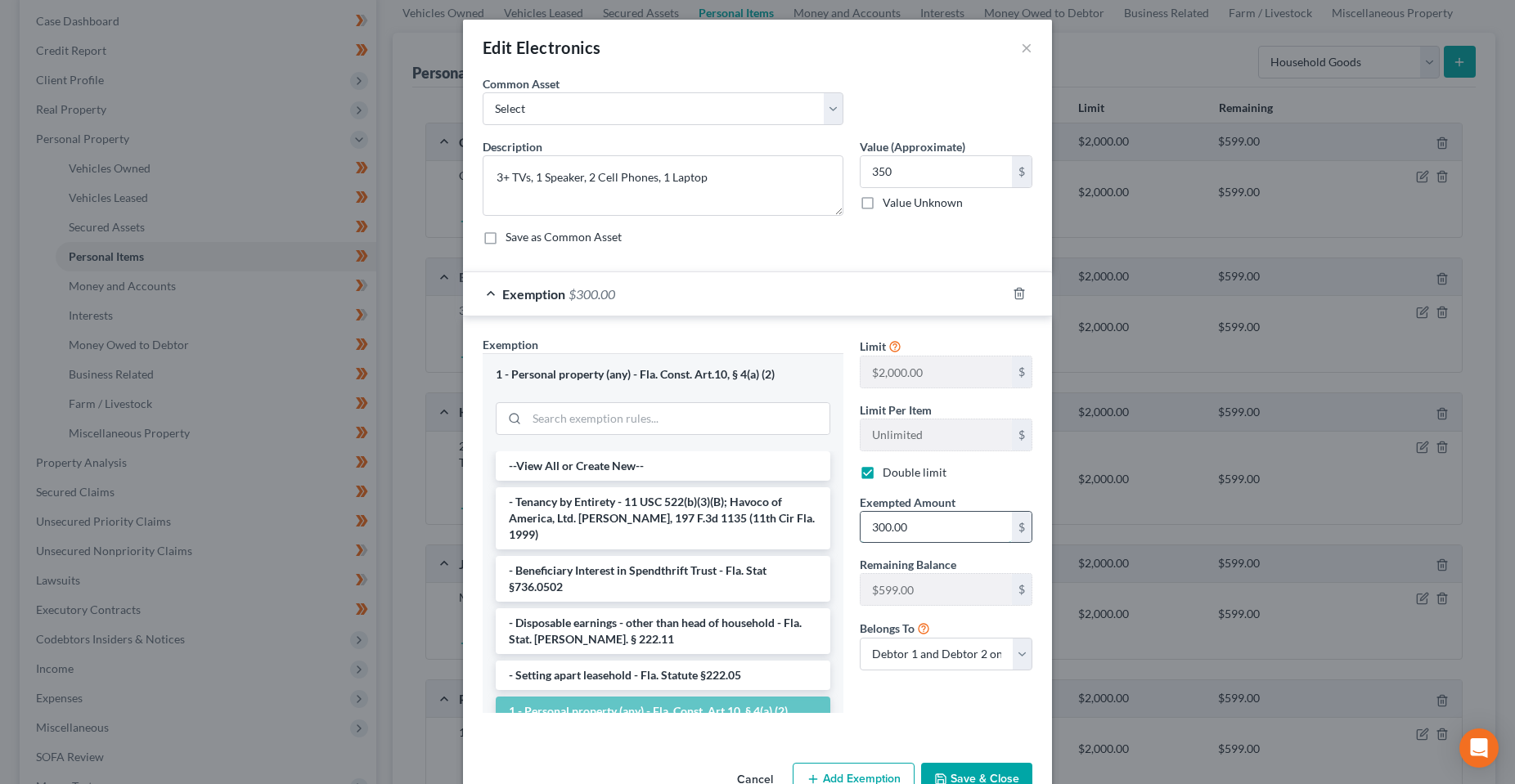
click at [932, 538] on input "300.00" at bounding box center [936, 528] width 152 height 31
type input "350"
click at [845, 731] on div "Exemption Set must be selected for CA. Exemption * 1 - Personal property (any) …" at bounding box center [757, 528] width 589 height 422
click at [952, 783] on button "Save & Close" at bounding box center [977, 779] width 111 height 34
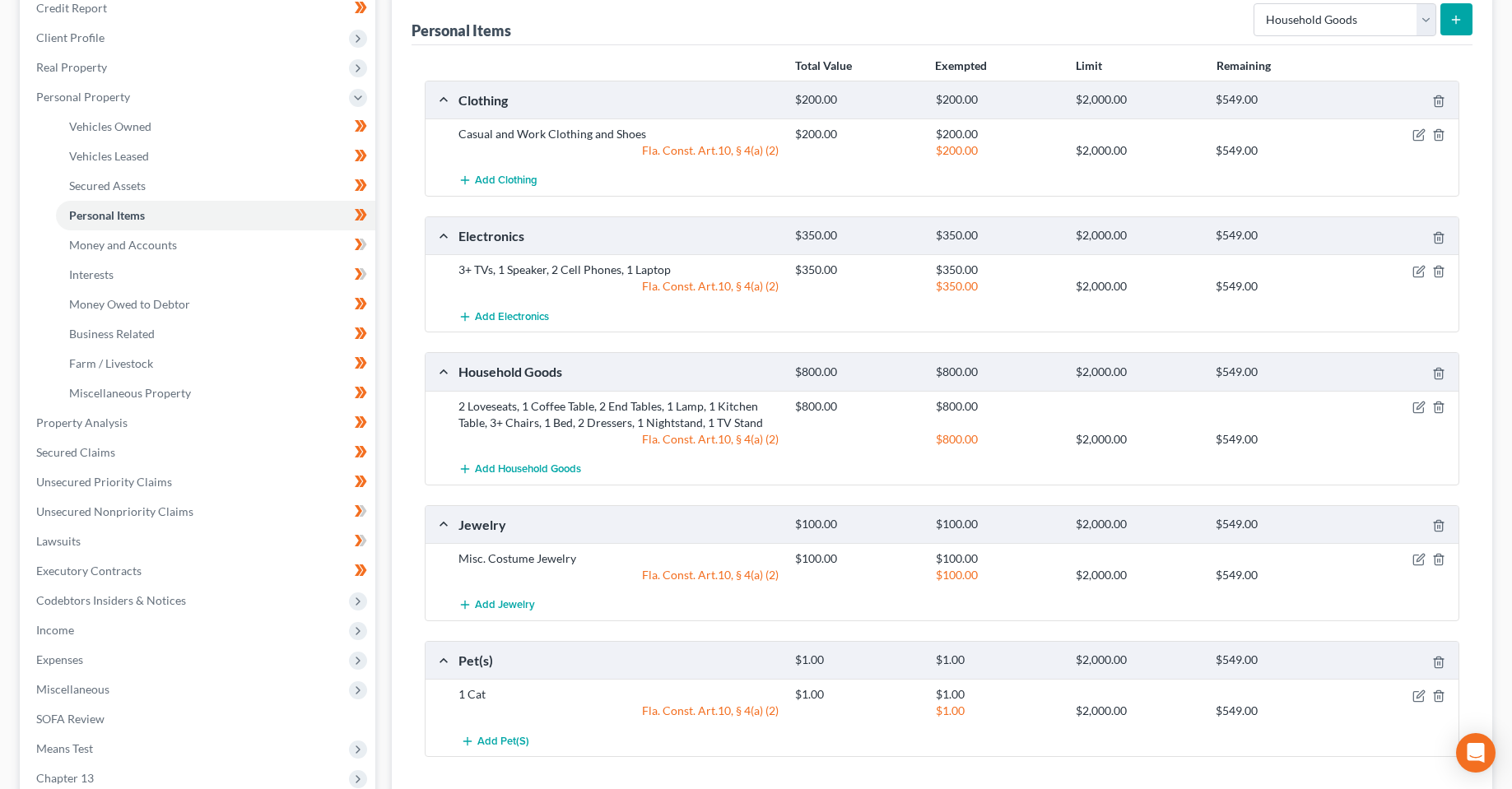
scroll to position [247, 0]
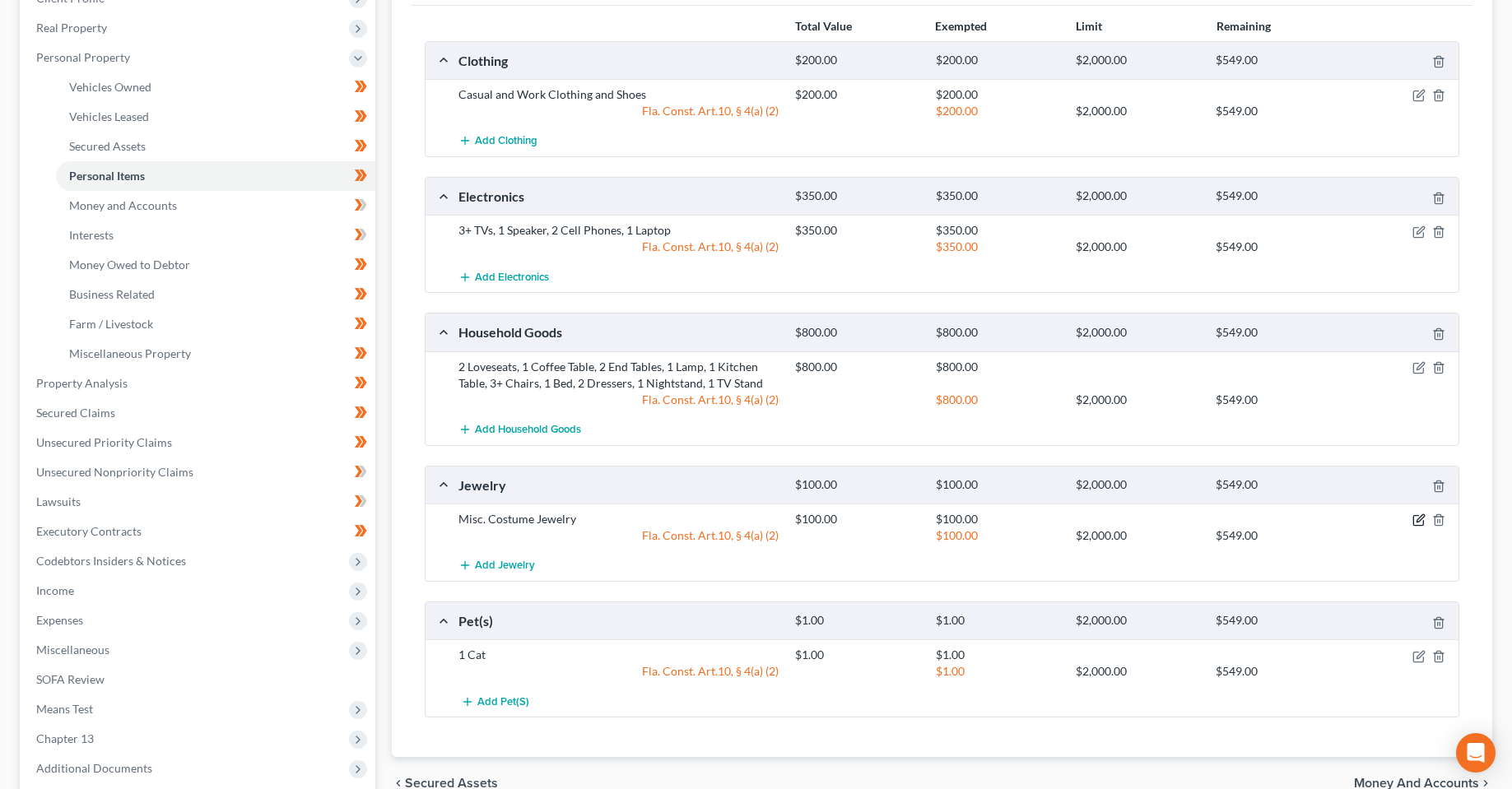
click at [1413, 516] on icon "button" at bounding box center [1418, 519] width 13 height 13
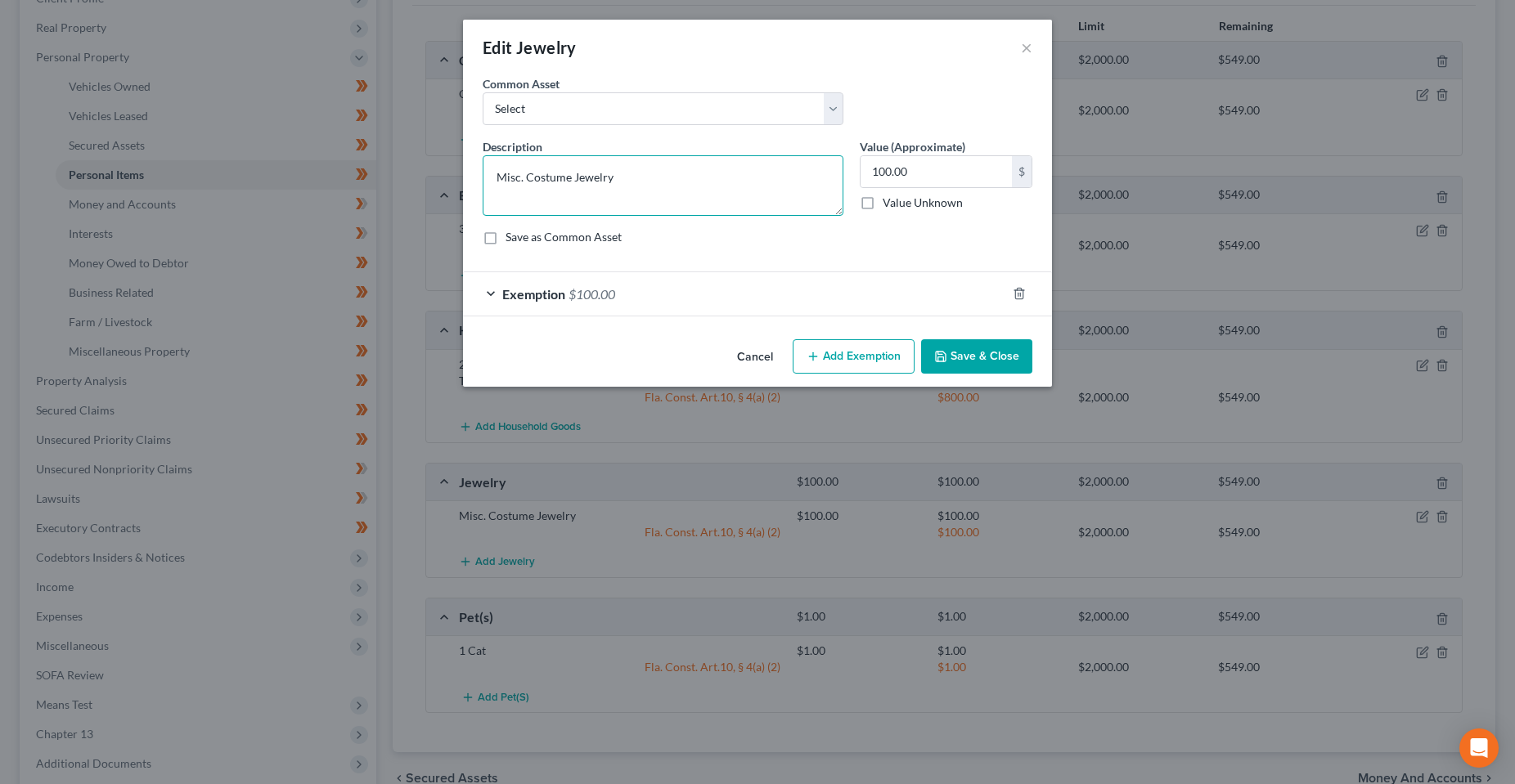
click at [613, 182] on textarea "Misc. Costume Jewelry" at bounding box center [662, 186] width 361 height 61
click at [616, 182] on textarea "Misc. Costume Jewelry" at bounding box center [662, 186] width 361 height 61
click at [646, 188] on textarea "Misc. Costume Jewelry" at bounding box center [662, 186] width 361 height 61
drag, startPoint x: 645, startPoint y: 182, endPoint x: 432, endPoint y: 182, distance: 213.0
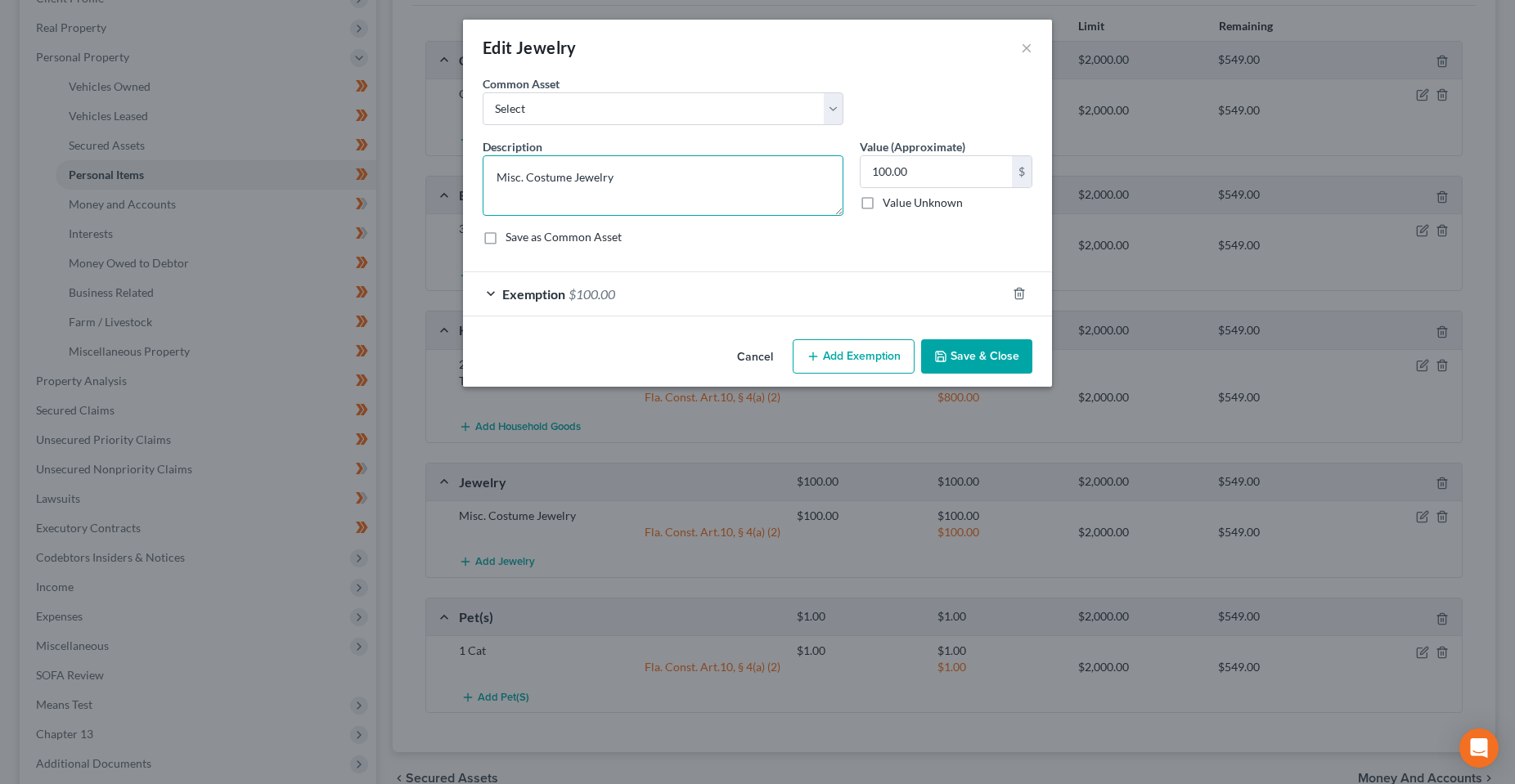
click at [432, 182] on div "Edit Jewelry × An exemption set must first be selected from the Filing Informat…" at bounding box center [757, 392] width 1515 height 784
paste textarea "Jewlery, Wedding Ring & Watch"
click at [524, 180] on textarea "Misc Jewlery, Wedding Ring & Watch" at bounding box center [662, 186] width 361 height 61
click at [818, 176] on textarea "Misc. Costume Jewelry, Wedding Ring & Watch" at bounding box center [662, 186] width 361 height 61
type textarea "Misc. Costume Jewelry, Wedding Ring & Watch"
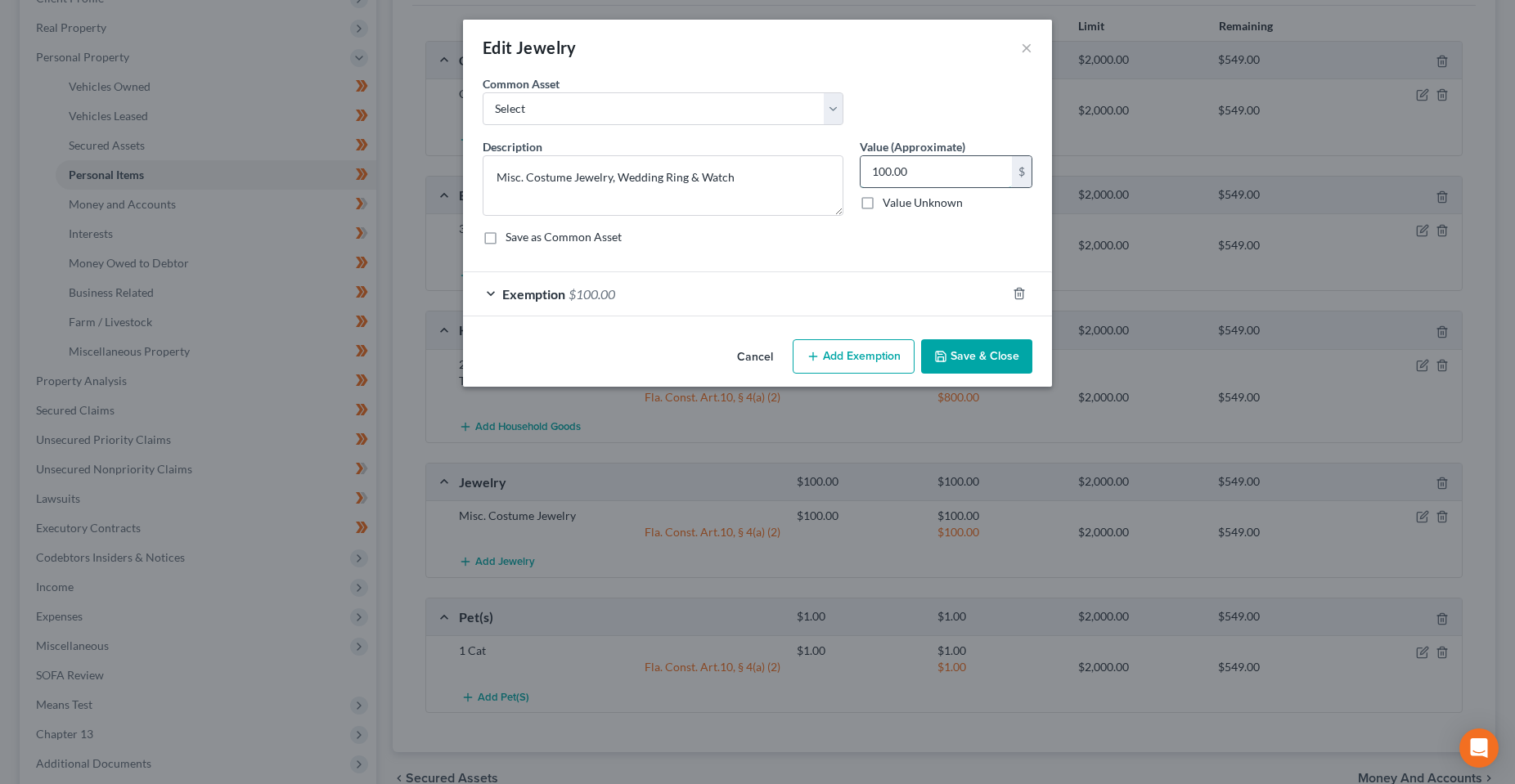
click at [943, 172] on input "100.00" at bounding box center [936, 172] width 152 height 31
click at [931, 172] on input "100.00" at bounding box center [936, 172] width 152 height 31
type input "150"
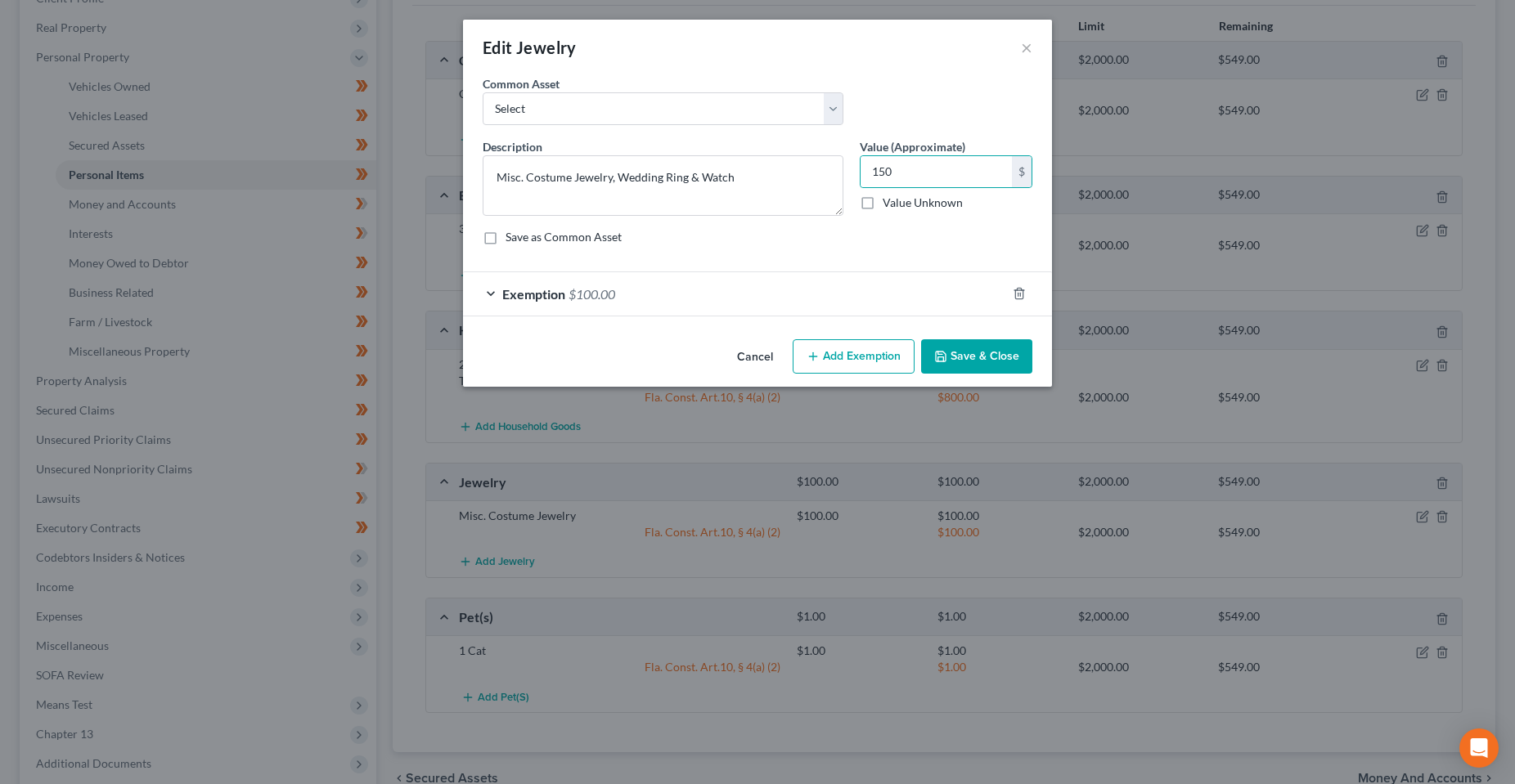
click at [887, 297] on div "Exemption $100.00" at bounding box center [734, 293] width 543 height 43
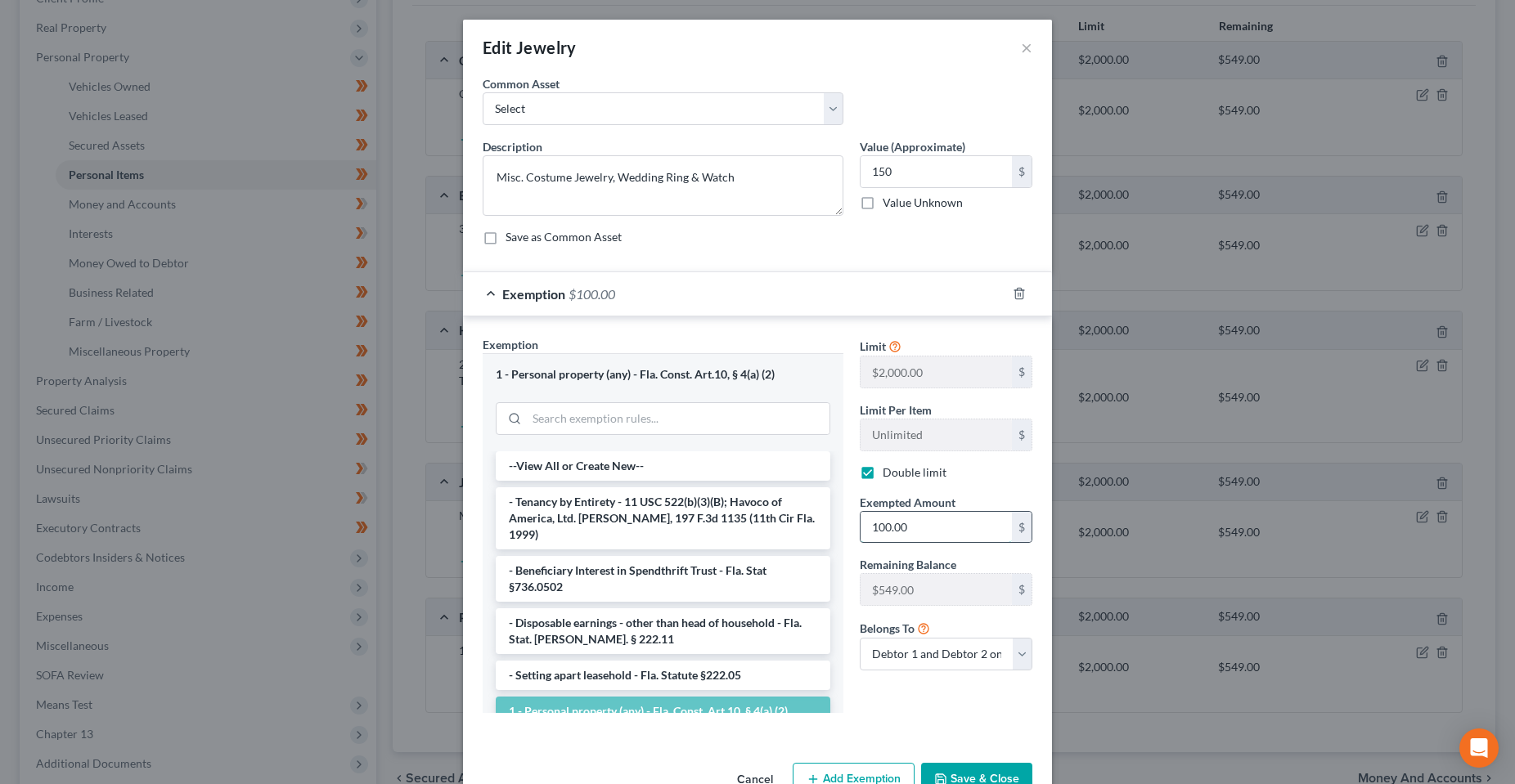
click at [907, 535] on input "100.00" at bounding box center [936, 528] width 152 height 31
type input "150"
drag, startPoint x: 867, startPoint y: 710, endPoint x: 871, endPoint y: 726, distance: 16.5
click at [867, 711] on div "Limit $2,000.00 $ Limit Per Item Unlimited $ Double limit Exempted Amount * 150…" at bounding box center [946, 531] width 189 height 389
click at [964, 783] on button "Save & Close" at bounding box center [977, 779] width 111 height 34
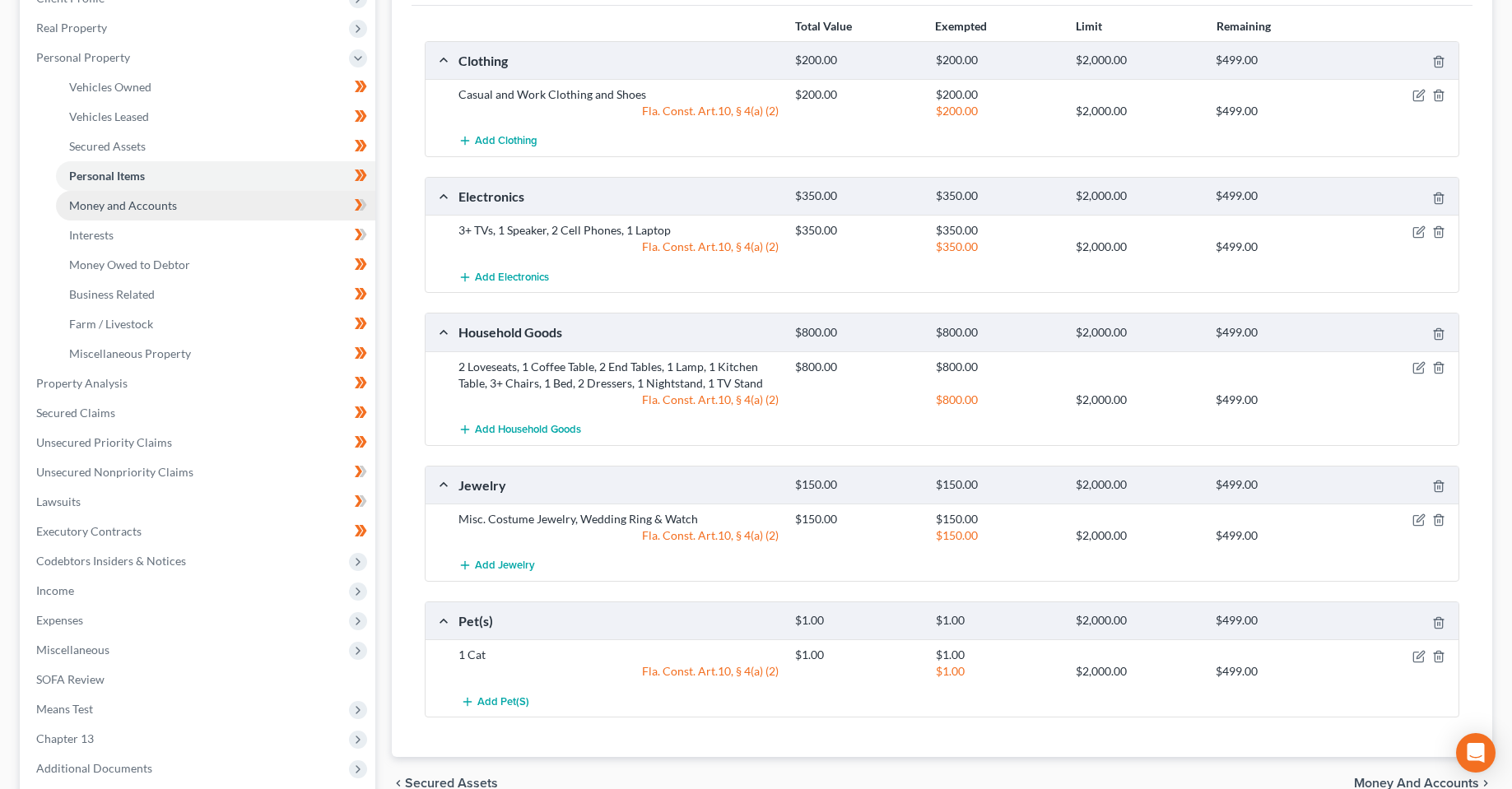
click at [146, 218] on link "Money and Accounts" at bounding box center [216, 206] width 319 height 30
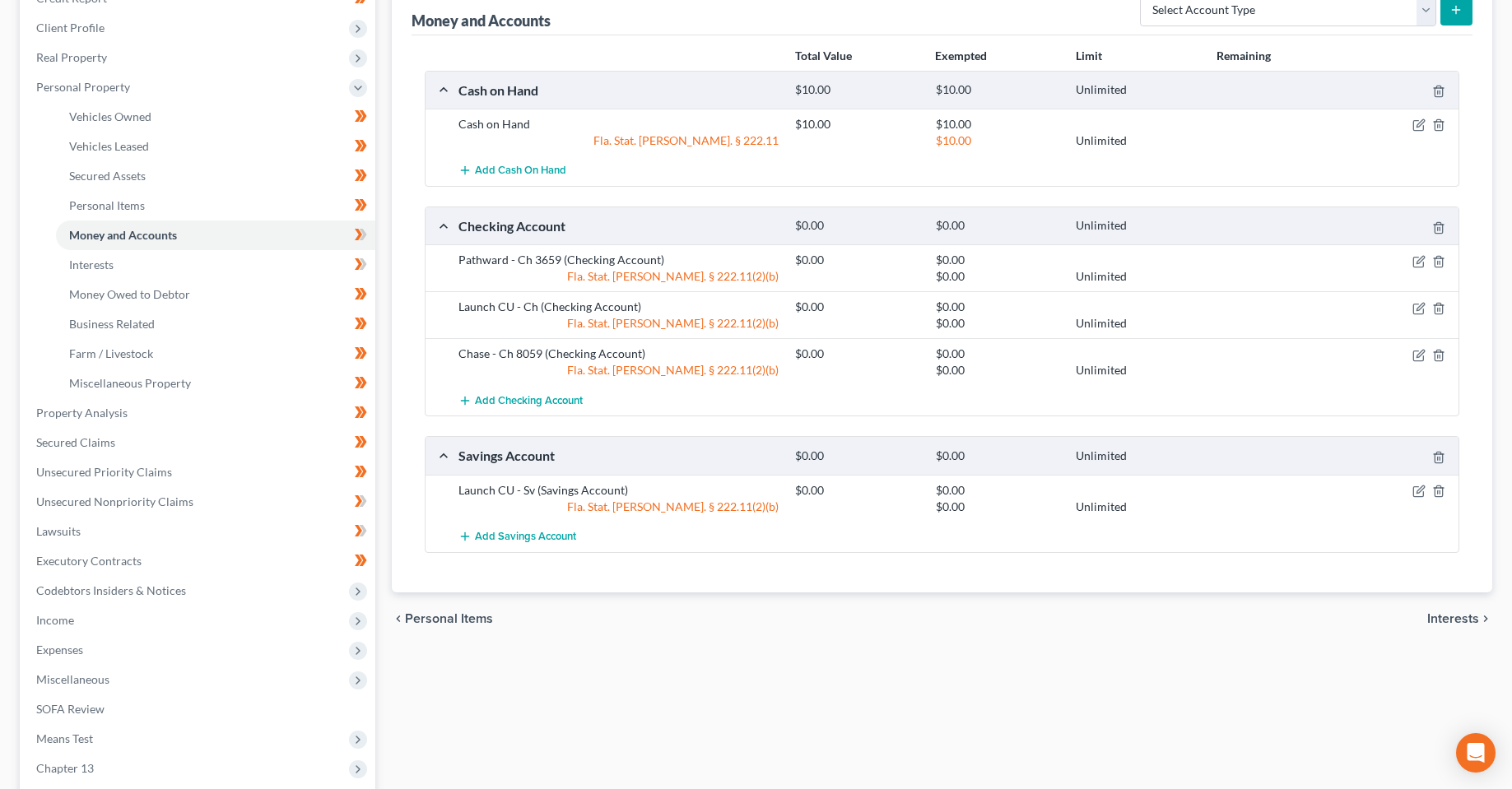
scroll to position [247, 0]
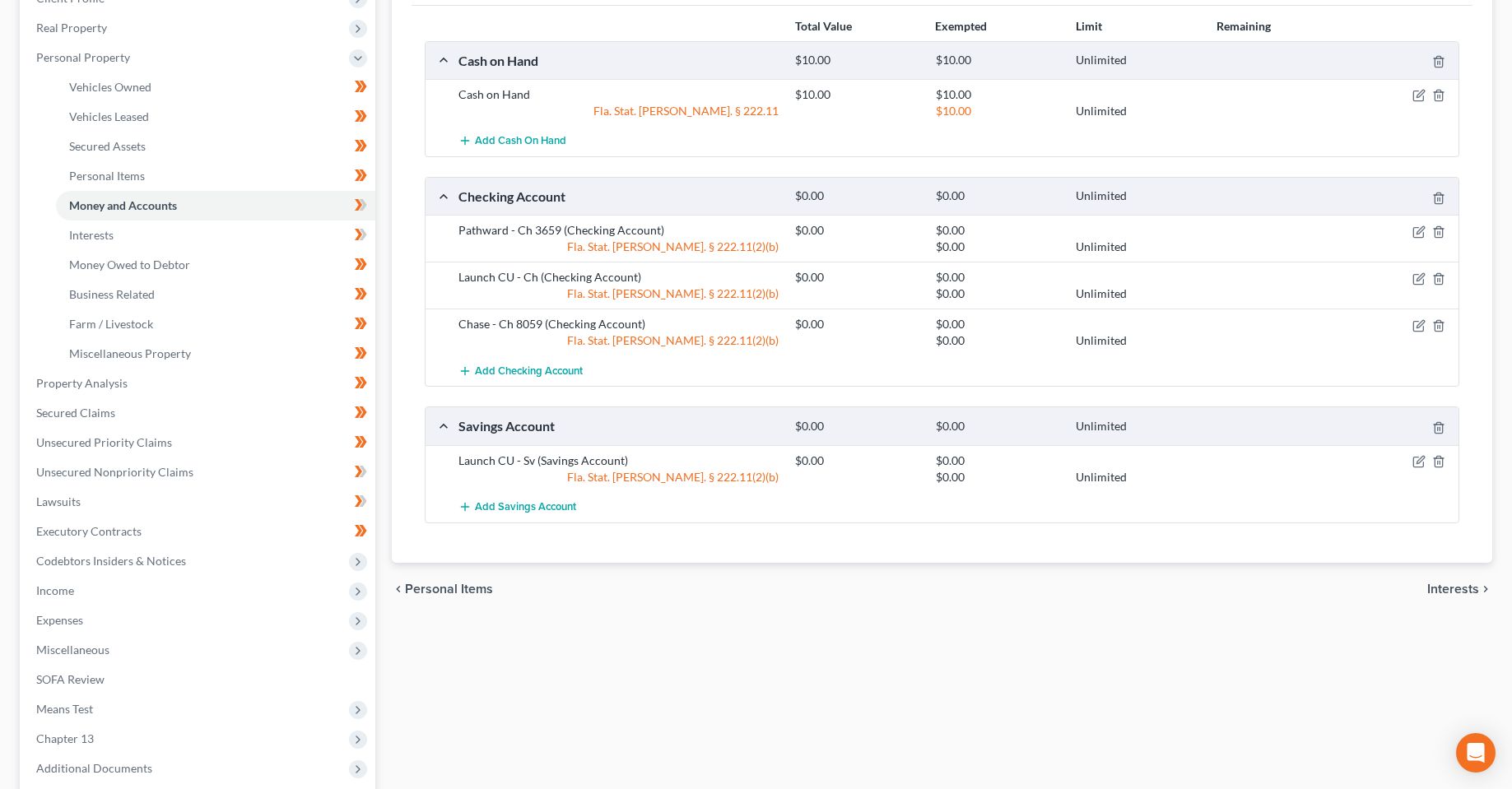
click at [564, 656] on div "Vehicles Owned Vehicles Leased Secured Assets Personal Items Money and Accounts…" at bounding box center [942, 401] width 1117 height 980
drag, startPoint x: 118, startPoint y: 245, endPoint x: 420, endPoint y: 308, distance: 308.5
click at [118, 245] on link "Interests" at bounding box center [216, 235] width 319 height 30
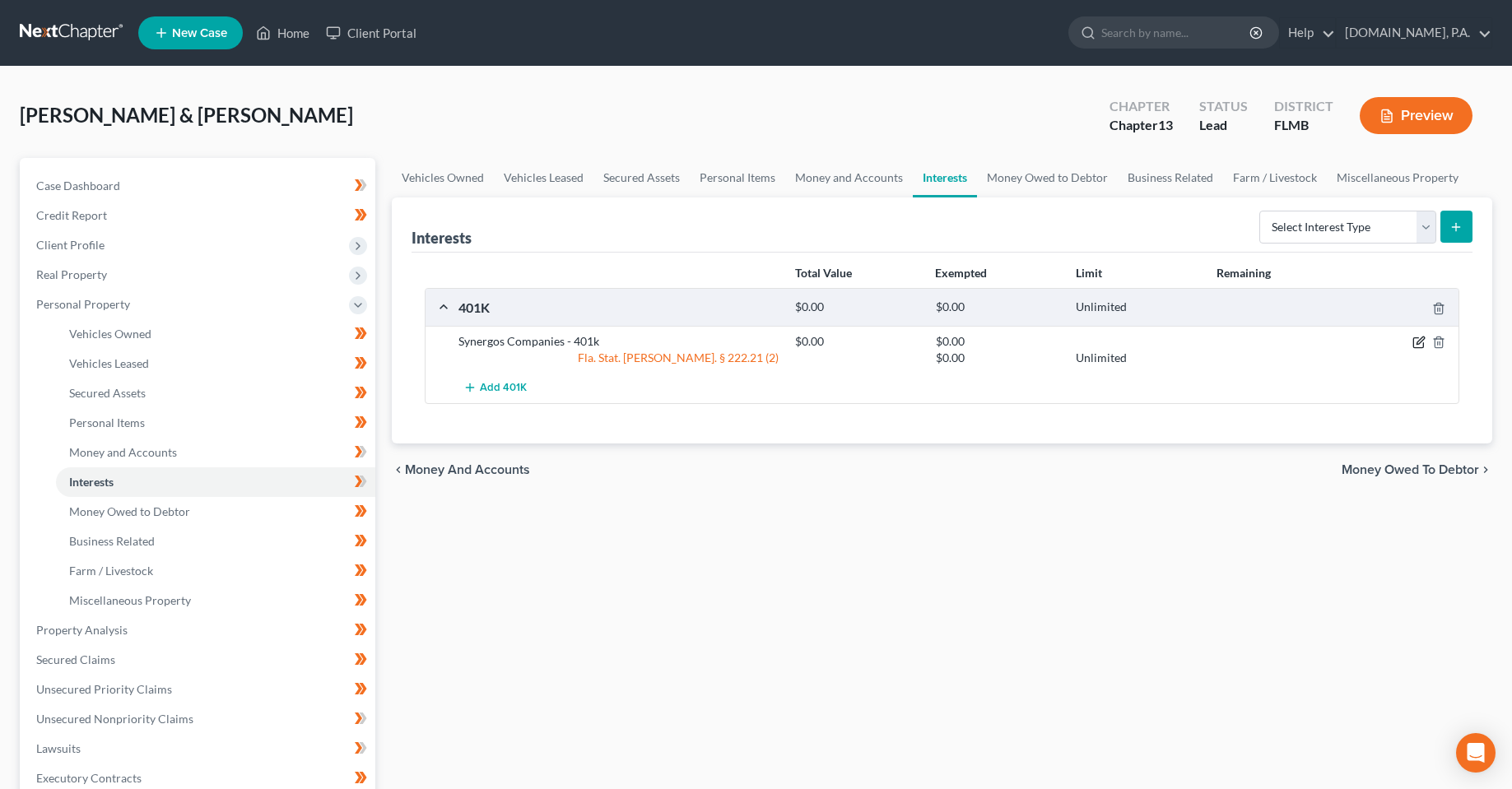
click at [1416, 340] on icon "button" at bounding box center [1418, 341] width 13 height 13
select select "2"
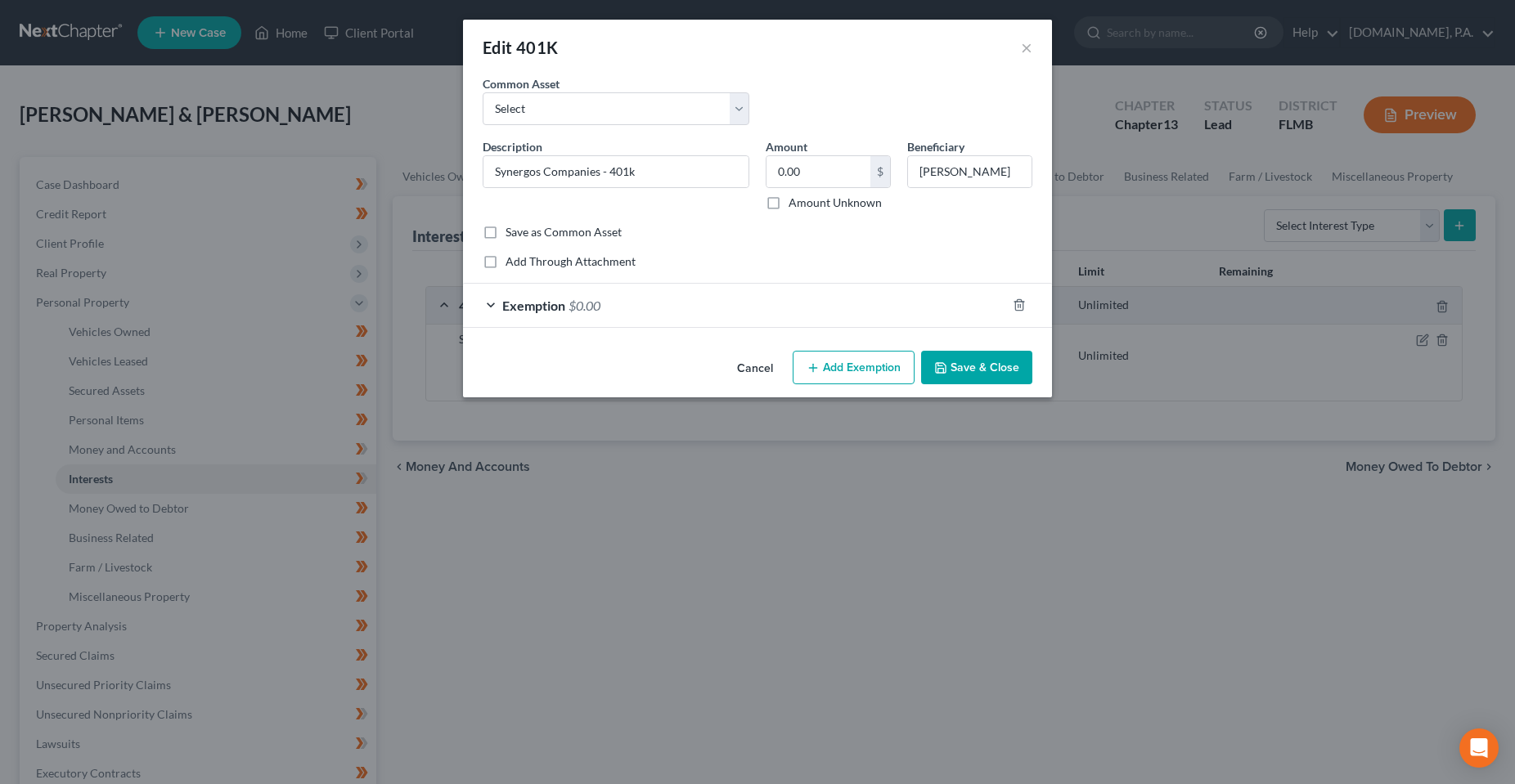
click at [617, 303] on div "Exemption $0.00" at bounding box center [734, 305] width 543 height 43
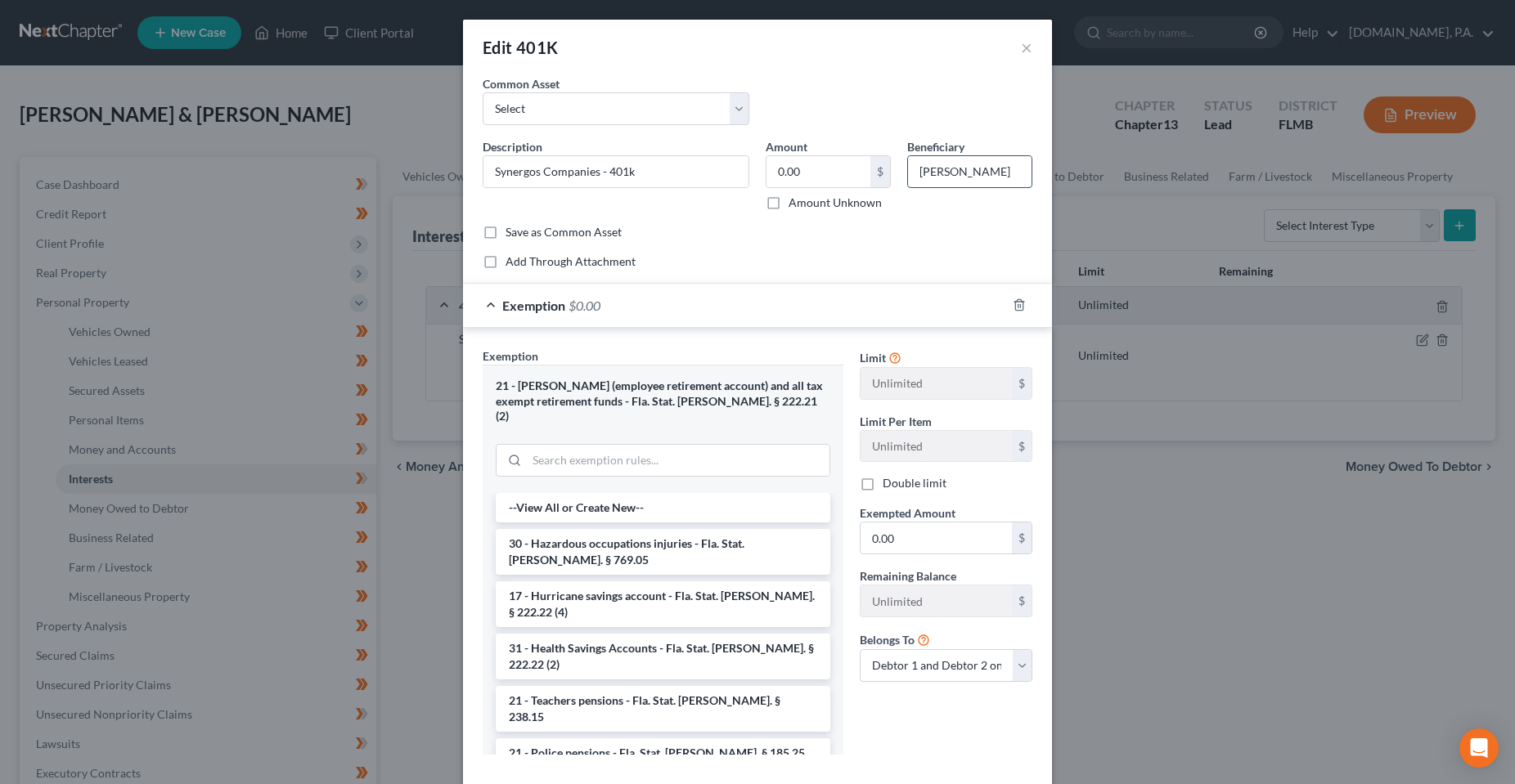
click at [927, 167] on input "Dawn" at bounding box center [969, 172] width 123 height 31
type input "Co-Debtor"
click at [977, 249] on div "Common Asset Select 401K Description * Synergos Companies - 401k Amount 0.00 $ …" at bounding box center [757, 172] width 550 height 195
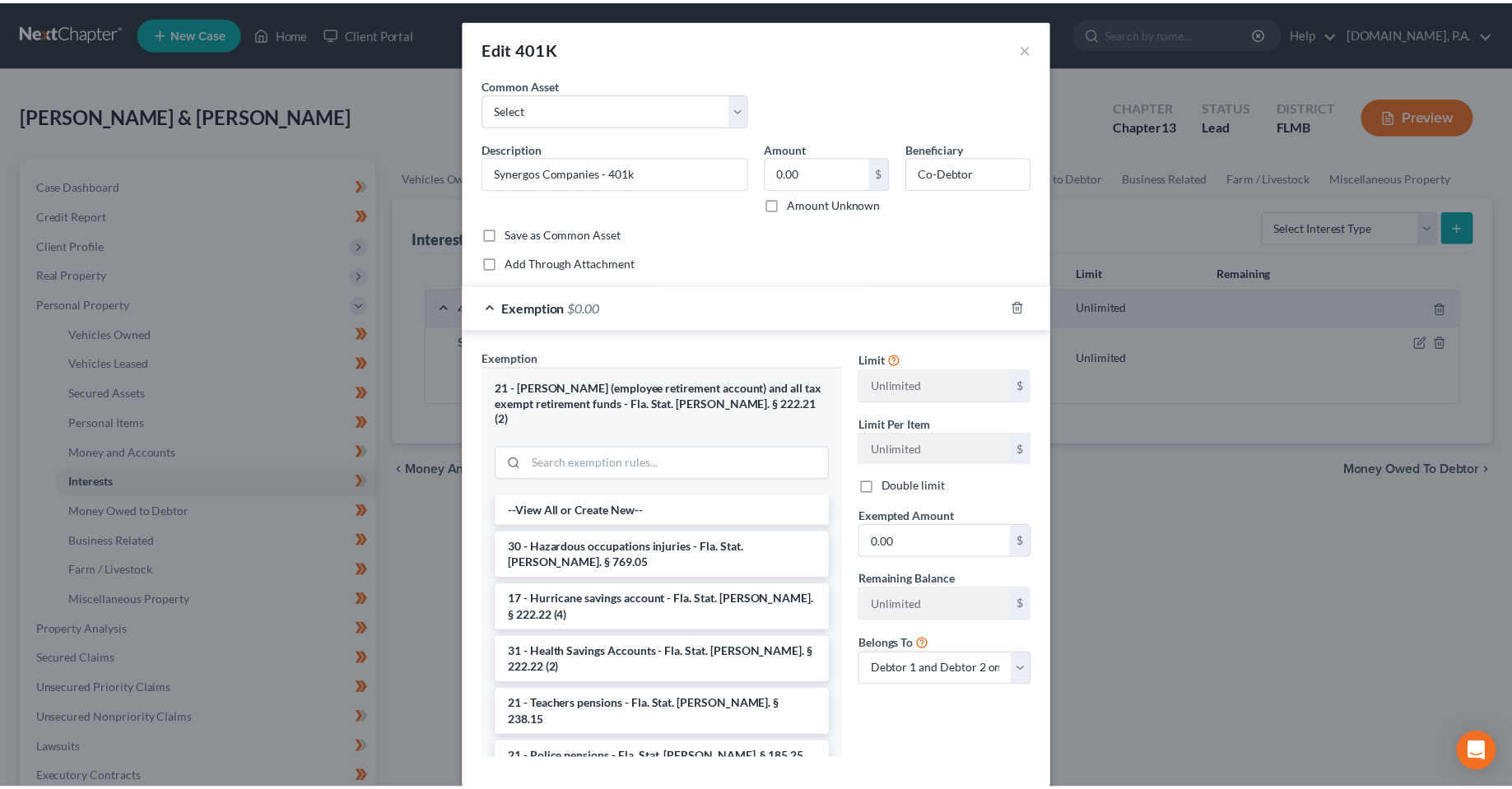
scroll to position [73, 0]
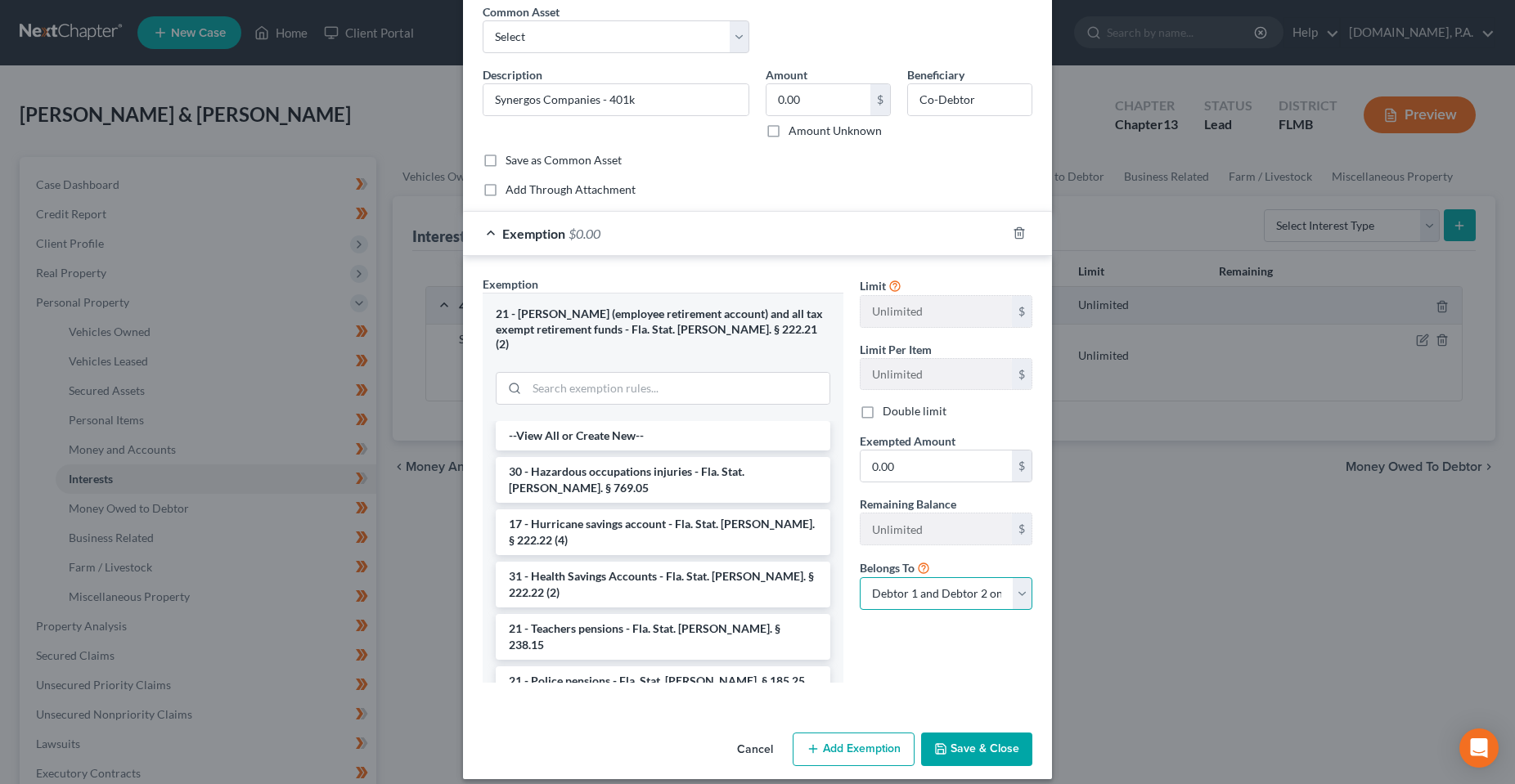
click at [955, 601] on select "Debtor 1 only Debtor 2 only Debtor 1 and Debtor 2 only" at bounding box center [946, 592] width 172 height 32
select select "0"
click at [860, 577] on select "Debtor 1 only Debtor 2 only Debtor 1 and Debtor 2 only" at bounding box center [946, 592] width 172 height 32
click at [943, 663] on div "Limit Unlimited $ Limit Per Item Unlimited $ Double limit Exempted Amount * 0.0…" at bounding box center [946, 486] width 189 height 420
click at [972, 734] on button "Save & Close" at bounding box center [977, 749] width 111 height 34
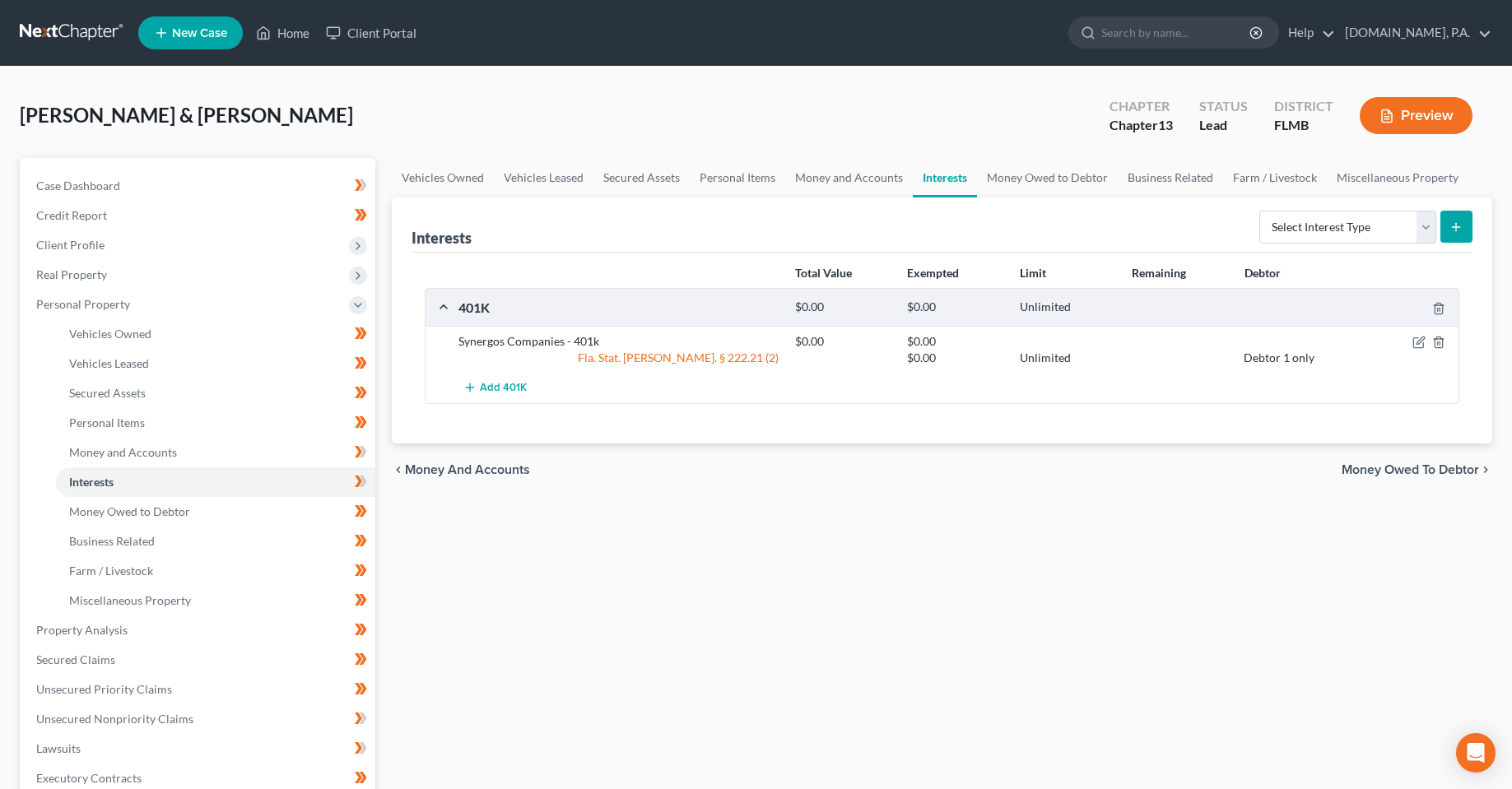
click at [984, 576] on div "Vehicles Owned Vehicles Leased Secured Assets Personal Items Money and Accounts…" at bounding box center [942, 648] width 1117 height 980
click at [851, 632] on div "Vehicles Owned Vehicles Leased Secured Assets Personal Items Money and Accounts…" at bounding box center [942, 648] width 1117 height 980
click at [158, 516] on span "Money Owed to Debtor" at bounding box center [129, 512] width 121 height 14
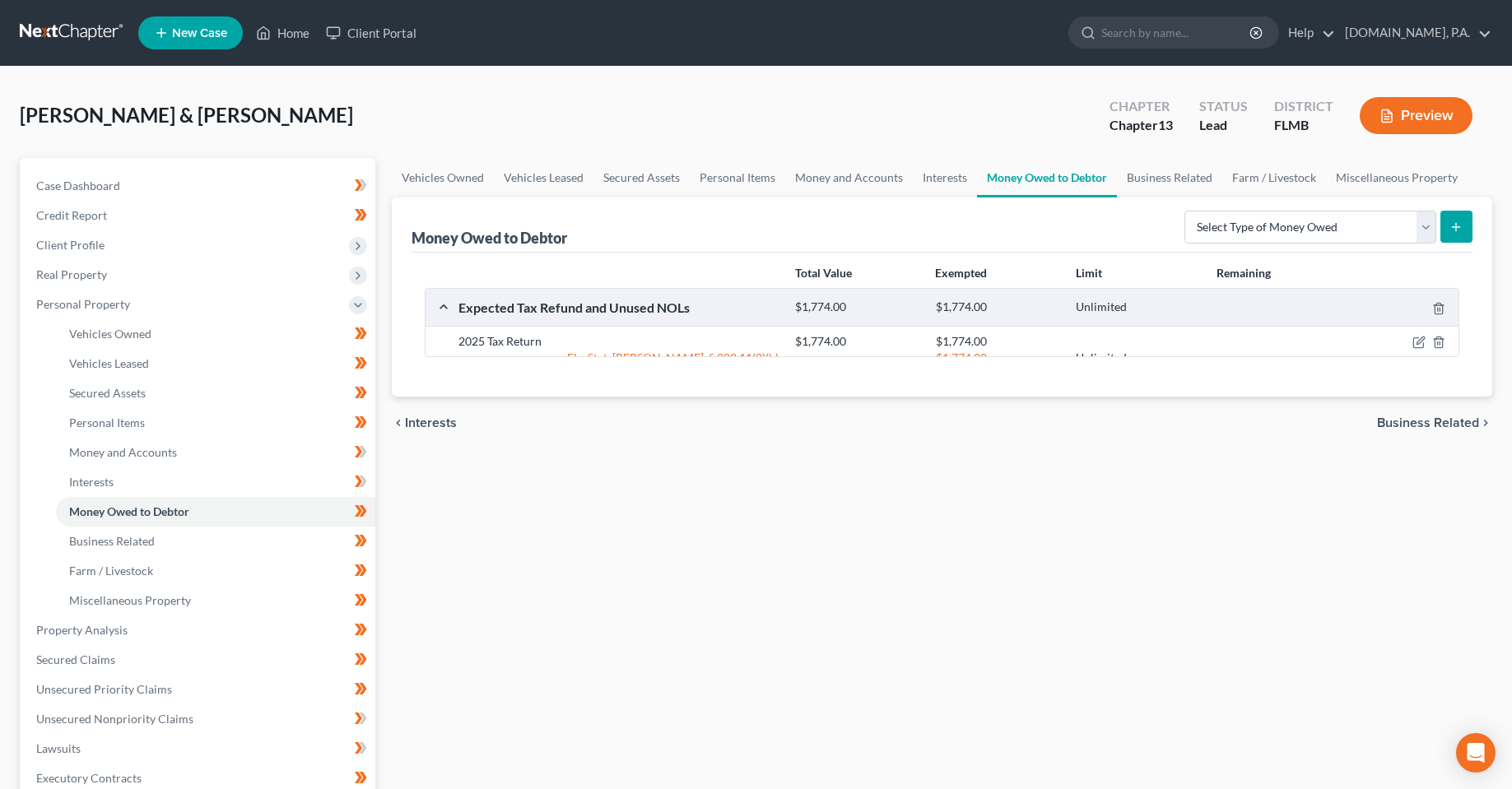
click at [614, 627] on div "Vehicles Owned Vehicles Leased Secured Assets Personal Items Money and Accounts…" at bounding box center [942, 648] width 1117 height 980
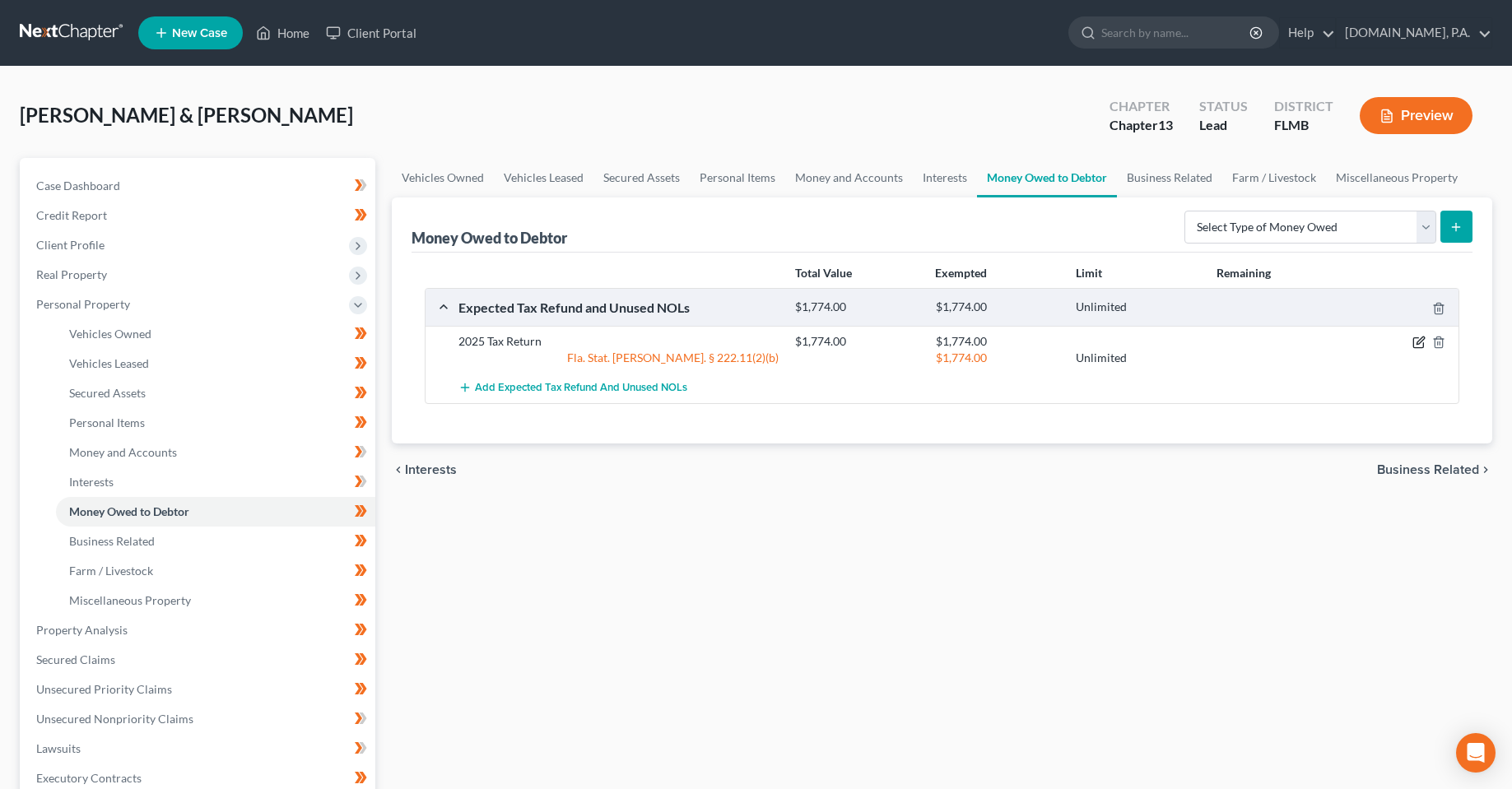
click at [1417, 346] on icon "button" at bounding box center [1418, 341] width 13 height 13
select select "0"
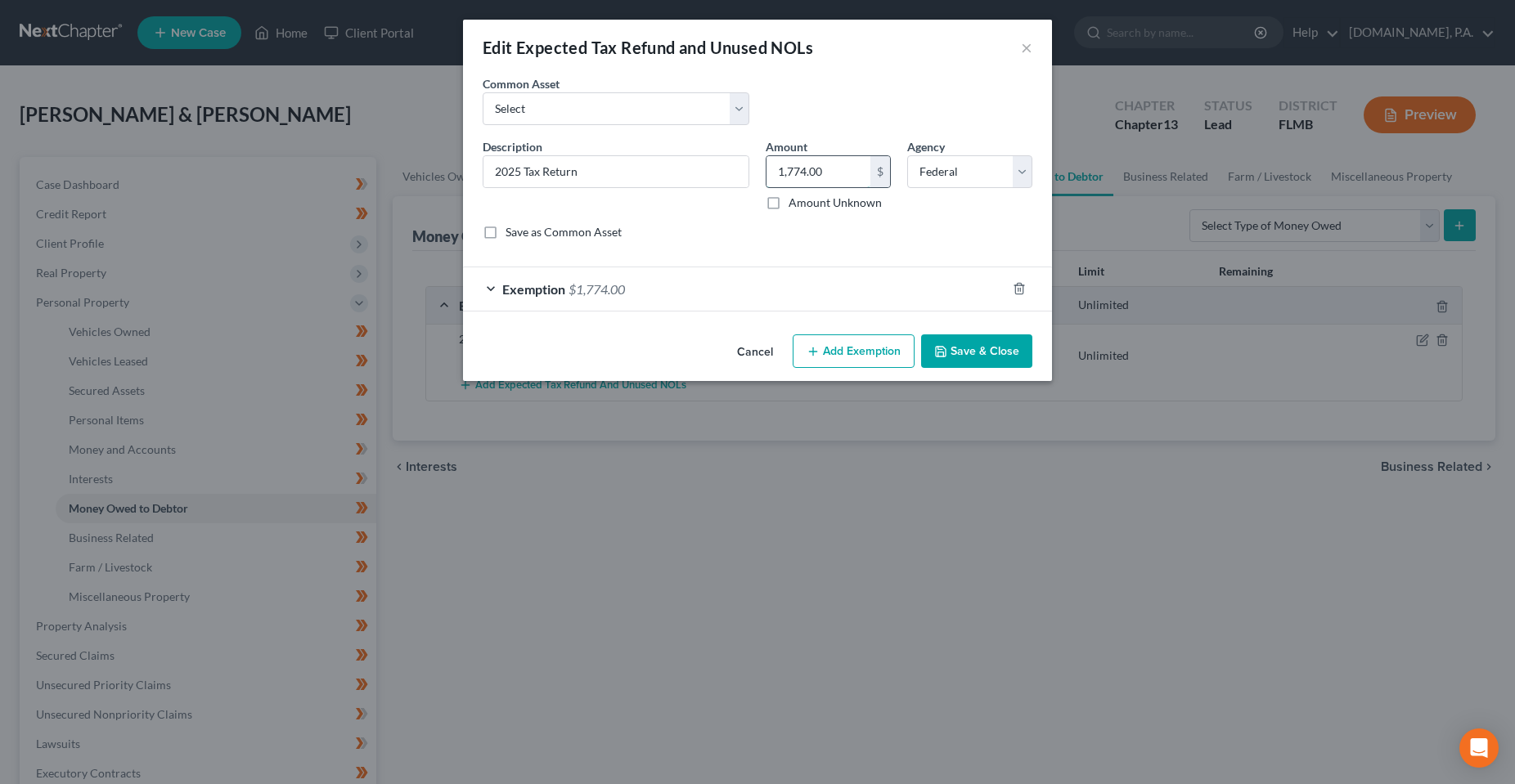
click at [802, 180] on input "1,774.00" at bounding box center [819, 172] width 104 height 31
type input "1,391"
click at [711, 287] on div "Exemption $1,774.00" at bounding box center [734, 288] width 543 height 43
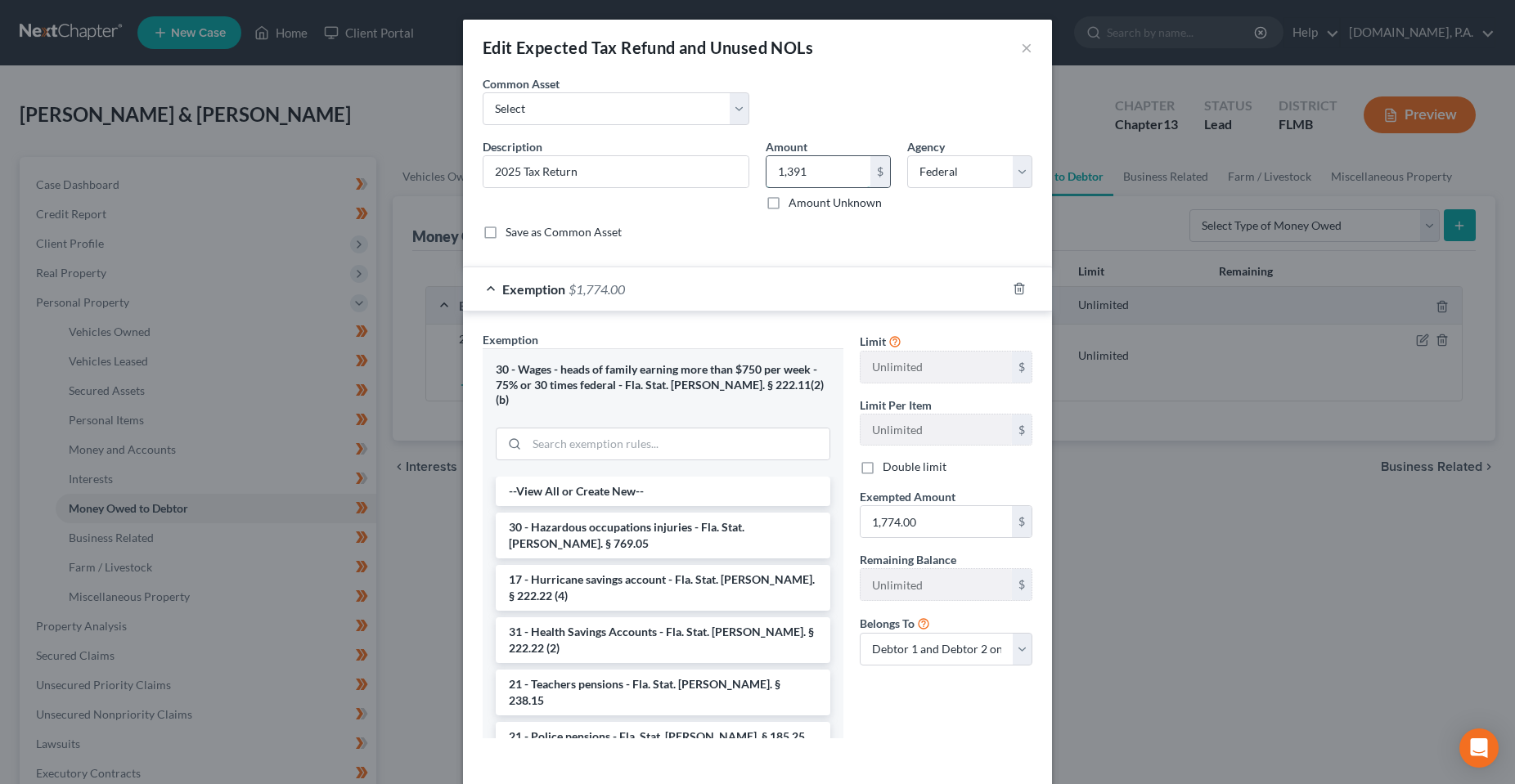
click at [809, 156] on input "1,391" at bounding box center [819, 172] width 104 height 31
click at [961, 519] on input "1,774.00" at bounding box center [936, 522] width 152 height 31
paste input "391"
type input "1,391"
click at [876, 724] on div "Limit Unlimited $ Limit Per Item Unlimited $ Double limit Exempted Amount * 1,3…" at bounding box center [946, 542] width 189 height 420
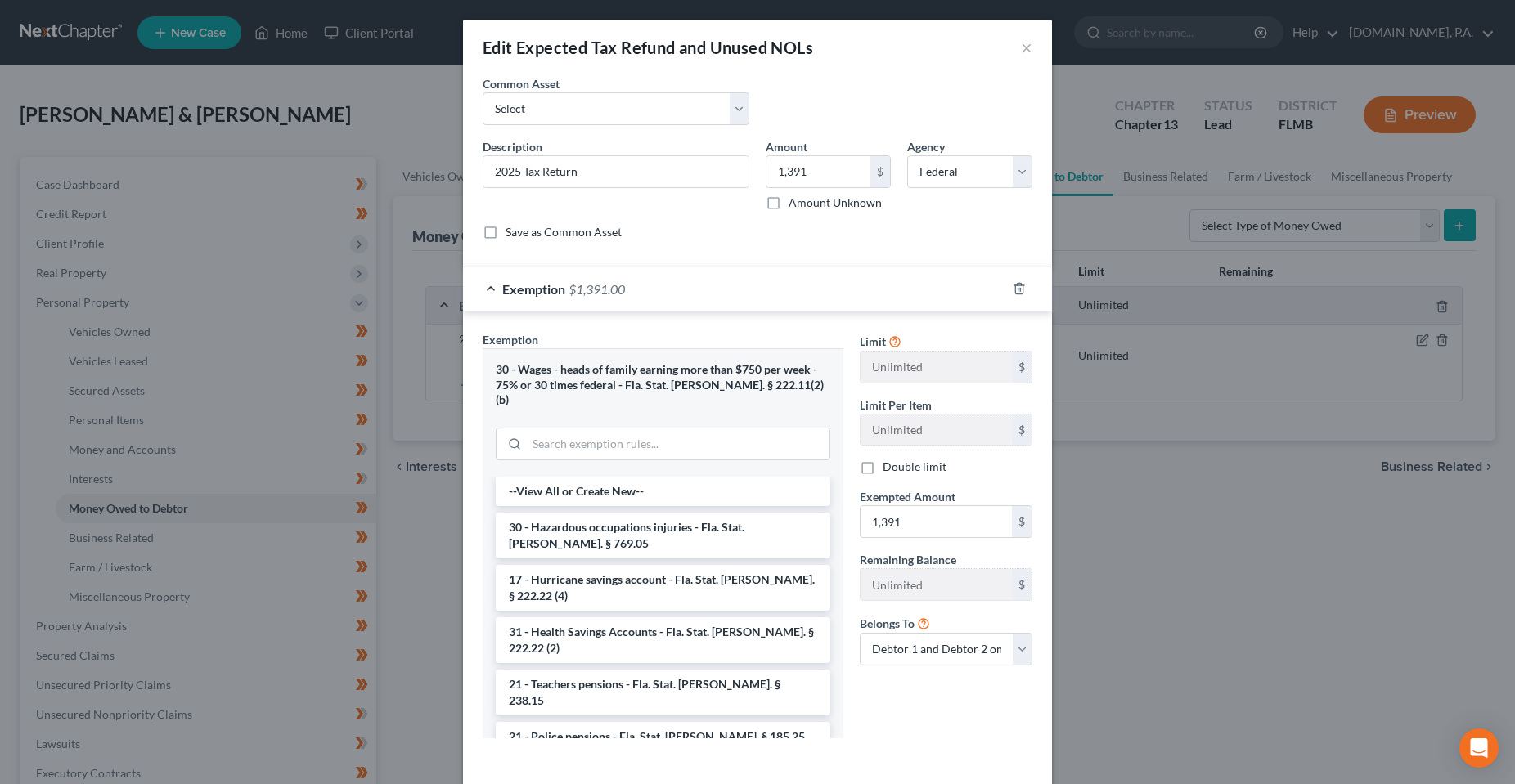
click at [898, 703] on div "Limit Unlimited $ Limit Per Item Unlimited $ Double limit Exempted Amount * 1,3…" at bounding box center [946, 542] width 189 height 420
drag, startPoint x: 1012, startPoint y: 292, endPoint x: 1014, endPoint y: 322, distance: 30.1
click at [1014, 322] on div "Exemption $1,391.00 Exemption Set must be selected for CA. Exemption * 30 - Wag…" at bounding box center [757, 516] width 589 height 499
click at [1012, 288] on icon "button" at bounding box center [1018, 288] width 13 height 13
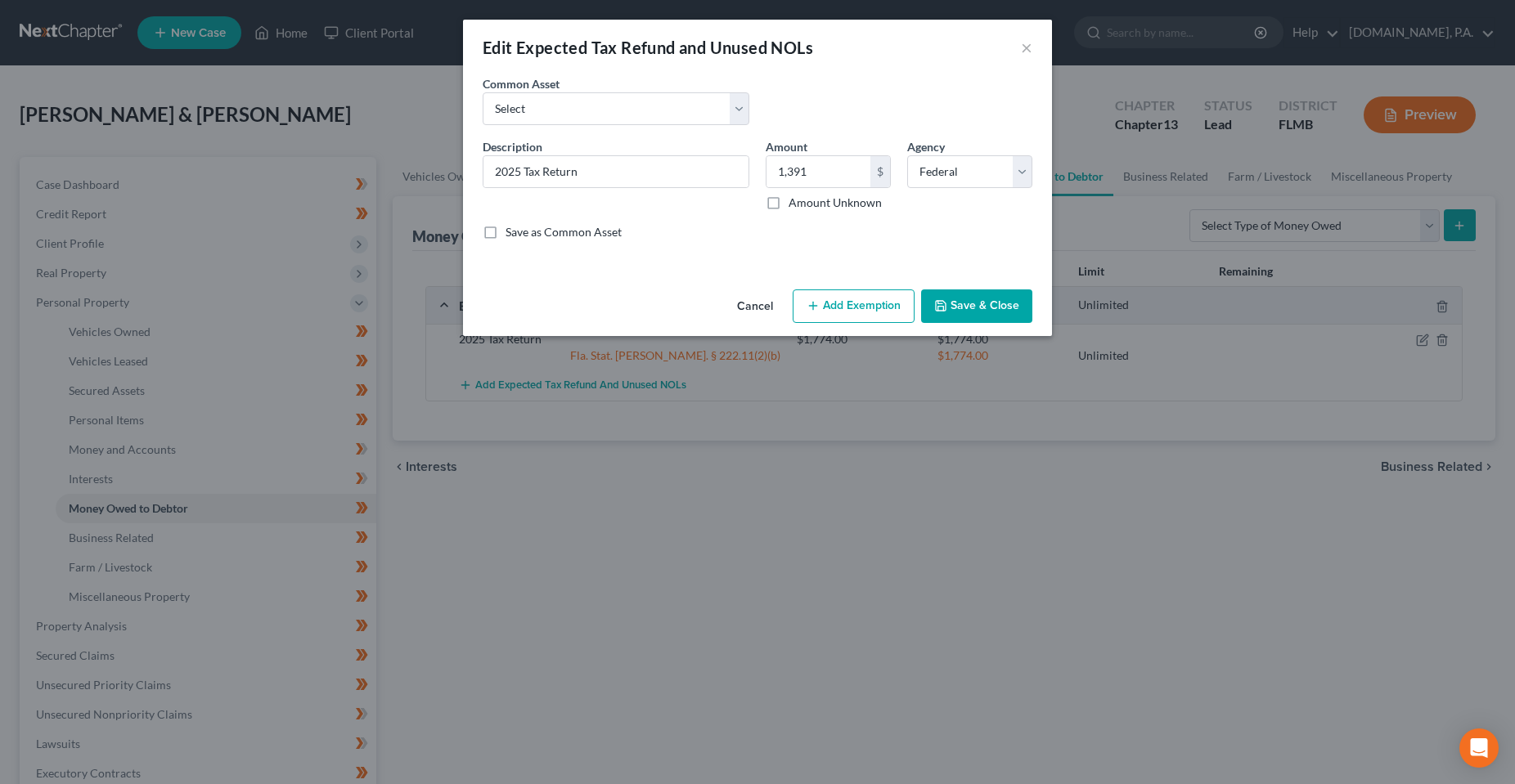
click at [852, 301] on button "Add Exemption" at bounding box center [853, 306] width 122 height 34
select select "2"
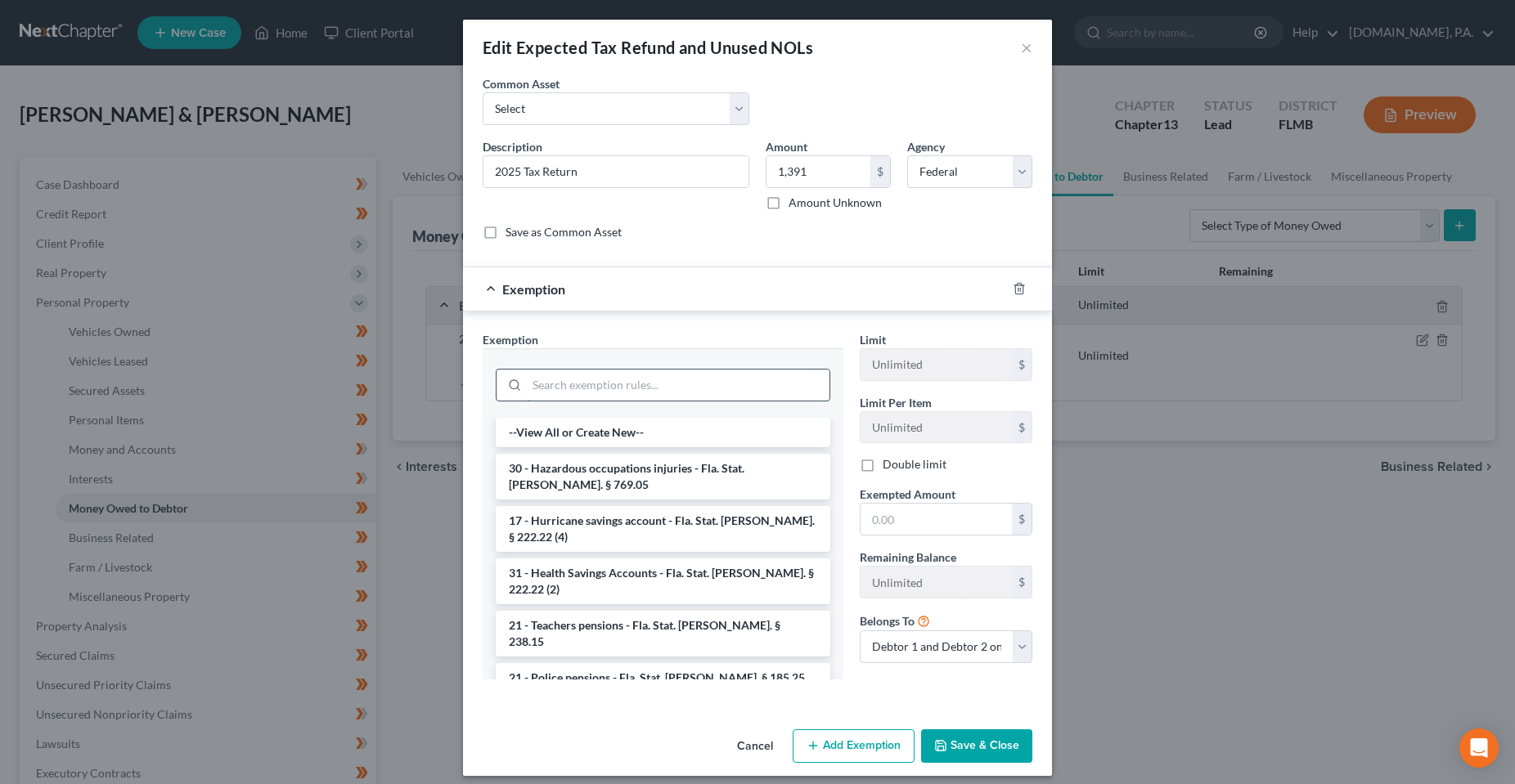
click at [642, 379] on input "search" at bounding box center [678, 385] width 302 height 31
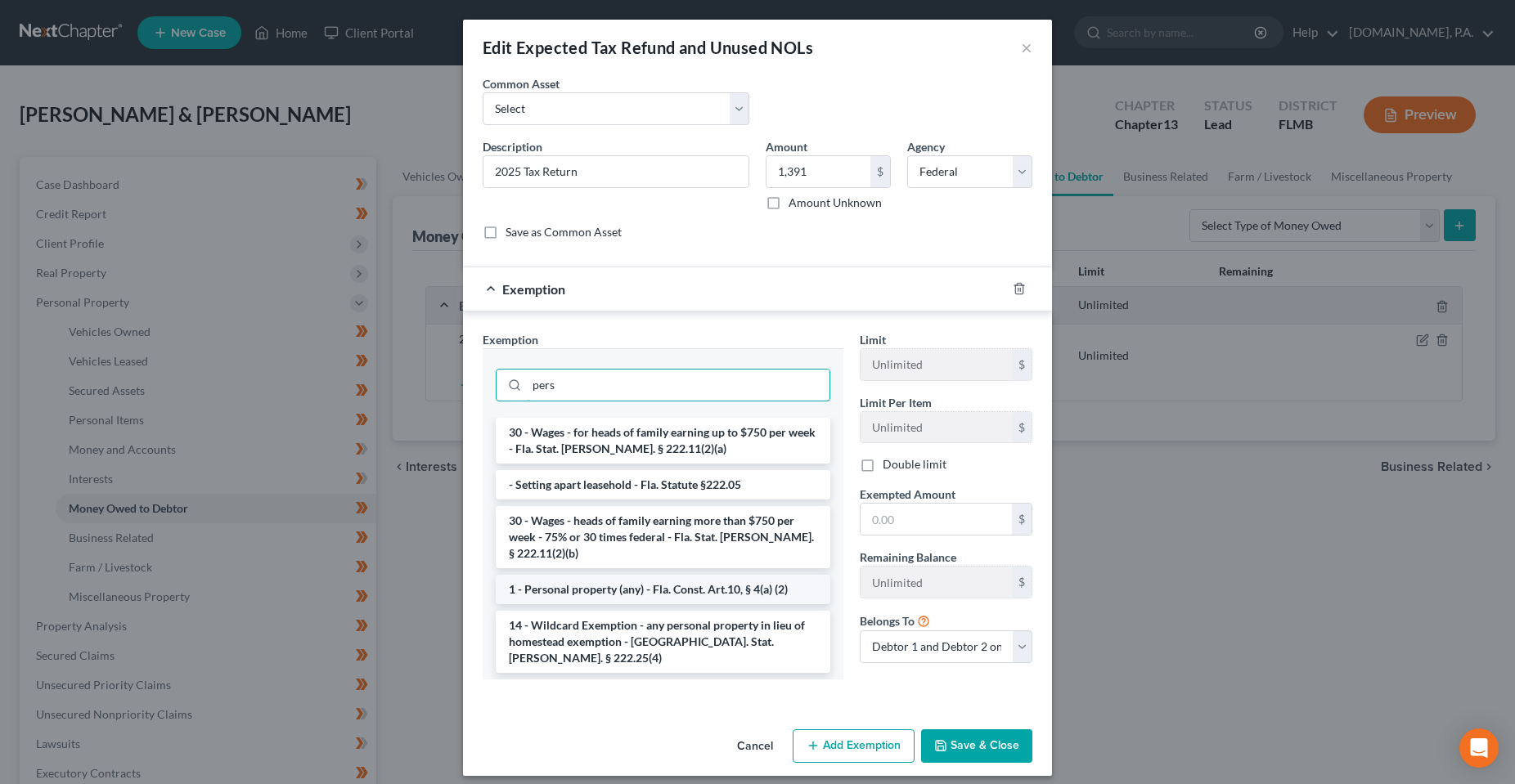
type input "pers"
click at [615, 591] on li "1 - Personal property (any) - Fla. Const. Art.10, § 4(a) (2)" at bounding box center [663, 589] width 334 height 29
checkbox input "true"
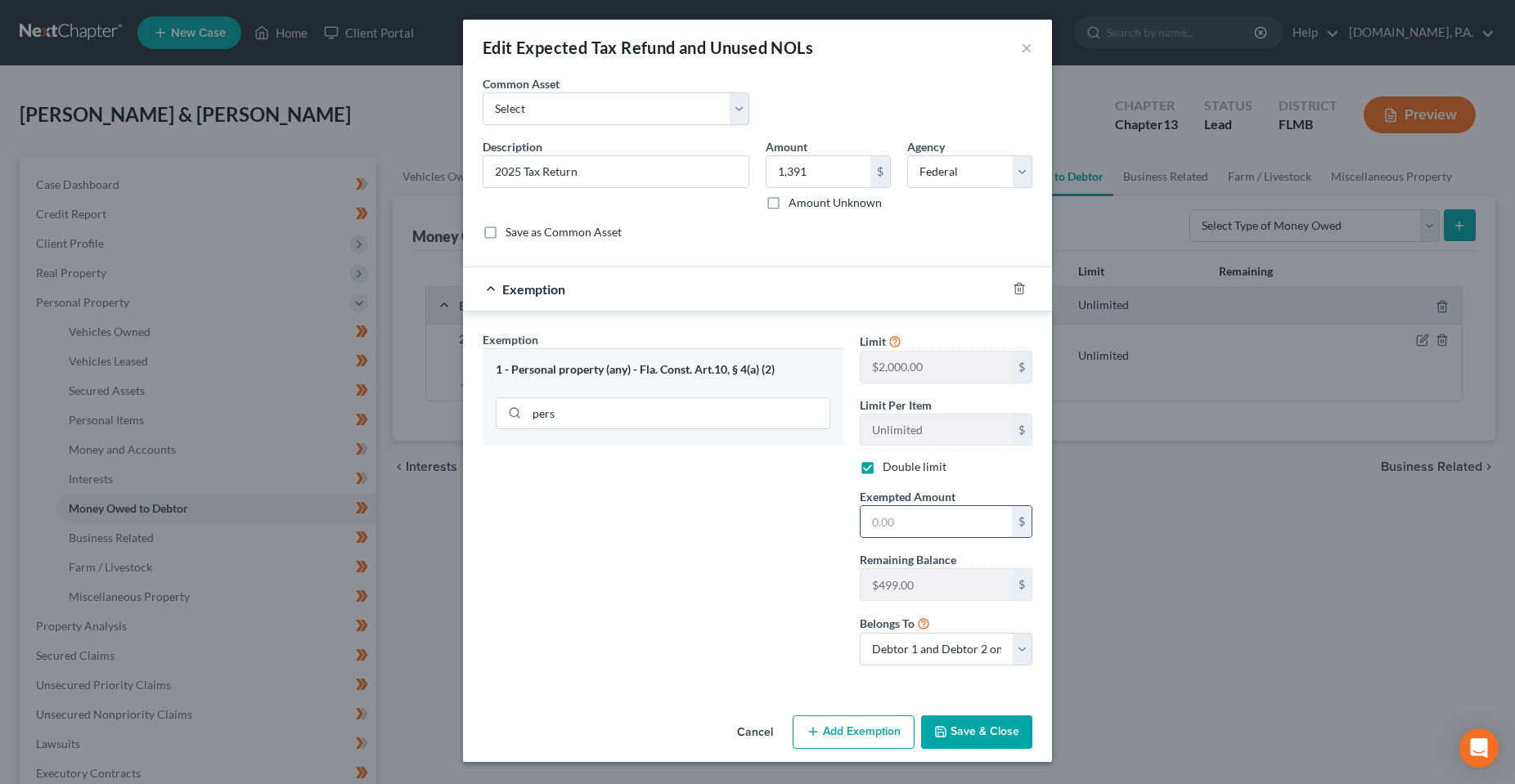
click at [917, 537] on input "text" at bounding box center [936, 522] width 152 height 31
type input "499"
drag, startPoint x: 973, startPoint y: 735, endPoint x: 803, endPoint y: 679, distance: 179.0
click at [792, 682] on div "Edit Expected Tax Refund and Unused NOLs × An exemption set must first be selec…" at bounding box center [757, 390] width 589 height 742
click at [824, 741] on button "Add Exemption" at bounding box center [853, 732] width 122 height 34
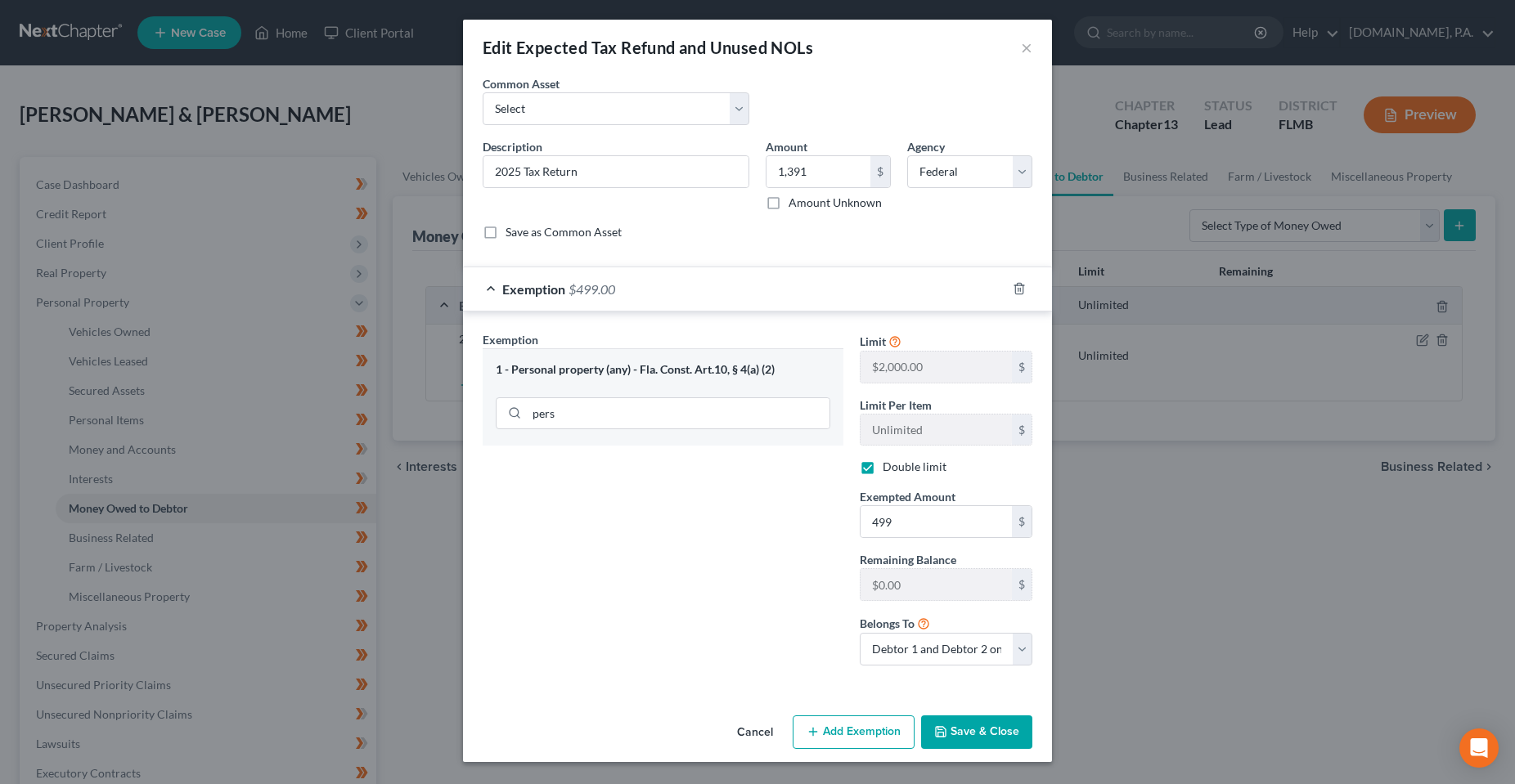
select select "2"
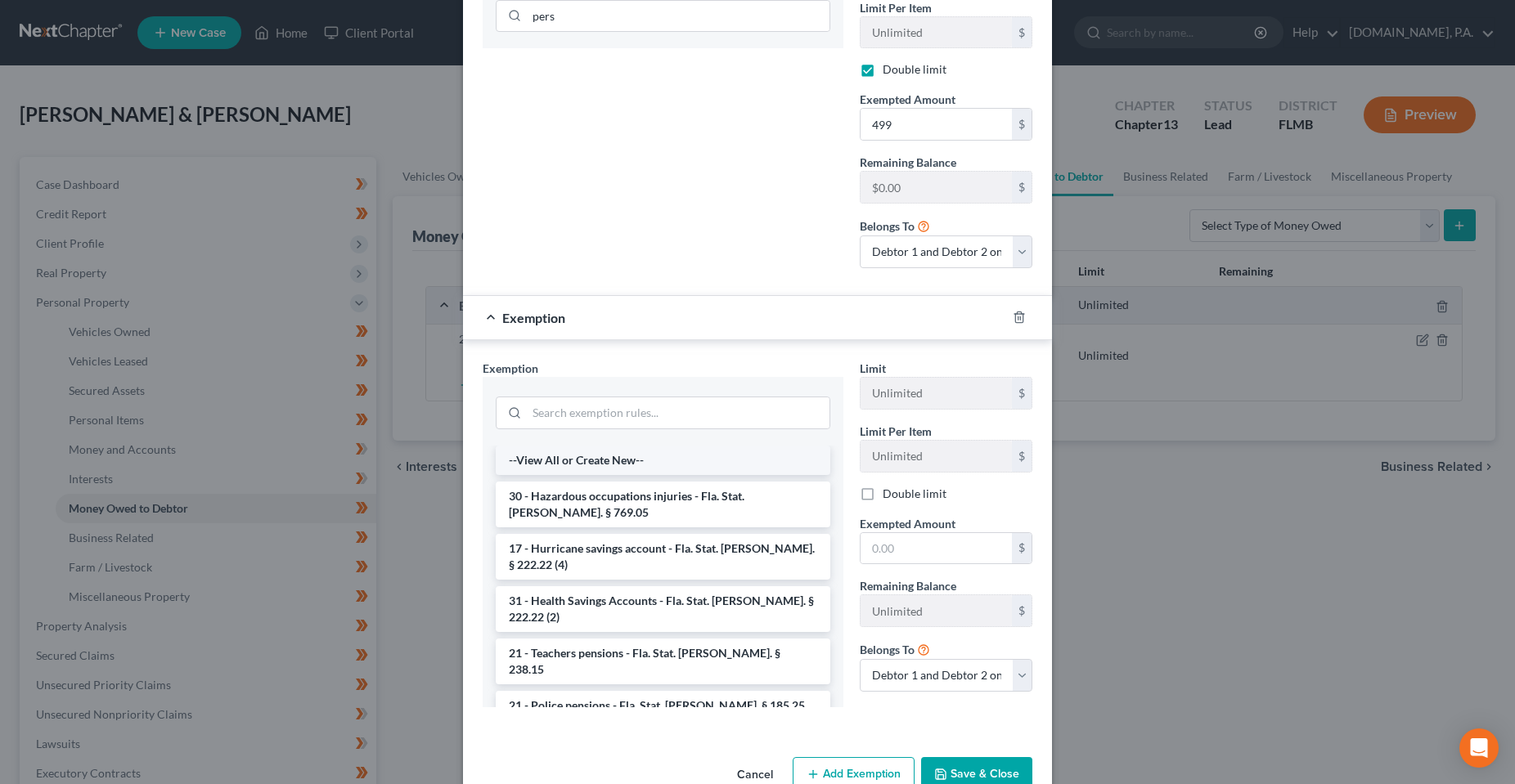
scroll to position [409, 0]
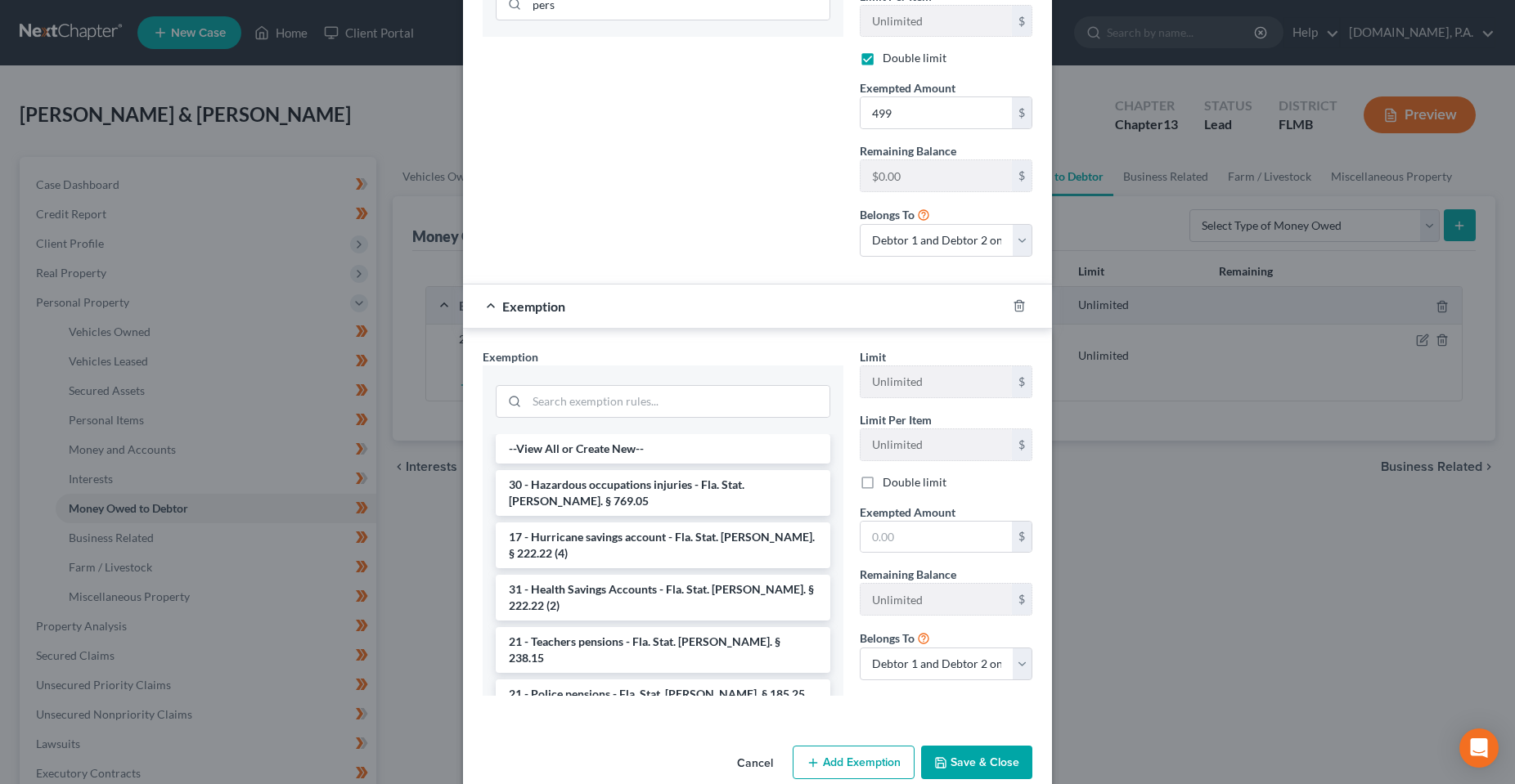
click at [587, 382] on div at bounding box center [663, 399] width 334 height 42
click at [588, 401] on input "search" at bounding box center [678, 402] width 302 height 31
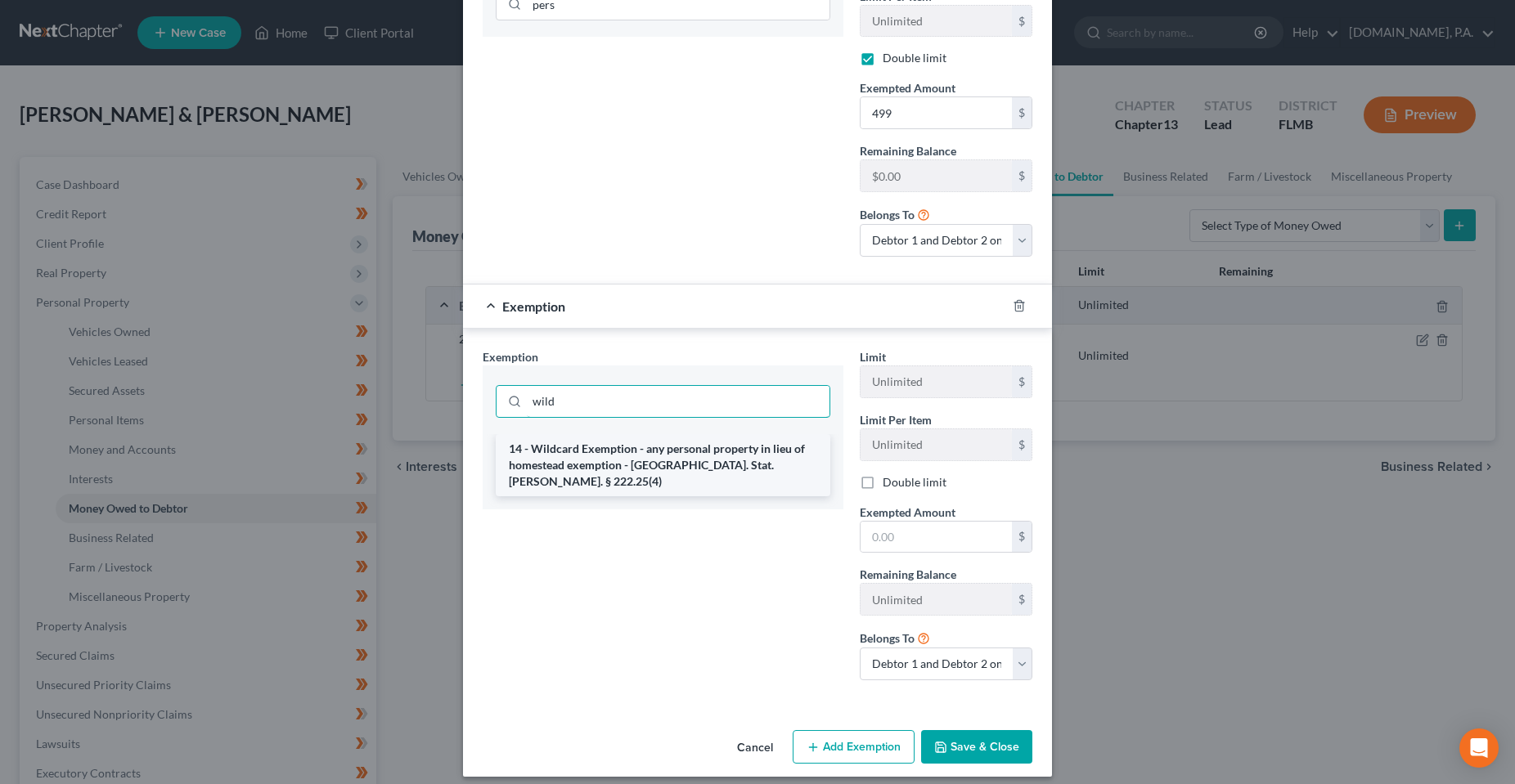
type input "wild"
click at [636, 462] on li "14 - Wildcard Exemption - any personal property in lieu of homestead exemption …" at bounding box center [663, 465] width 334 height 63
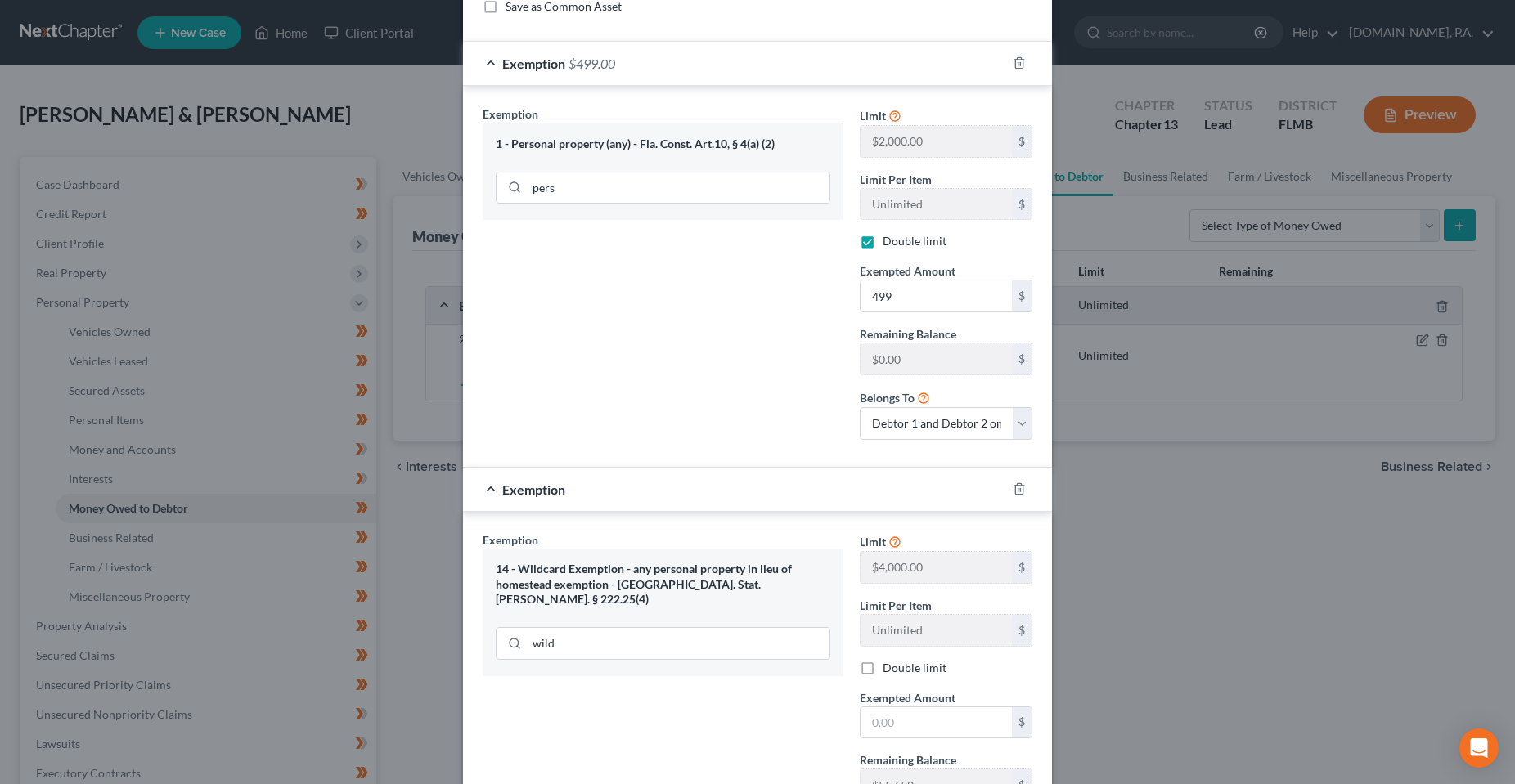
scroll to position [245, 0]
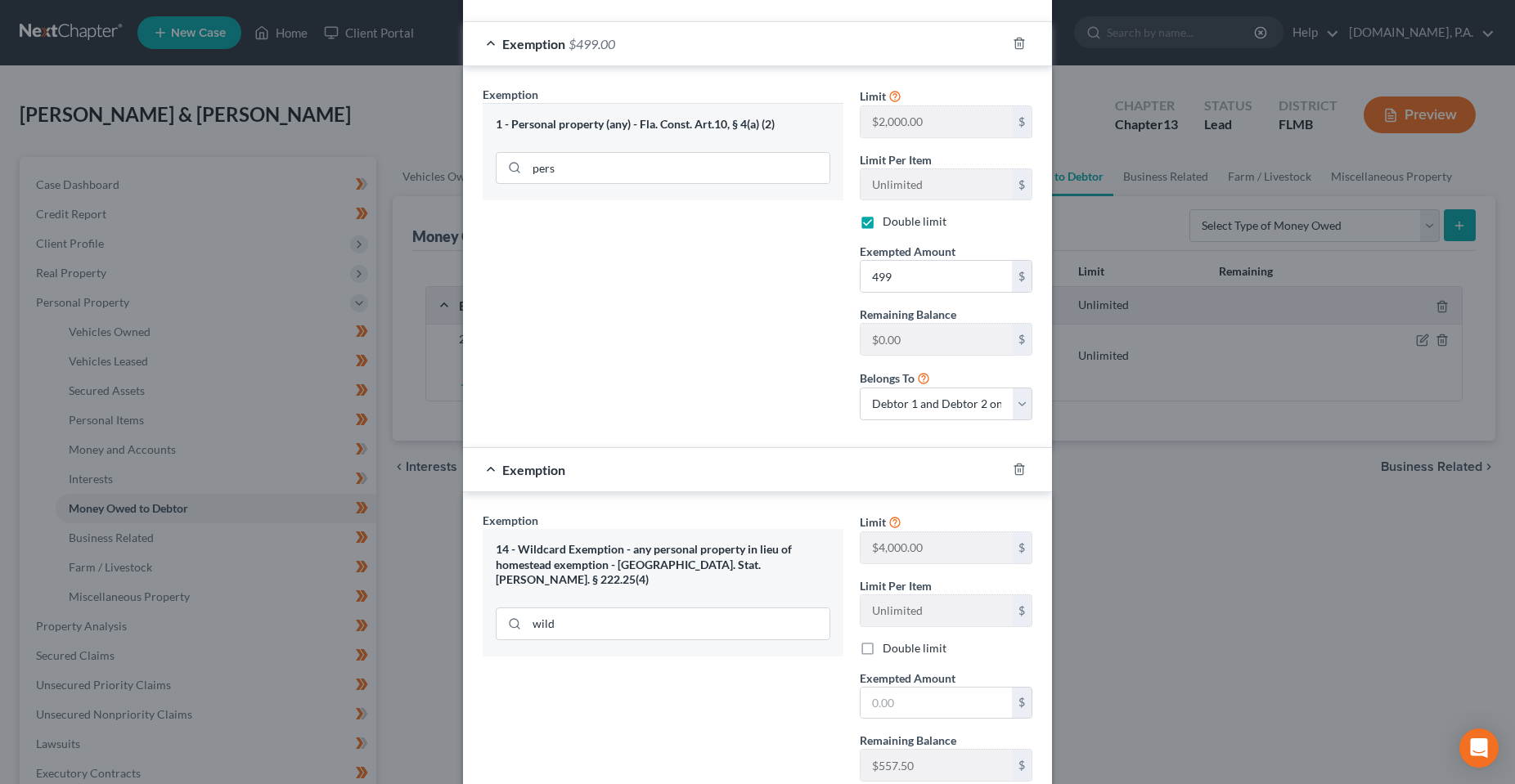
click at [944, 684] on span "Exempted Amount" at bounding box center [908, 678] width 96 height 14
click at [939, 703] on input "text" at bounding box center [936, 703] width 152 height 31
type input "892"
click at [772, 716] on div "Exemption Set must be selected for CA. Exemption * 14 - Wildcard Exemption - an…" at bounding box center [663, 685] width 378 height 347
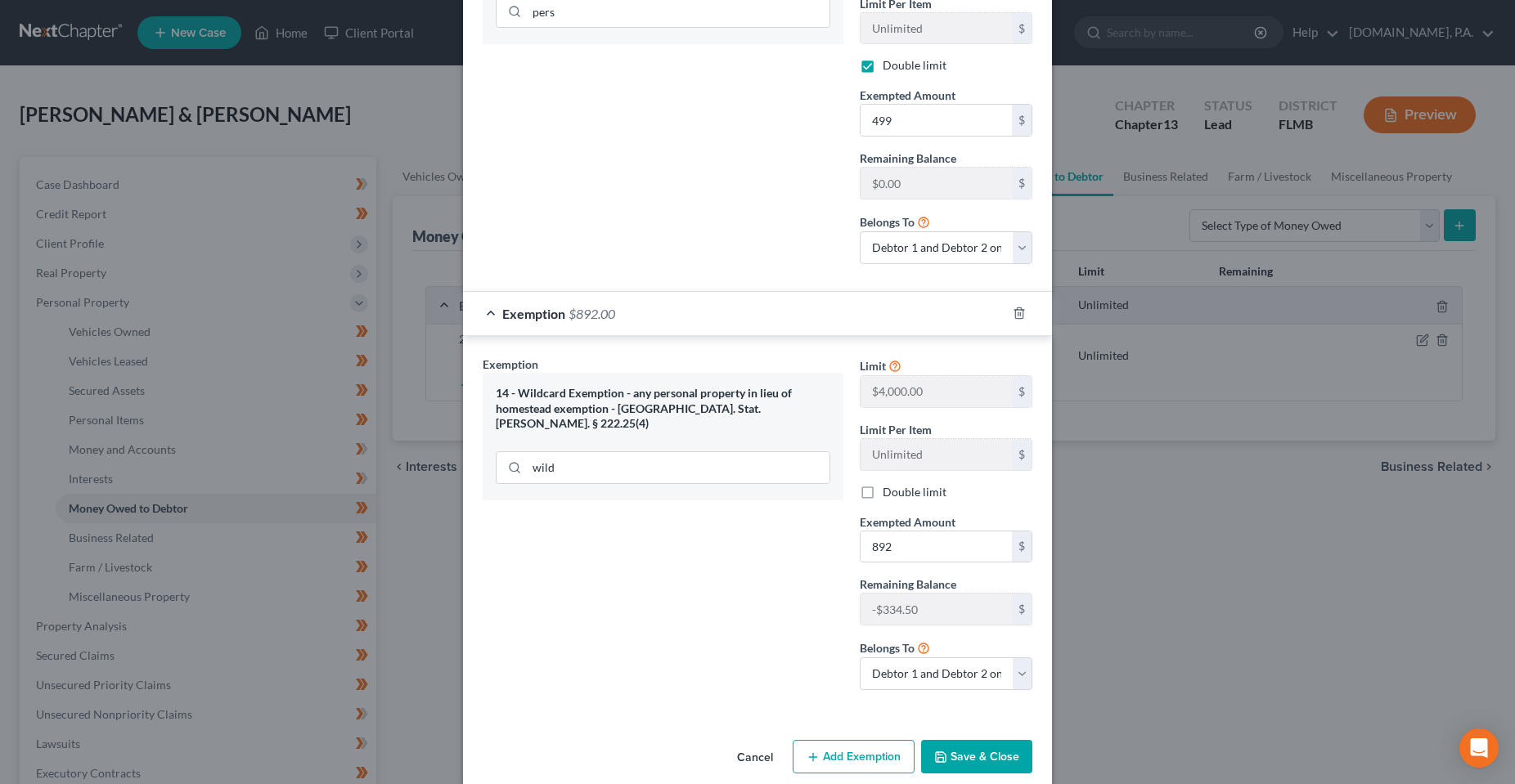
scroll to position [409, 0]
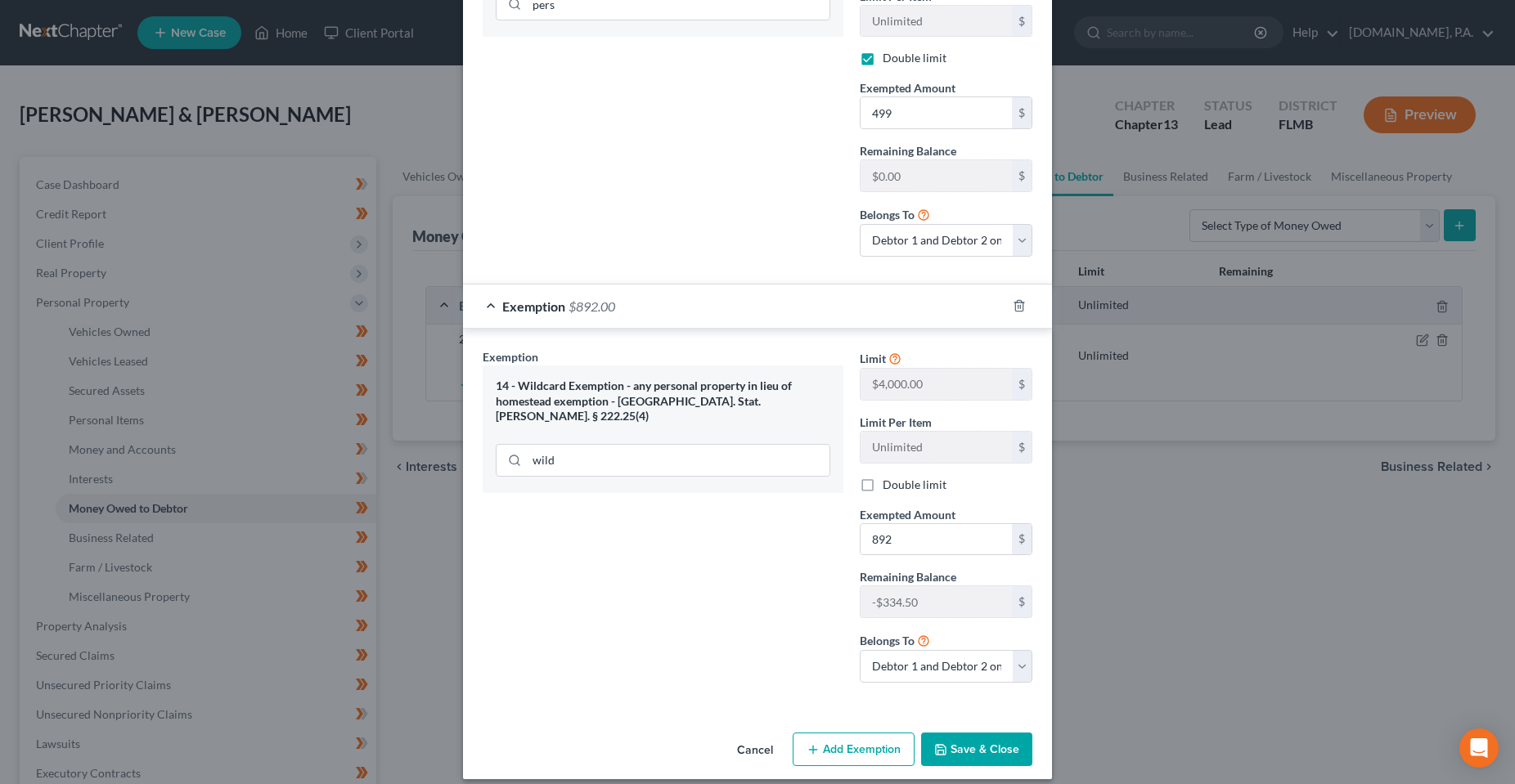
drag, startPoint x: 954, startPoint y: 740, endPoint x: 699, endPoint y: 657, distance: 268.2
click at [699, 660] on div "Edit Expected Tax Refund and Unused NOLs × An exemption set must first be selec…" at bounding box center [757, 195] width 589 height 1168
click at [699, 654] on div "Exemption Set must be selected for CA. Exemption * 14 - Wildcard Exemption - an…" at bounding box center [663, 521] width 378 height 347
click at [882, 481] on label "Double limit" at bounding box center [913, 485] width 64 height 17
click at [889, 481] on input "Double limit" at bounding box center [894, 482] width 11 height 11
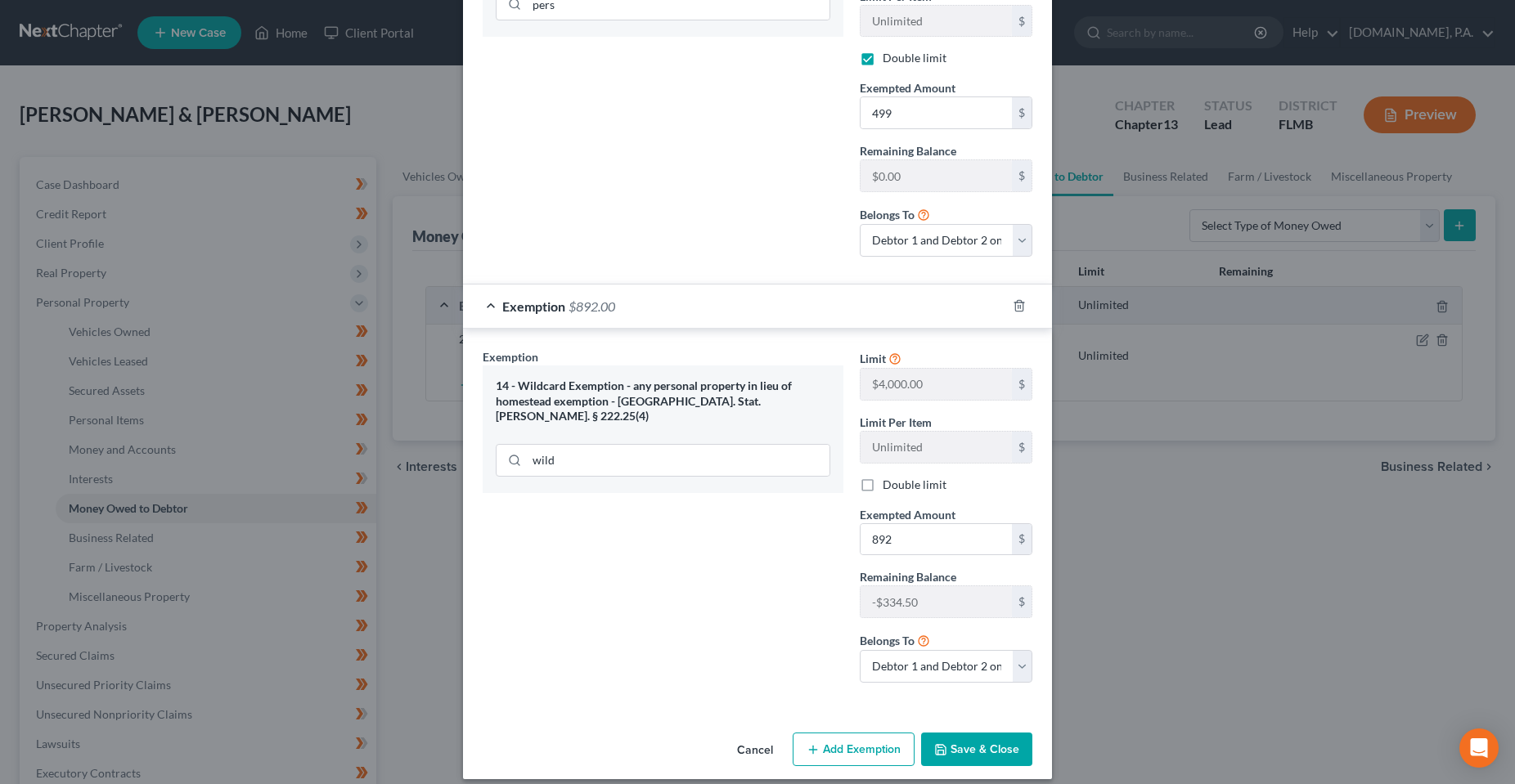
checkbox input "true"
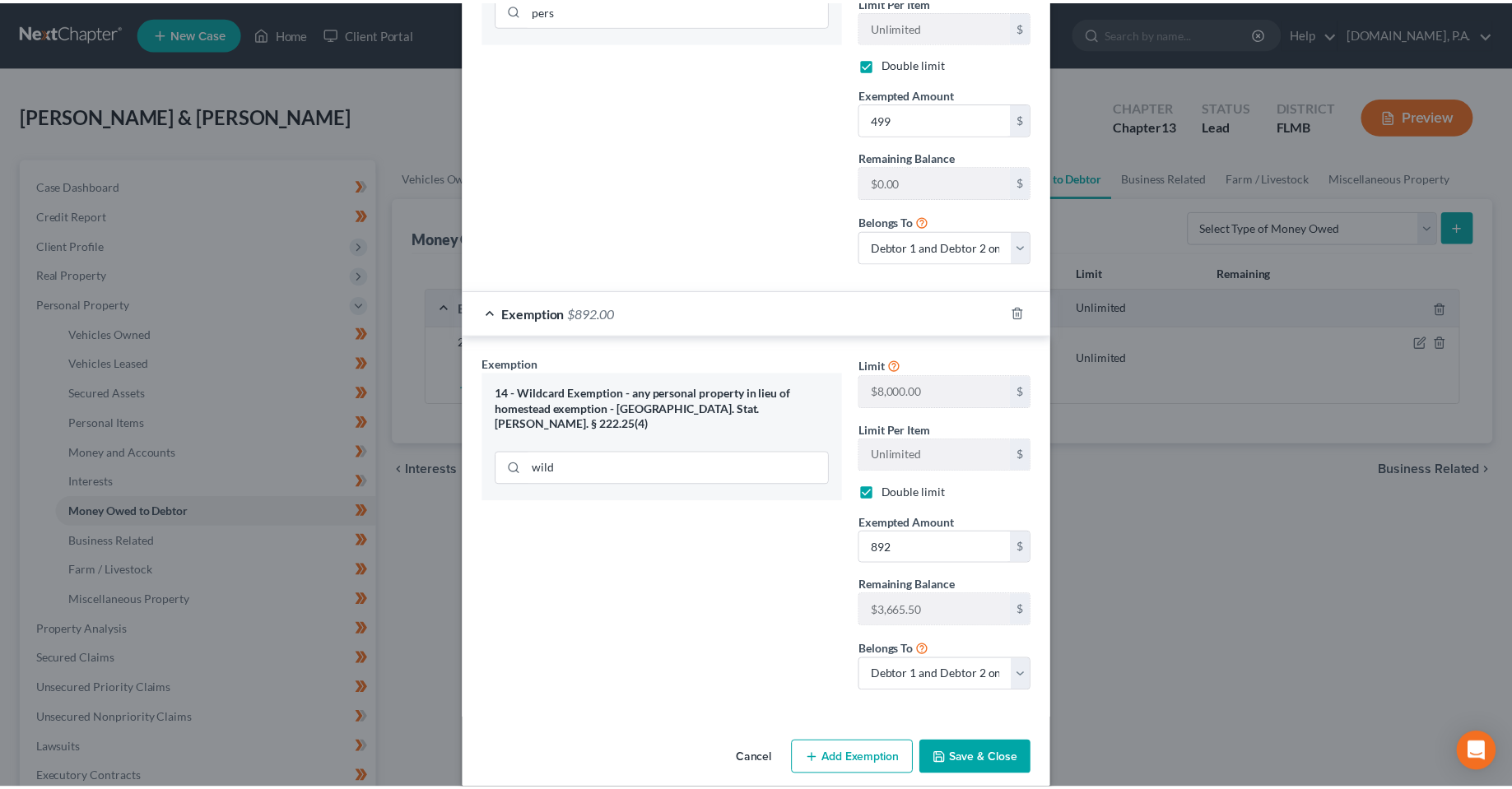
scroll to position [426, 0]
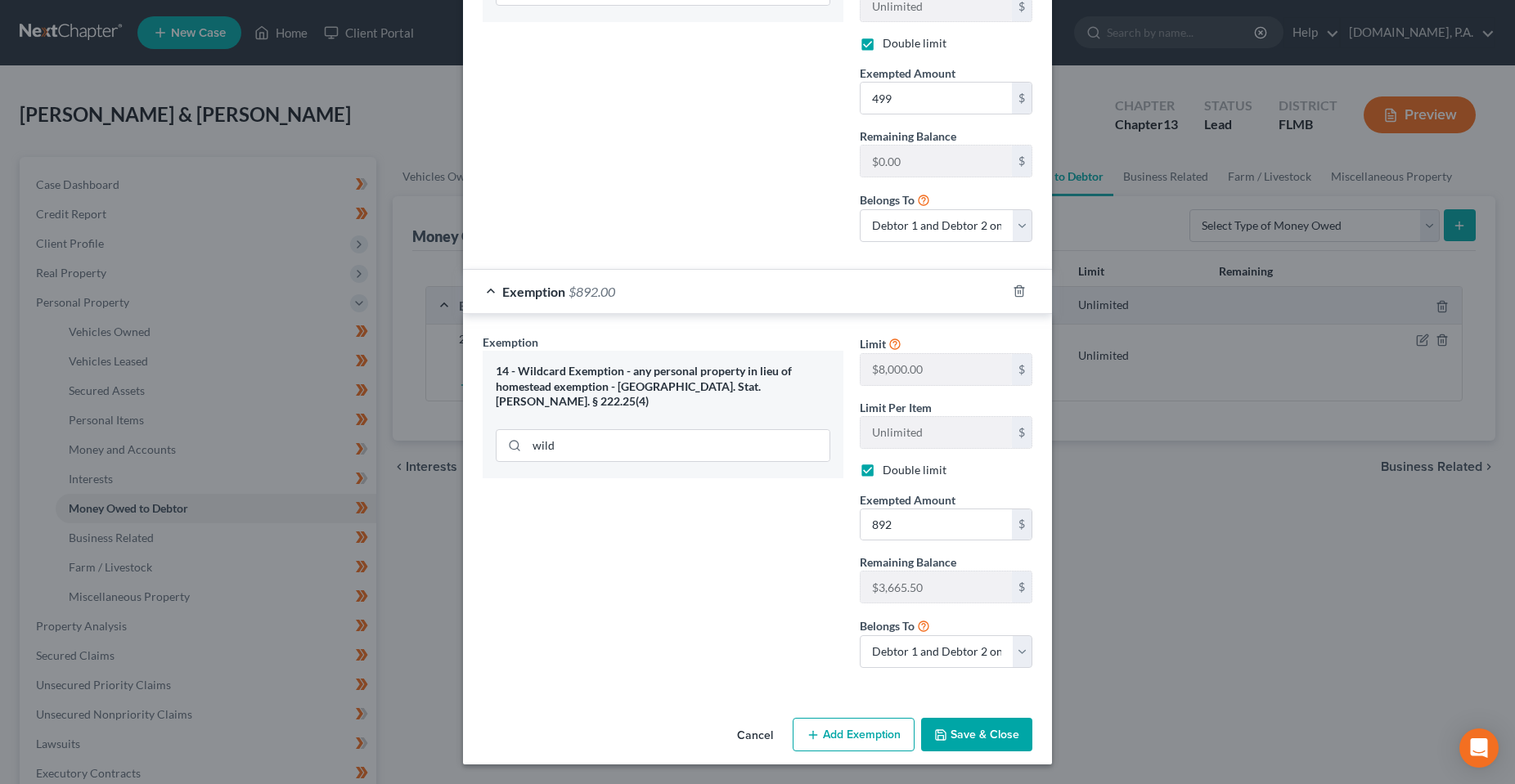
click at [950, 720] on button "Save & Close" at bounding box center [977, 734] width 111 height 34
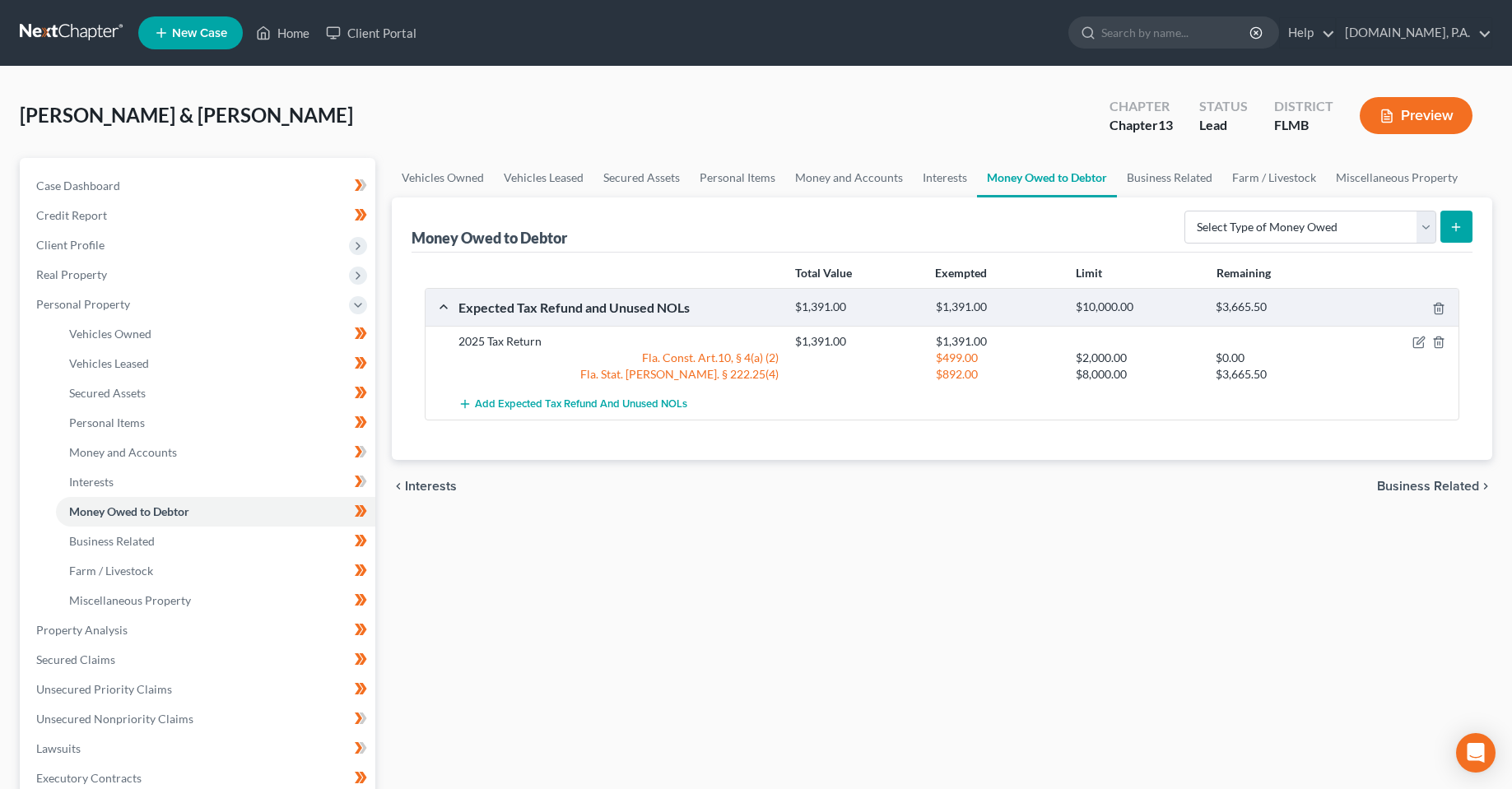
click at [851, 618] on div "Vehicles Owned Vehicles Leased Secured Assets Personal Items Money and Accounts…" at bounding box center [942, 648] width 1117 height 980
click at [112, 626] on span "Property Analysis" at bounding box center [82, 630] width 92 height 14
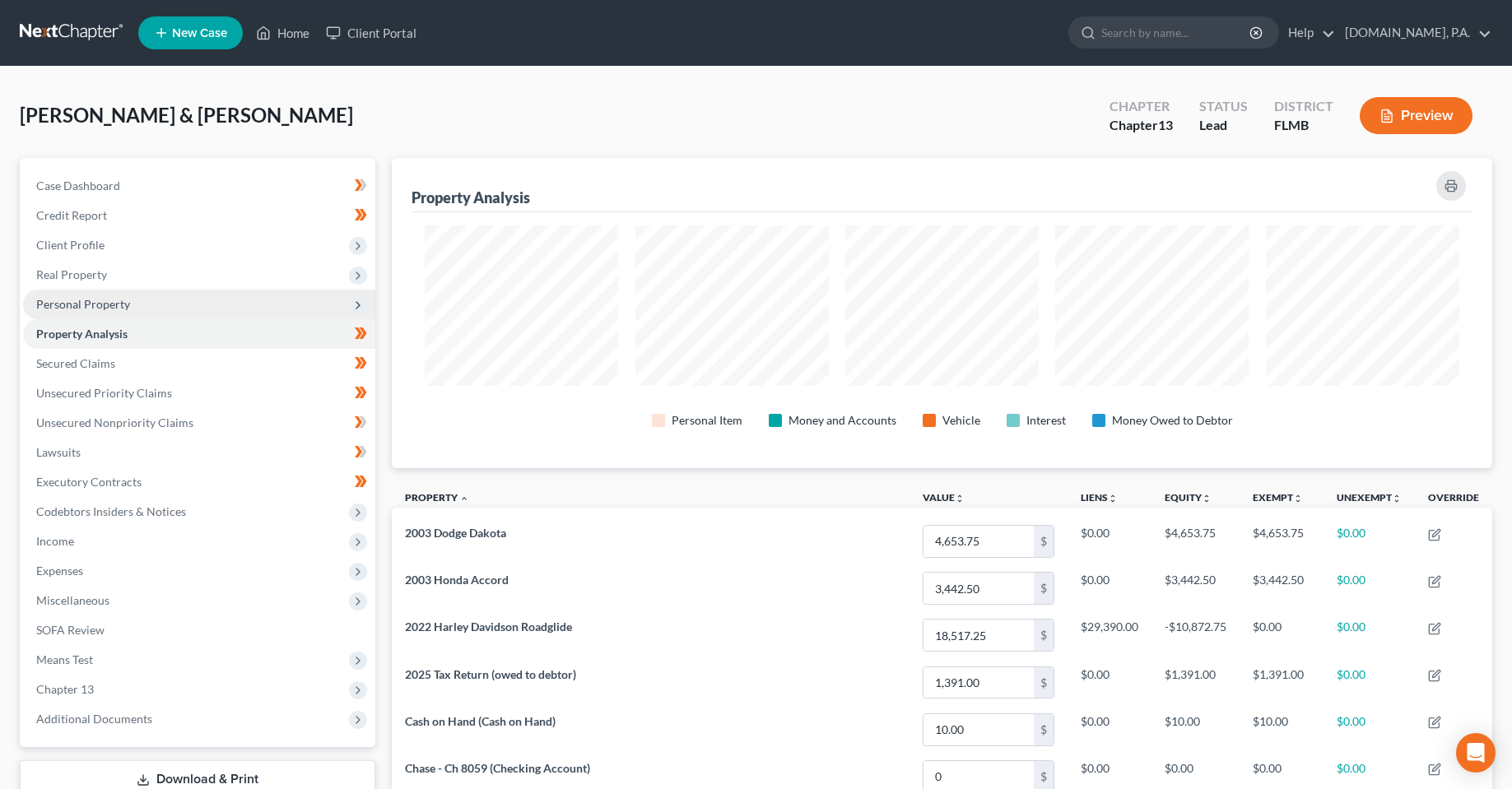
click at [79, 306] on span "Personal Property" at bounding box center [83, 304] width 94 height 14
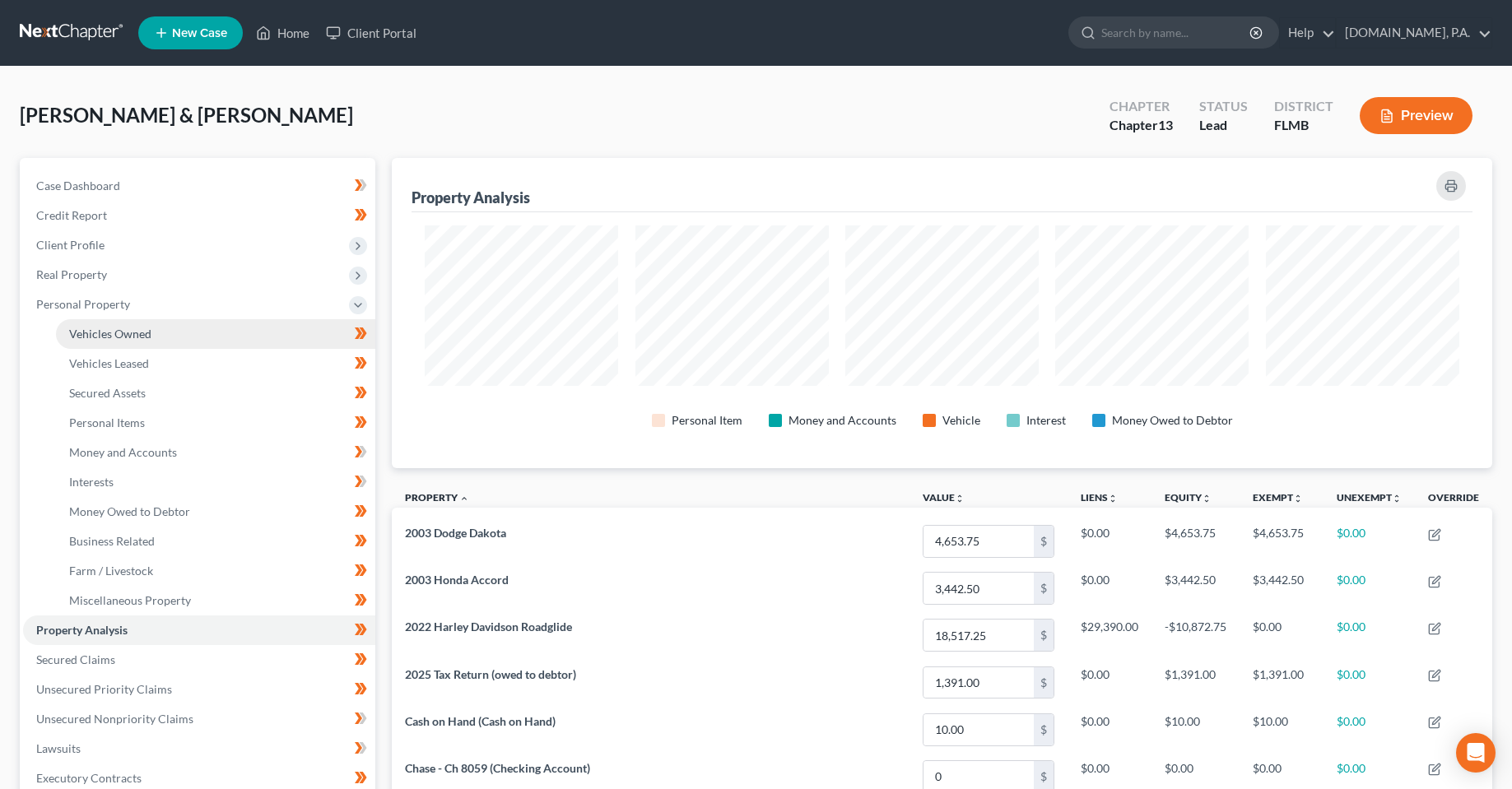
click at [107, 329] on span "Vehicles Owned" at bounding box center [110, 334] width 83 height 14
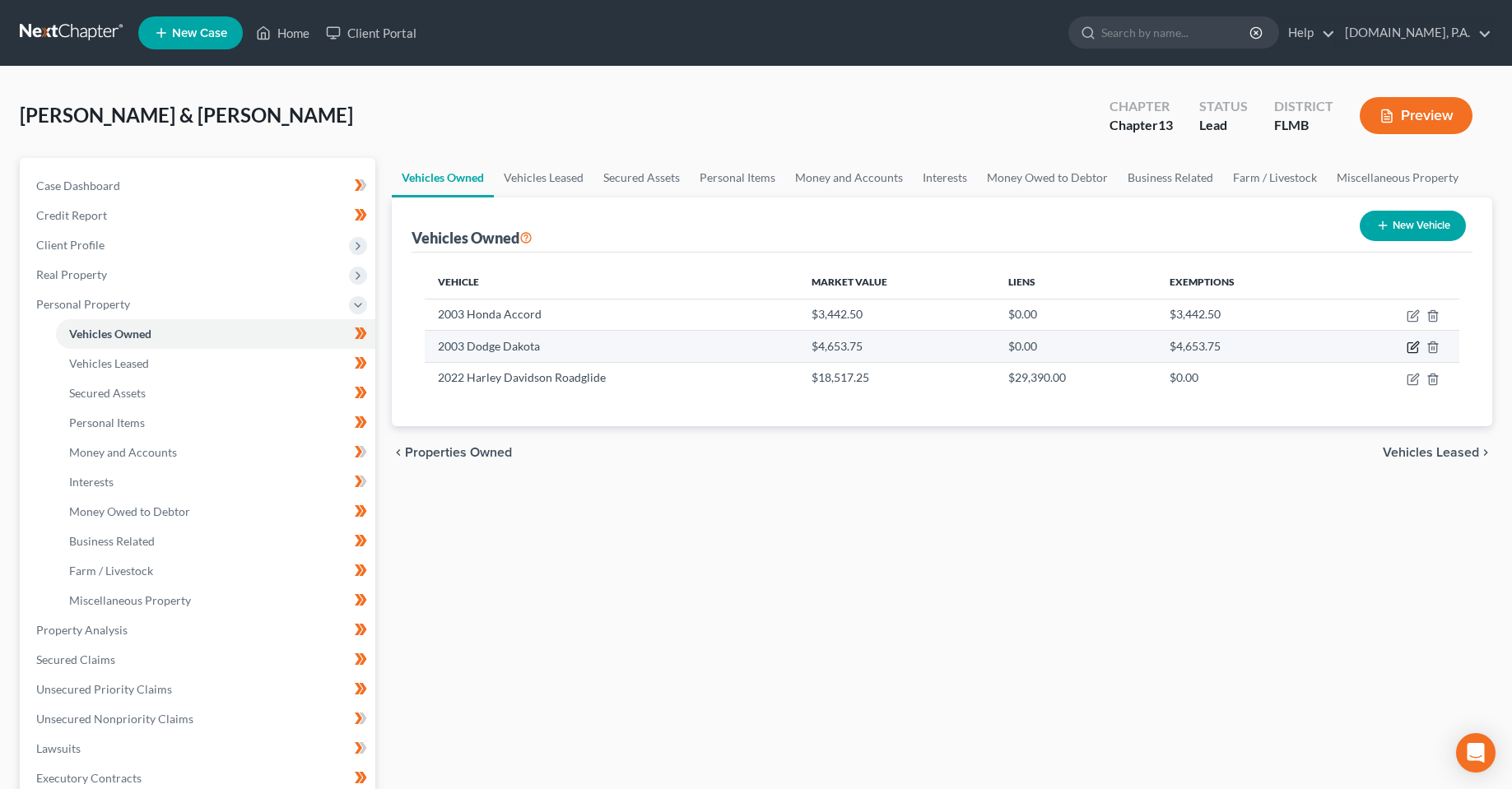
click at [1418, 343] on td at bounding box center [1396, 346] width 127 height 31
click at [1417, 343] on icon "button" at bounding box center [1415, 346] width 8 height 8
select select "0"
select select "23"
select select "4"
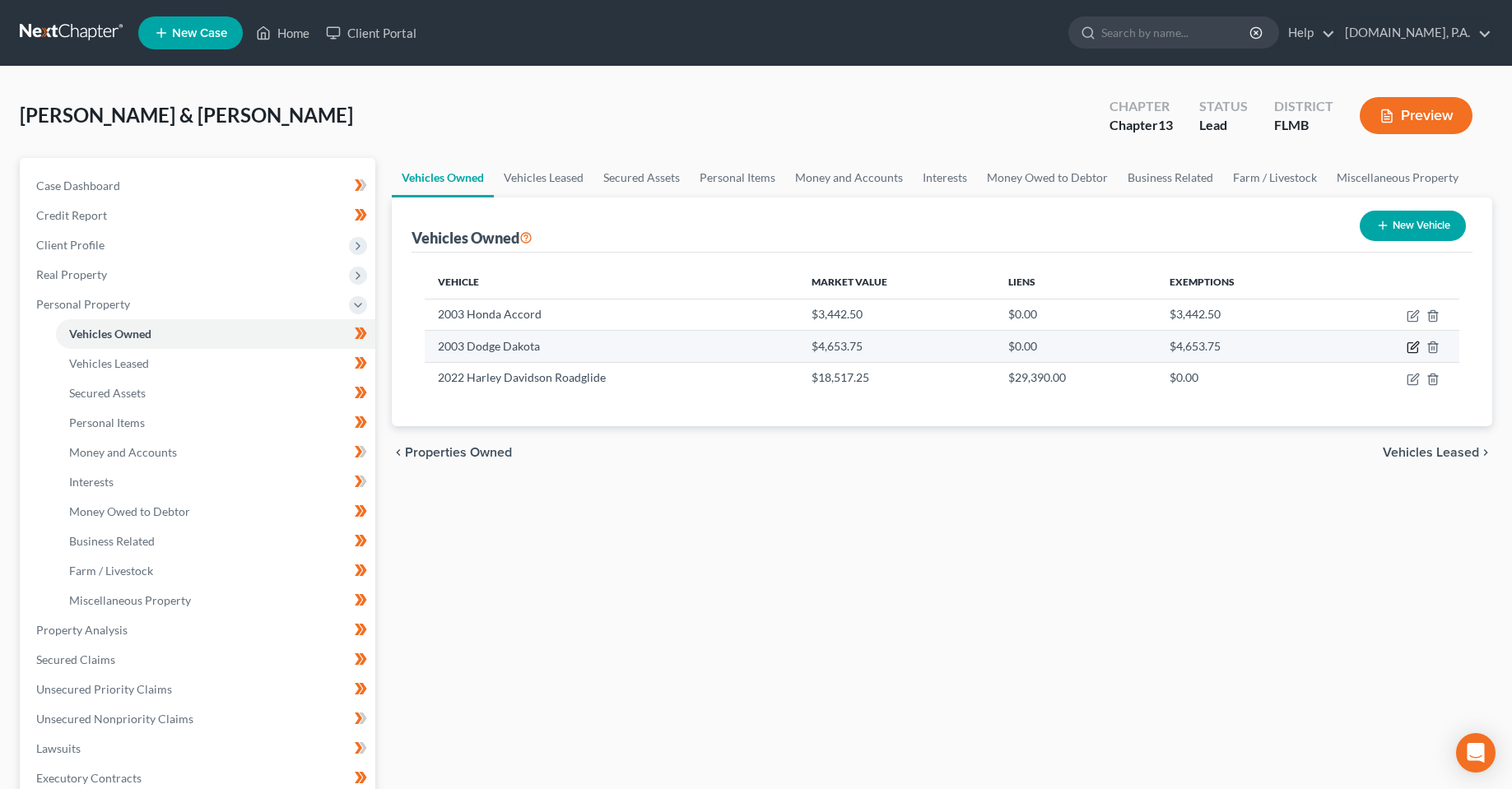
select select "2"
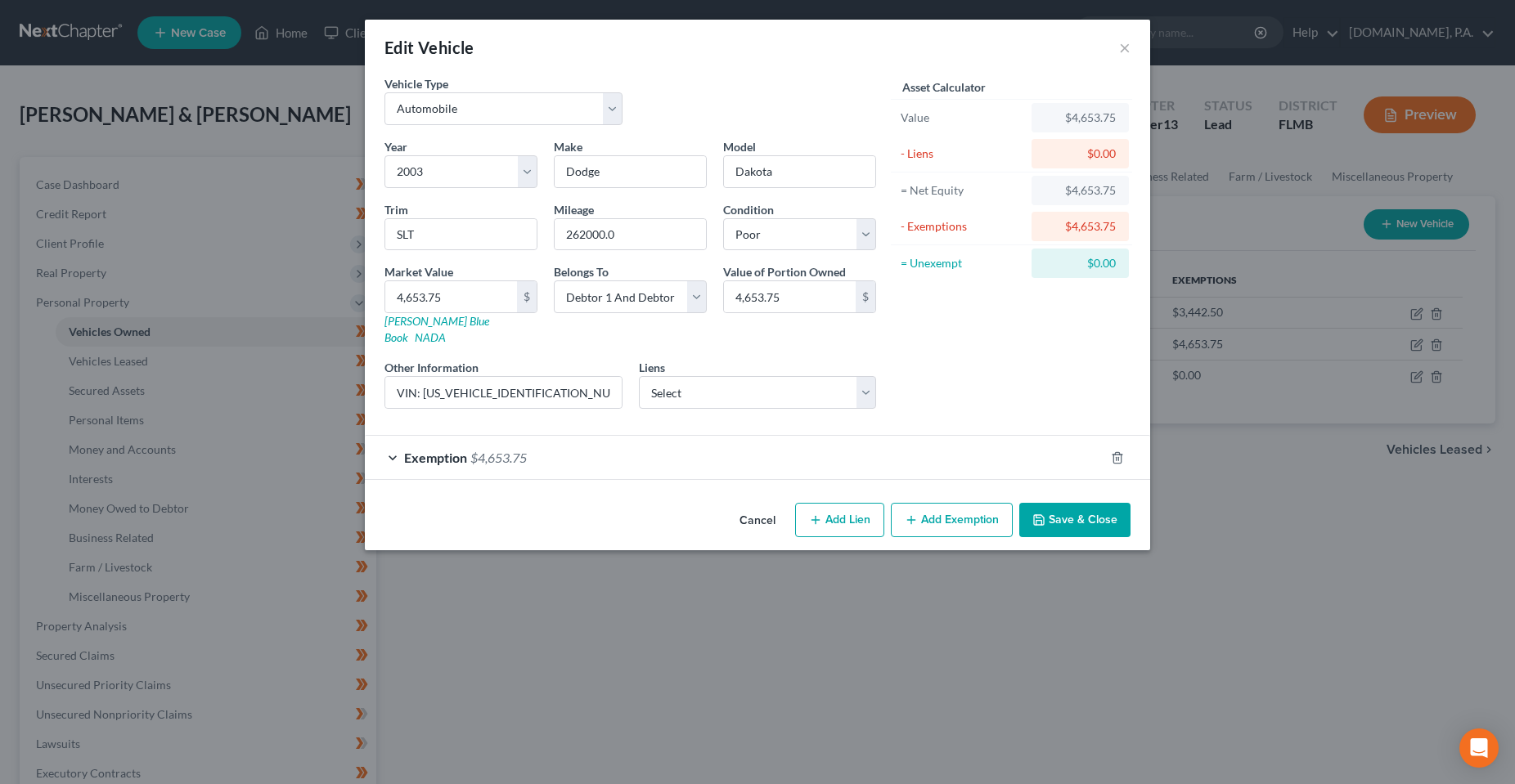
click at [661, 476] on div "Vehicle Type Select Automobile Truck Trailer Watercraft Aircraft Motor Home Atv…" at bounding box center [757, 285] width 785 height 421
click at [652, 452] on div "Exemption $4,653.75" at bounding box center [735, 457] width 739 height 43
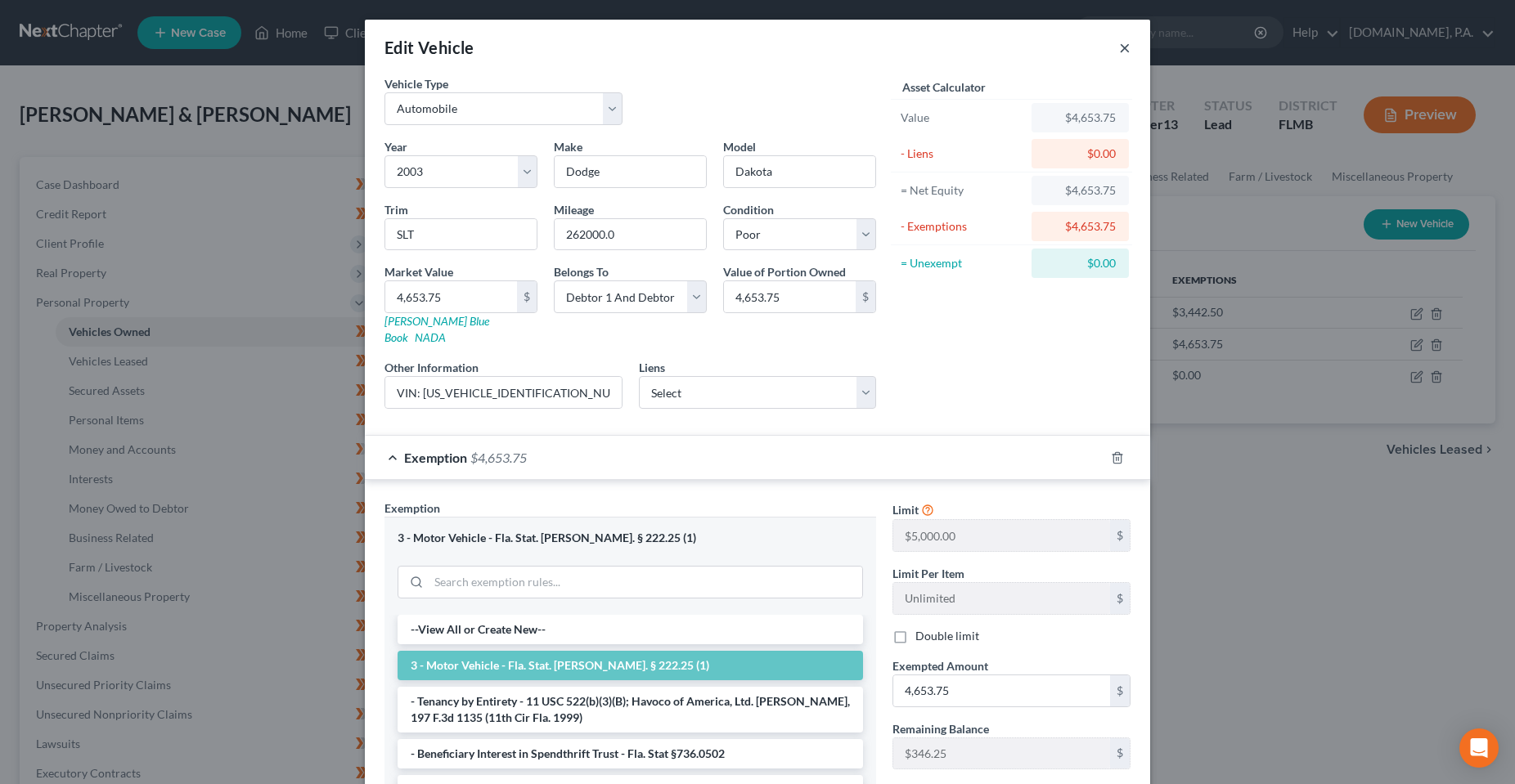
click at [1119, 49] on button "×" at bounding box center [1125, 47] width 12 height 20
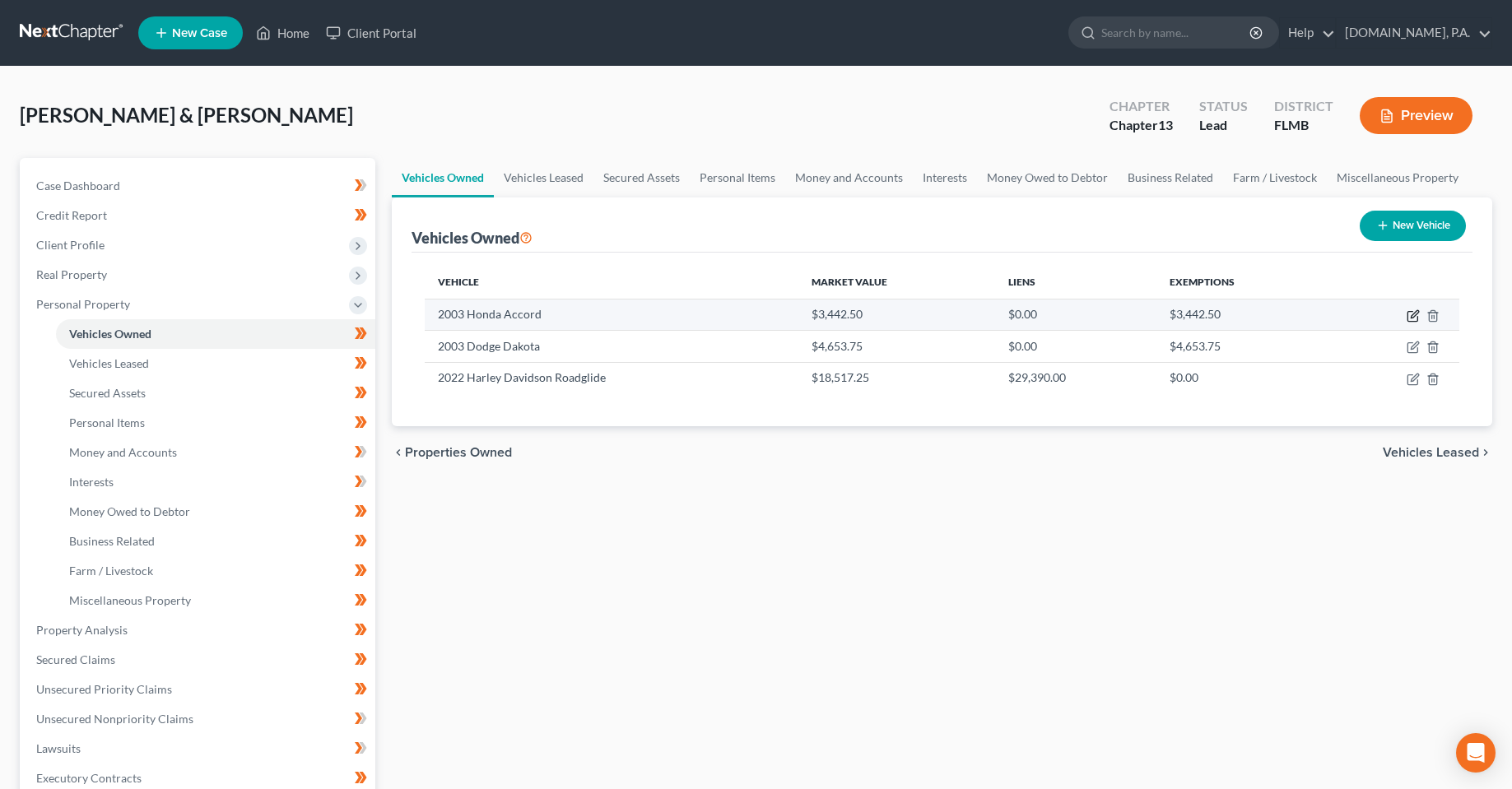
click at [1413, 315] on icon "button" at bounding box center [1415, 314] width 8 height 8
select select "0"
select select "23"
select select "3"
select select "2"
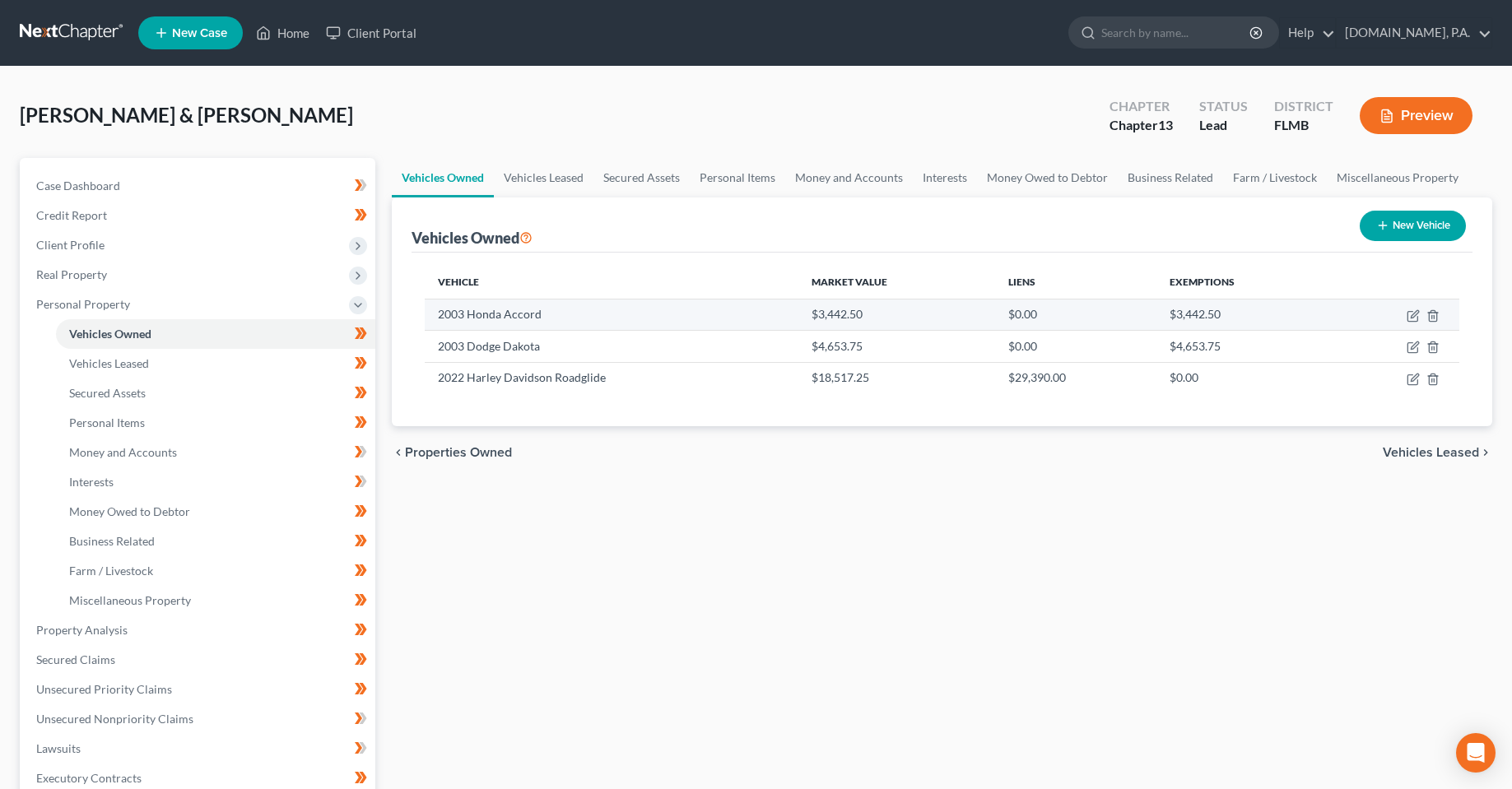
select select "2"
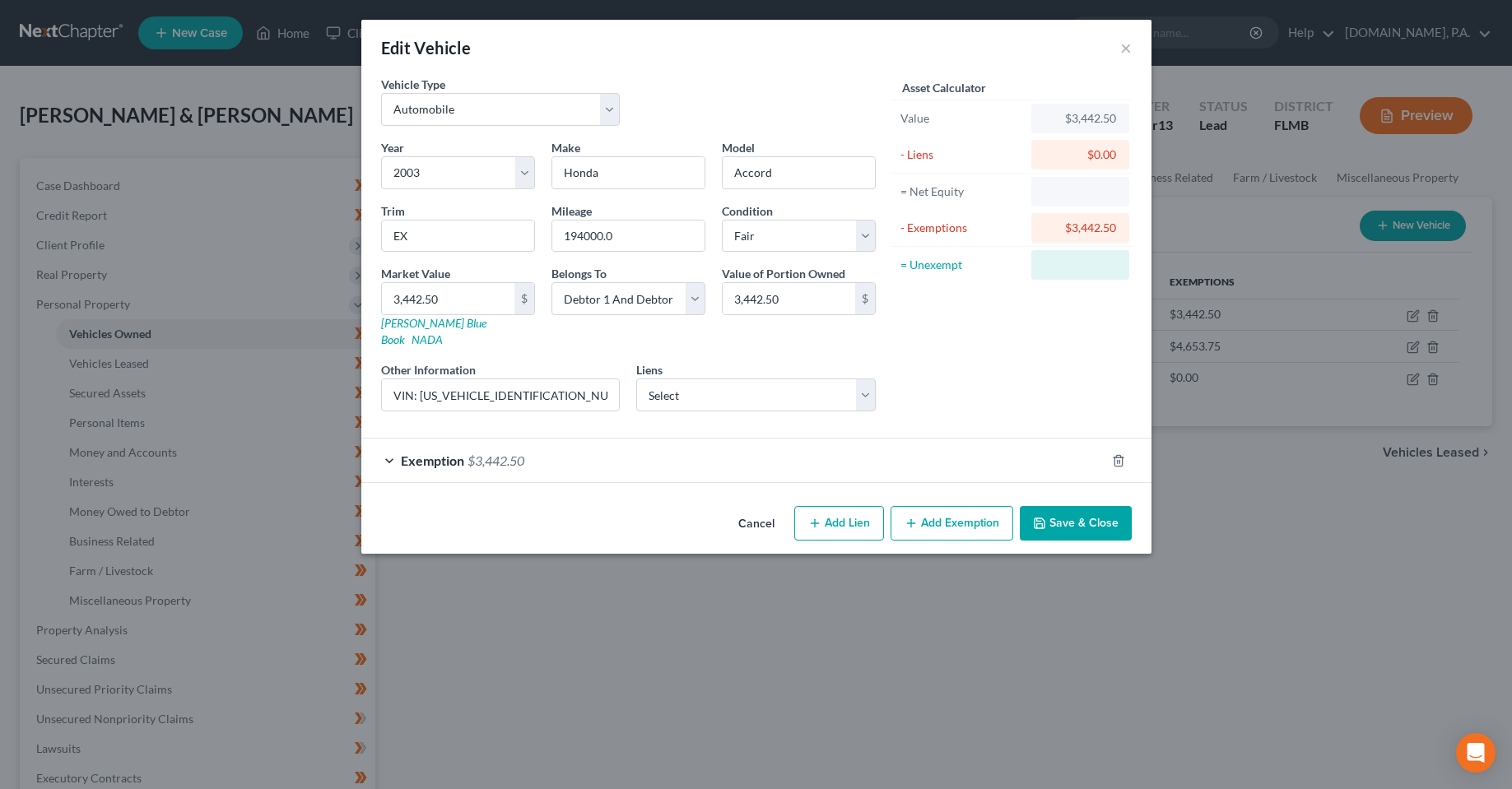
checkbox input "true"
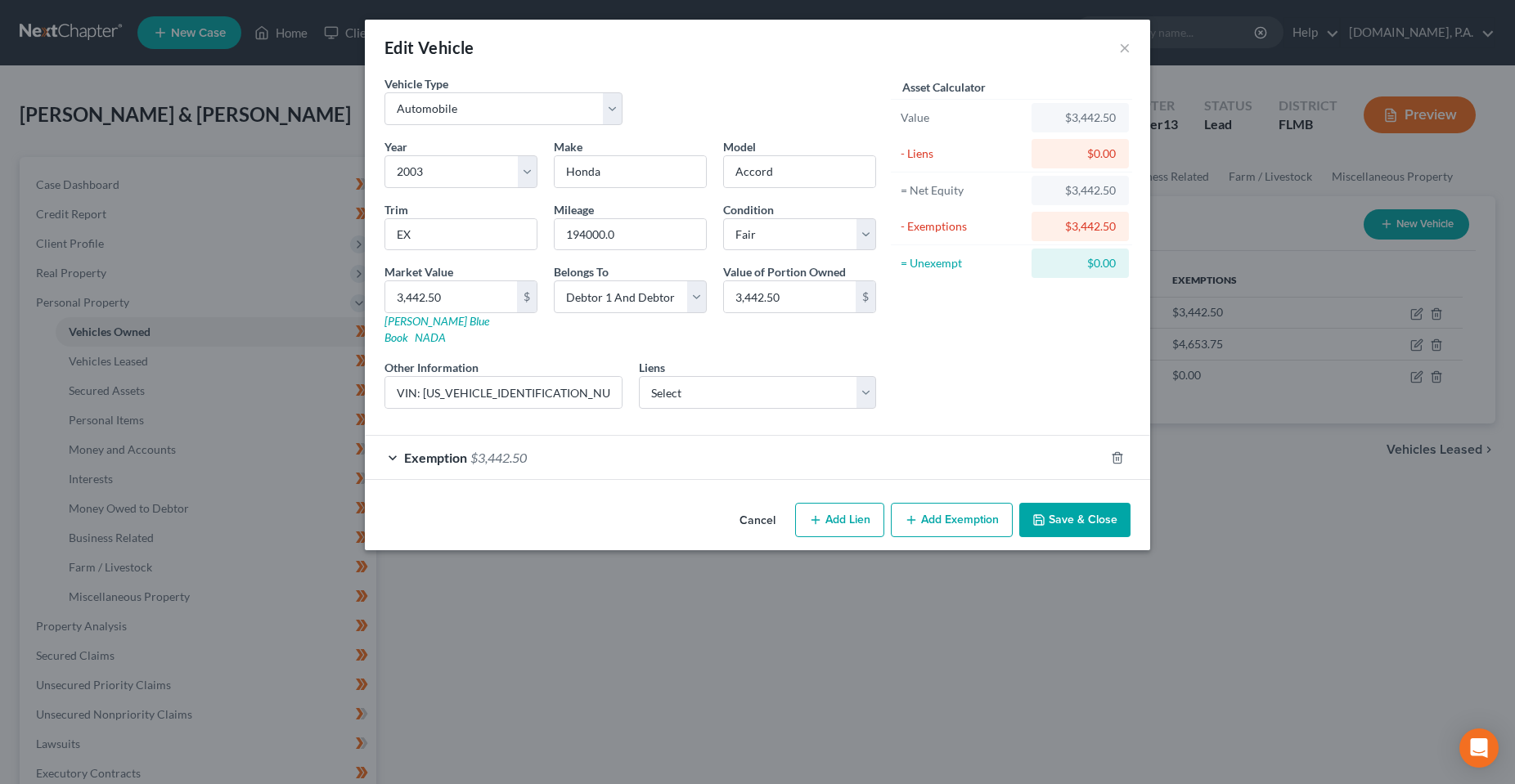
click at [578, 443] on div "Exemption $3,442.50" at bounding box center [735, 457] width 739 height 43
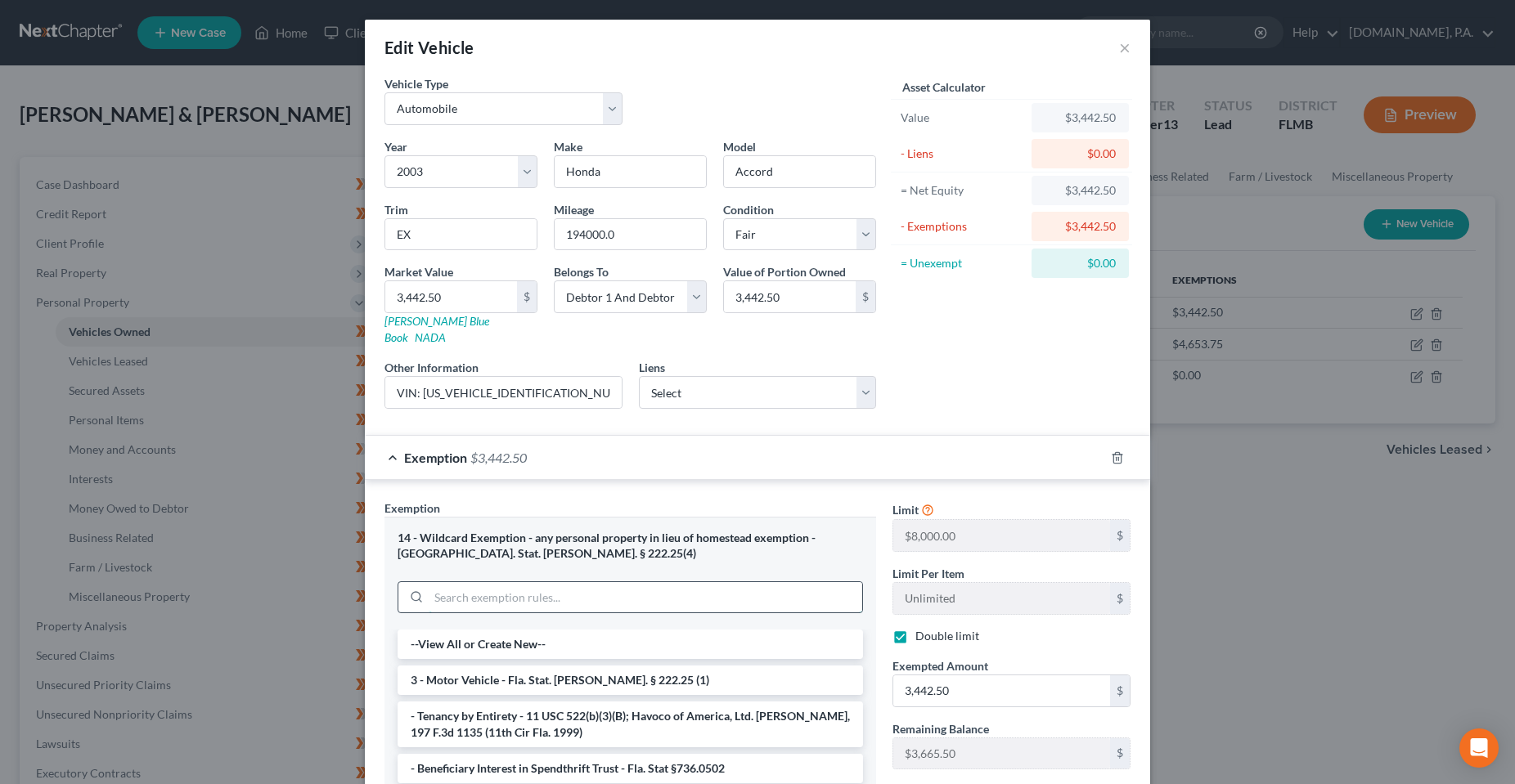
click at [617, 584] on input "search" at bounding box center [645, 597] width 433 height 31
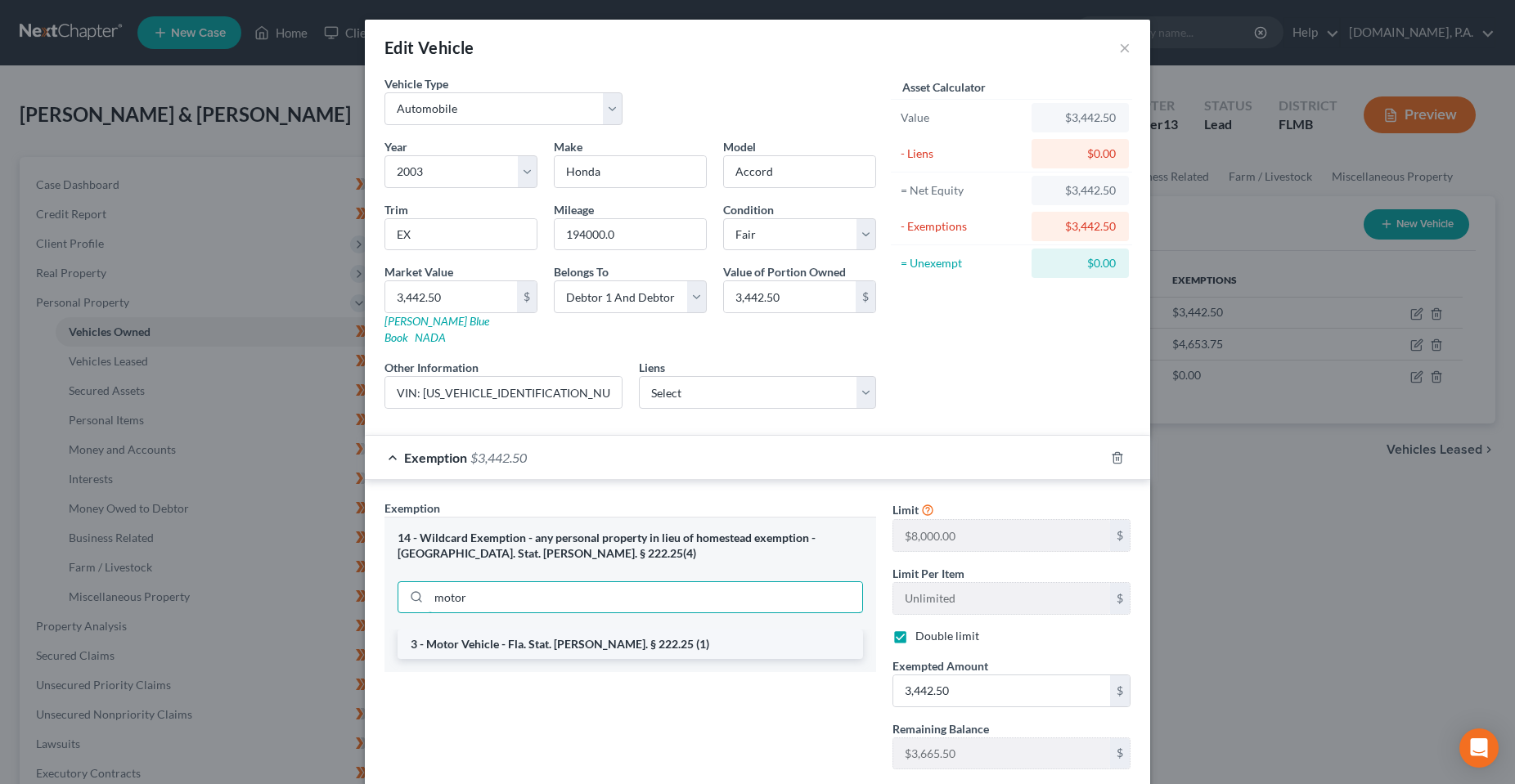
type input "motor"
click at [627, 632] on li "3 - Motor Vehicle - Fla. Stat. [PERSON_NAME]. § 222.25 (1)" at bounding box center [630, 644] width 466 height 29
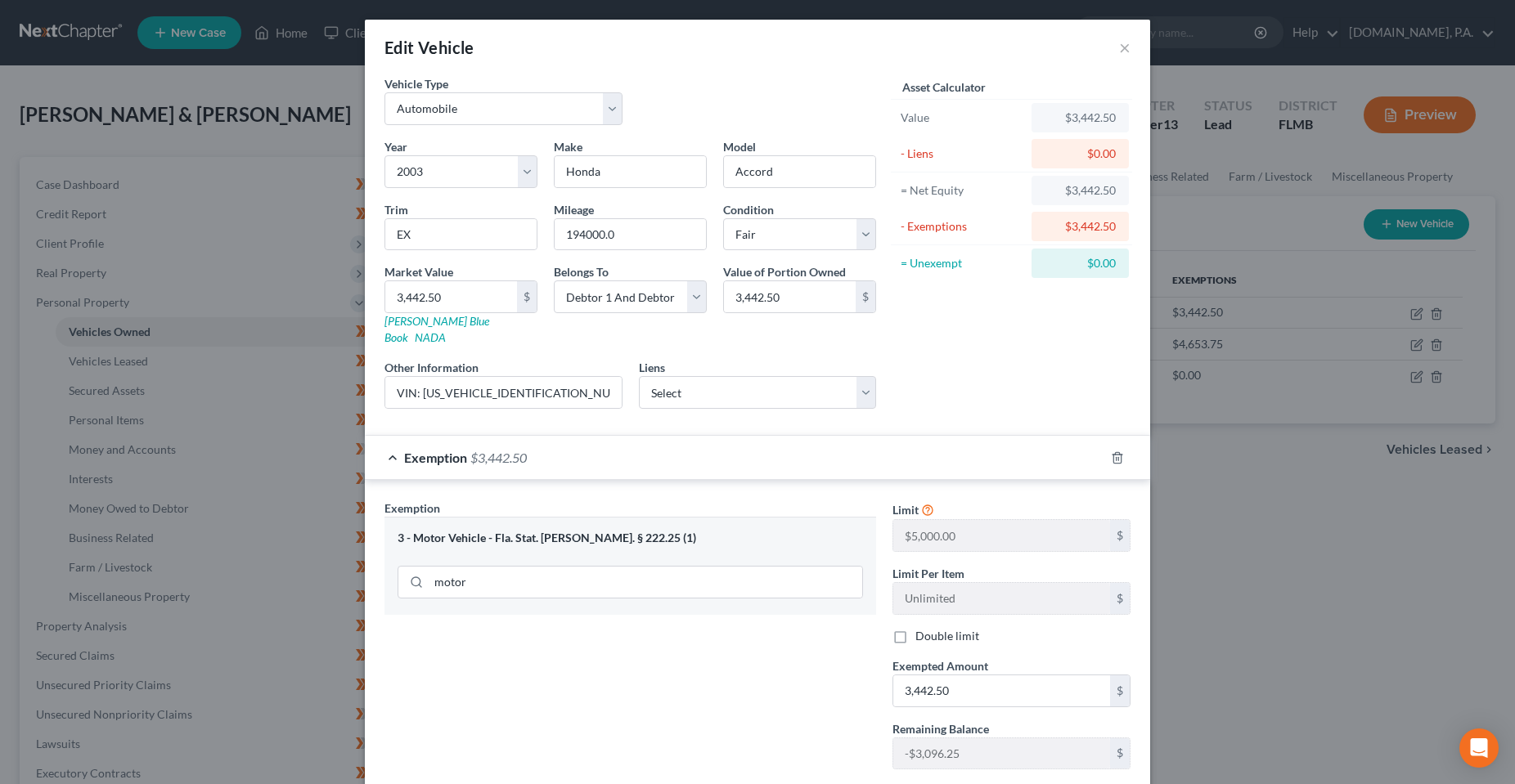
click at [915, 628] on label "Double limit" at bounding box center [947, 635] width 64 height 17
click at [921, 628] on input "Double limit" at bounding box center [926, 632] width 11 height 11
checkbox input "true"
click at [805, 677] on div "Exemption Set must be selected for CA. Exemption * 3 - Motor Vehicle - Fla. Sta…" at bounding box center [630, 673] width 508 height 347
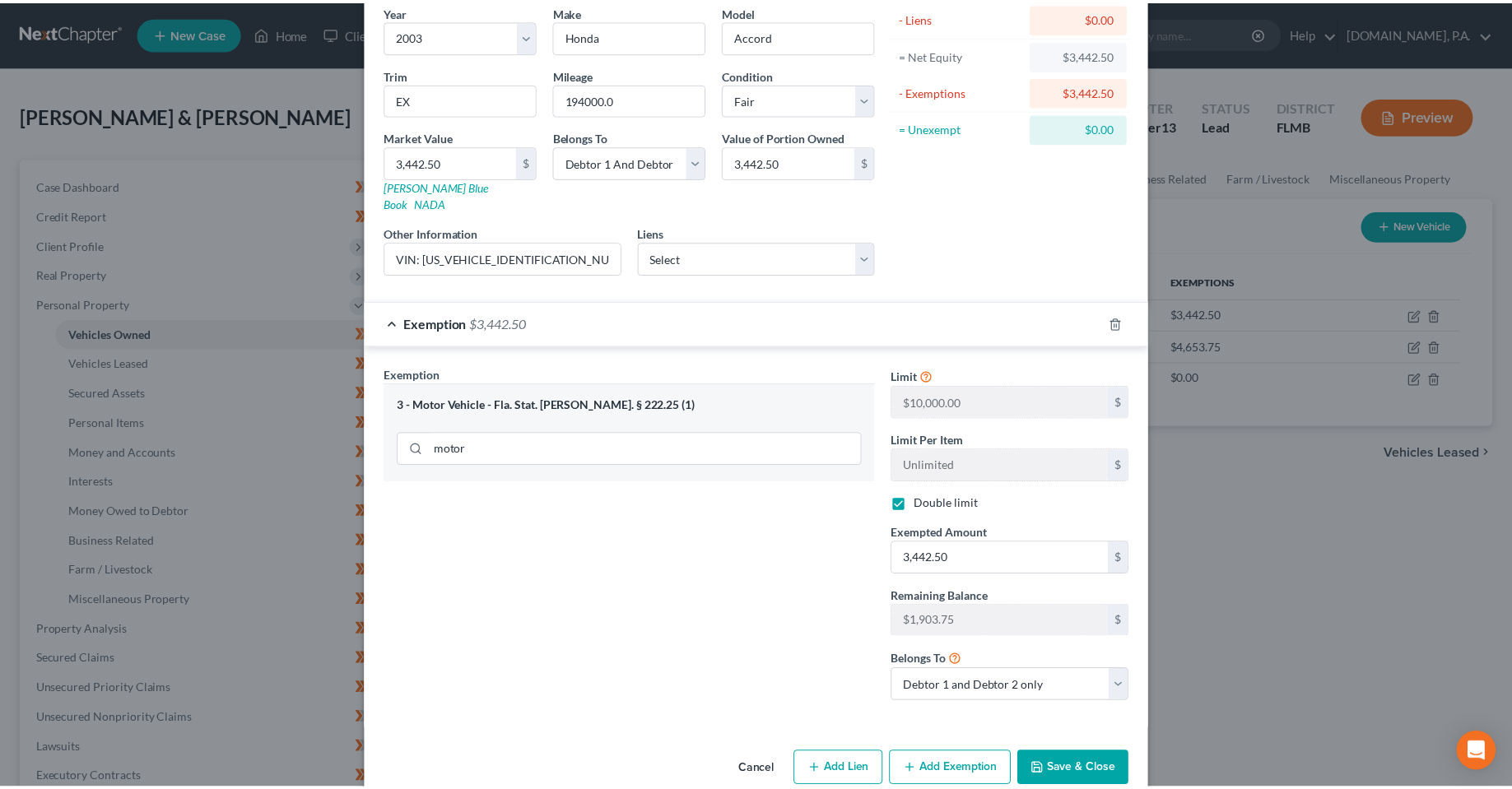
scroll to position [152, 0]
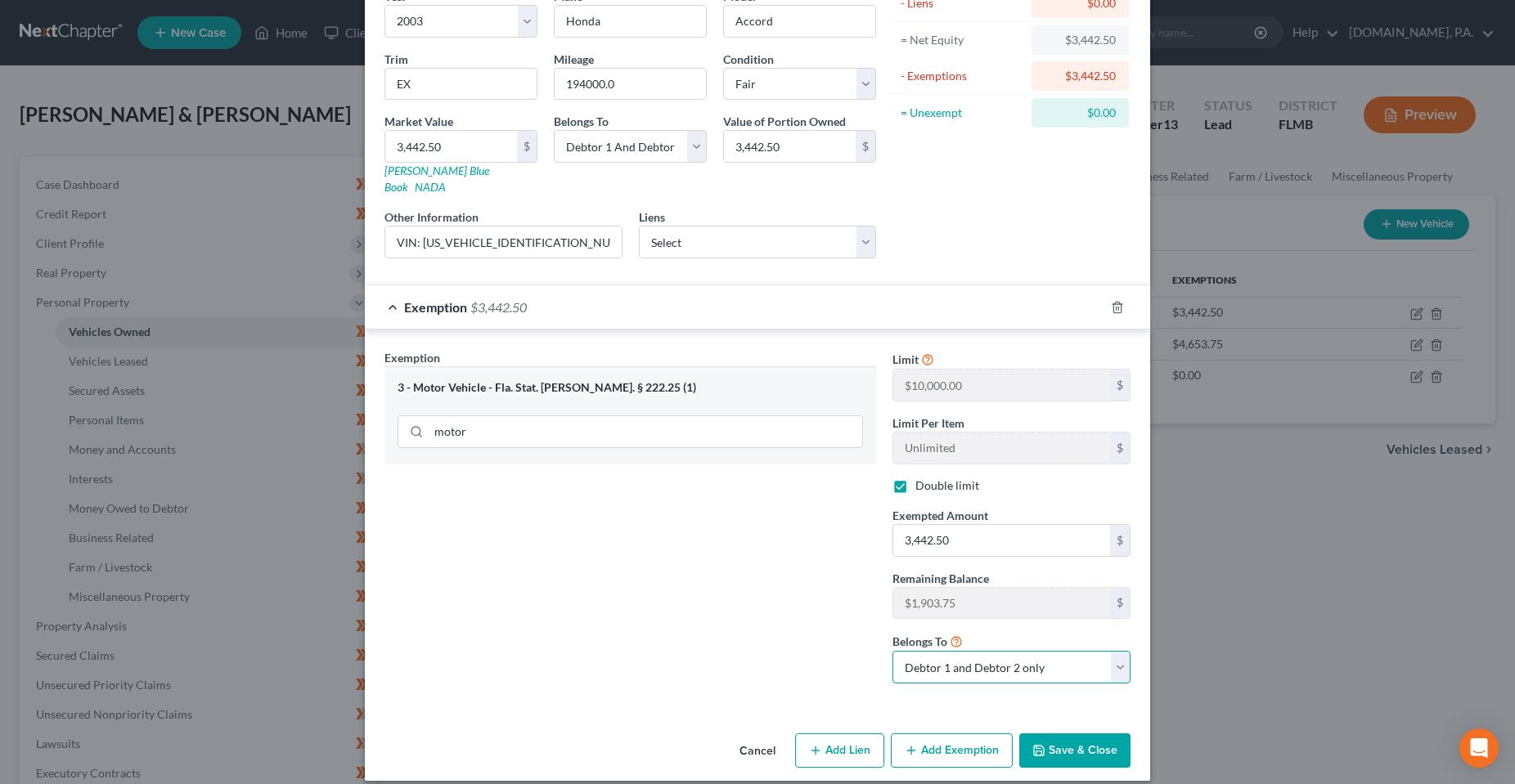
click at [1052, 661] on select "Debtor 1 only Debtor 2 only Debtor 1 and Debtor 2 only" at bounding box center [1010, 667] width 238 height 32
click at [892, 651] on select "Debtor 1 only Debtor 2 only Debtor 1 and Debtor 2 only" at bounding box center [1010, 667] width 238 height 32
click at [926, 670] on div "Limit $8,000.00 $ Limit Per Item Unlimited $ Double limit Exempted Amount * 3,4…" at bounding box center [1011, 522] width 254 height 347
click at [926, 660] on select "Debtor 1 only Debtor 2 only Debtor 1 and Debtor 2 only" at bounding box center [1010, 667] width 238 height 32
select select "2"
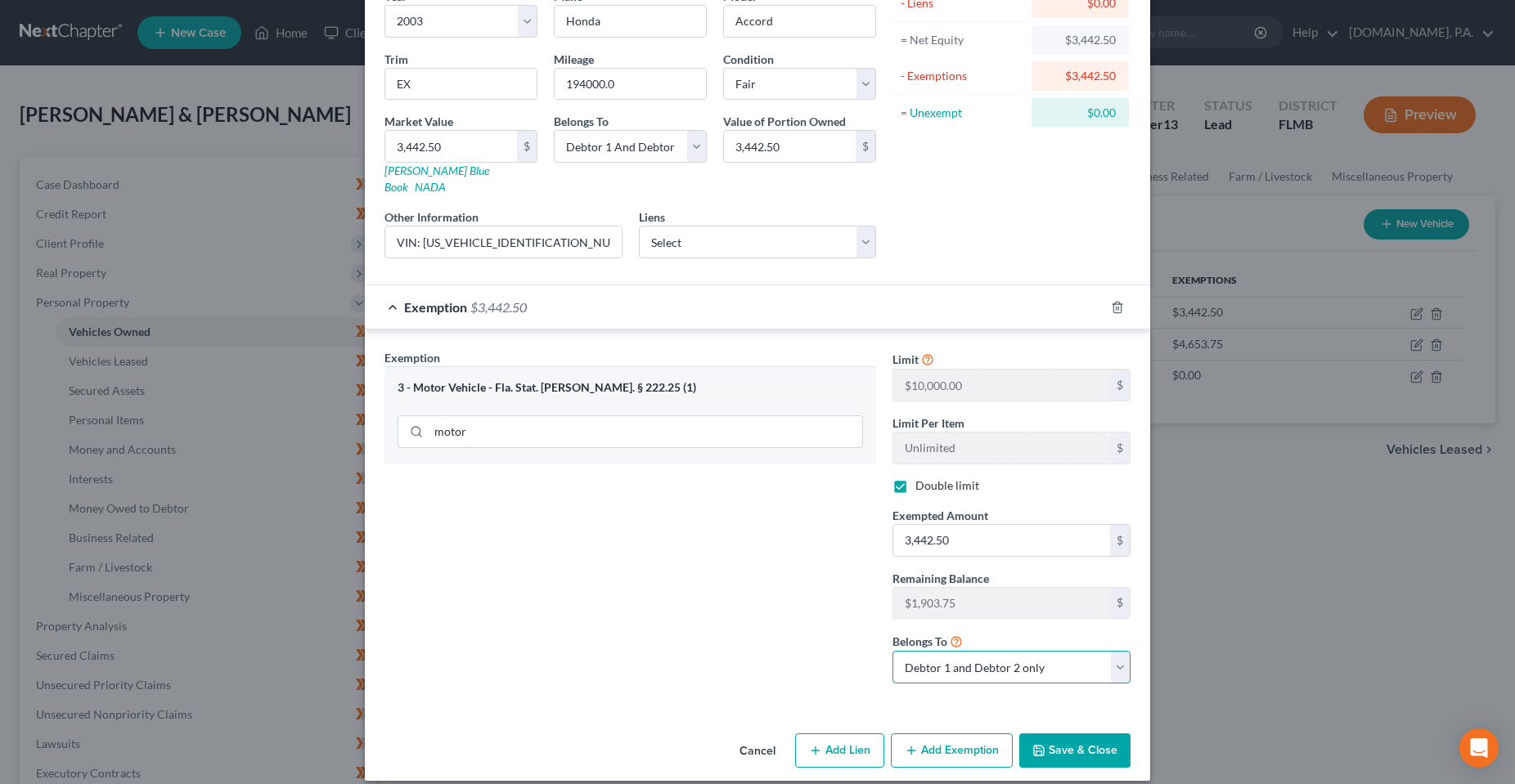
click at [892, 651] on select "Debtor 1 only Debtor 2 only Debtor 1 and Debtor 2 only" at bounding box center [1010, 667] width 238 height 32
drag, startPoint x: 779, startPoint y: 645, endPoint x: 1097, endPoint y: 725, distance: 327.9
click at [780, 645] on div "Exemption Set must be selected for CA. Exemption * 3 - Motor Vehicle - Fla. Sta…" at bounding box center [630, 522] width 508 height 347
click at [1104, 737] on button "Save & Close" at bounding box center [1075, 750] width 111 height 34
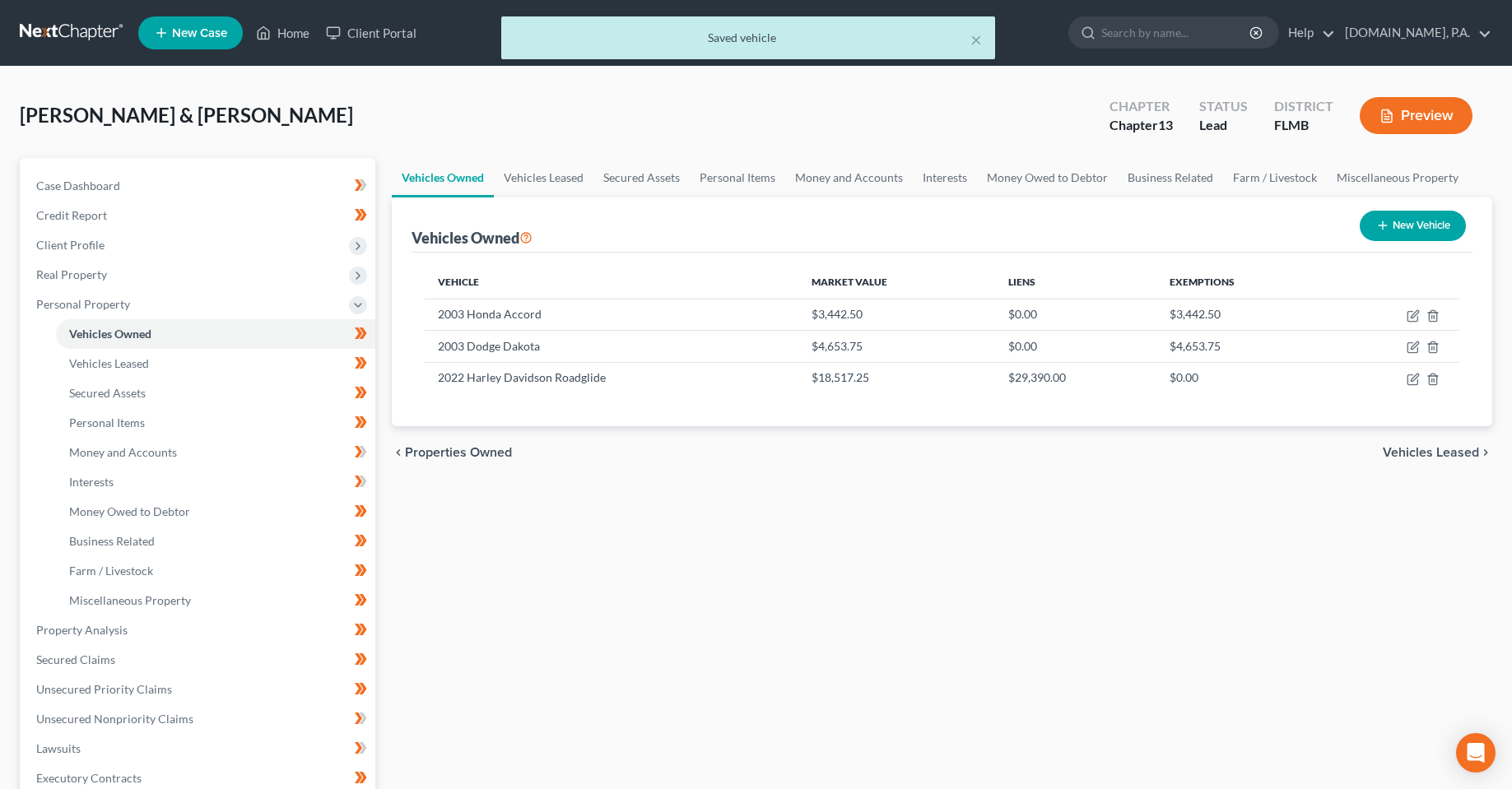
click at [898, 573] on div "Vehicles Owned Vehicles Leased Secured Assets Personal Items Money and Accounts…" at bounding box center [942, 648] width 1117 height 980
click at [743, 662] on div "Vehicles Owned Vehicles Leased Secured Assets Personal Items Money and Accounts…" at bounding box center [942, 648] width 1117 height 980
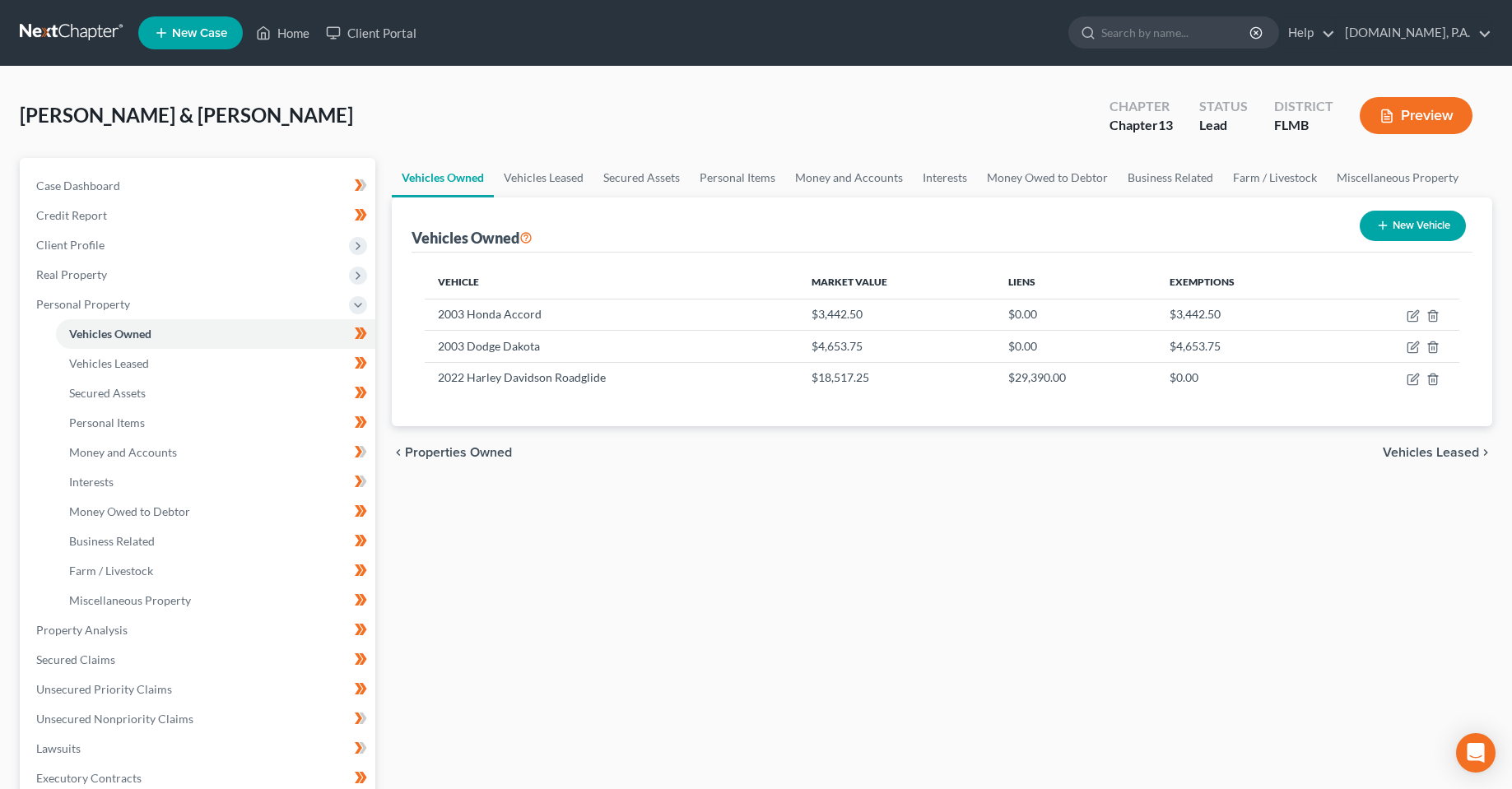
click at [633, 607] on div "Vehicles Owned Vehicles Leased Secured Assets Personal Items Money and Accounts…" at bounding box center [942, 648] width 1117 height 980
click at [596, 686] on div "Vehicles Owned Vehicles Leased Secured Assets Personal Items Money and Accounts…" at bounding box center [942, 648] width 1117 height 980
drag, startPoint x: 843, startPoint y: 657, endPoint x: 836, endPoint y: 609, distance: 48.5
click at [843, 657] on div "Vehicles Owned Vehicles Leased Secured Assets Personal Items Money and Accounts…" at bounding box center [942, 648] width 1117 height 980
drag, startPoint x: 767, startPoint y: 485, endPoint x: 699, endPoint y: 489, distance: 68.1
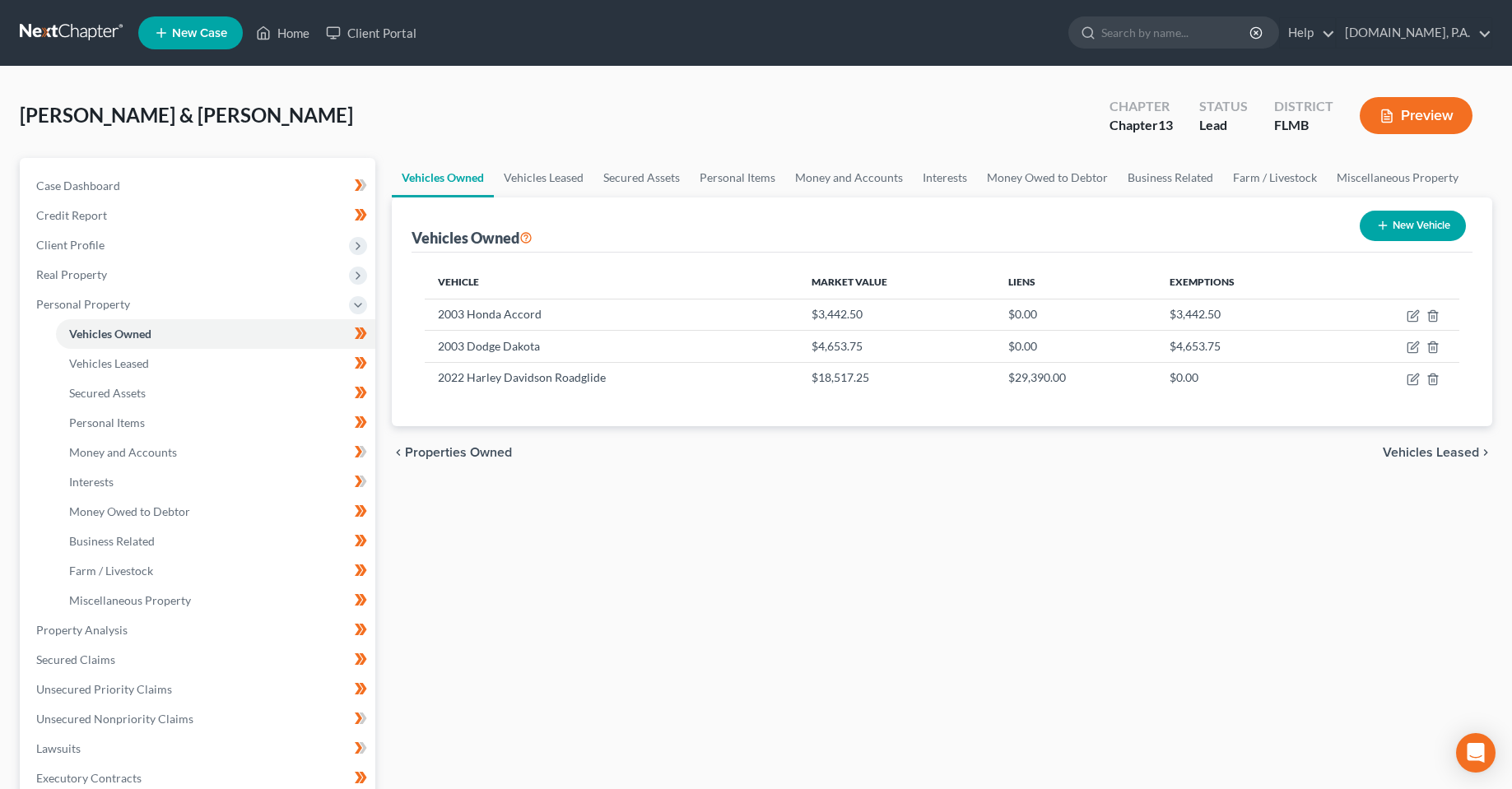
click at [767, 487] on div "Vehicles Owned Vehicles Leased Secured Assets Personal Items Money and Accounts…" at bounding box center [942, 648] width 1117 height 980
click at [113, 485] on span "Interests" at bounding box center [91, 482] width 44 height 14
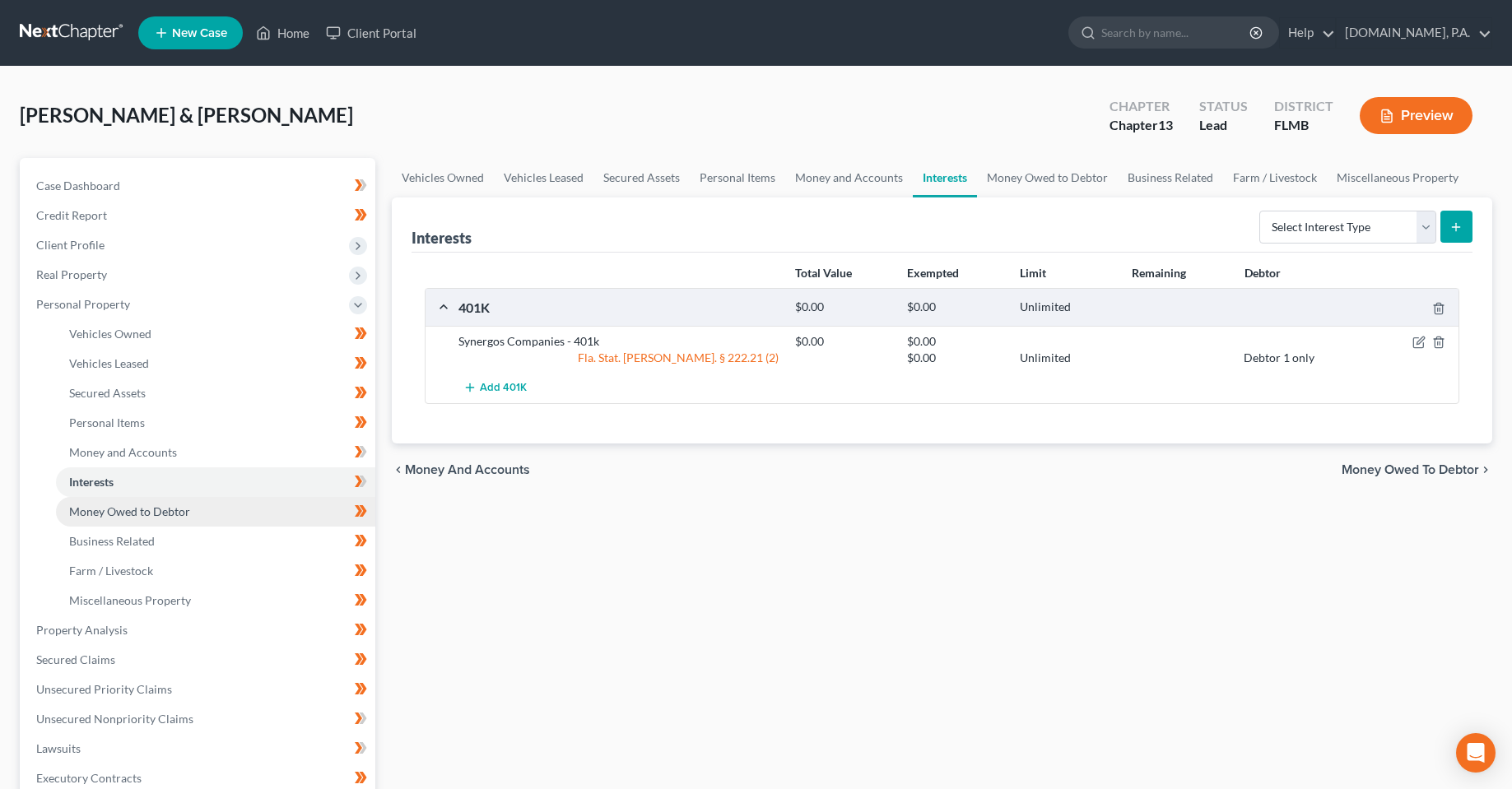
click at [114, 512] on span "Money Owed to Debtor" at bounding box center [129, 512] width 121 height 14
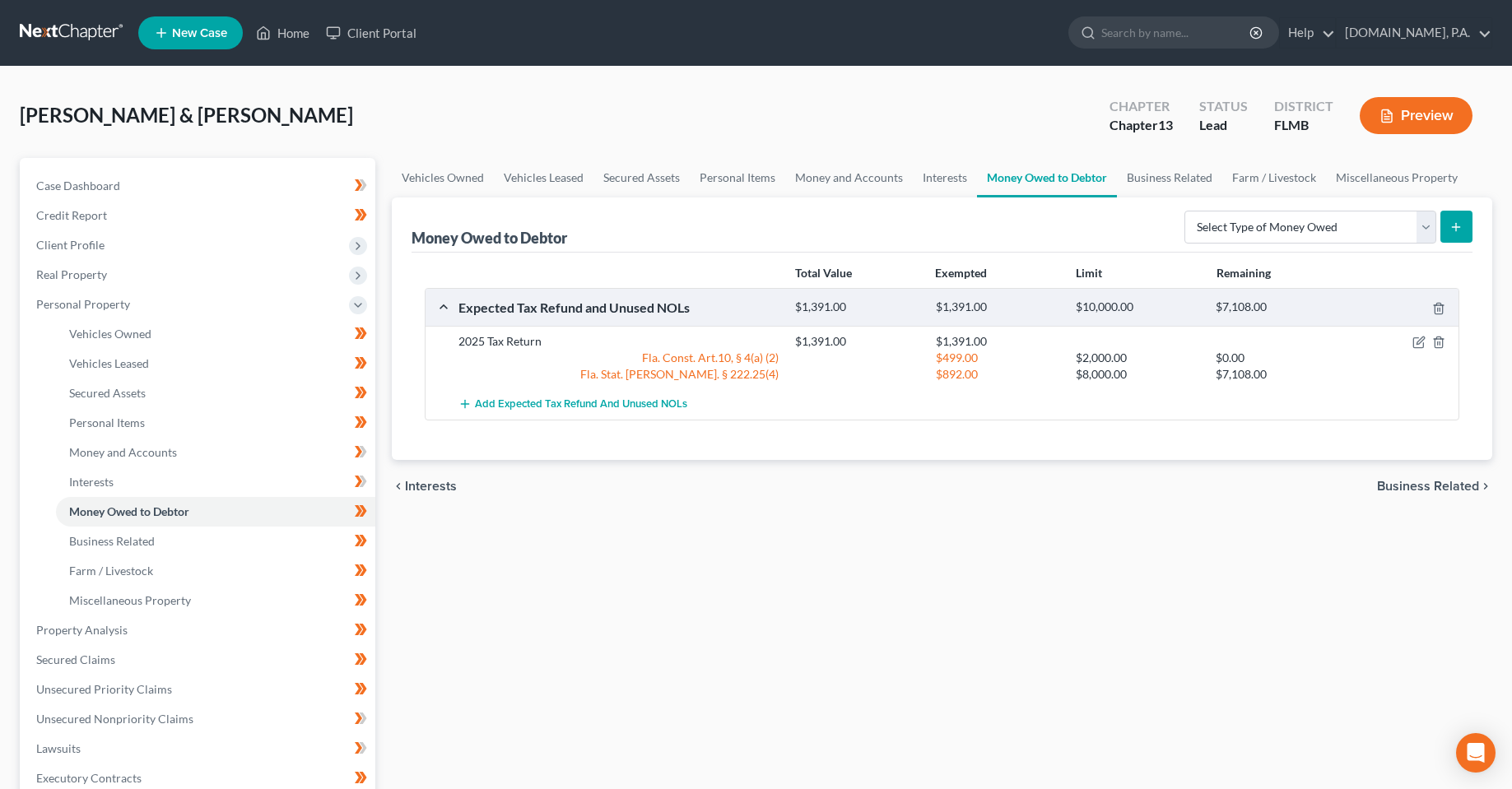
click at [1029, 383] on div "2025 Tax Return $1,391.00 $1,391.00 Fla. Const. Art.10, § 4(a) (2) $499.00 $2,0…" at bounding box center [942, 357] width 1034 height 63
drag, startPoint x: 939, startPoint y: 633, endPoint x: 588, endPoint y: 578, distance: 355.3
click at [932, 633] on div "Vehicles Owned Vehicles Leased Secured Assets Personal Items Money and Accounts…" at bounding box center [942, 648] width 1117 height 980
click at [138, 560] on link "Farm / Livestock" at bounding box center [216, 571] width 319 height 30
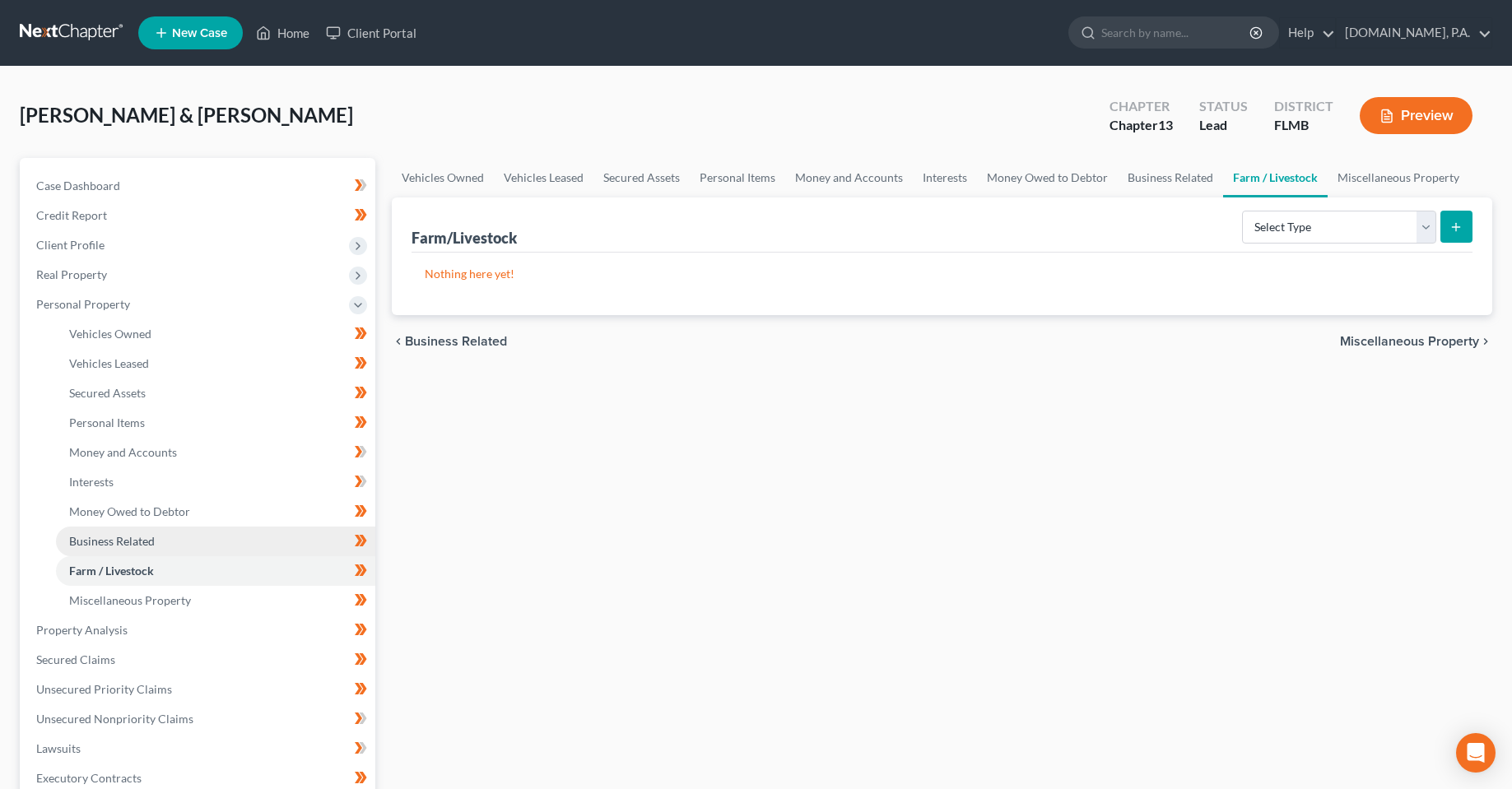
click at [135, 543] on span "Business Related" at bounding box center [111, 541] width 86 height 14
click at [103, 574] on span "Farm / Livestock" at bounding box center [110, 571] width 84 height 14
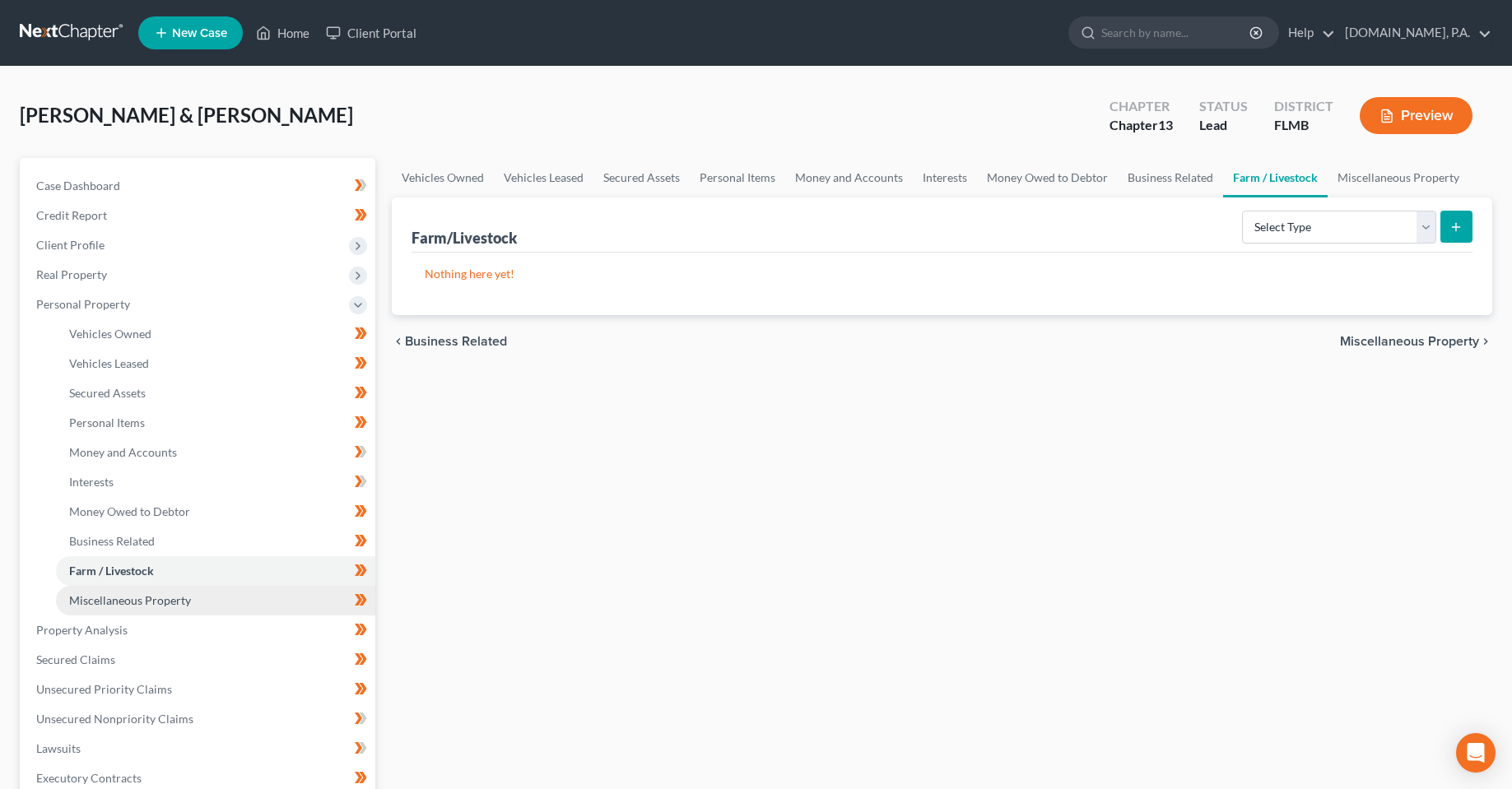
click at [135, 607] on link "Miscellaneous Property" at bounding box center [216, 600] width 319 height 30
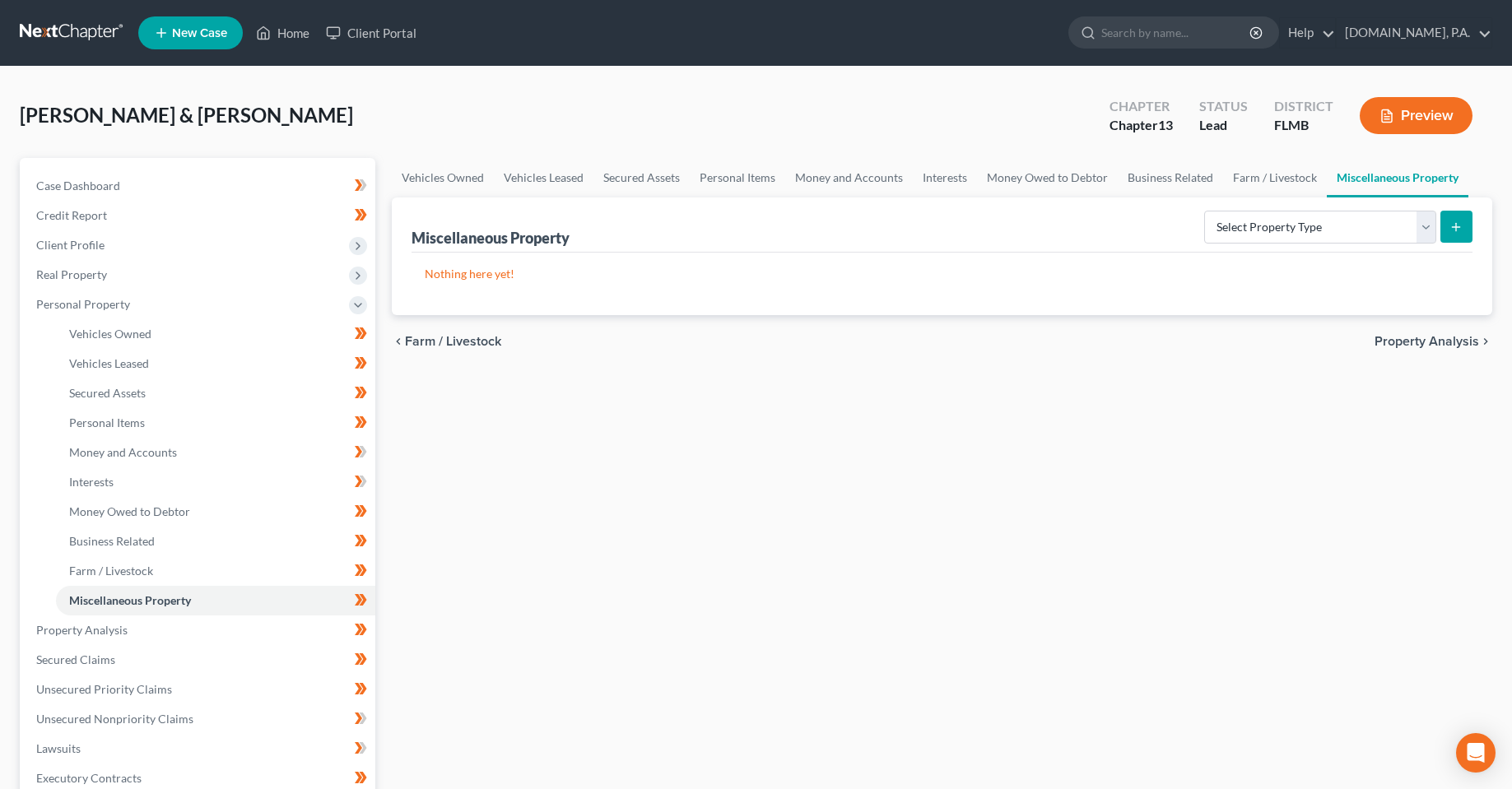
click at [605, 494] on div "Vehicles Owned Vehicles Leased Secured Assets Personal Items Money and Accounts…" at bounding box center [942, 648] width 1117 height 980
click at [62, 628] on span "Property Analysis" at bounding box center [82, 630] width 92 height 14
